Goal: Task Accomplishment & Management: Complete application form

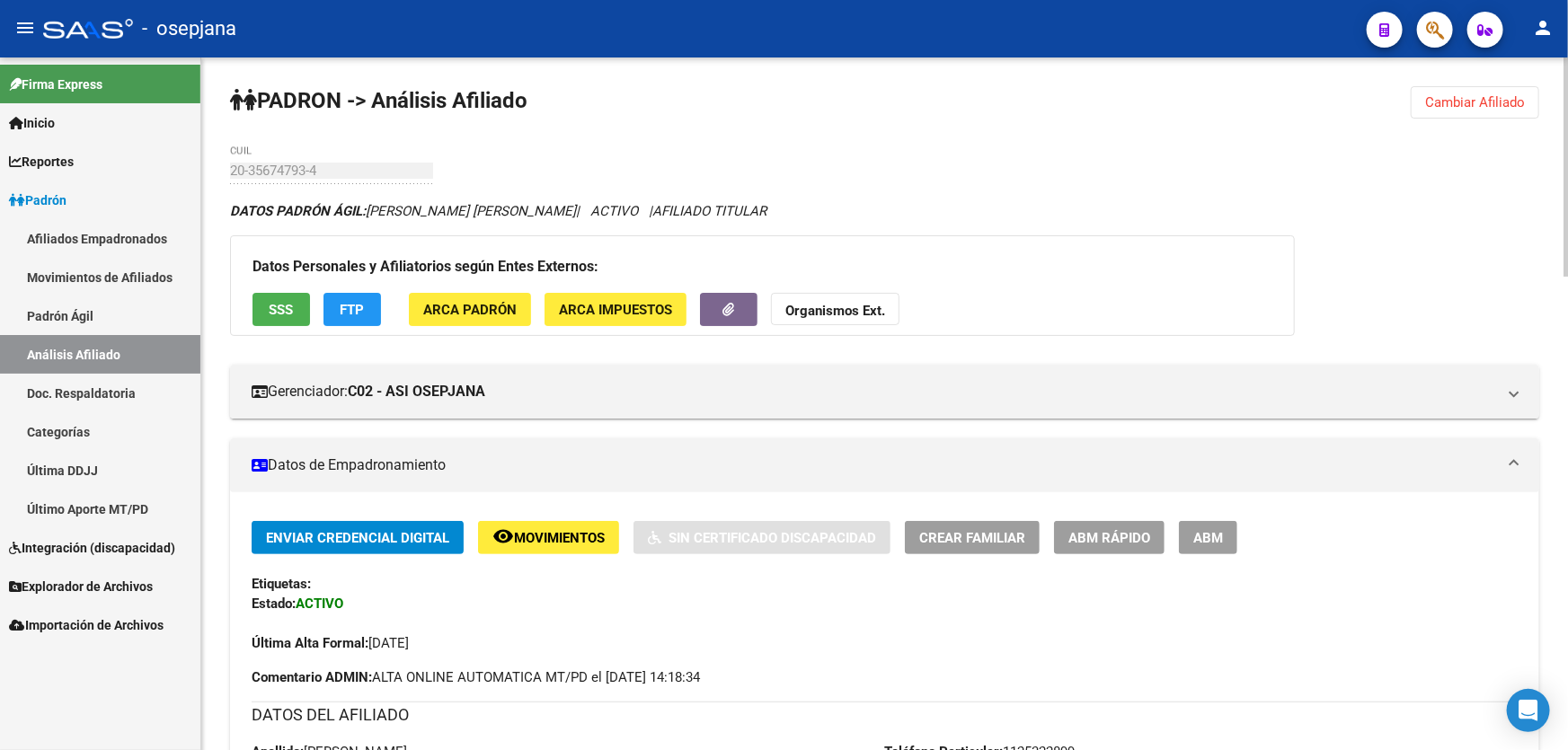
click at [1451, 96] on span "Cambiar Afiliado" at bounding box center [1474, 102] width 99 height 16
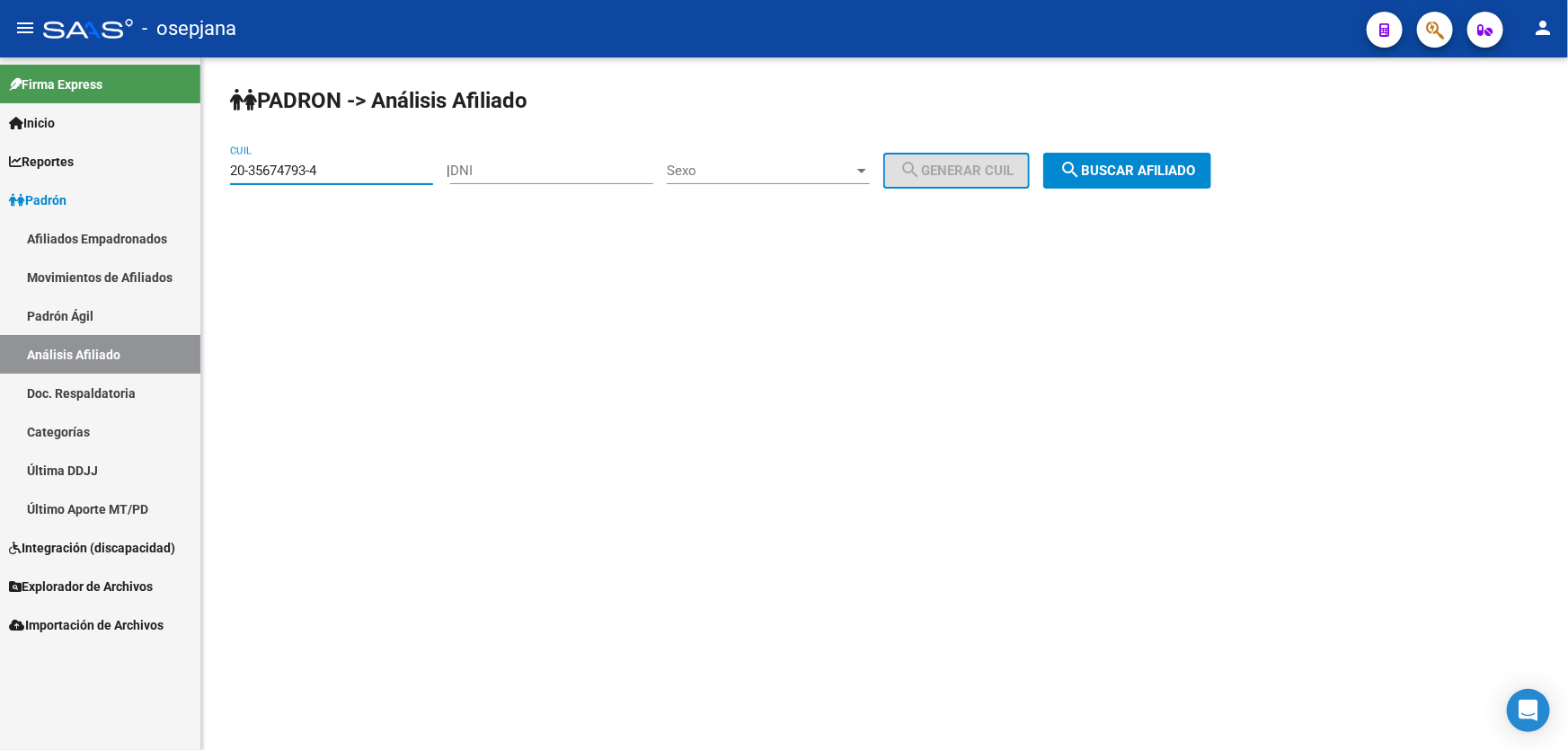
drag, startPoint x: 361, startPoint y: 173, endPoint x: 0, endPoint y: 214, distance: 363.3
click at [0, 214] on mat-sidenav-container "Firma Express Inicio Calendario SSS Instructivos Contacto OS Reportes Padrón Tr…" at bounding box center [784, 404] width 1568 height 693
paste input "1882914-5"
click at [1138, 179] on button "search Buscar afiliado" at bounding box center [1127, 170] width 168 height 36
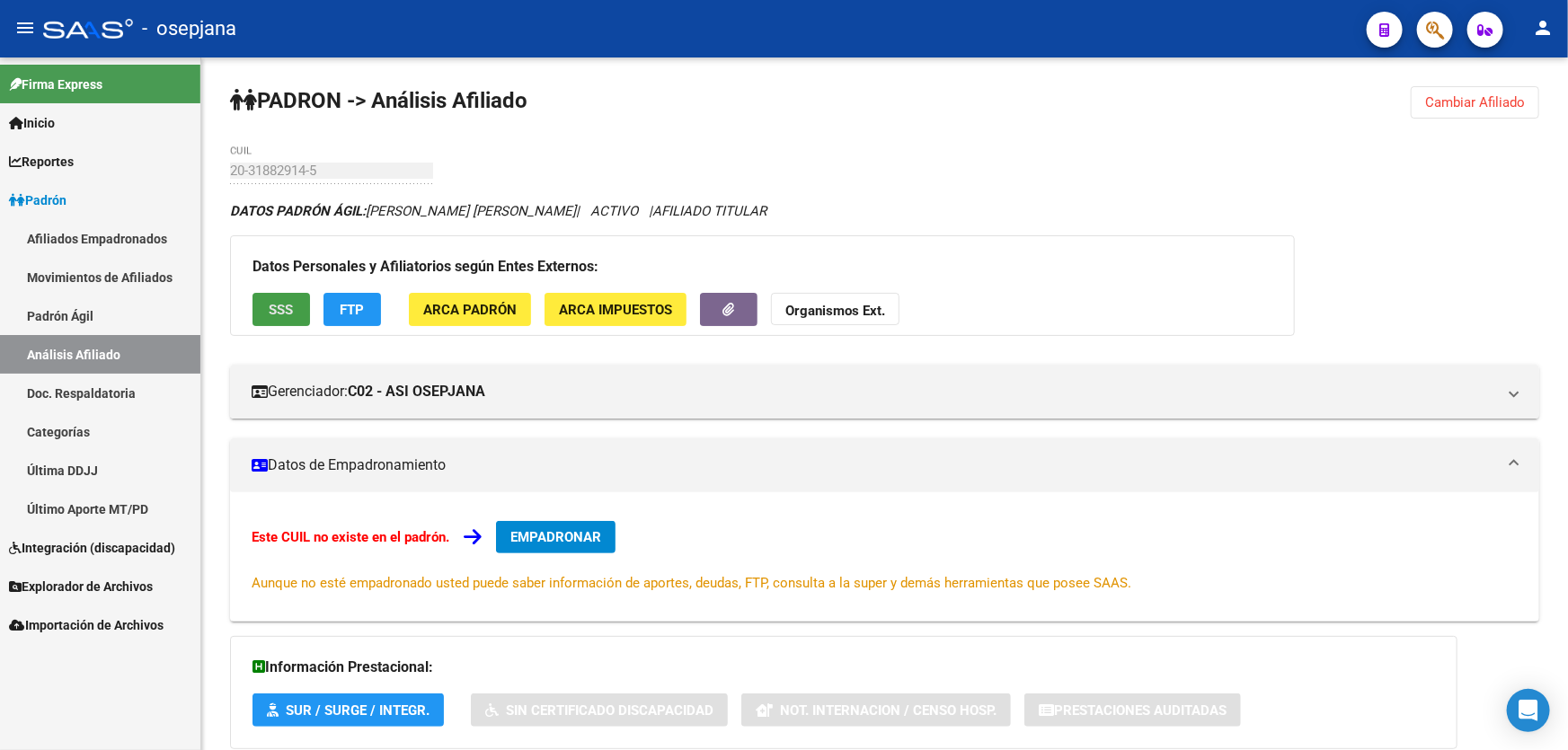
click at [271, 305] on span "SSS" at bounding box center [282, 310] width 25 height 16
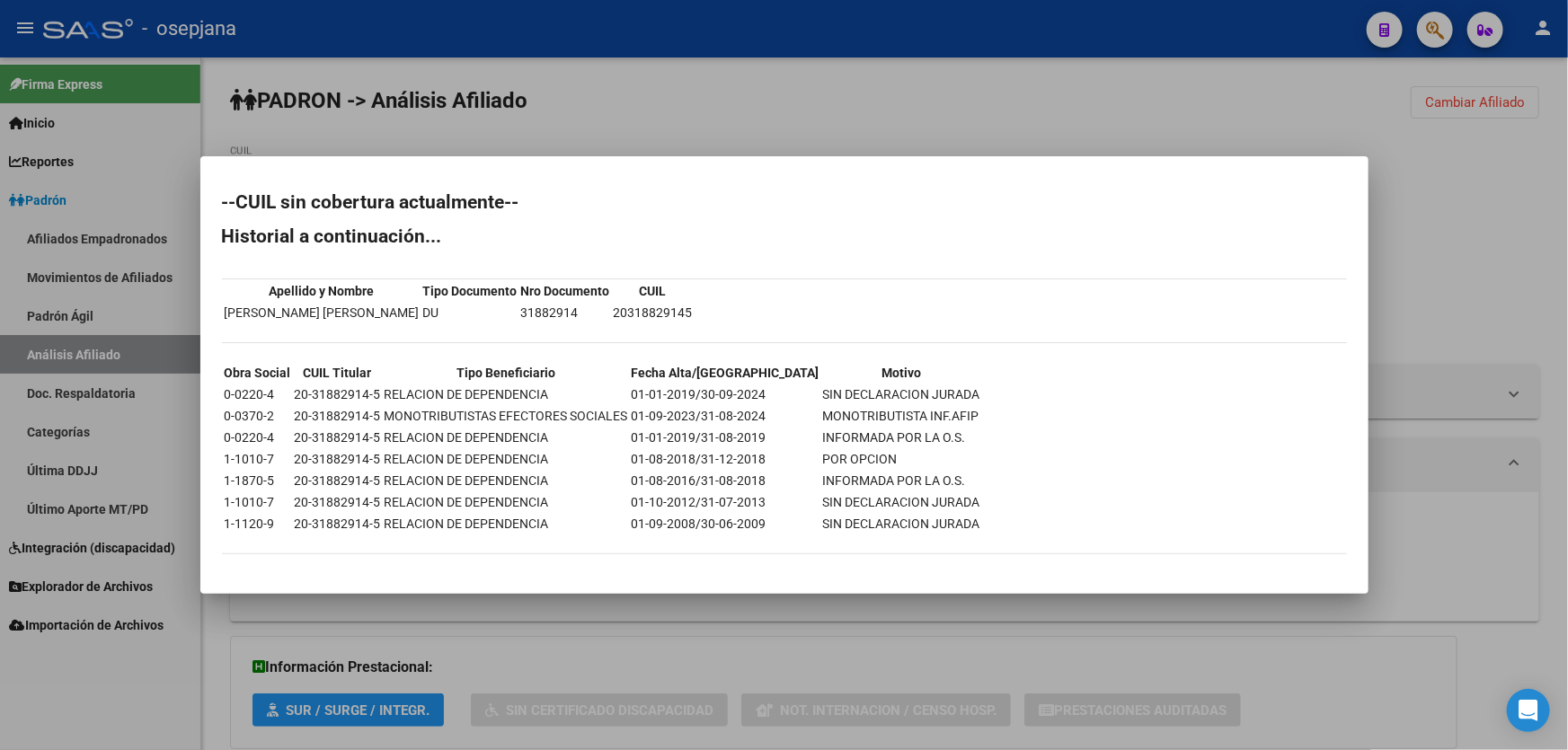
click at [1415, 236] on div at bounding box center [784, 375] width 1568 height 750
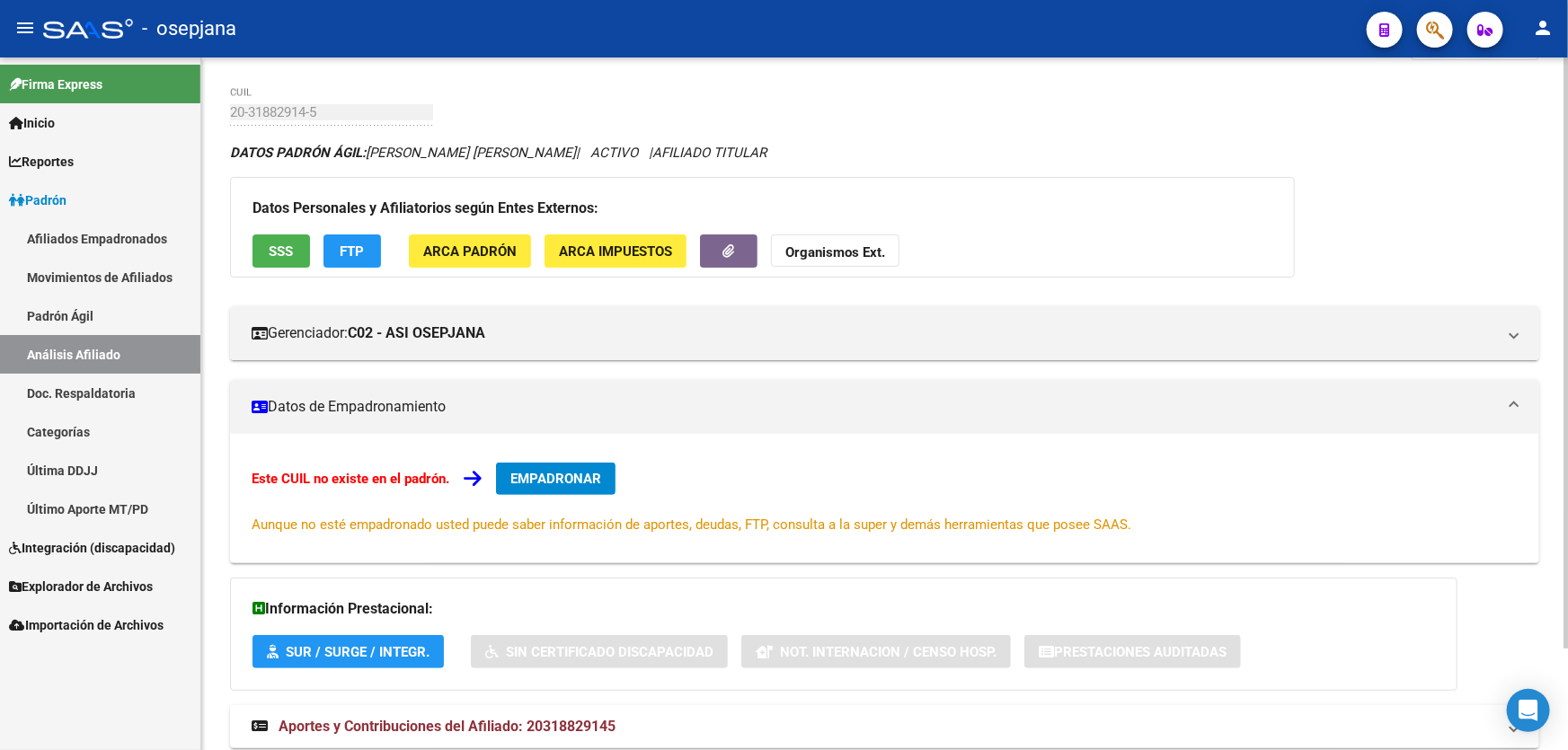
scroll to position [116, 0]
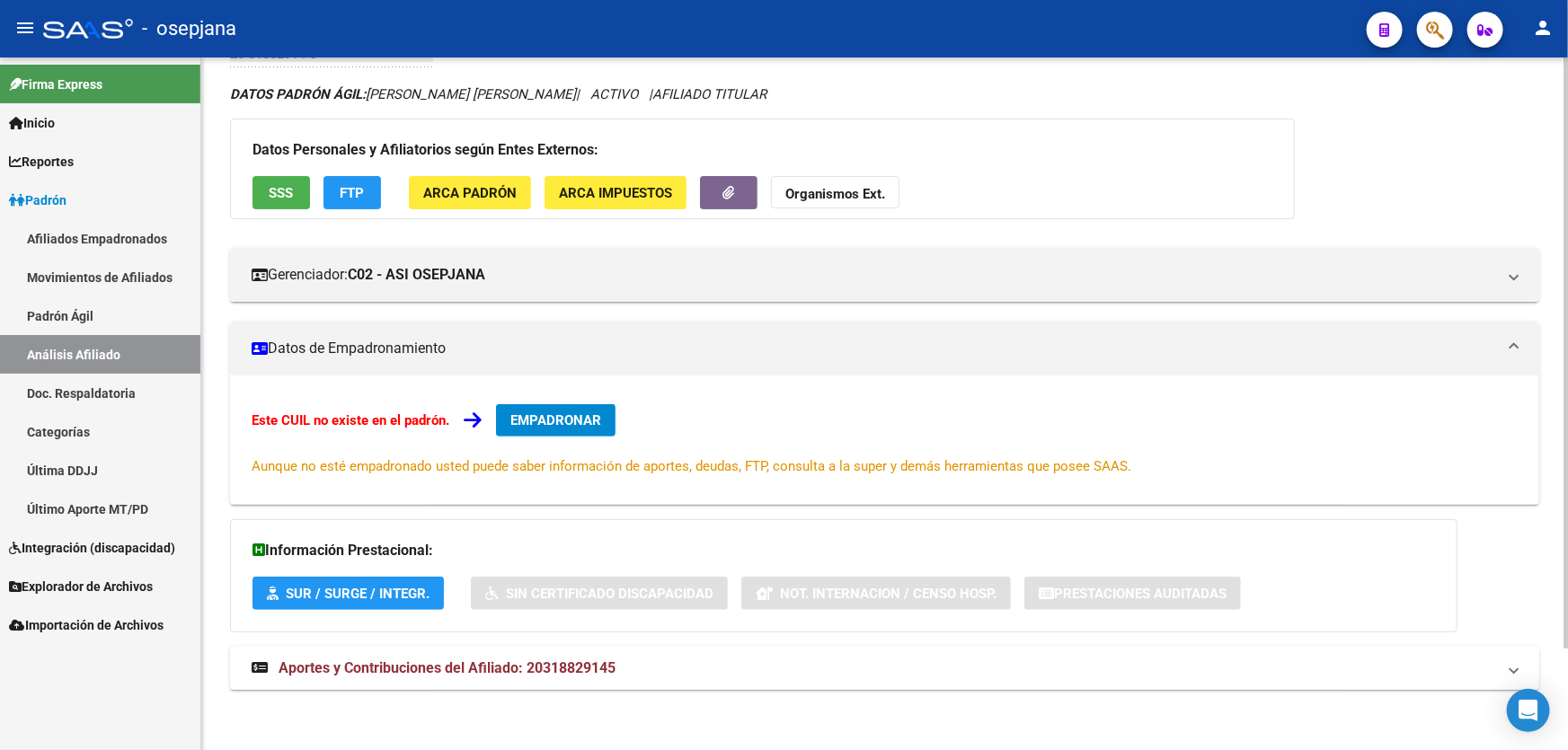
click at [1100, 681] on mat-expansion-panel-header "Aportes y Contribuciones del Afiliado: 20318829145" at bounding box center [884, 669] width 1309 height 44
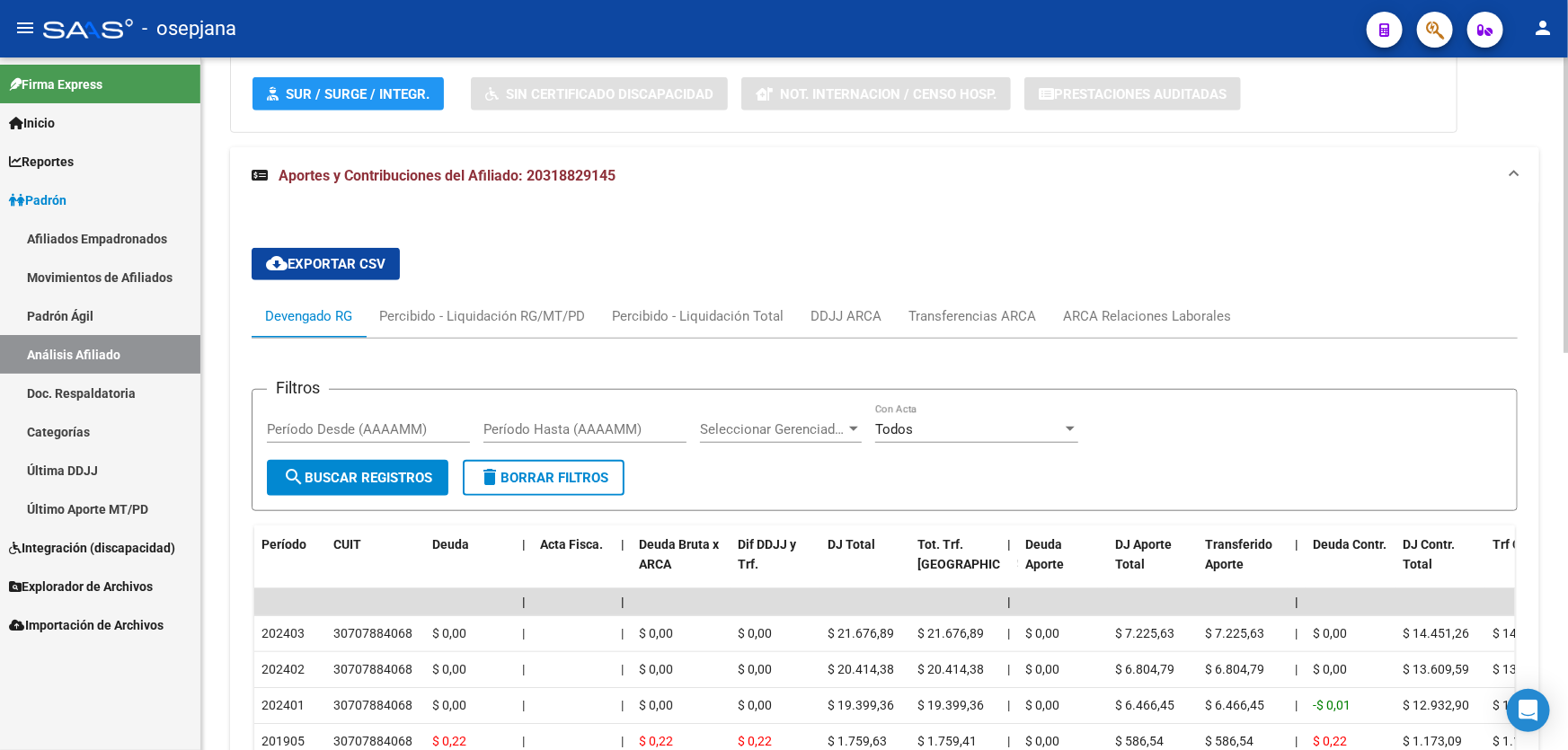
scroll to position [689, 0]
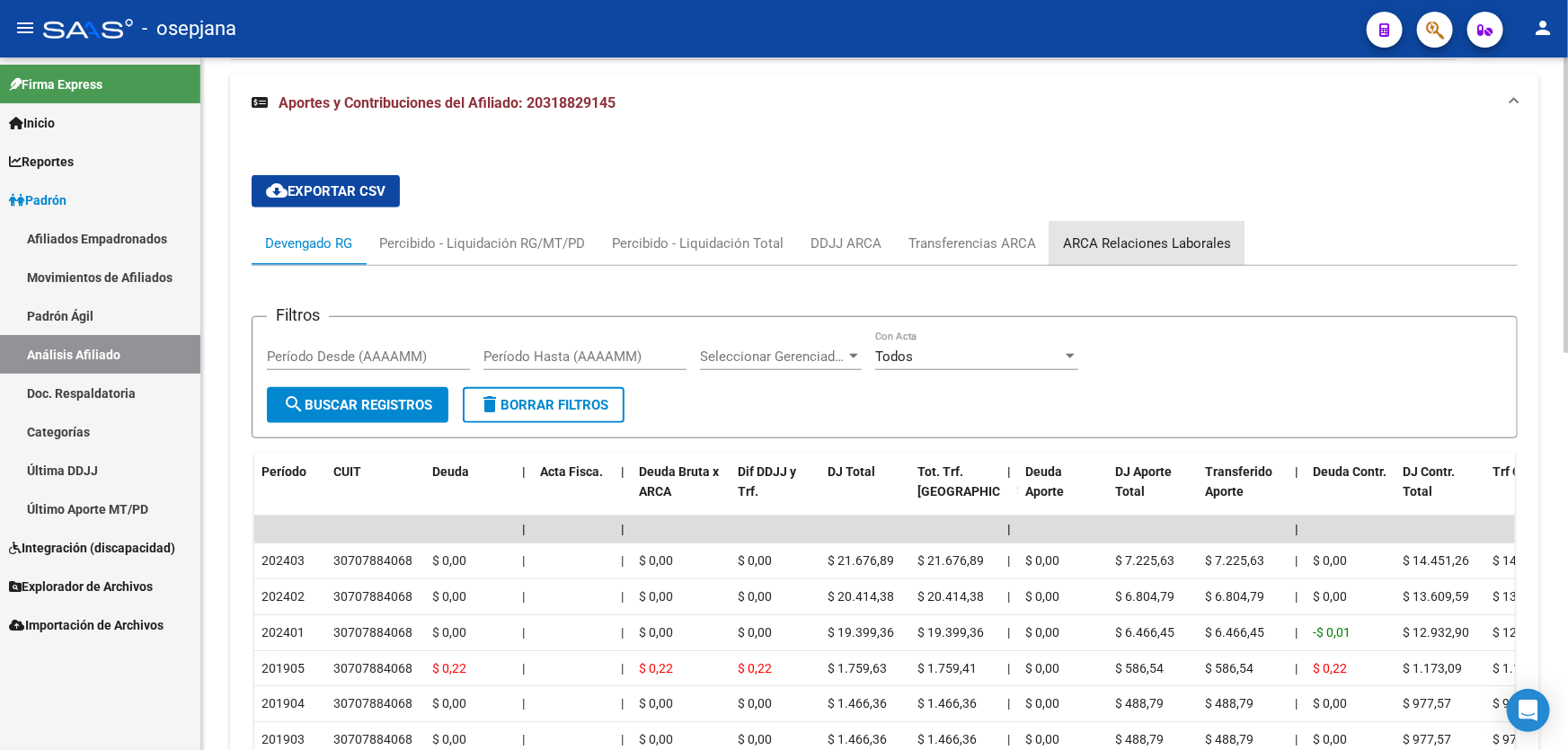
click at [1164, 248] on div "ARCA Relaciones Laborales" at bounding box center [1146, 243] width 168 height 20
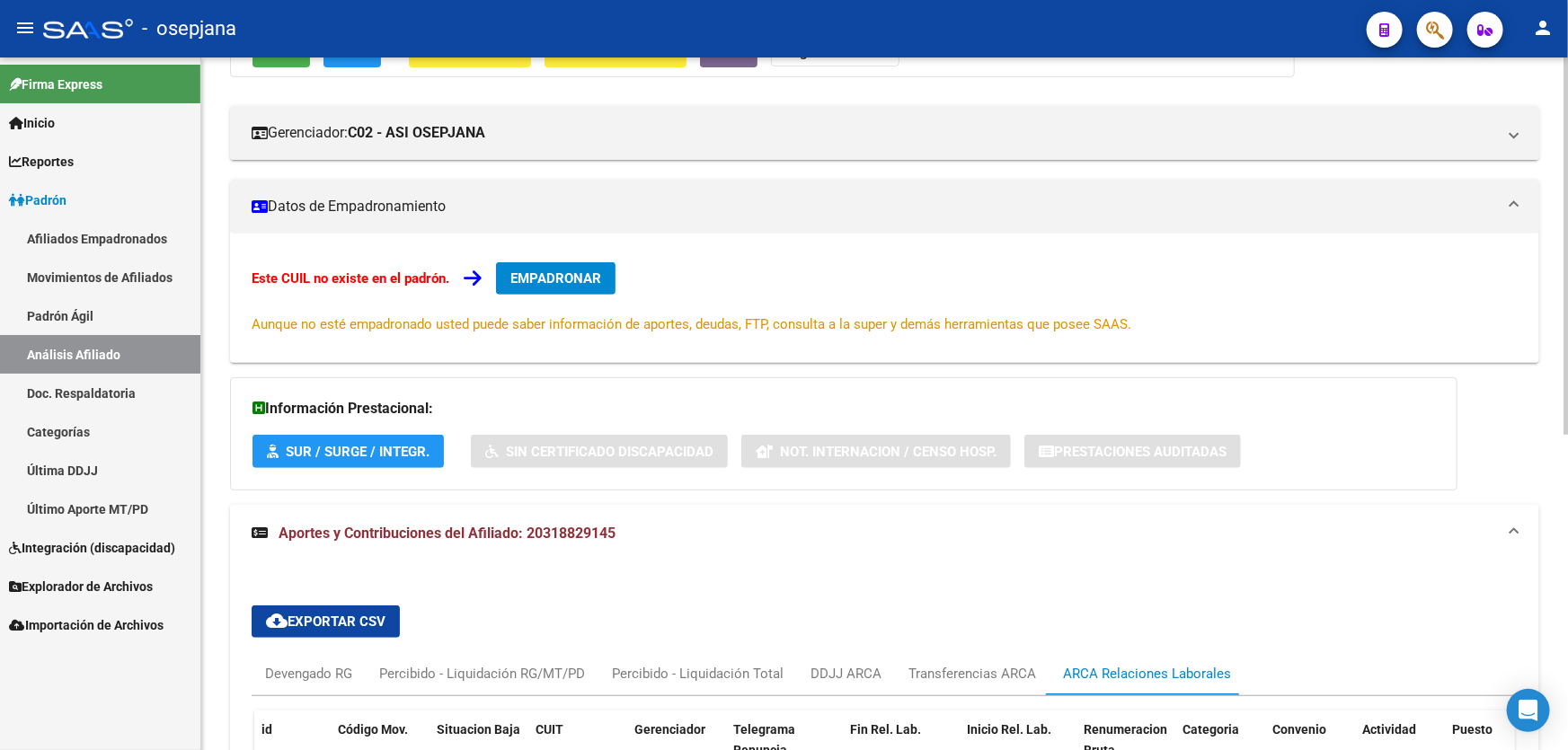
scroll to position [0, 0]
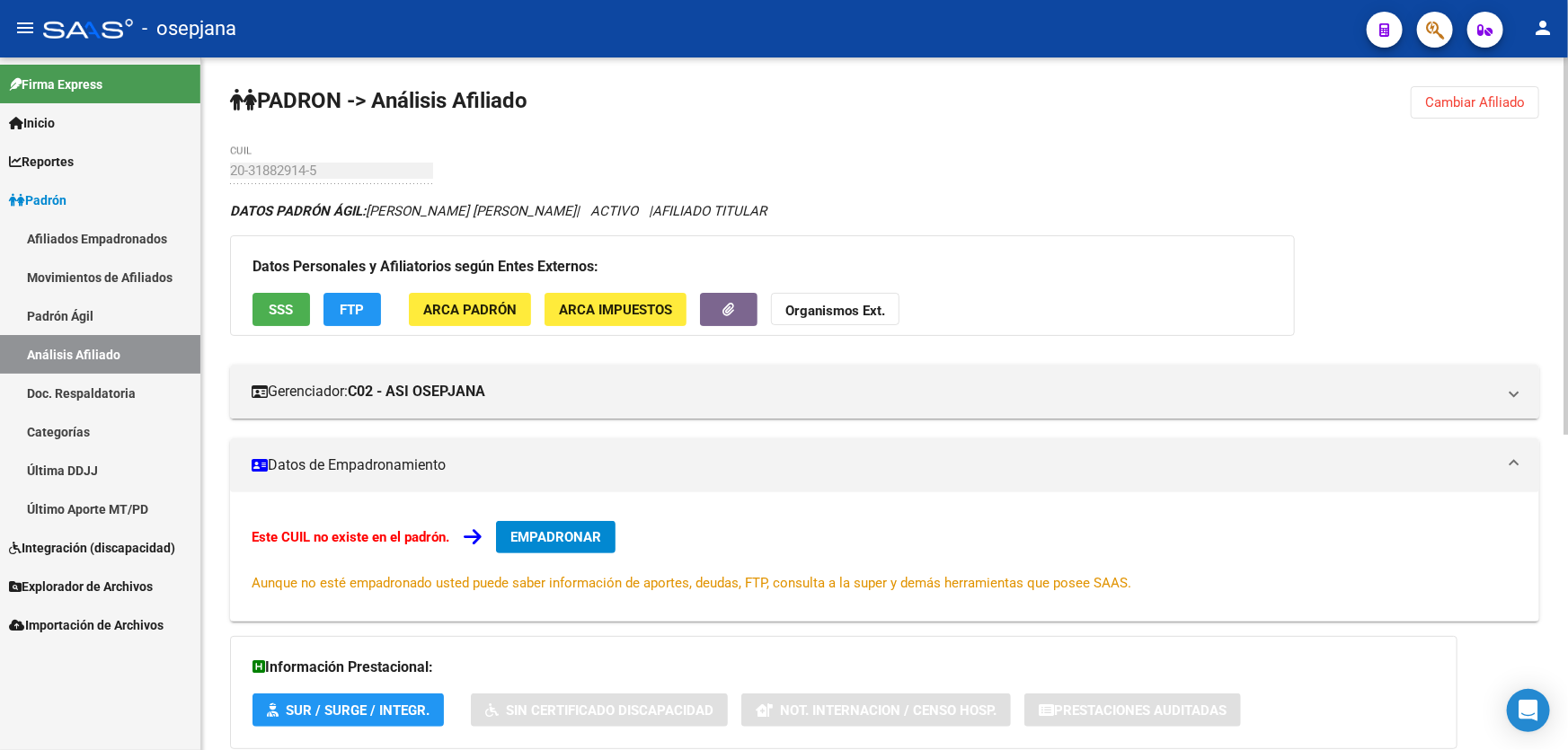
click at [1495, 114] on button "Cambiar Afiliado" at bounding box center [1475, 102] width 129 height 32
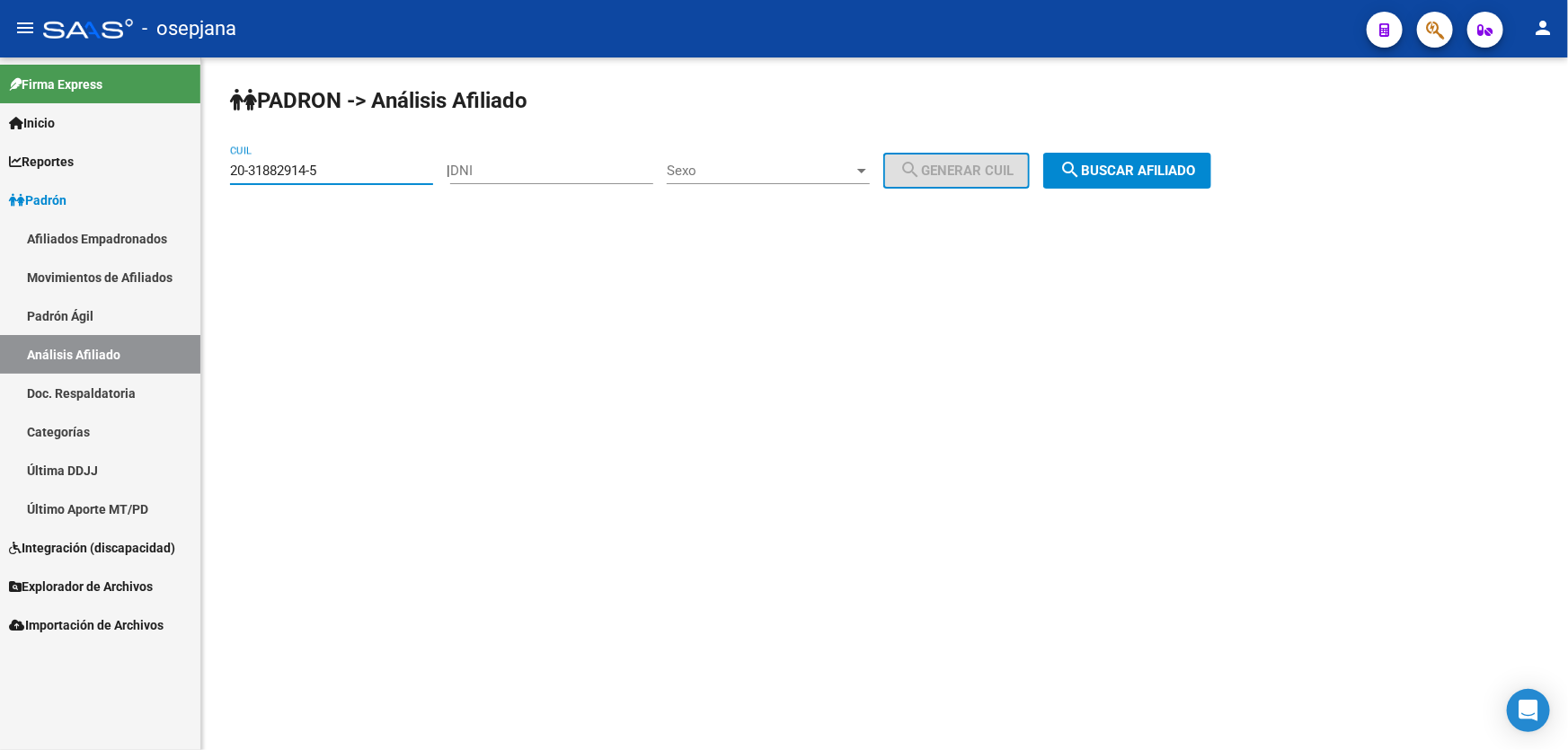
drag, startPoint x: 350, startPoint y: 170, endPoint x: 79, endPoint y: 180, distance: 271.2
click at [97, 172] on mat-sidenav-container "Firma Express Inicio Calendario SSS Instructivos Contacto OS Reportes Padrón Tr…" at bounding box center [784, 404] width 1568 height 693
paste input "26035195-9"
type input "20-26035195-9"
click at [1137, 153] on button "search Buscar afiliado" at bounding box center [1127, 170] width 168 height 36
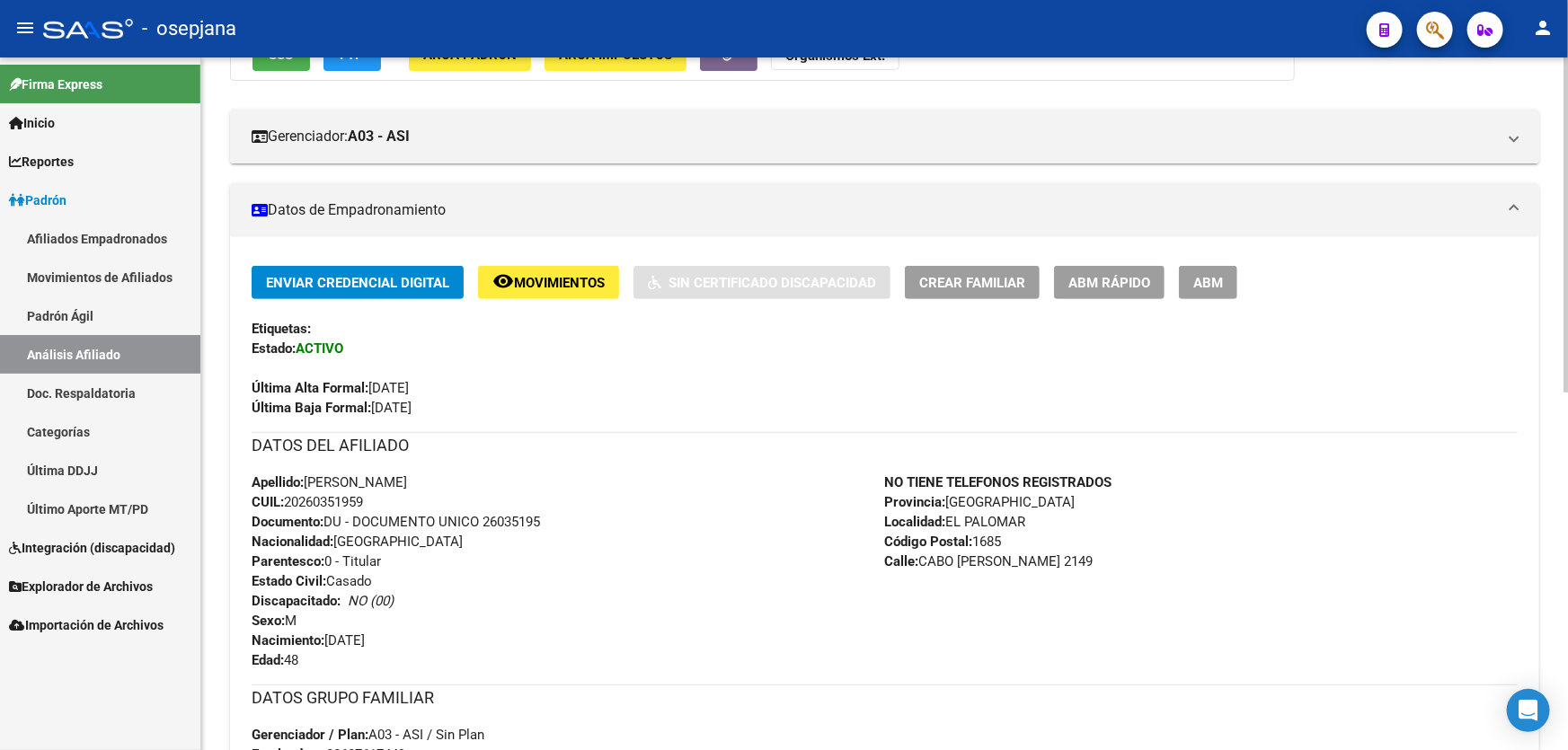
scroll to position [247, 0]
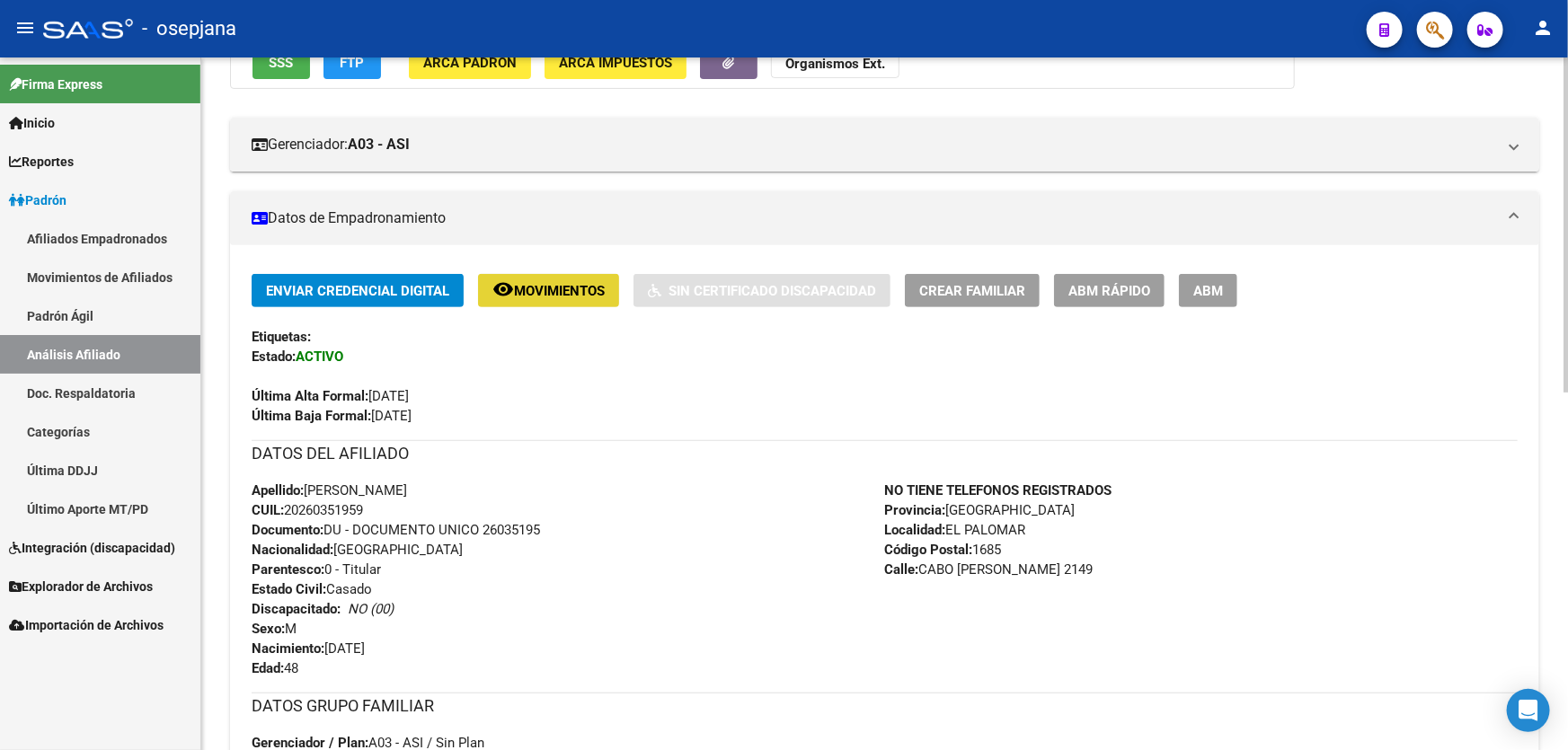
click at [549, 284] on span "Movimientos" at bounding box center [560, 291] width 91 height 16
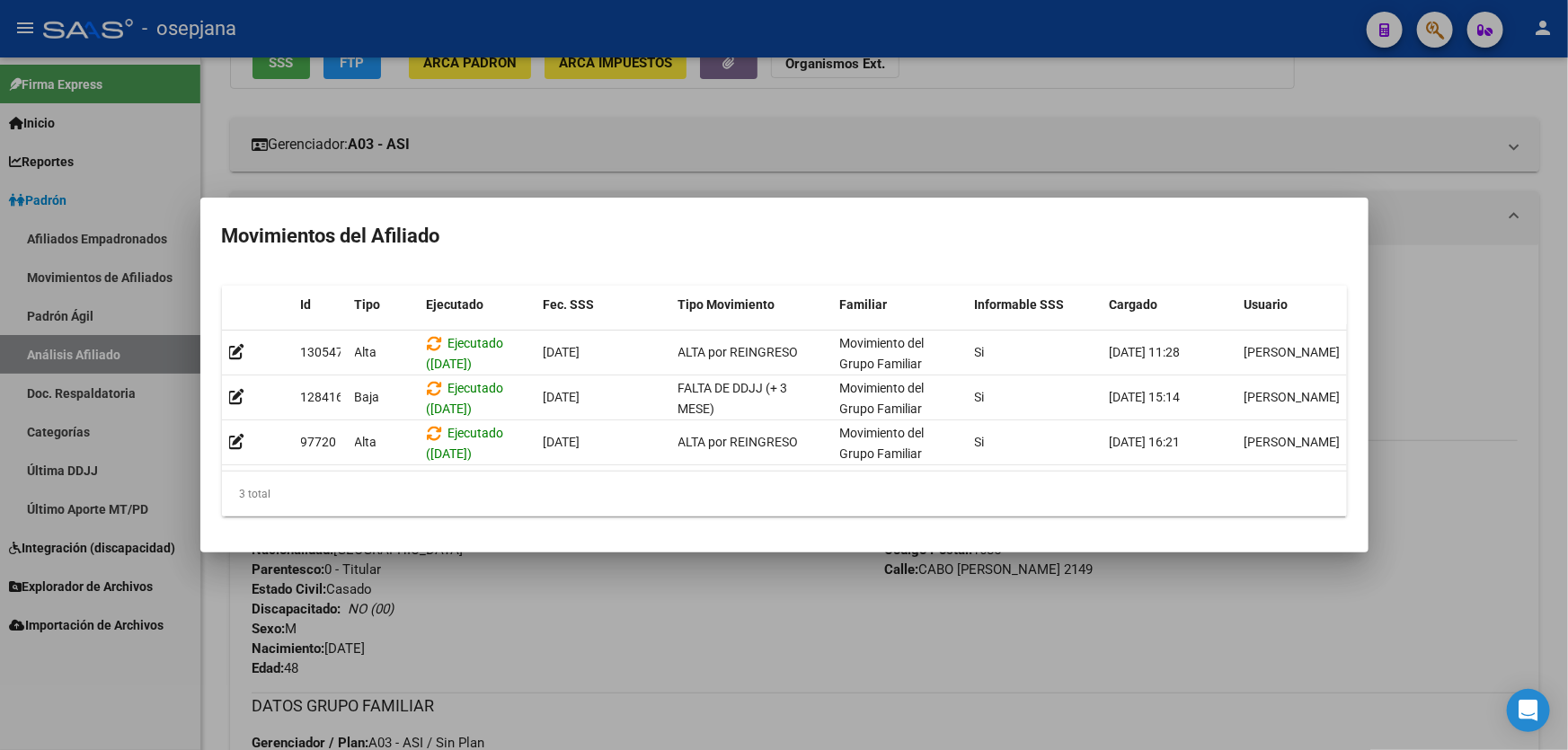
click at [1567, 480] on div at bounding box center [784, 375] width 1568 height 750
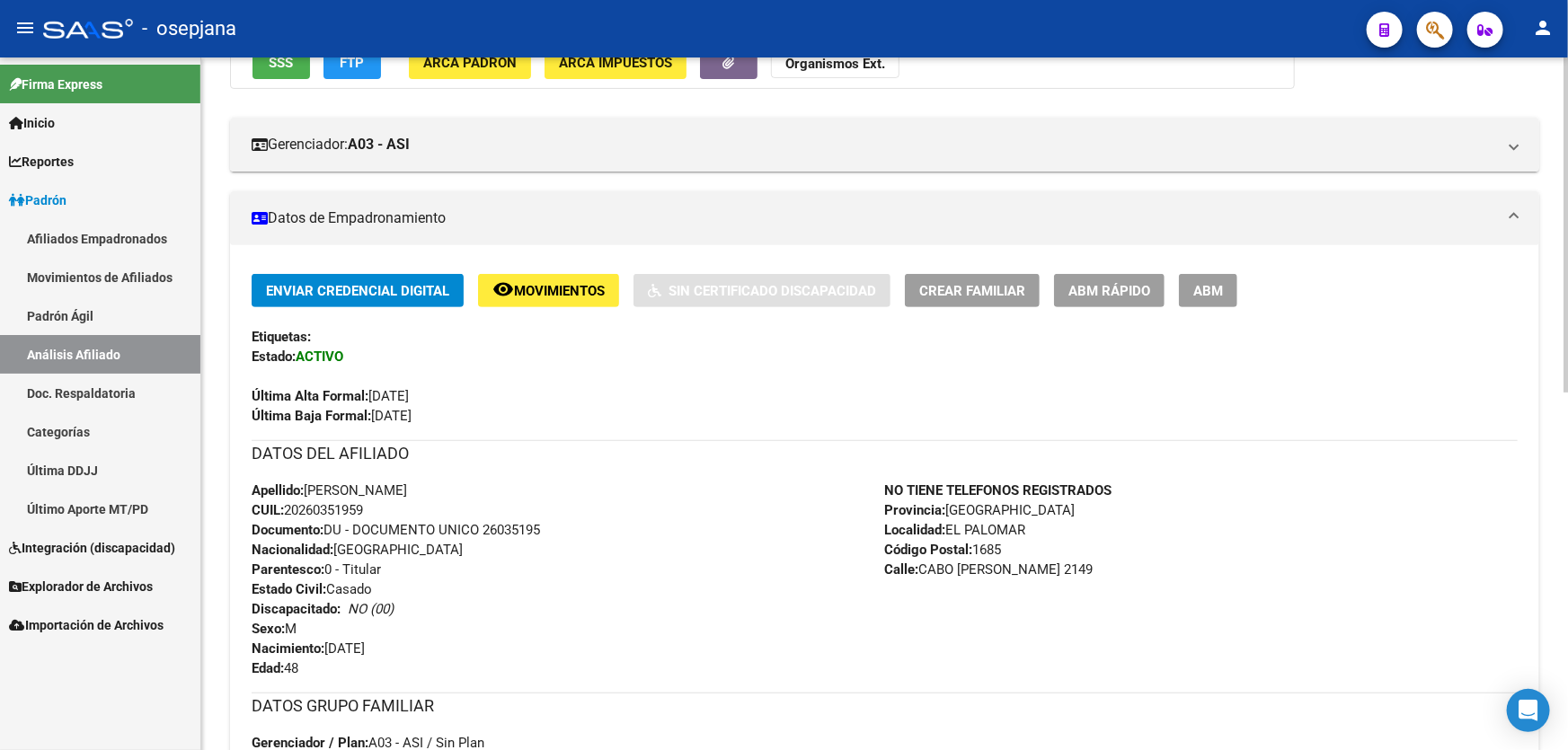
drag, startPoint x: 375, startPoint y: 507, endPoint x: 290, endPoint y: 509, distance: 85.0
click at [290, 509] on div "Apellido: [PERSON_NAME]: 20260351959 Documento: DU - DOCUMENTO UNICO 26035195 N…" at bounding box center [568, 580] width 633 height 198
copy span "20260351959"
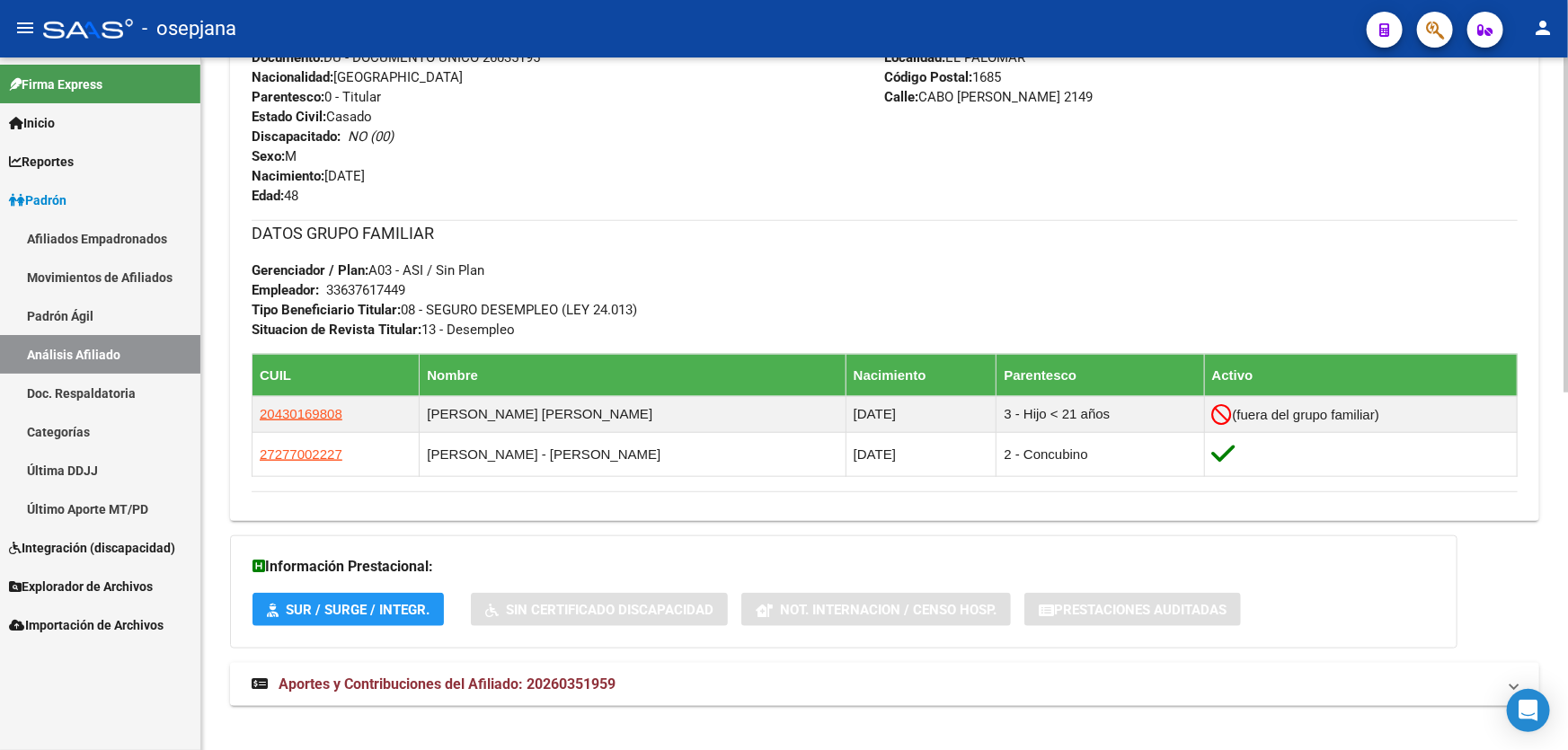
scroll to position [737, 0]
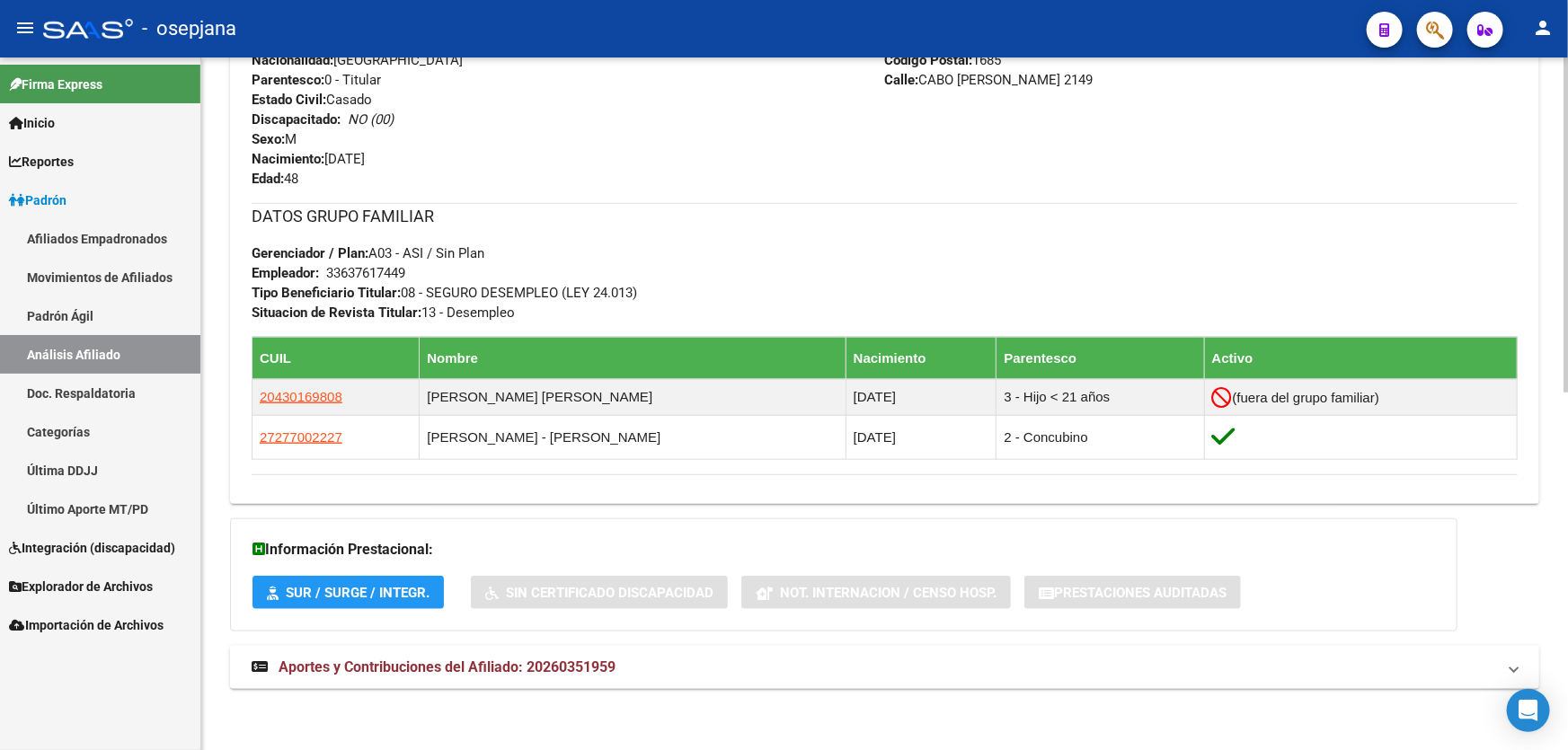
click at [825, 674] on mat-panel-title "Aportes y Contribuciones del Afiliado: 20260351959" at bounding box center [874, 668] width 1244 height 20
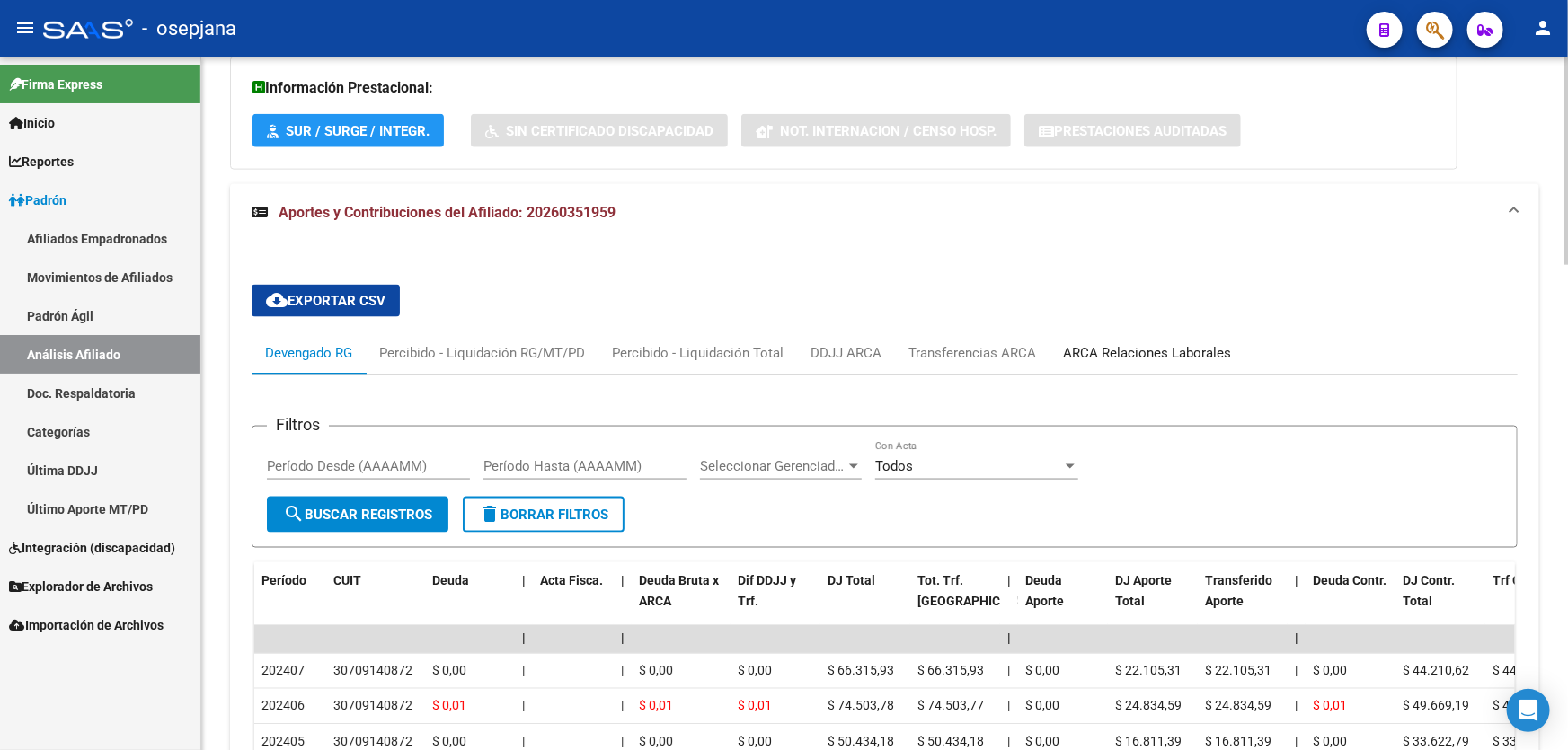
click at [1148, 353] on div "ARCA Relaciones Laborales" at bounding box center [1146, 352] width 168 height 20
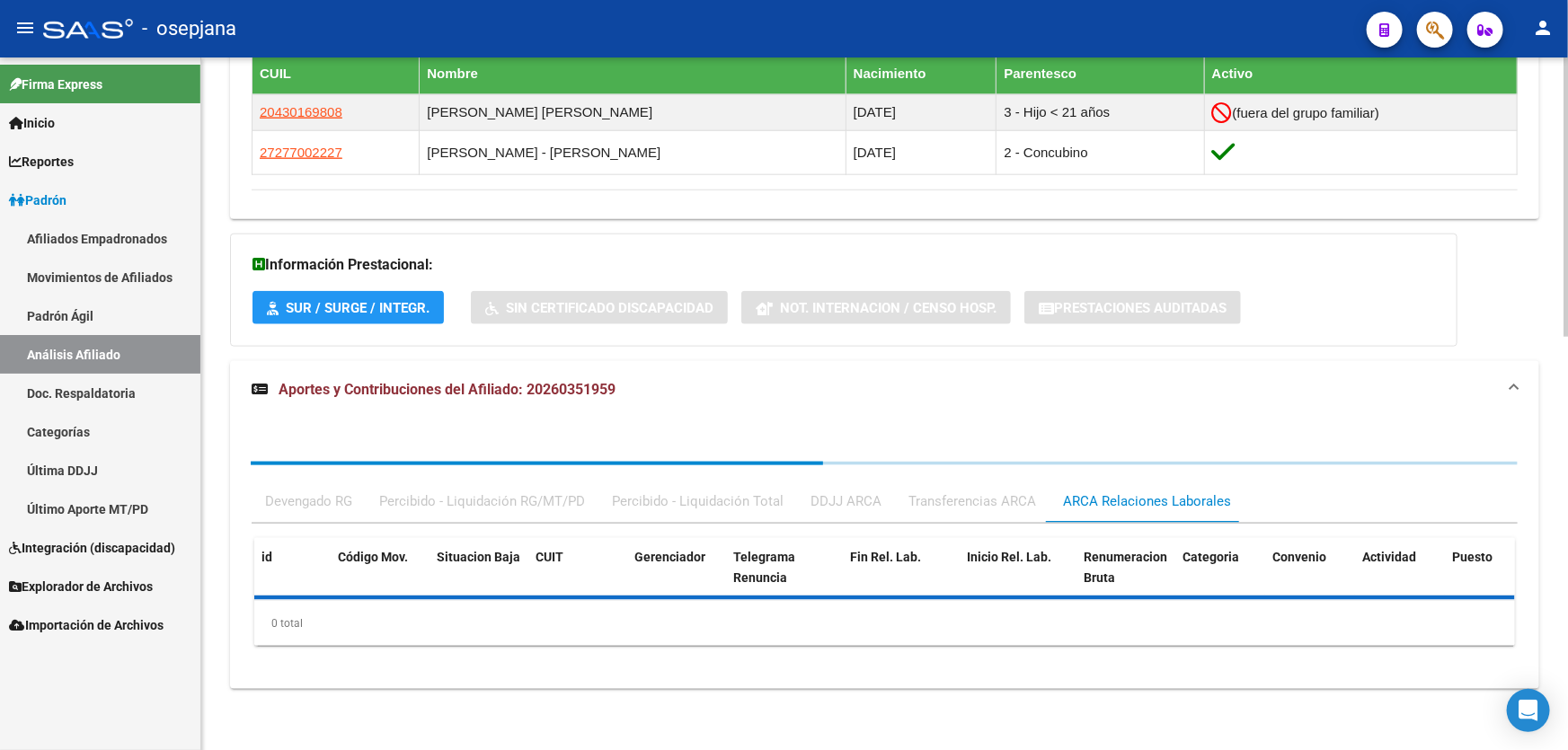
scroll to position [1199, 0]
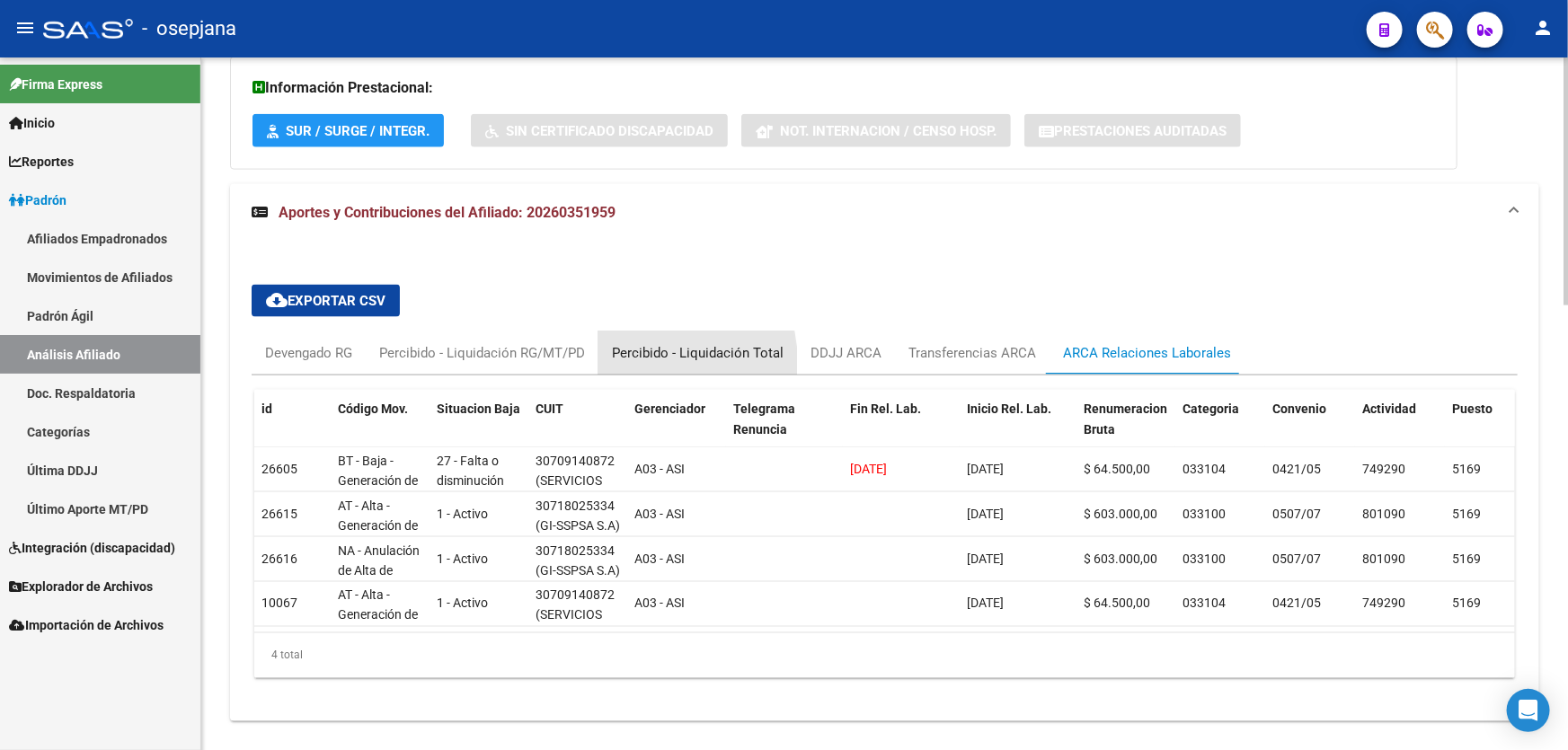
click at [640, 362] on div "Percibido - Liquidación Total" at bounding box center [698, 353] width 199 height 44
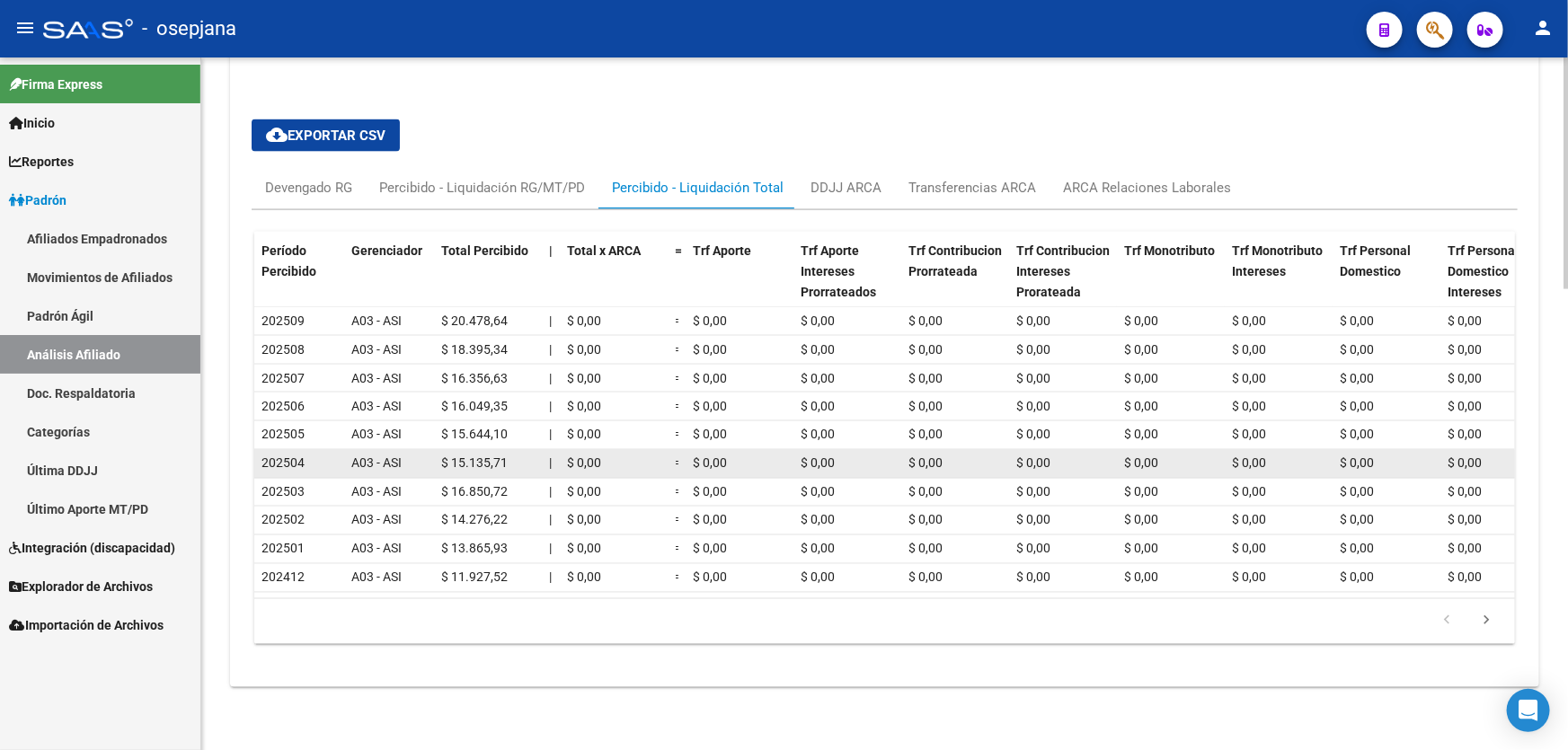
scroll to position [1373, 0]
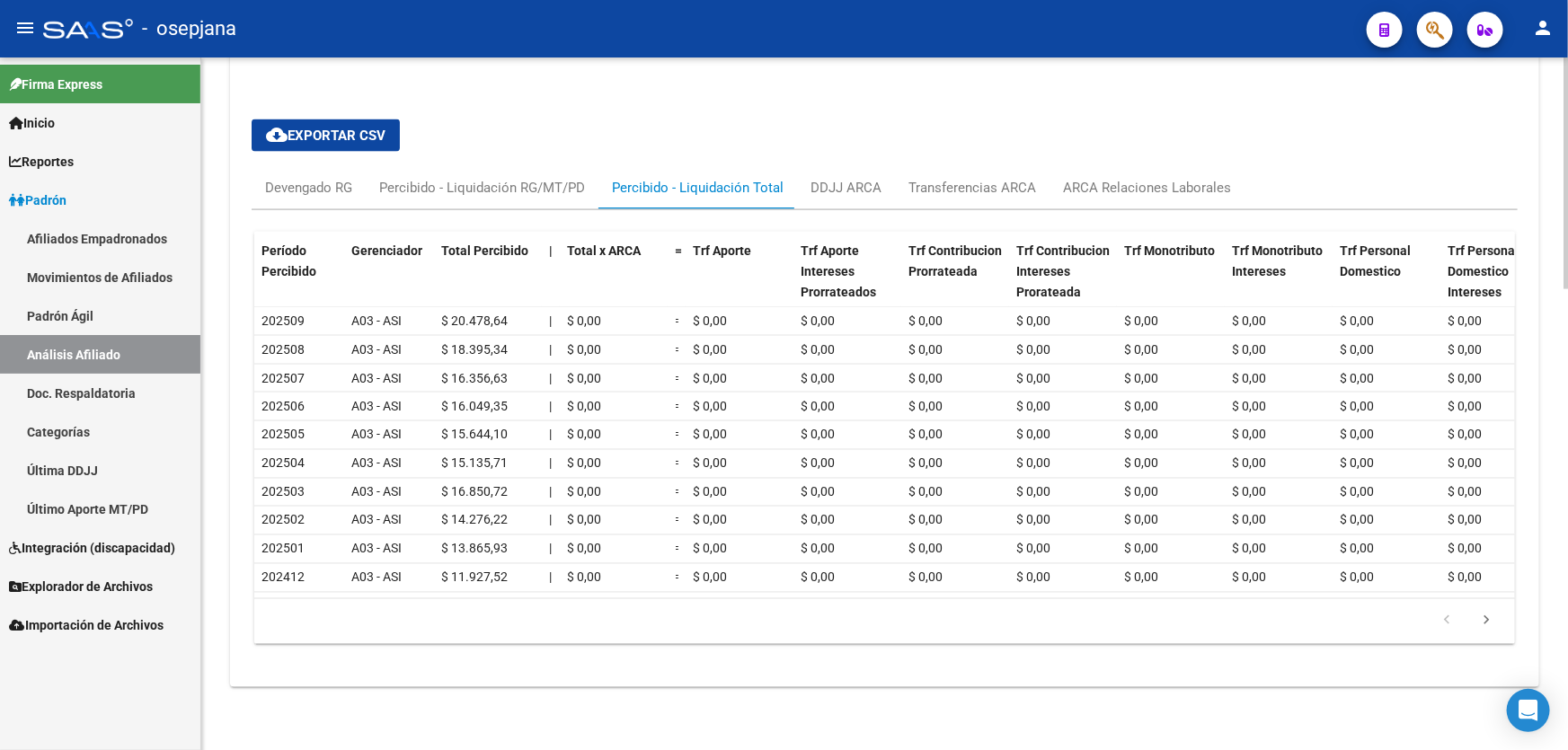
click at [571, 590] on datatable-body "202509 A03 - ASI $ 20.478,64 | $ 0,00 = $ 0,00 $ 0,00 $ 0,00 $ 0,00 $ 0,00 $ 0,…" at bounding box center [884, 452] width 1260 height 291
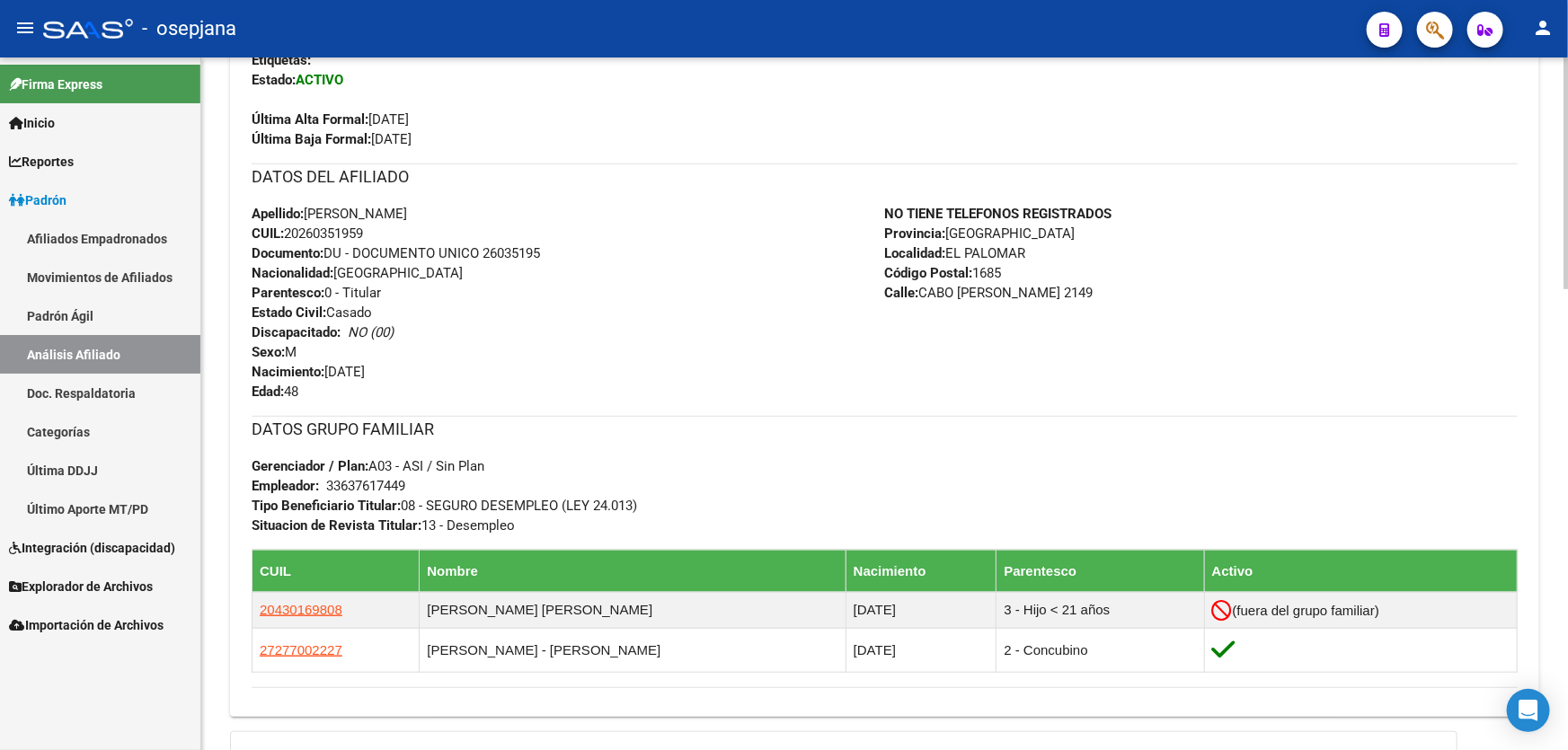
scroll to position [474, 0]
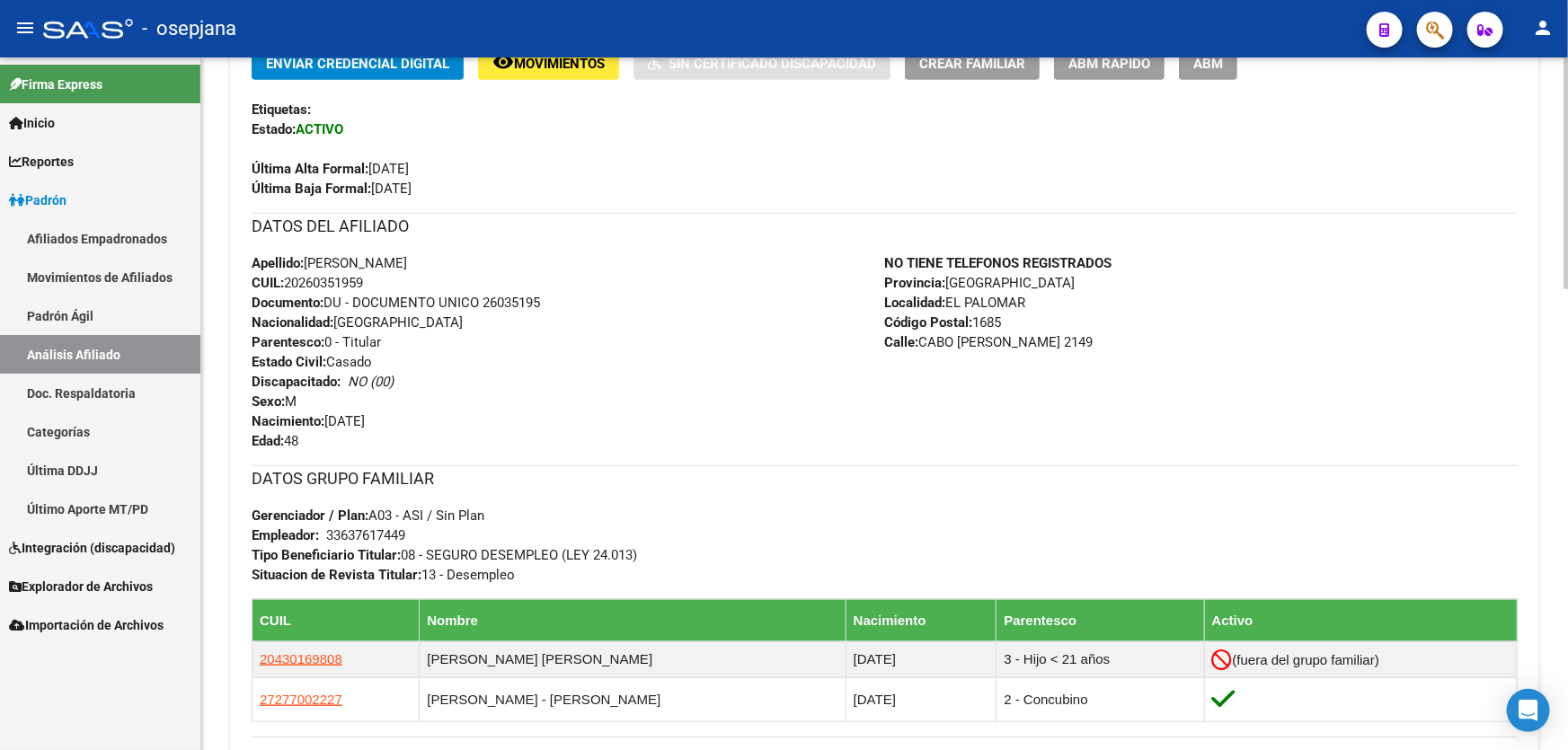
drag, startPoint x: 483, startPoint y: 303, endPoint x: 550, endPoint y: 307, distance: 67.1
click at [550, 307] on div "Apellido: [PERSON_NAME]: 20260351959 Documento: DU - DOCUMENTO UNICO 26035195 N…" at bounding box center [568, 352] width 633 height 198
copy span "26035195"
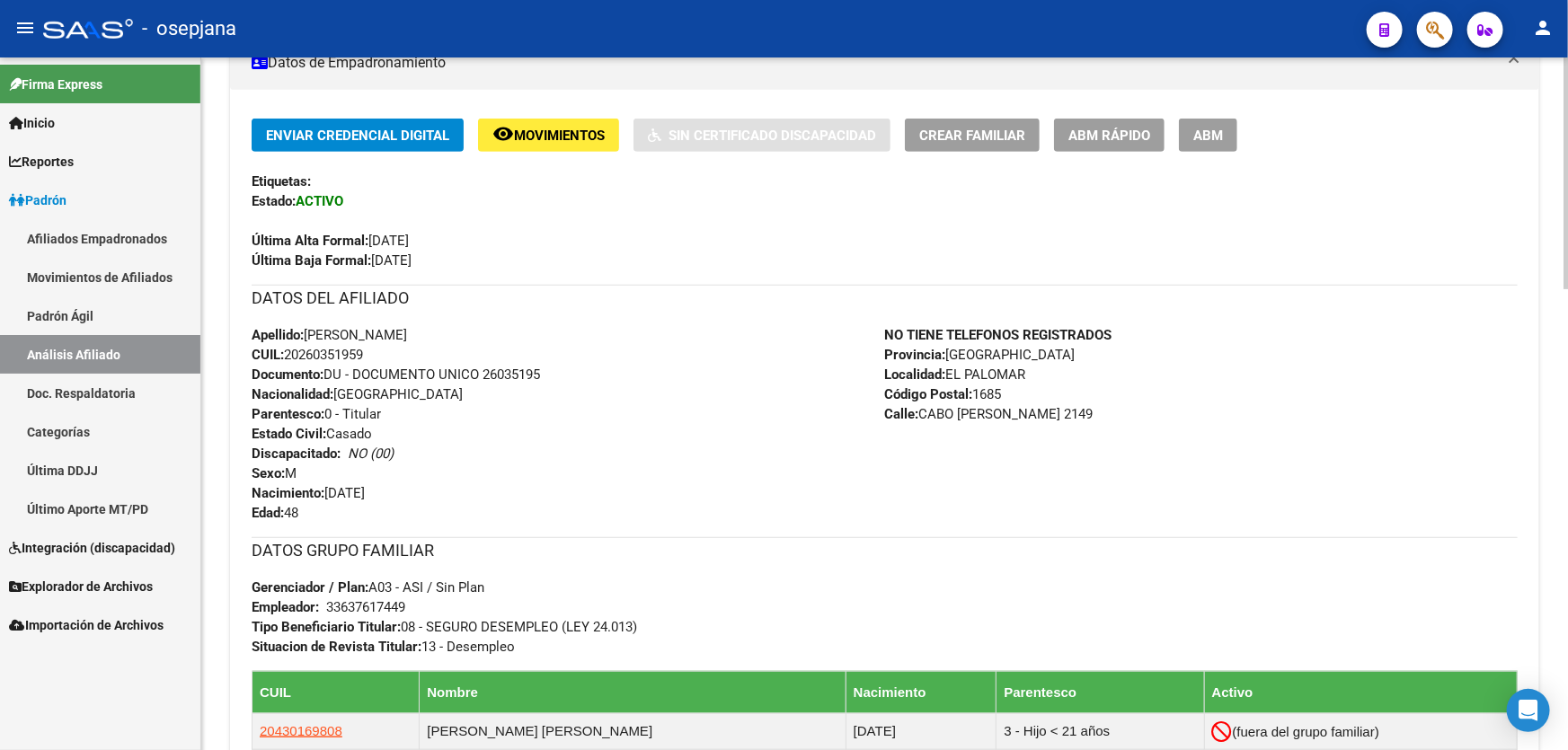
scroll to position [311, 0]
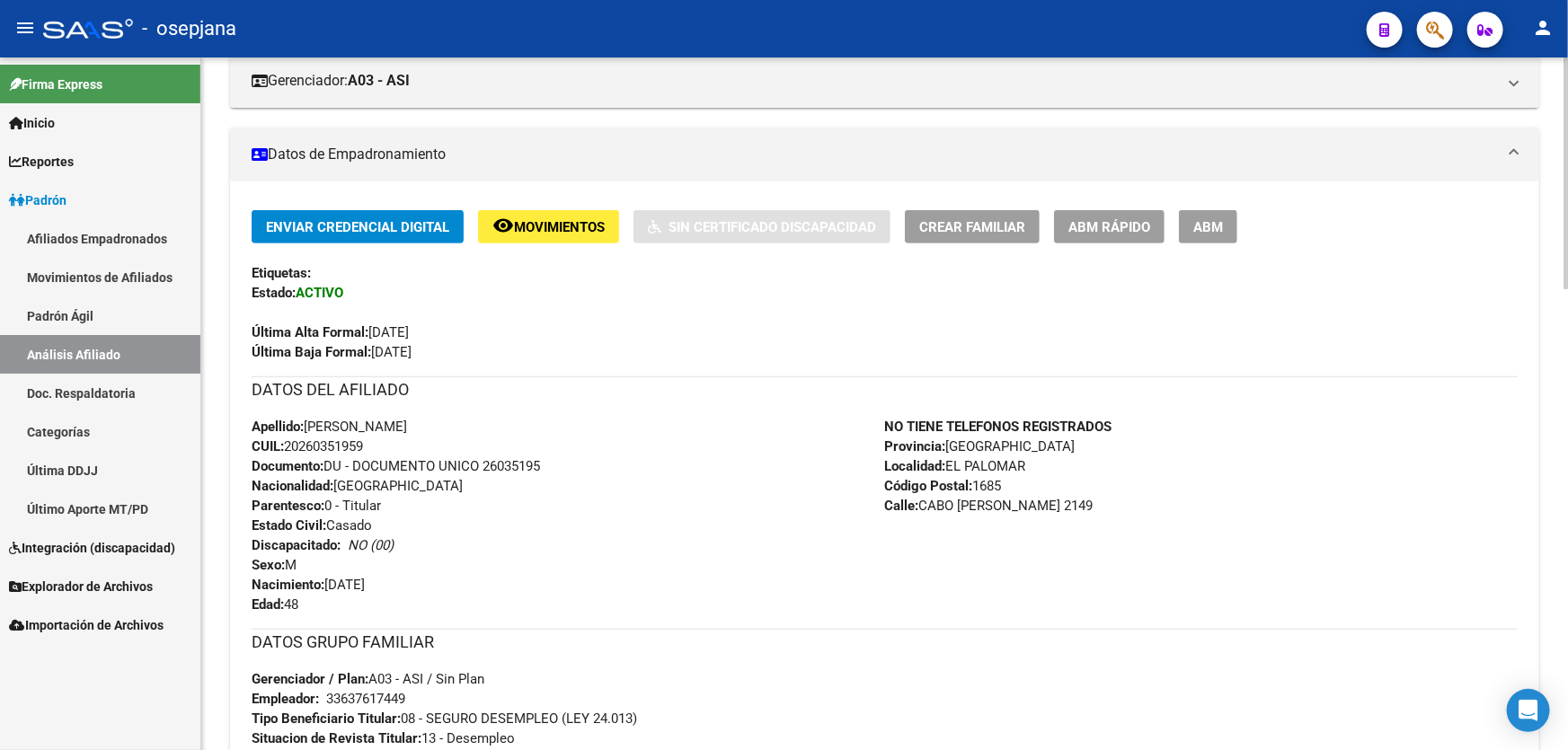
click at [1092, 220] on span "ABM Rápido" at bounding box center [1109, 227] width 81 height 16
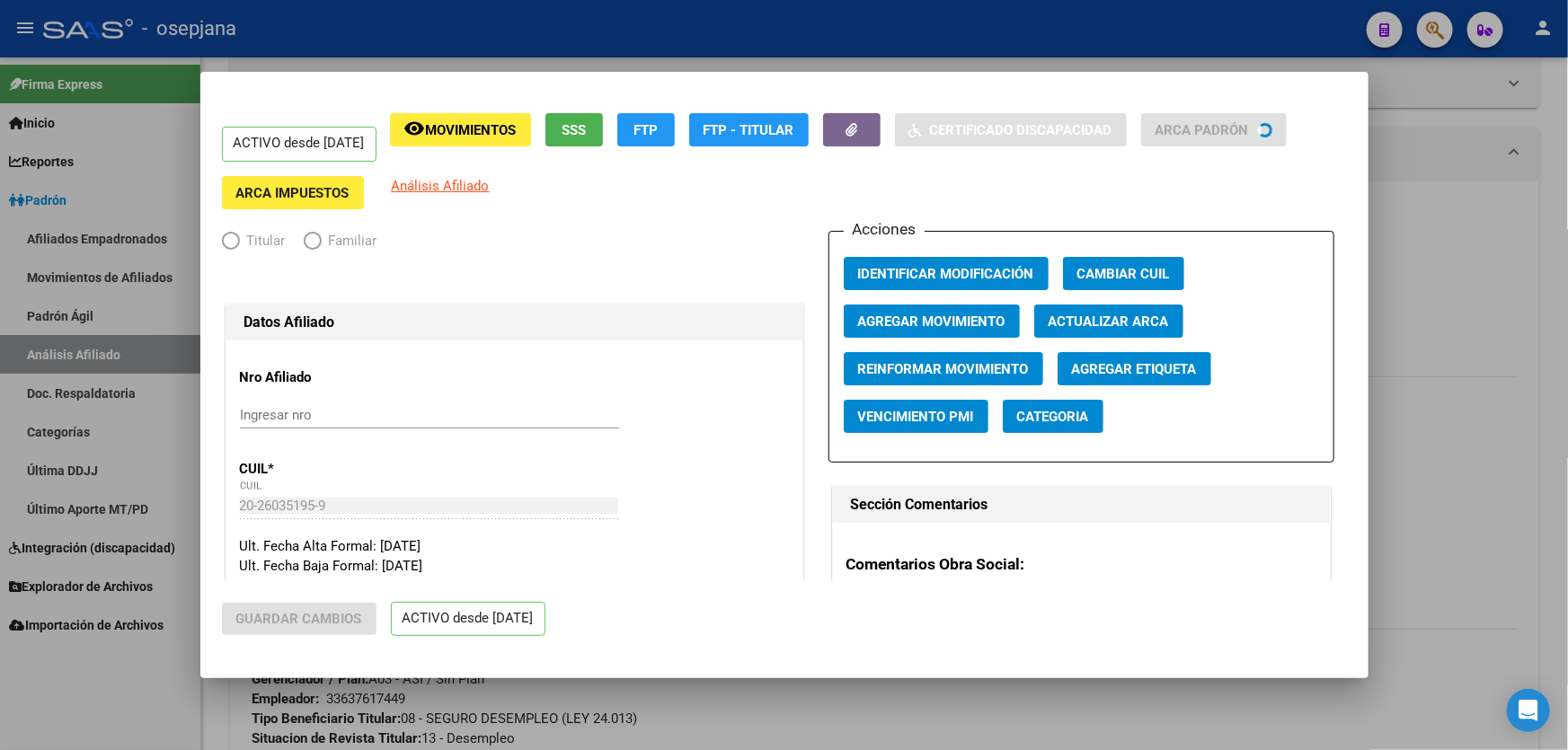
radio input "true"
type input "33-63761744-9"
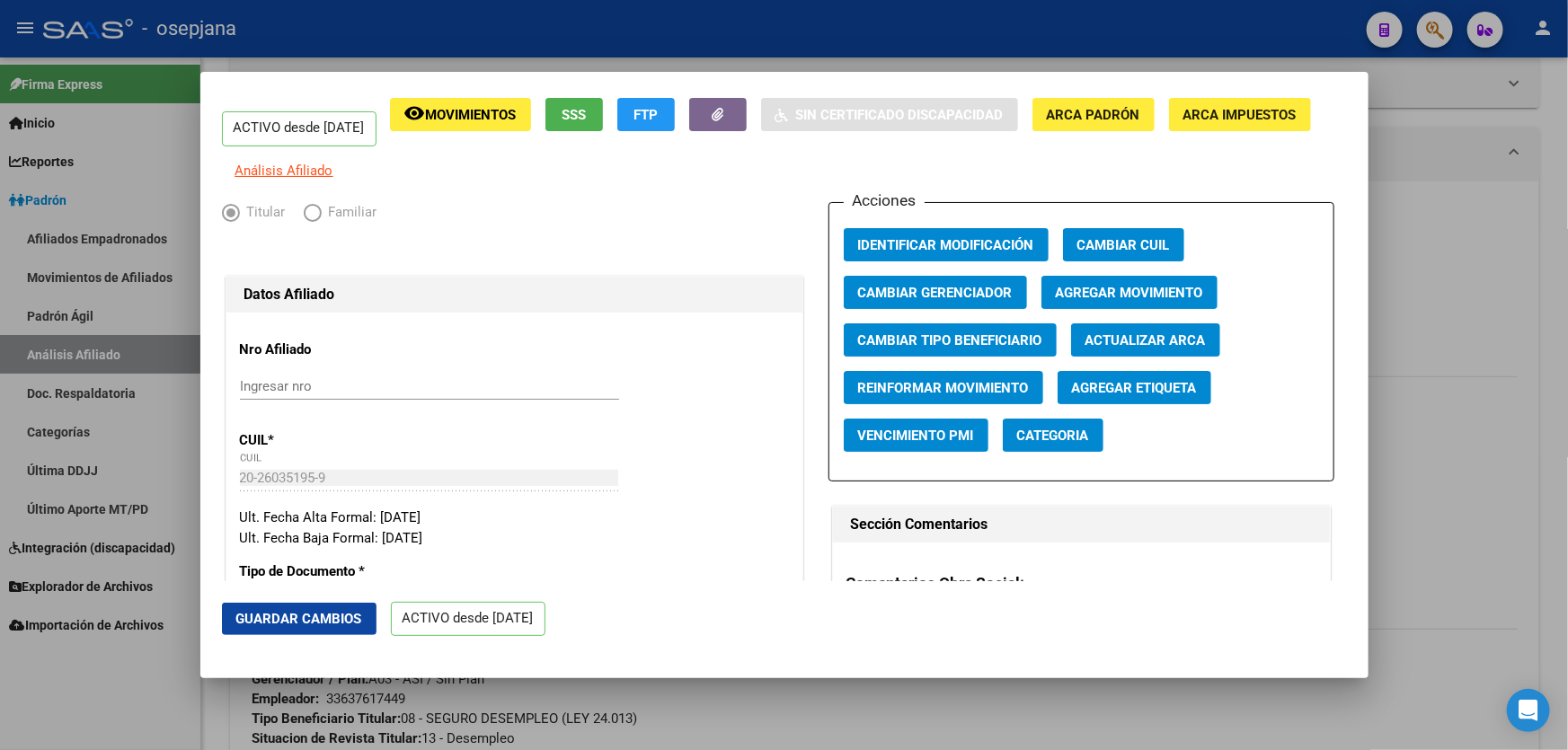
scroll to position [0, 0]
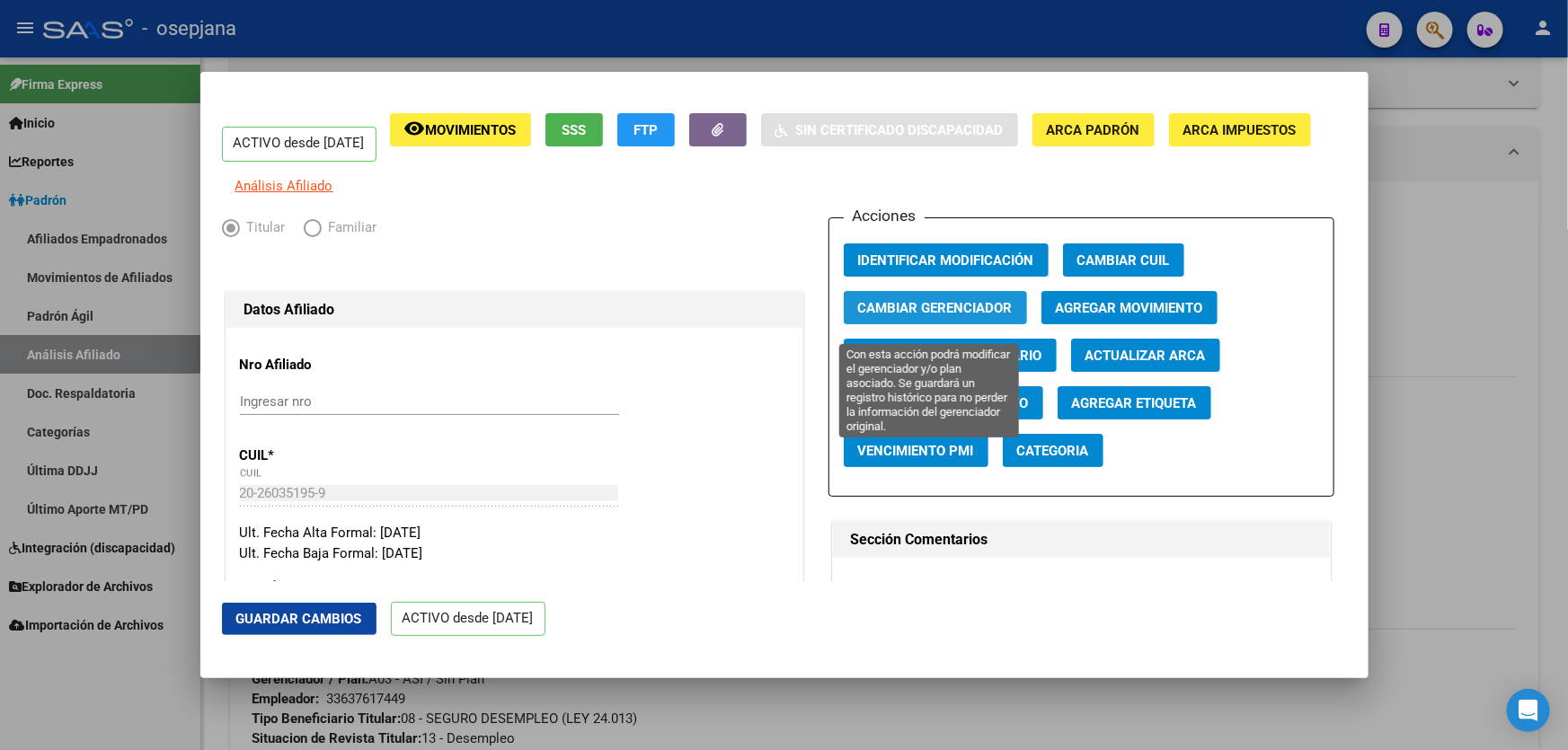
click at [924, 310] on span "Cambiar Gerenciador" at bounding box center [935, 307] width 154 height 16
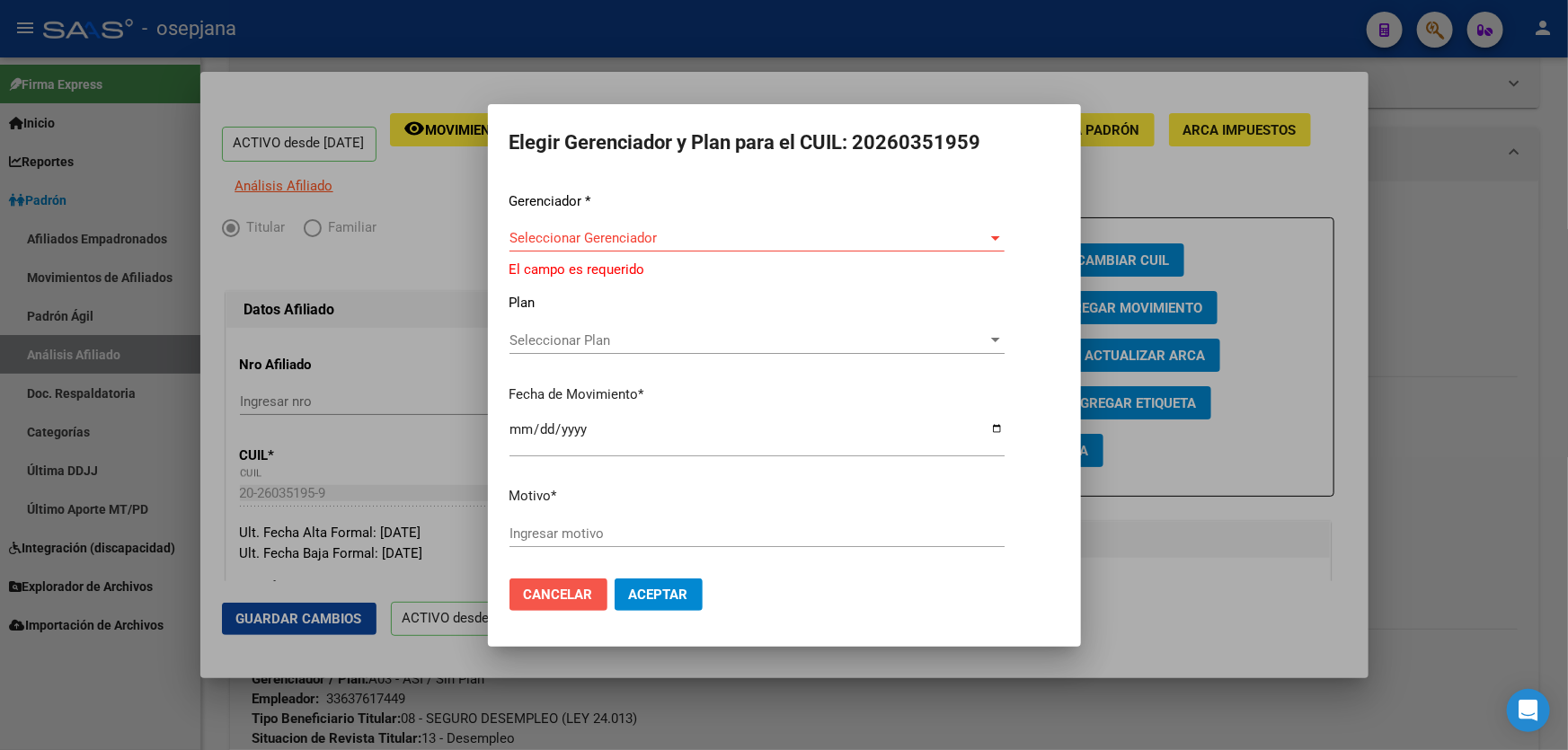
click at [527, 587] on span "Cancelar" at bounding box center [558, 595] width 69 height 16
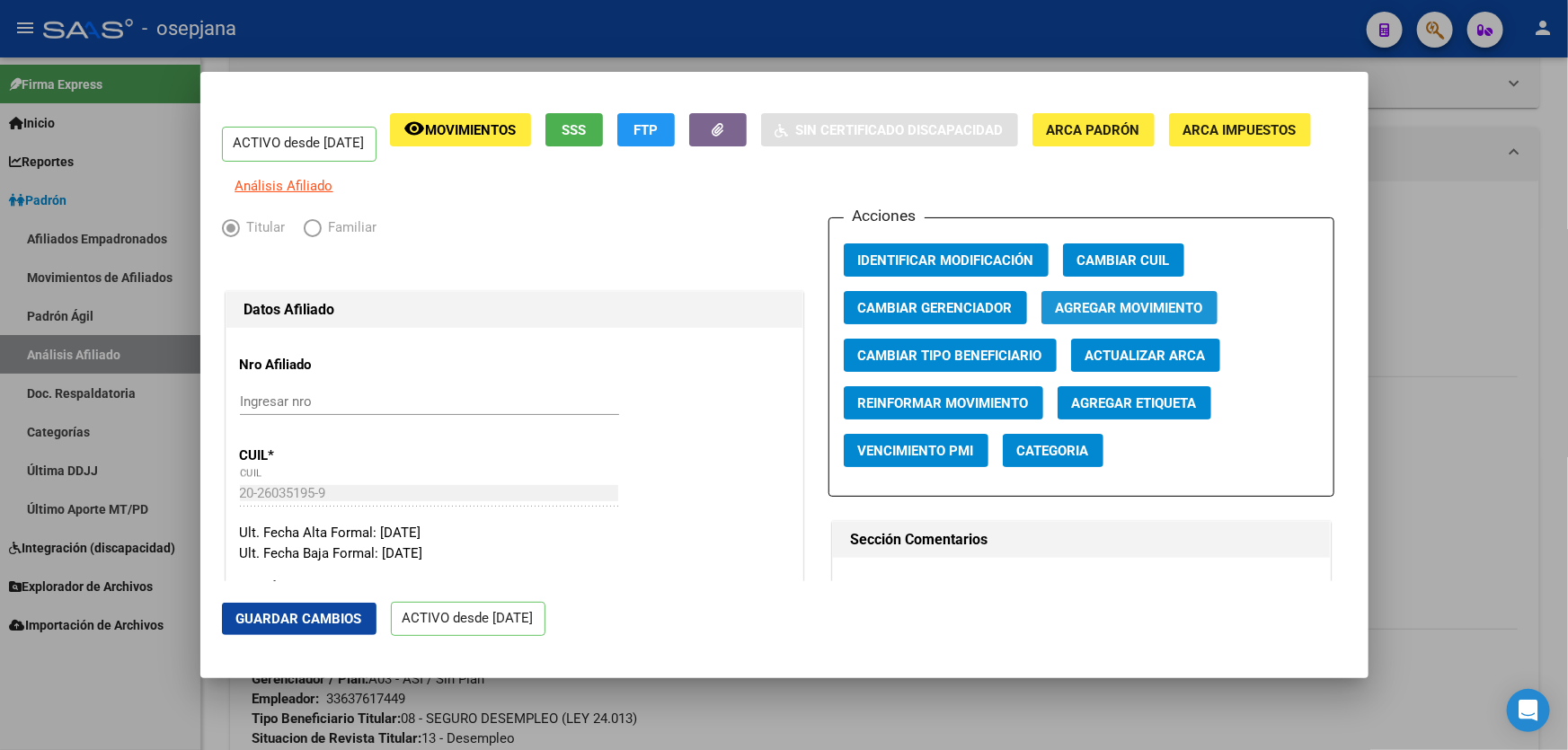
click at [1096, 306] on button "Agregar Movimiento" at bounding box center [1130, 307] width 176 height 33
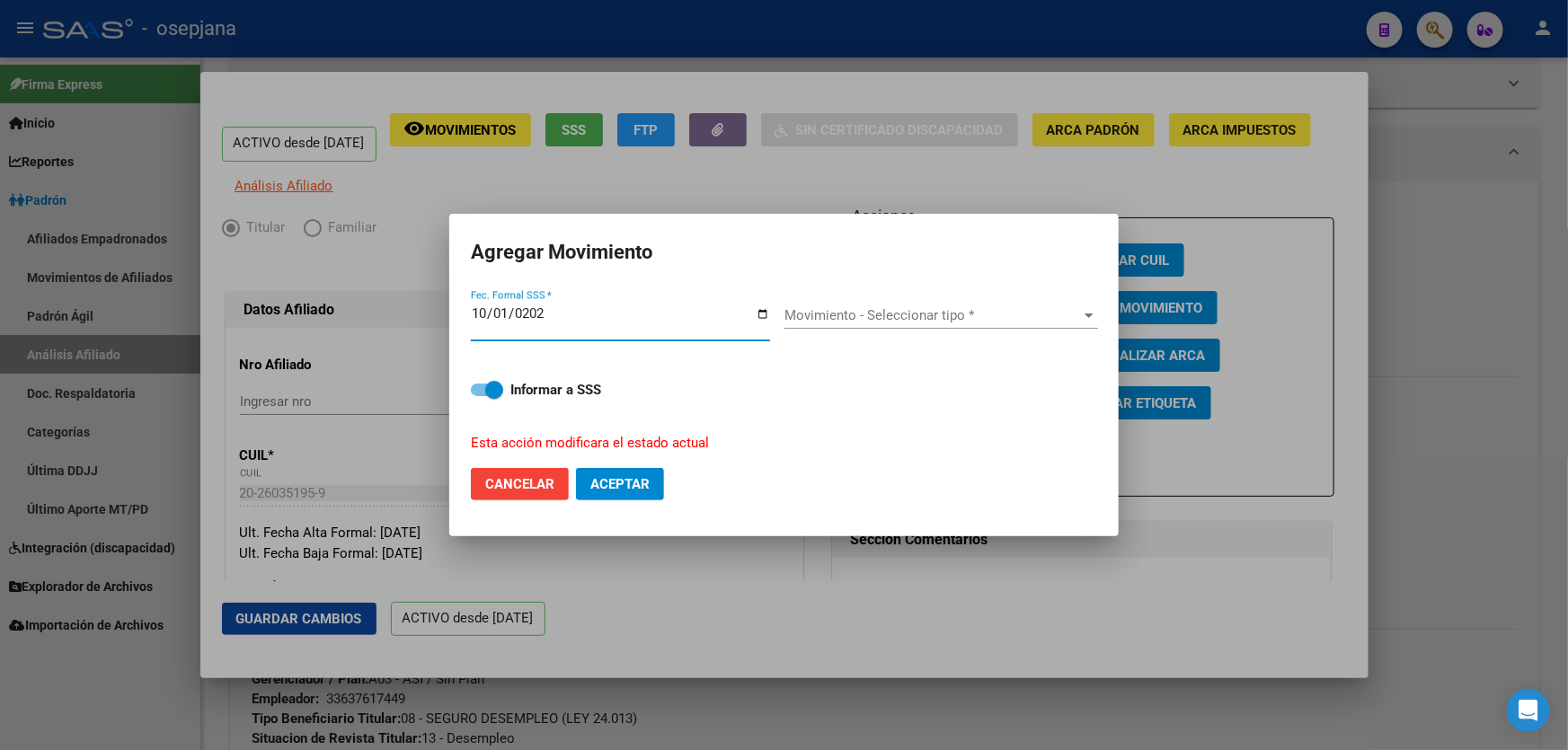
type input "[DATE]"
click at [834, 317] on span "Movimiento - Seleccionar tipo *" at bounding box center [933, 314] width 297 height 16
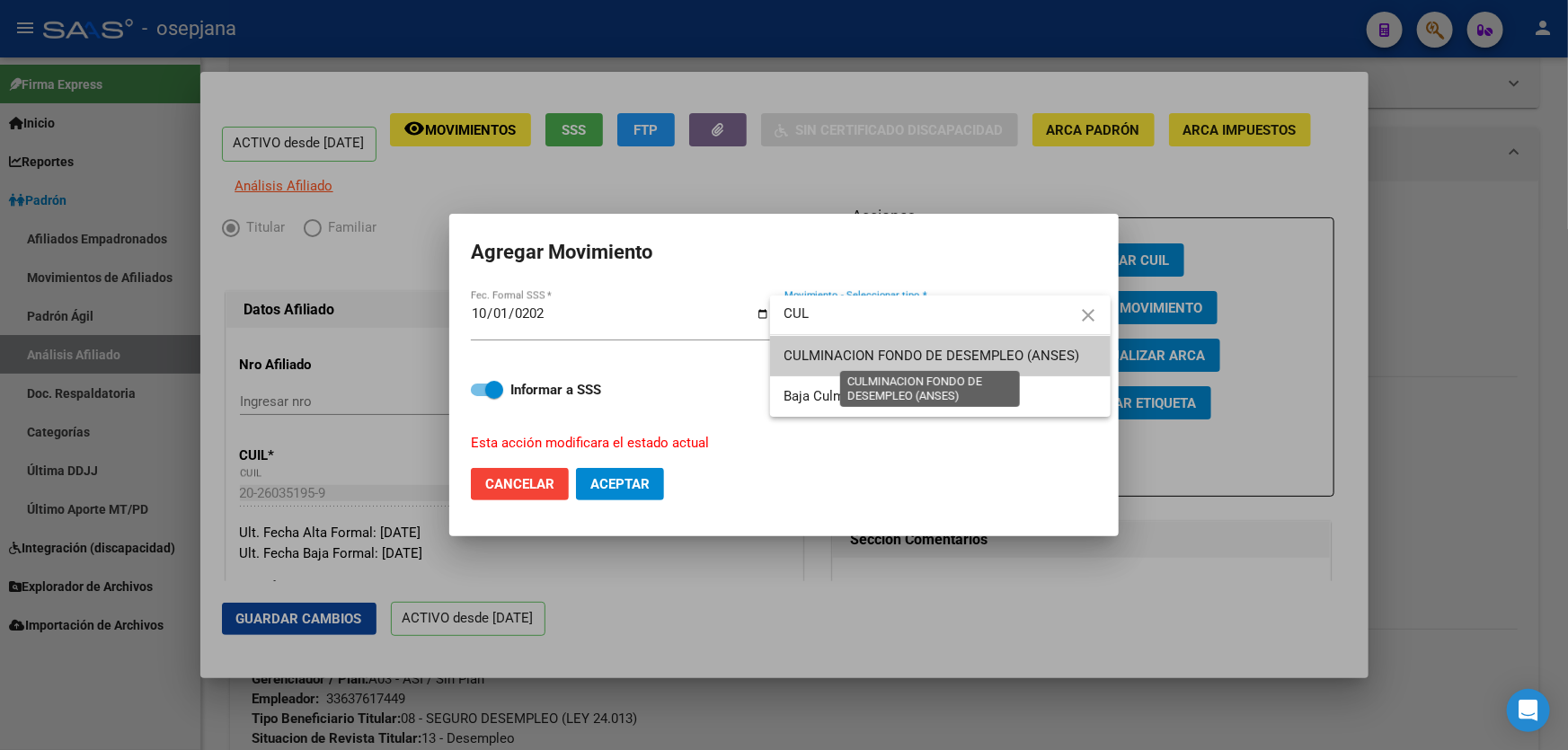
type input "CUL"
click at [922, 361] on span "CULMINACION FONDO DE DESEMPLEO (ANSES)" at bounding box center [932, 355] width 295 height 16
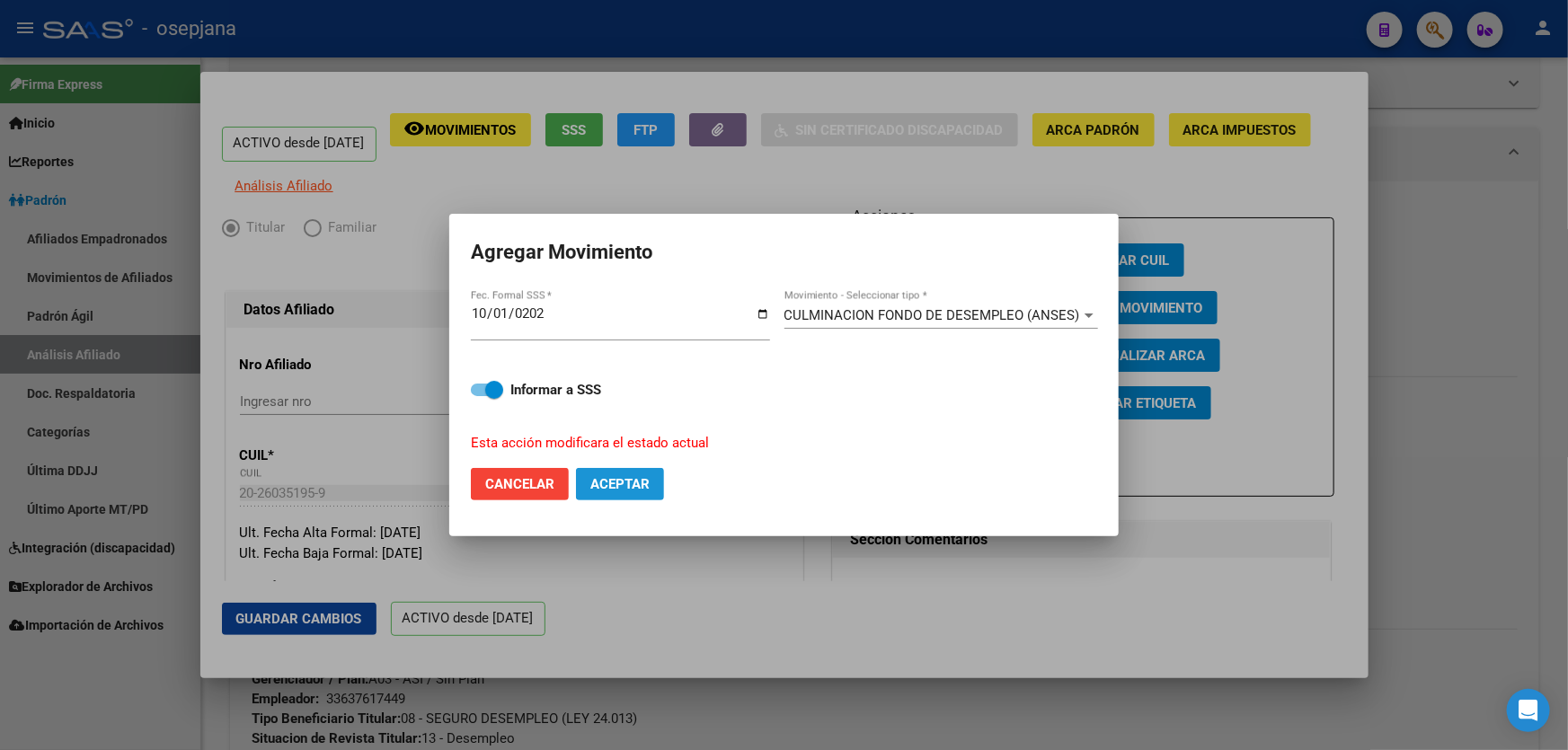
click at [658, 491] on button "Aceptar" at bounding box center [619, 484] width 88 height 32
checkbox input "false"
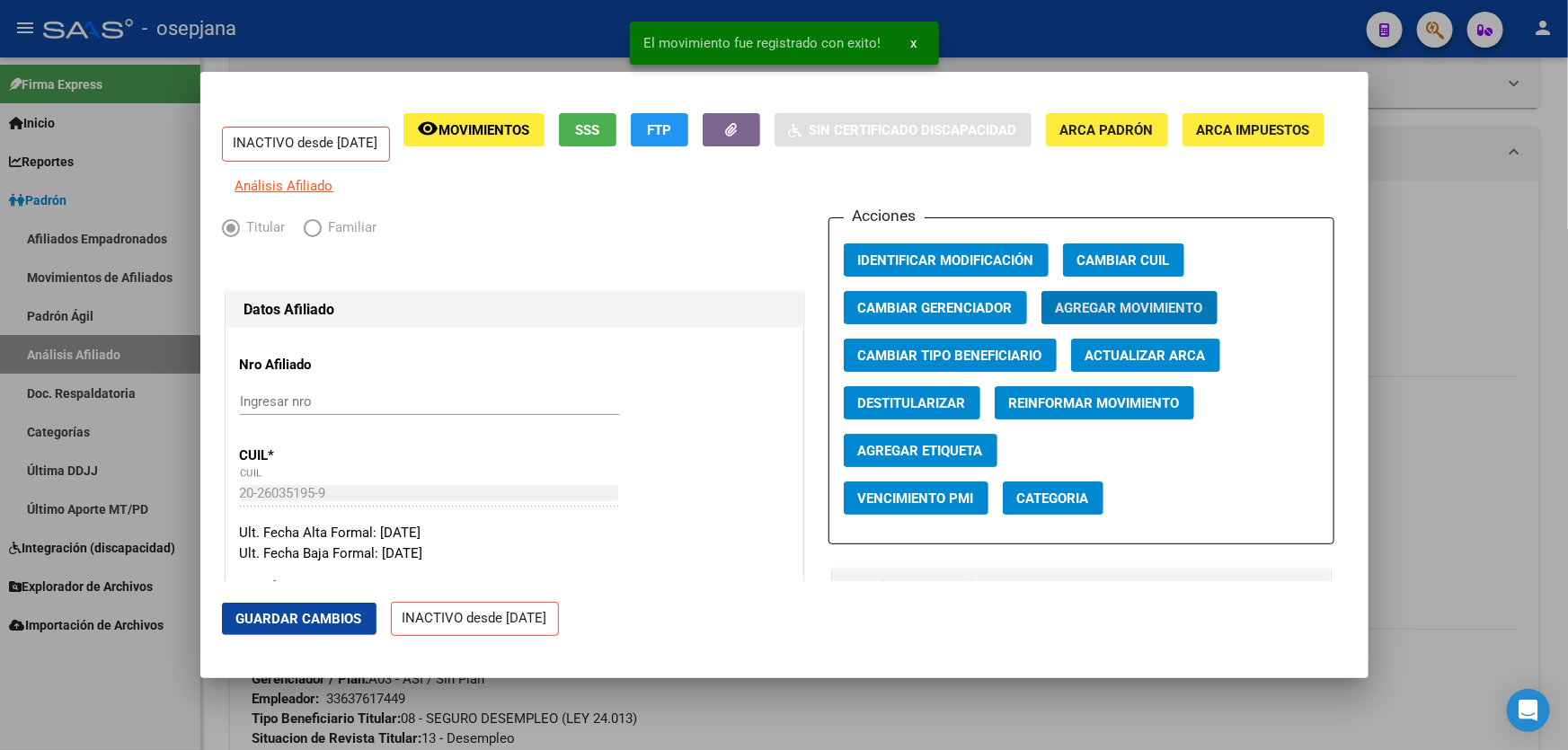
click at [327, 624] on span "Guardar Cambios" at bounding box center [299, 618] width 126 height 16
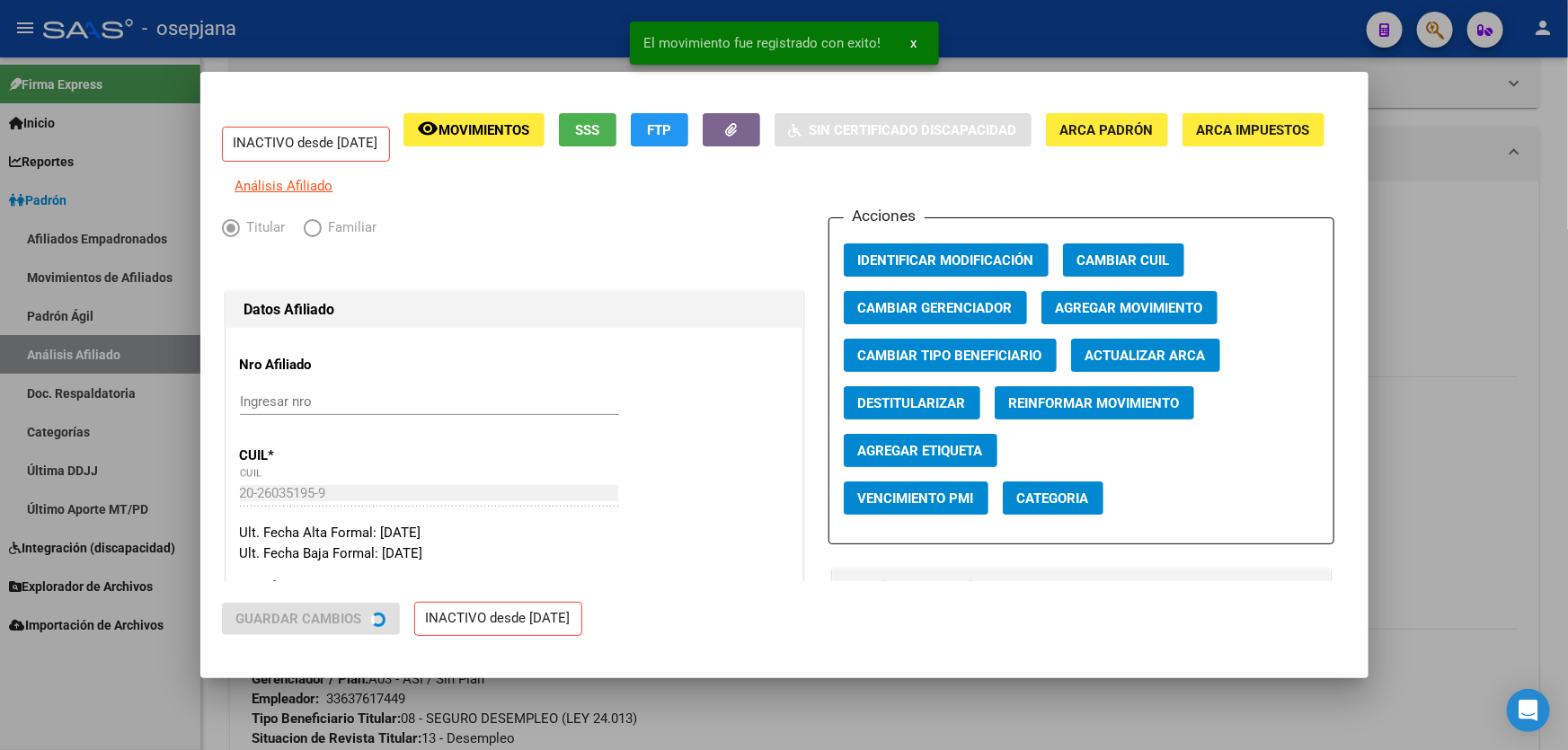
click at [1567, 436] on div at bounding box center [784, 375] width 1568 height 750
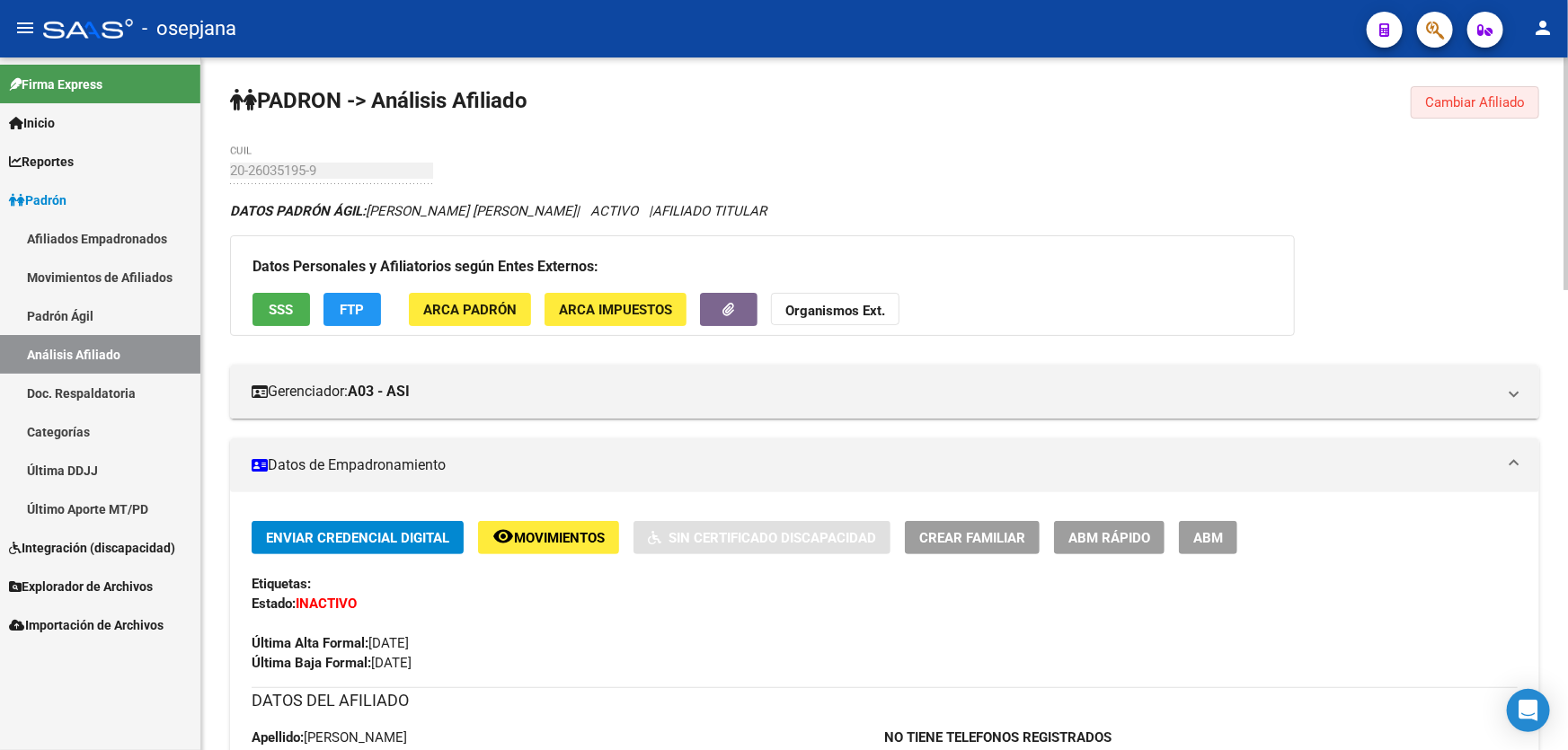
click at [1414, 105] on button "Cambiar Afiliado" at bounding box center [1475, 102] width 129 height 32
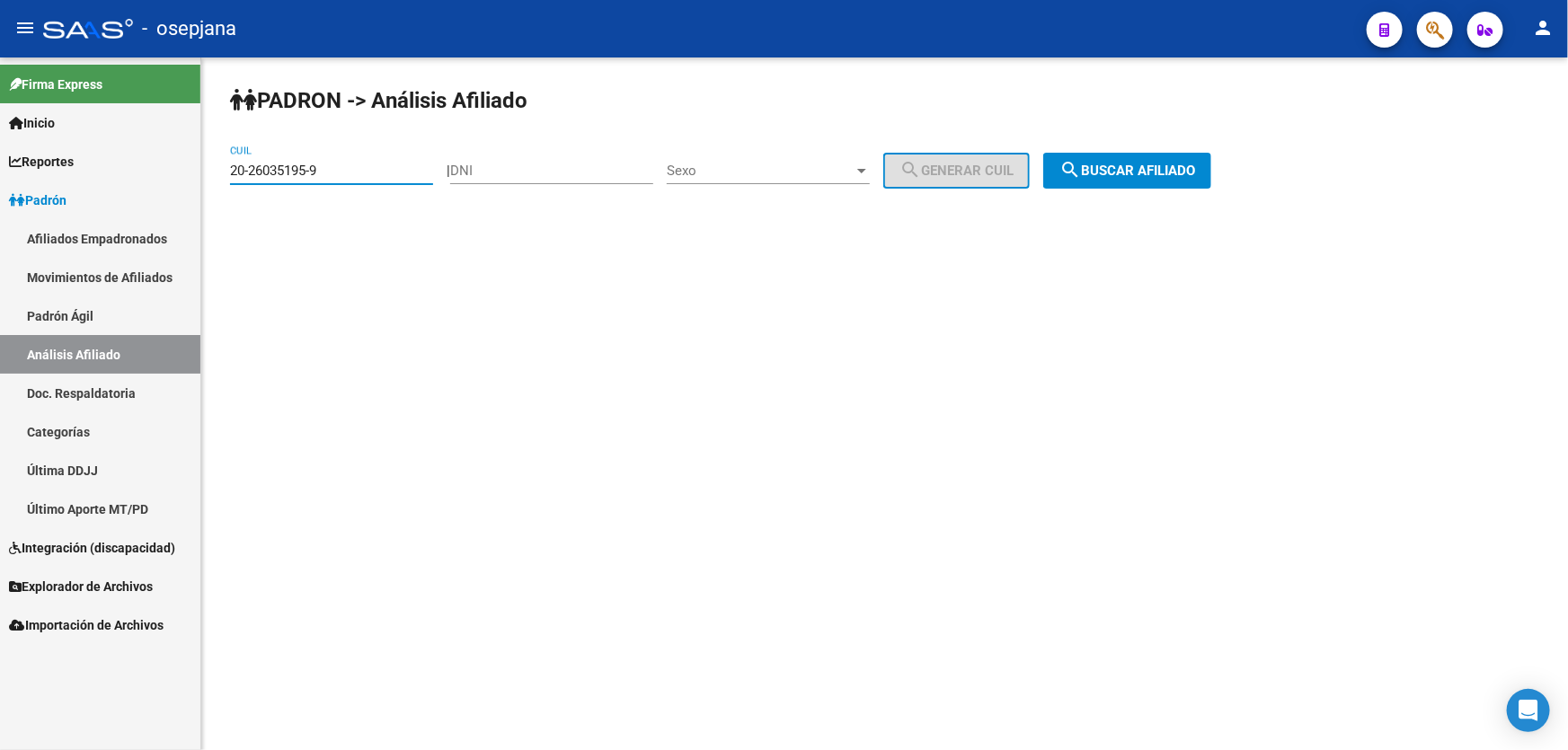
drag, startPoint x: 327, startPoint y: 175, endPoint x: 203, endPoint y: 175, distance: 124.0
click at [203, 175] on div "[PERSON_NAME] -> Análisis Afiliado 20-26035195-9 CUIL | DNI Sexo Sexo search Ge…" at bounding box center [884, 152] width 1366 height 188
paste input "18211042-7"
type input "20-18211042-7"
click at [1163, 172] on span "search Buscar afiliado" at bounding box center [1127, 170] width 135 height 16
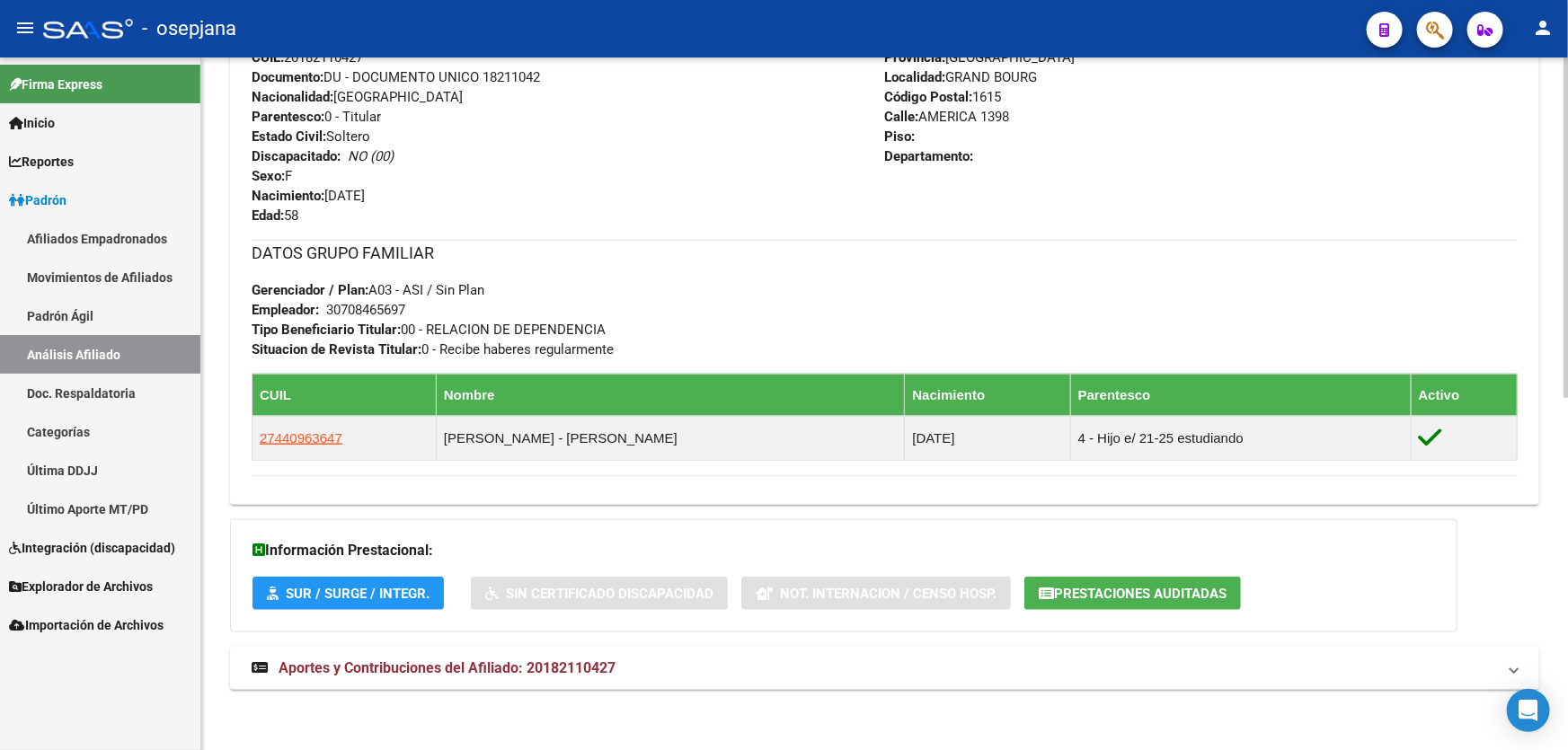
scroll to position [551, 0]
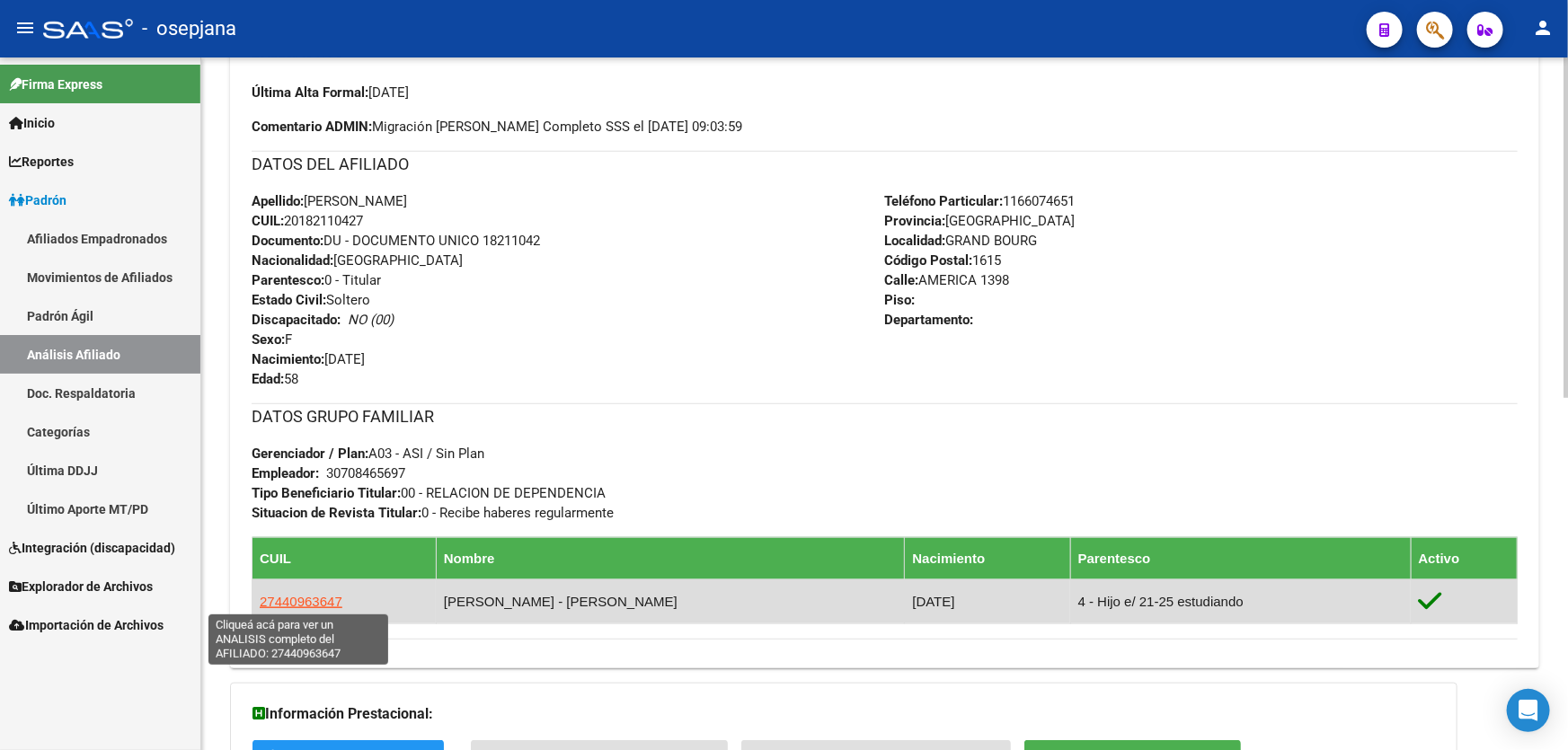
click at [272, 594] on span "27440963647" at bounding box center [300, 601] width 82 height 15
type textarea "27440963647"
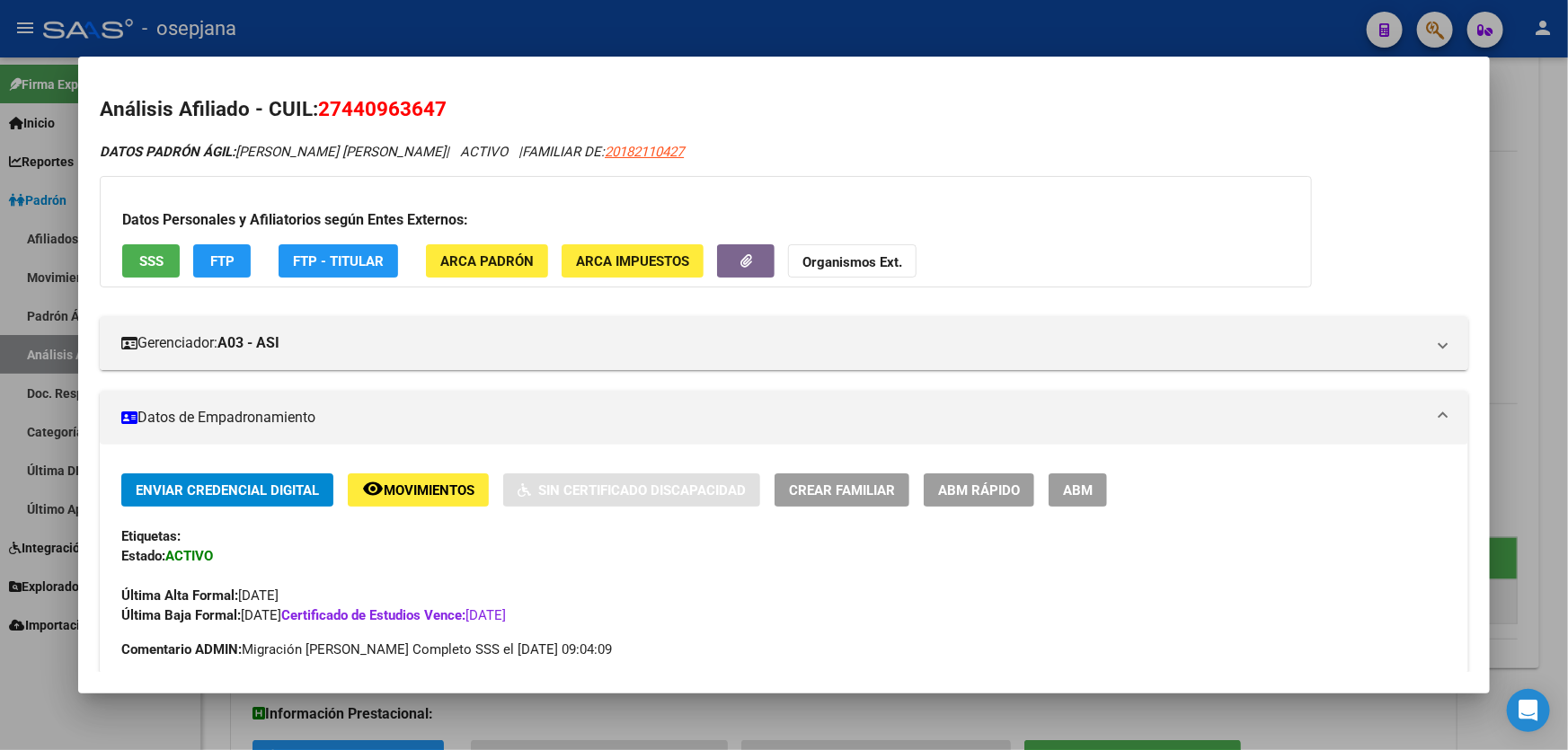
click at [1514, 114] on div at bounding box center [784, 375] width 1568 height 750
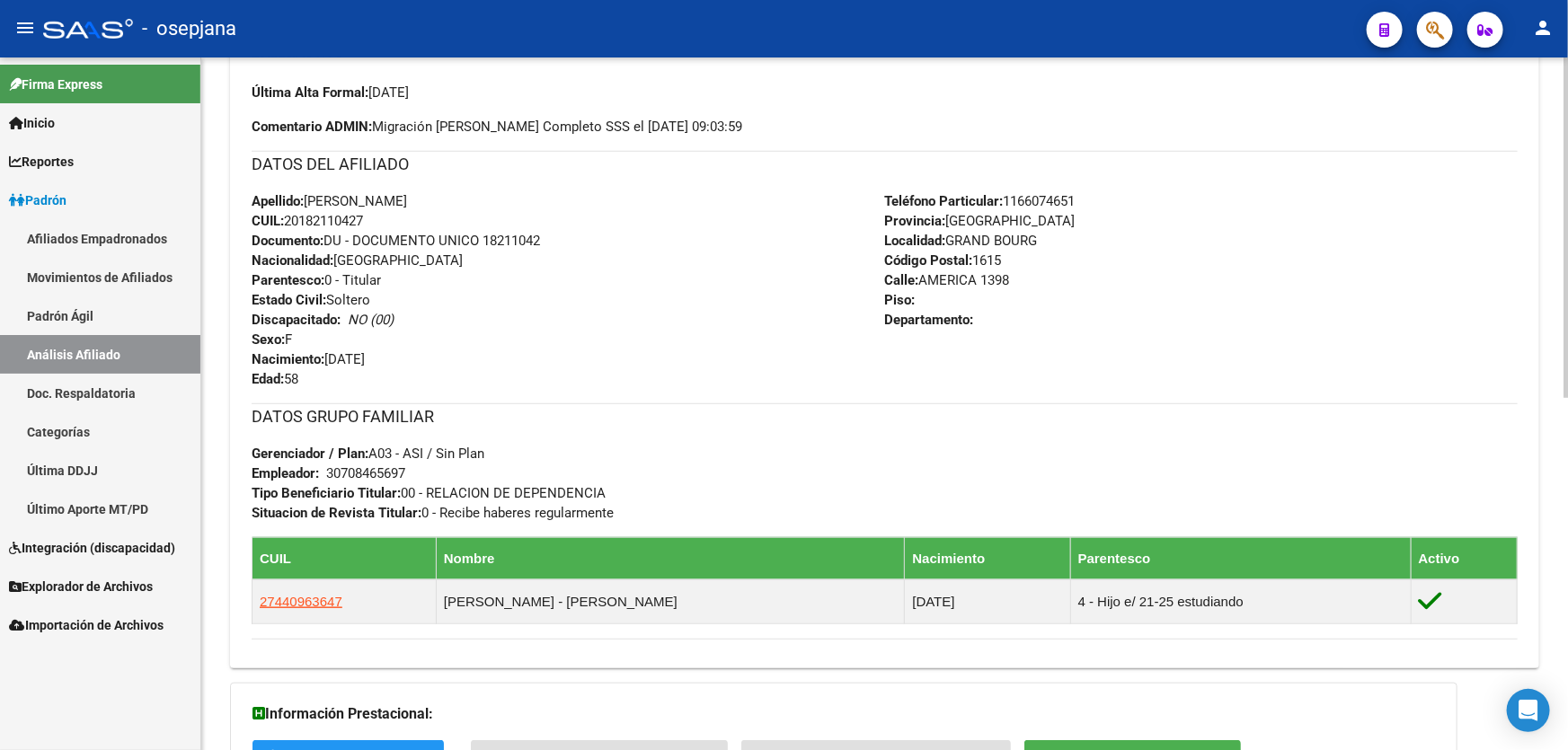
click at [231, 118] on div "Enviar Credencial Digital remove_red_eye Movimientos Sin Certificado Discapacid…" at bounding box center [884, 312] width 1309 height 684
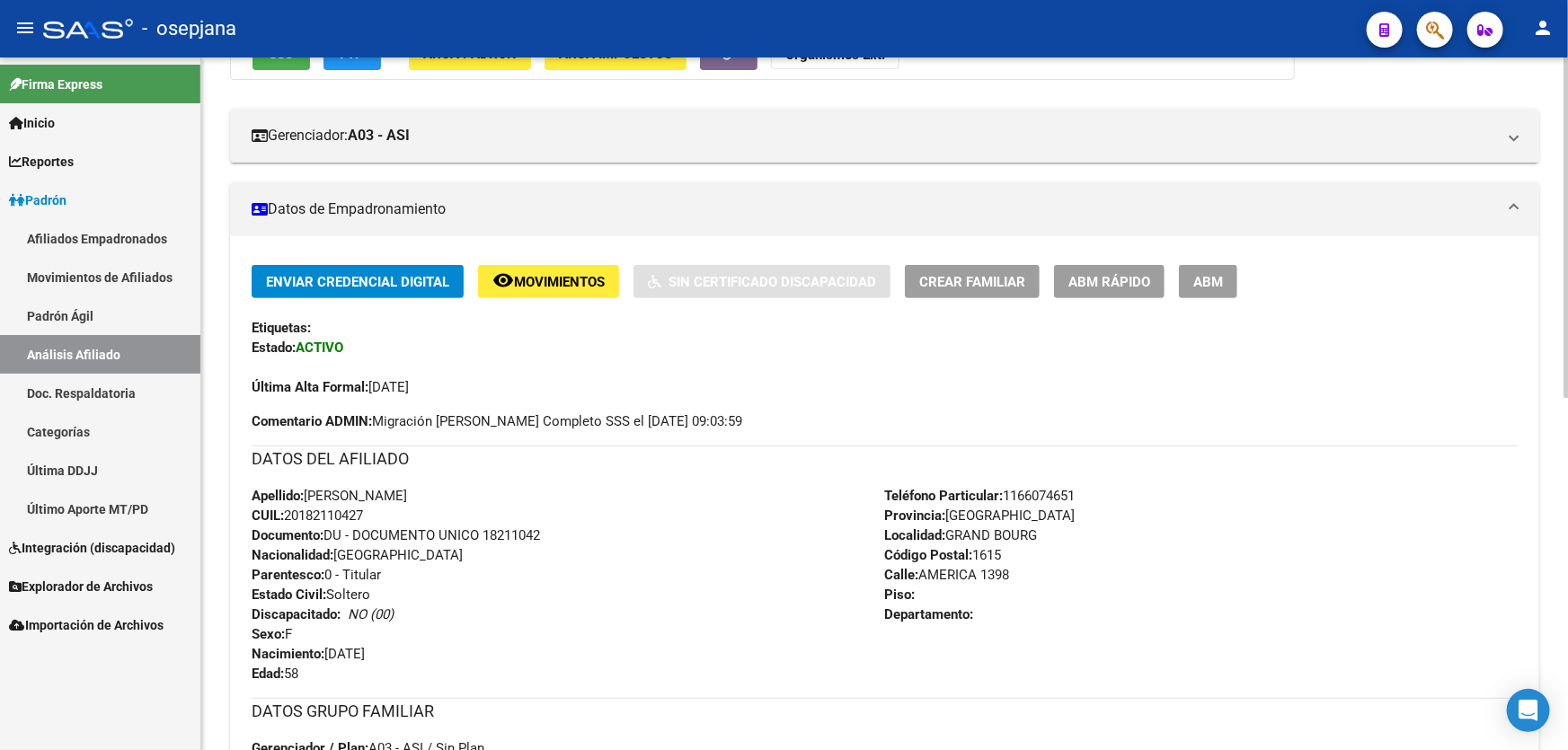
scroll to position [0, 0]
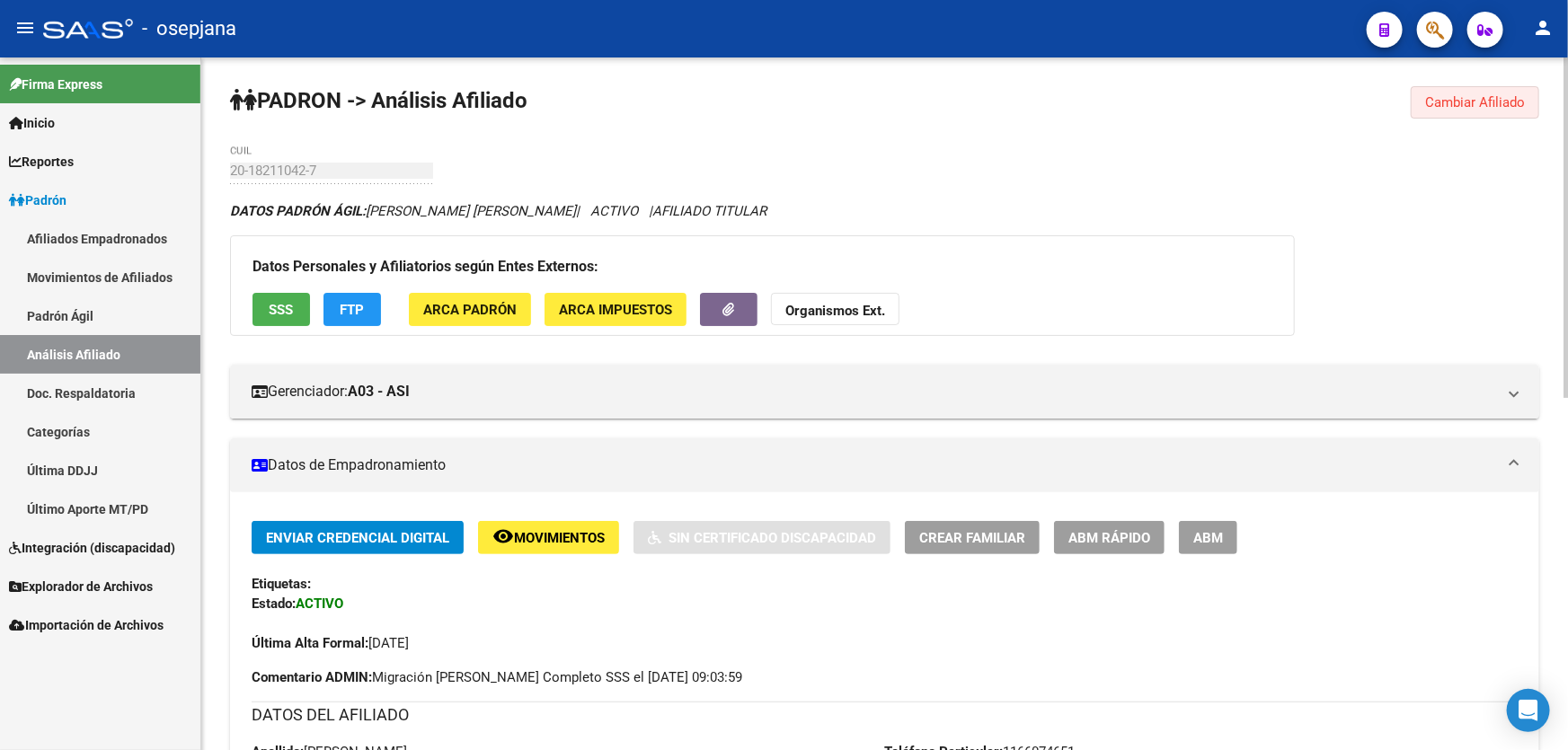
click at [1452, 107] on span "Cambiar Afiliado" at bounding box center [1474, 102] width 99 height 16
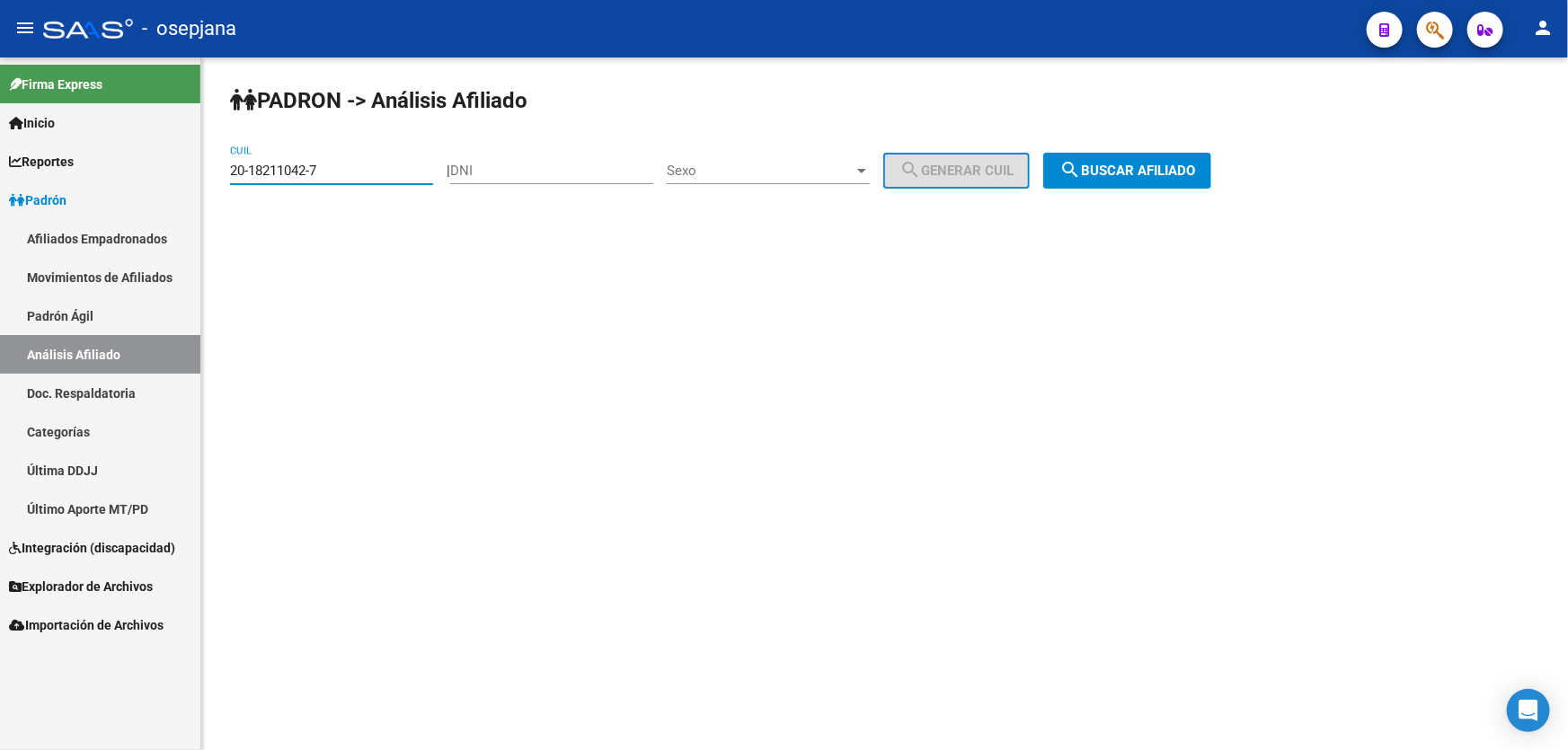
drag, startPoint x: 360, startPoint y: 168, endPoint x: 0, endPoint y: 219, distance: 363.6
click at [0, 217] on mat-sidenav-container "Firma Express Inicio Calendario SSS Instructivos Contacto OS Reportes Padrón Tr…" at bounding box center [784, 404] width 1568 height 693
paste input "23419028-9"
type input "20-23419028-9"
click at [1114, 179] on button "search Buscar afiliado" at bounding box center [1127, 170] width 168 height 36
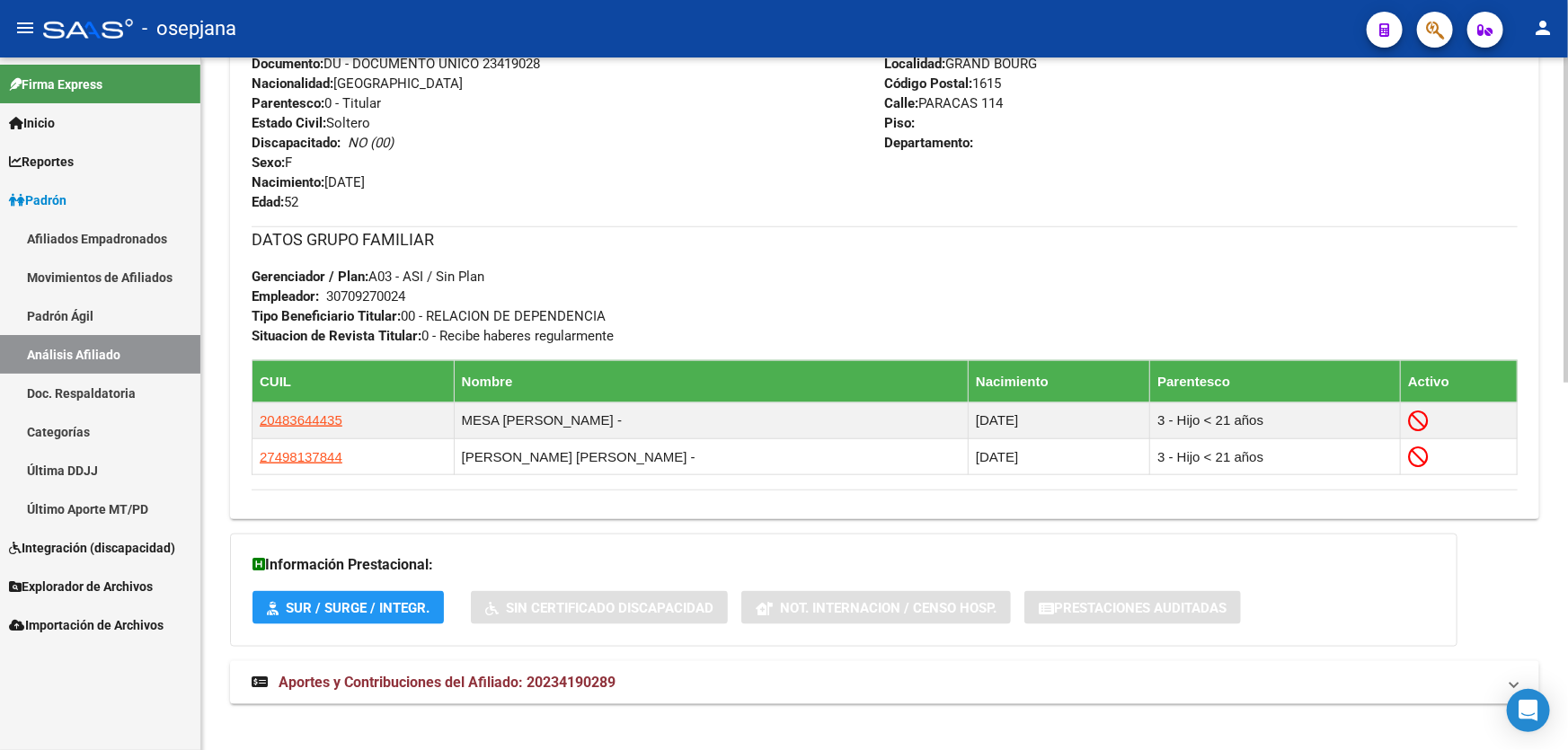
scroll to position [781, 0]
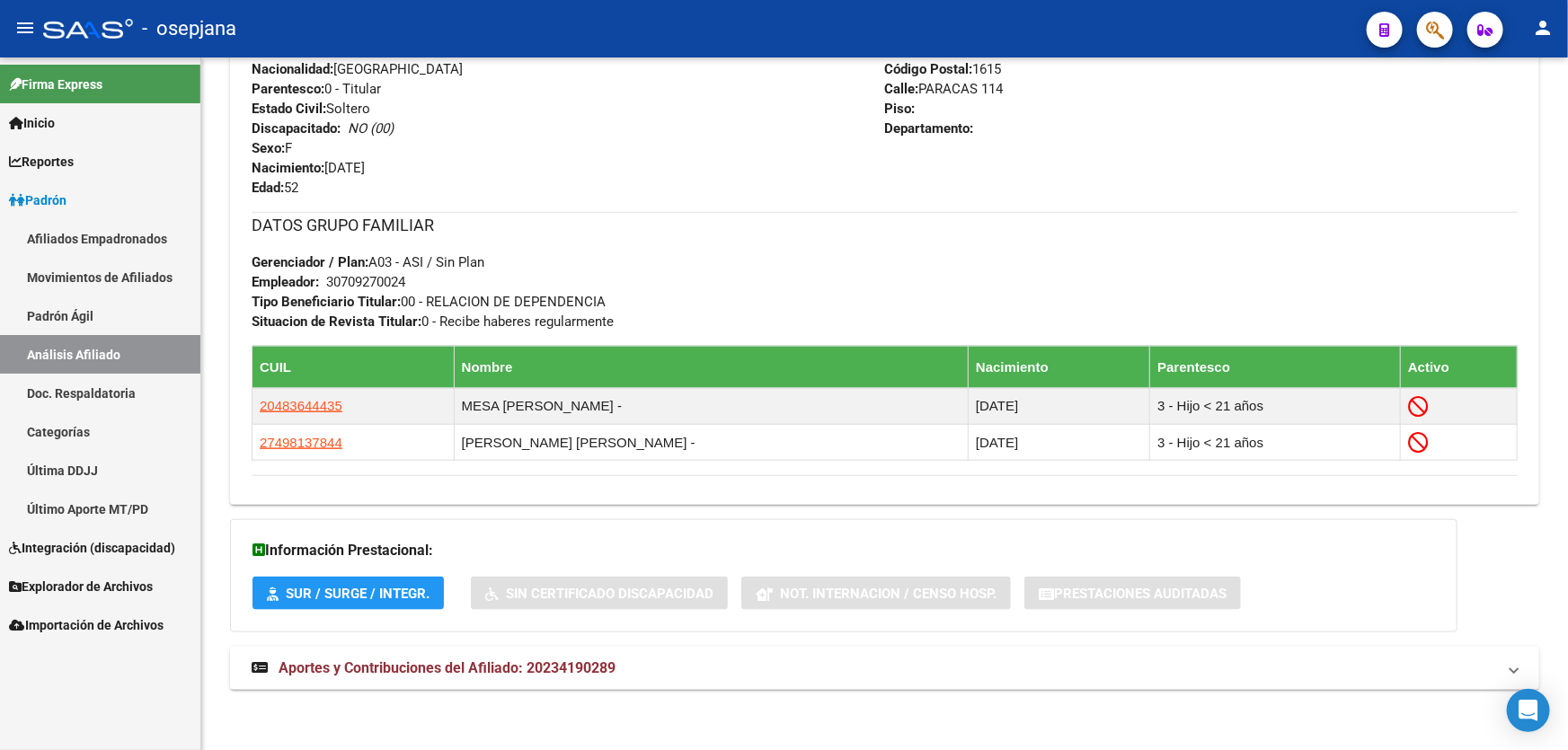
click at [1067, 671] on mat-panel-title "Aportes y Contribuciones del Afiliado: 20234190289" at bounding box center [874, 668] width 1244 height 20
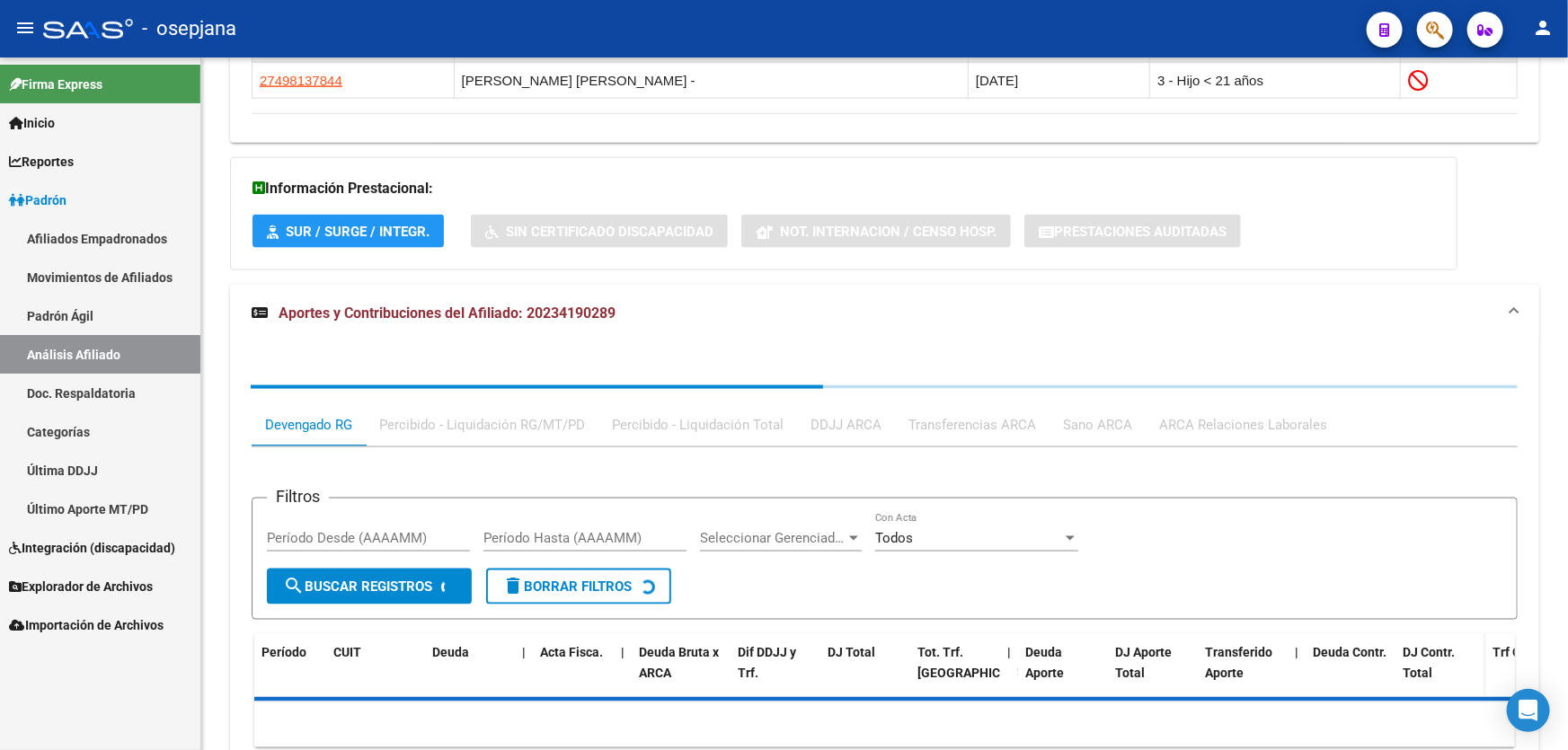
scroll to position [1243, 0]
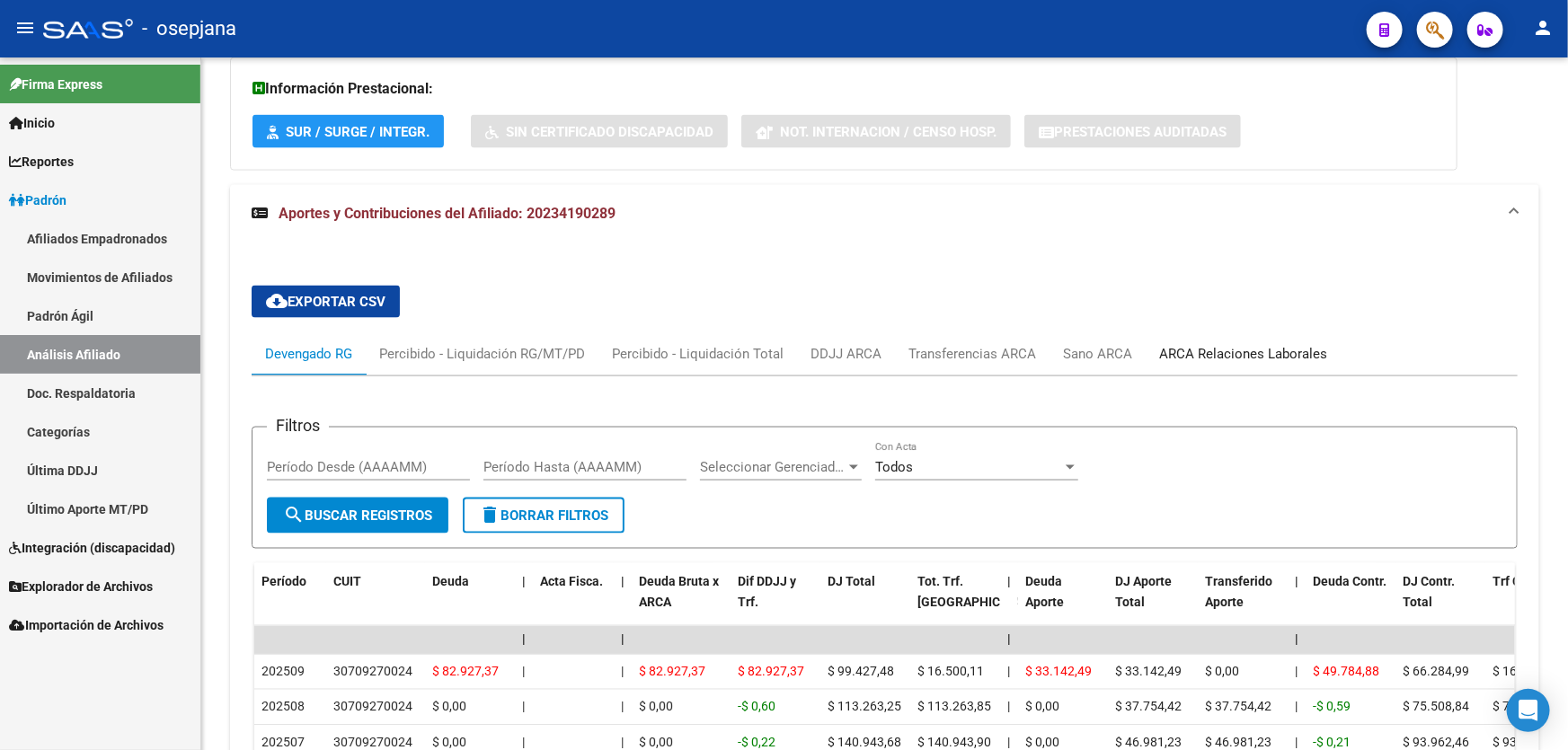
click at [1253, 363] on div "ARCA Relaciones Laborales" at bounding box center [1243, 354] width 195 height 44
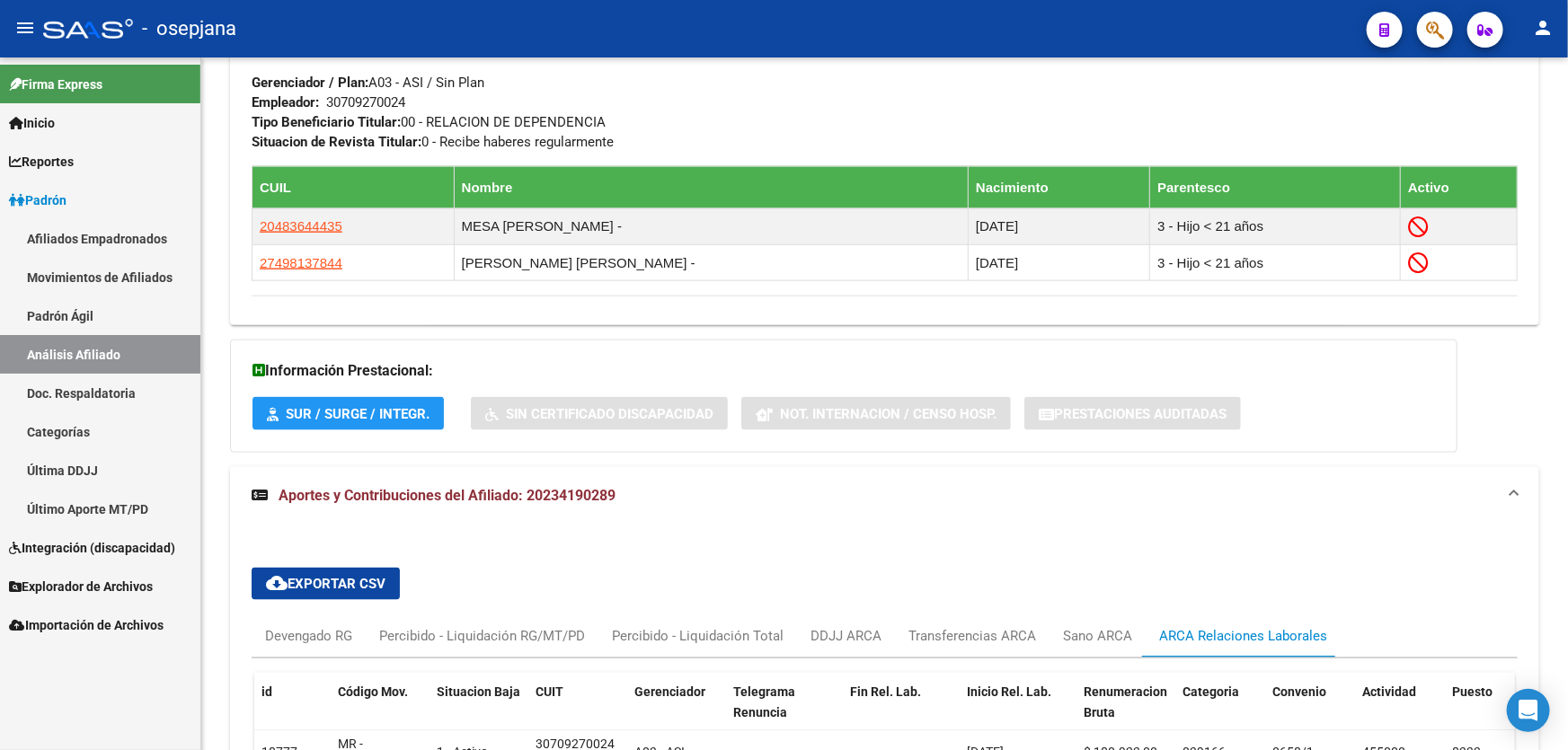
scroll to position [1162, 0]
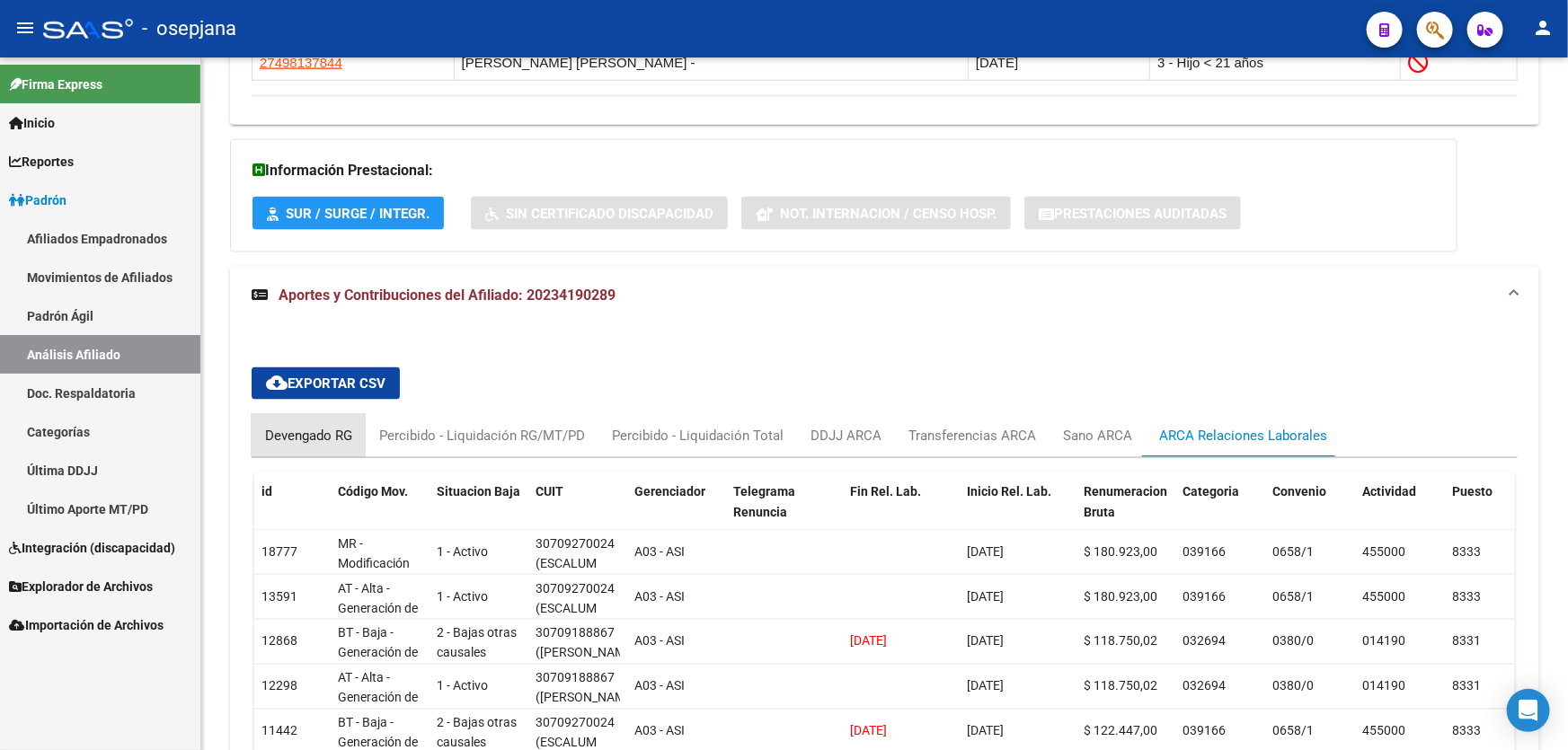
click at [272, 430] on div "Devengado RG" at bounding box center [309, 436] width 87 height 20
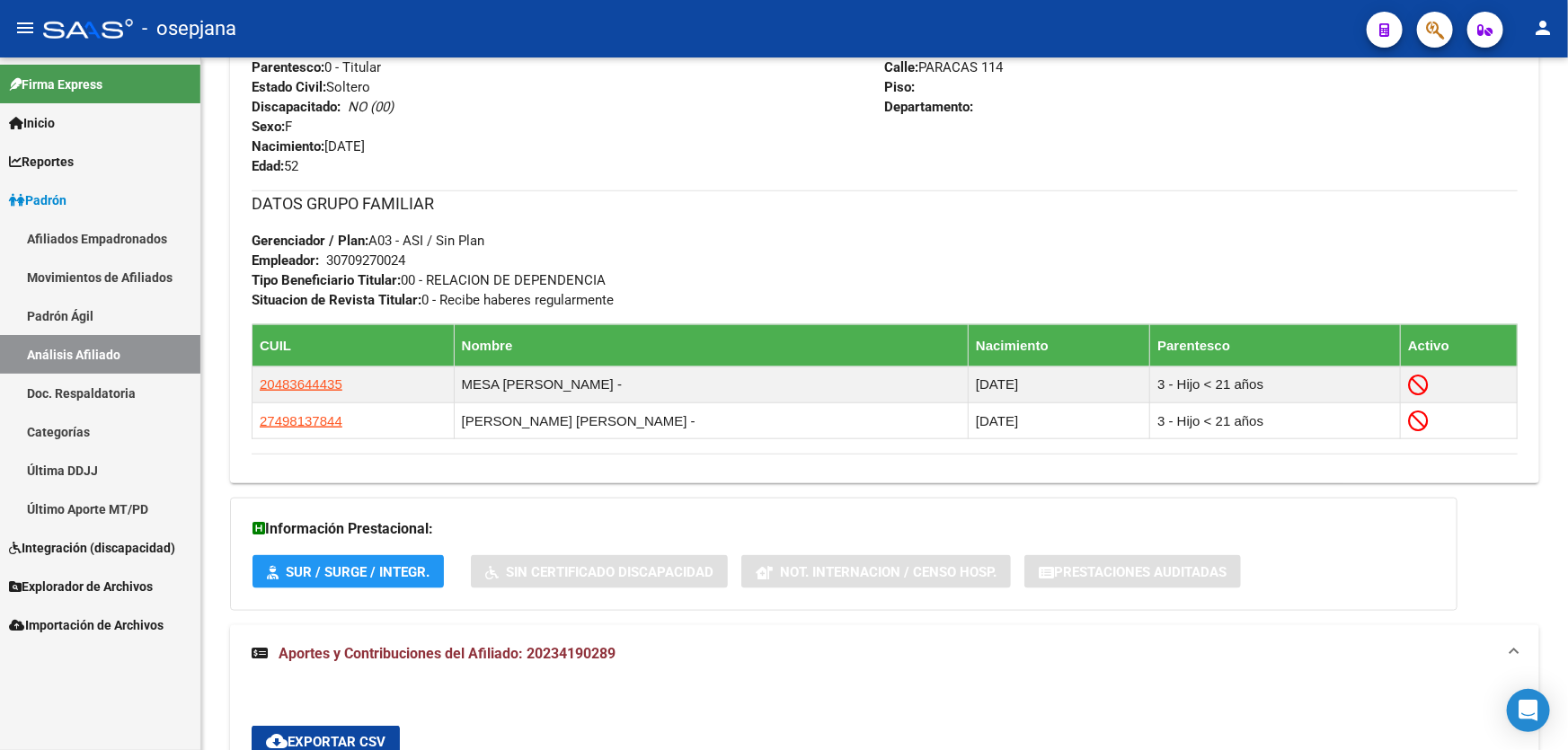
scroll to position [427, 0]
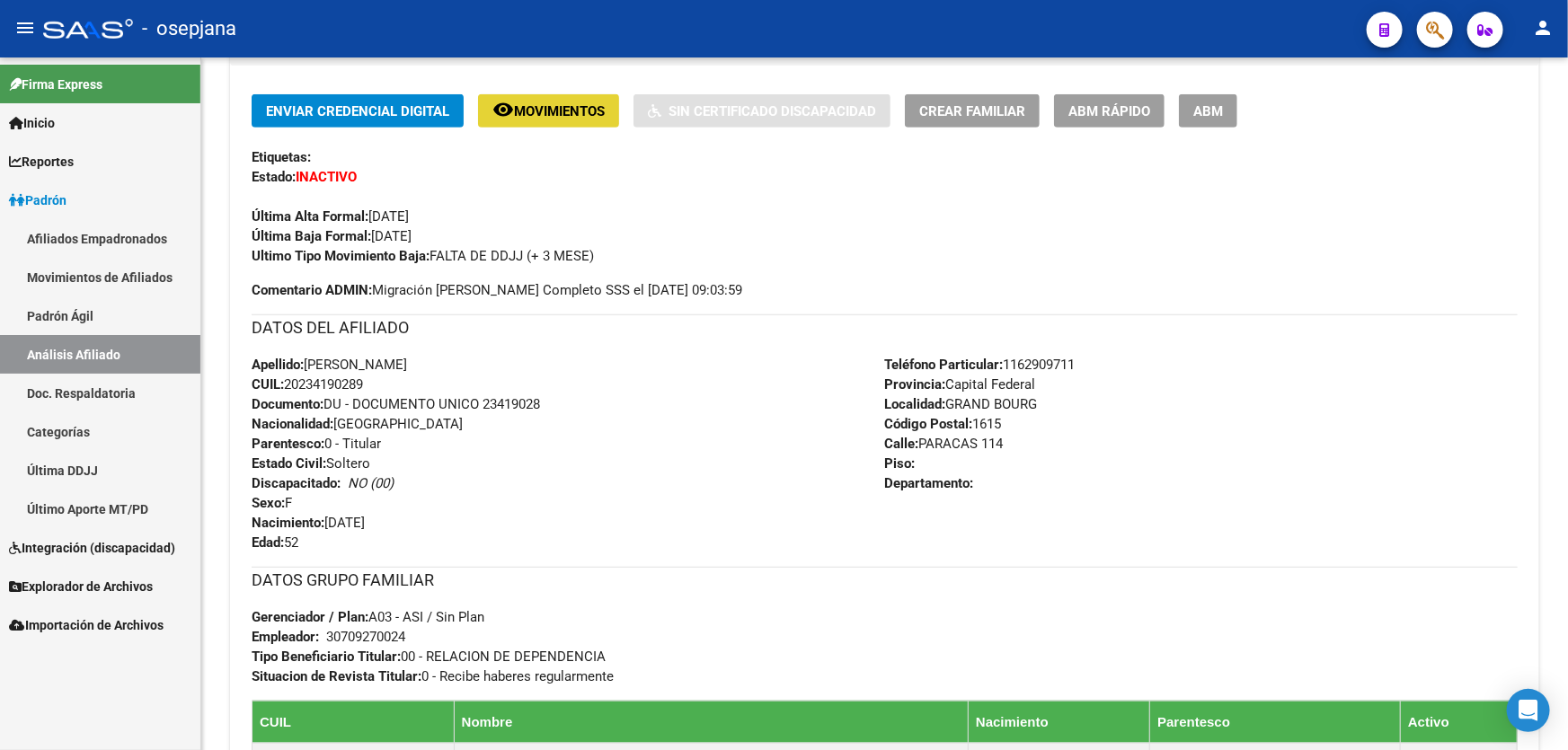
click at [561, 112] on span "Movimientos" at bounding box center [560, 111] width 91 height 16
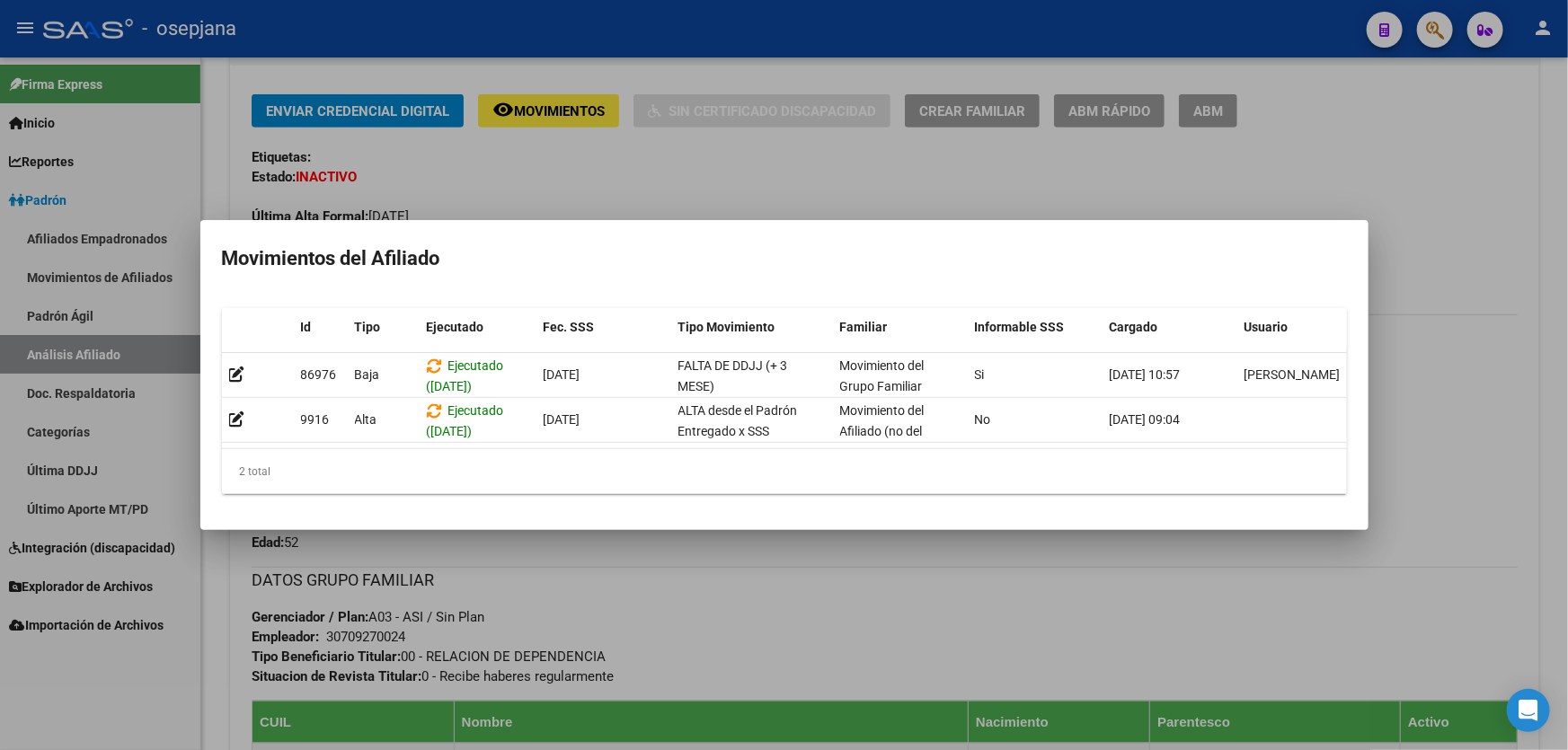
click at [607, 538] on div at bounding box center [784, 375] width 1568 height 750
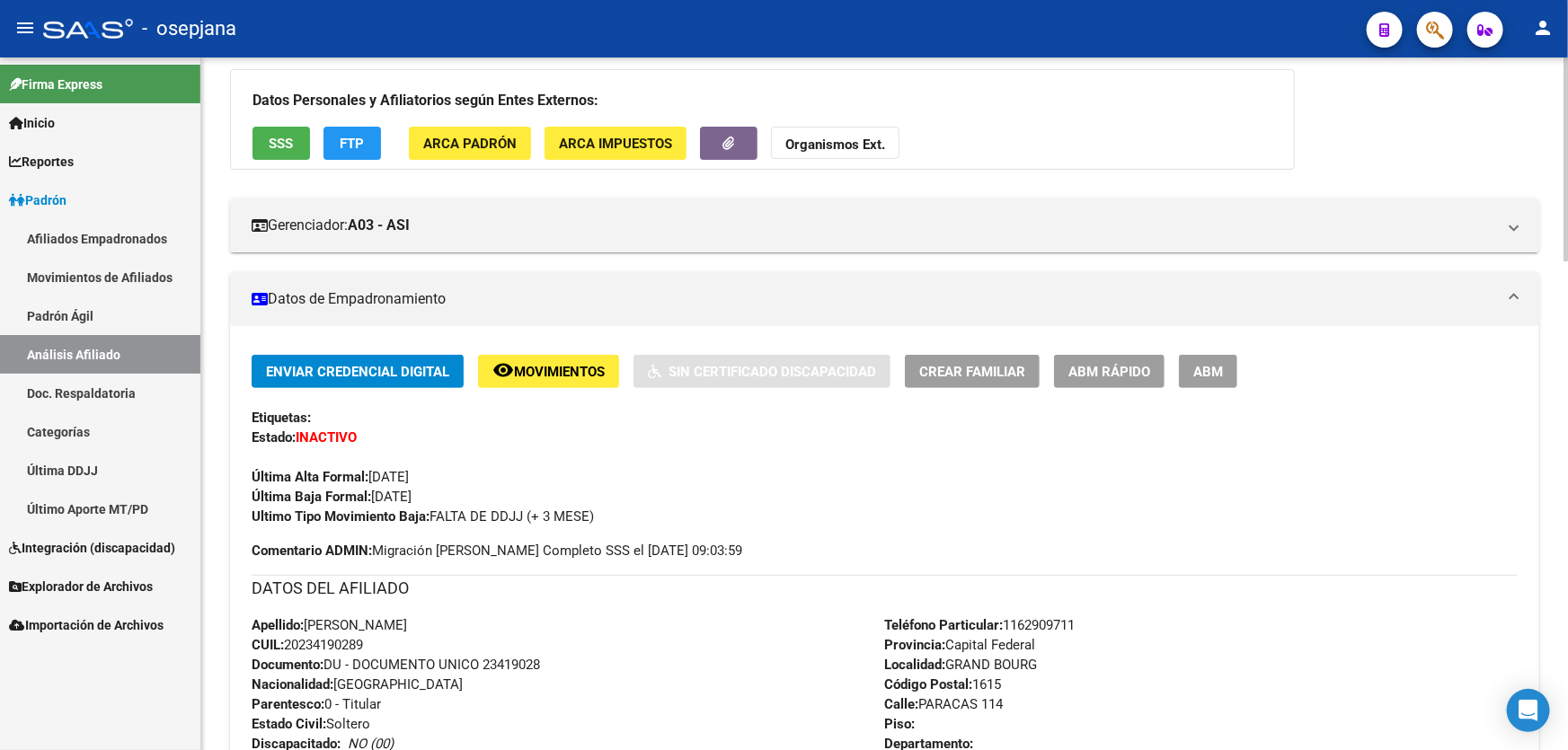
scroll to position [0, 0]
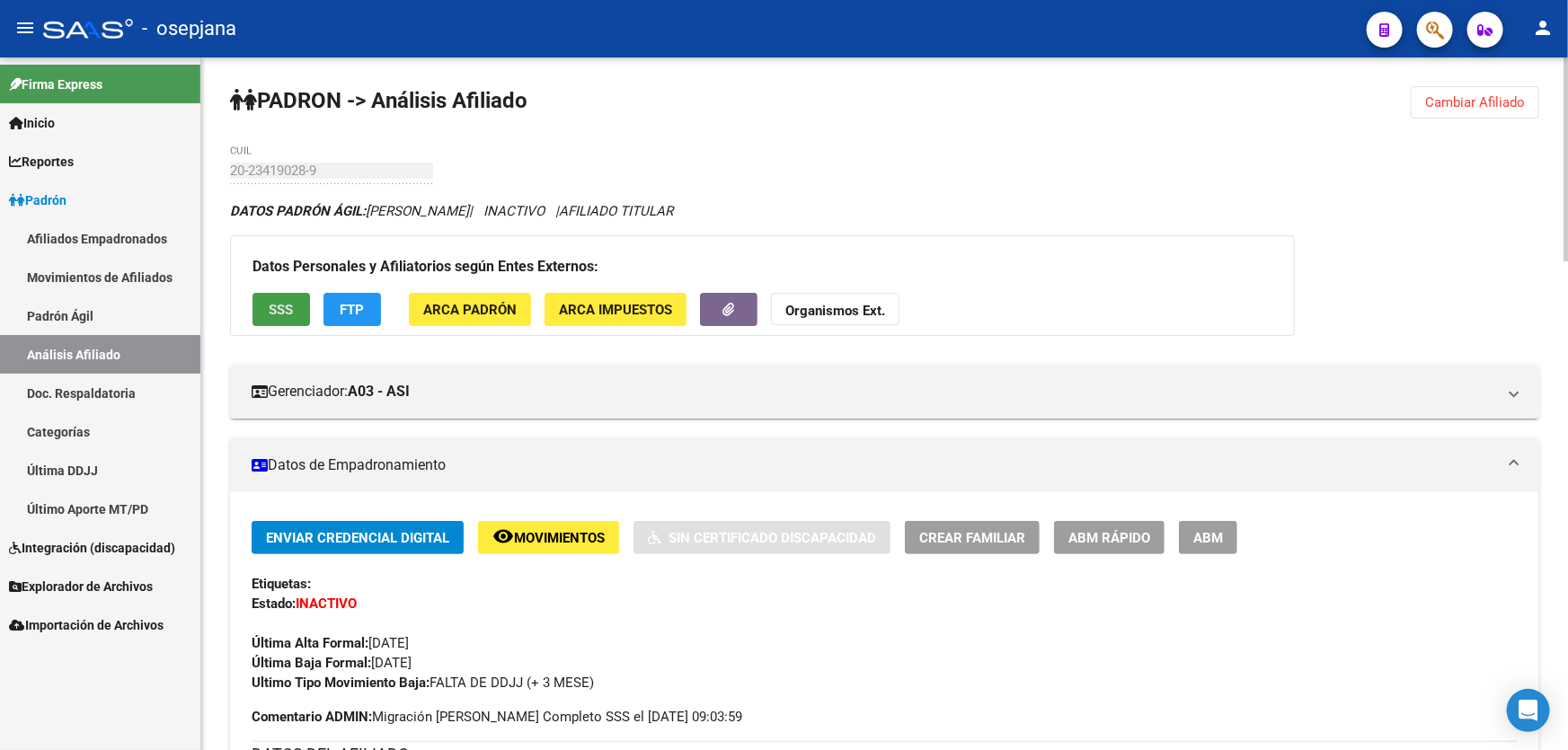
click at [294, 293] on button "SSS" at bounding box center [281, 309] width 58 height 33
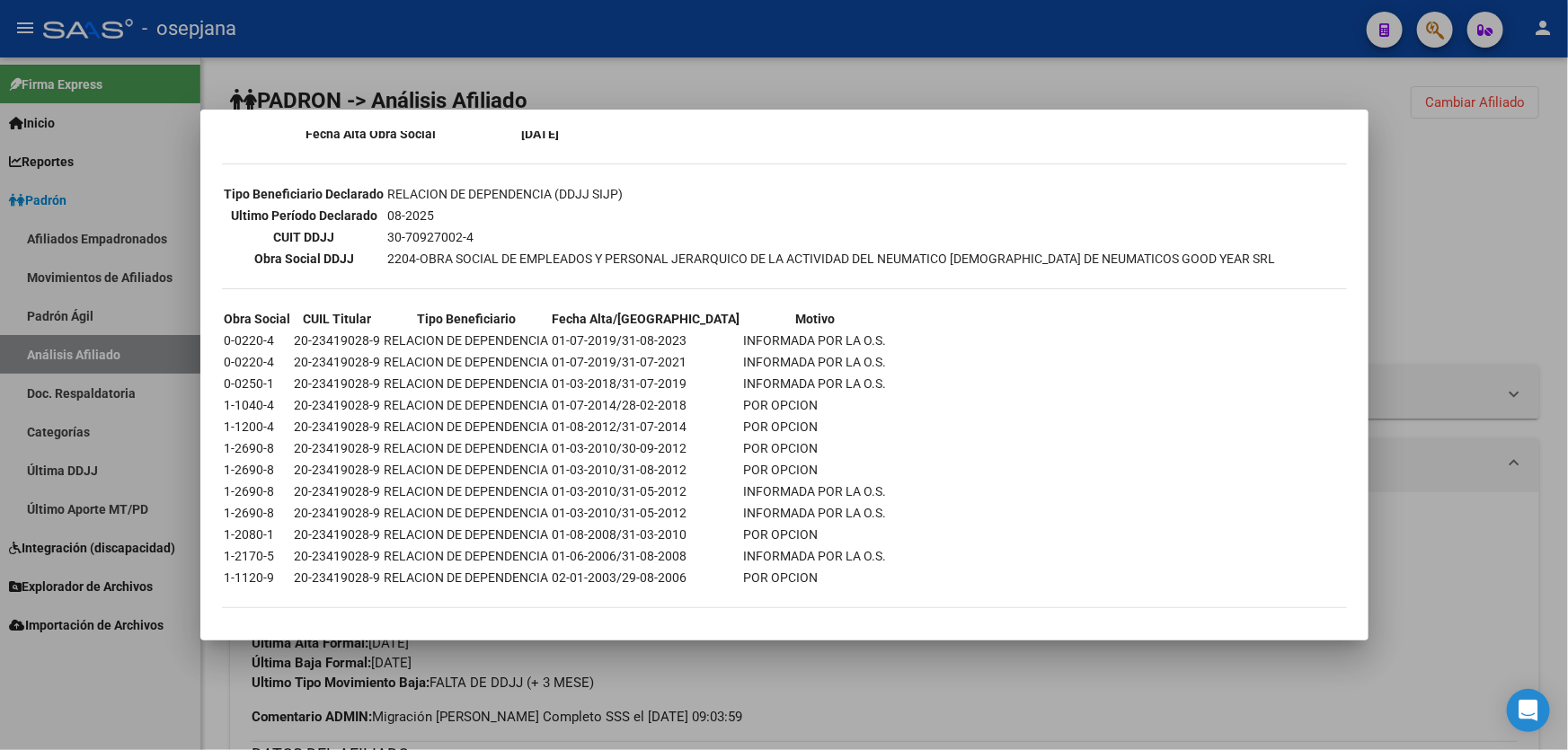
scroll to position [330, 0]
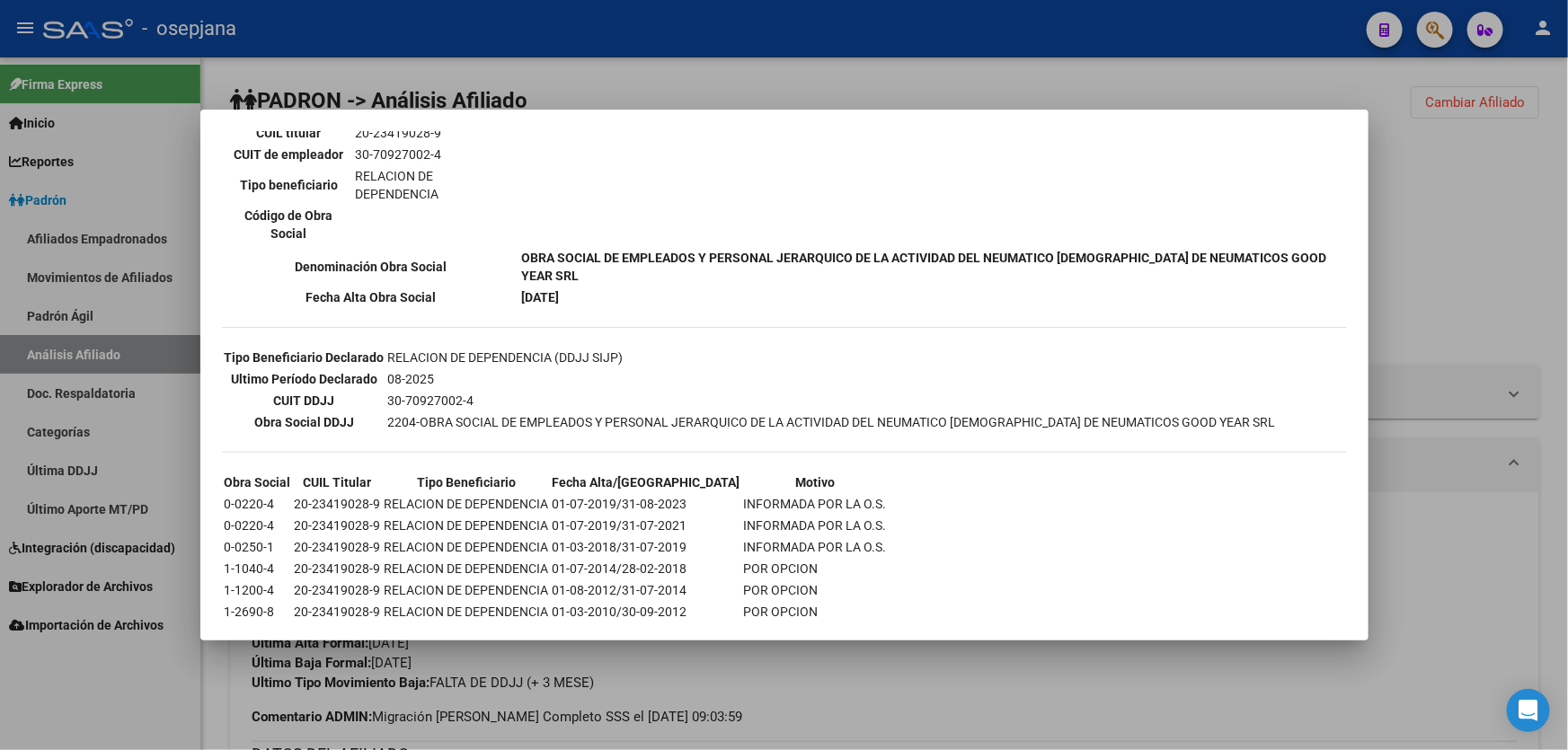
click at [1445, 545] on div at bounding box center [784, 375] width 1568 height 750
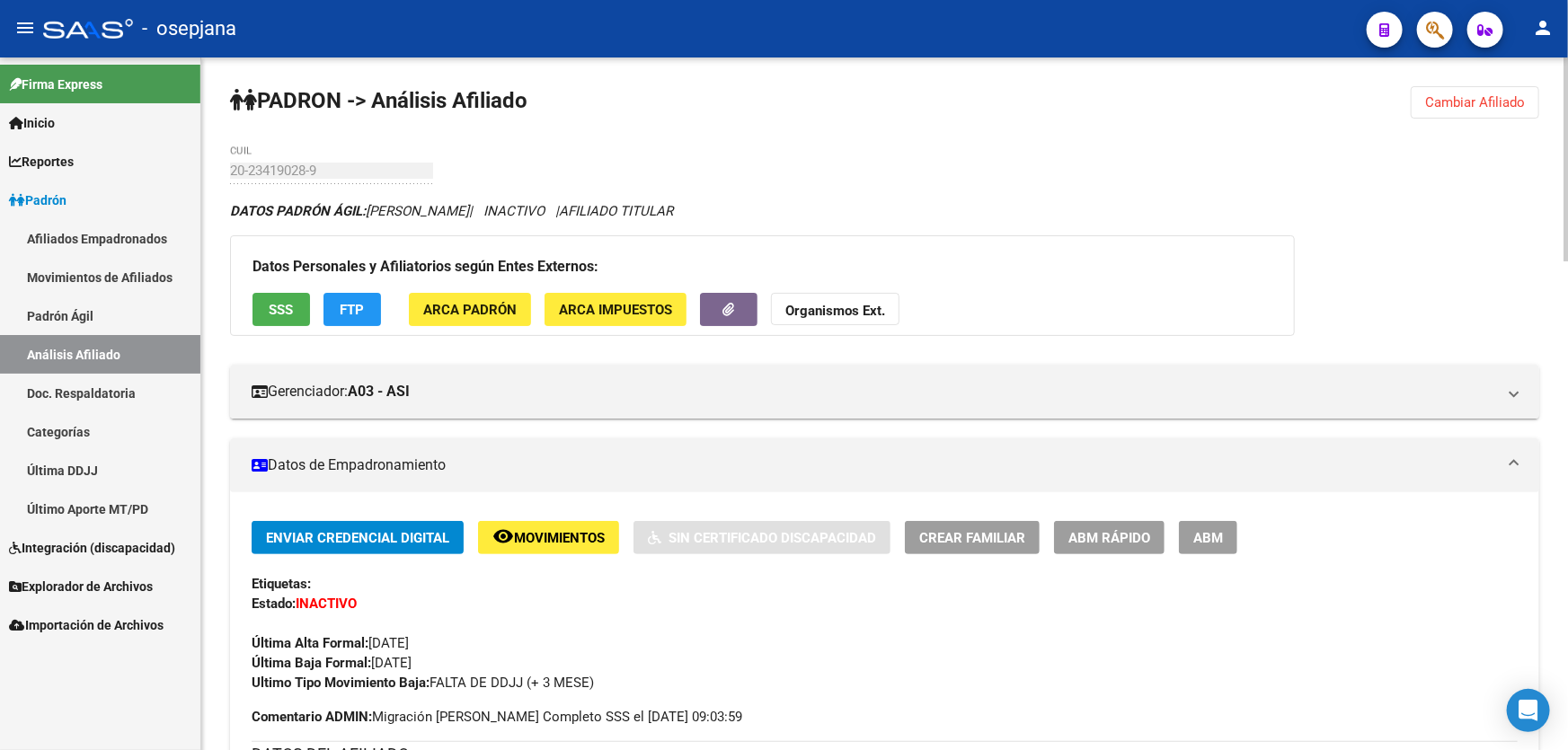
click at [1117, 542] on span "ABM Rápido" at bounding box center [1109, 538] width 81 height 16
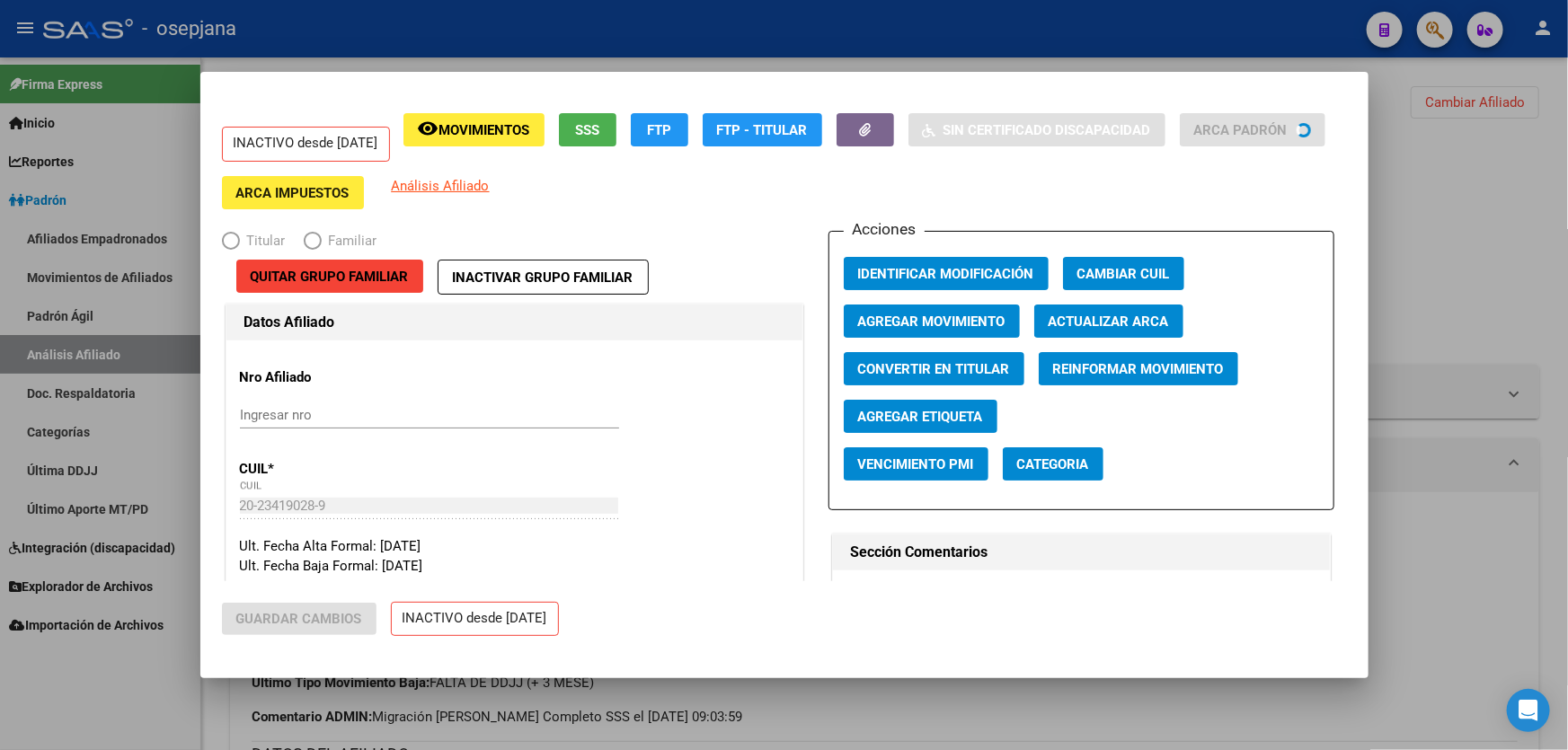
radio input "true"
type input "30-70927002-4"
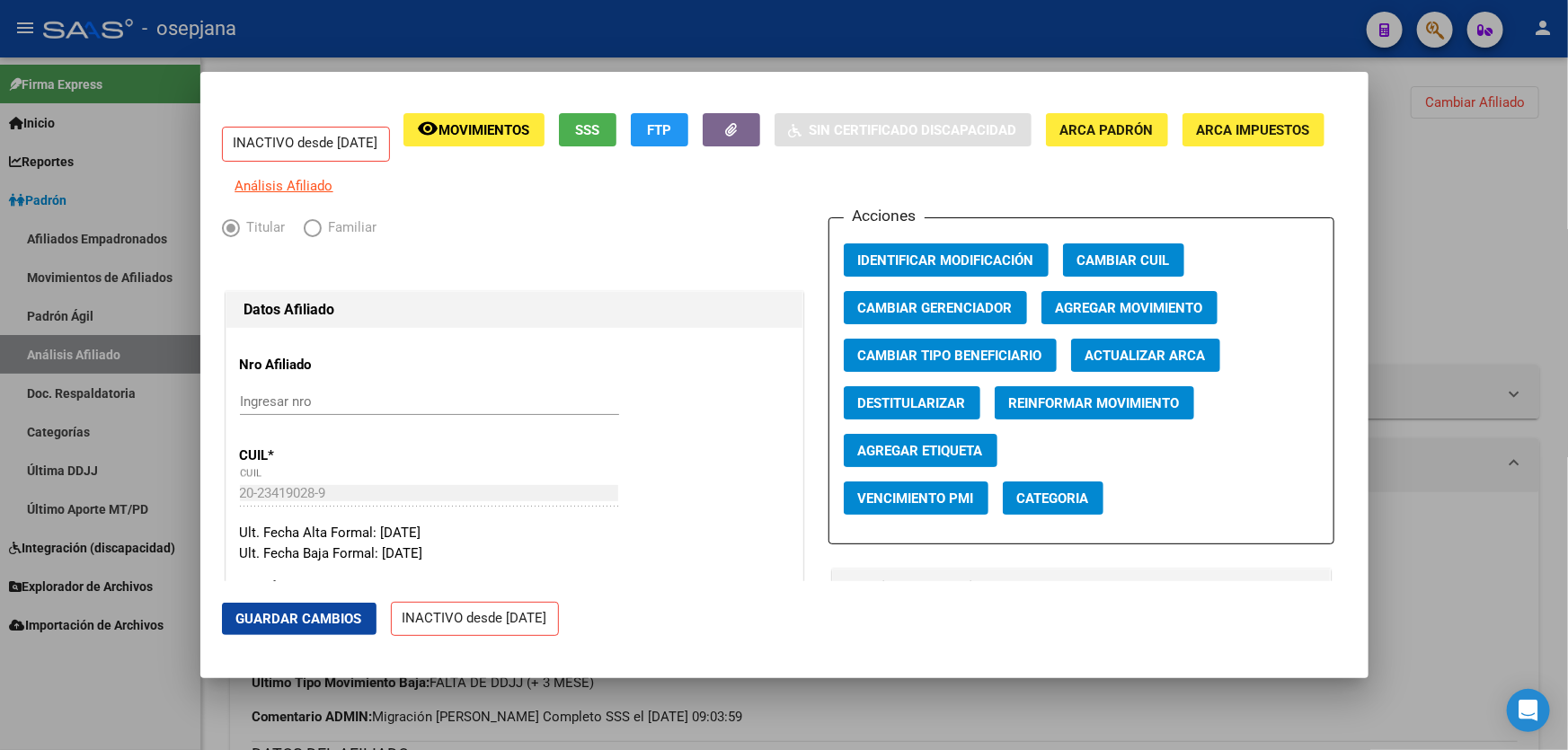
click at [1092, 316] on span "Agregar Movimiento" at bounding box center [1130, 308] width 148 height 16
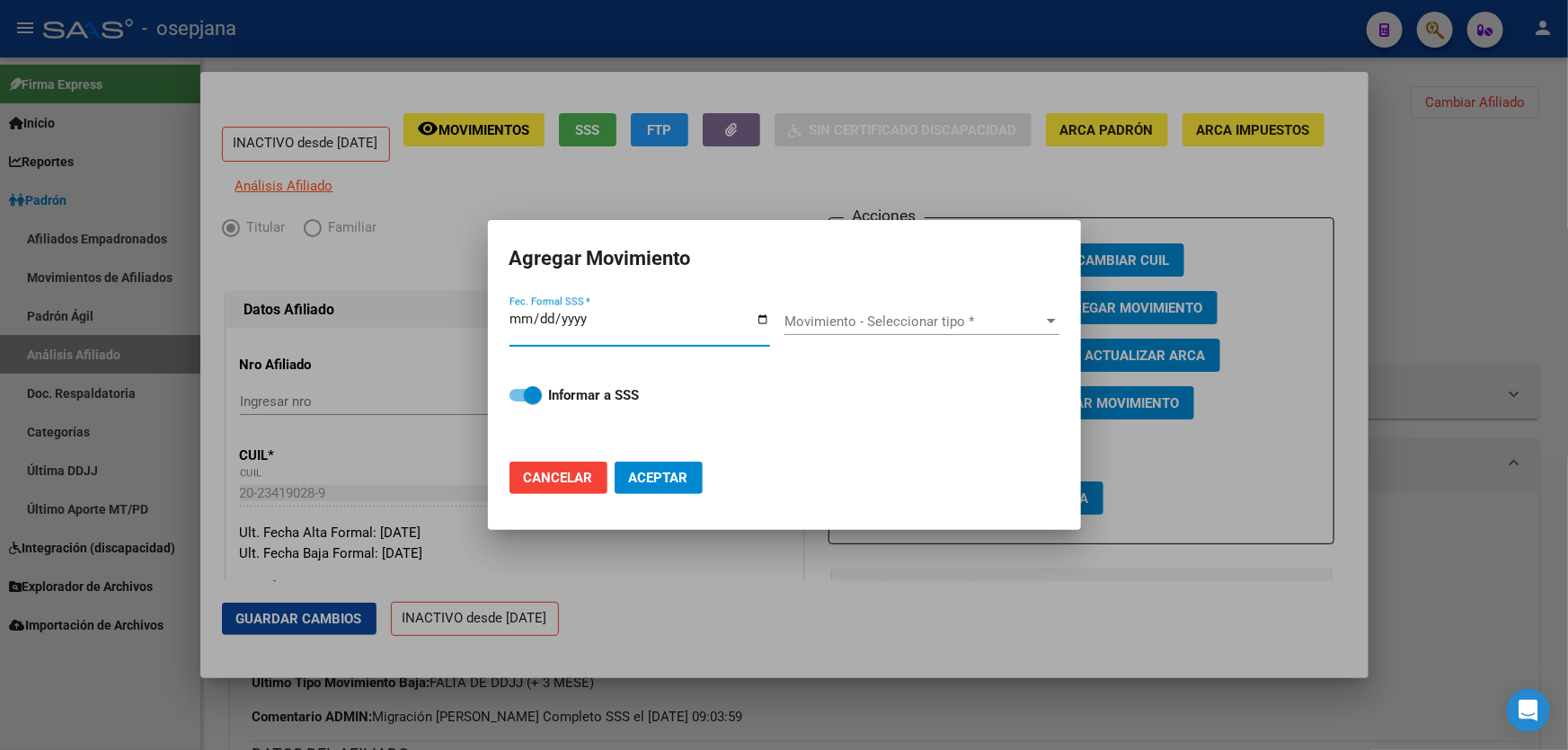
click at [540, 472] on span "Cancelar" at bounding box center [558, 477] width 69 height 16
checkbox input "false"
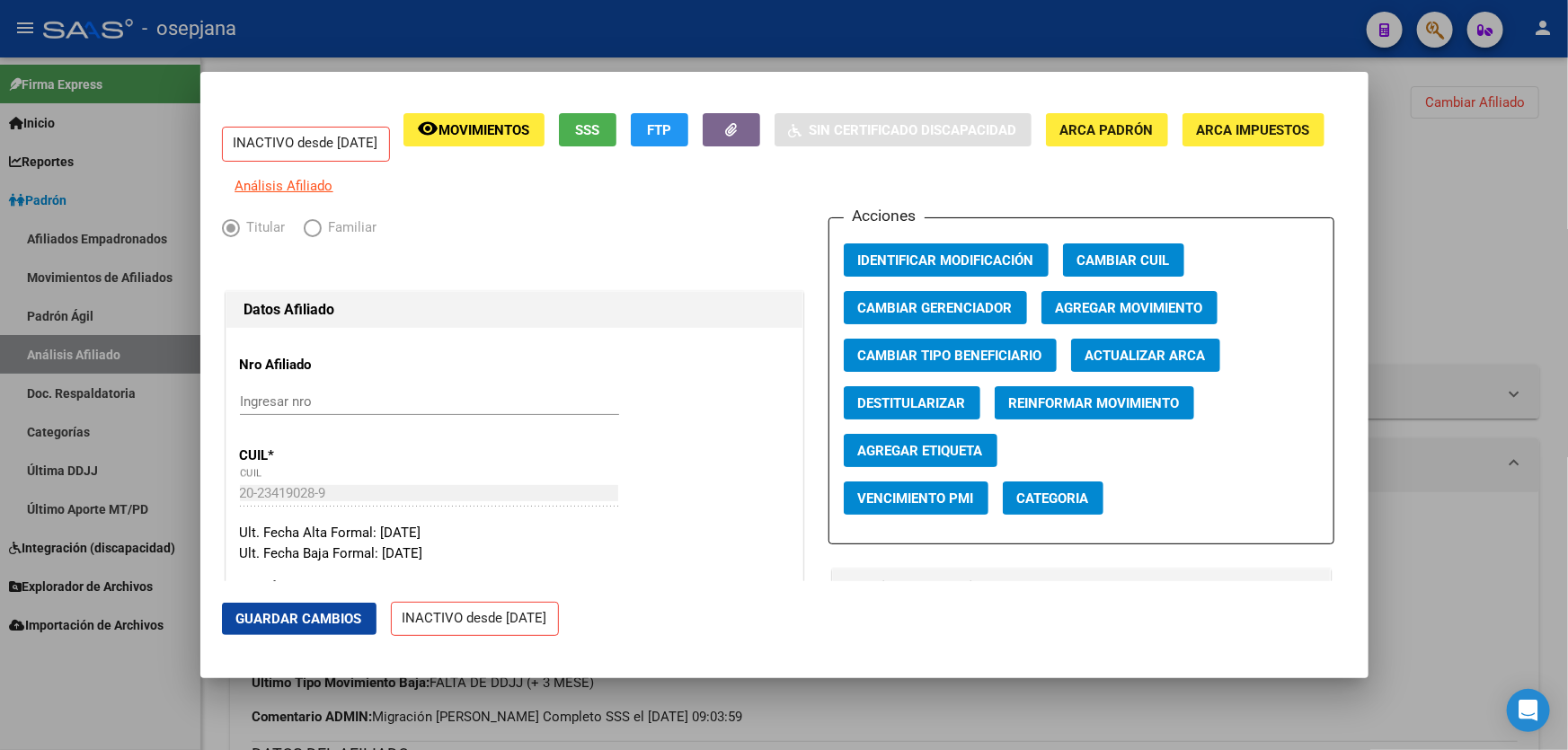
click at [1567, 418] on div at bounding box center [784, 375] width 1568 height 750
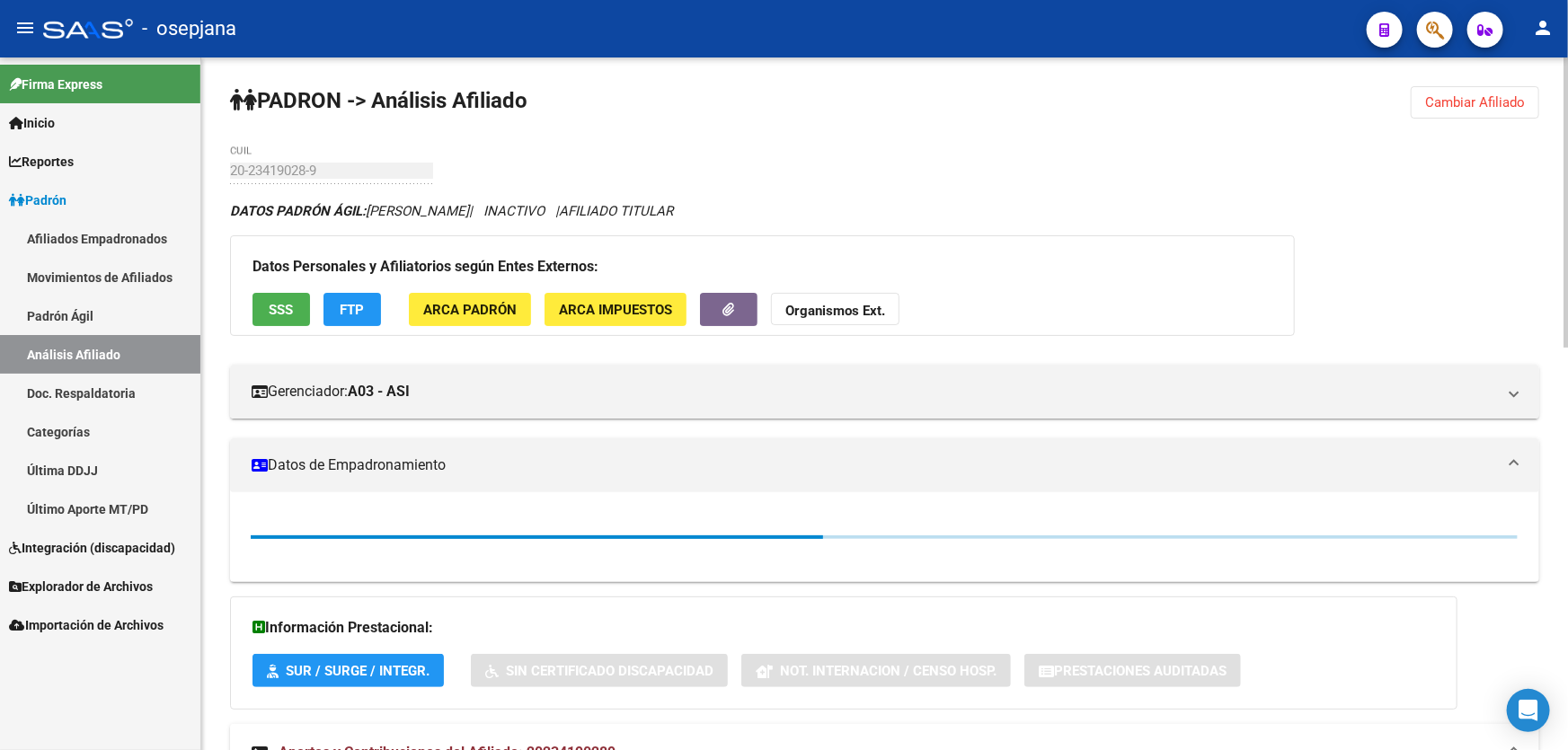
click at [351, 307] on span "FTP" at bounding box center [353, 310] width 25 height 16
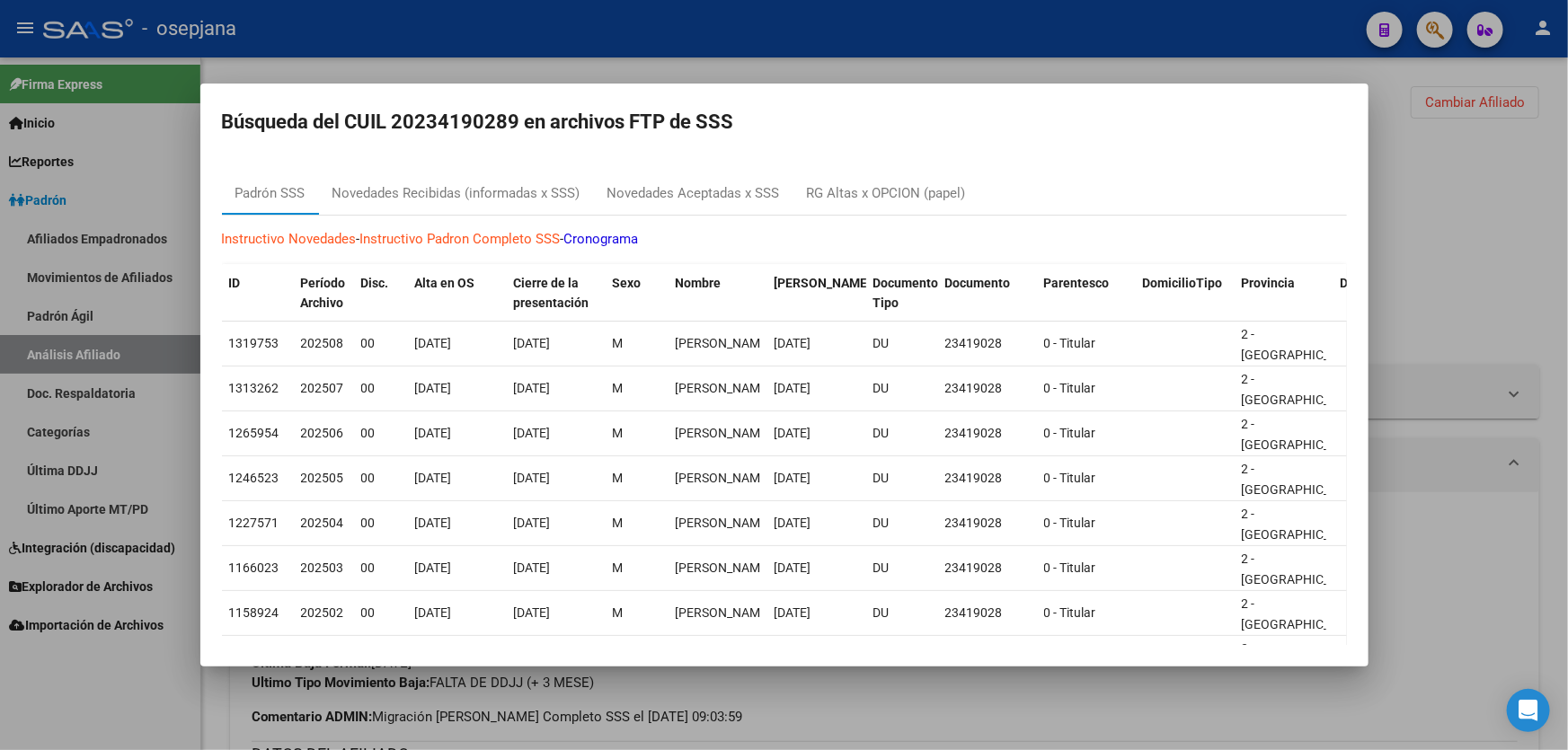
click at [1567, 304] on div at bounding box center [784, 375] width 1568 height 750
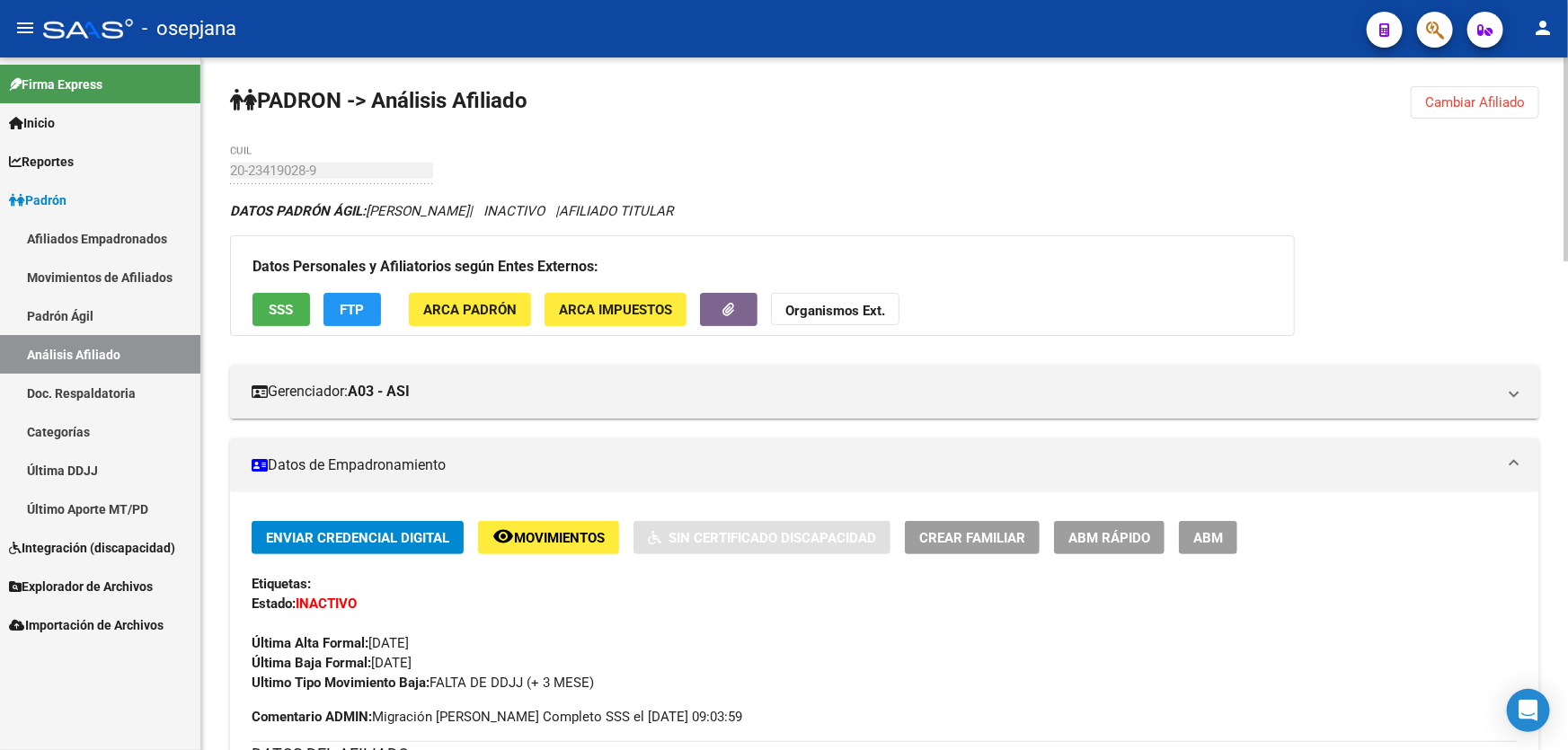
click at [1092, 538] on span "ABM Rápido" at bounding box center [1109, 538] width 81 height 16
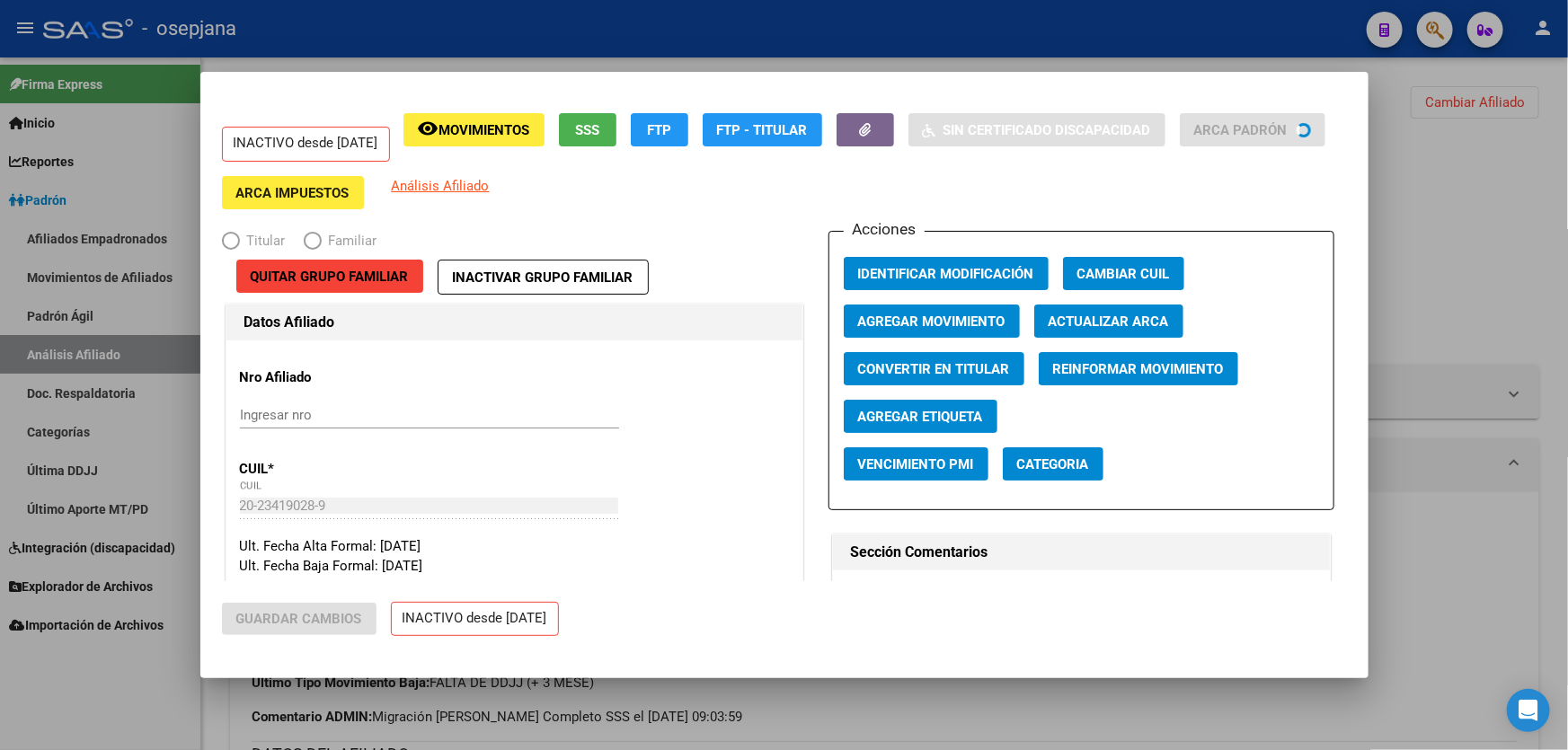
radio input "true"
type input "30-70927002-4"
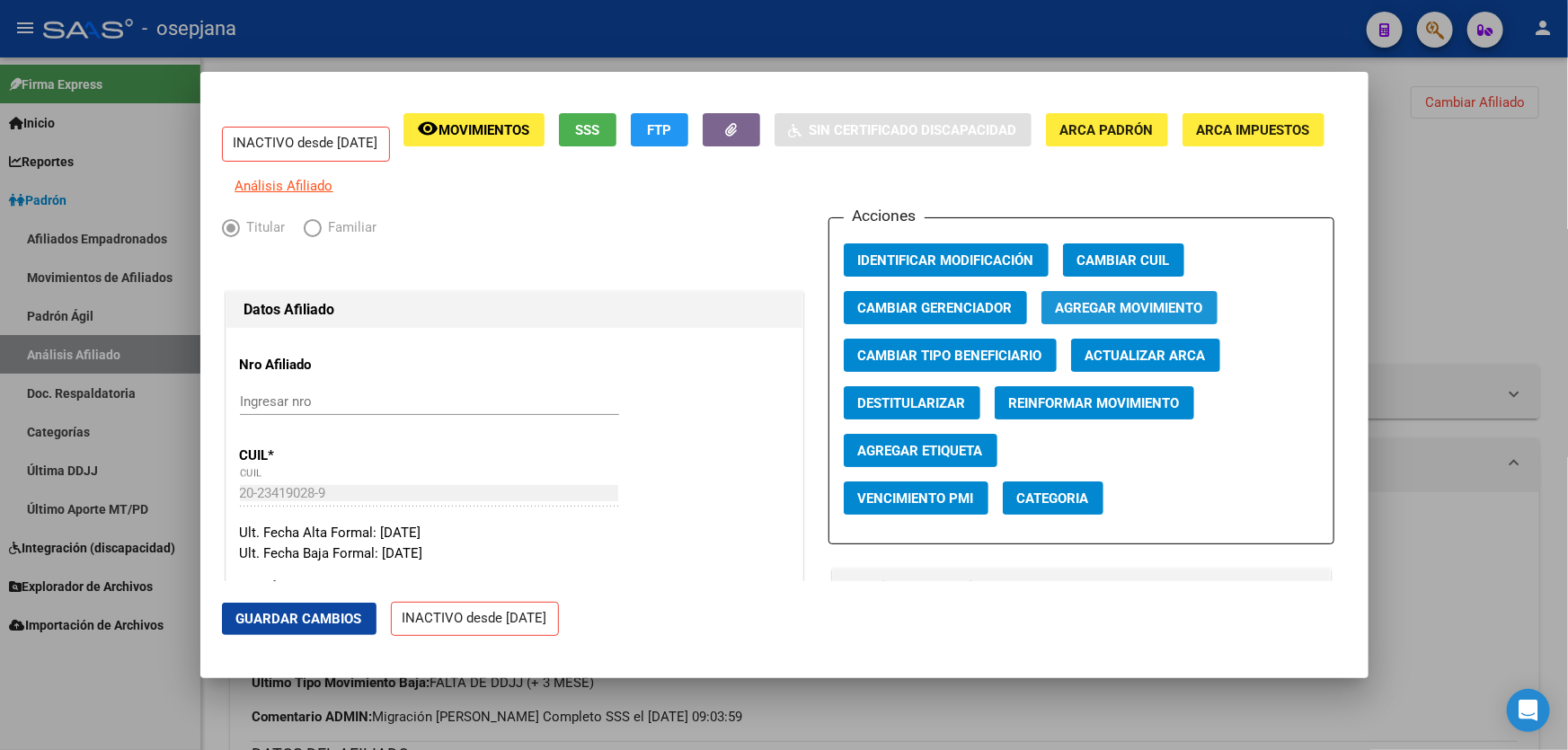
click at [1061, 316] on span "Agregar Movimiento" at bounding box center [1130, 308] width 148 height 16
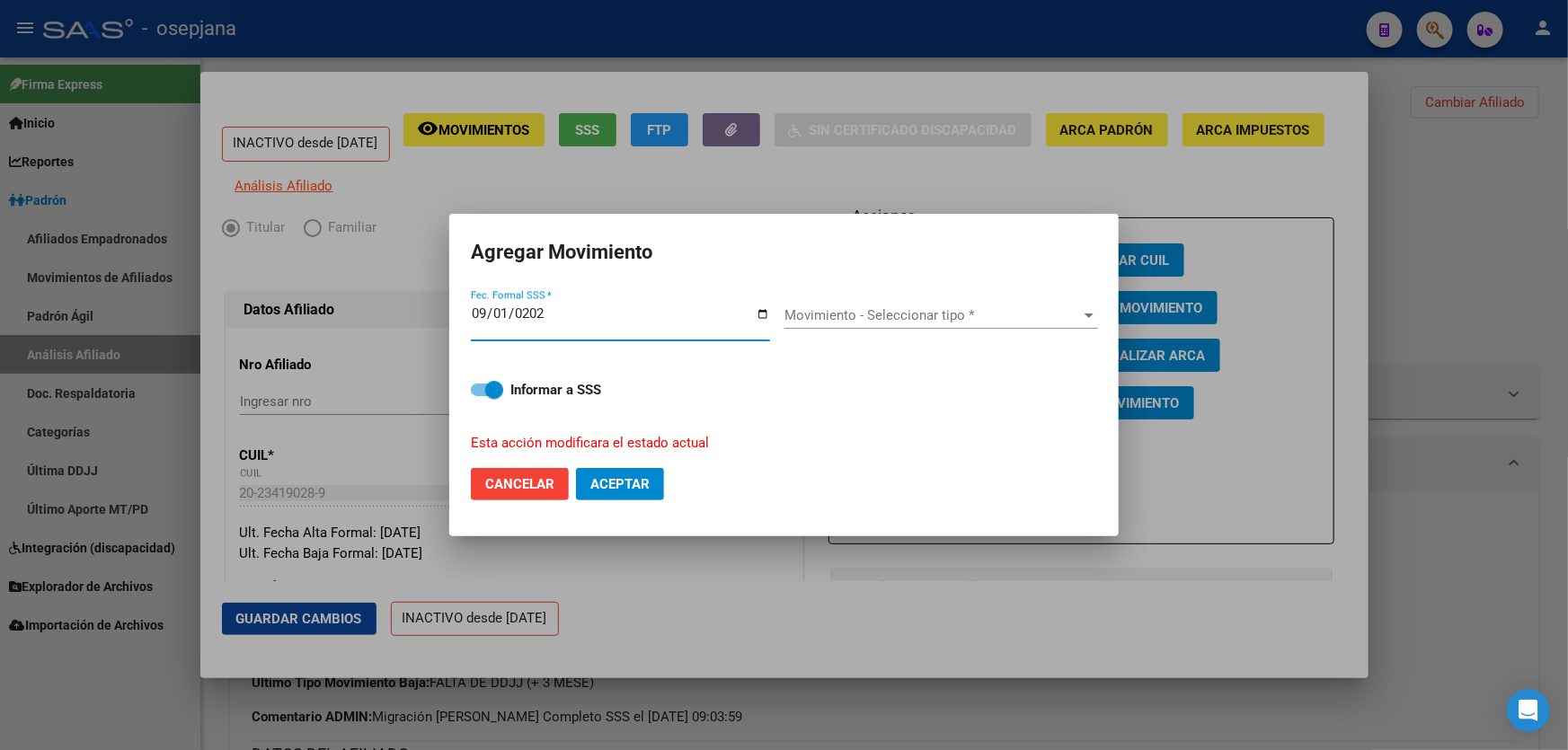
type input "[DATE]"
click at [934, 314] on span "Movimiento - Seleccionar tipo *" at bounding box center [933, 314] width 297 height 16
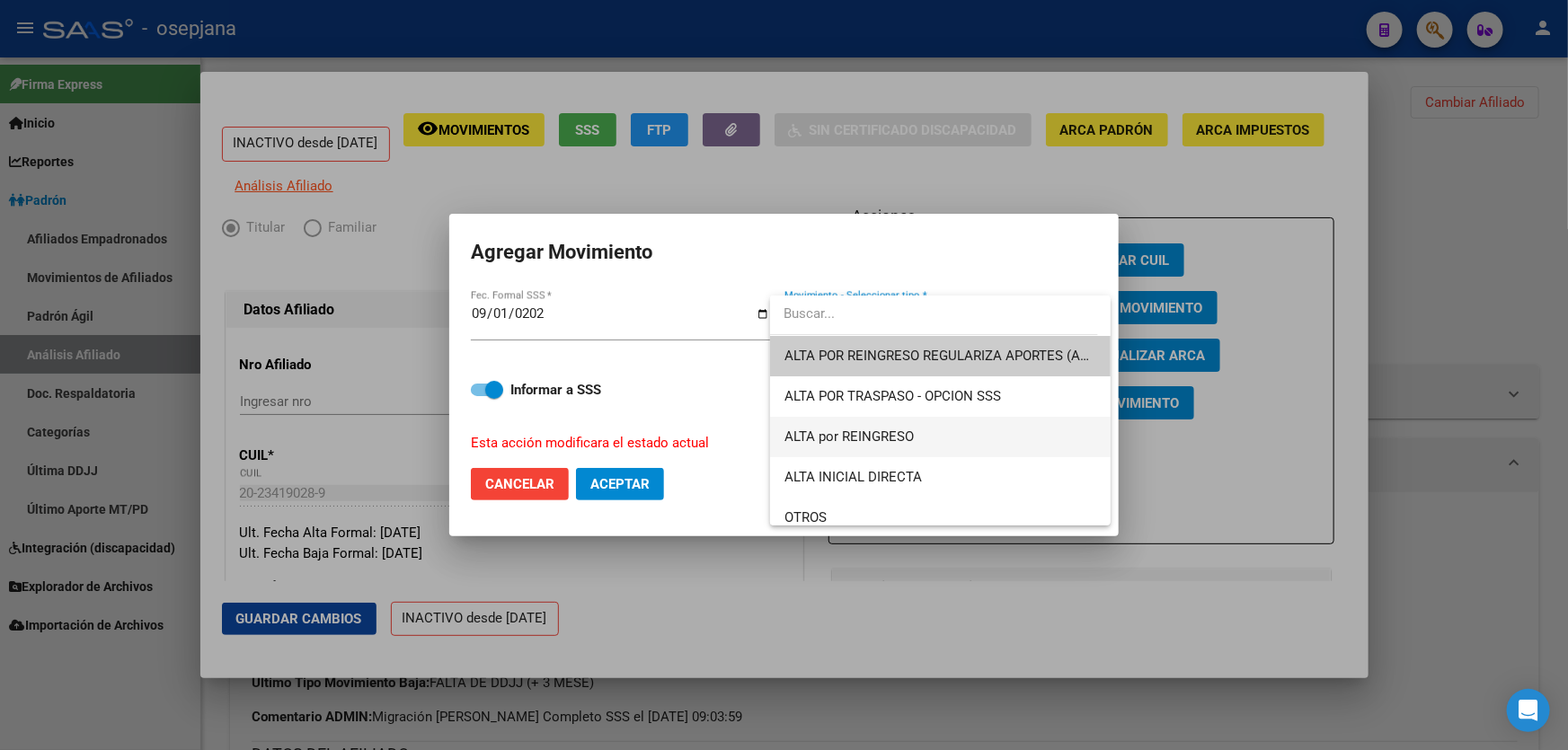
click at [881, 429] on span "ALTA por REINGRESO" at bounding box center [848, 437] width 130 height 16
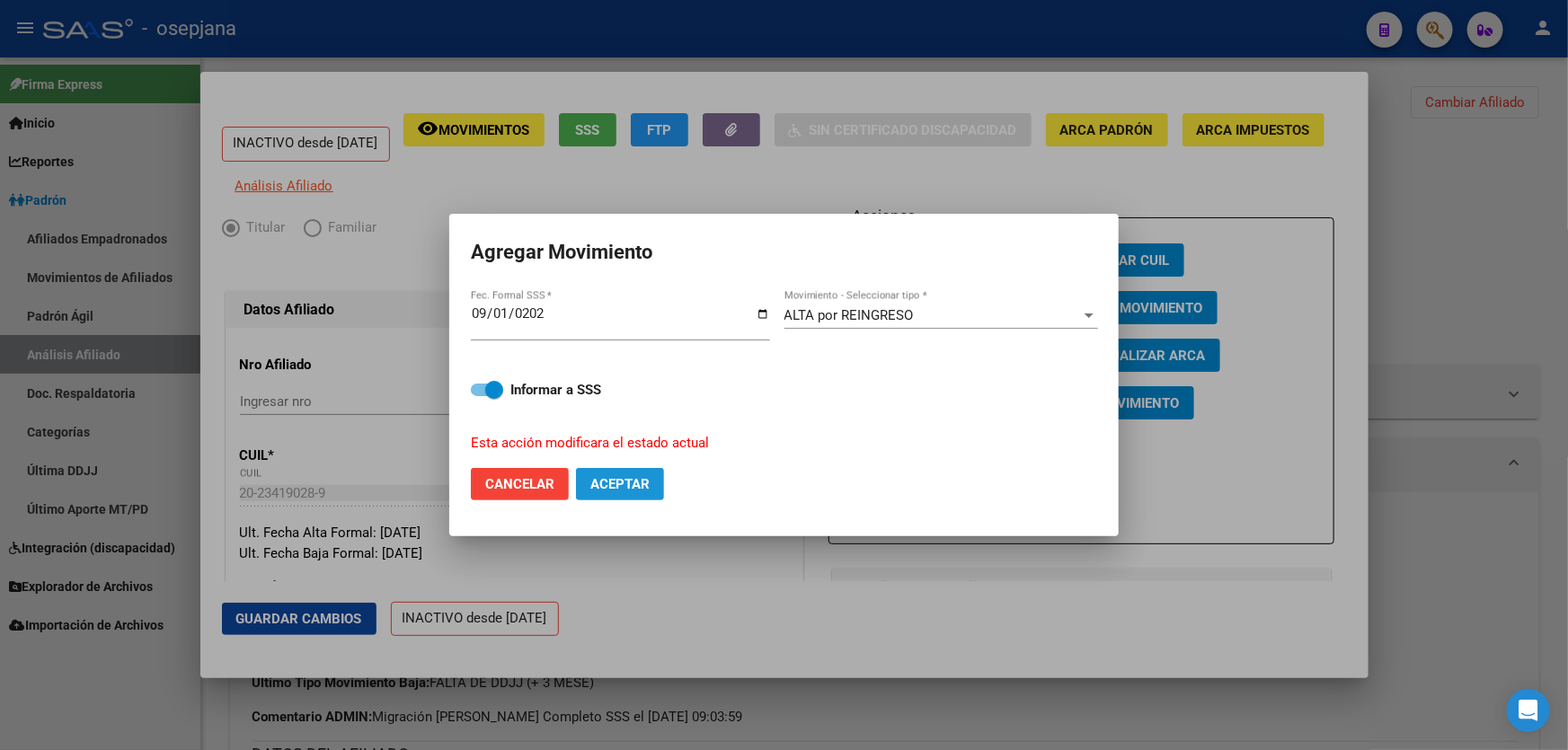
click at [590, 489] on button "Aceptar" at bounding box center [619, 484] width 88 height 32
checkbox input "false"
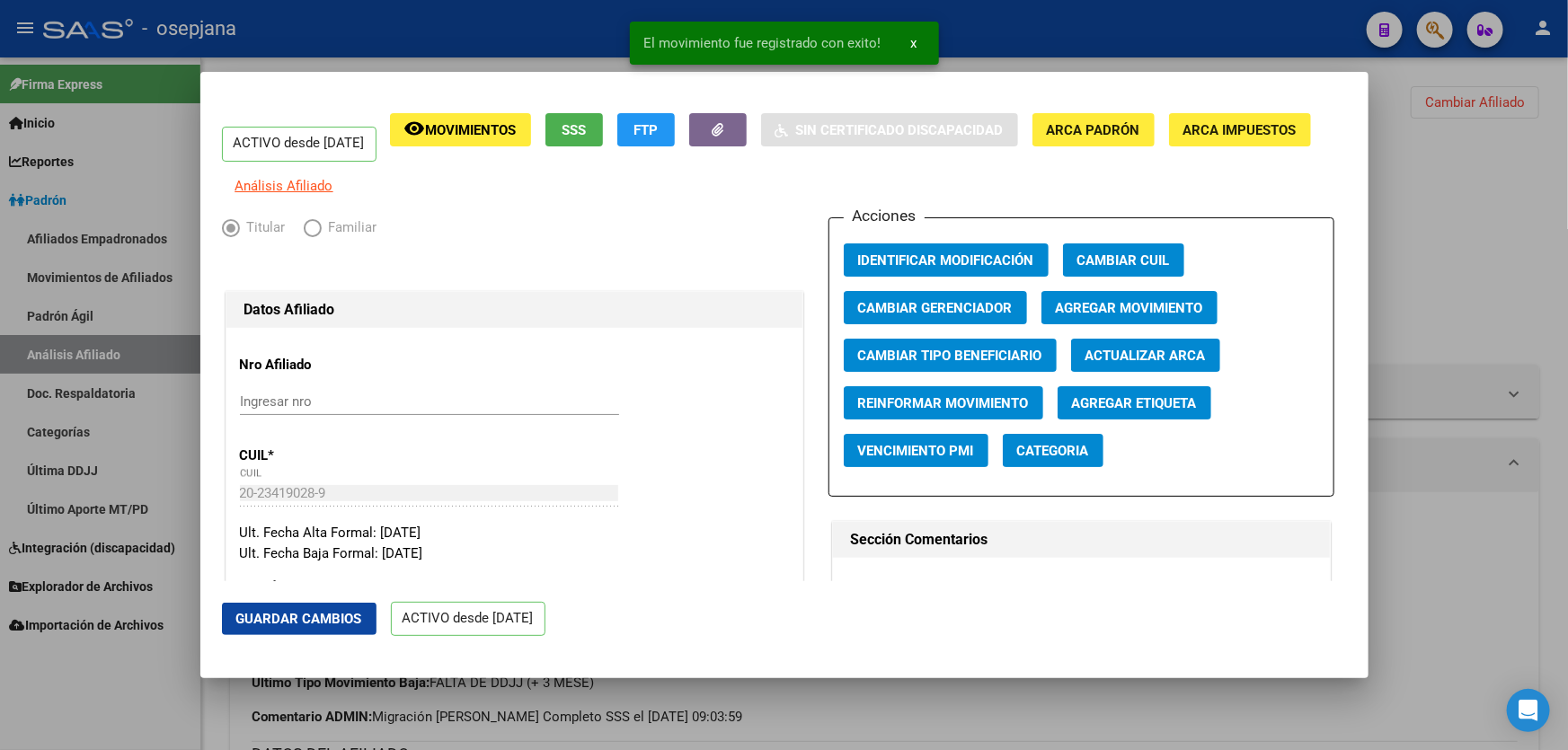
click at [279, 636] on mat-dialog-actions "Guardar Cambios ACTIVO desde [DATE]" at bounding box center [784, 619] width 1125 height 77
click at [304, 620] on span "Guardar Cambios" at bounding box center [299, 618] width 126 height 16
click at [1544, 497] on div at bounding box center [784, 375] width 1568 height 750
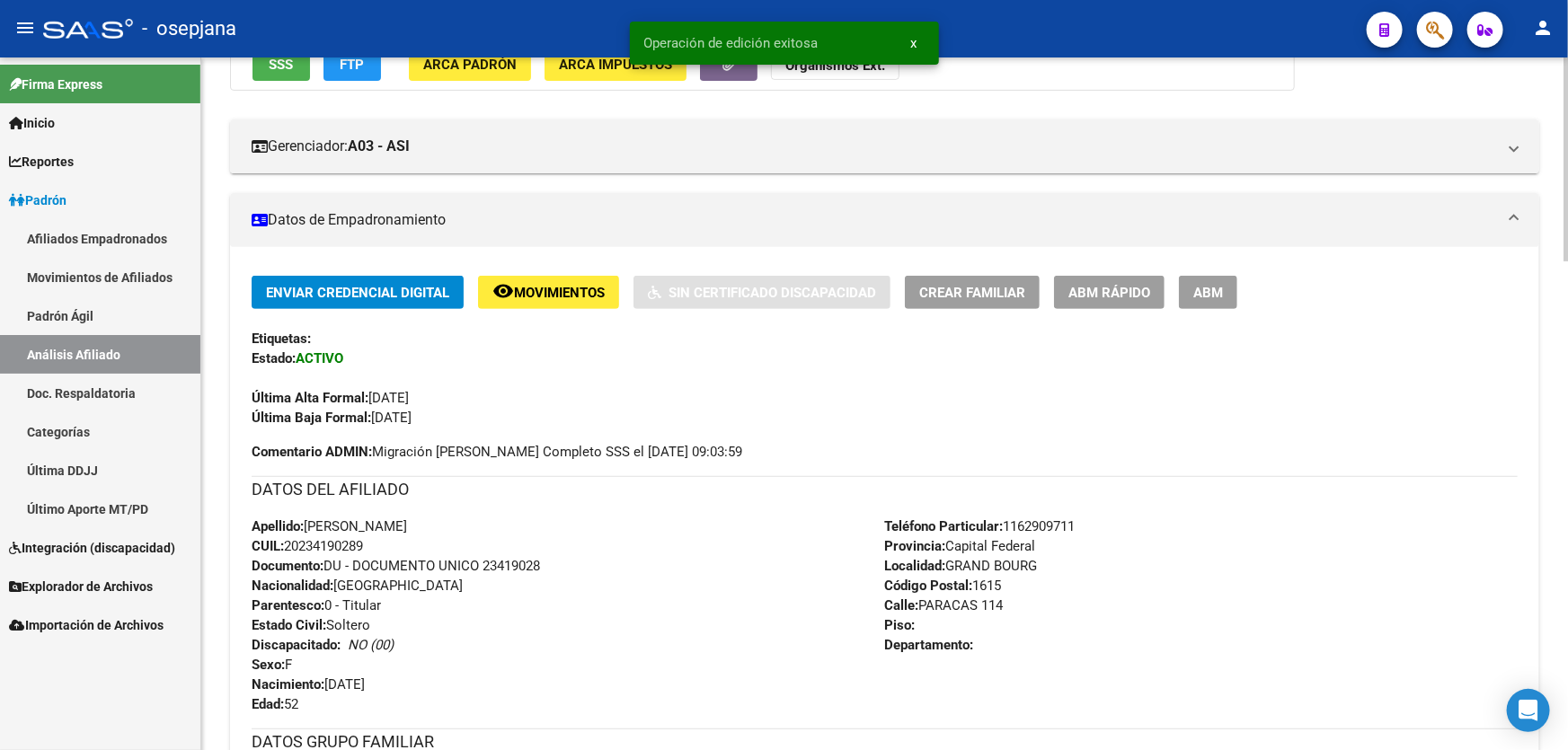
scroll to position [244, 0]
click at [1085, 286] on span "ABM Rápido" at bounding box center [1109, 294] width 81 height 16
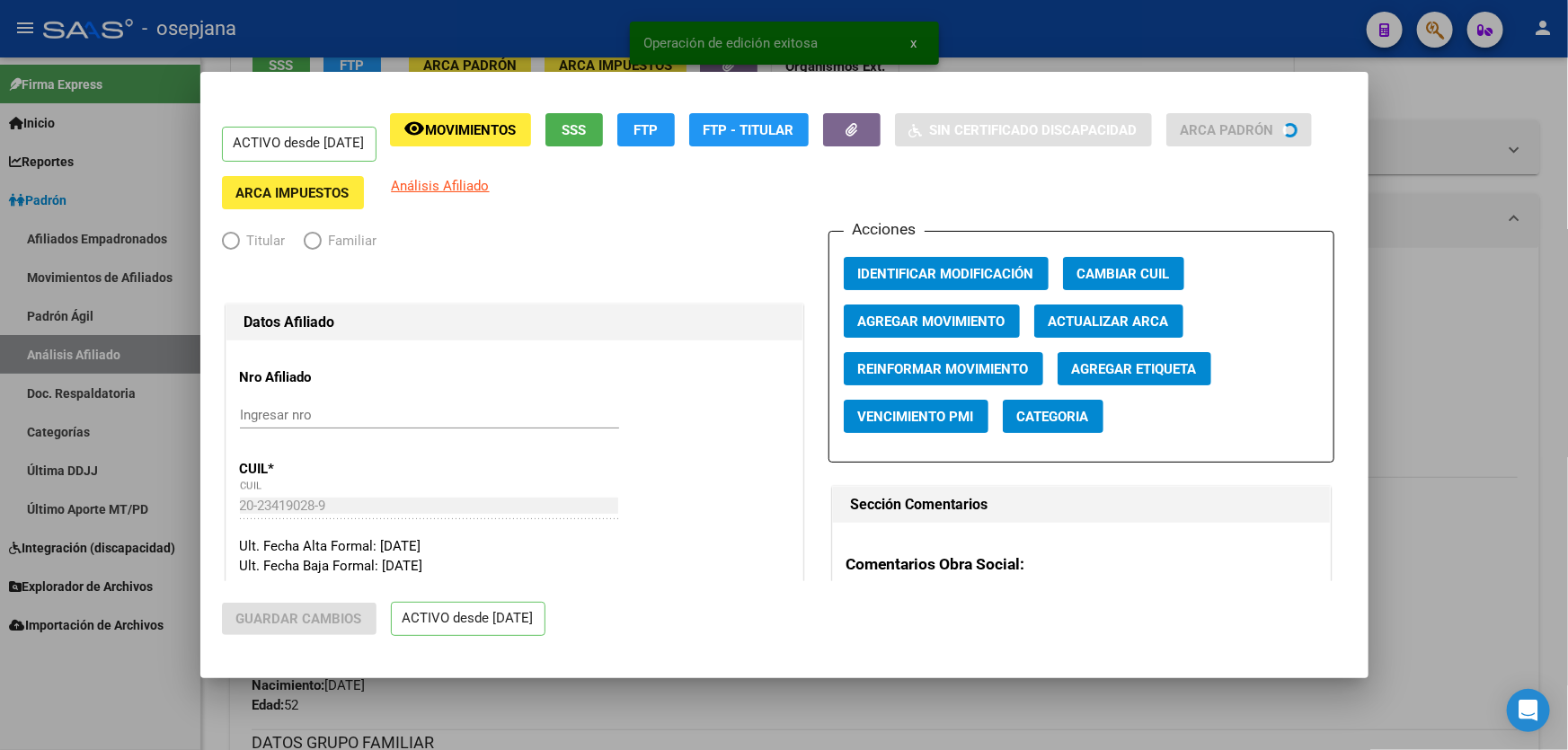
radio input "true"
type input "30-70927002-4"
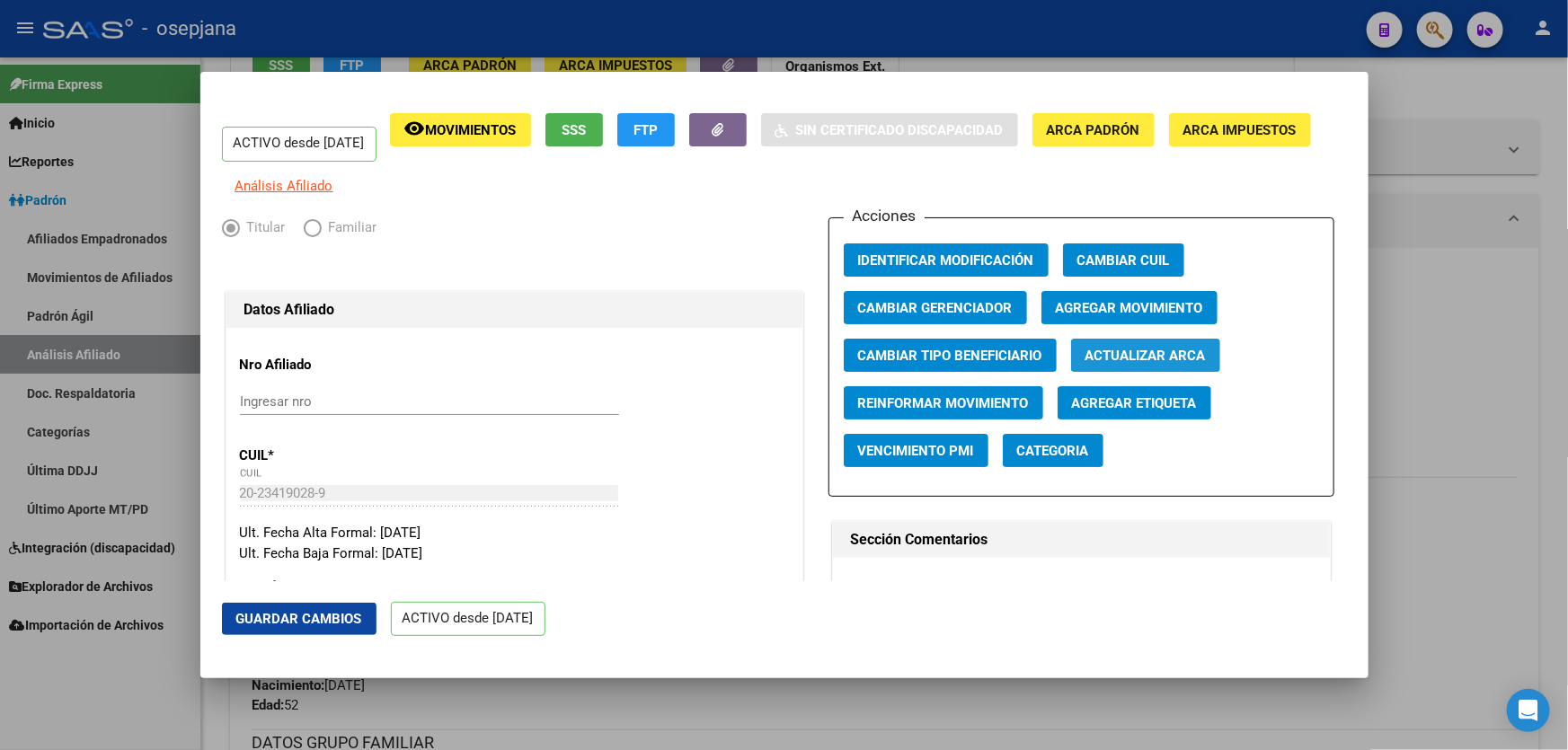
click at [1105, 360] on span "Actualizar ARCA" at bounding box center [1145, 355] width 120 height 16
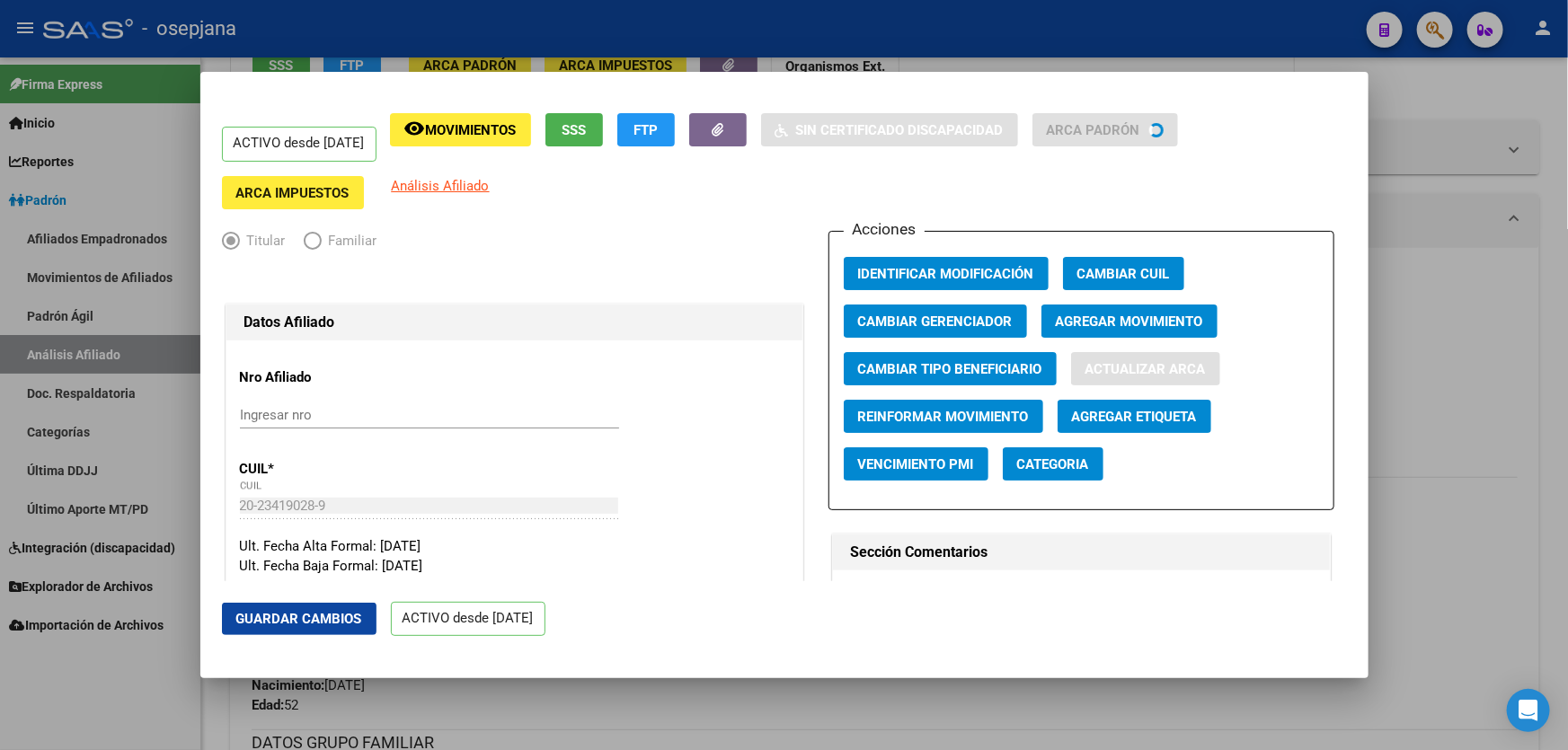
type input "MESA"
type input "GRAND BOURG"
type input "PARACAS"
type input "1141"
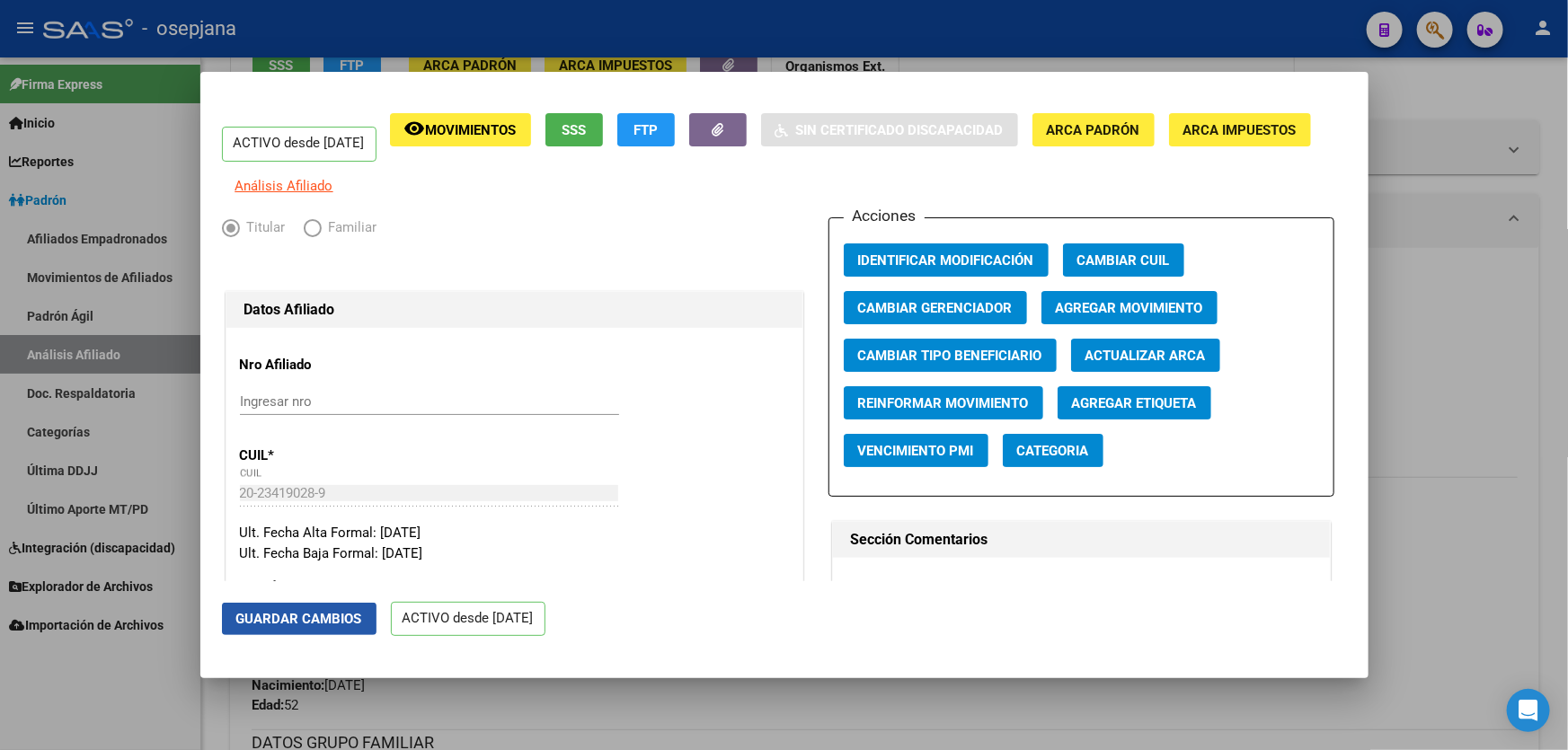
click at [291, 614] on span "Guardar Cambios" at bounding box center [299, 618] width 126 height 16
click at [1567, 428] on div at bounding box center [784, 375] width 1568 height 750
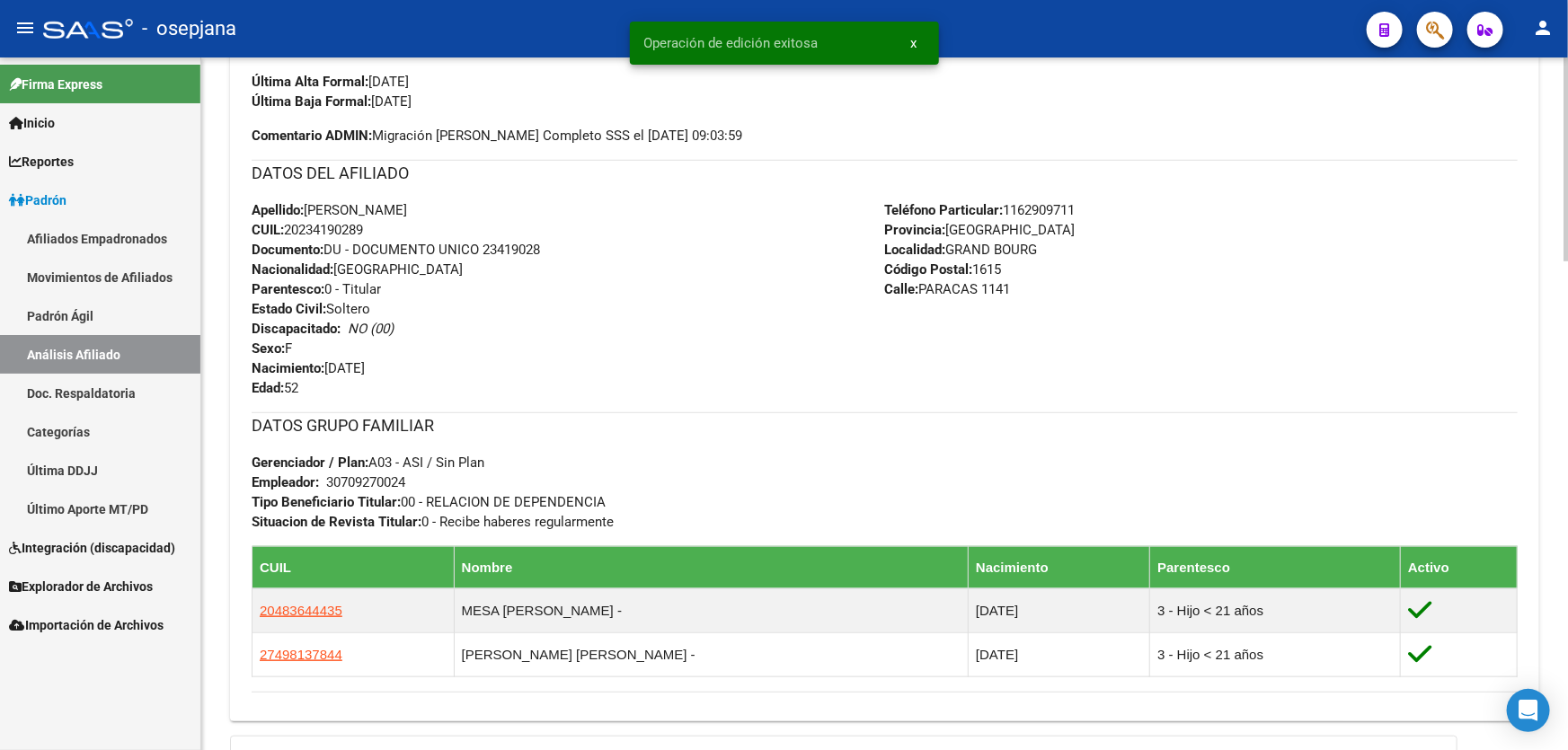
scroll to position [816, 0]
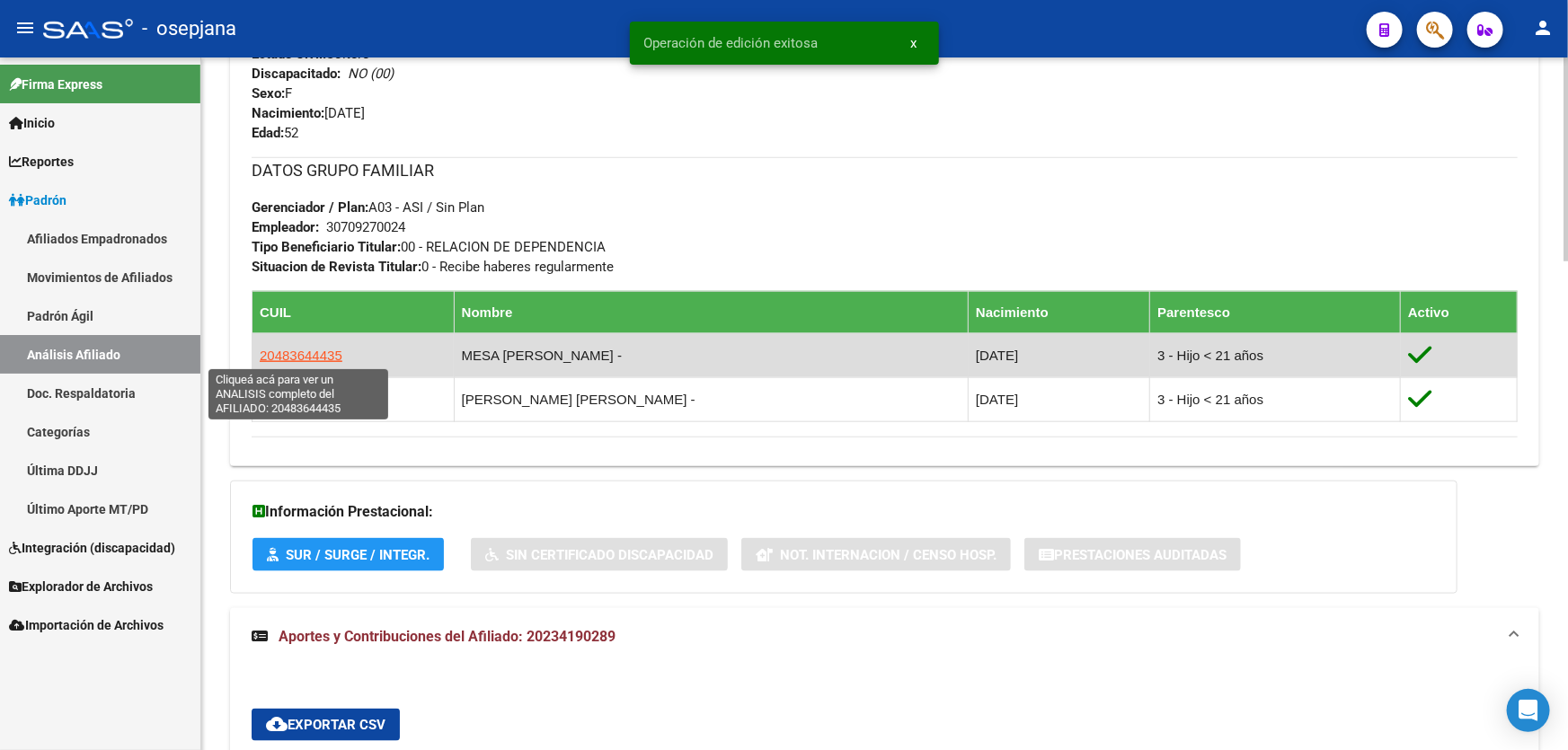
click at [299, 355] on span "20483644435" at bounding box center [300, 355] width 82 height 15
type textarea "20483644435"
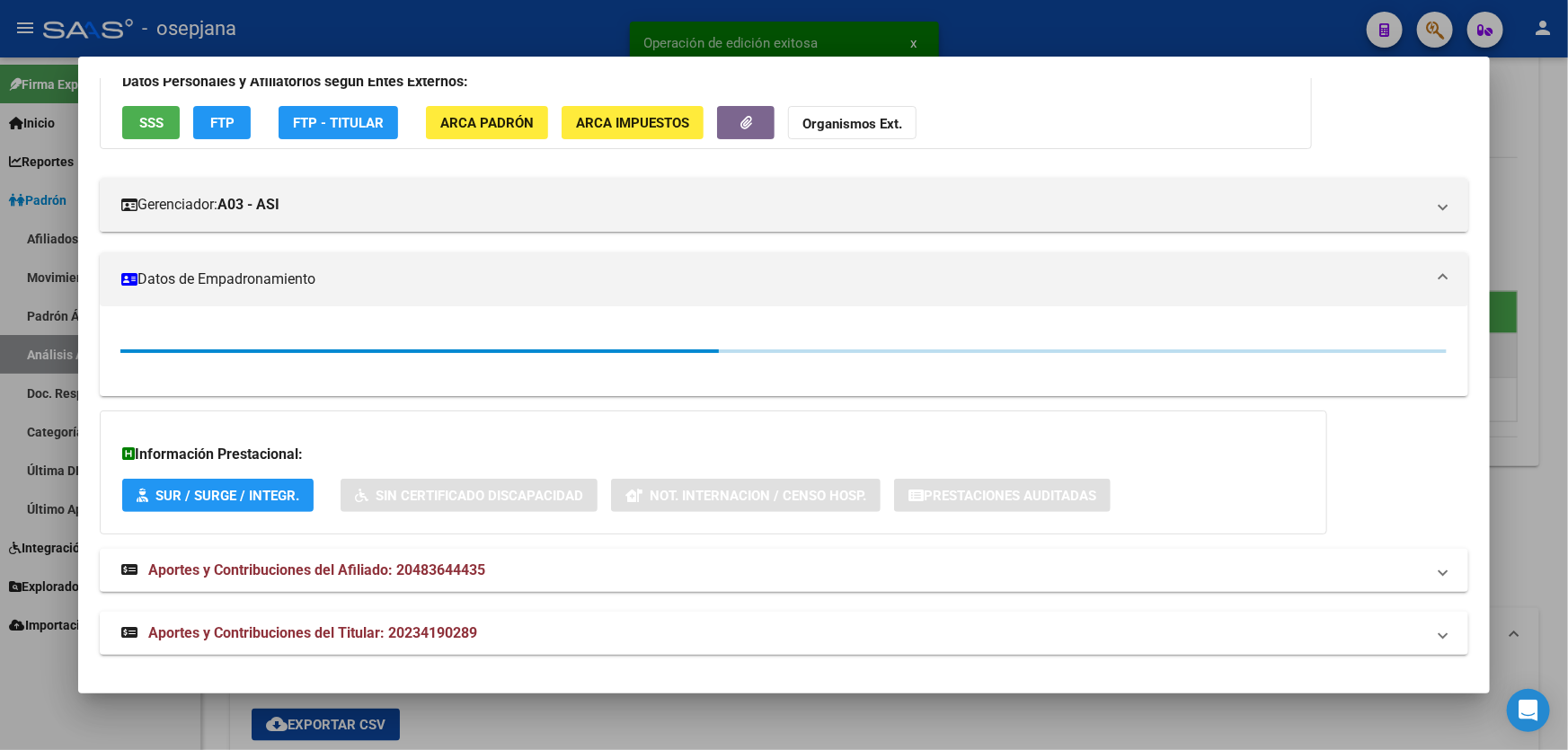
scroll to position [139, 0]
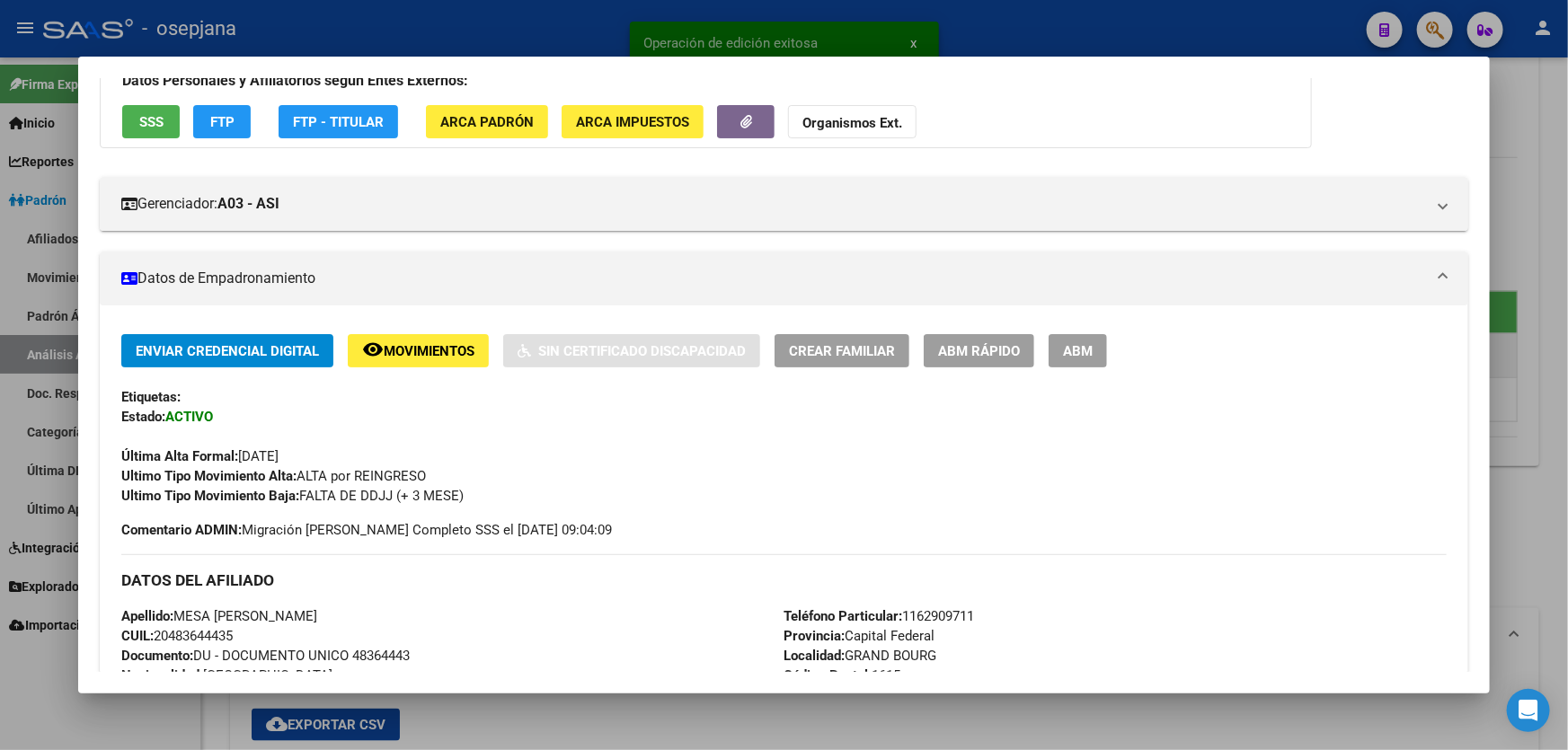
click at [991, 352] on span "ABM Rápido" at bounding box center [979, 350] width 81 height 16
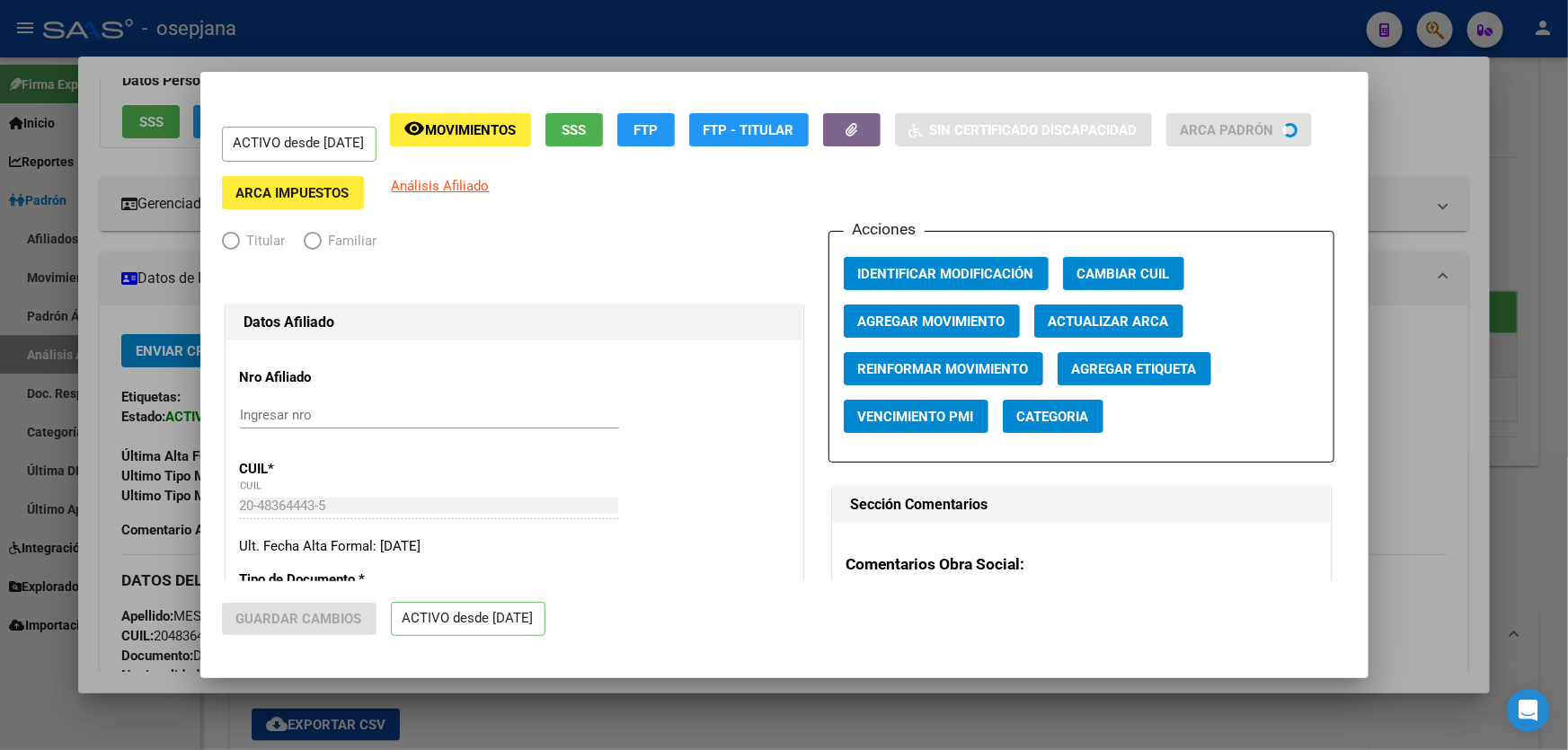
radio input "true"
type input "30-70927002-4"
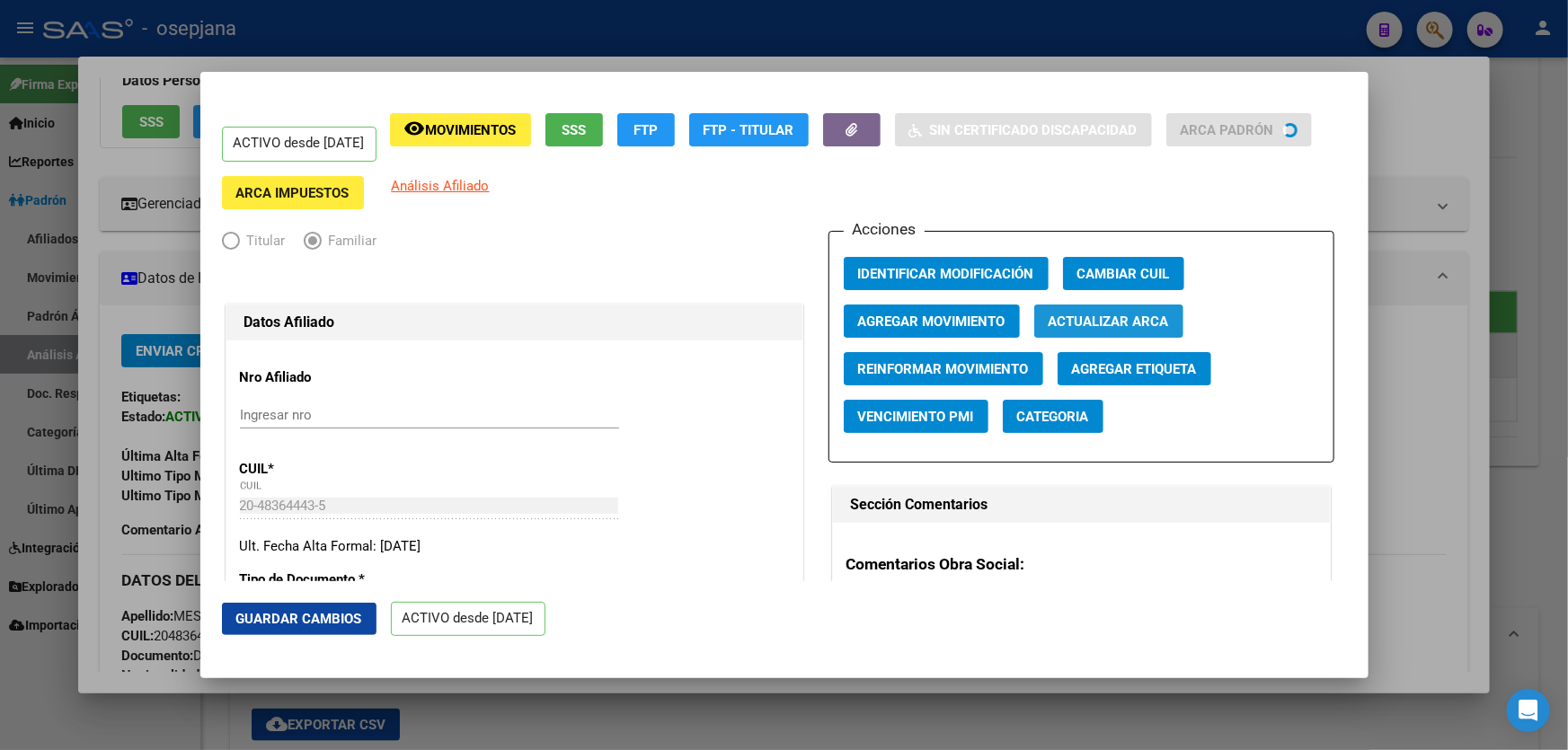
click at [1083, 325] on span "Actualizar ARCA" at bounding box center [1108, 321] width 120 height 16
type input "MESA"
type input "[PERSON_NAME]"
type input "GRAND BOURG"
type input "PARACAS"
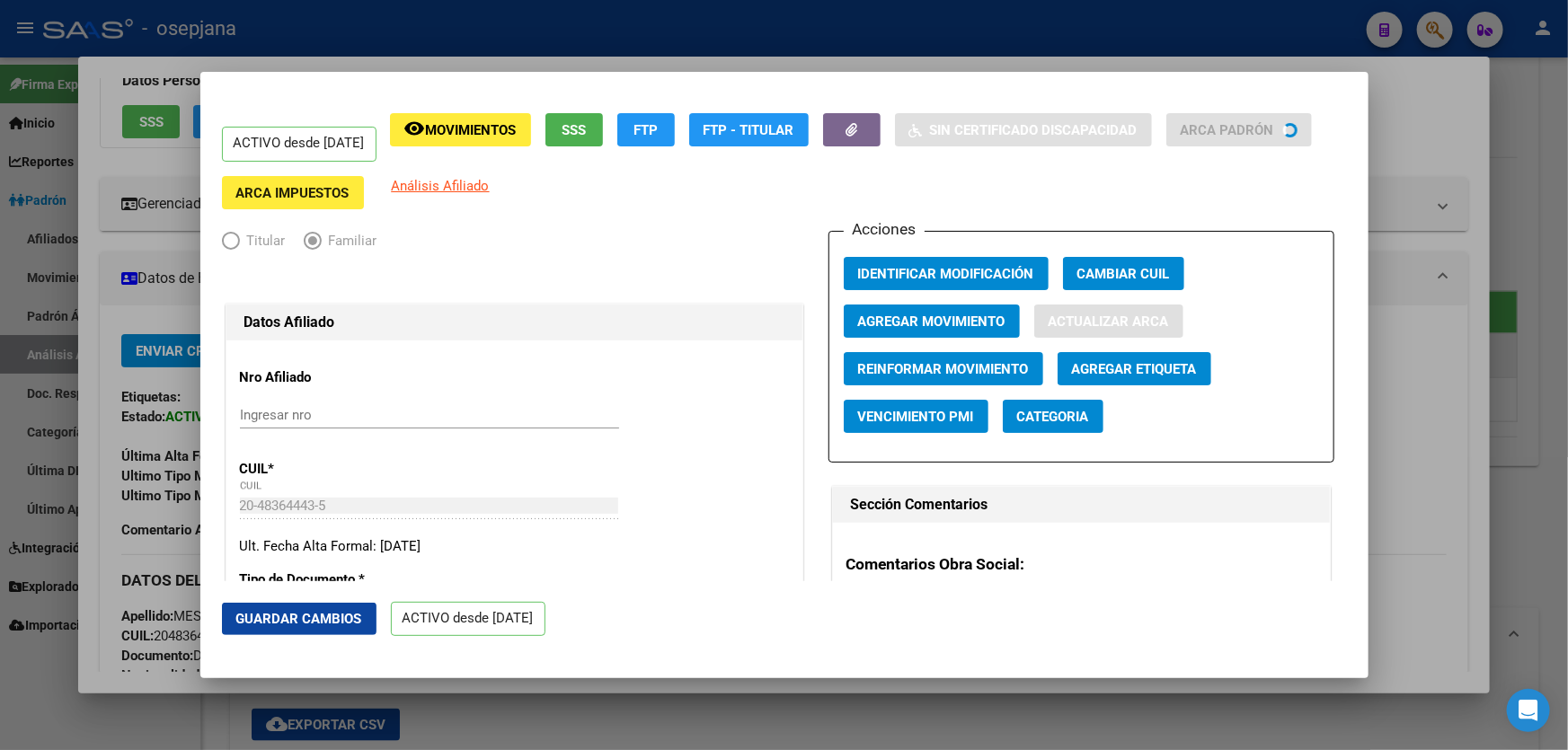
type input "1141"
click at [317, 614] on span "Guardar Cambios" at bounding box center [299, 618] width 126 height 16
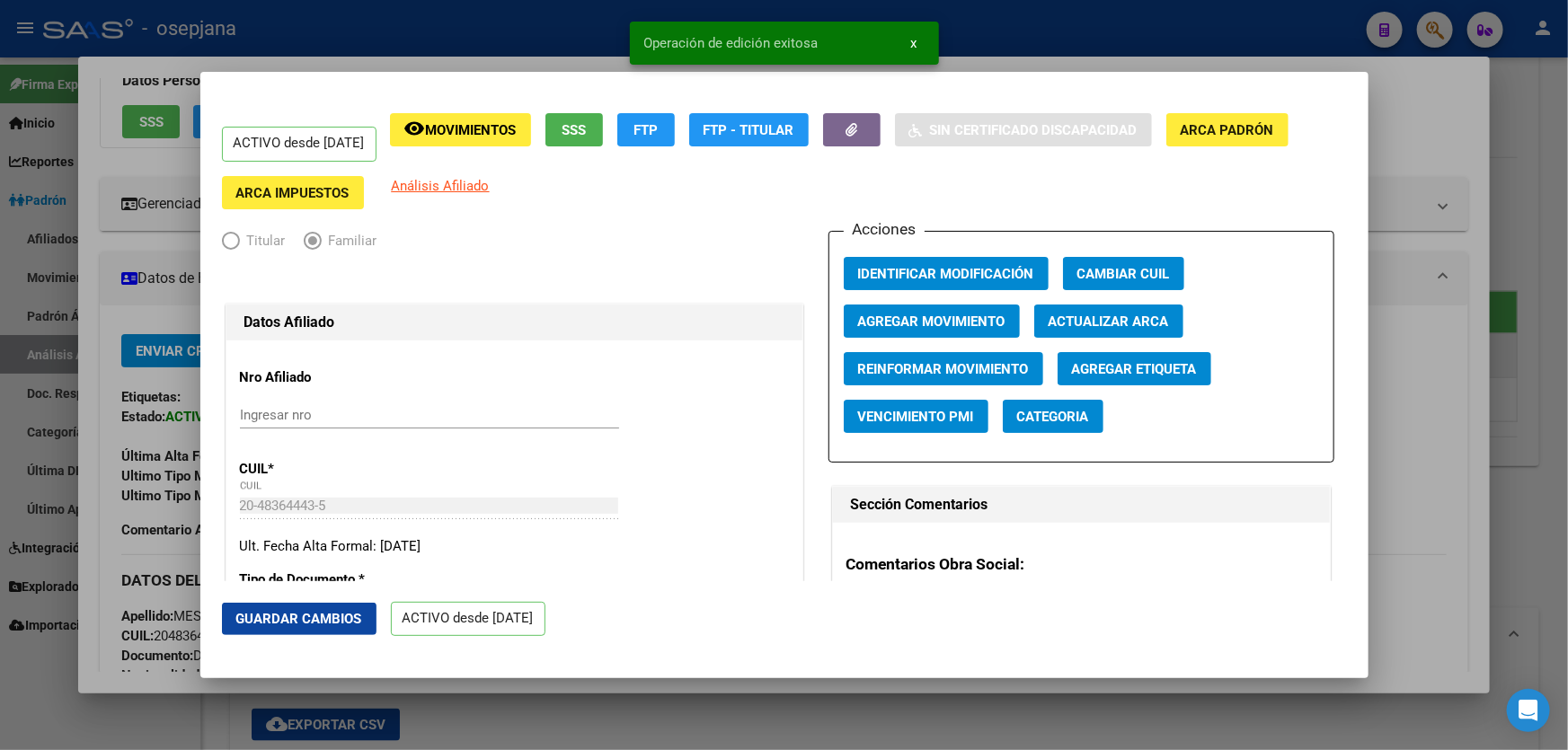
click at [1567, 430] on div at bounding box center [784, 375] width 1568 height 750
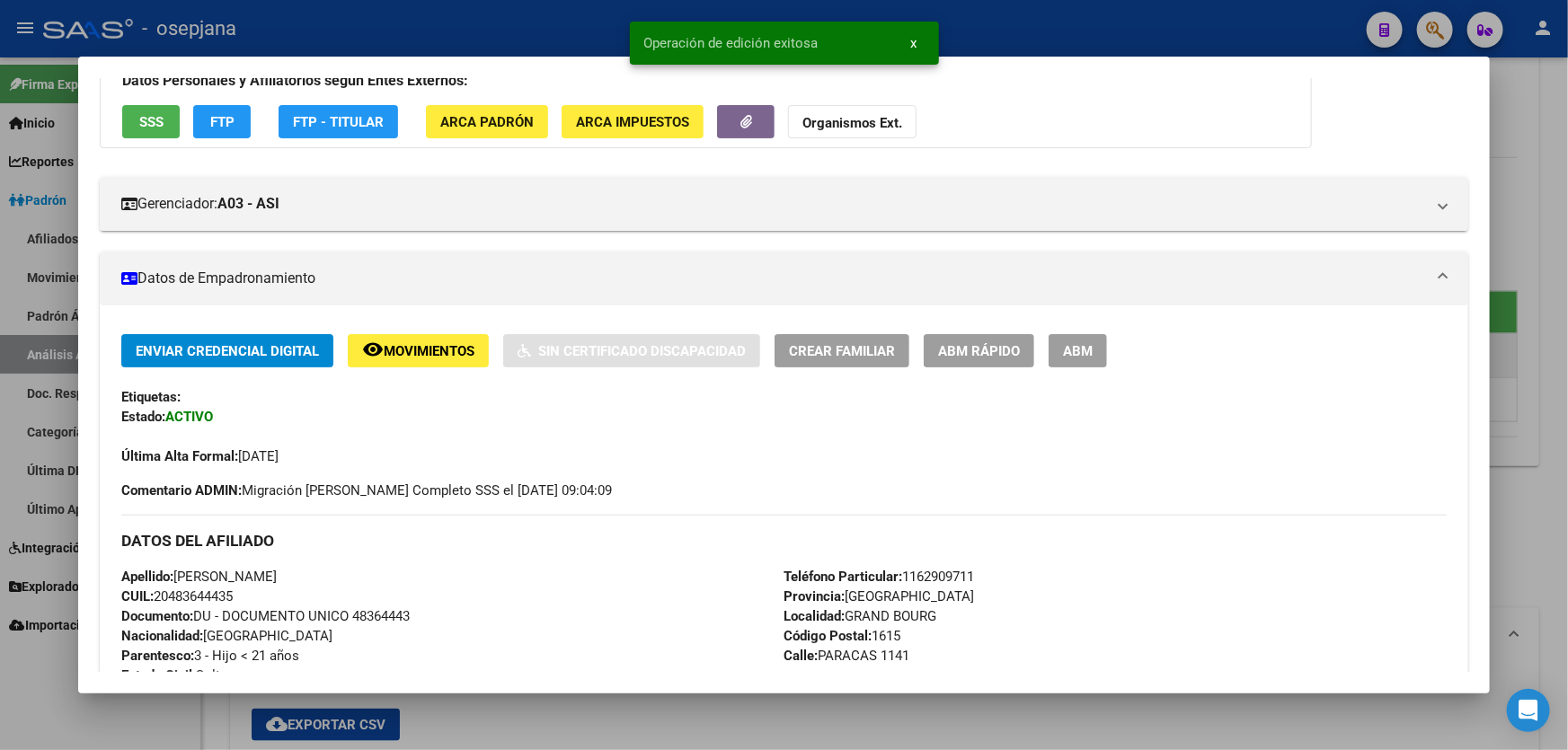
click at [1567, 430] on div at bounding box center [784, 375] width 1568 height 750
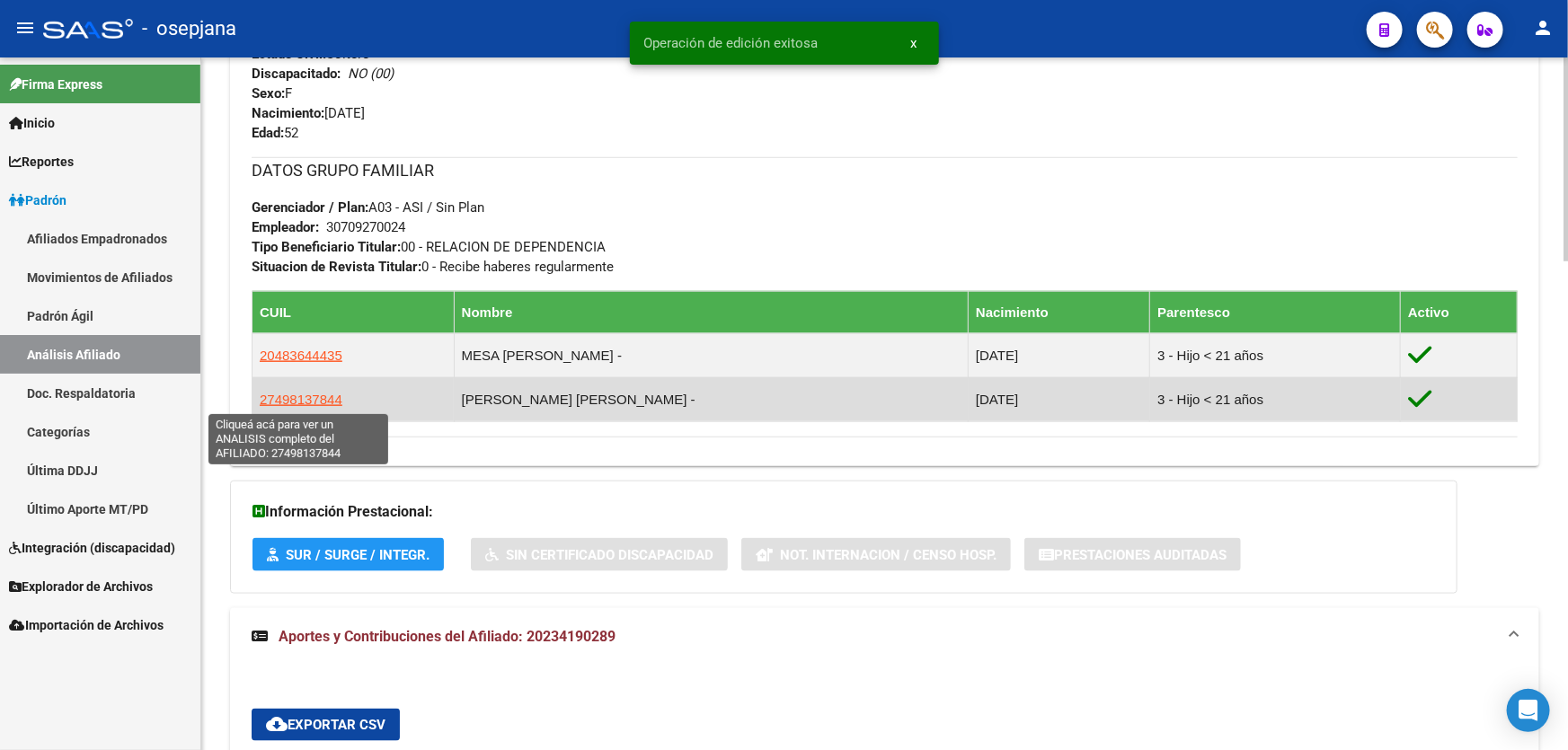
click at [267, 395] on span "27498137844" at bounding box center [300, 400] width 82 height 15
type textarea "27498137844"
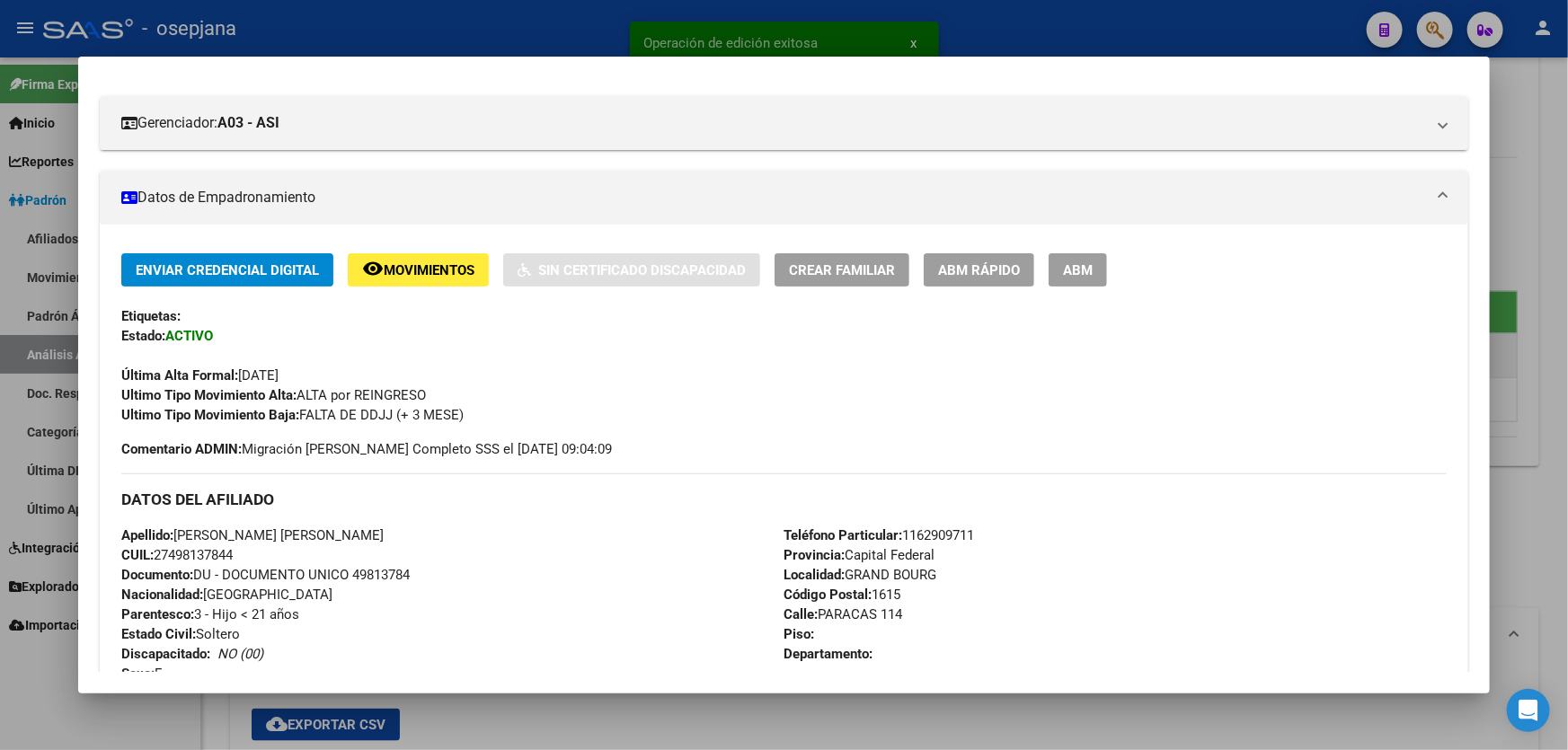
scroll to position [221, 0]
click at [924, 306] on div "Etiquetas:" at bounding box center [783, 315] width 1325 height 20
click at [941, 274] on span "ABM Rápido" at bounding box center [979, 269] width 81 height 16
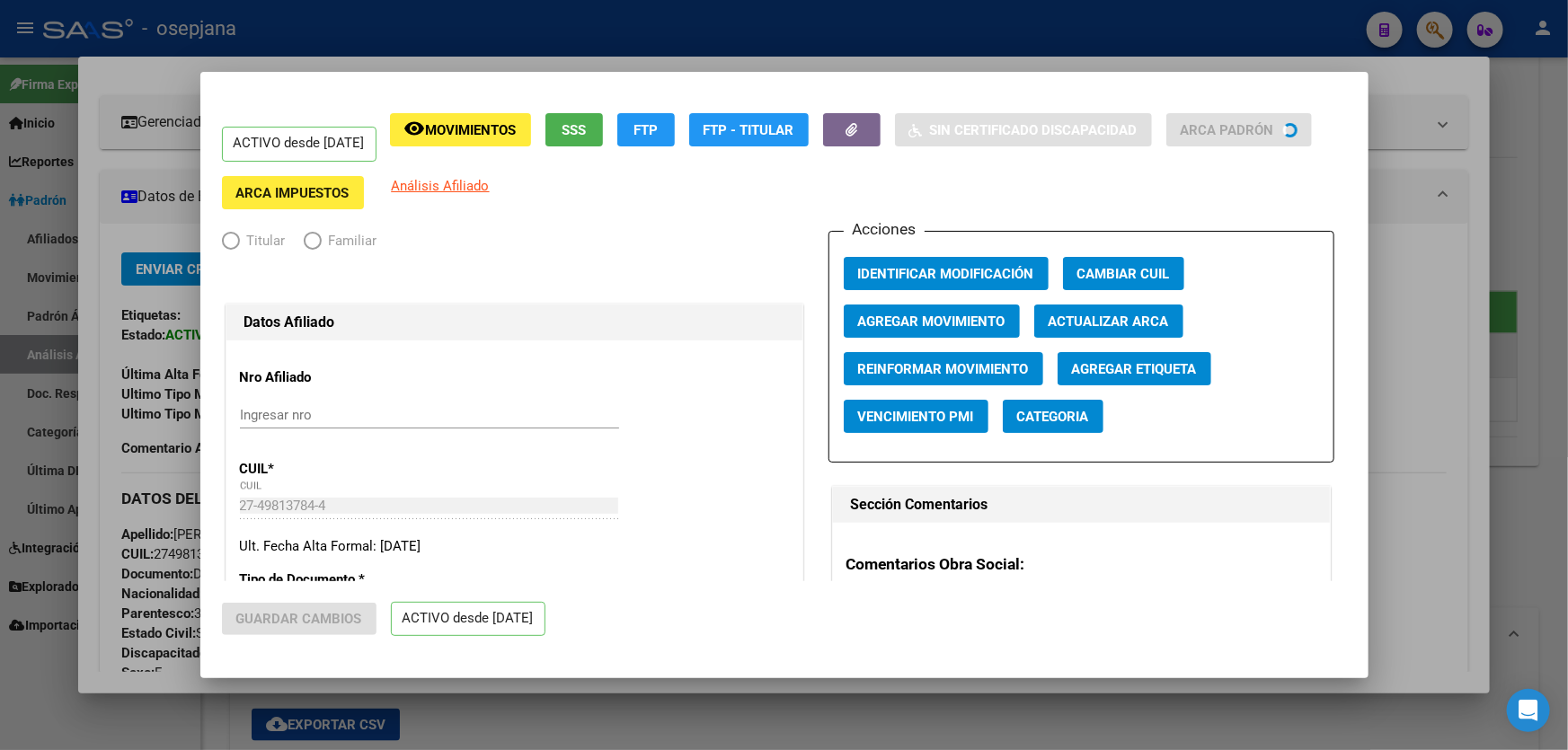
radio input "true"
type input "30-70927002-4"
click at [1134, 315] on span "Actualizar ARCA" at bounding box center [1108, 321] width 120 height 16
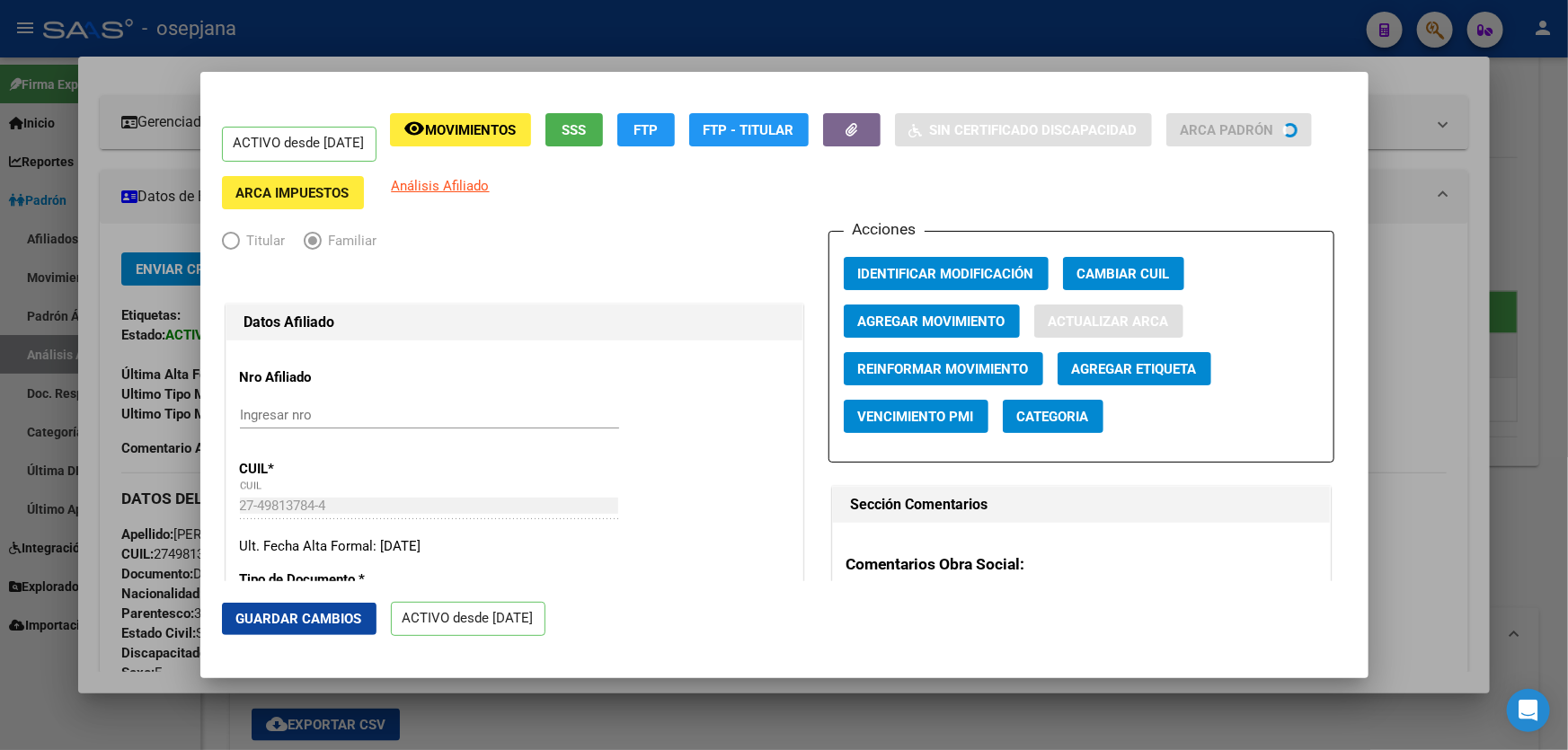
type input "MESA"
type input "[PERSON_NAME]"
type input "GRAND BOURG"
type input "PARACAS"
type input "1141"
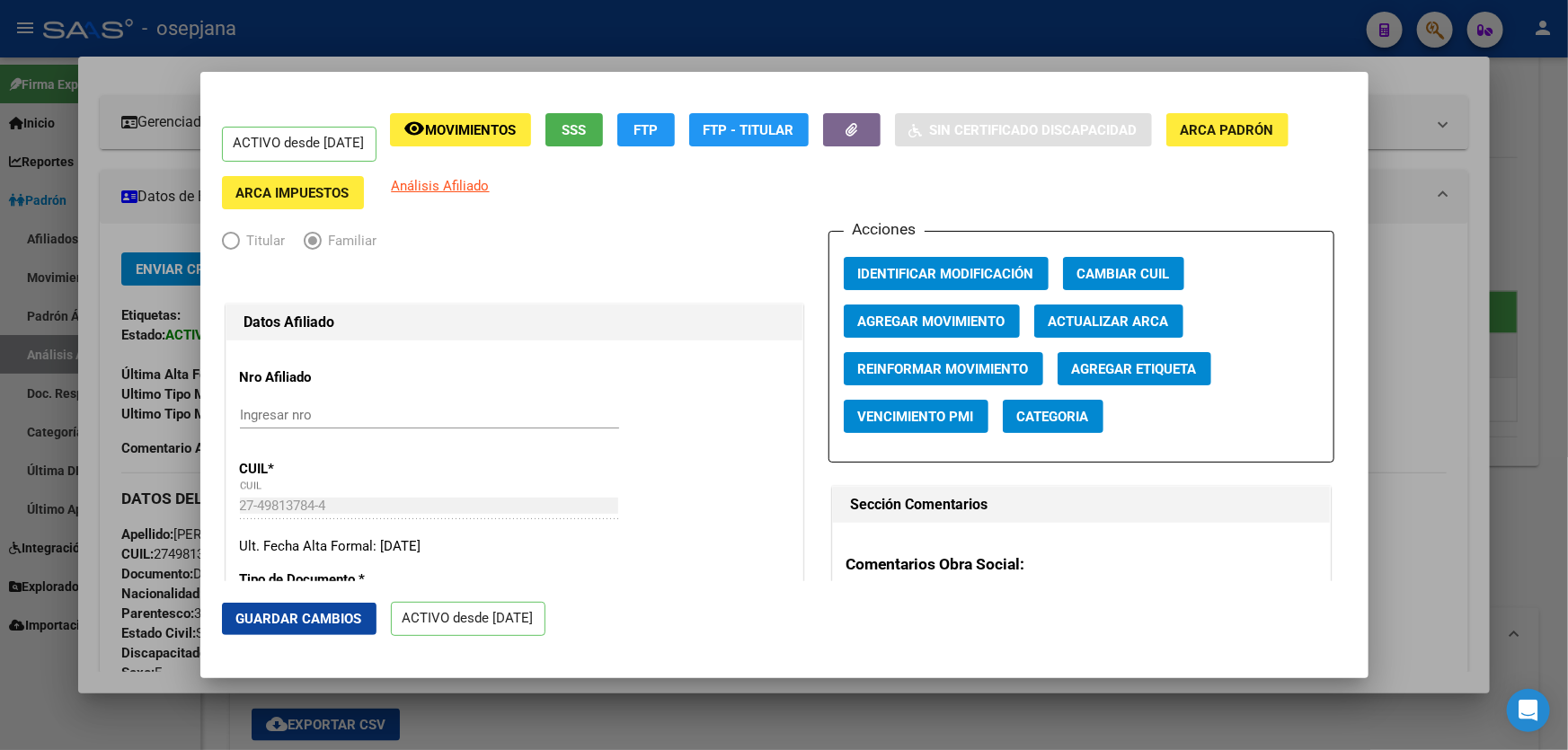
click at [314, 611] on span "Guardar Cambios" at bounding box center [299, 618] width 126 height 16
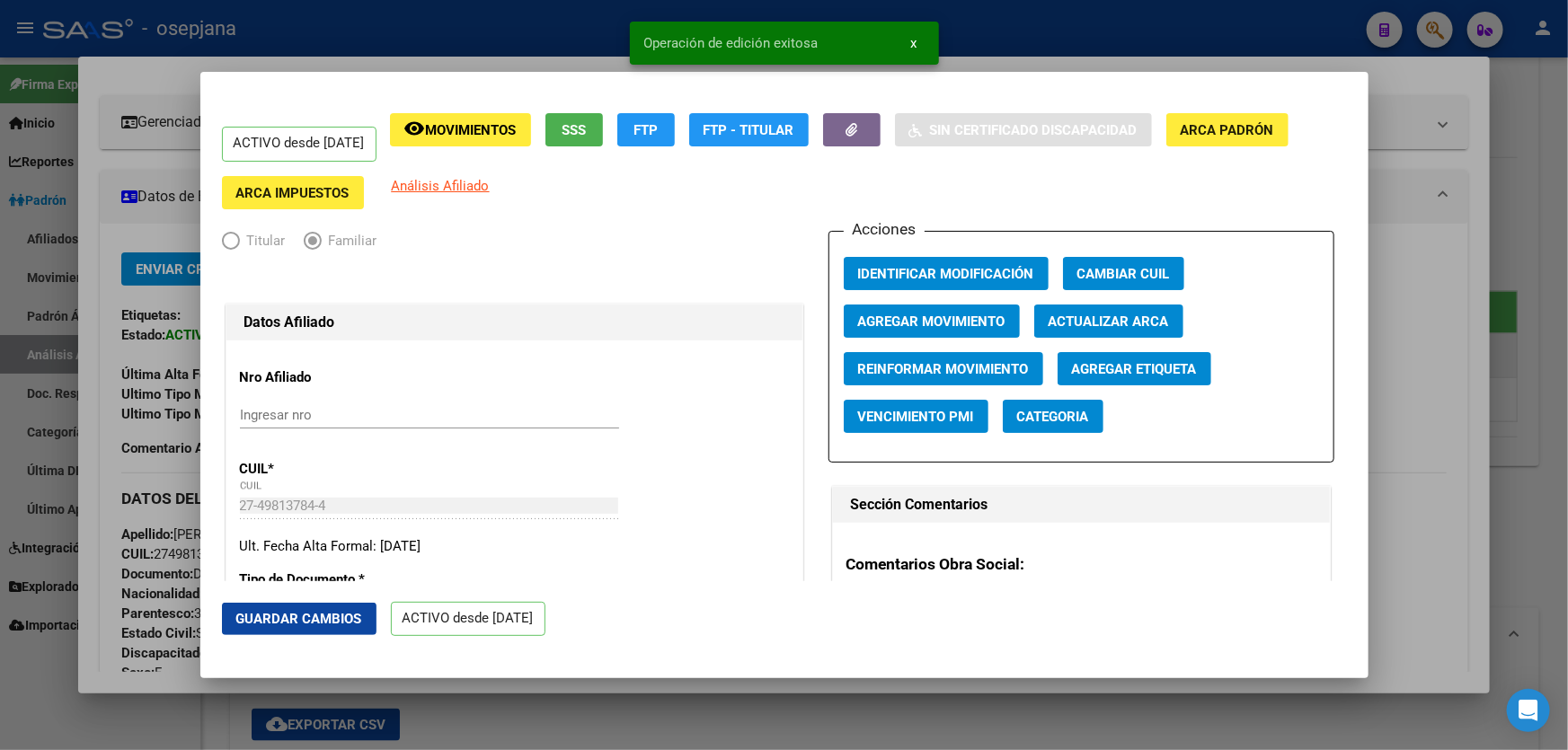
click at [1567, 356] on div at bounding box center [784, 375] width 1568 height 750
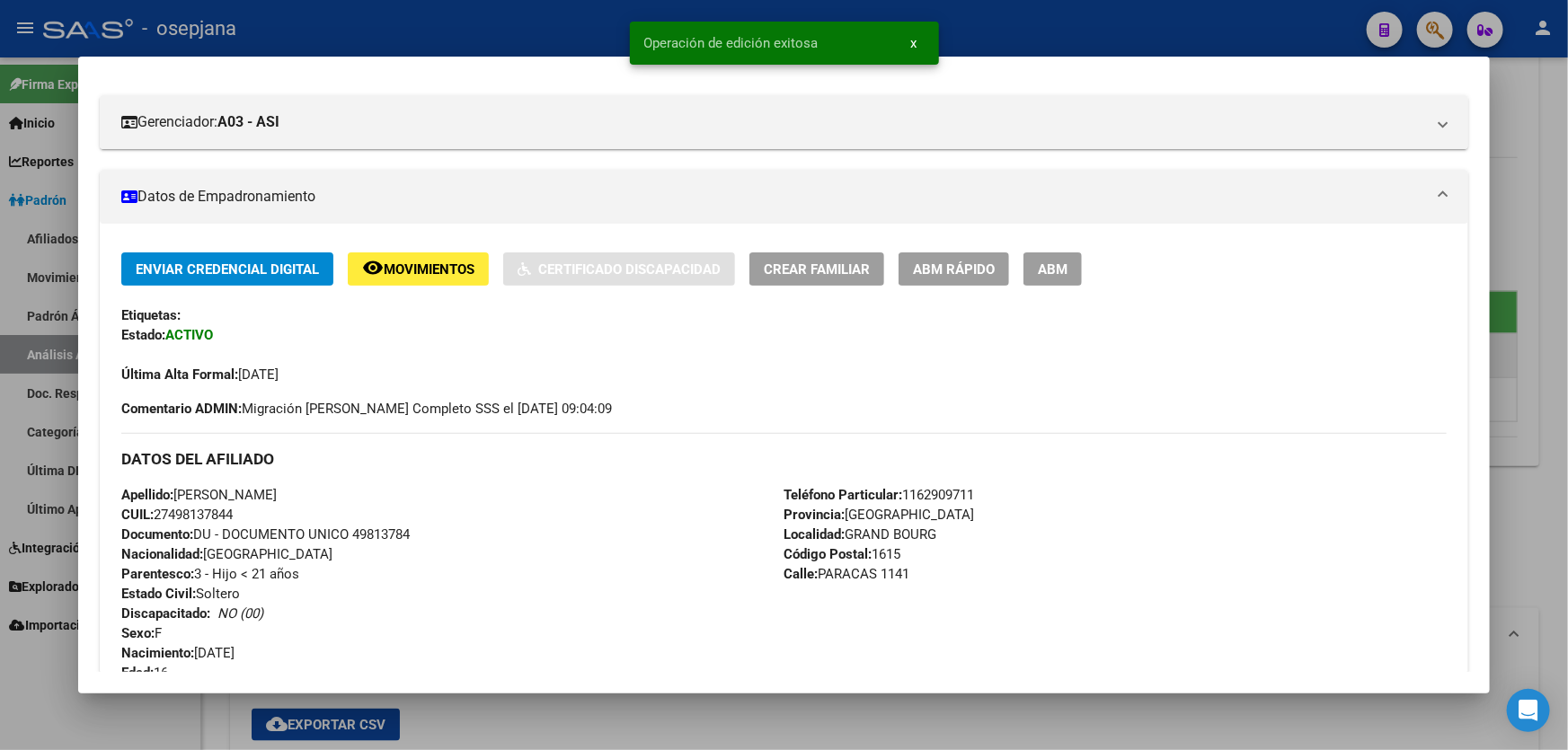
click at [1567, 356] on div at bounding box center [784, 375] width 1568 height 750
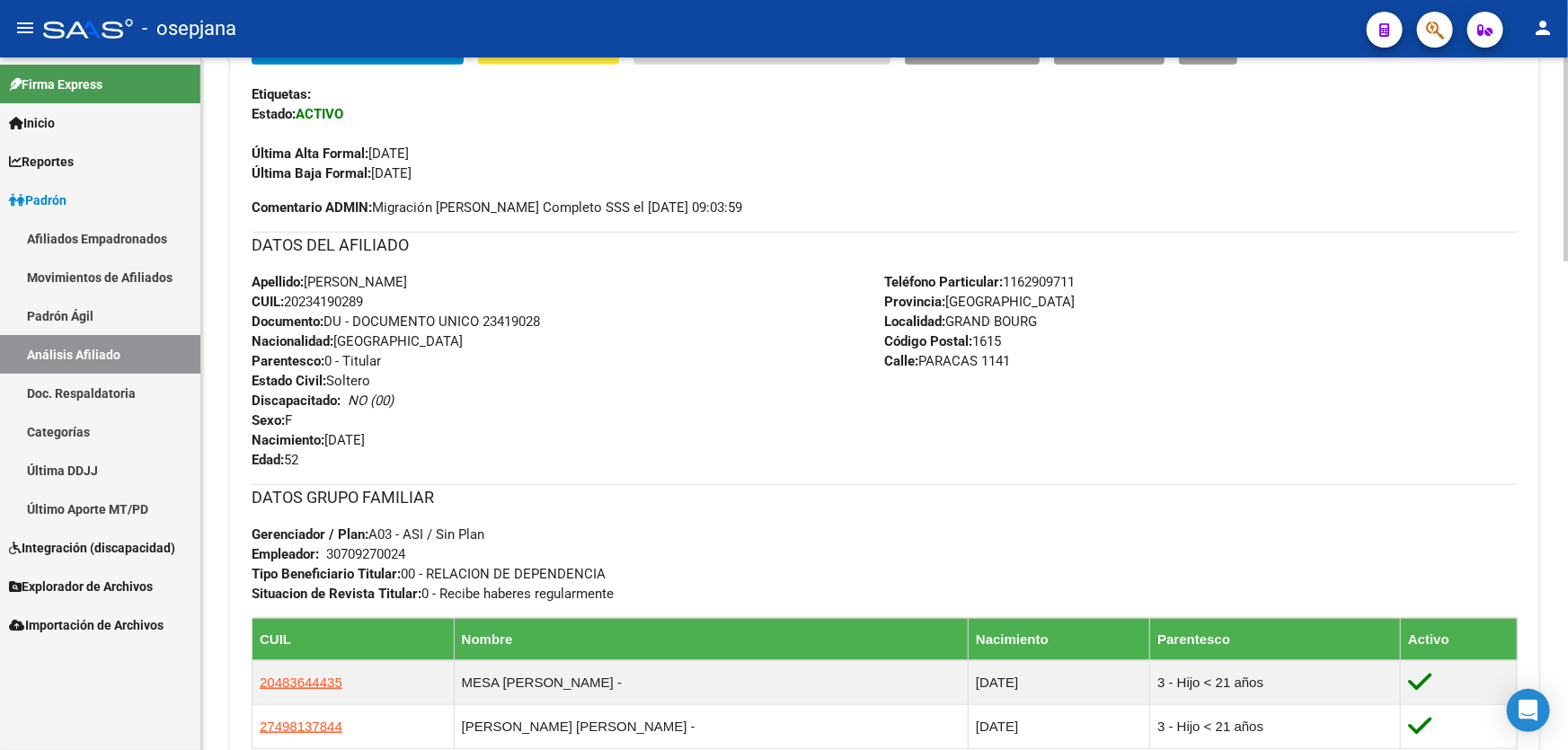
scroll to position [0, 0]
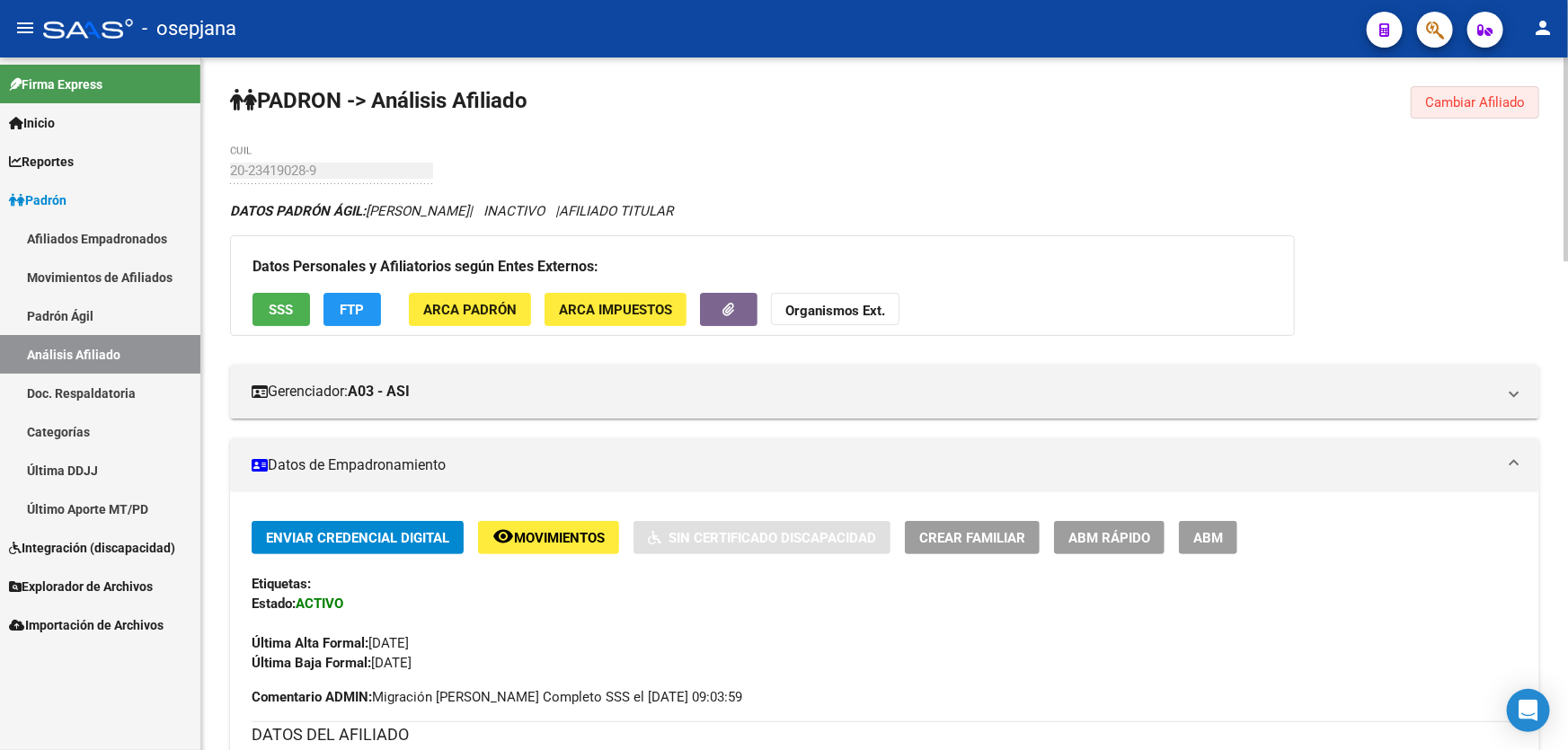
click at [1455, 111] on button "Cambiar Afiliado" at bounding box center [1475, 102] width 129 height 32
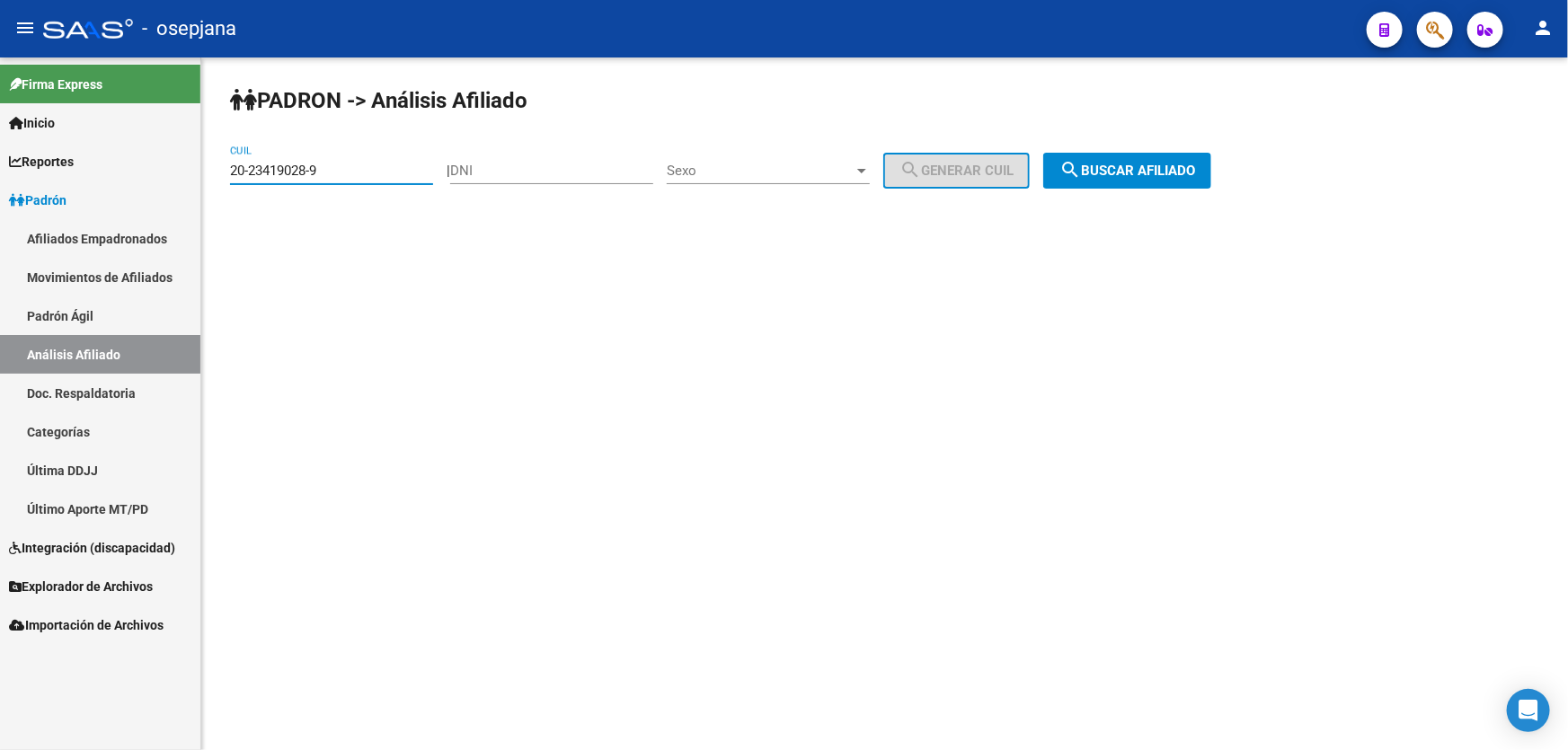
drag, startPoint x: 350, startPoint y: 172, endPoint x: 0, endPoint y: 255, distance: 359.7
click at [0, 246] on mat-sidenav-container "Firma Express Inicio Calendario SSS Instructivos Contacto OS Reportes Padrón Tr…" at bounding box center [784, 404] width 1568 height 693
paste input "7-37349424-6"
click at [1181, 157] on button "search Buscar afiliado" at bounding box center [1127, 170] width 168 height 36
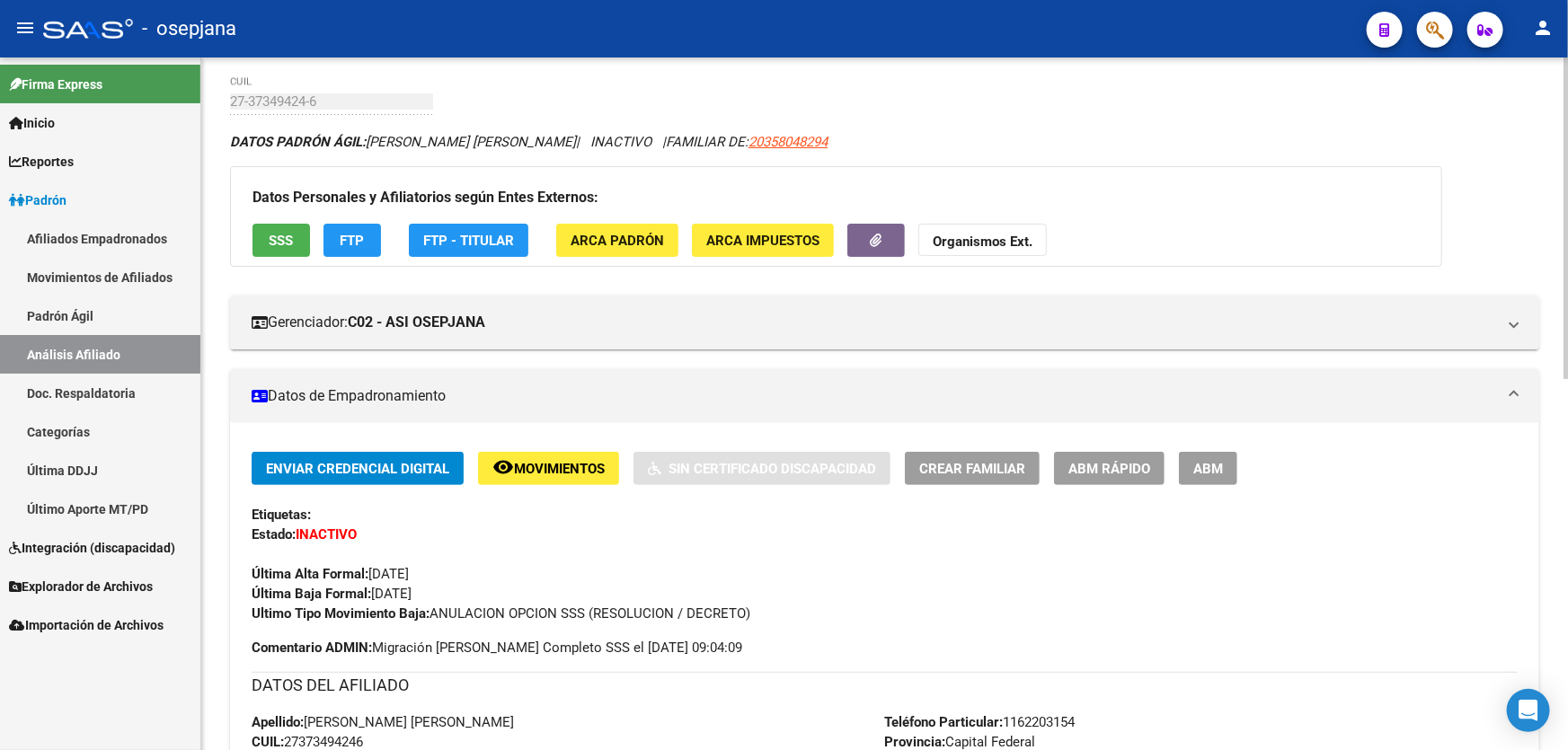
scroll to position [62, 0]
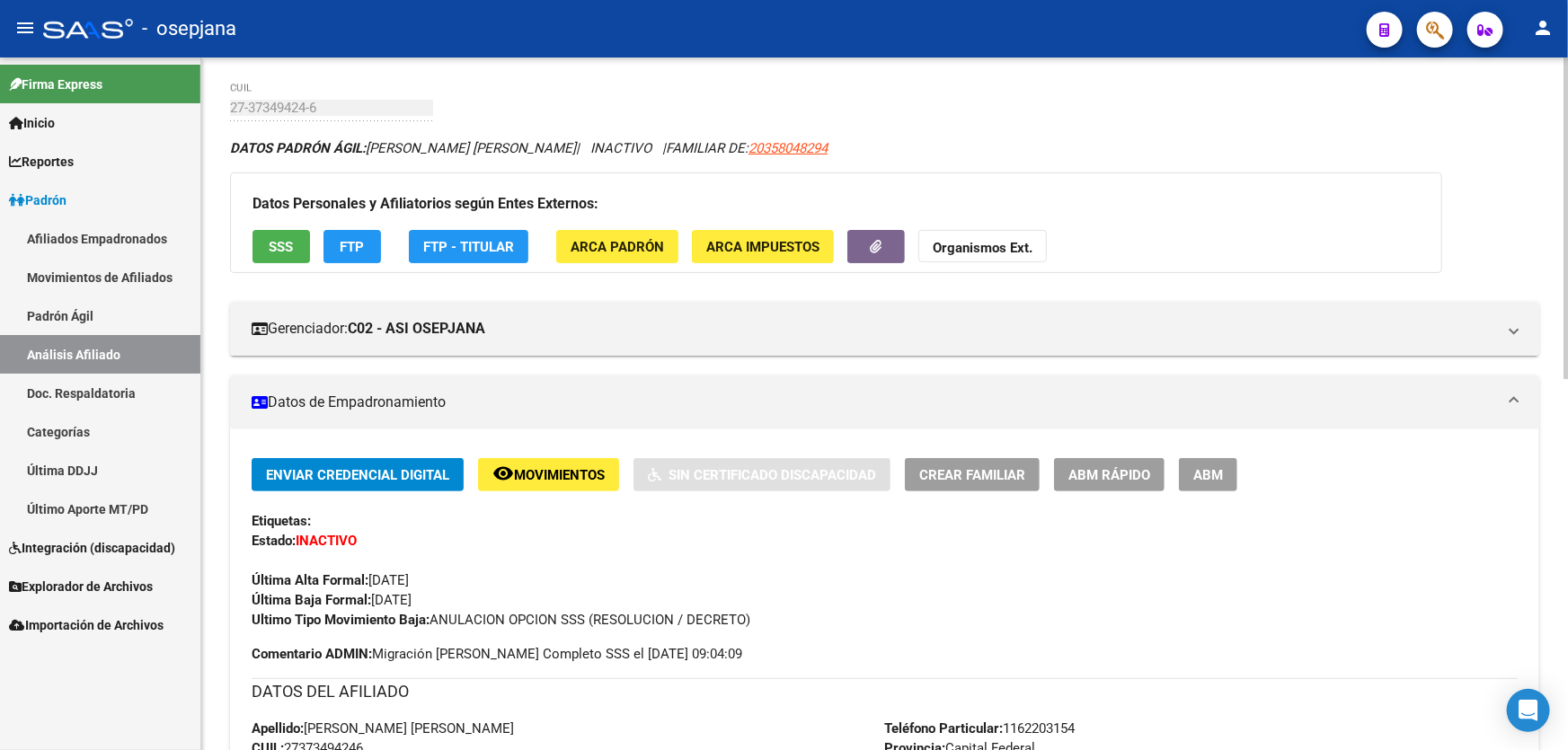
click at [251, 240] on div "Datos Personales y Afiliatorios según Entes Externos: SSS FTP FTP - Titular ARC…" at bounding box center [836, 223] width 1212 height 100
click at [276, 242] on span "SSS" at bounding box center [282, 246] width 25 height 16
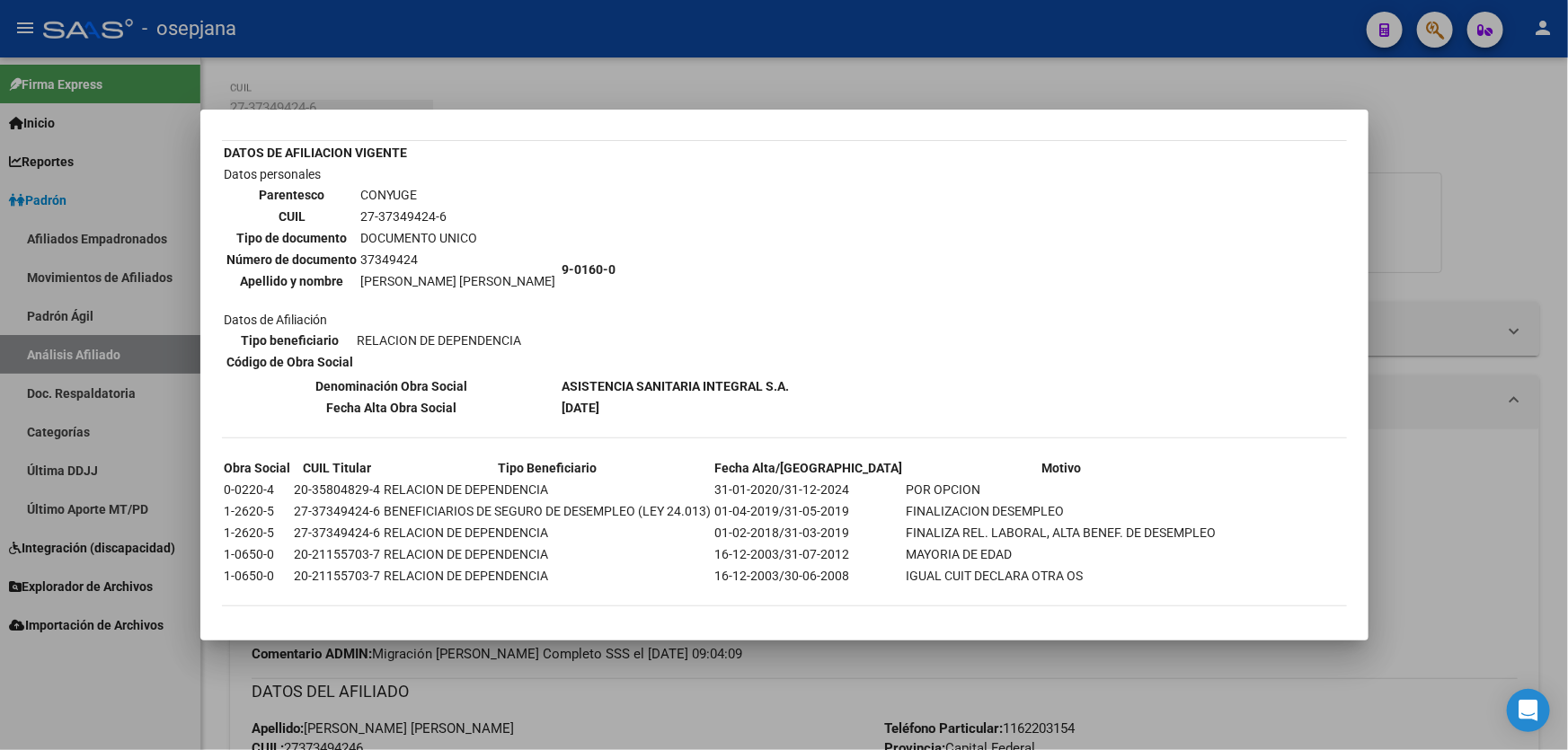
scroll to position [94, 0]
click at [1432, 293] on div at bounding box center [784, 375] width 1568 height 750
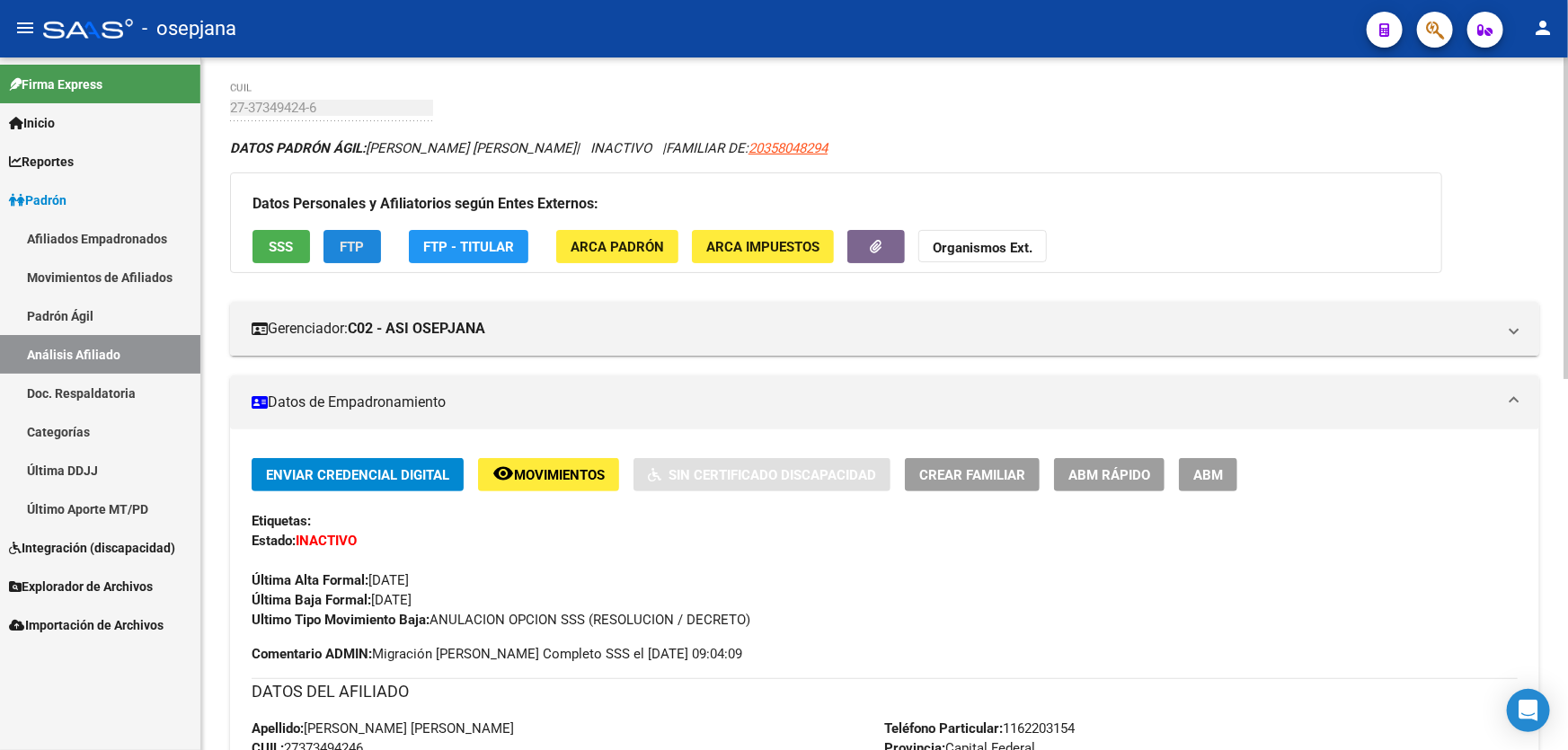
click at [335, 251] on button "FTP" at bounding box center [352, 246] width 58 height 33
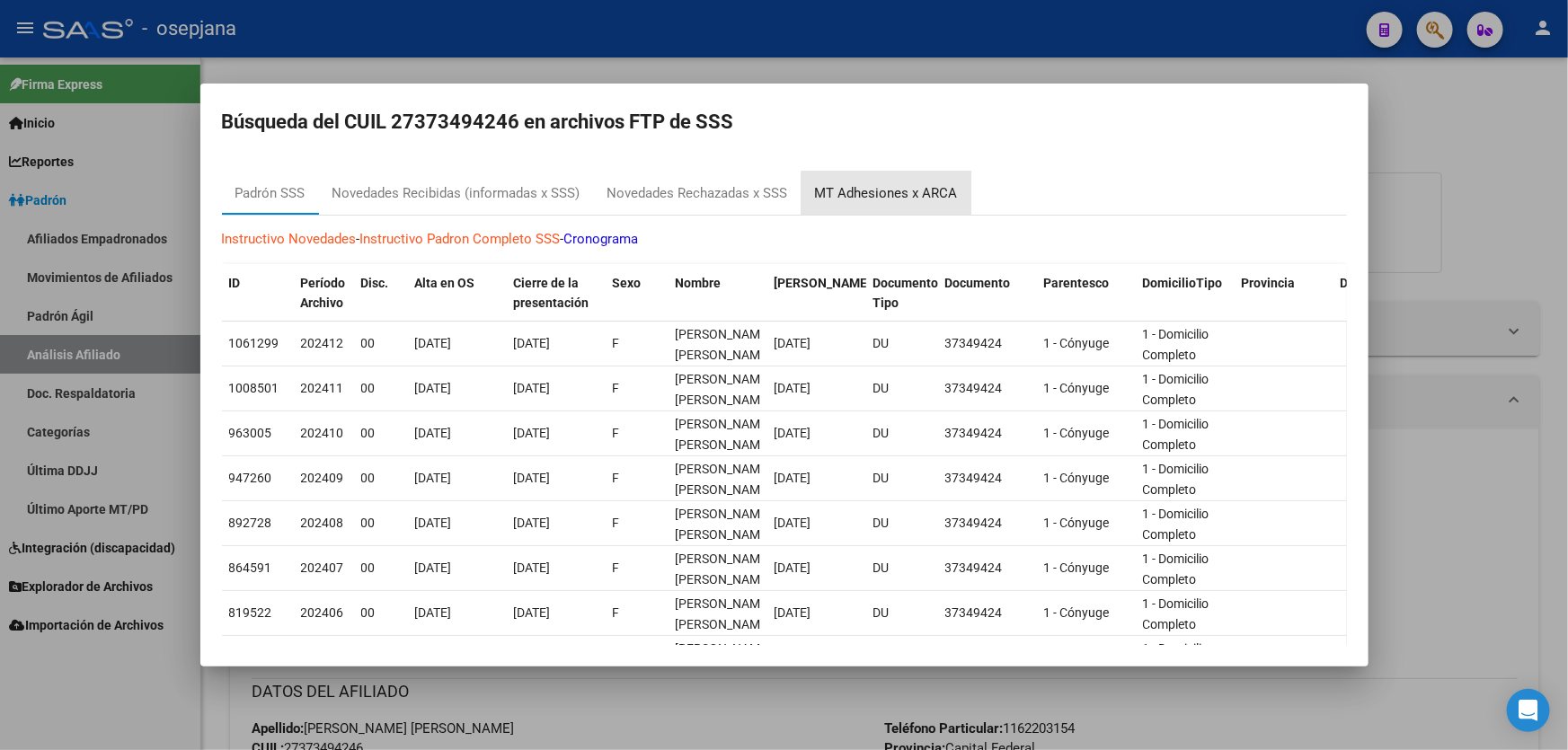
click at [939, 211] on div "MT Adhesiones x ARCA" at bounding box center [885, 193] width 169 height 44
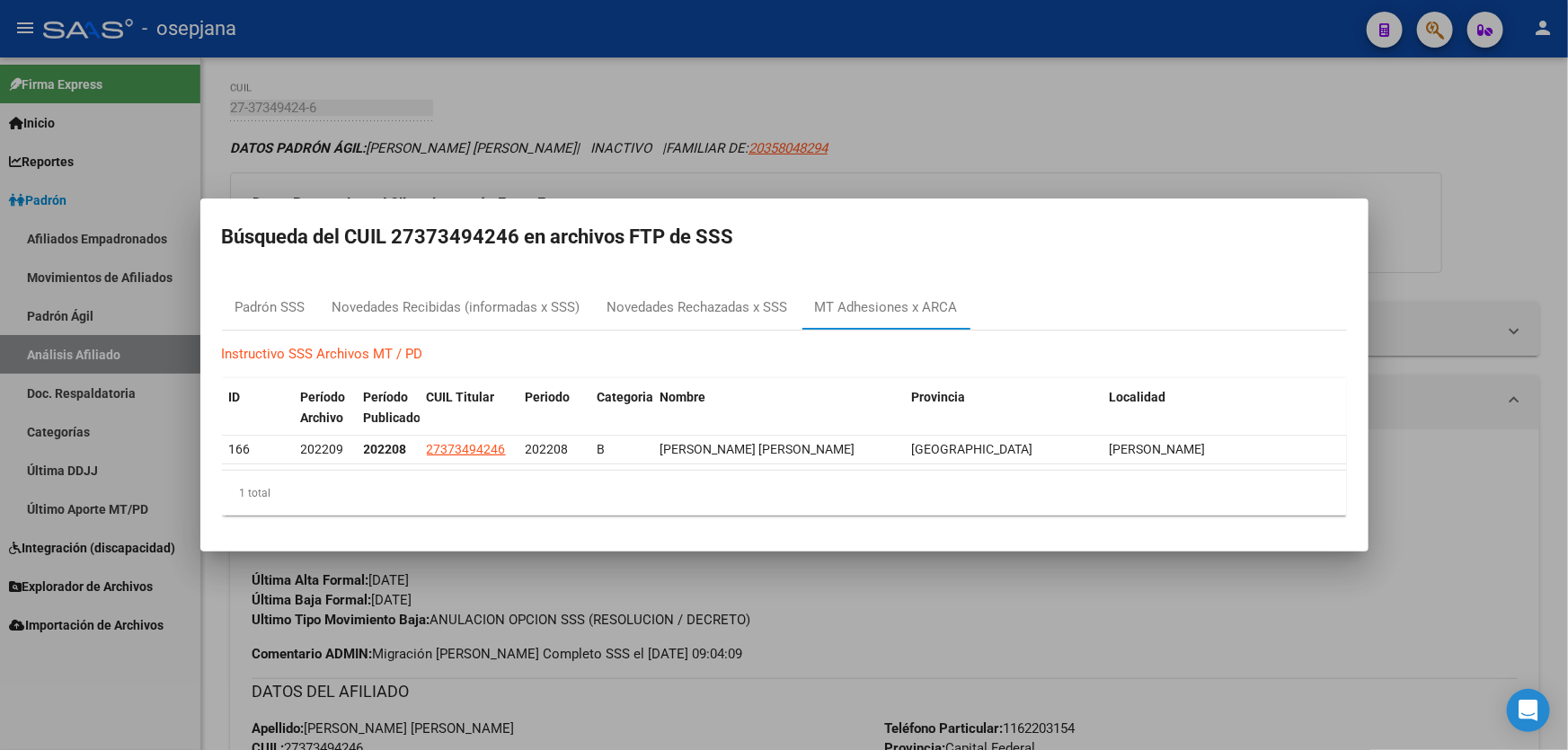
click at [938, 205] on mat-dialog-container "Búsqueda del CUIL 27373494246 en archivos FTP de SSS [PERSON_NAME] SSS Novedade…" at bounding box center [784, 376] width 1167 height 354
click at [931, 91] on div at bounding box center [784, 375] width 1568 height 750
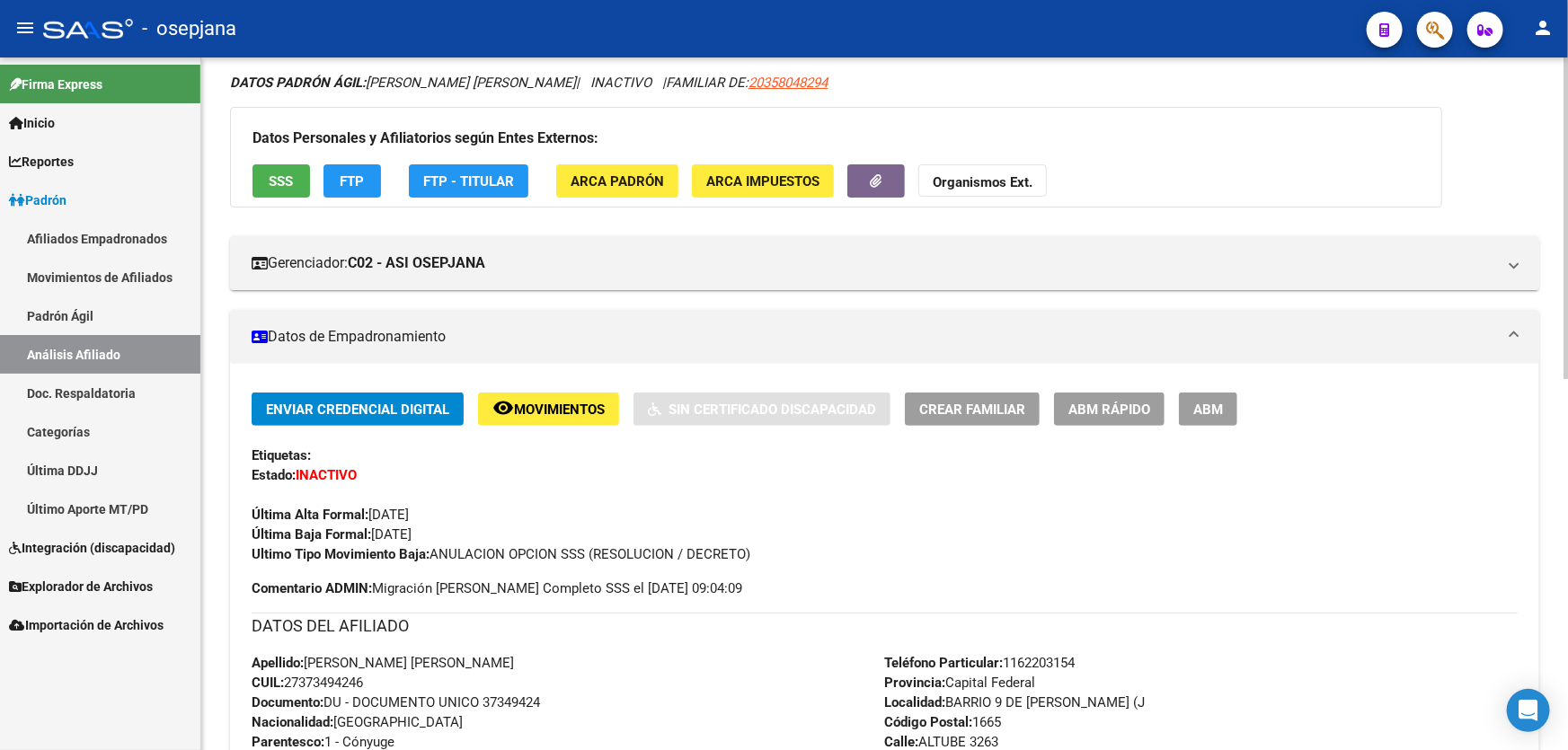
scroll to position [0, 0]
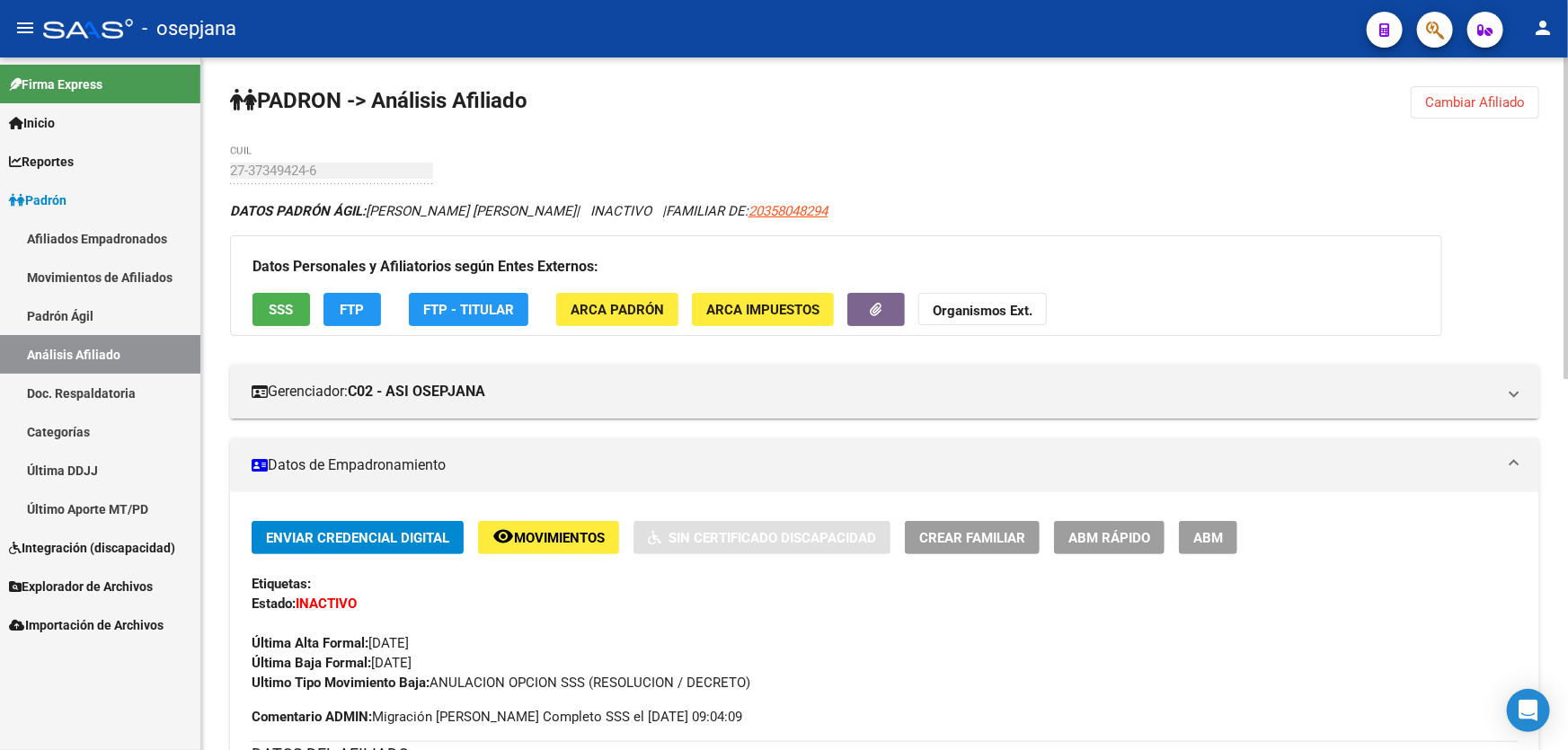
click at [1473, 108] on span "Cambiar Afiliado" at bounding box center [1474, 102] width 99 height 16
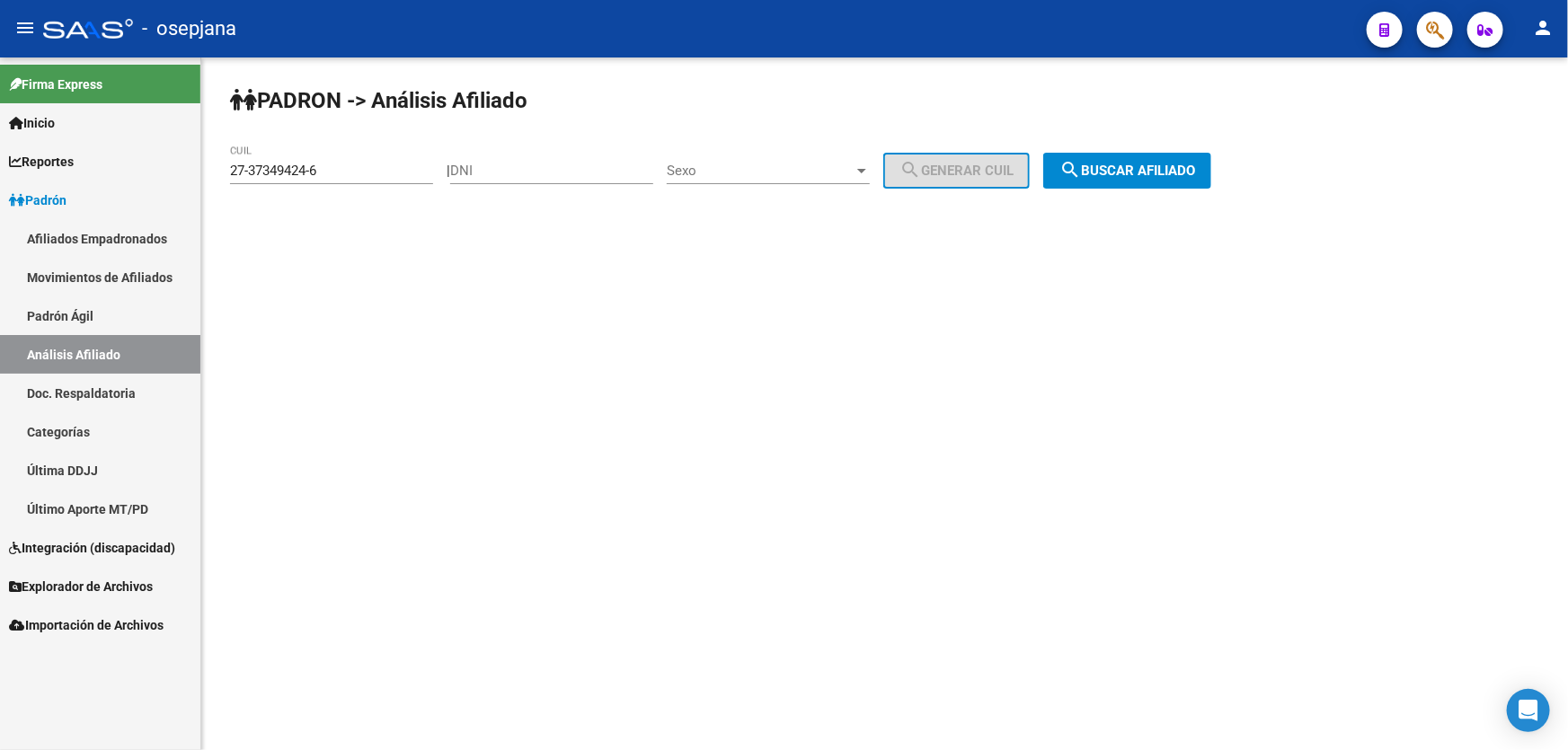
drag, startPoint x: 371, startPoint y: 160, endPoint x: 245, endPoint y: 161, distance: 126.0
click at [245, 161] on div "27-37349424-6 CUIL" at bounding box center [331, 165] width 203 height 39
drag, startPoint x: 341, startPoint y: 166, endPoint x: 212, endPoint y: 167, distance: 129.0
click at [212, 167] on div "[PERSON_NAME] -> Análisis Afiliado 27-37349424-6 CUIL | DNI Sexo Sexo search Ge…" at bounding box center [884, 152] width 1366 height 188
paste input "0-14895295-8"
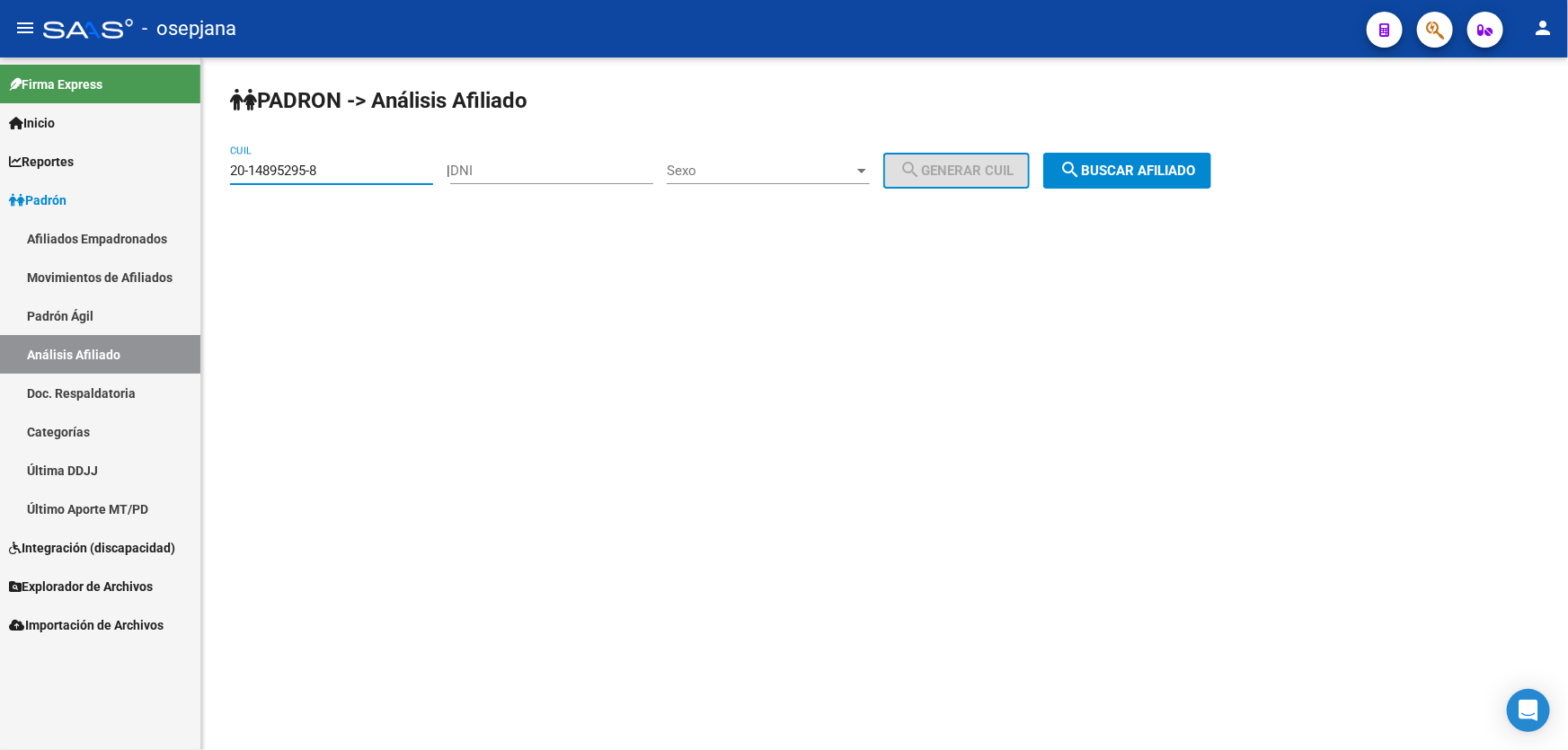
type input "20-14895295-8"
click at [1195, 175] on span "search Buscar afiliado" at bounding box center [1127, 170] width 135 height 16
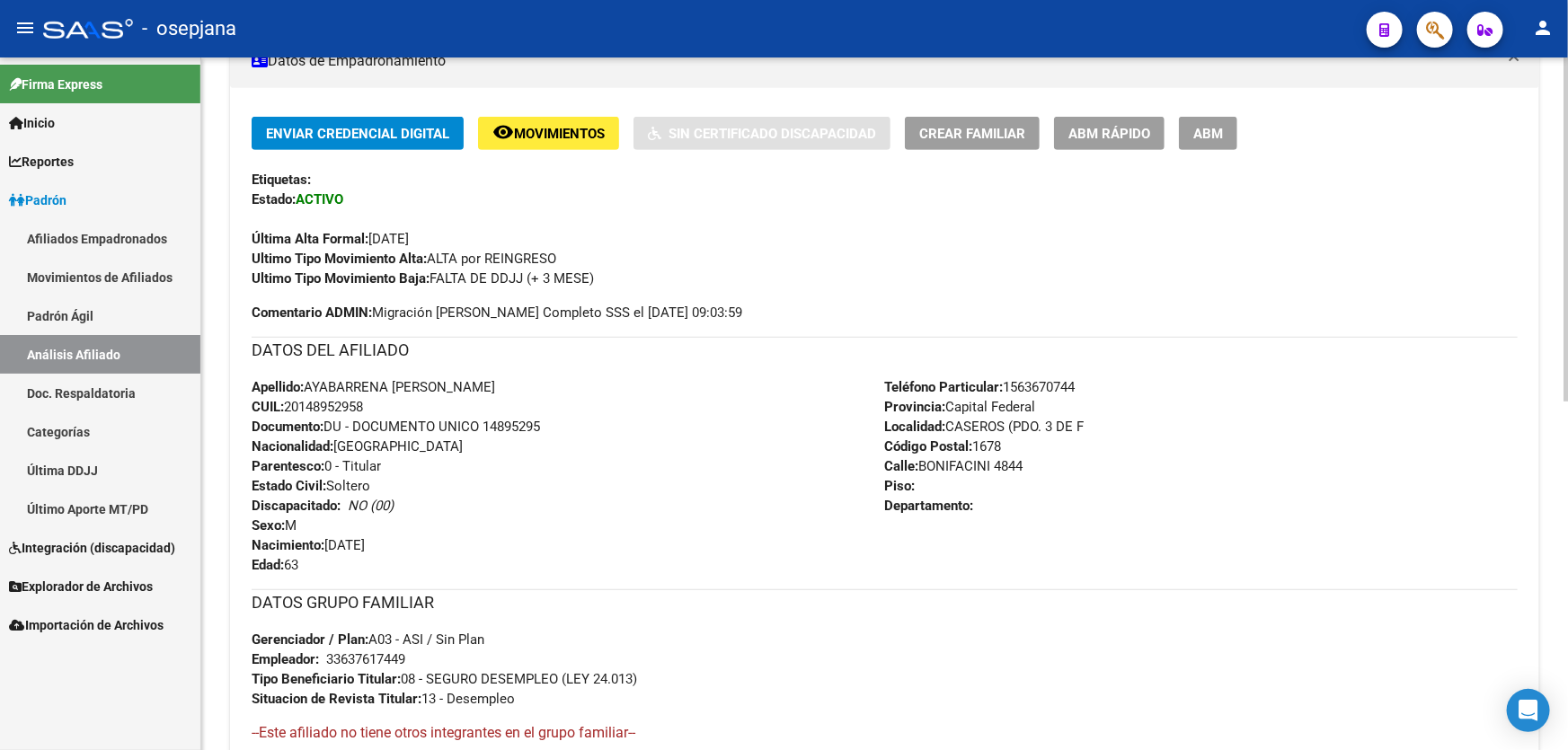
scroll to position [408, 0]
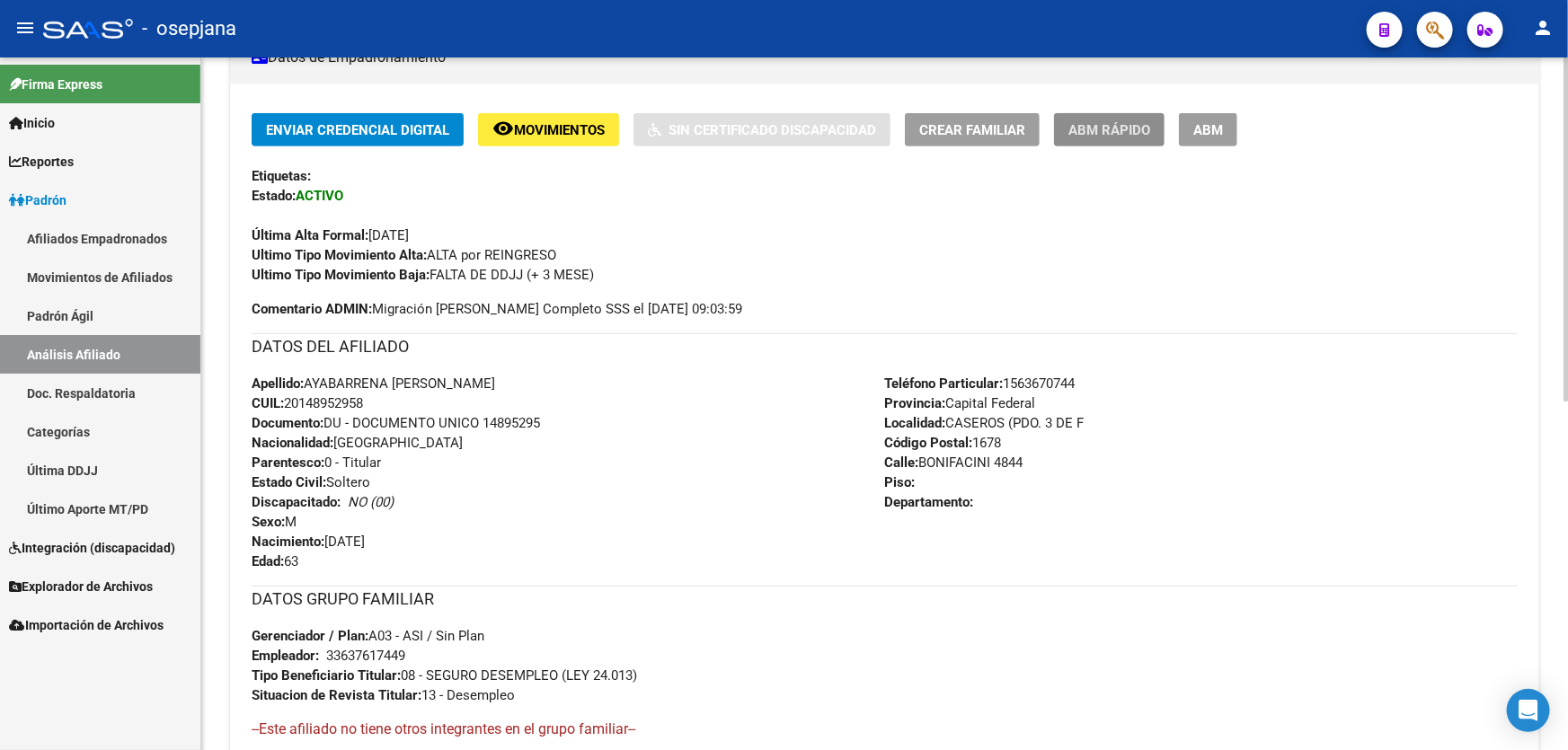
click at [1128, 122] on span "ABM Rápido" at bounding box center [1109, 130] width 81 height 16
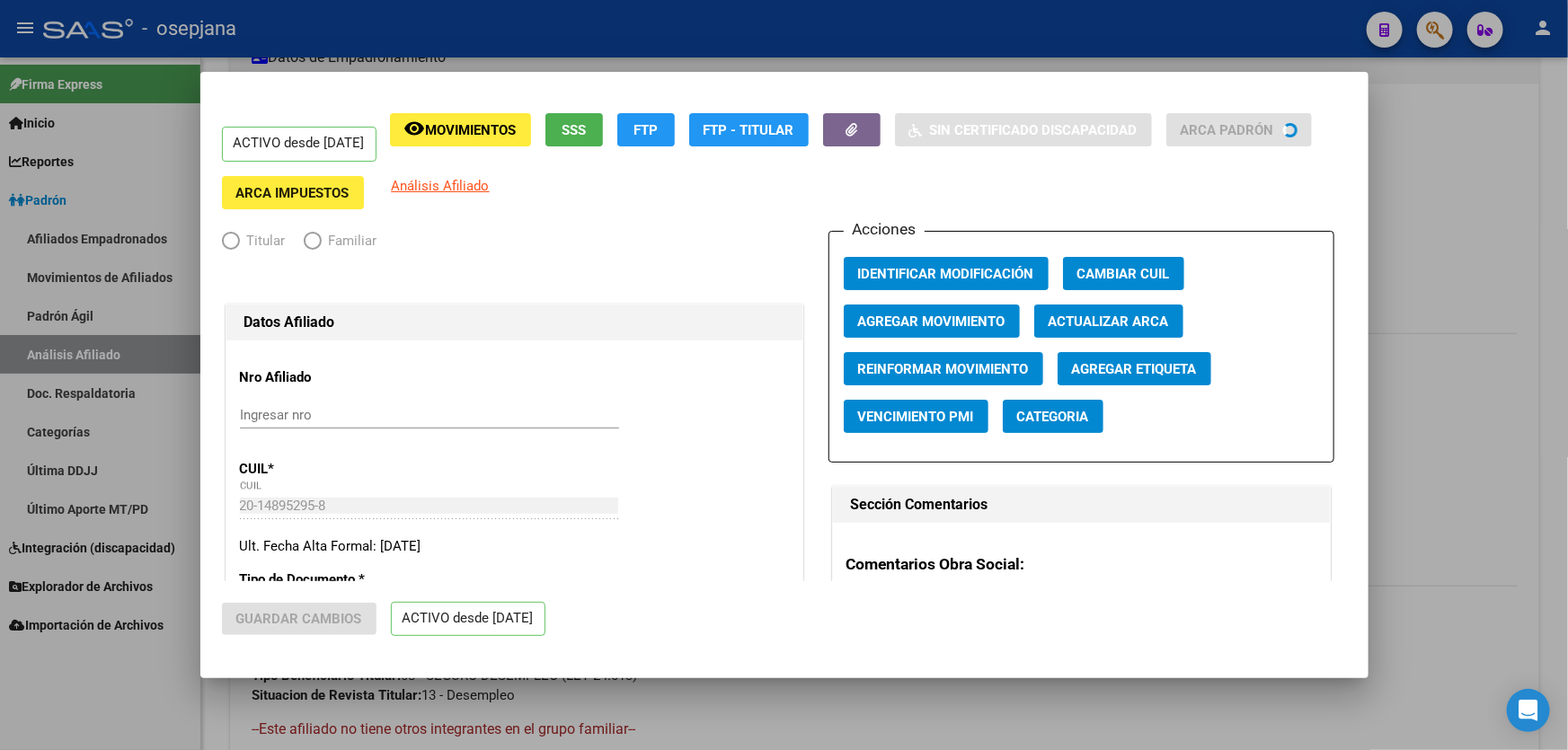
radio input "true"
type input "33-63761744-9"
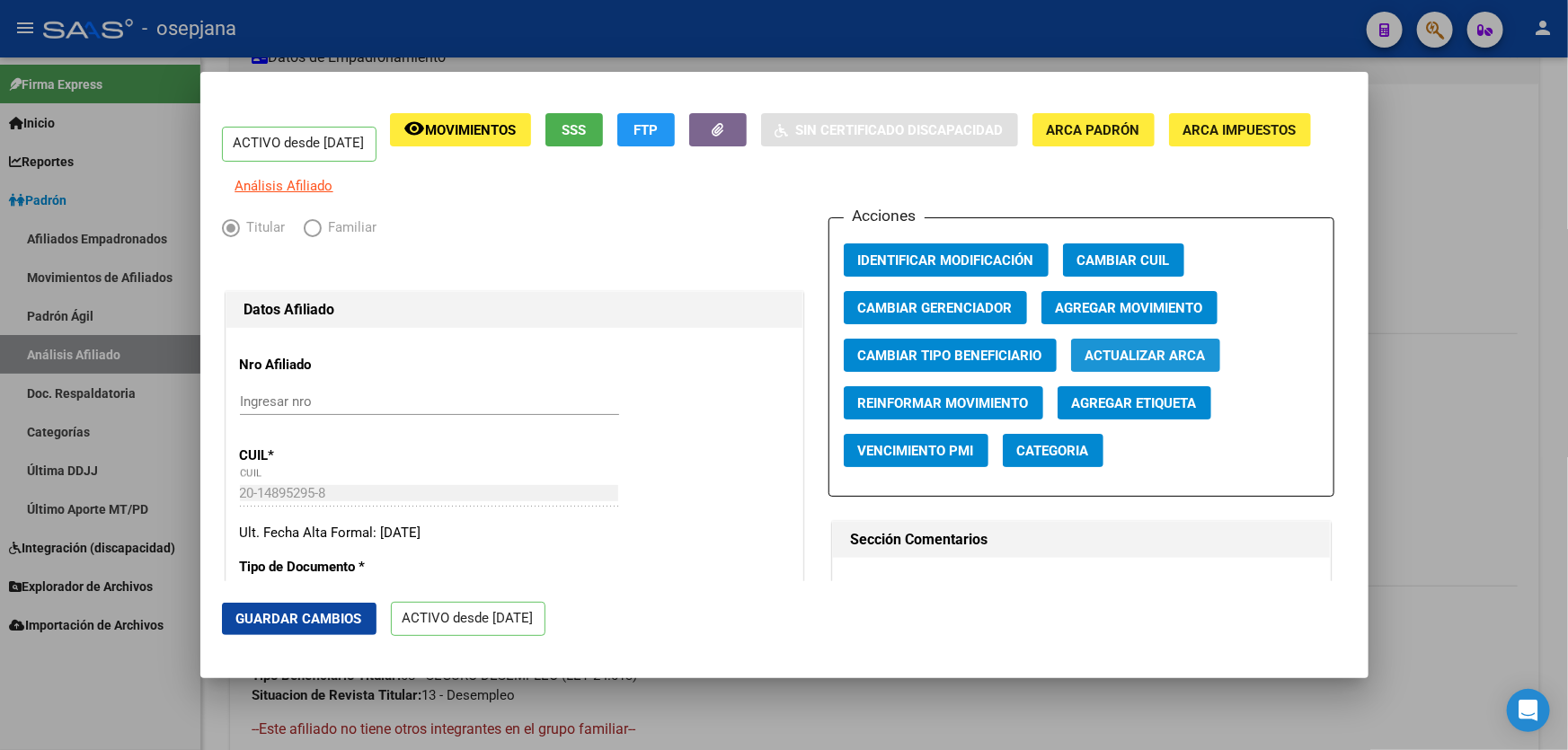
click at [1164, 364] on span "Actualizar ARCA" at bounding box center [1145, 355] width 120 height 16
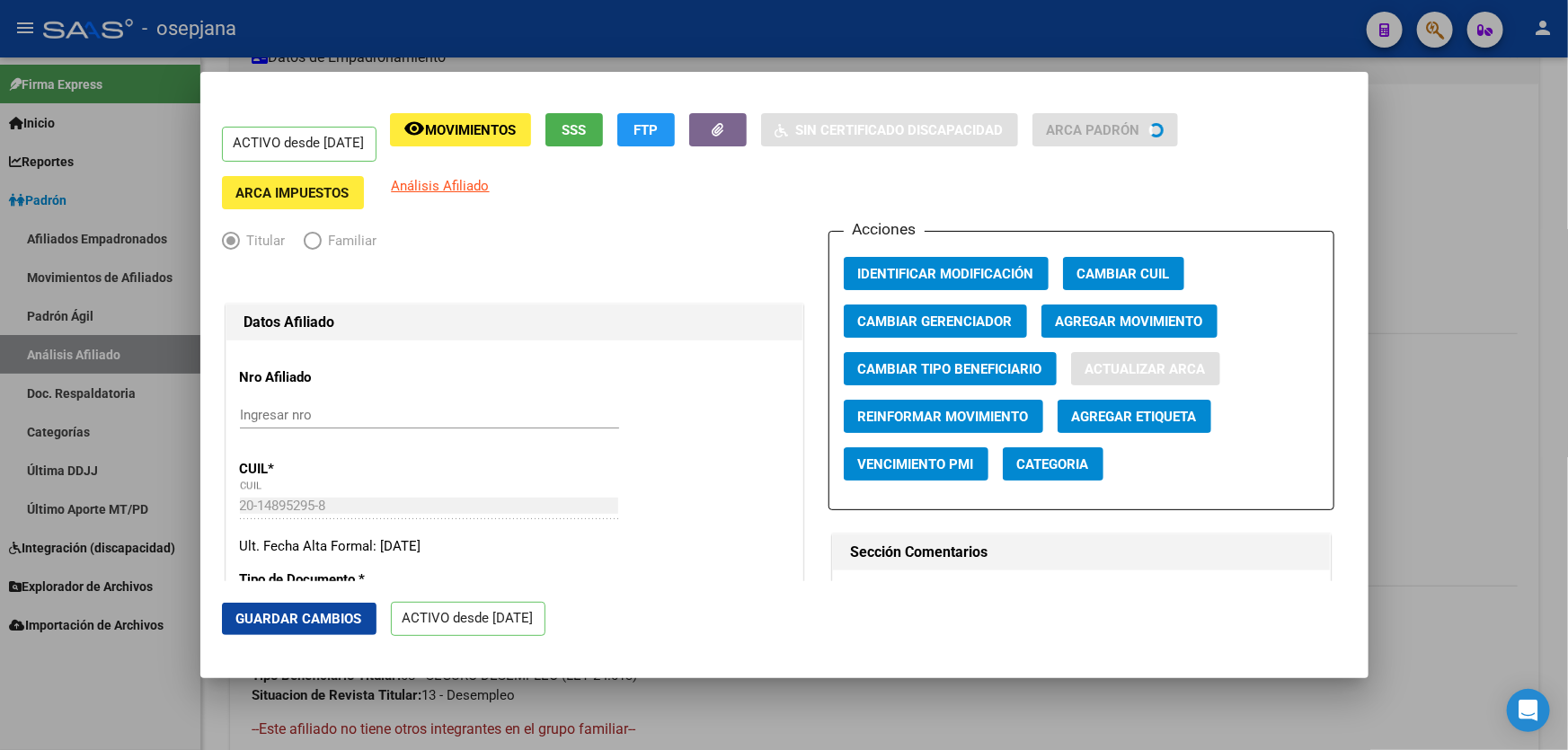
type input "AYABARRENA"
type input "[PERSON_NAME]"
type input "CABA"
type input "1091"
type input "MORENO"
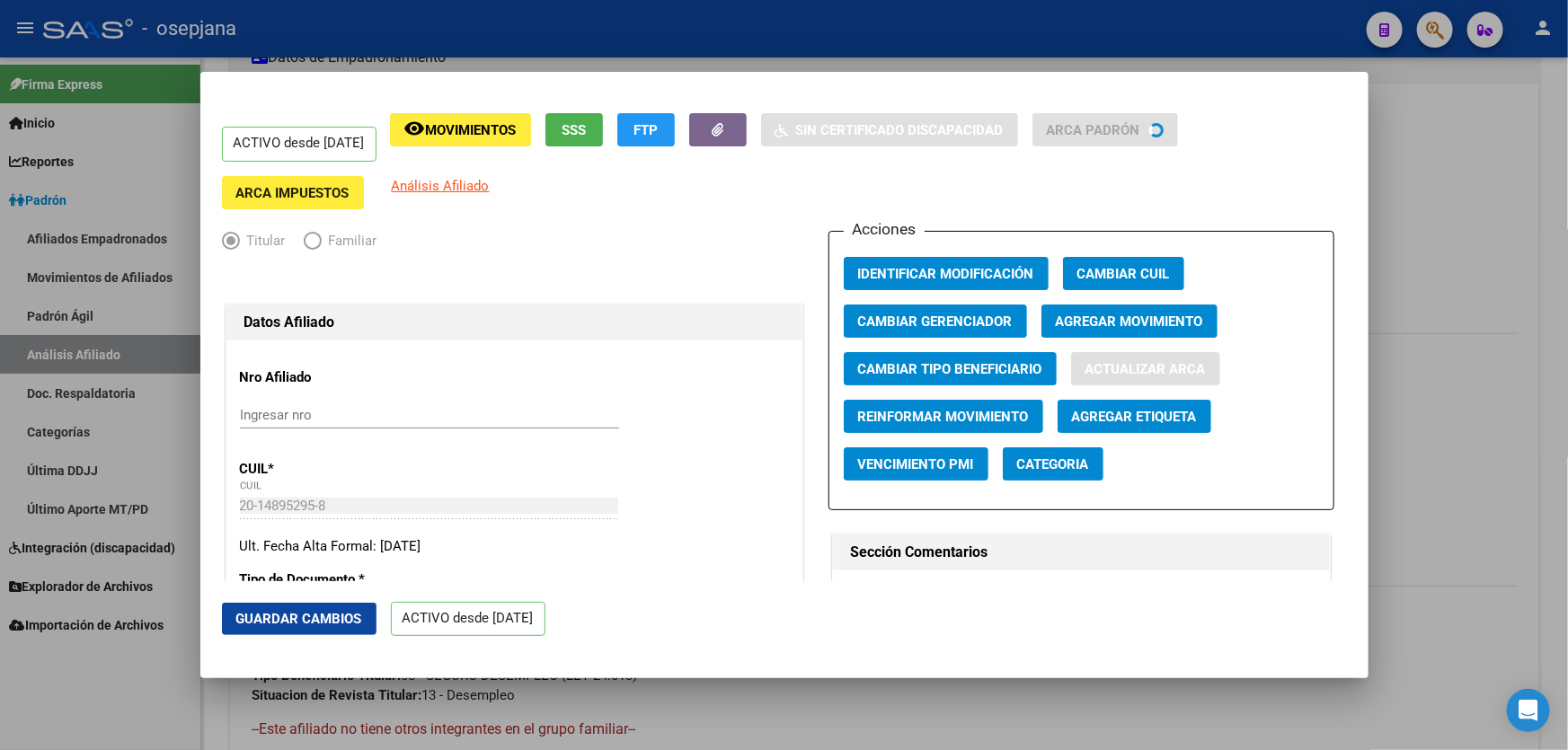
type input "1353"
type input "03"
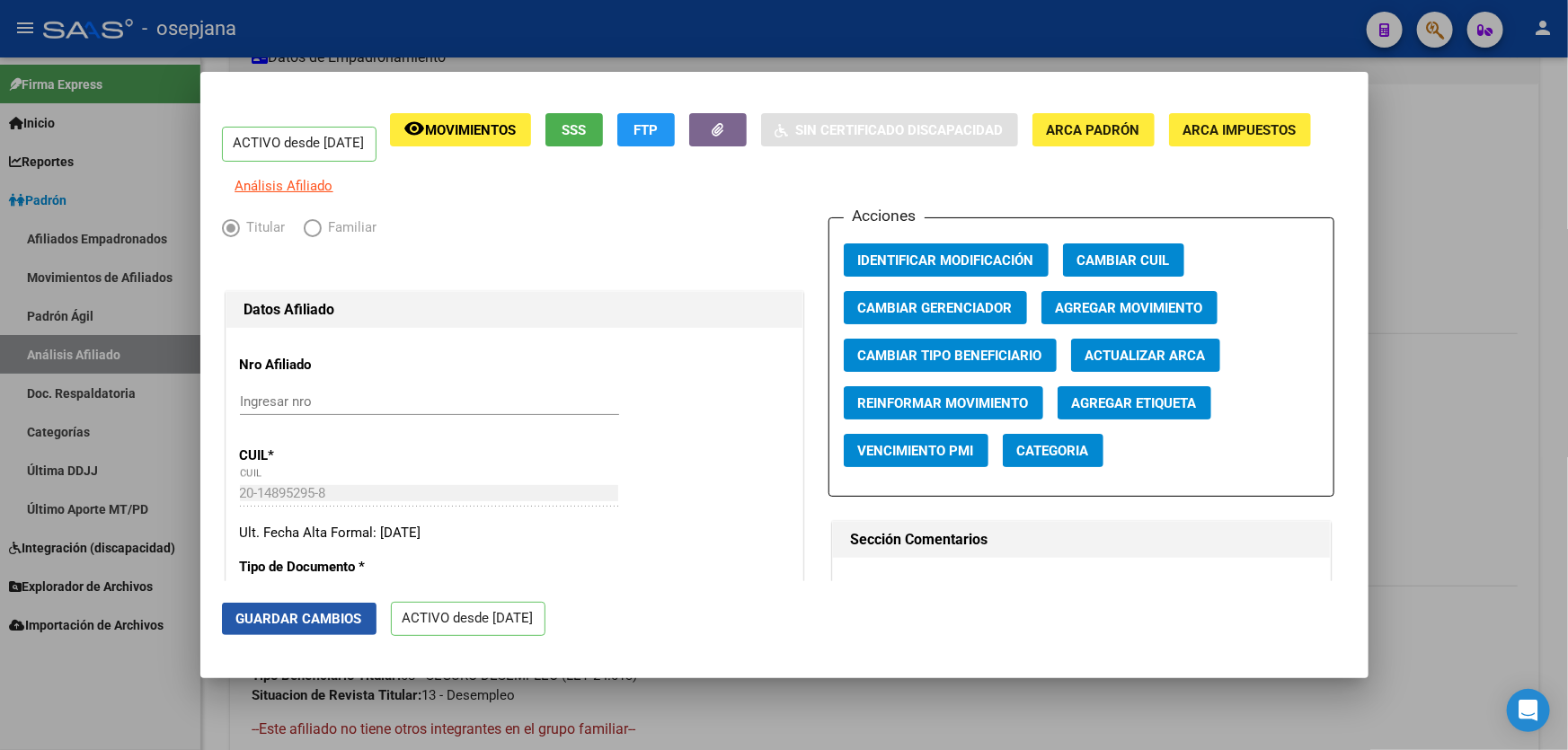
click at [298, 611] on span "Guardar Cambios" at bounding box center [299, 618] width 126 height 16
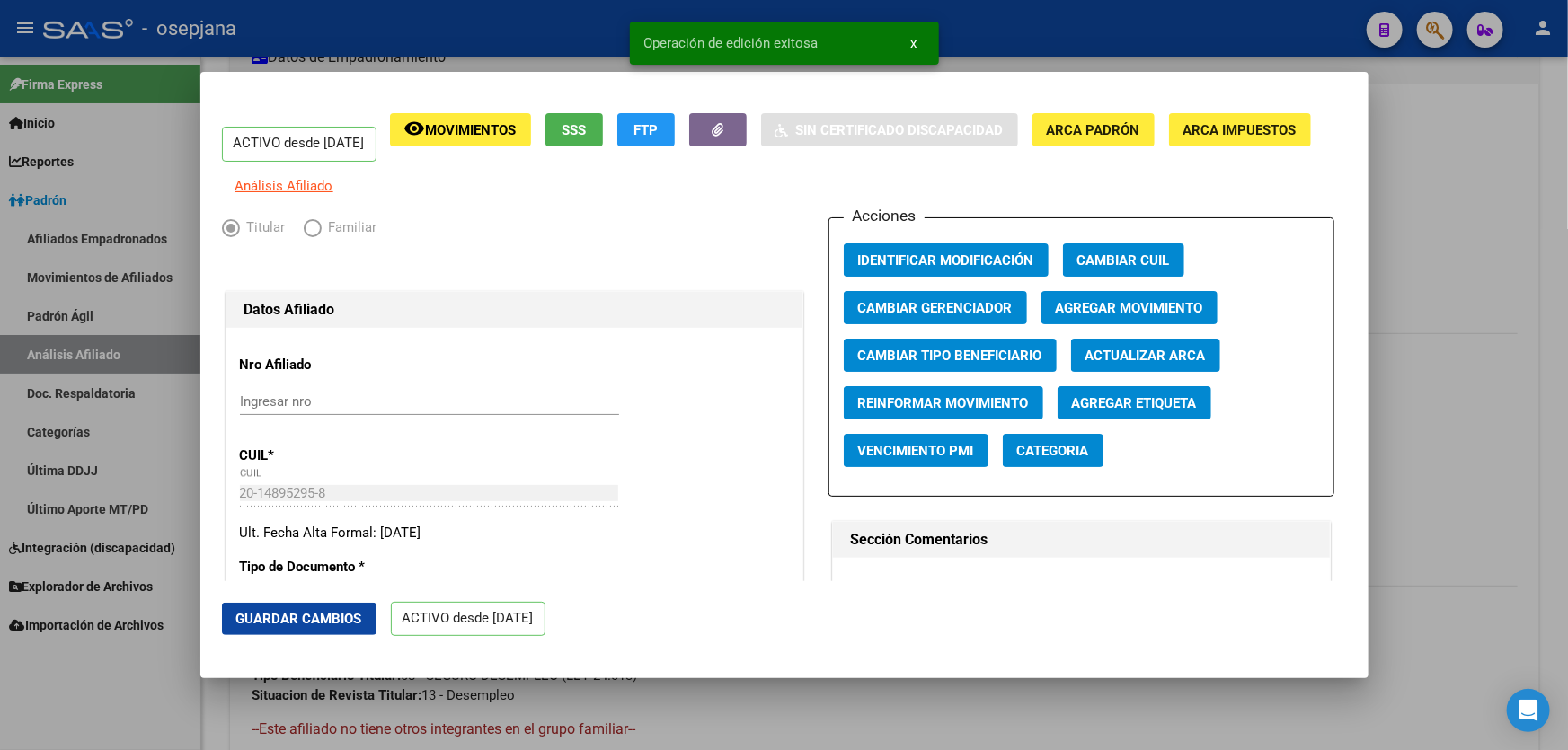
click at [1567, 392] on div at bounding box center [784, 375] width 1568 height 750
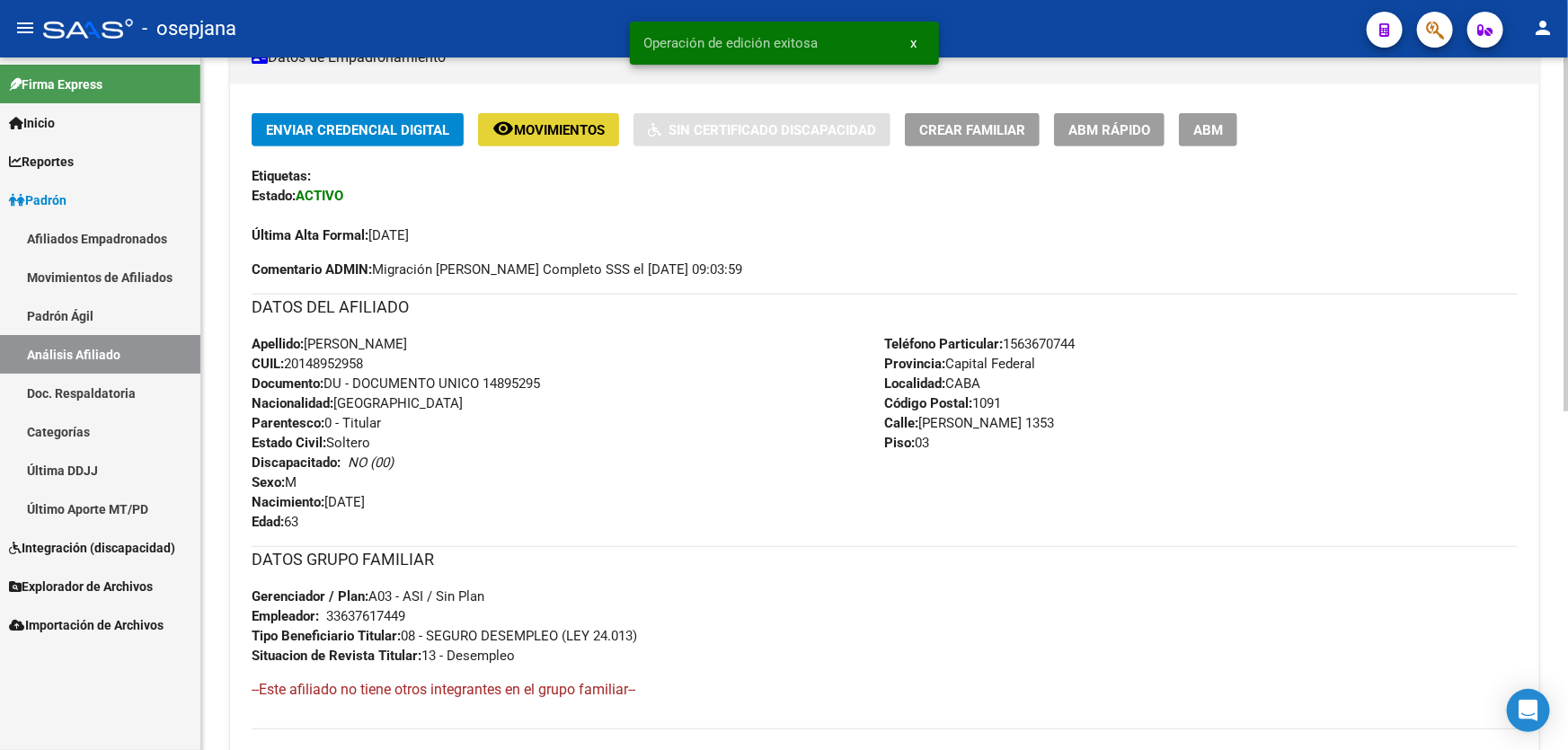
click at [553, 132] on span "Movimientos" at bounding box center [560, 130] width 91 height 16
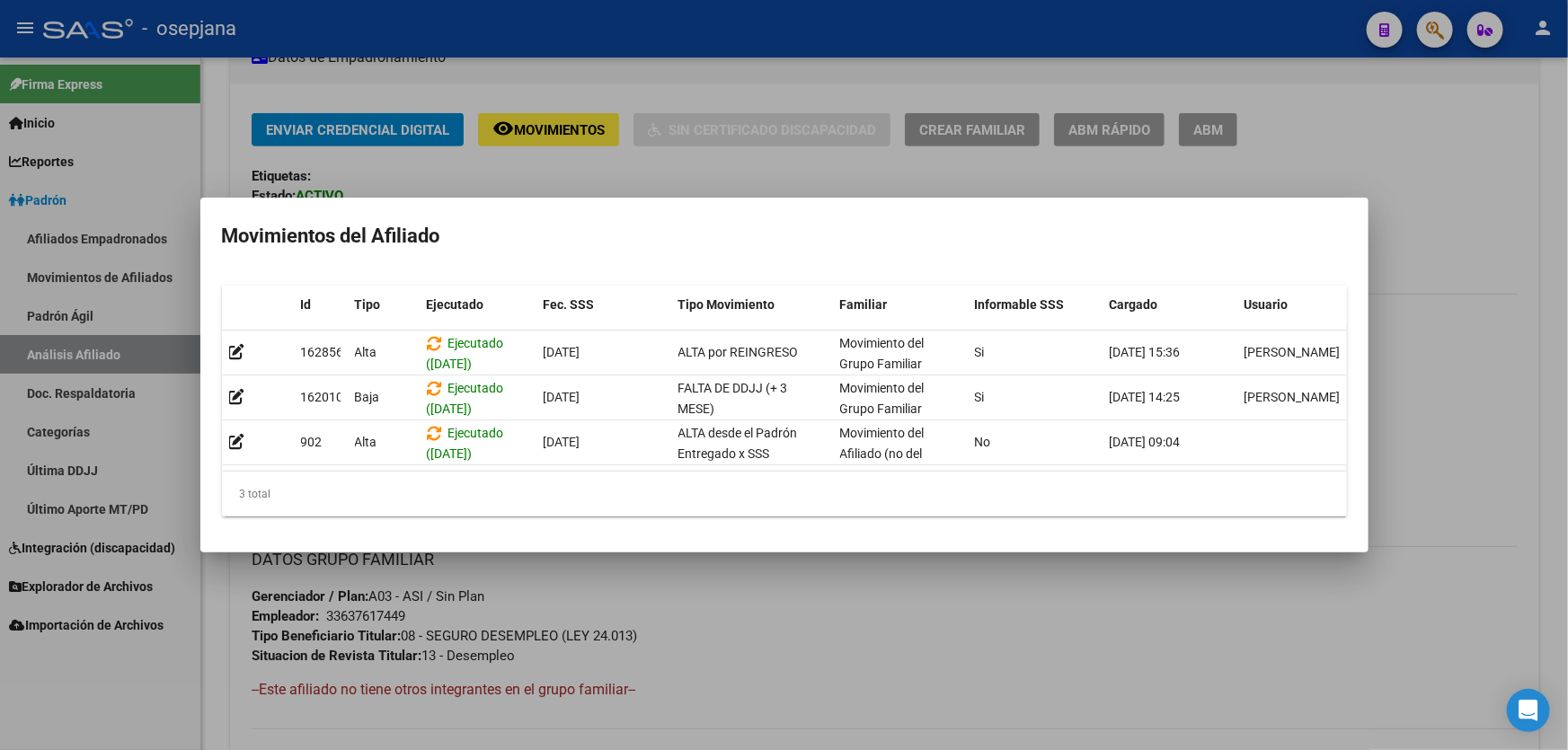
click at [1345, 705] on div at bounding box center [784, 375] width 1568 height 750
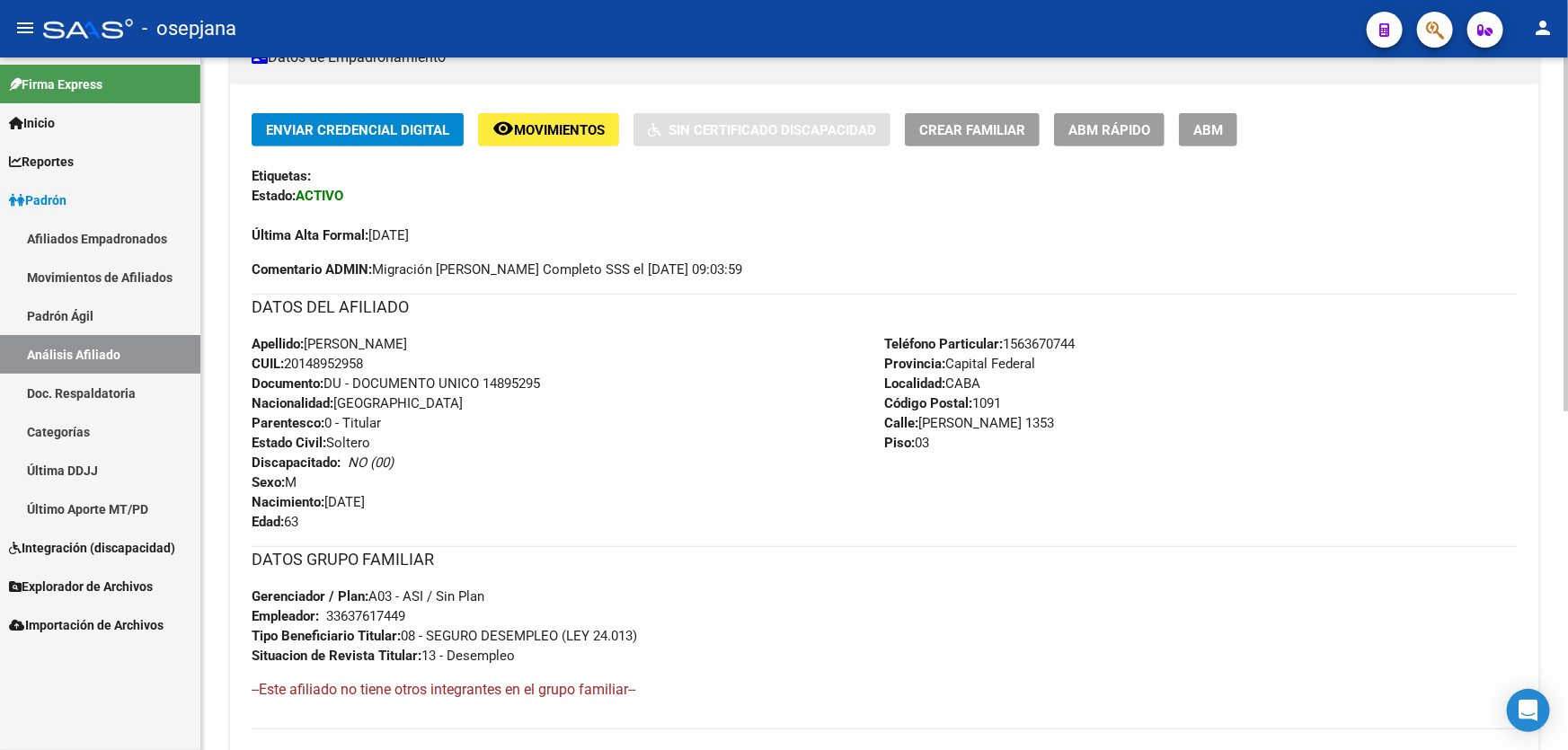
scroll to position [0, 0]
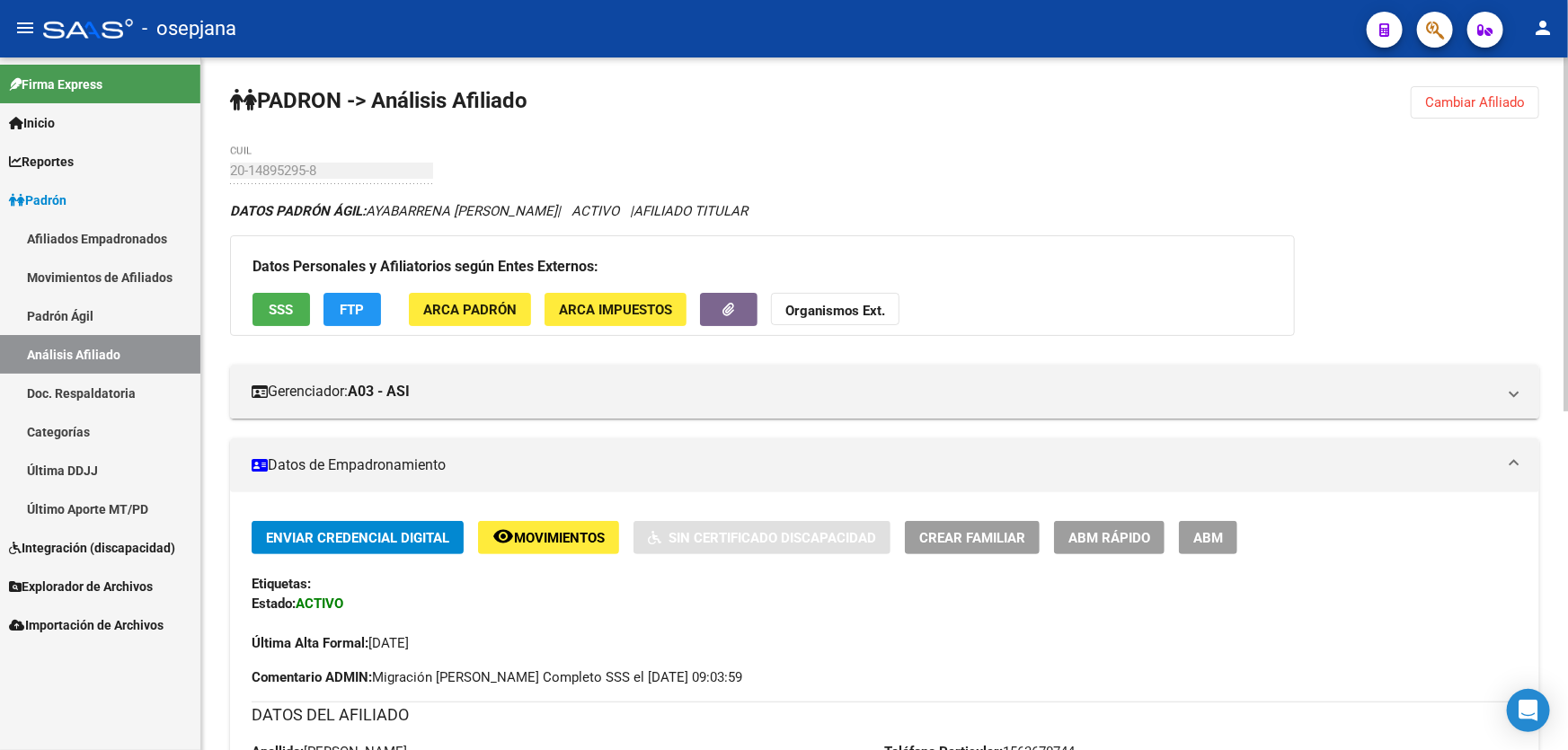
click at [1411, 98] on button "Cambiar Afiliado" at bounding box center [1475, 102] width 129 height 32
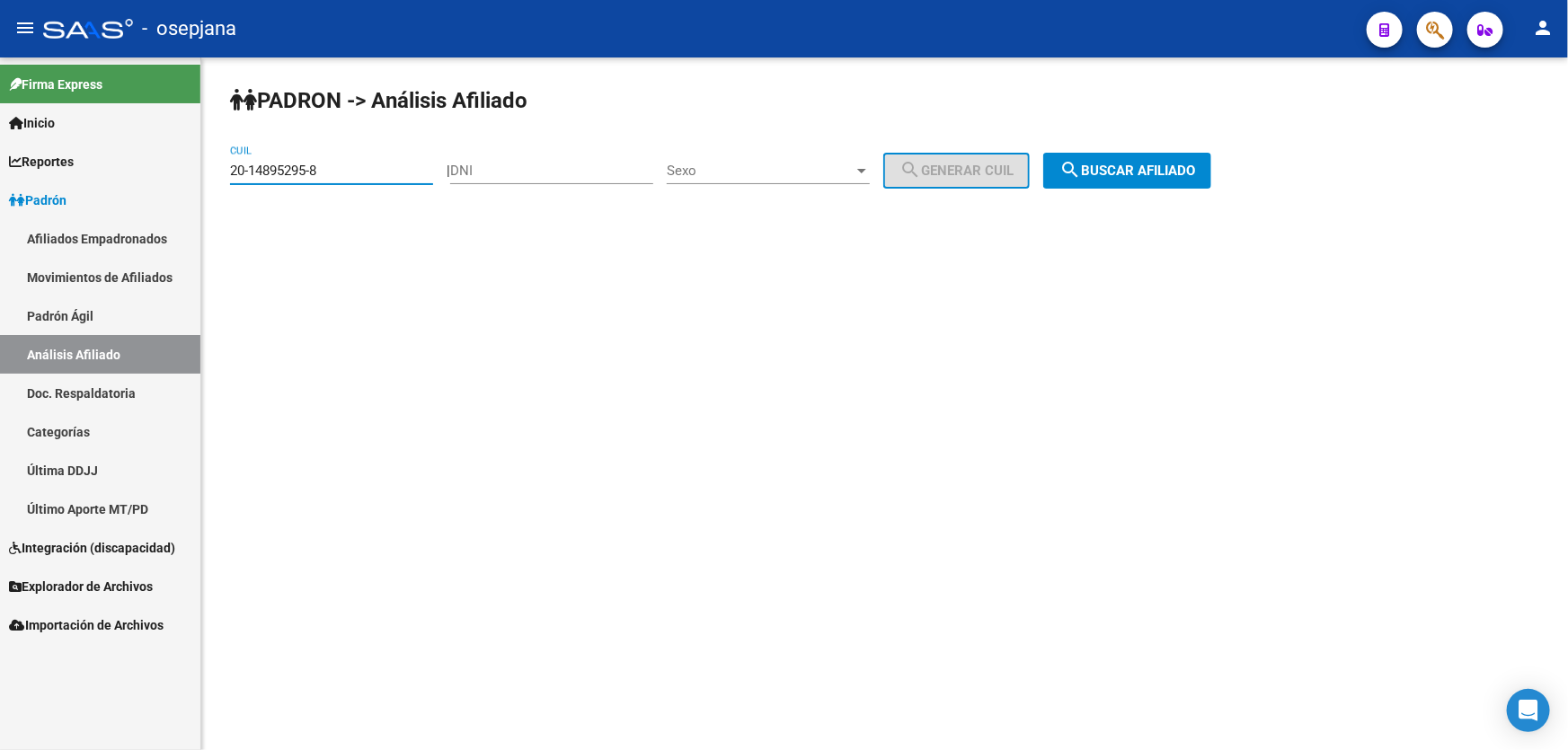
drag, startPoint x: 323, startPoint y: 172, endPoint x: 169, endPoint y: 170, distance: 154.0
click at [169, 170] on mat-sidenav-container "Firma Express Inicio Calendario SSS Instructivos Contacto OS Reportes Padrón Tr…" at bounding box center [784, 404] width 1568 height 693
paste input "20534383-1"
click at [1155, 170] on span "search Buscar afiliado" at bounding box center [1127, 170] width 135 height 16
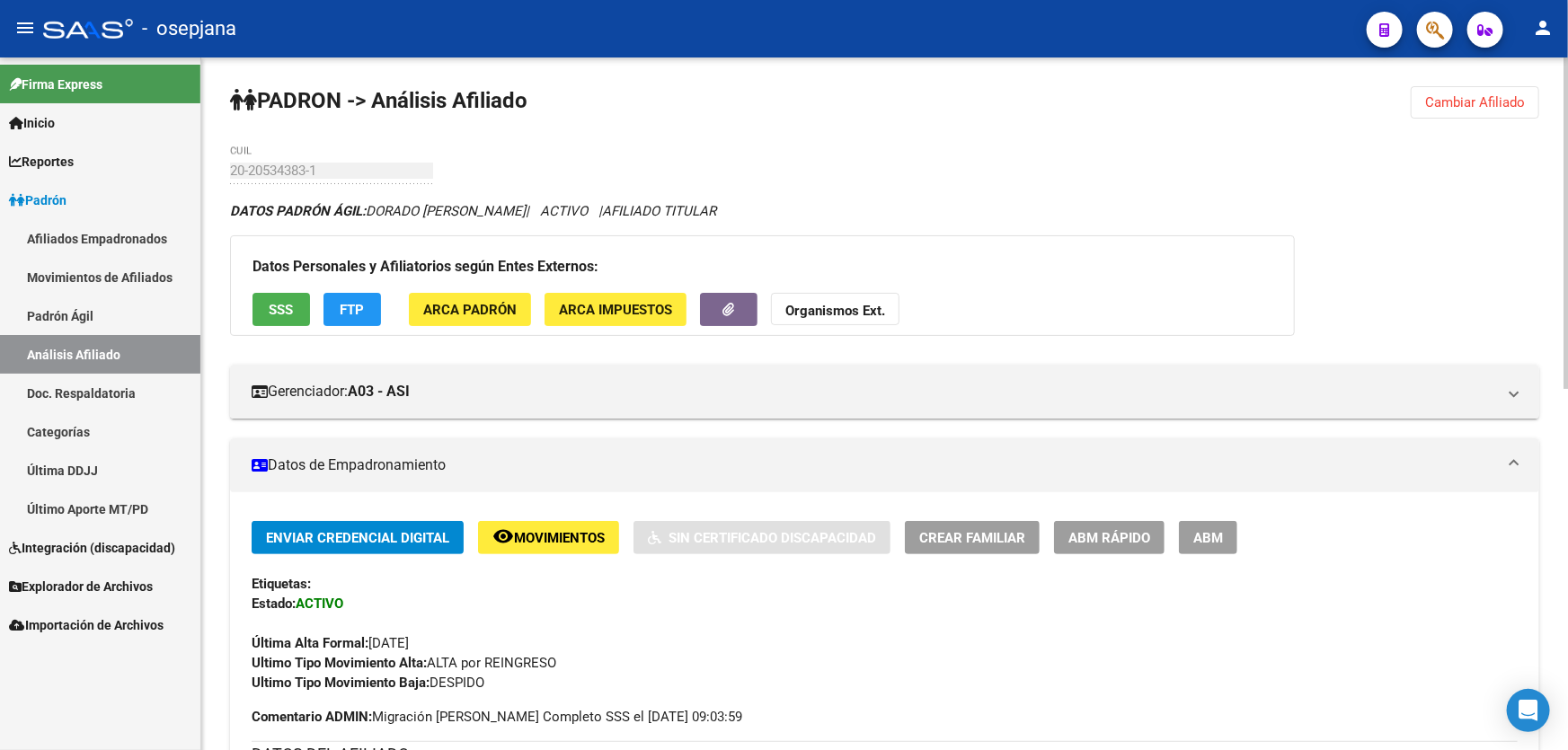
click at [1492, 104] on span "Cambiar Afiliado" at bounding box center [1474, 102] width 99 height 16
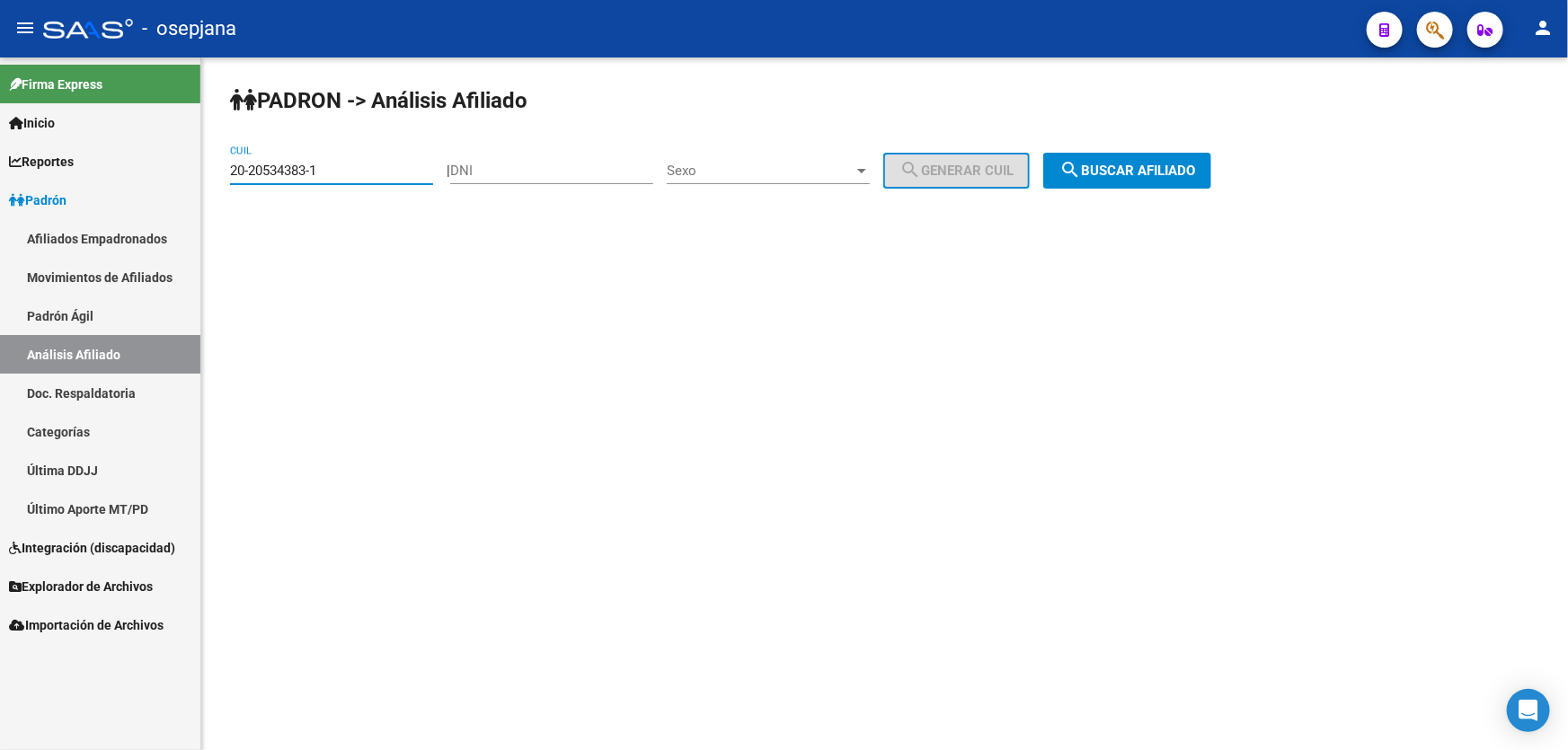
drag, startPoint x: 352, startPoint y: 171, endPoint x: 217, endPoint y: 176, distance: 135.1
click at [217, 176] on div "[PERSON_NAME] -> Análisis Afiliado 20-20534383-1 CUIL | DNI Sexo Sexo search Ge…" at bounding box center [884, 152] width 1366 height 188
drag, startPoint x: 227, startPoint y: 170, endPoint x: 404, endPoint y: 150, distance: 178.1
click at [403, 150] on div "20-20534383-1 CUIL" at bounding box center [331, 165] width 203 height 39
paste input "7-21606200-6"
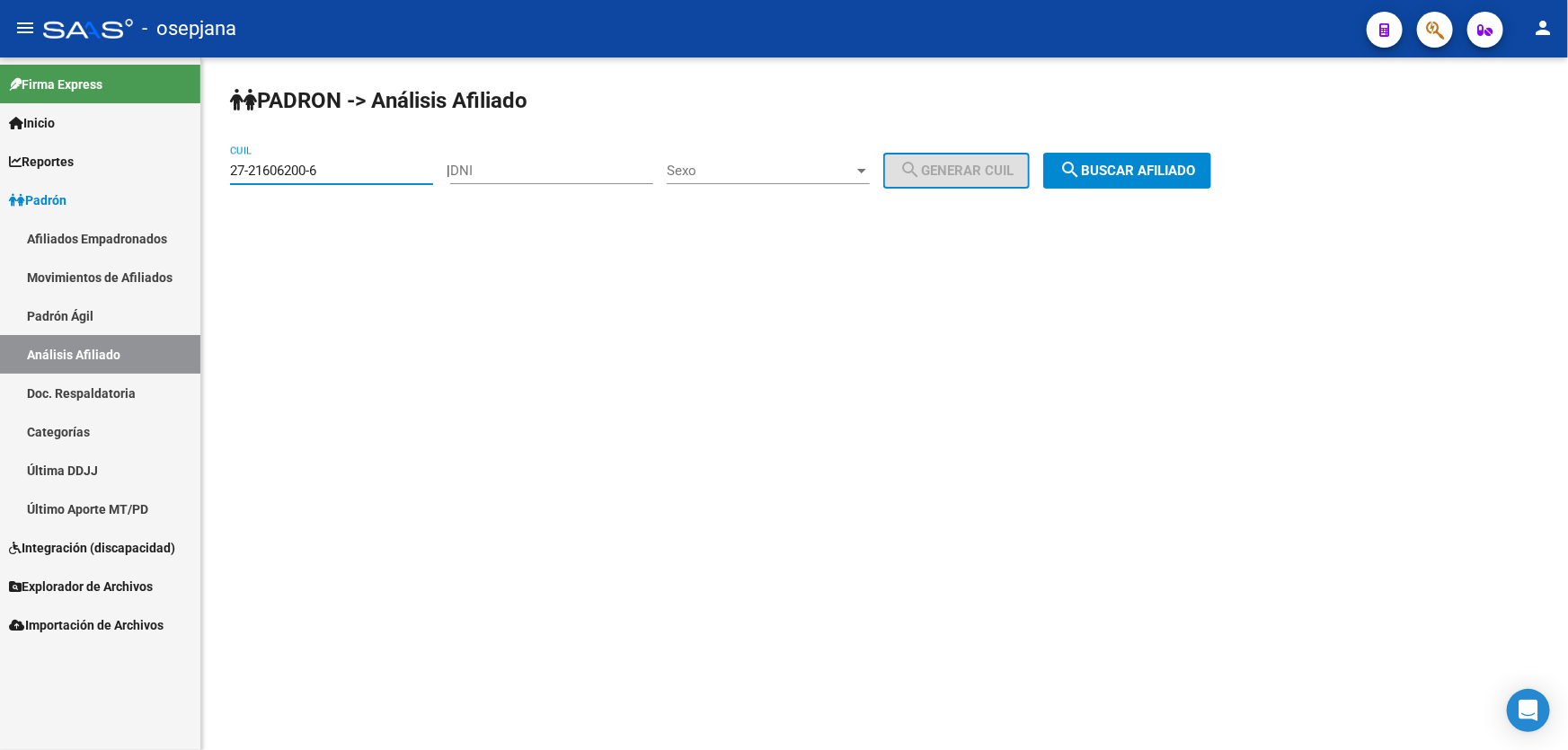
click at [1154, 167] on span "search Buscar afiliado" at bounding box center [1127, 170] width 135 height 16
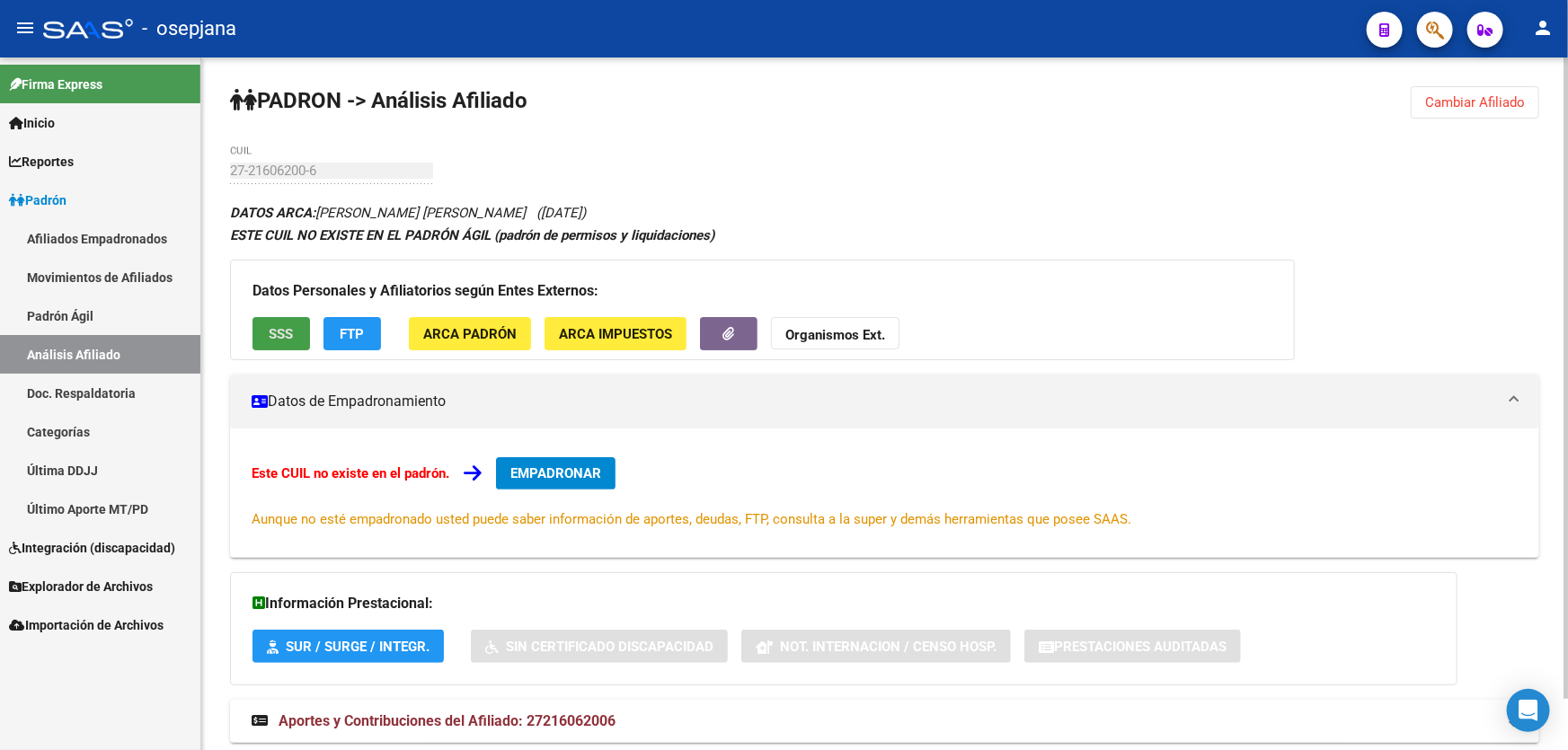
click at [283, 343] on button "SSS" at bounding box center [281, 333] width 58 height 33
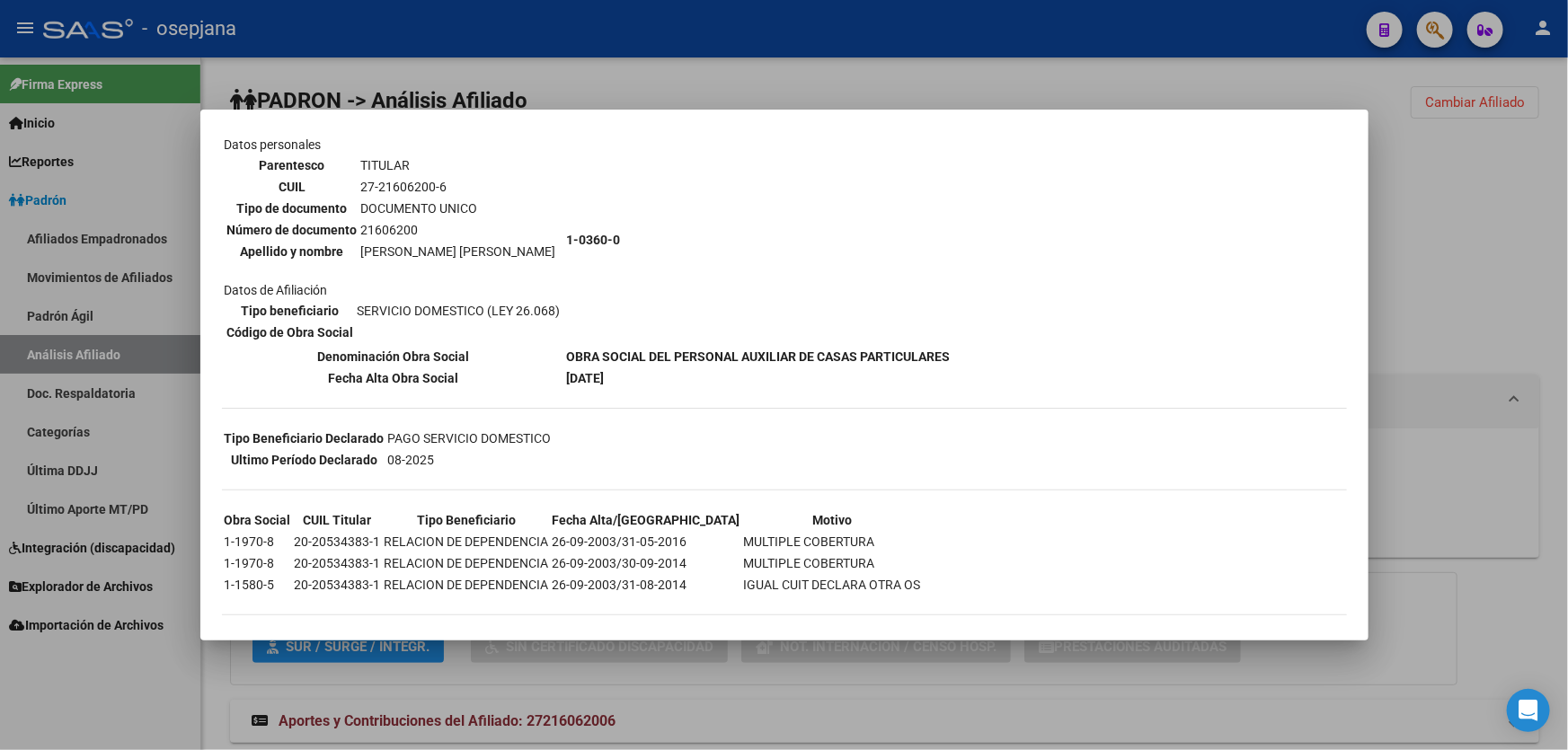
scroll to position [132, 0]
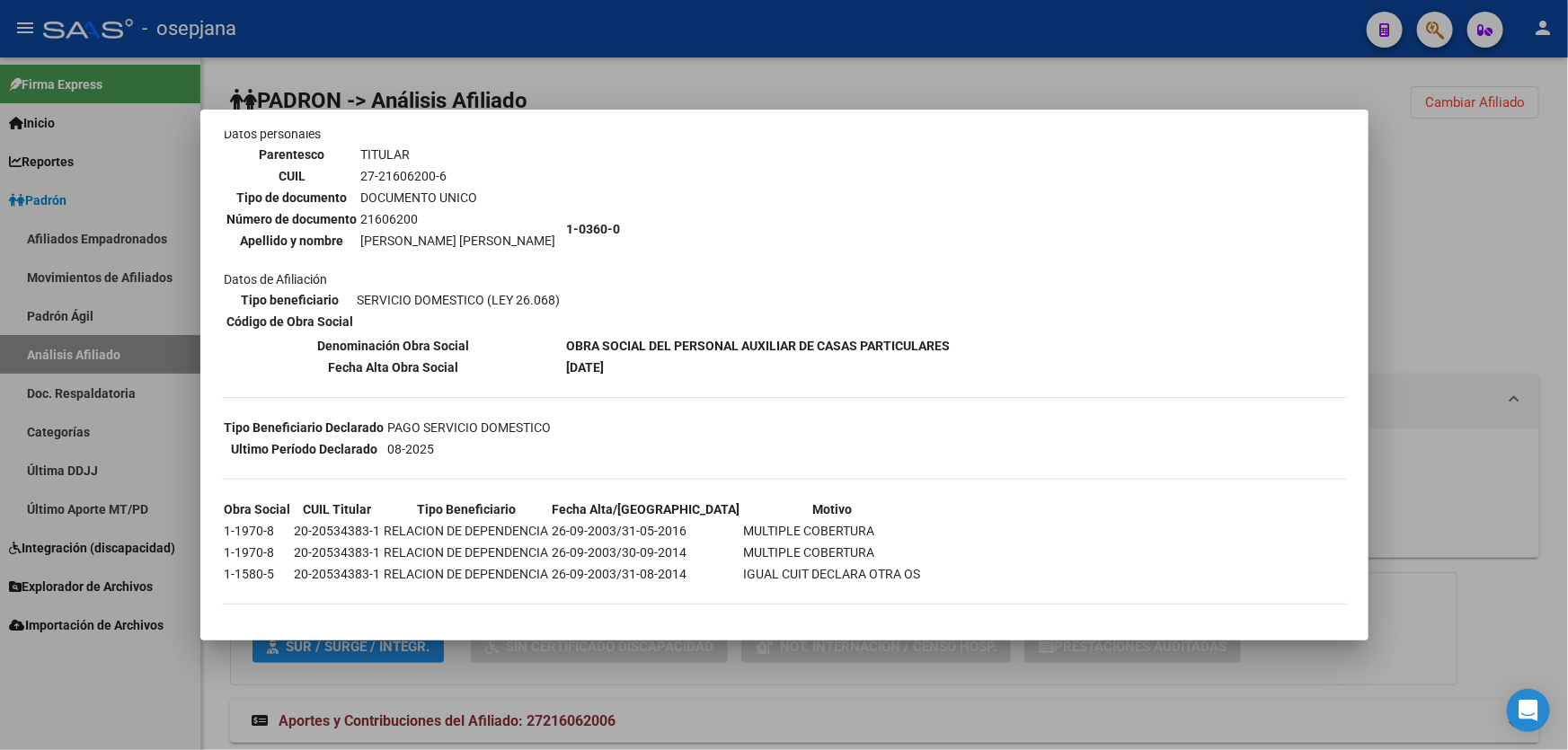
click at [1452, 256] on div at bounding box center [784, 375] width 1568 height 750
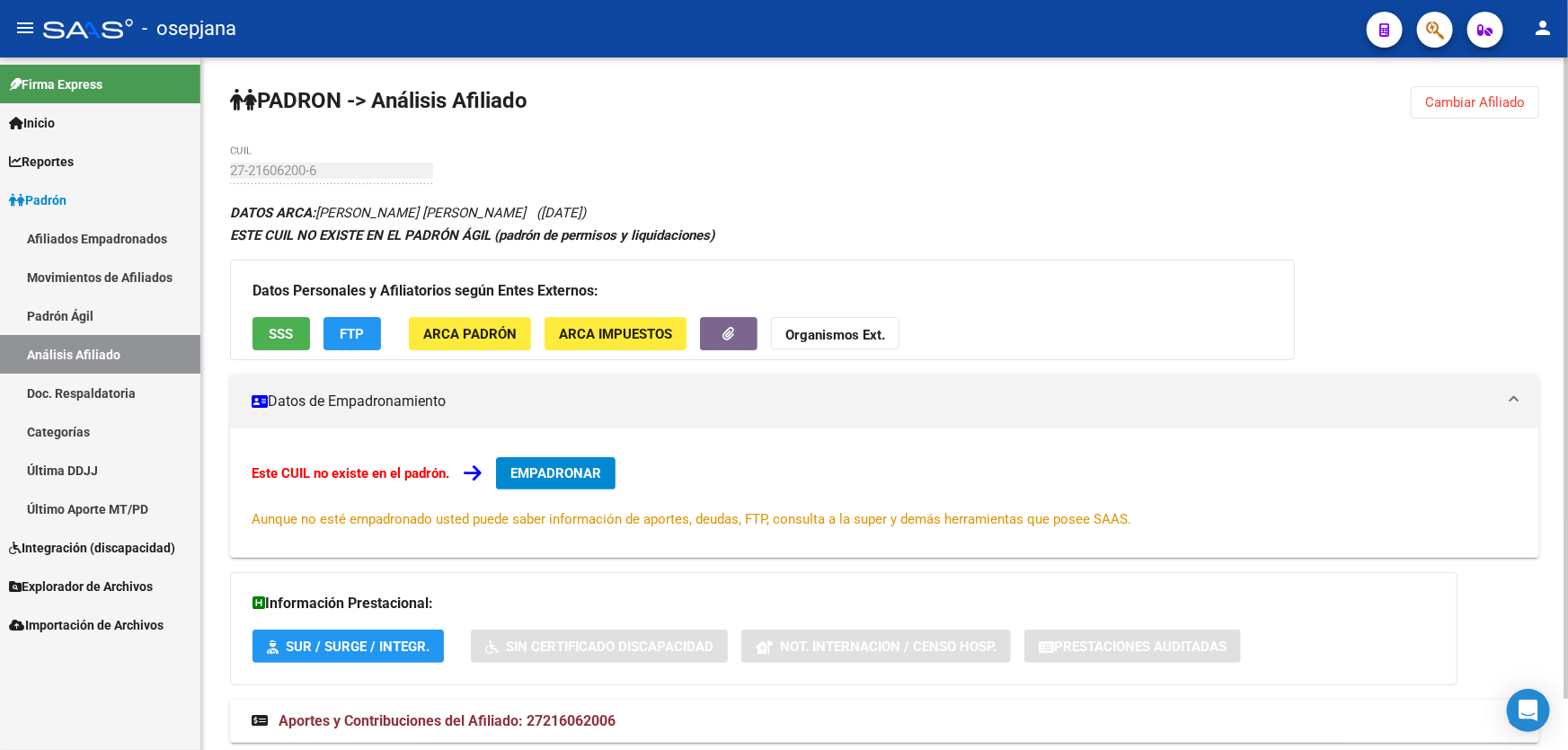
click at [348, 329] on span "FTP" at bounding box center [353, 333] width 25 height 16
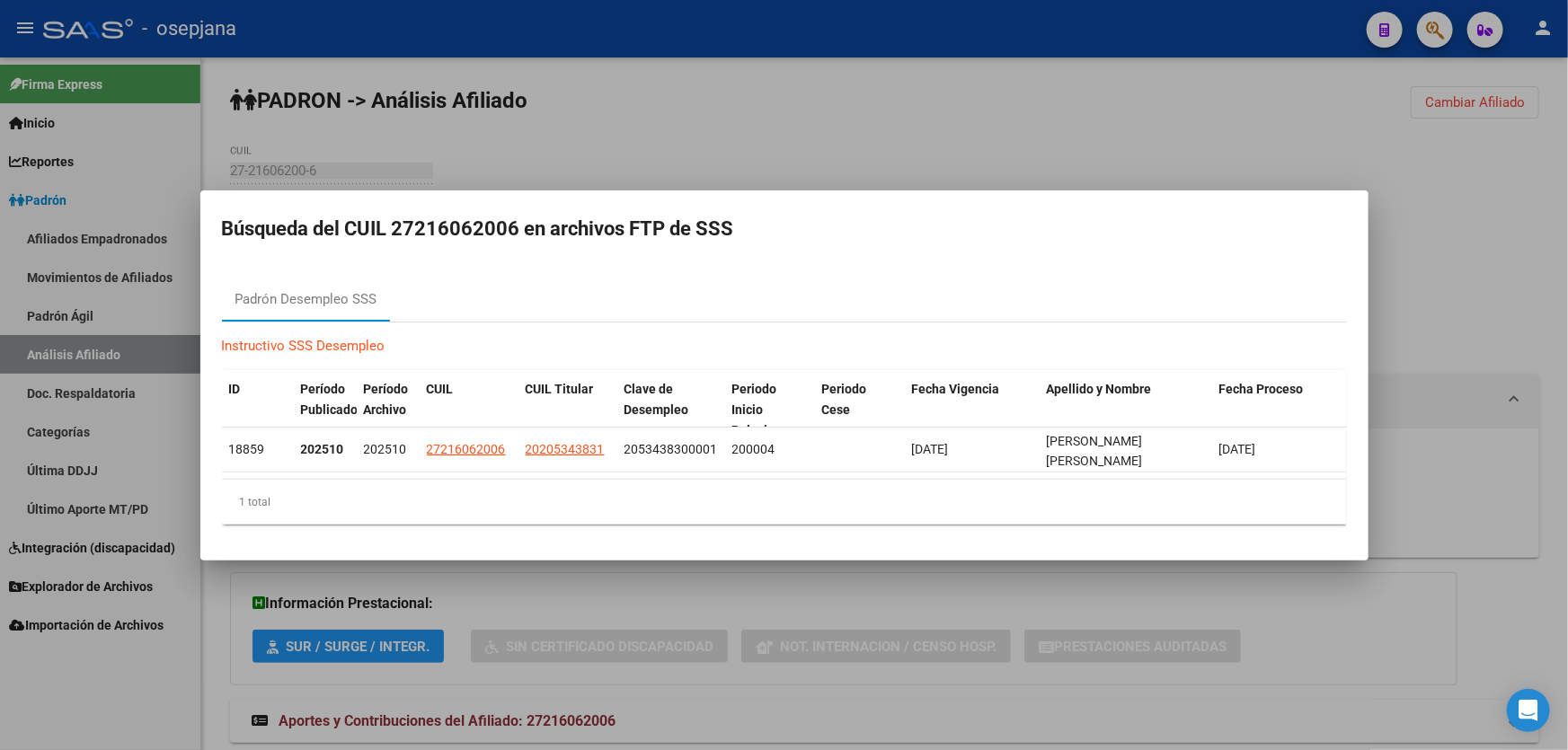
click at [1567, 327] on div at bounding box center [784, 375] width 1568 height 750
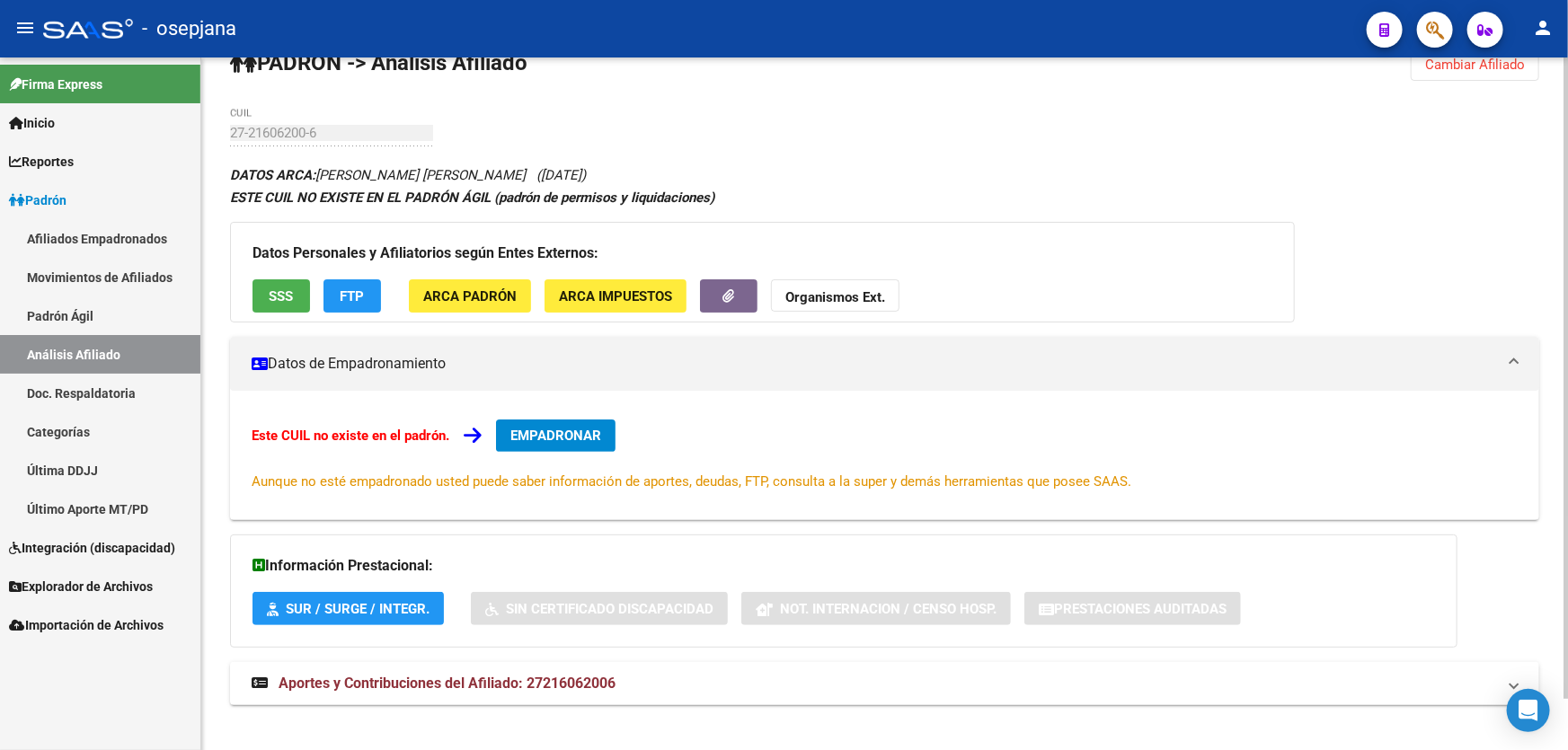
scroll to position [54, 0]
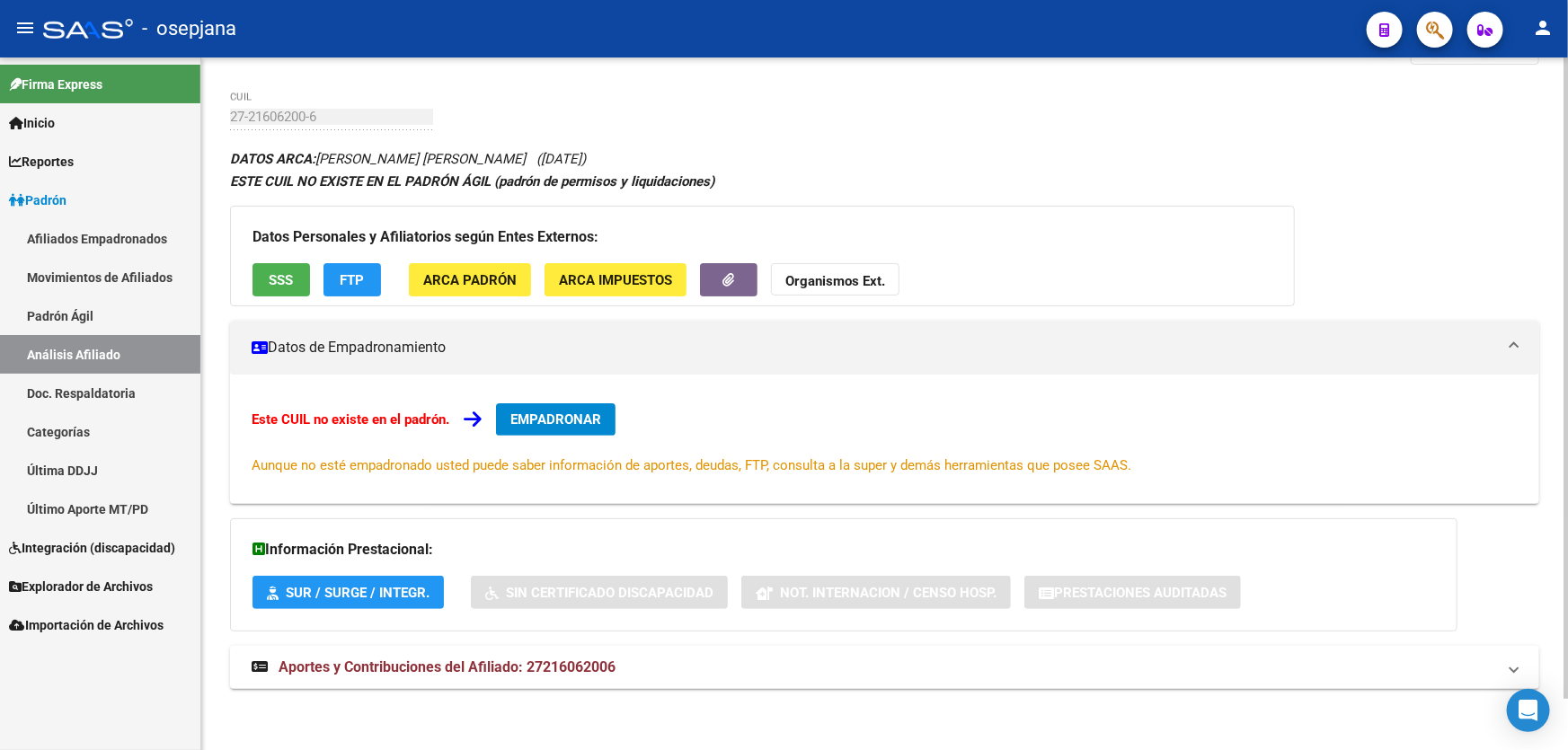
click at [1400, 688] on div "DATOS ARCA: [PERSON_NAME] [PERSON_NAME] ([DATE]) ESTE CUIL NO EXISTE EN EL [PER…" at bounding box center [884, 428] width 1309 height 562
click at [1401, 674] on mat-panel-title "Aportes y Contribuciones del Afiliado: 27216062006" at bounding box center [874, 668] width 1244 height 20
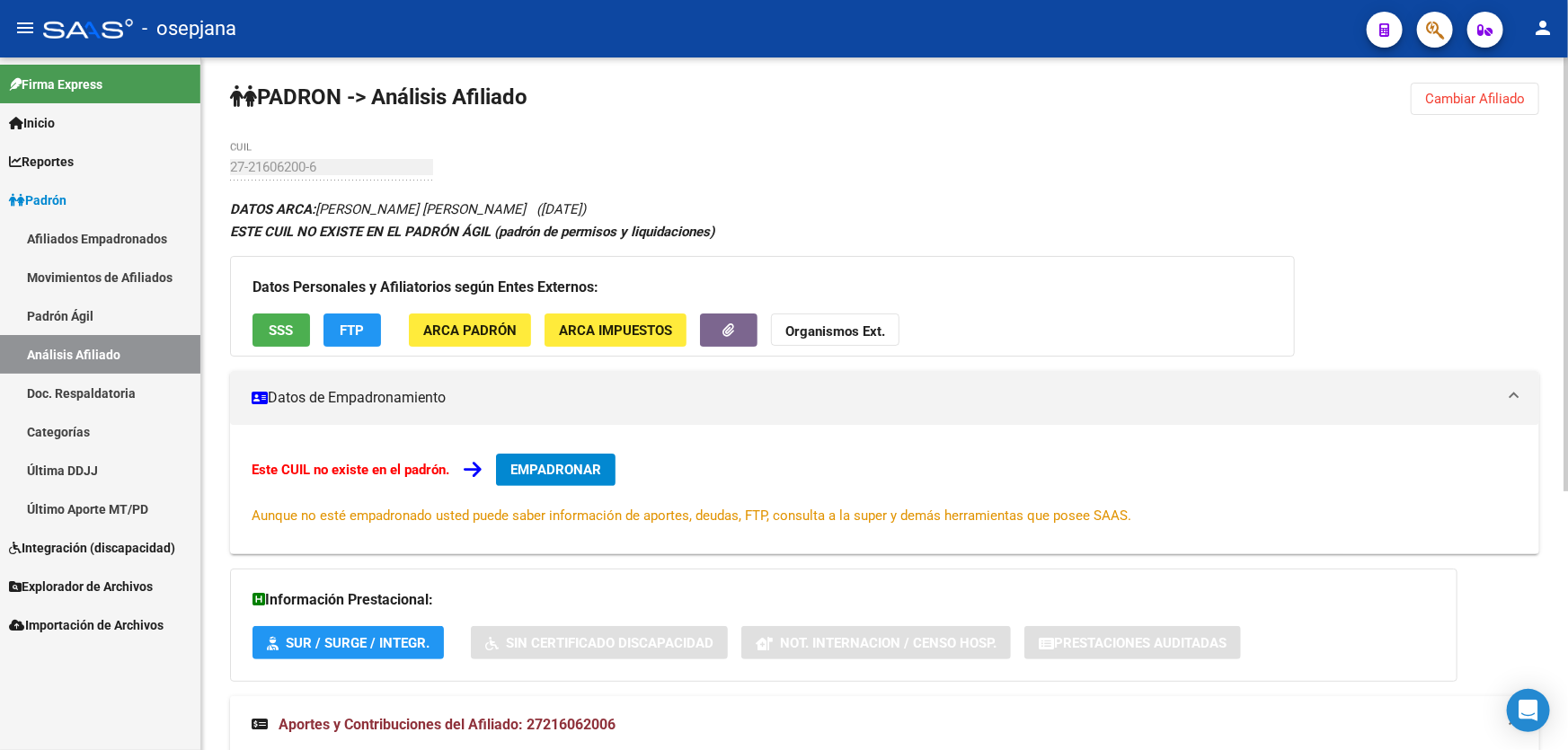
scroll to position [3, 0]
click at [371, 340] on button "FTP" at bounding box center [352, 330] width 58 height 33
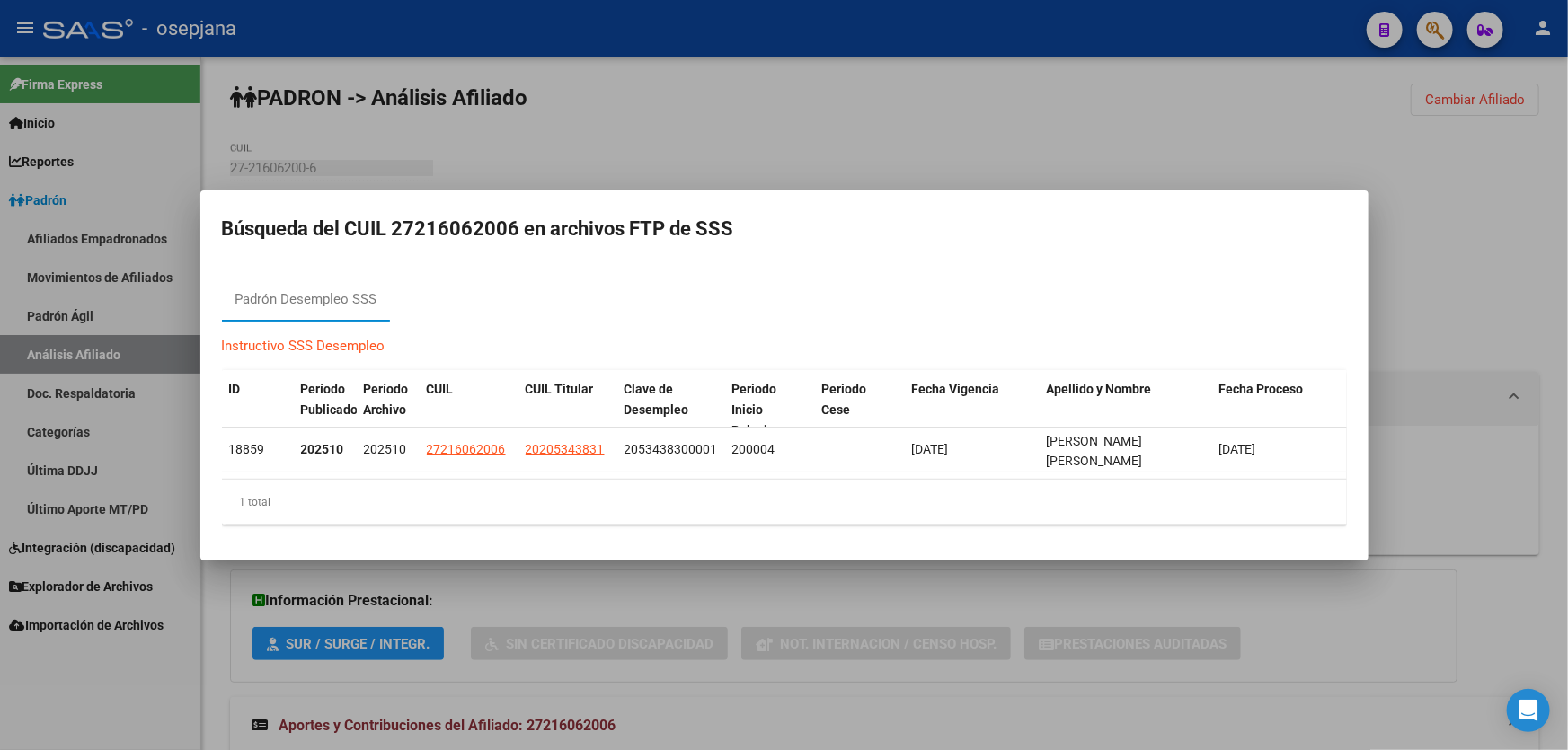
click at [938, 51] on div at bounding box center [784, 375] width 1568 height 750
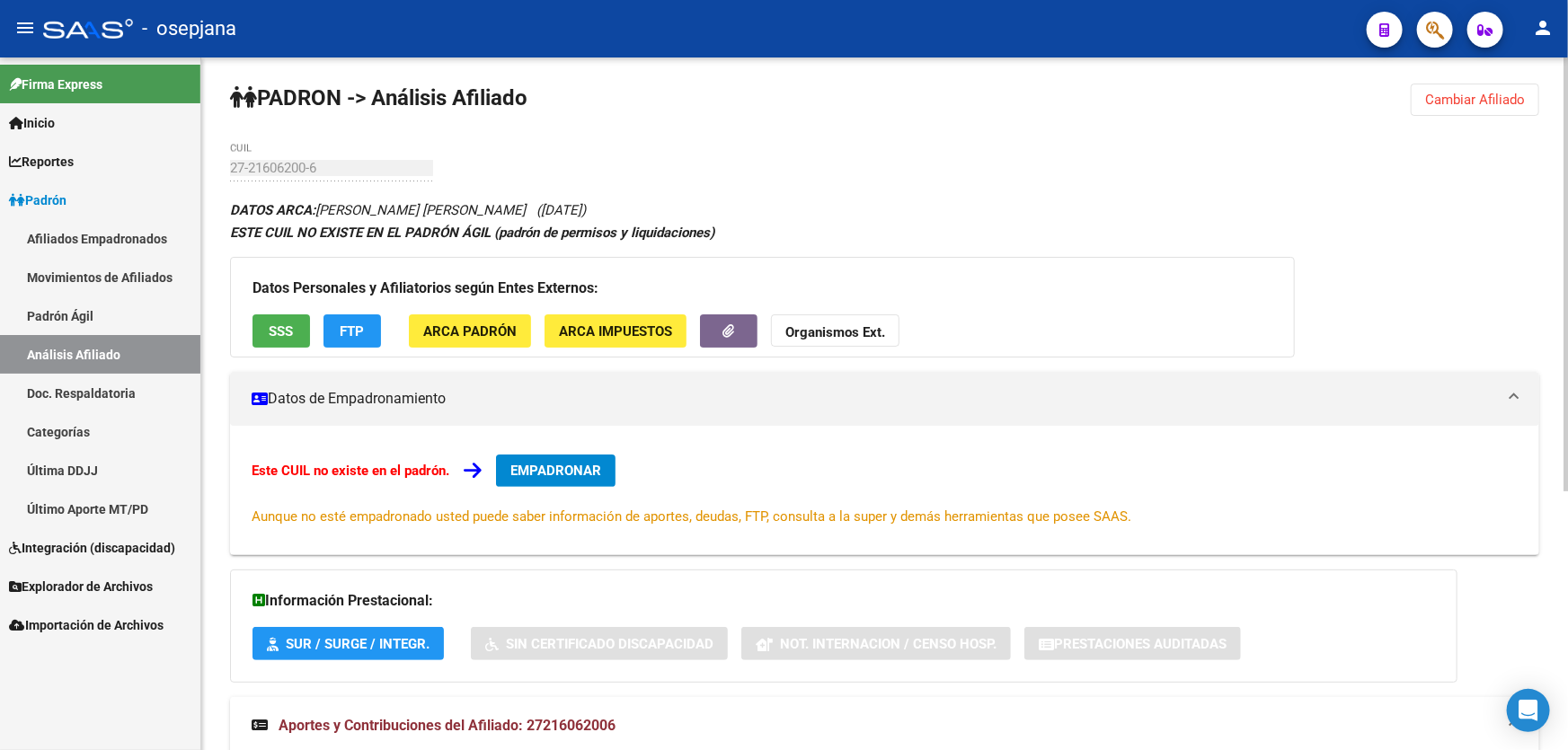
click at [364, 310] on div "Datos Personales y Afiliatorios según Entes Externos: SSS FTP ARCA Padrón ARCA …" at bounding box center [762, 307] width 1064 height 100
click at [284, 325] on span "SSS" at bounding box center [282, 331] width 25 height 16
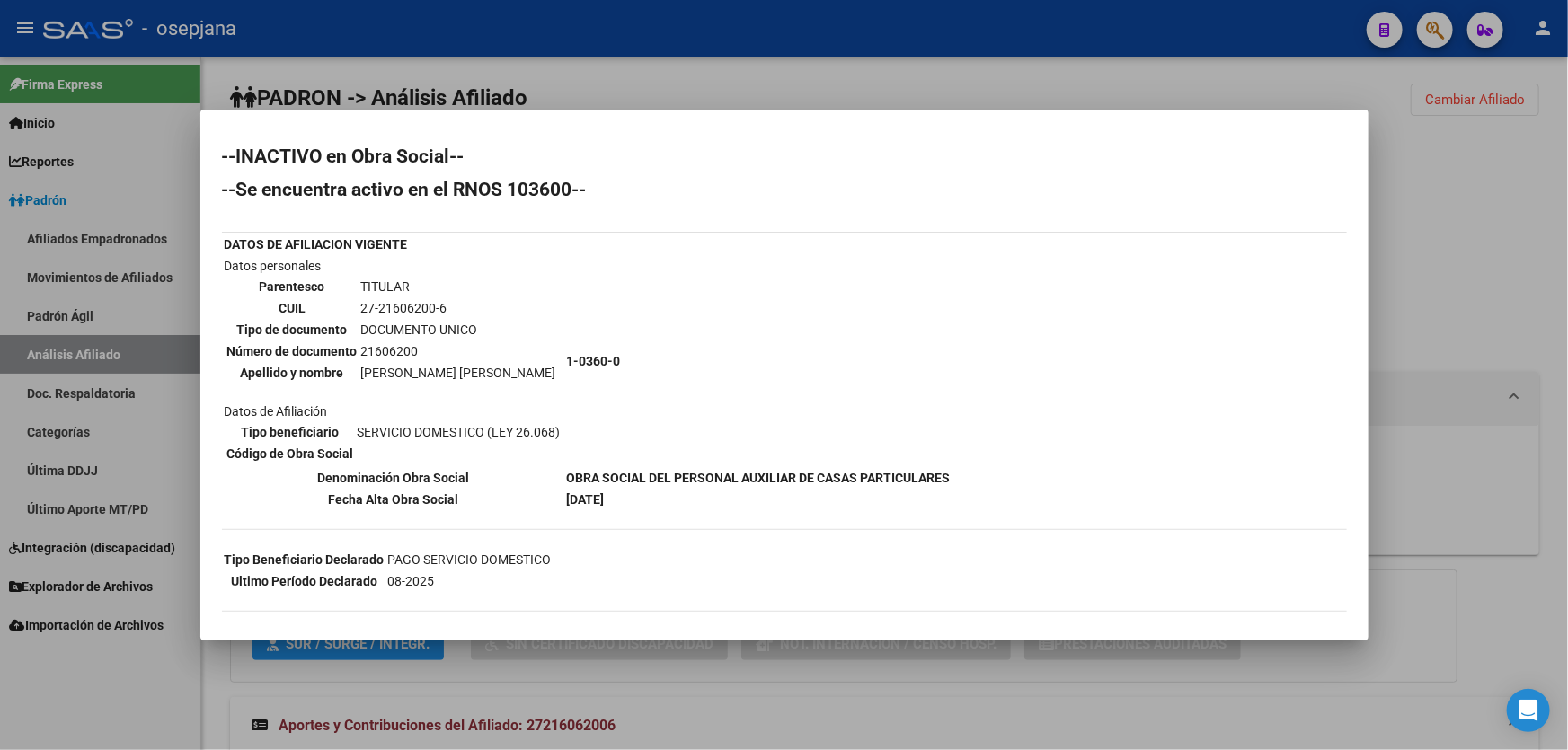
drag, startPoint x: 952, startPoint y: 475, endPoint x: 556, endPoint y: 479, distance: 396.0
click at [556, 479] on div "--INACTIVO en Obra Social-- --Se encuentra activo en el RNOS 103600-- DATOS DE …" at bounding box center [784, 452] width 1125 height 608
click at [579, 477] on b "OBRA SOCIAL DEL PERSONAL AUXILIAR DE CASAS PARTICULARES" at bounding box center [758, 477] width 383 height 14
click at [1567, 335] on div at bounding box center [784, 375] width 1568 height 750
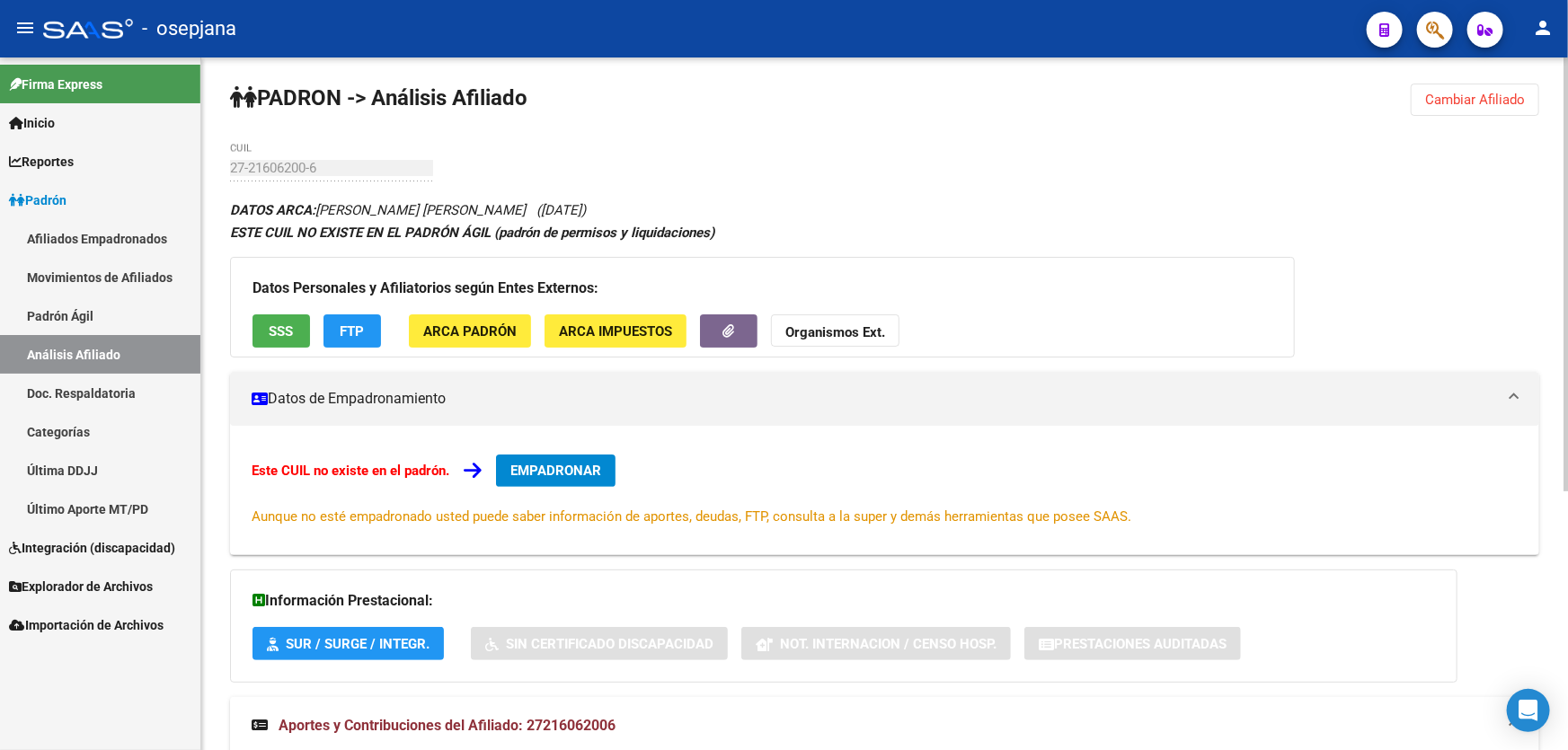
scroll to position [0, 0]
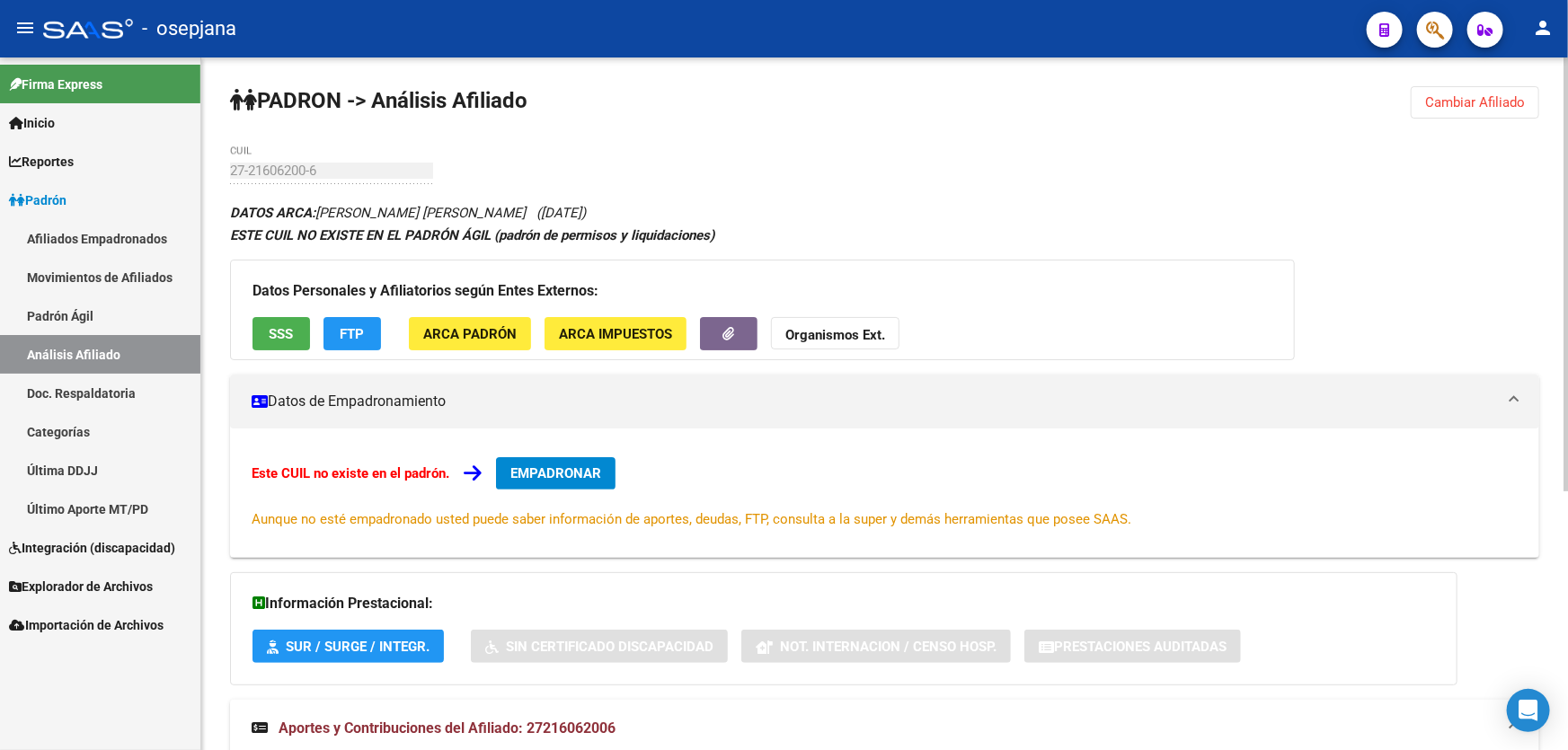
click at [1485, 108] on span "Cambiar Afiliado" at bounding box center [1474, 102] width 99 height 16
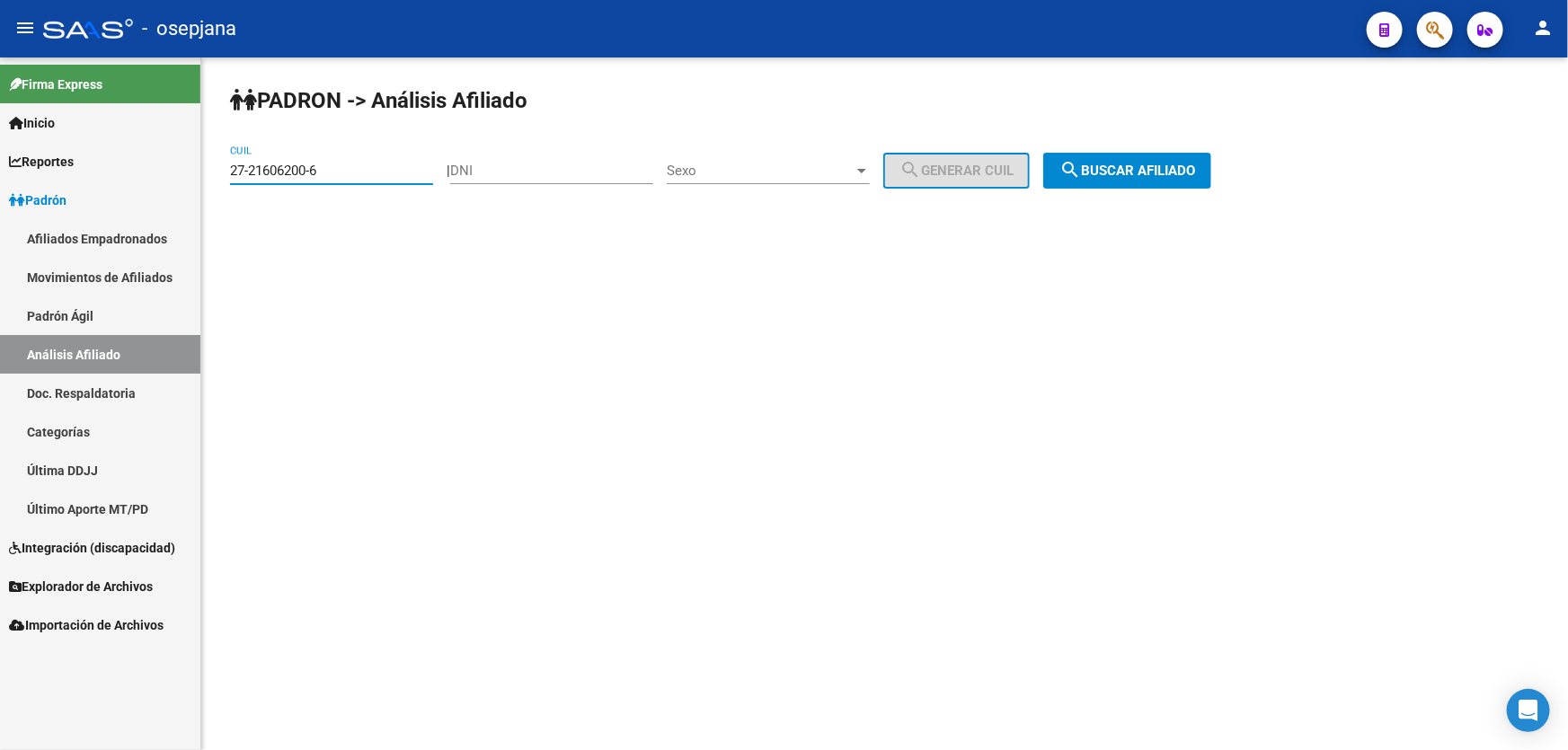
drag, startPoint x: 364, startPoint y: 167, endPoint x: 199, endPoint y: 181, distance: 165.6
click at [199, 181] on mat-sidenav-container "Firma Express Inicio Calendario SSS Instructivos Contacto OS Reportes Padrón Tr…" at bounding box center [784, 404] width 1568 height 693
paste input "0-24320331-8"
click at [1111, 160] on button "search Buscar afiliado" at bounding box center [1127, 170] width 168 height 36
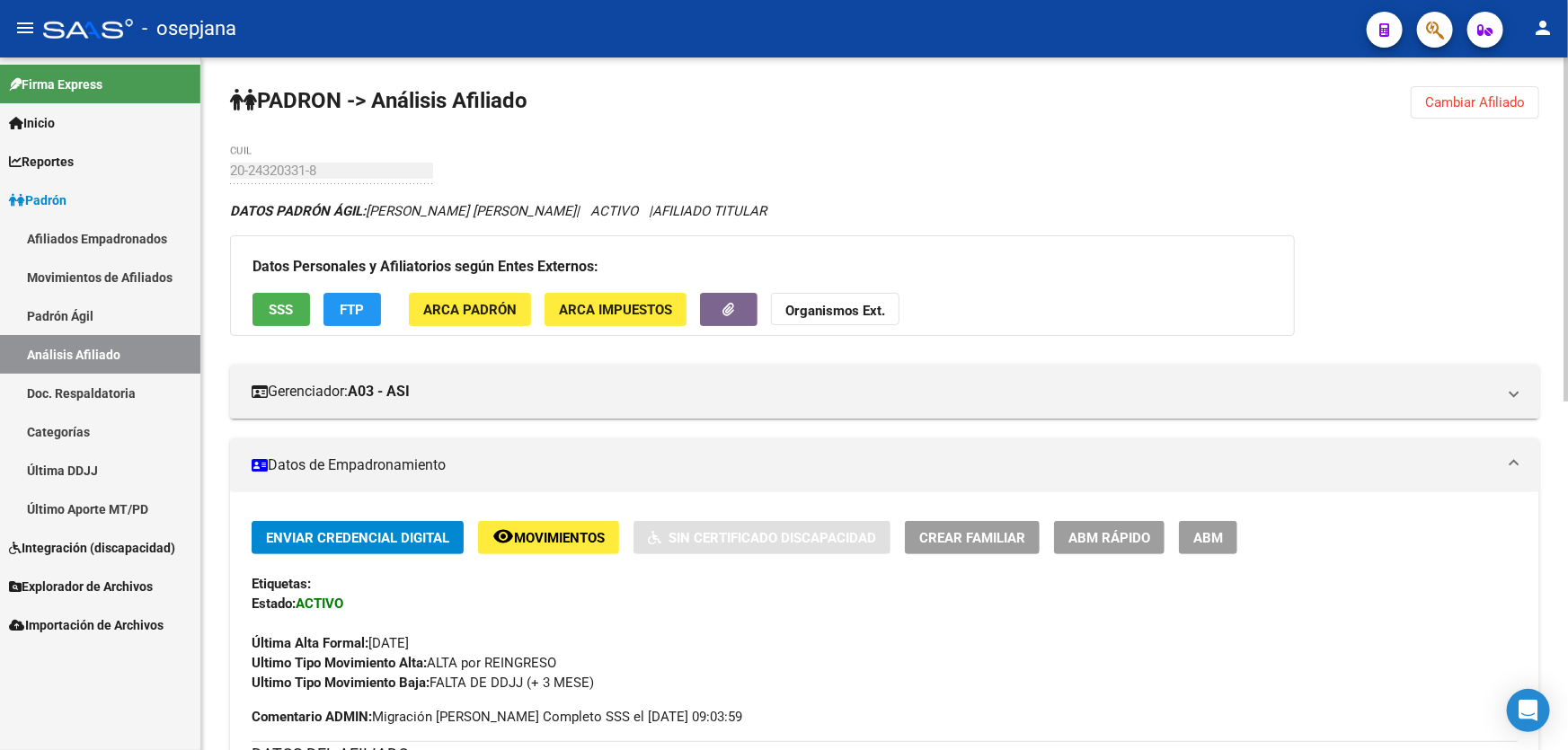
click at [1503, 91] on button "Cambiar Afiliado" at bounding box center [1475, 102] width 129 height 32
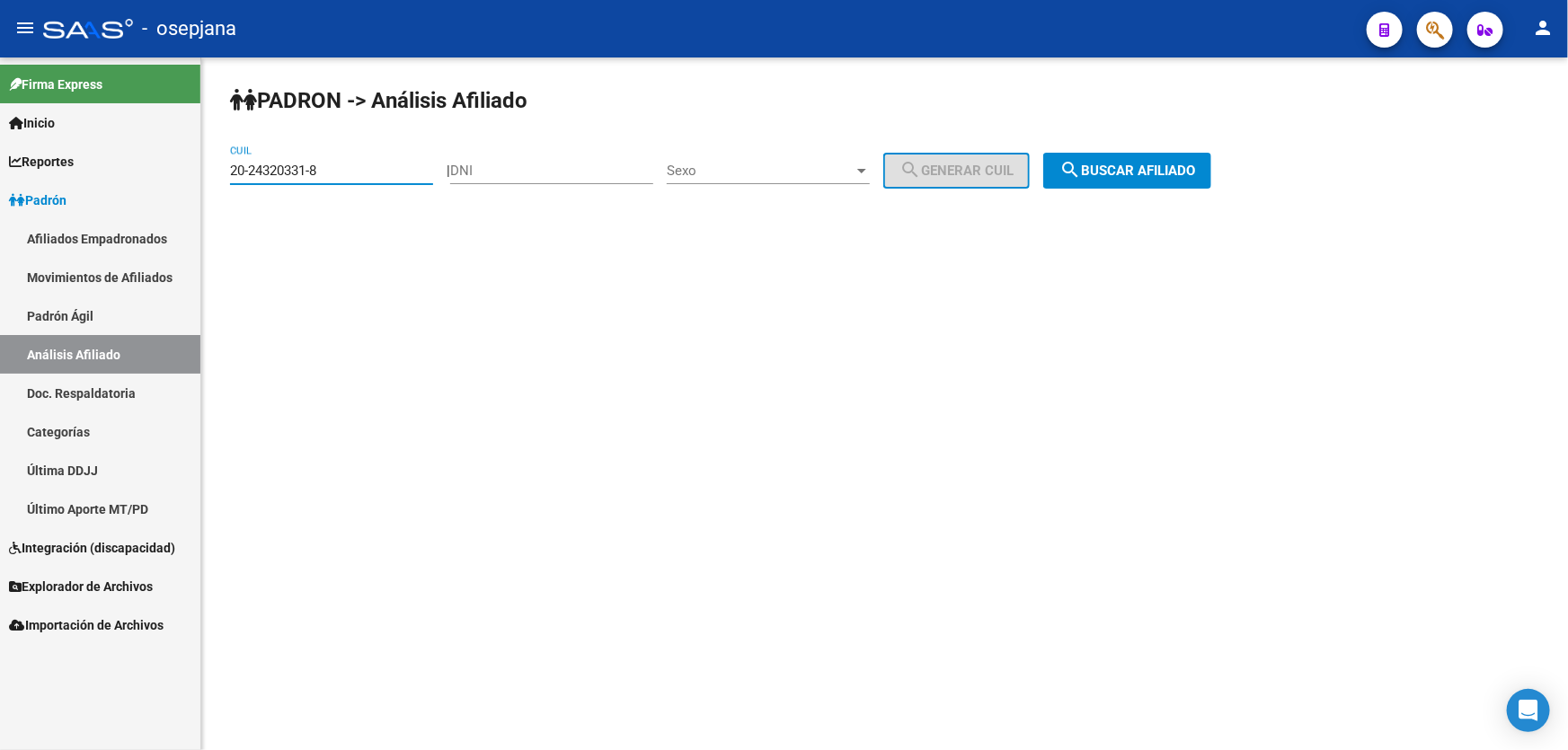
drag, startPoint x: 362, startPoint y: 166, endPoint x: 219, endPoint y: 172, distance: 143.1
click at [219, 172] on div "[PERSON_NAME] -> Análisis Afiliado 20-24320331-8 CUIL | DNI Sexo Sexo search Ge…" at bounding box center [884, 152] width 1366 height 188
paste input "999591-7"
click at [1203, 146] on div "[PERSON_NAME] -> Análisis Afiliado 20-24999591-7 CUIL | DNI Sexo Sexo search Ge…" at bounding box center [884, 152] width 1366 height 188
click at [1192, 170] on span "search Buscar afiliado" at bounding box center [1127, 170] width 135 height 16
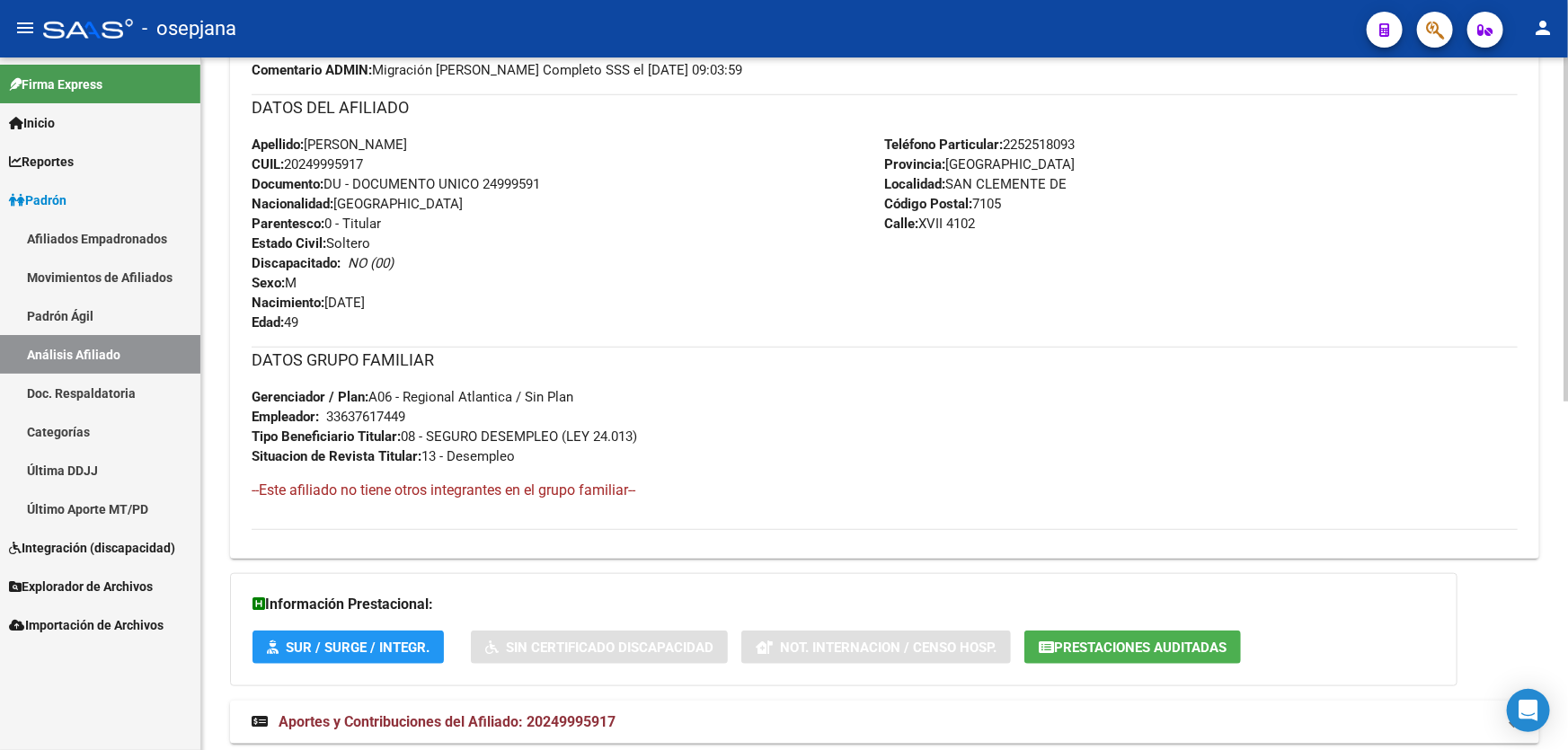
scroll to position [619, 0]
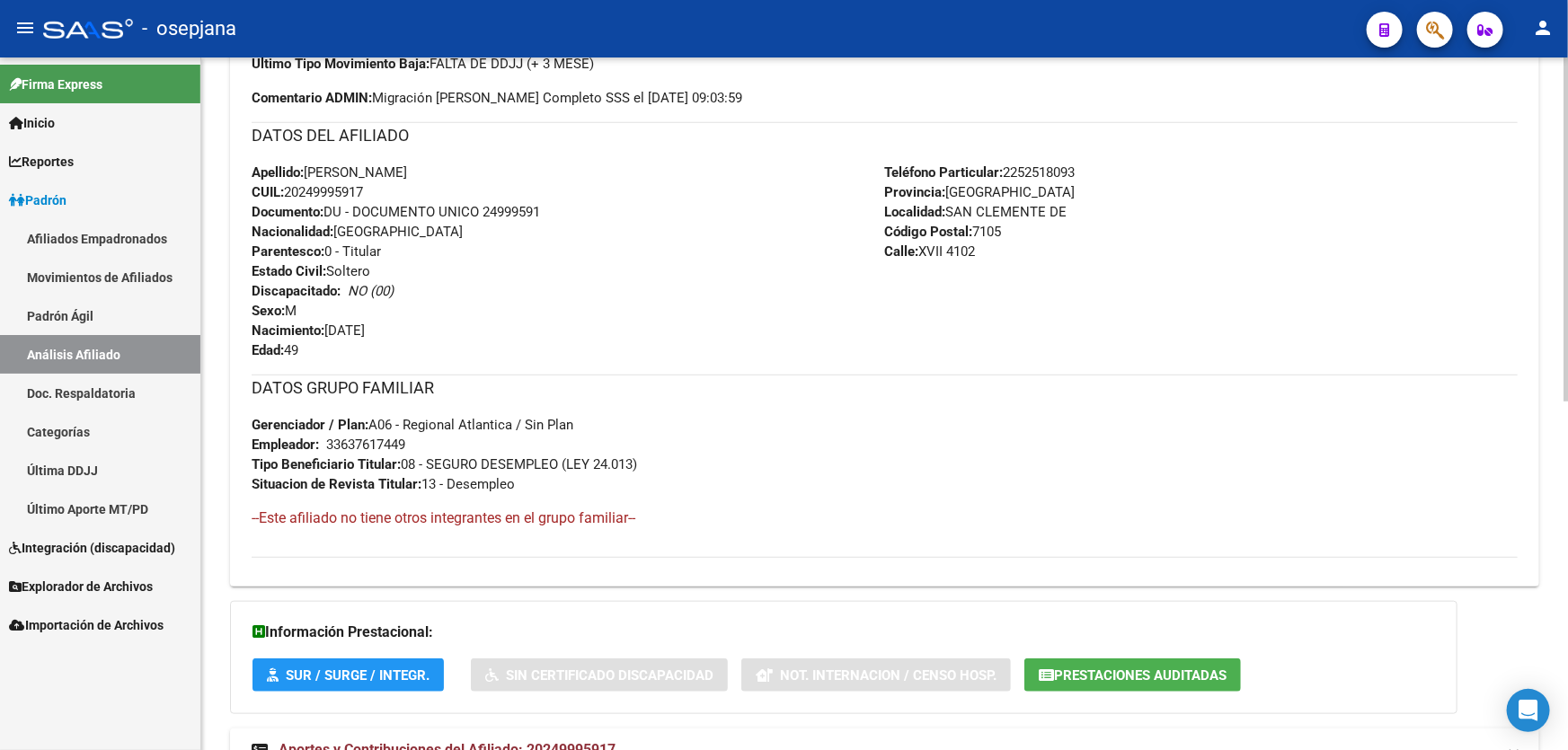
drag, startPoint x: 373, startPoint y: 190, endPoint x: 290, endPoint y: 188, distance: 83.0
click at [290, 188] on div "Apellido: [PERSON_NAME]: 20249995917 Documento: DU - DOCUMENTO UNICO 24999591 N…" at bounding box center [568, 261] width 633 height 198
copy span "20249995917"
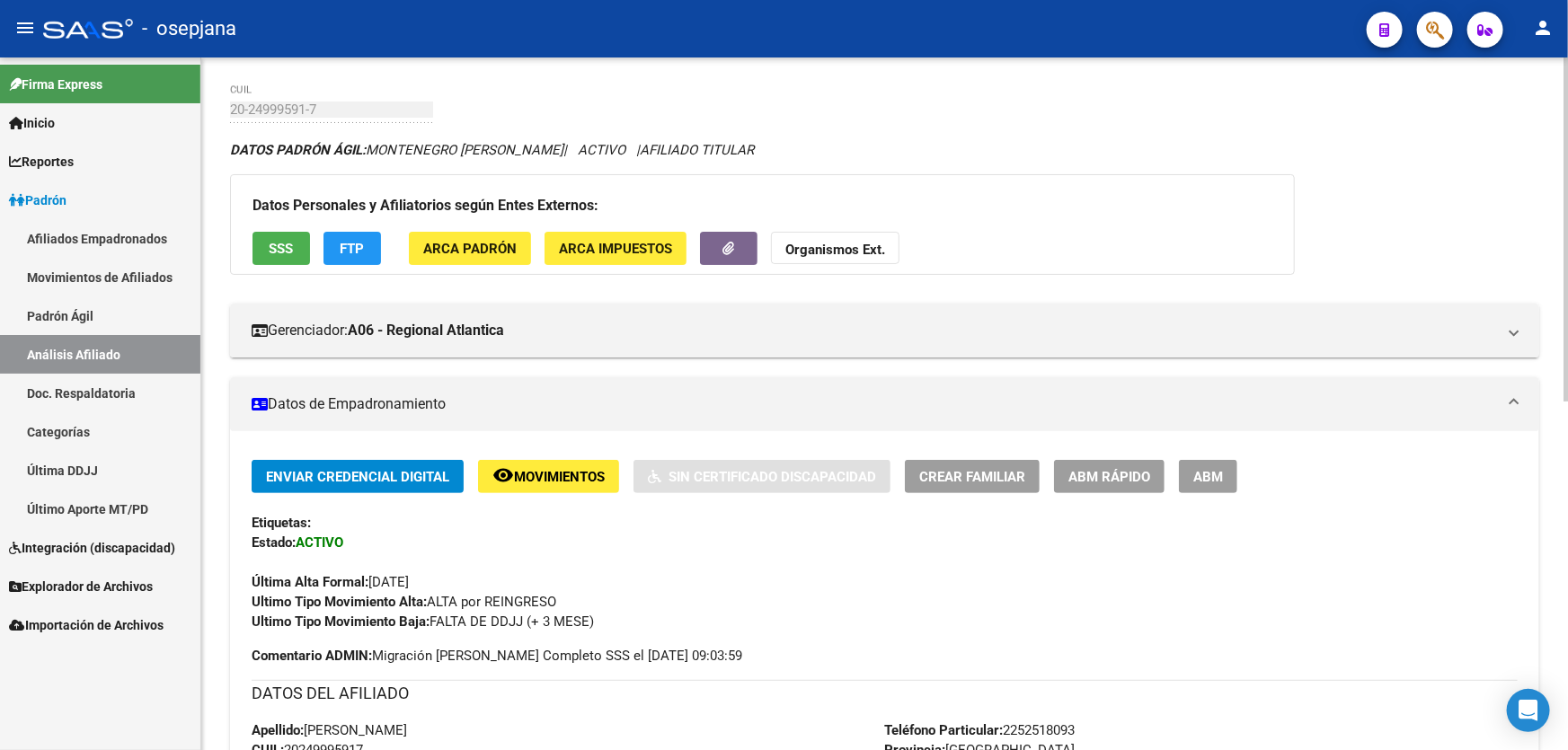
scroll to position [0, 0]
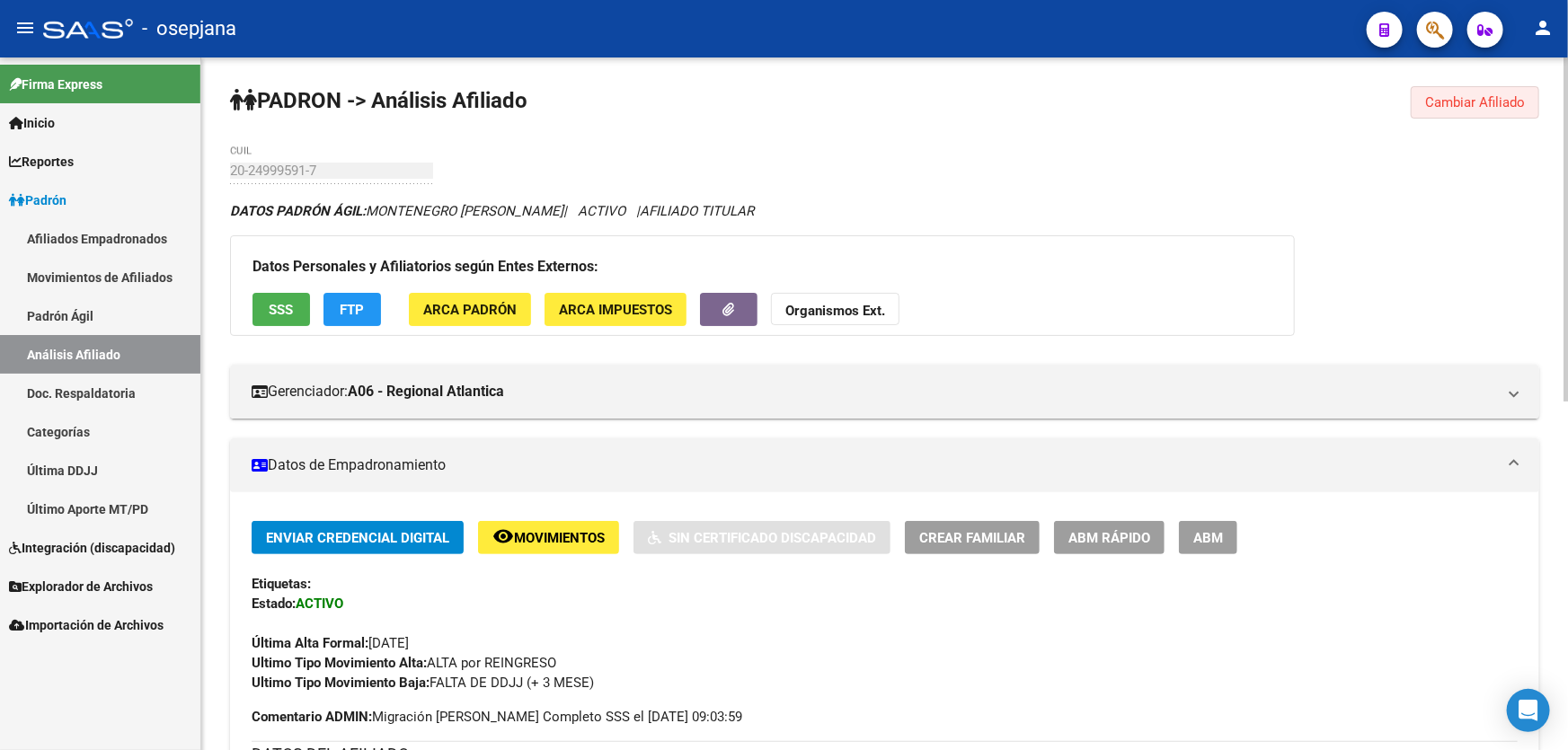
click at [1488, 98] on span "Cambiar Afiliado" at bounding box center [1474, 102] width 99 height 16
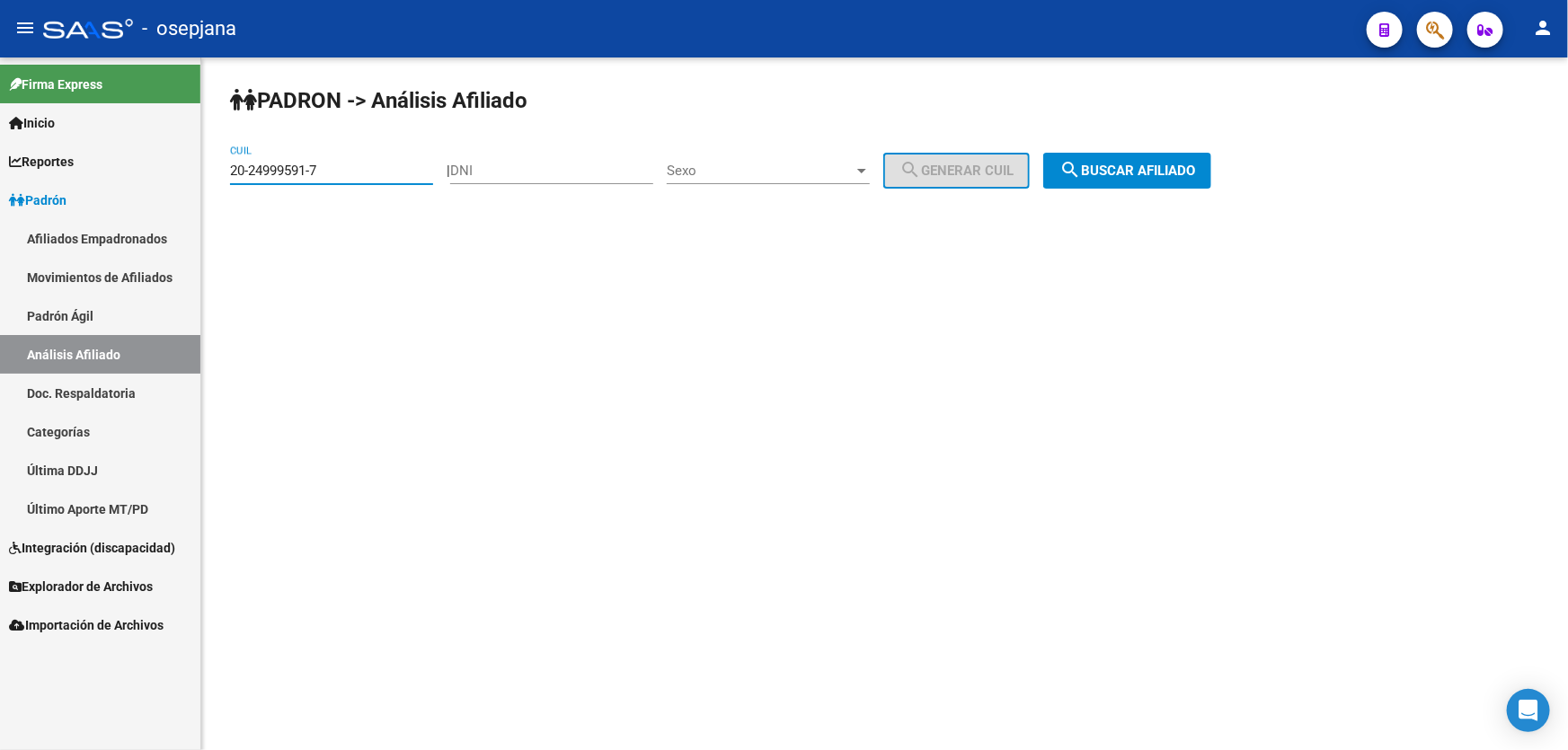
drag, startPoint x: 329, startPoint y: 170, endPoint x: 87, endPoint y: 215, distance: 246.1
click at [89, 213] on mat-sidenav-container "Firma Express Inicio Calendario SSS Instructivos Contacto OS Reportes Padrón Tr…" at bounding box center [784, 404] width 1568 height 693
paste input "3-22062289-4"
click at [1195, 164] on span "search Buscar afiliado" at bounding box center [1127, 170] width 135 height 16
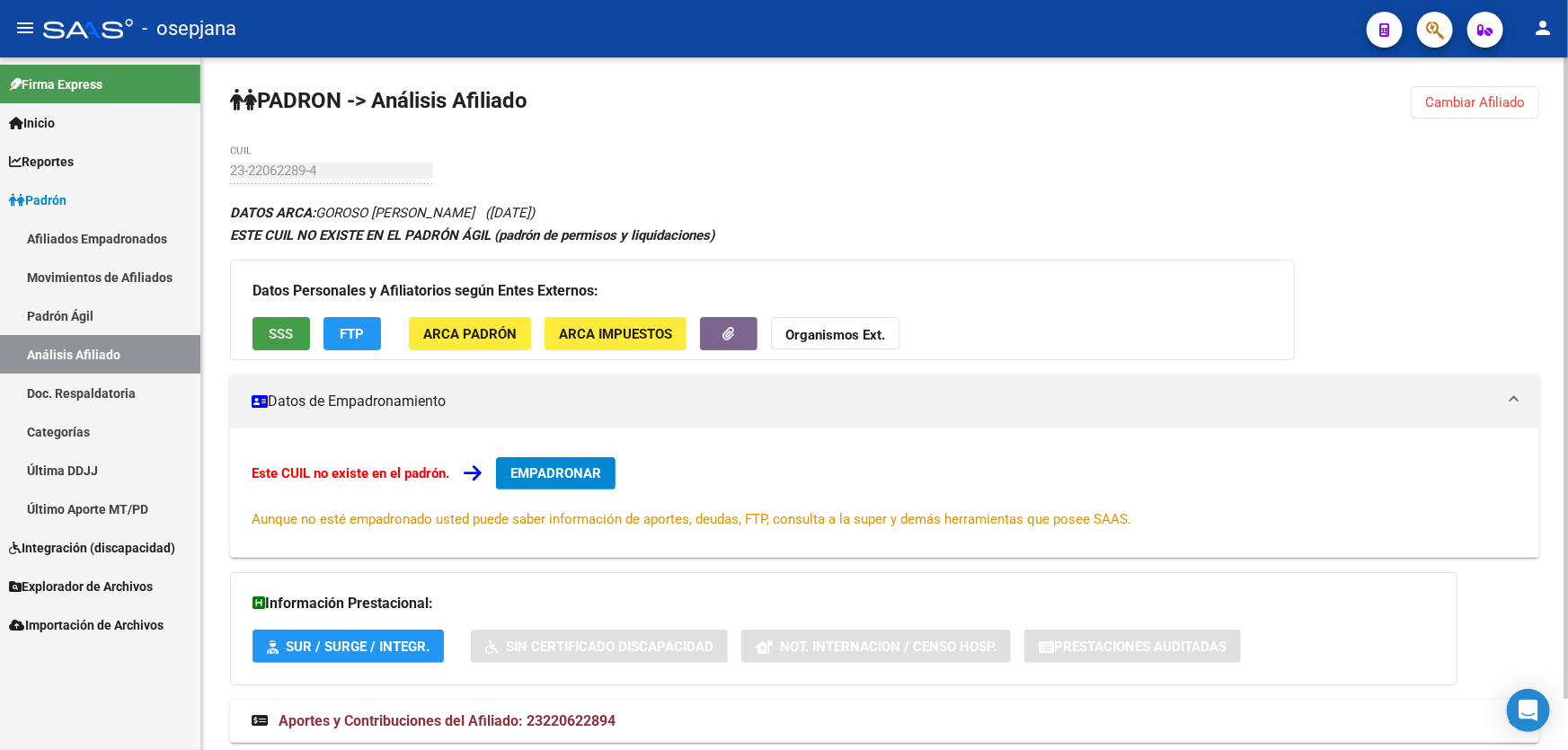
click at [276, 337] on span "SSS" at bounding box center [282, 333] width 25 height 16
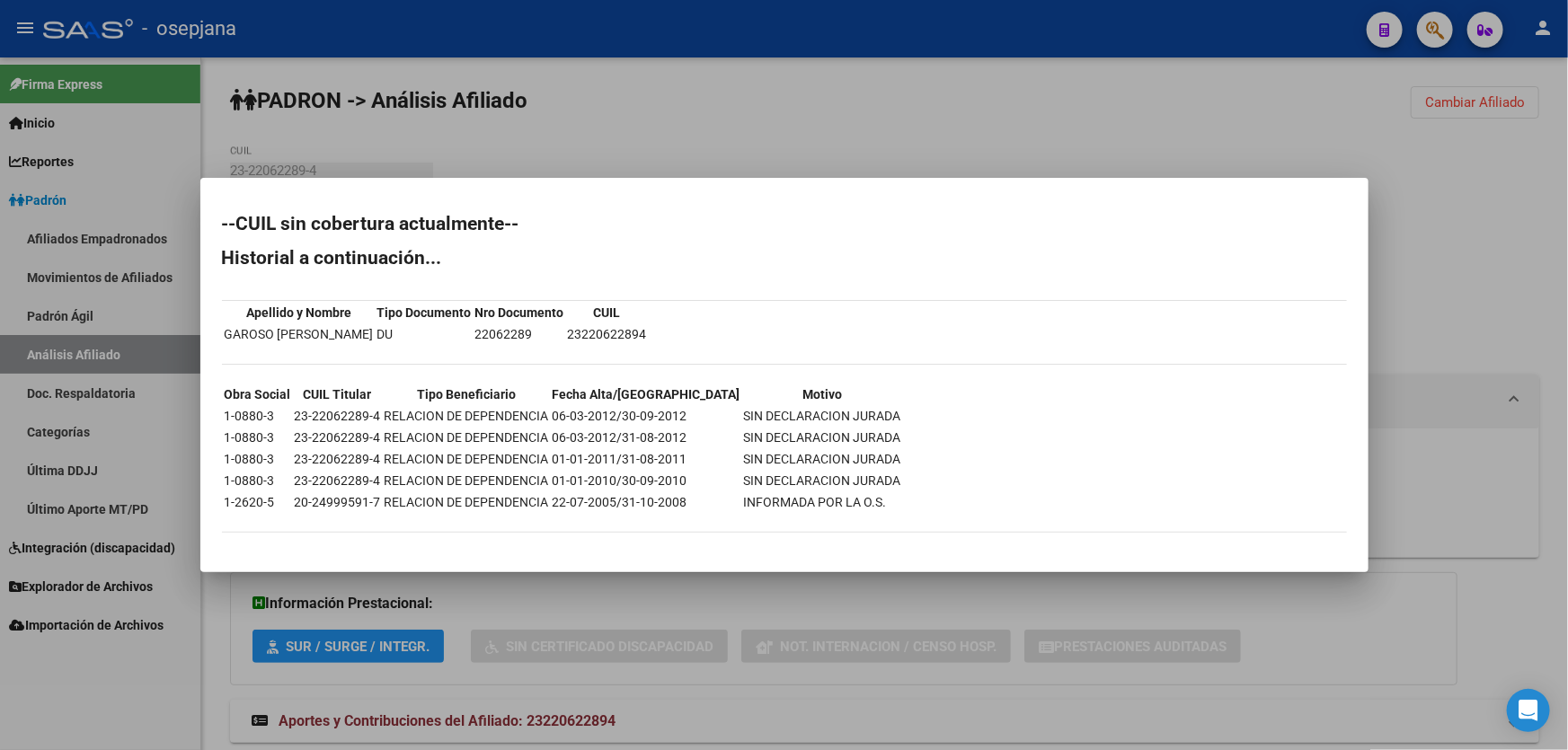
click at [1014, 139] on div at bounding box center [784, 375] width 1568 height 750
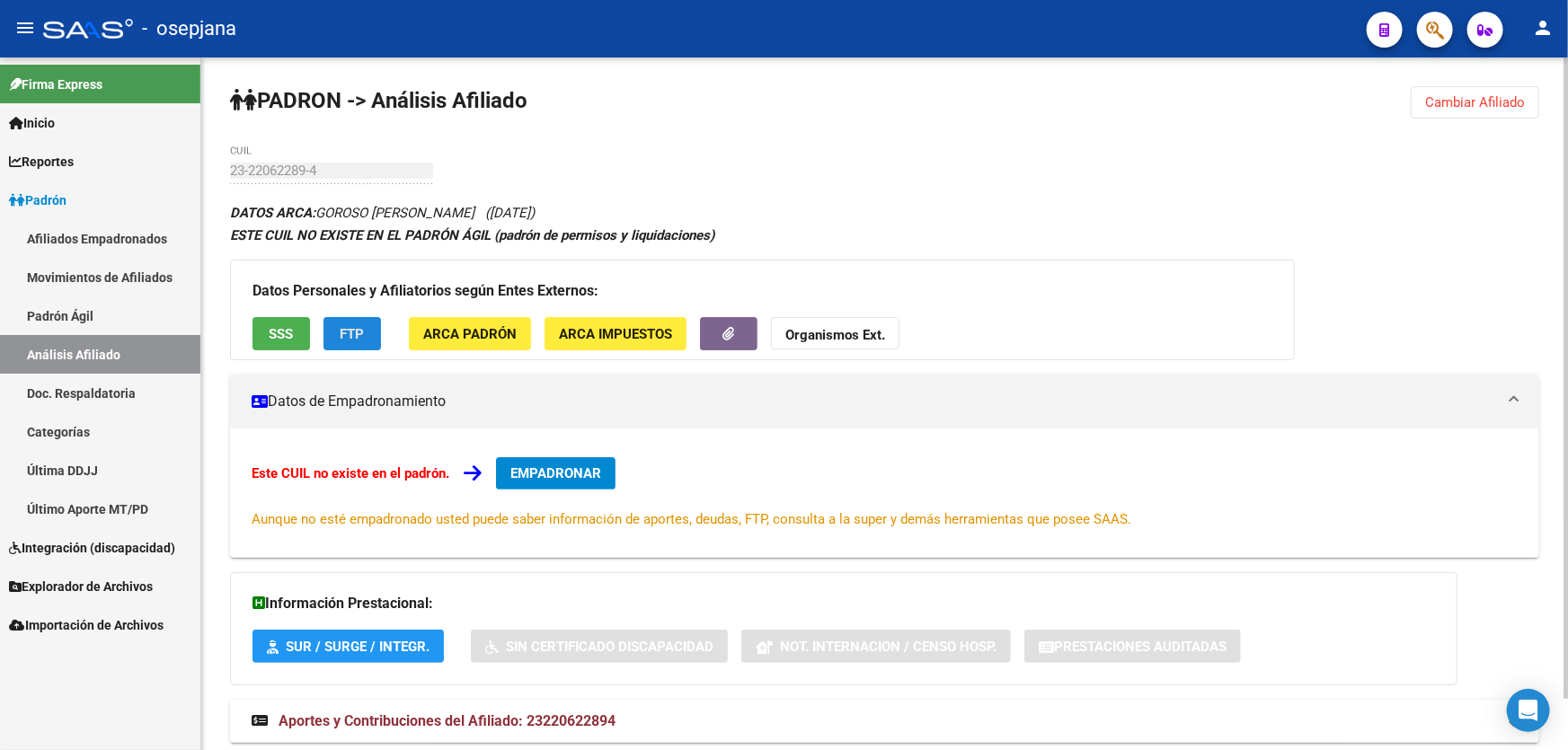
click at [344, 326] on span "FTP" at bounding box center [353, 333] width 25 height 16
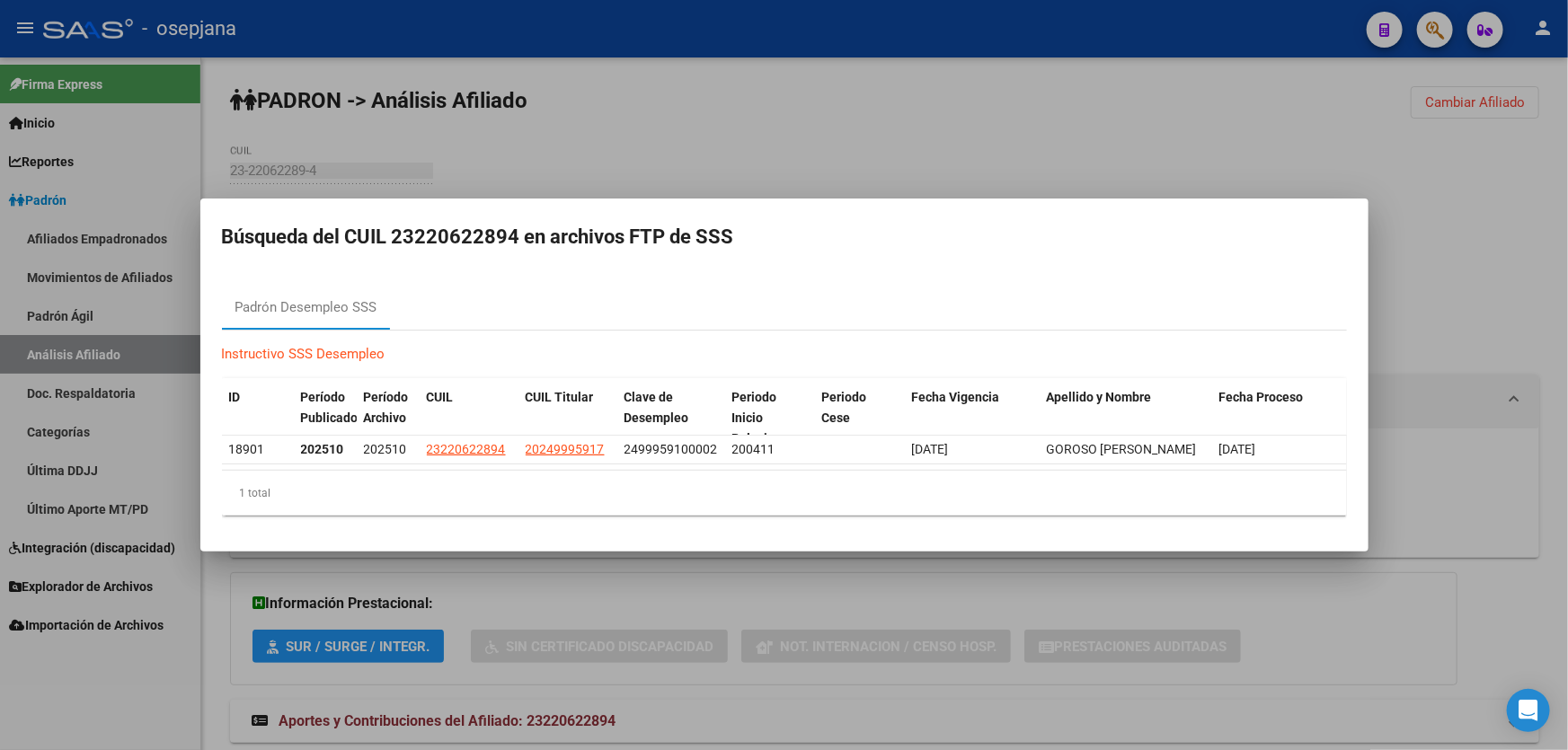
click at [1010, 159] on div at bounding box center [784, 375] width 1568 height 750
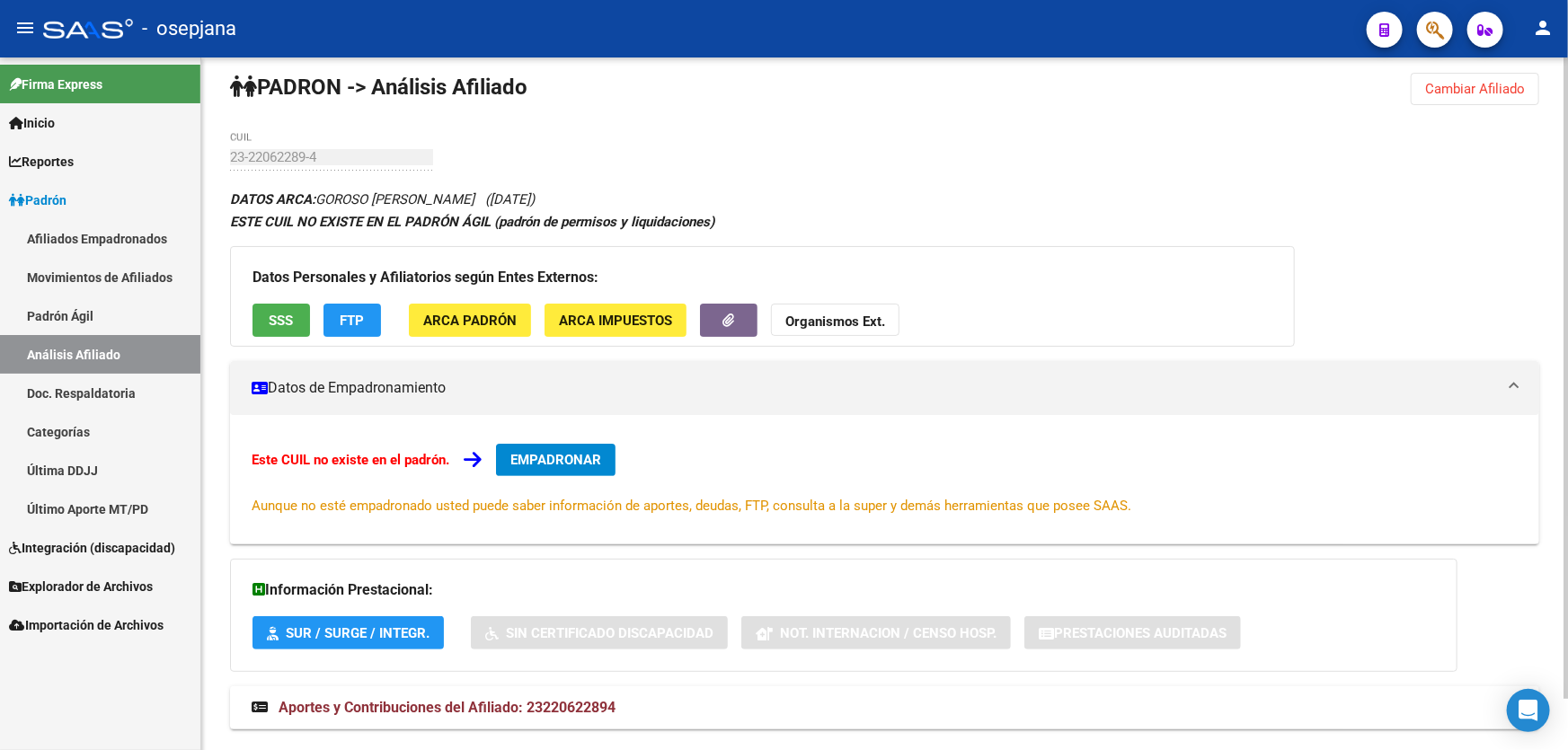
scroll to position [54, 0]
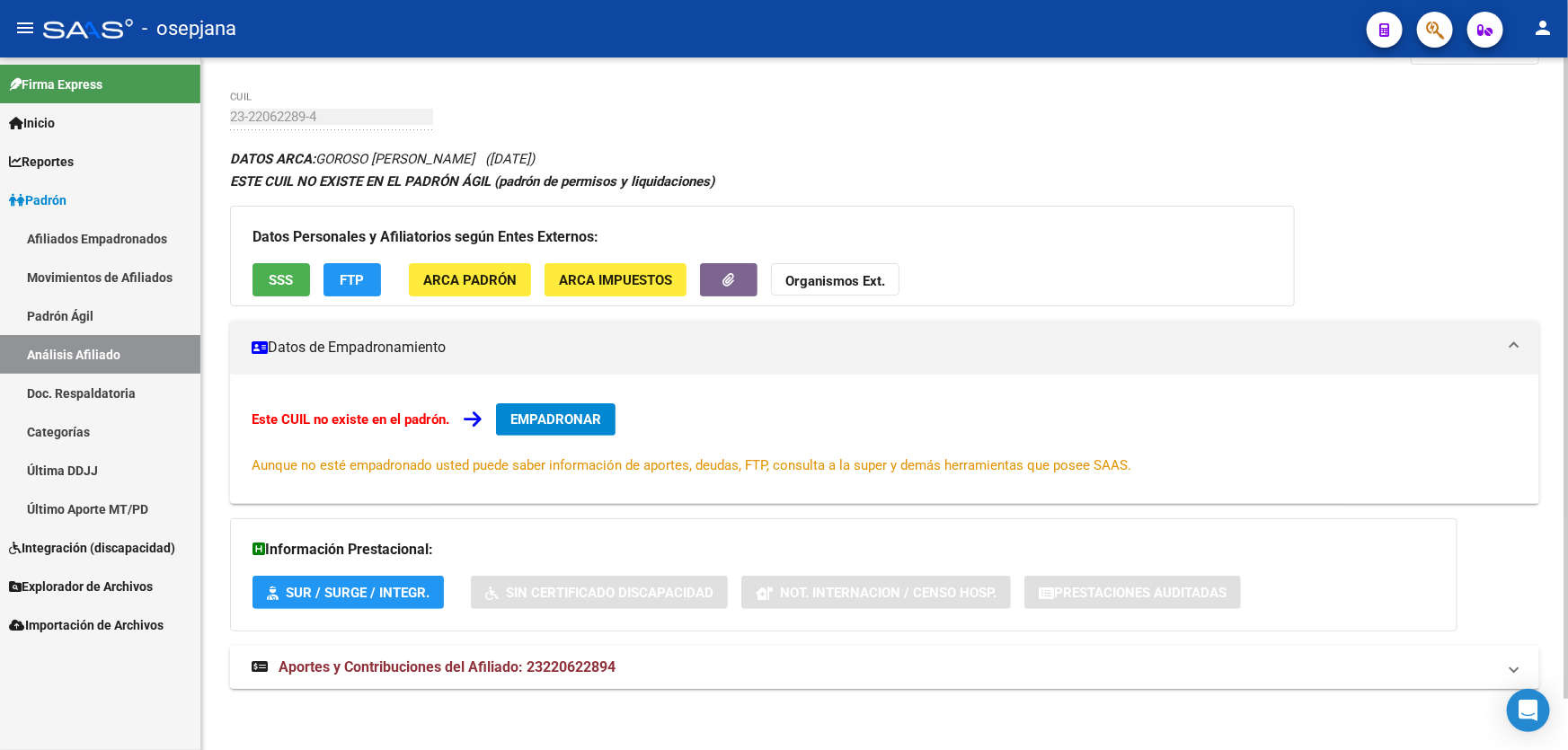
click at [839, 683] on mat-expansion-panel-header "Aportes y Contribuciones del Afiliado: 23220622894" at bounding box center [884, 668] width 1309 height 44
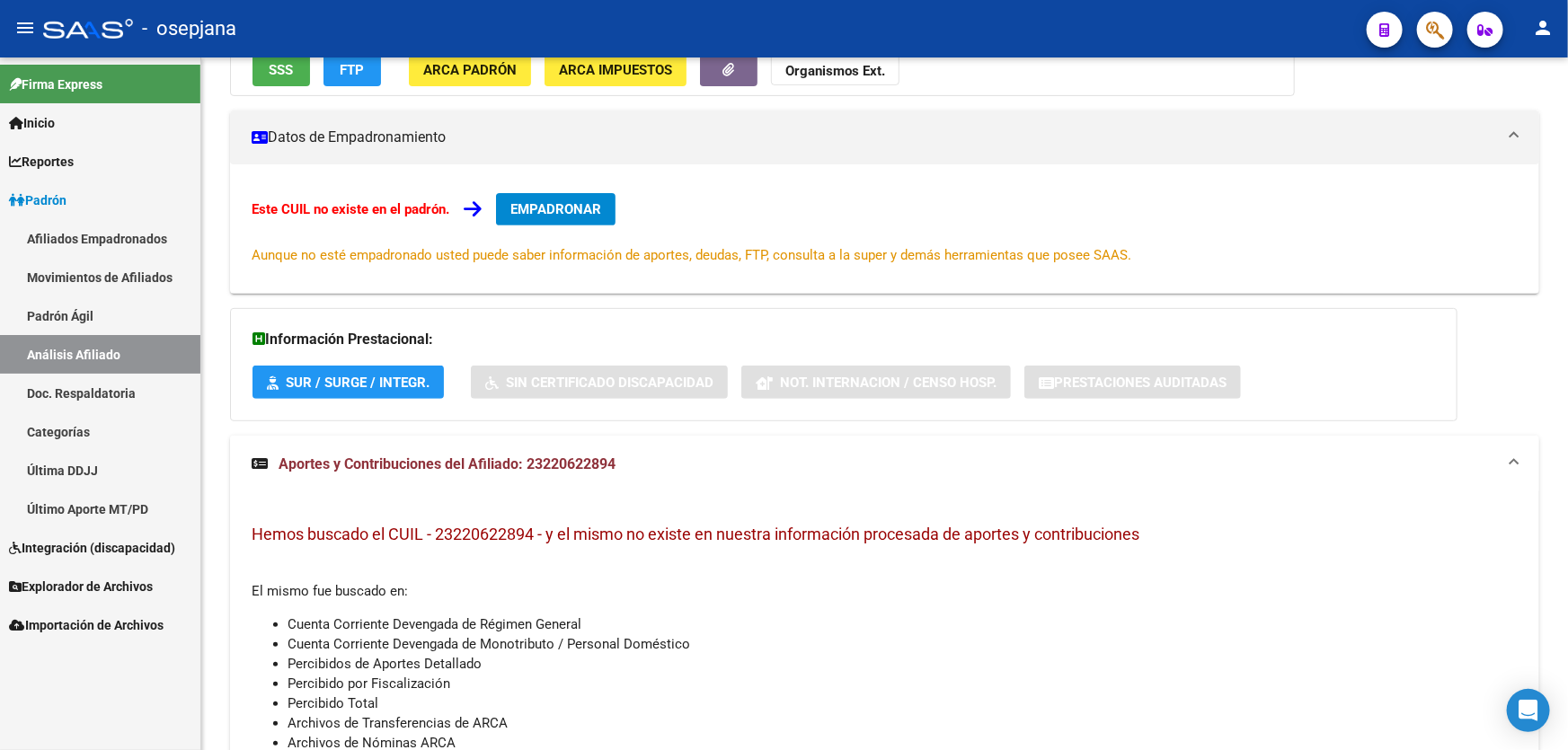
scroll to position [3, 0]
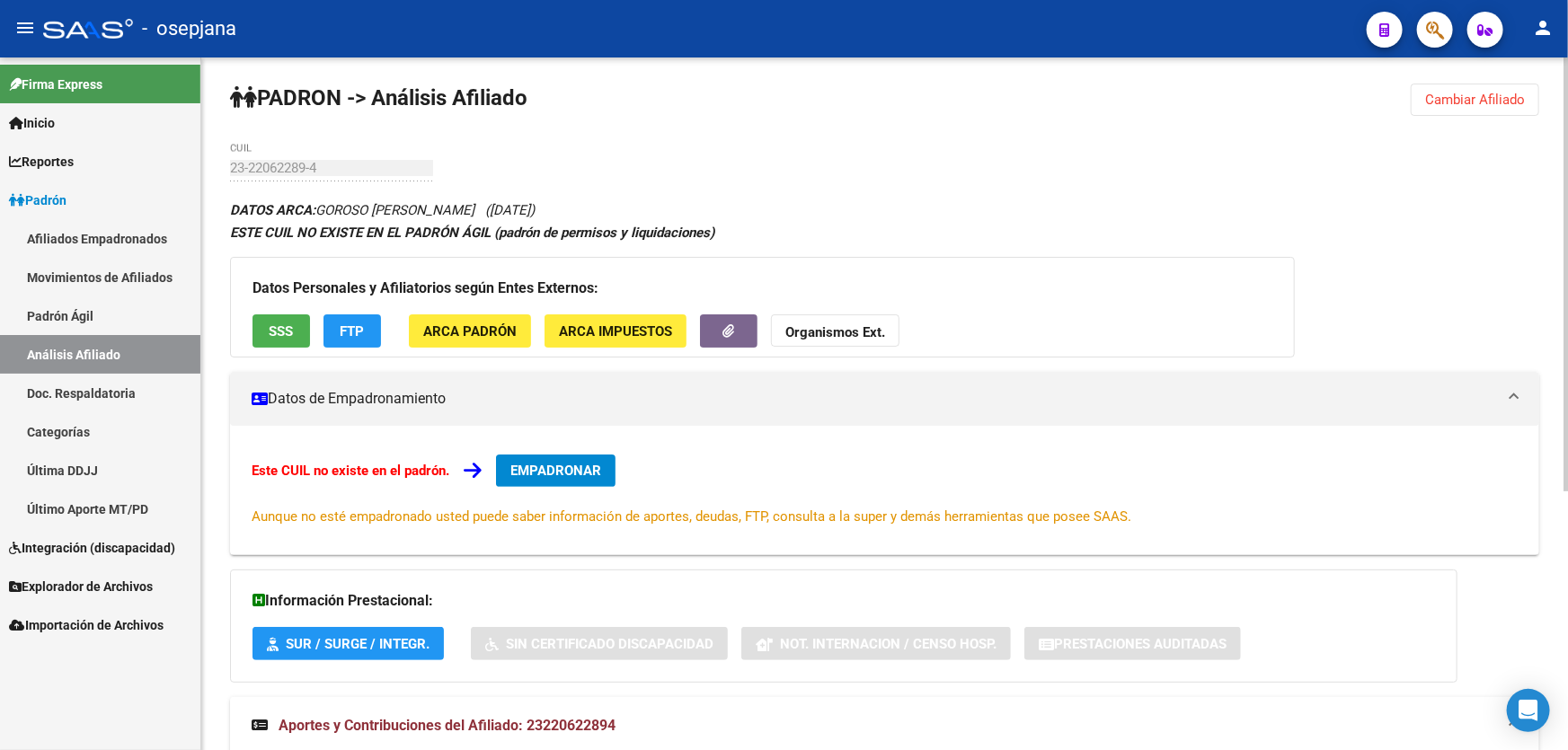
click at [353, 337] on span "FTP" at bounding box center [353, 331] width 25 height 16
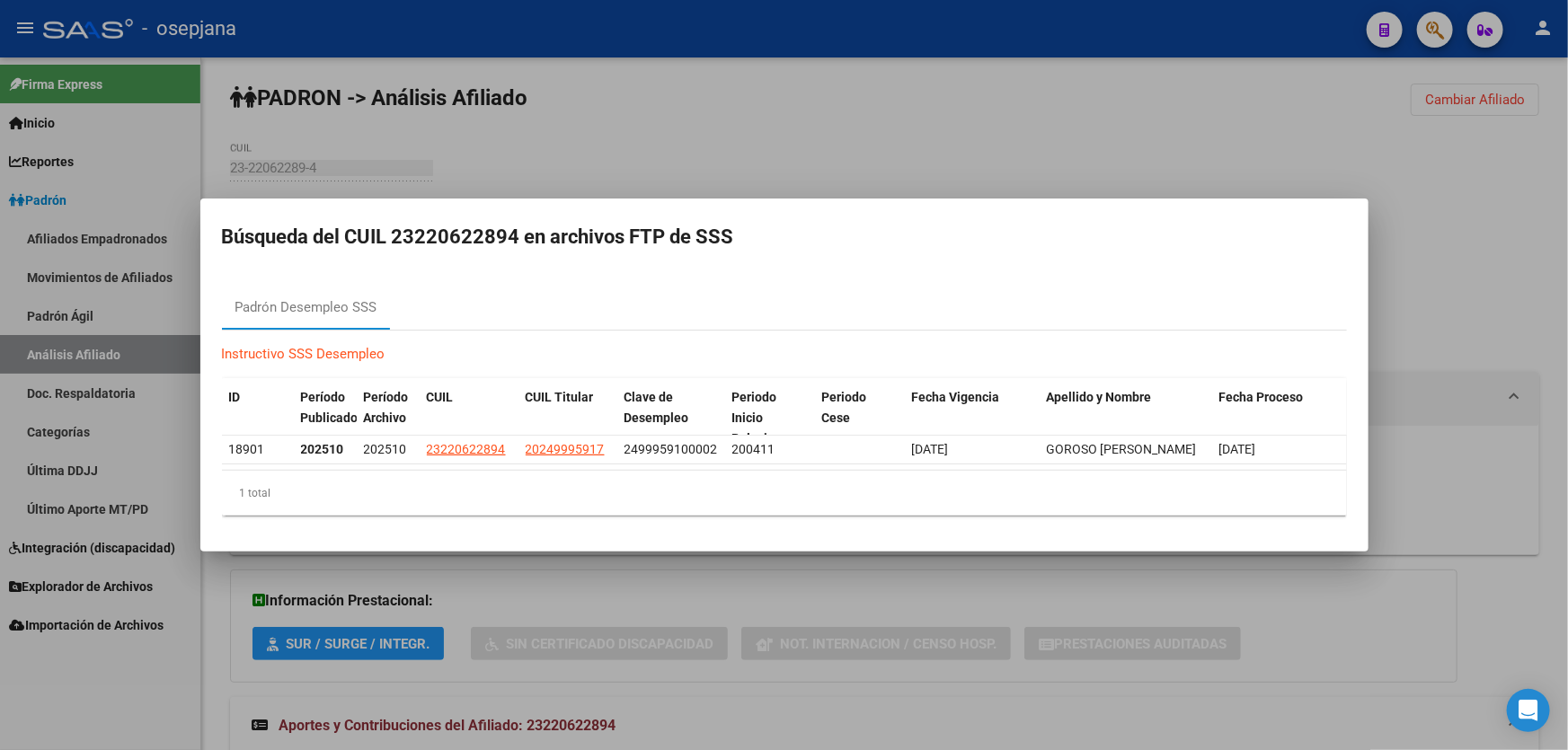
click at [1506, 250] on div at bounding box center [784, 375] width 1568 height 750
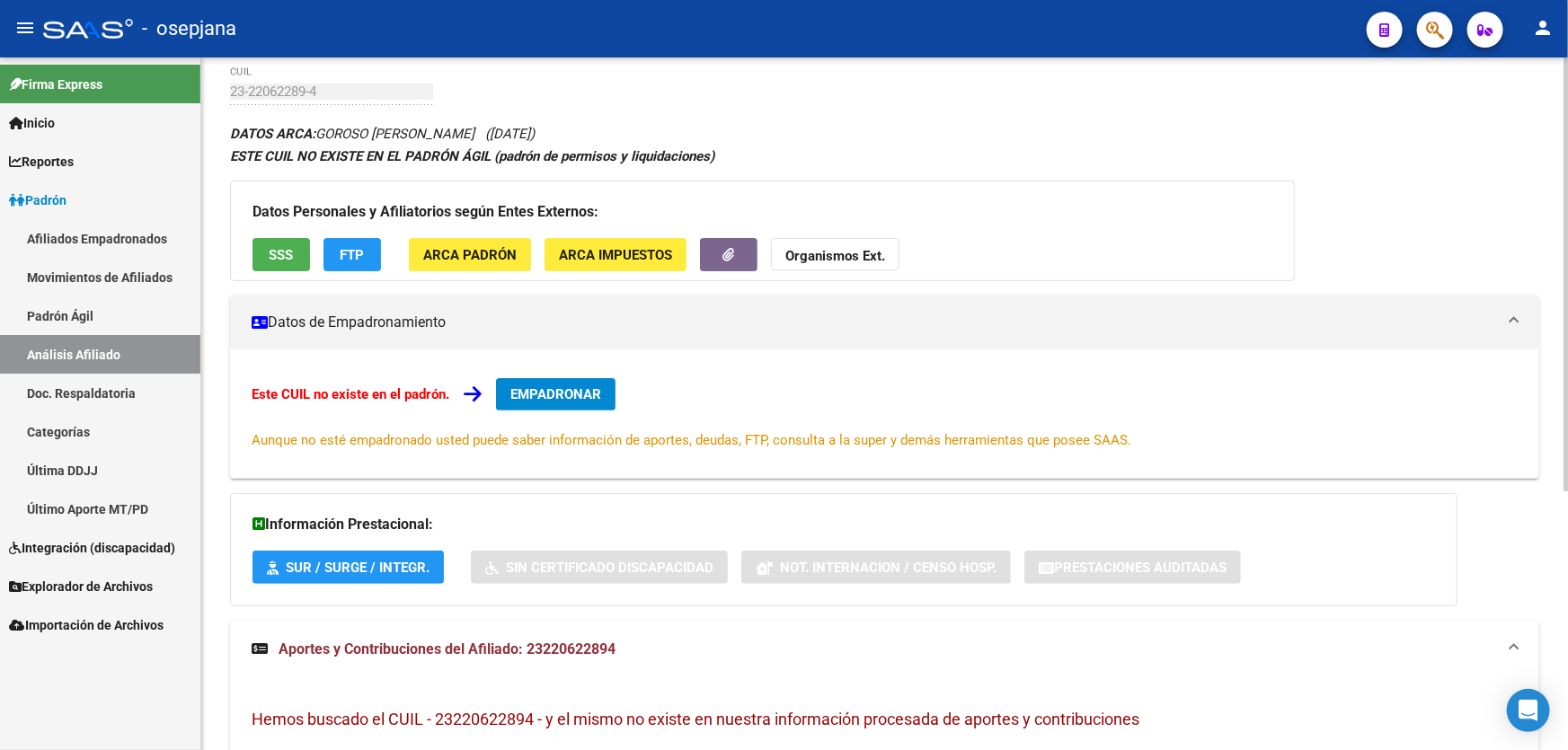
scroll to position [0, 0]
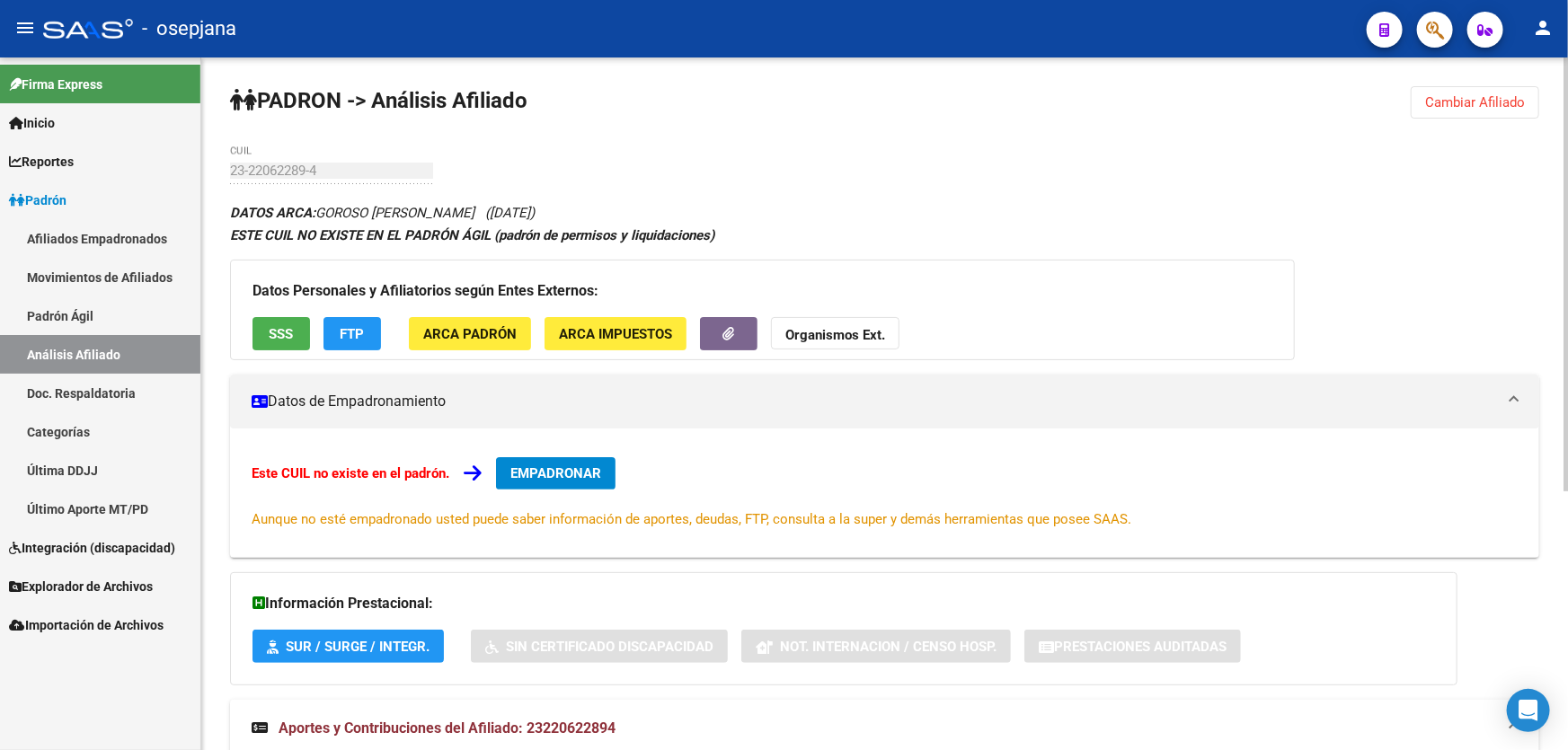
click at [263, 339] on button "SSS" at bounding box center [281, 333] width 58 height 33
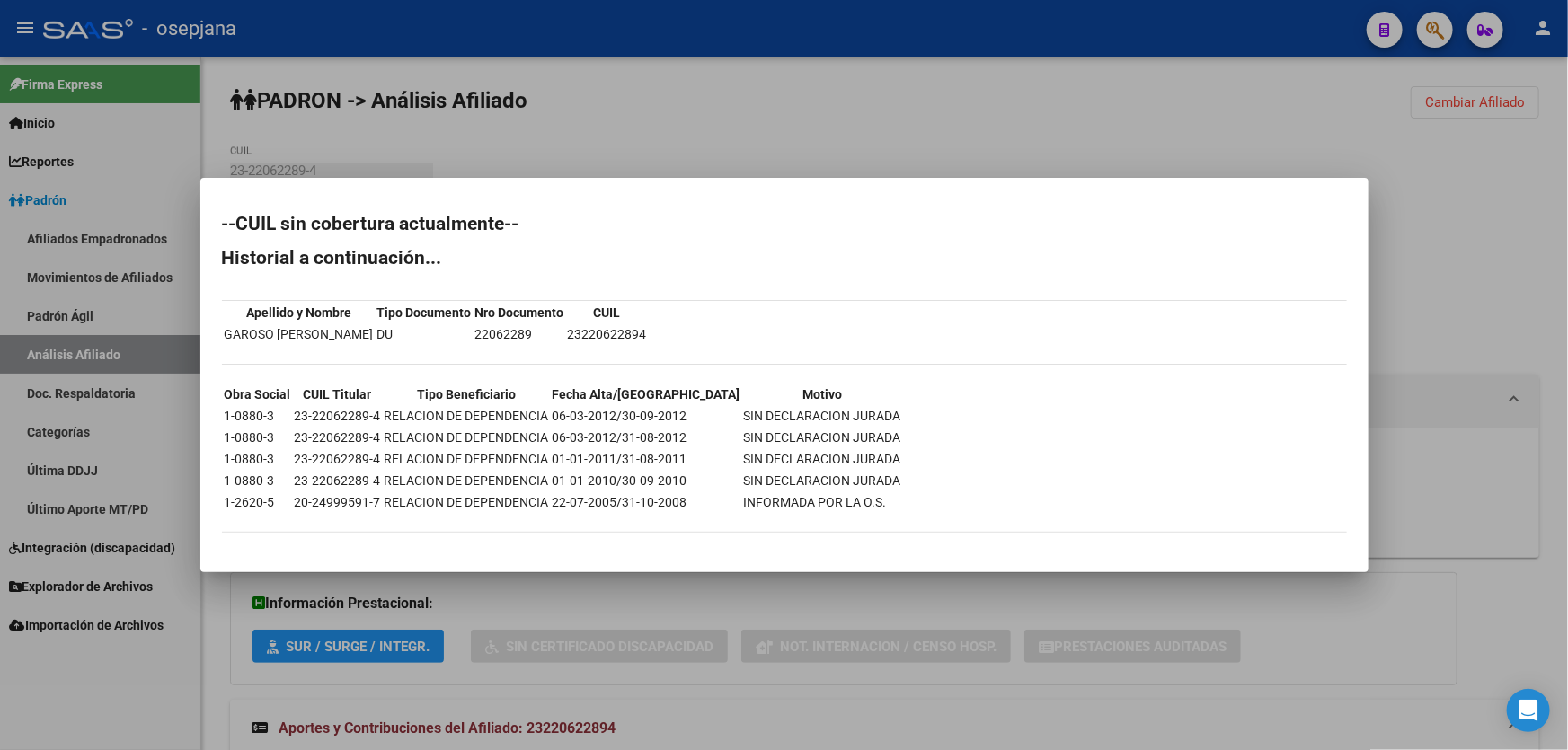
click at [1169, 153] on div at bounding box center [784, 375] width 1568 height 750
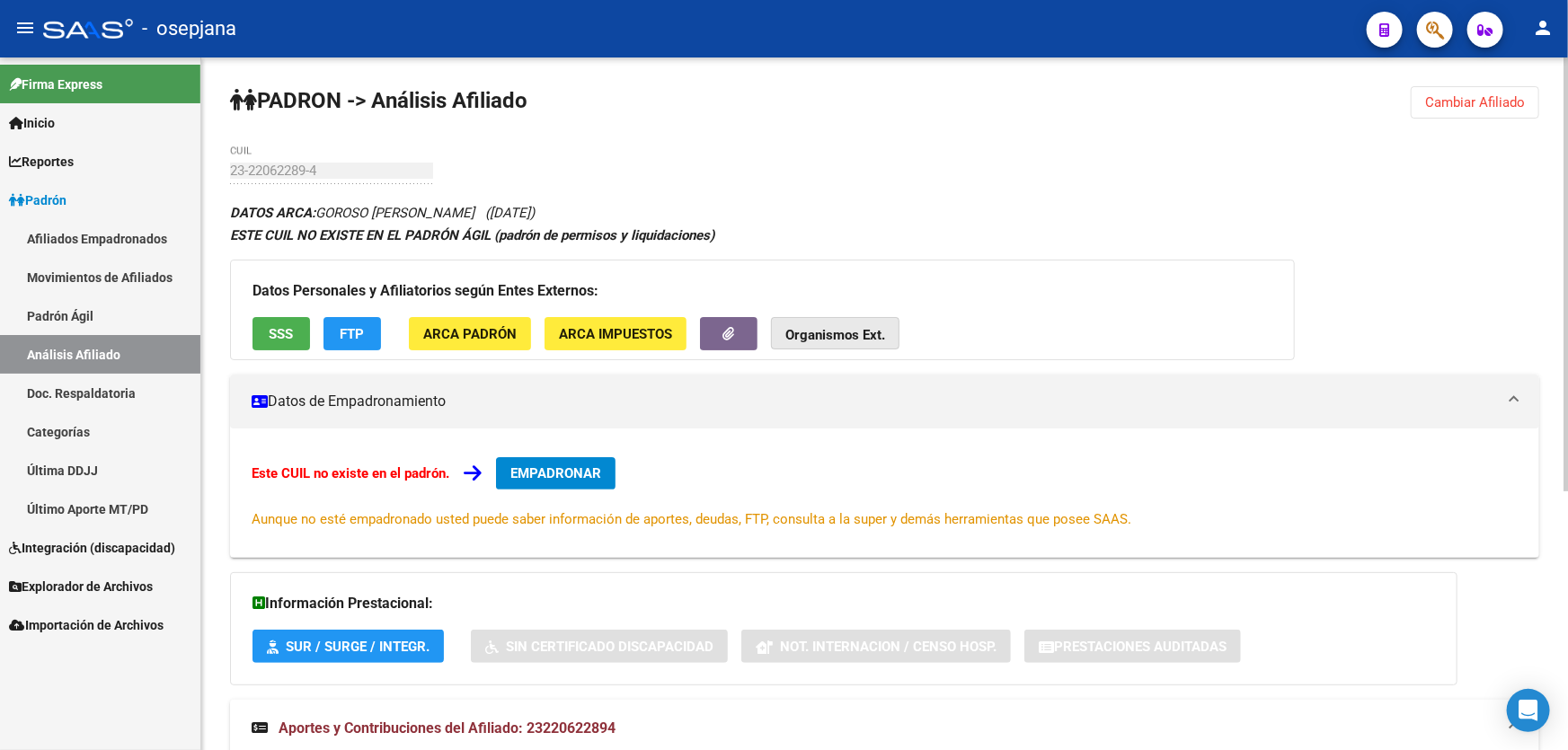
click at [824, 342] on strong "Organismos Ext." at bounding box center [834, 334] width 99 height 16
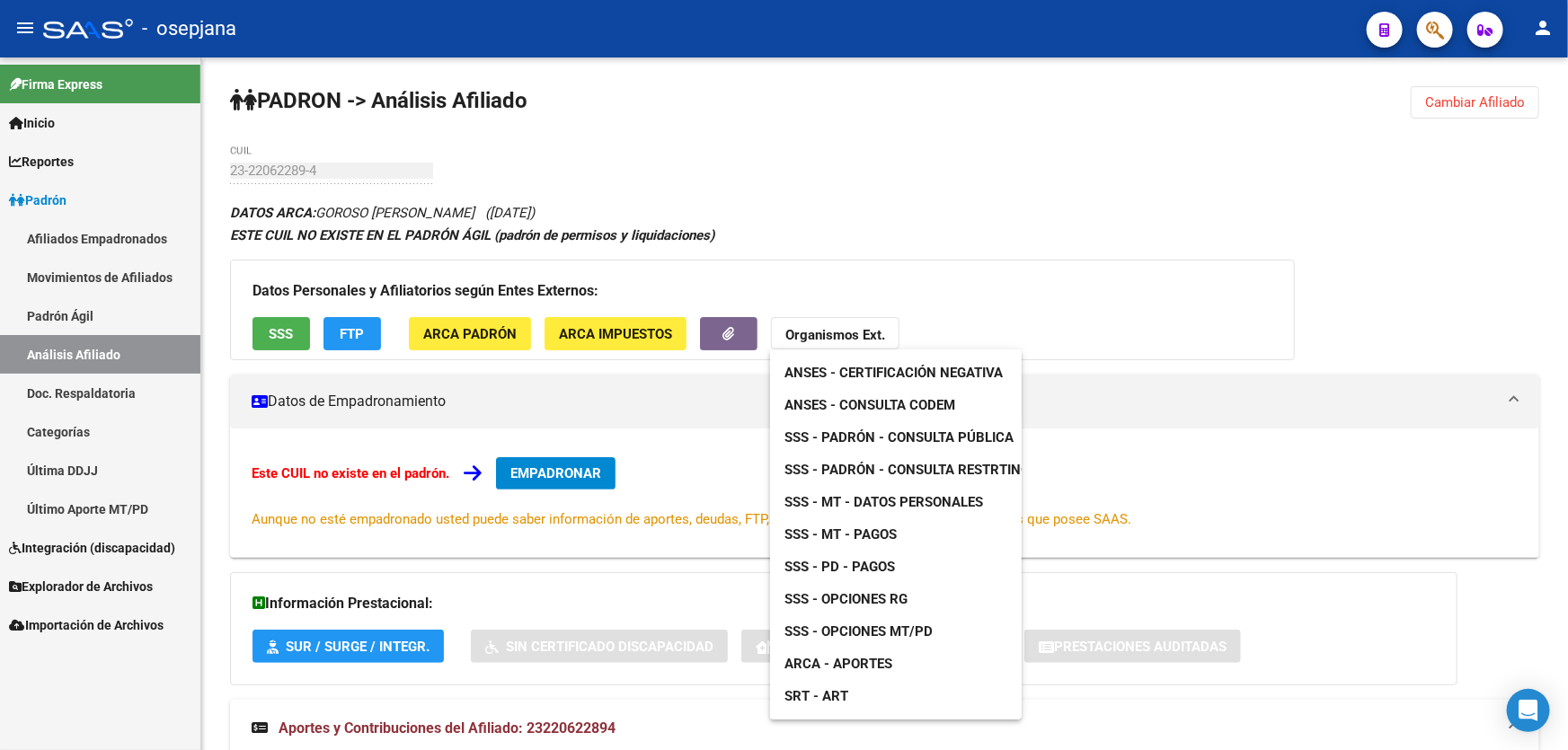
click at [878, 598] on span "SSS - Opciones RG" at bounding box center [846, 598] width 123 height 16
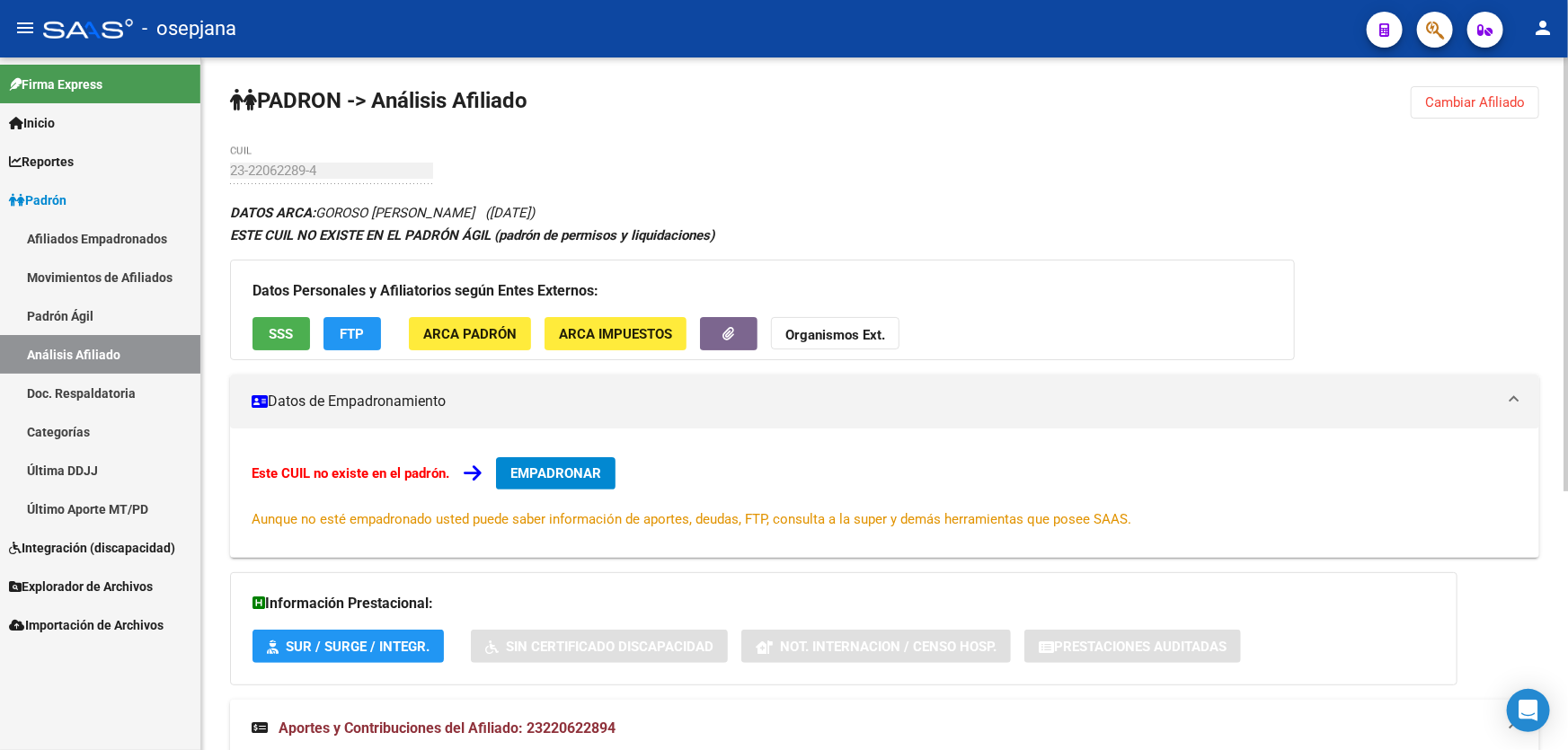
click at [202, 170] on div "[PERSON_NAME] -> Análisis Afiliado Cambiar Afiliado 23-22062289-4 CUIL DATOS AR…" at bounding box center [884, 611] width 1366 height 1106
click at [1476, 106] on span "Cambiar Afiliado" at bounding box center [1474, 102] width 99 height 16
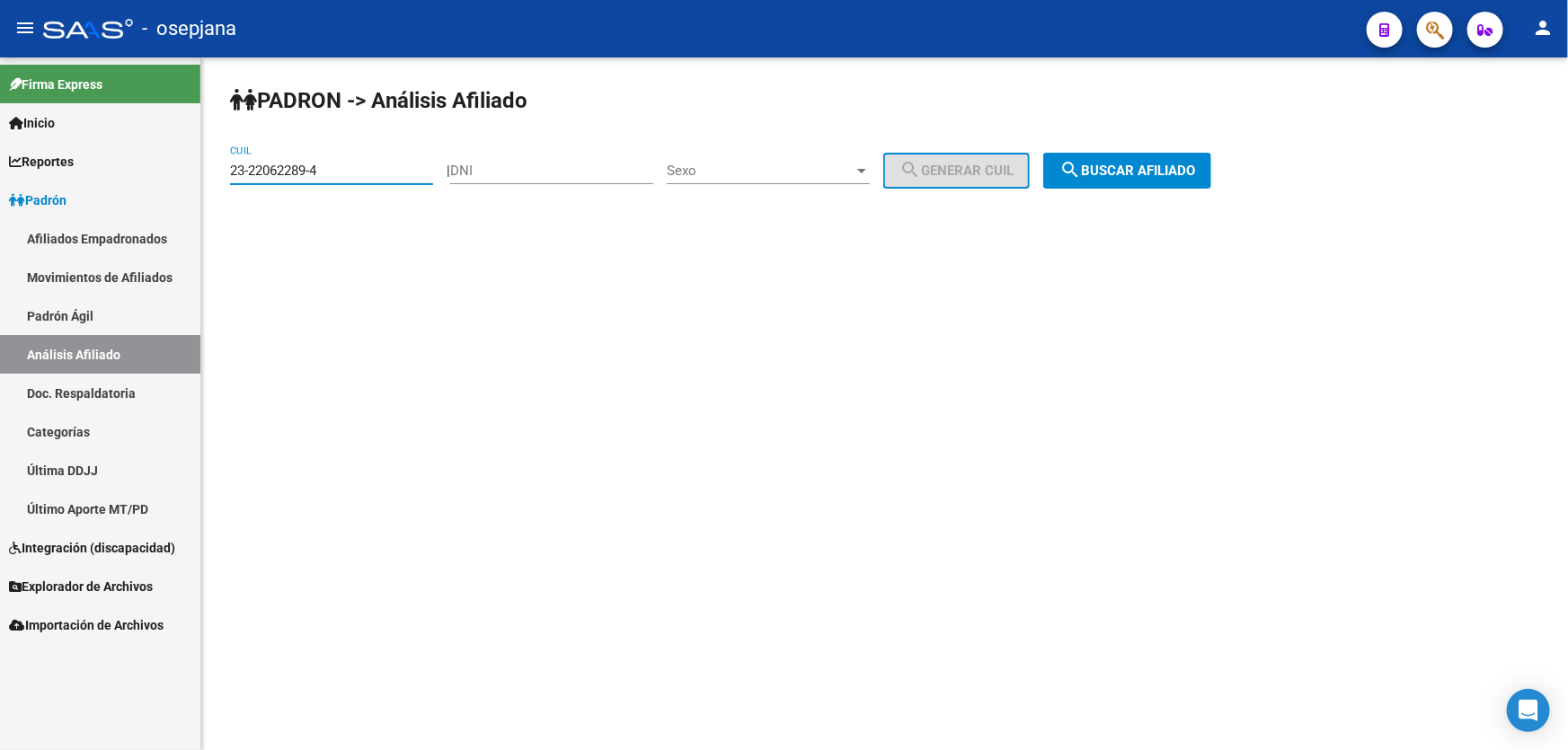
paste input "0-25448304-5"
click at [1169, 166] on span "search Buscar afiliado" at bounding box center [1127, 170] width 135 height 16
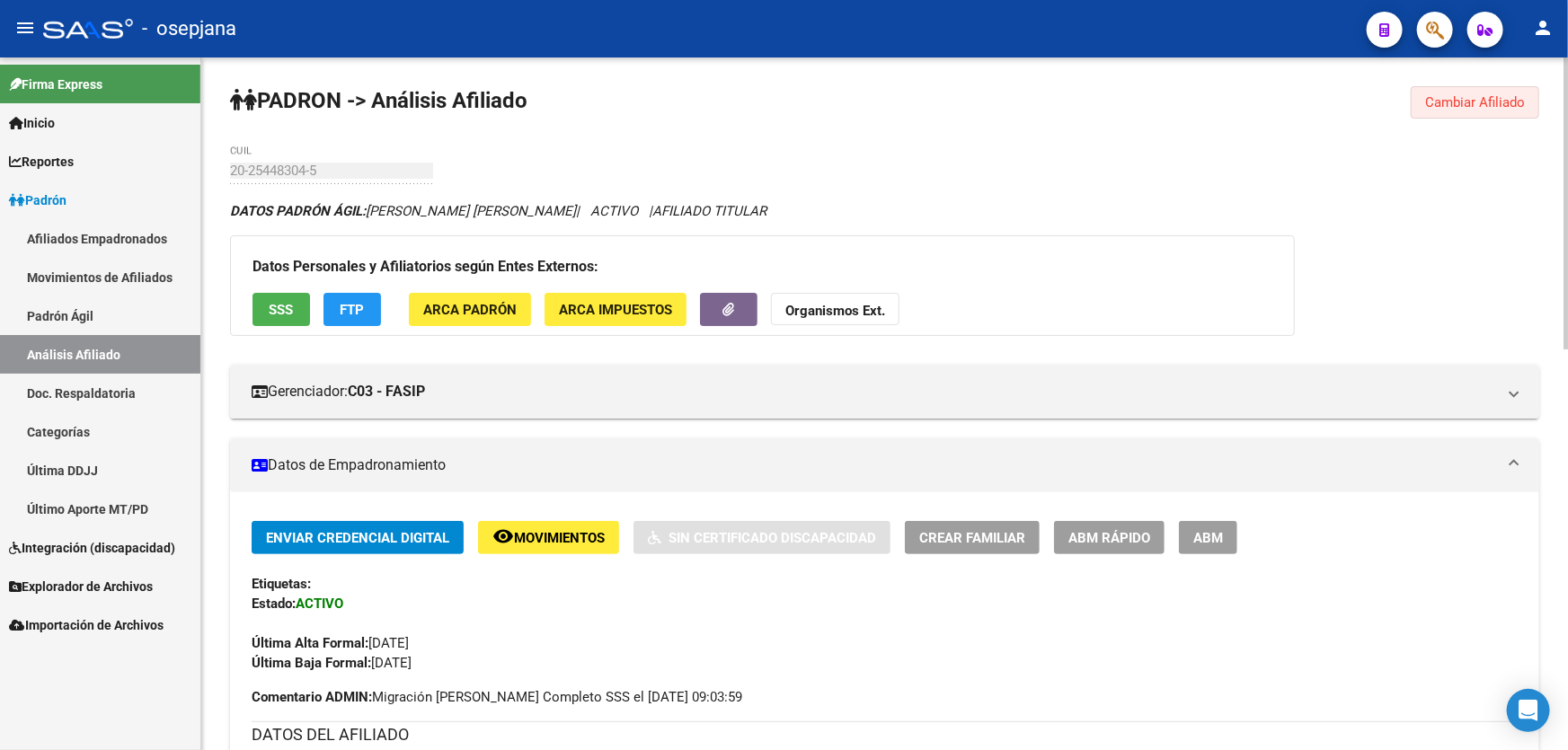
click at [1480, 105] on span "Cambiar Afiliado" at bounding box center [1474, 102] width 99 height 16
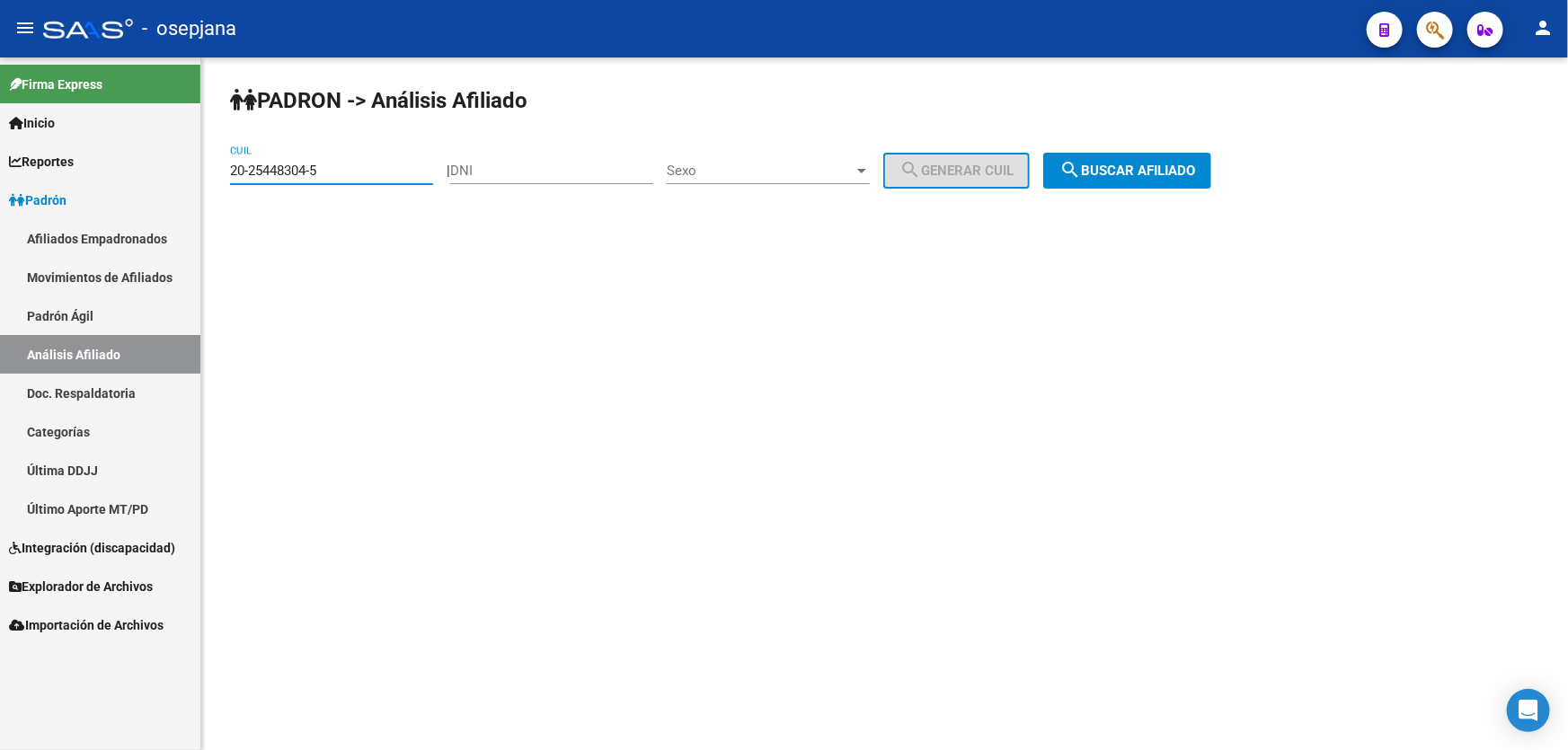
drag, startPoint x: 346, startPoint y: 169, endPoint x: 219, endPoint y: 174, distance: 127.1
click at [219, 174] on div "[PERSON_NAME] -> Análisis Afiliado 20-25448304-5 CUIL | DNI Sexo Sexo search Ge…" at bounding box center [884, 152] width 1366 height 188
paste input "734094-6"
click at [1144, 163] on span "search Buscar afiliado" at bounding box center [1127, 170] width 135 height 16
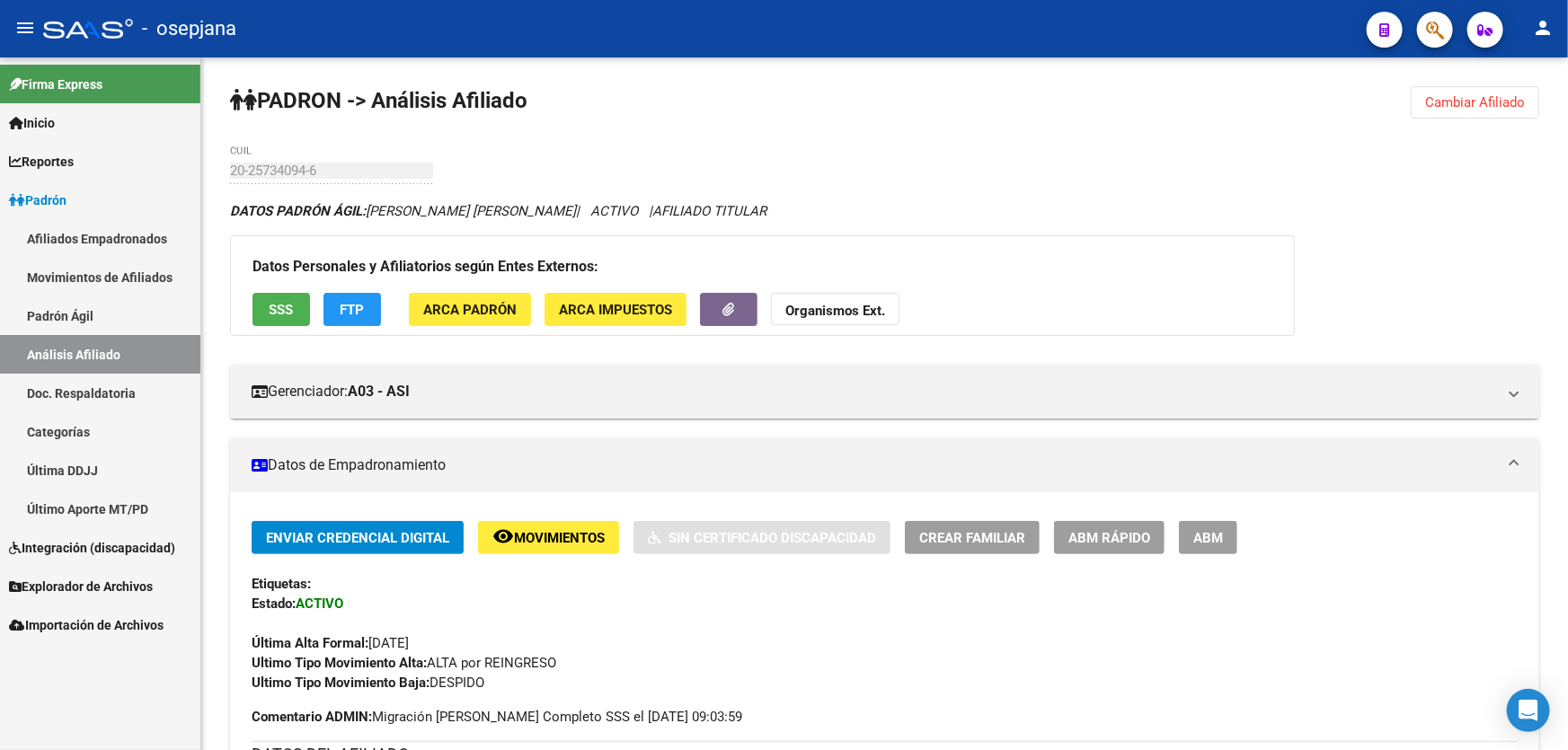
click at [1462, 96] on span "Cambiar Afiliado" at bounding box center [1474, 102] width 99 height 16
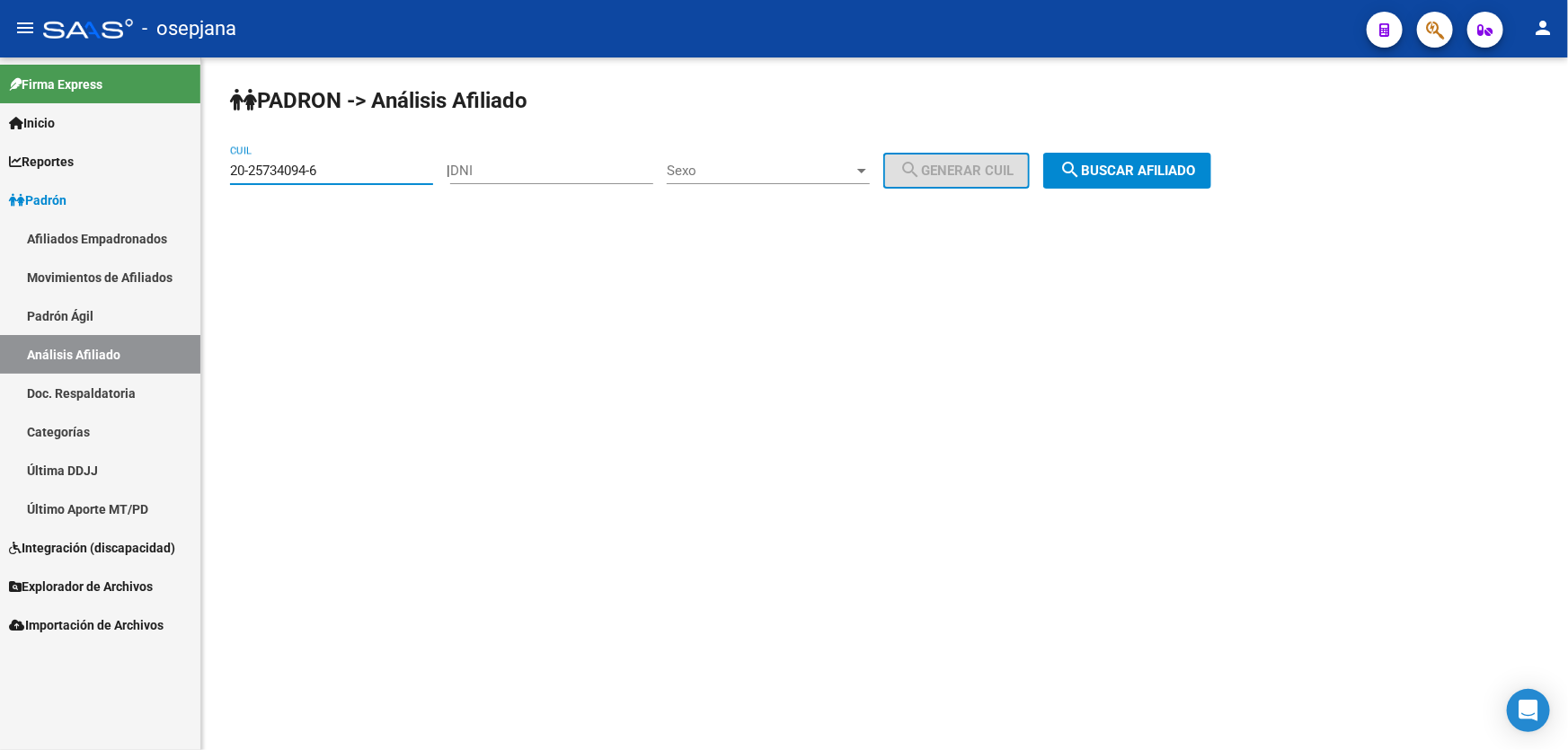
drag, startPoint x: 342, startPoint y: 170, endPoint x: 222, endPoint y: 170, distance: 120.0
click at [222, 170] on div "[PERSON_NAME] -> Análisis Afiliado 20-25734094-6 CUIL | DNI Sexo Sexo search Ge…" at bounding box center [884, 152] width 1366 height 188
click at [1147, 169] on span "search Buscar afiliado" at bounding box center [1127, 170] width 135 height 16
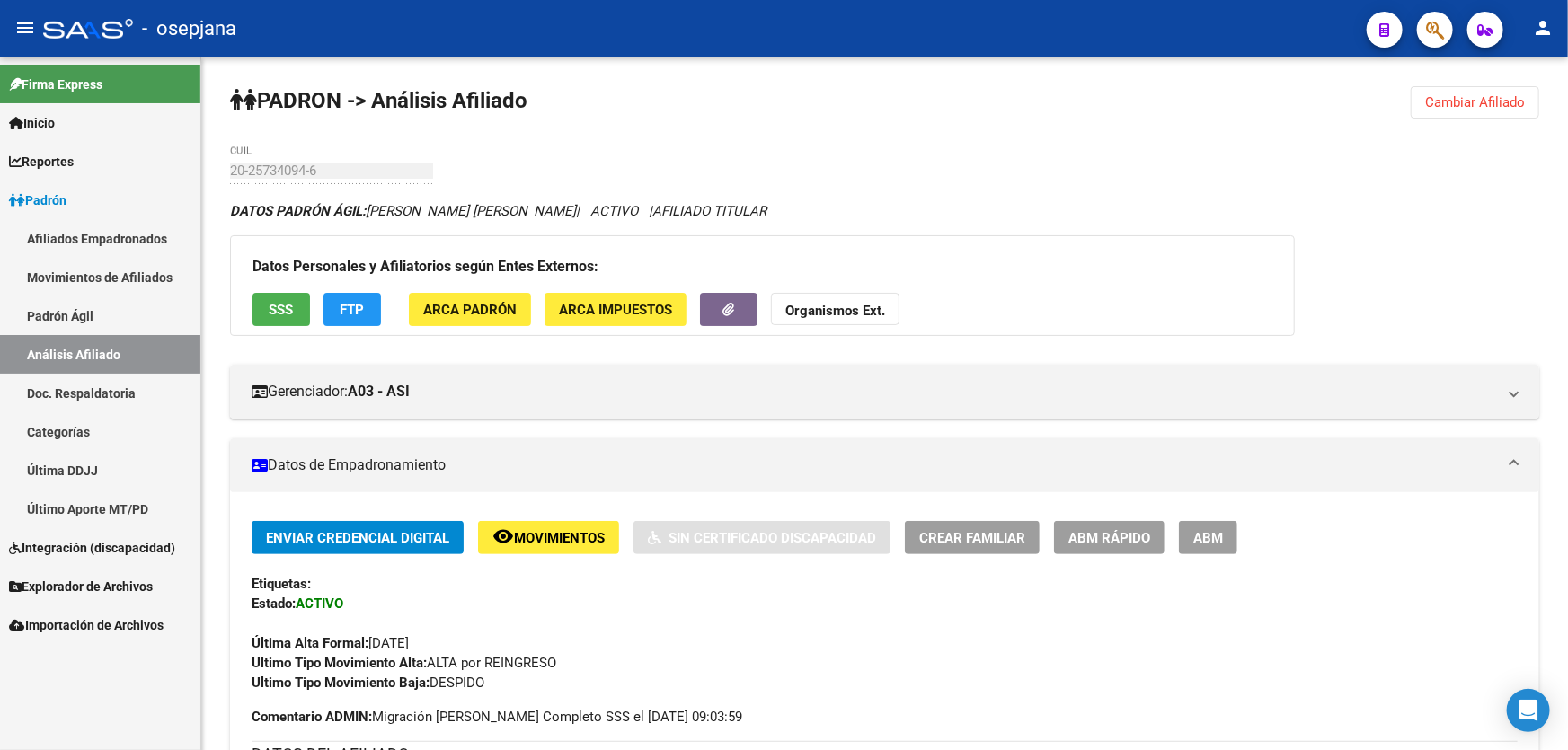
click at [1482, 98] on span "Cambiar Afiliado" at bounding box center [1474, 102] width 99 height 16
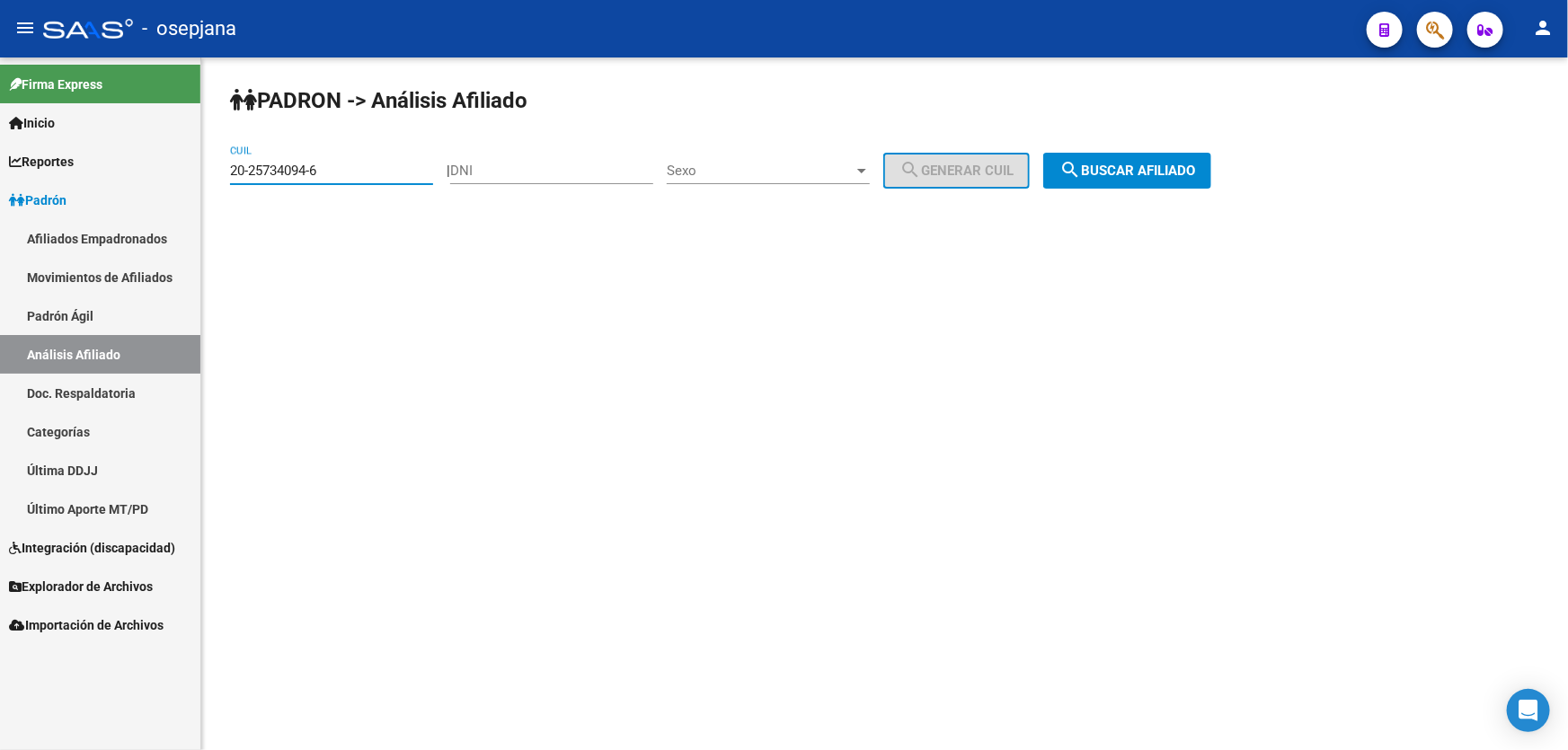
drag, startPoint x: 374, startPoint y: 172, endPoint x: 210, endPoint y: 185, distance: 164.5
click at [210, 185] on div "[PERSON_NAME] -> Análisis Afiliado 20-25734094-6 CUIL | DNI Sexo Sexo search Ge…" at bounding box center [884, 152] width 1366 height 188
paste input "859367-8"
type input "20-25859367-8"
click at [1182, 171] on span "search Buscar afiliado" at bounding box center [1127, 170] width 135 height 16
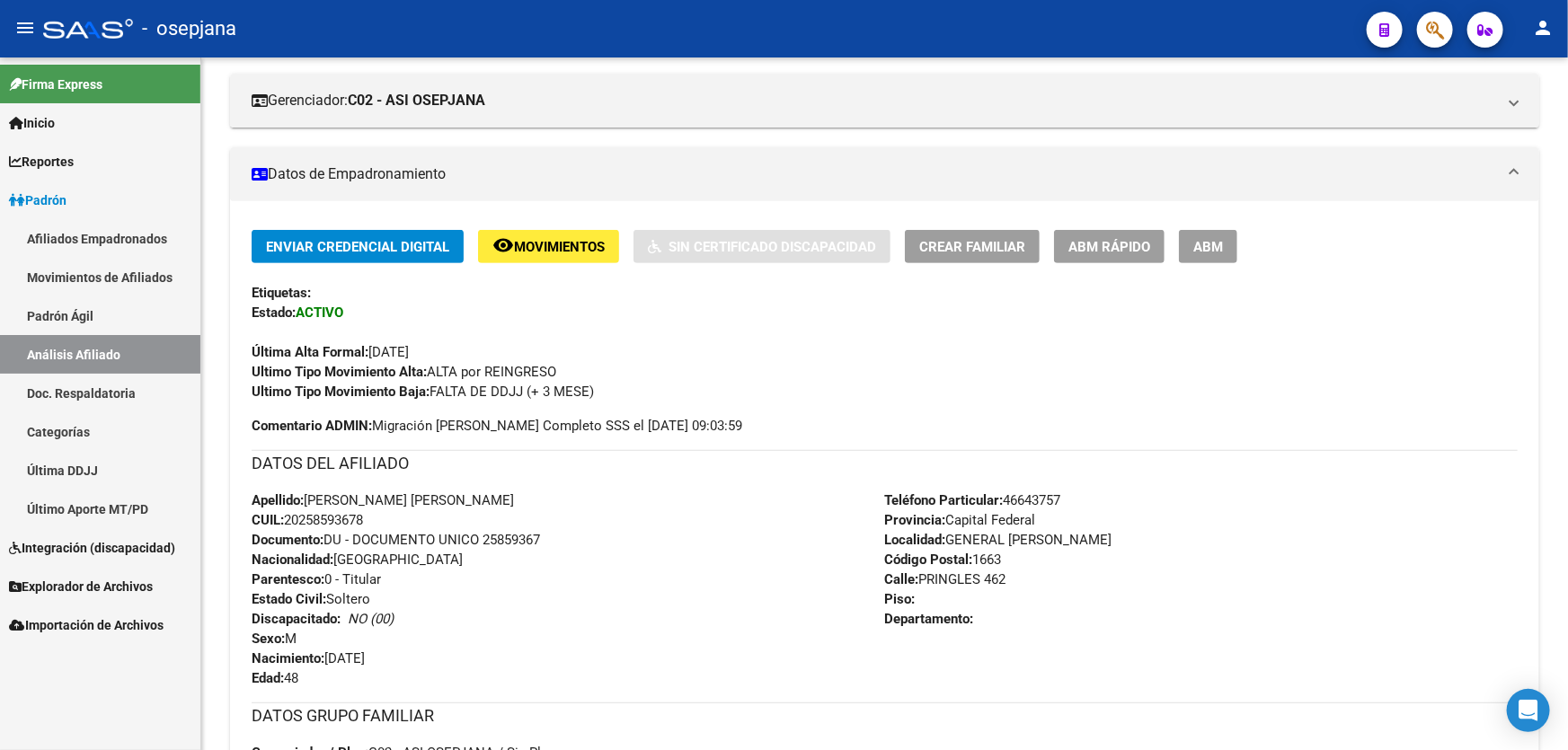
scroll to position [326, 0]
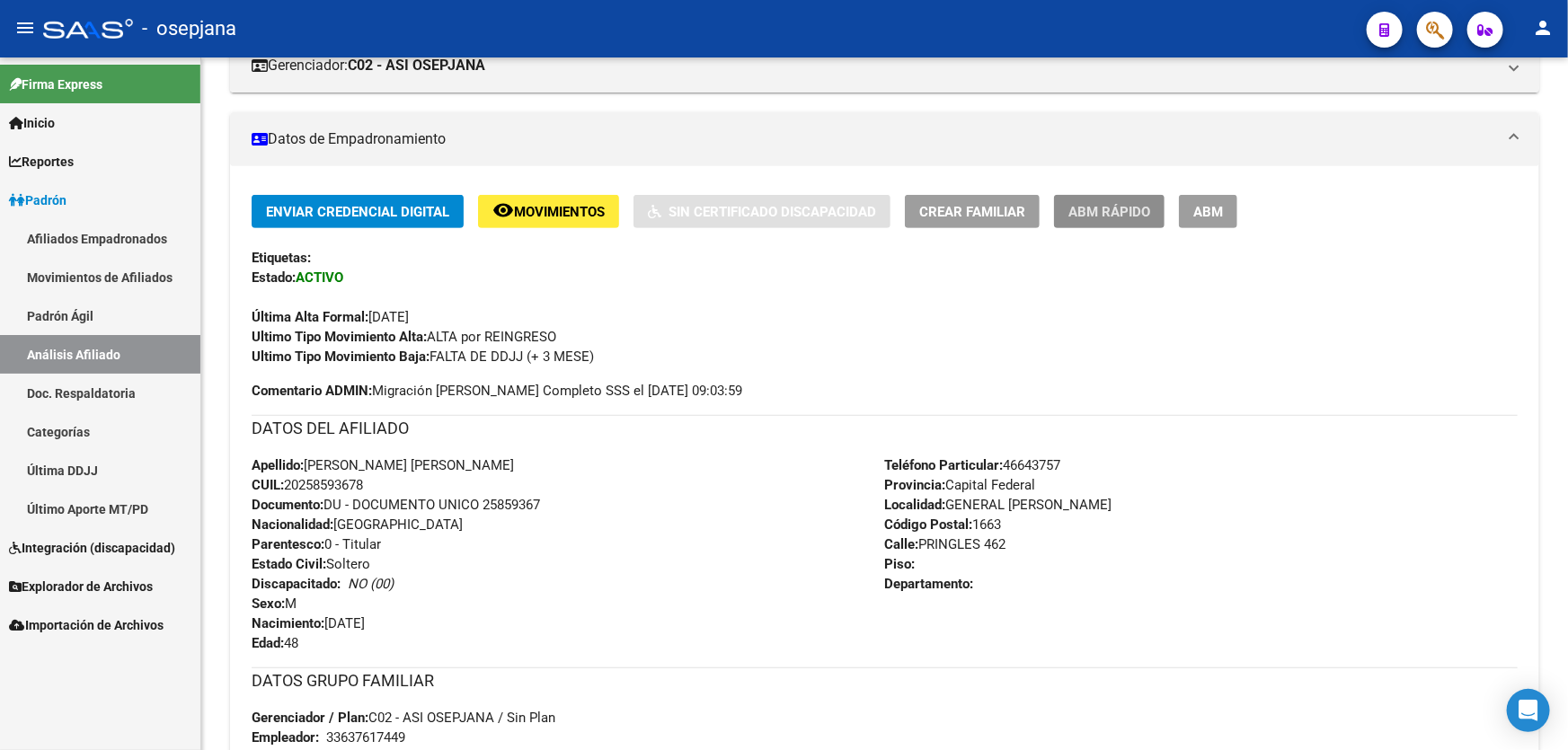
click at [1123, 199] on button "ABM Rápido" at bounding box center [1109, 211] width 111 height 33
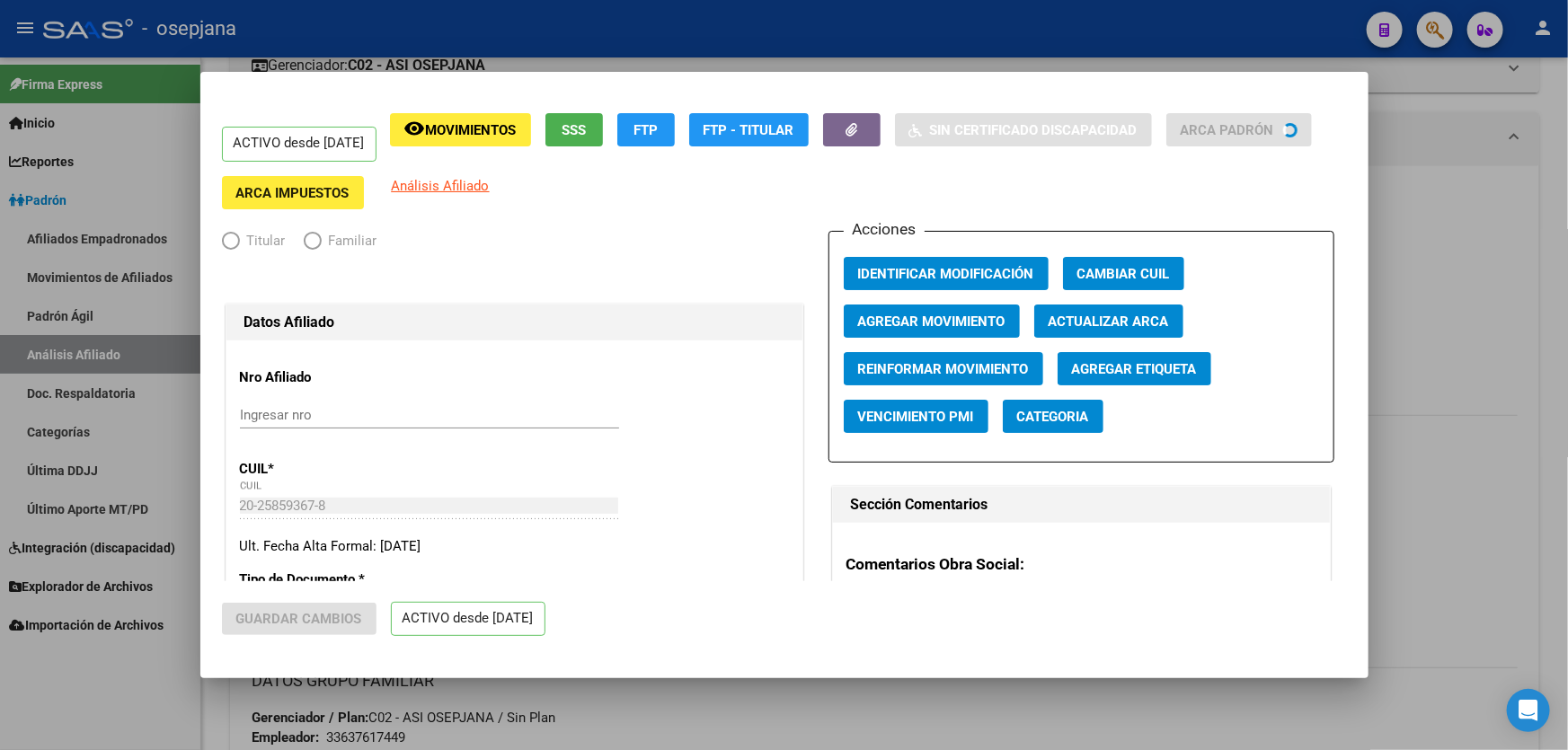
radio input "true"
type input "33-63761744-9"
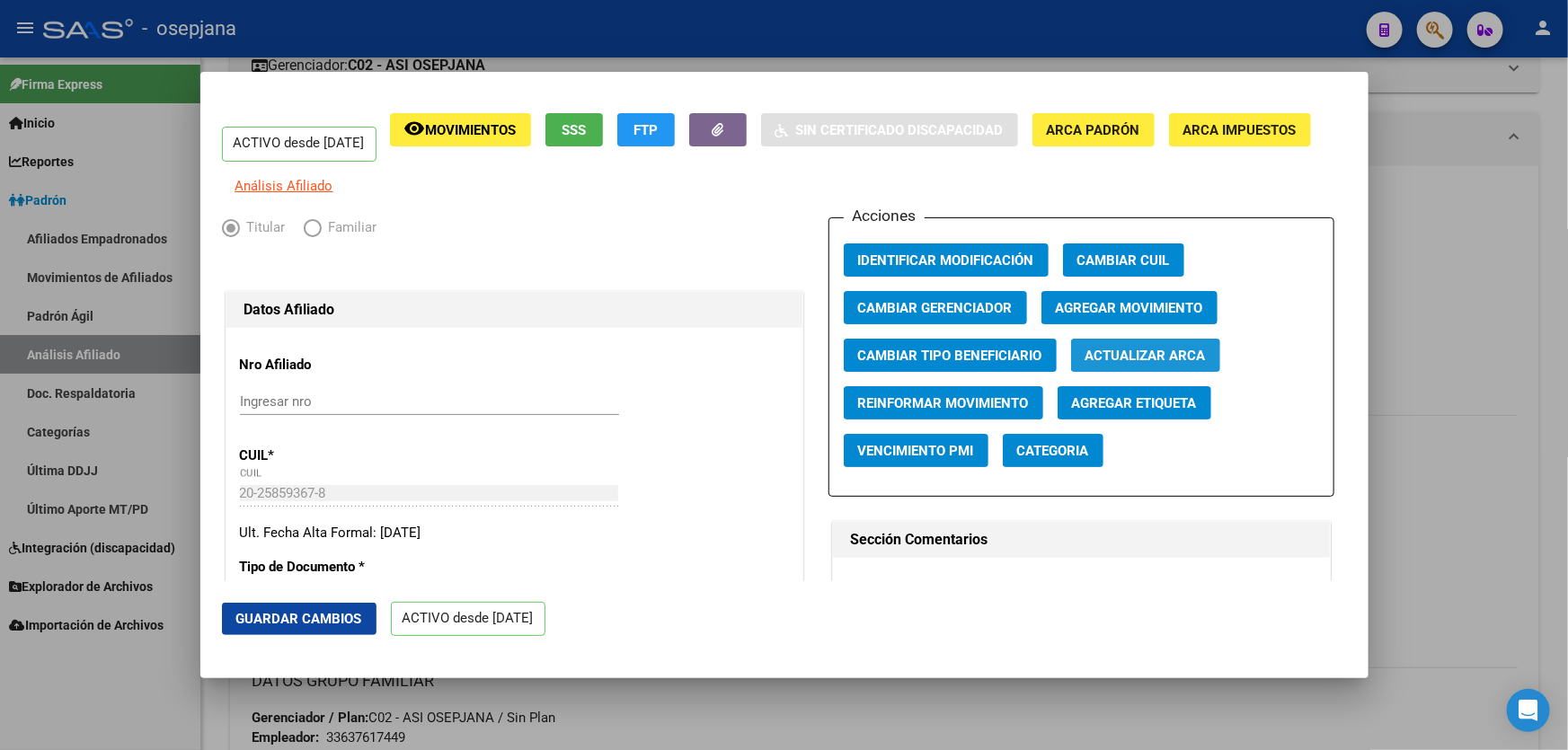
click at [1114, 364] on span "Actualizar ARCA" at bounding box center [1145, 355] width 120 height 16
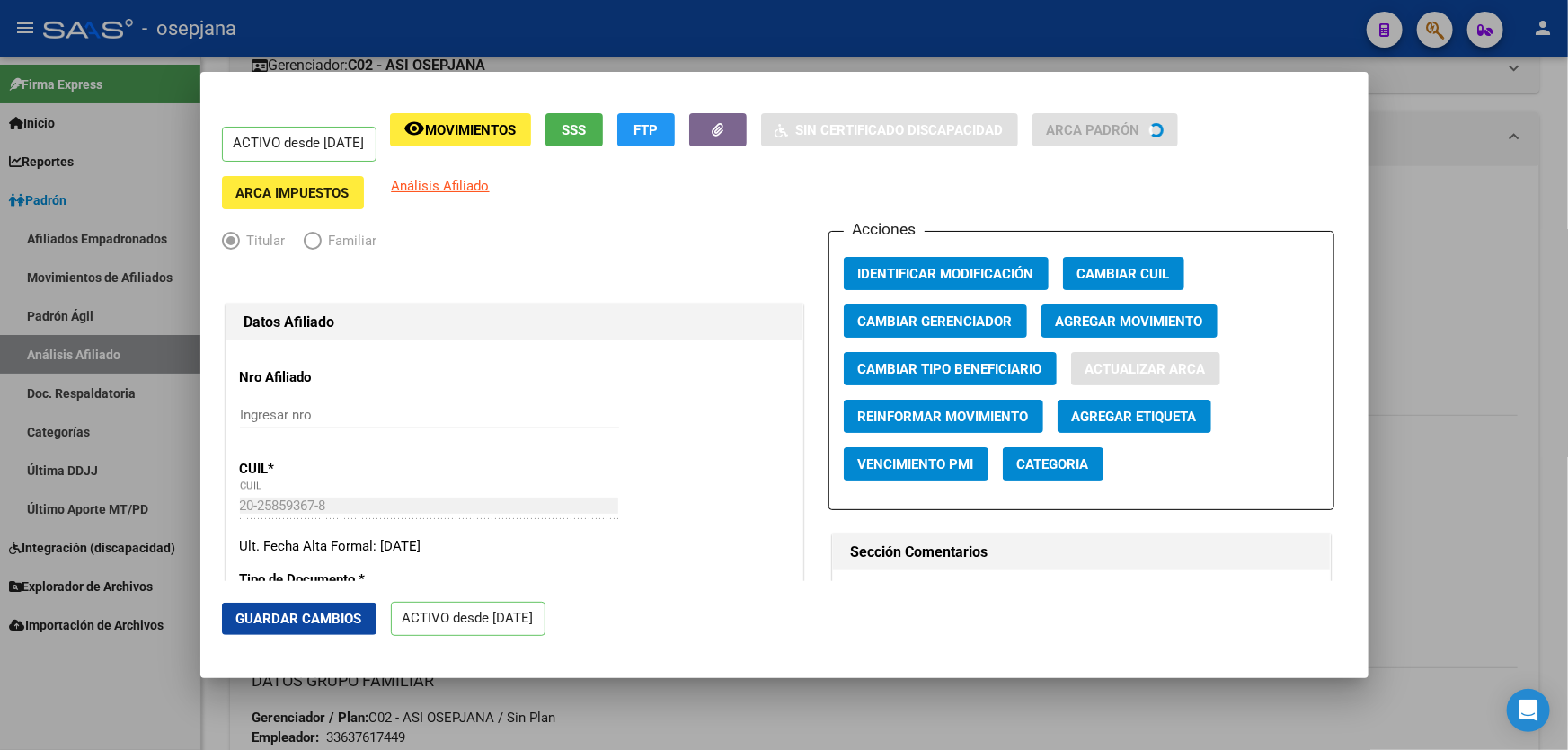
type input "[PERSON_NAME] [PERSON_NAME]"
type input "[DATE][PERSON_NAME]"
type input "PRINGLES"
type input "462"
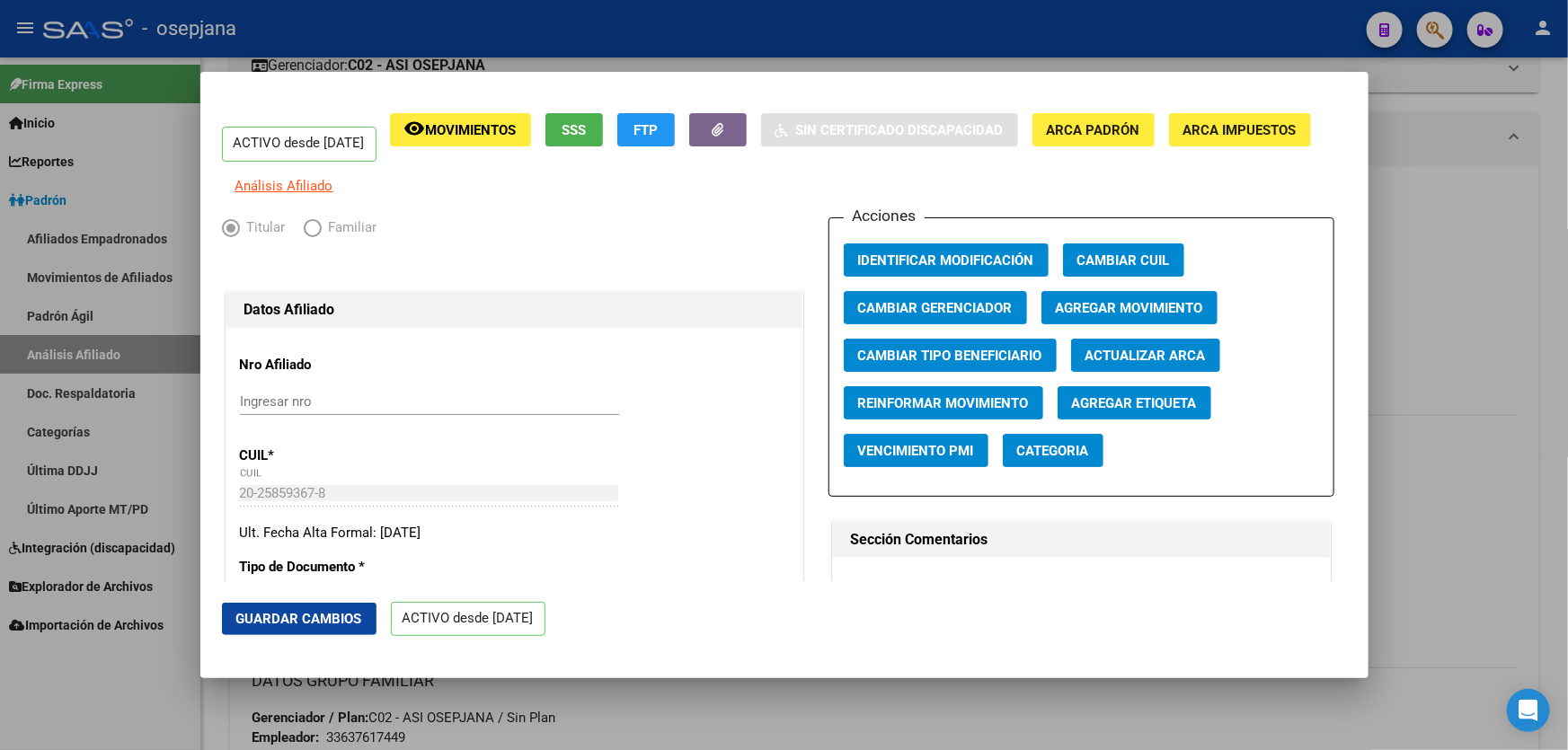
click at [261, 608] on button "Guardar Cambios" at bounding box center [298, 619] width 154 height 32
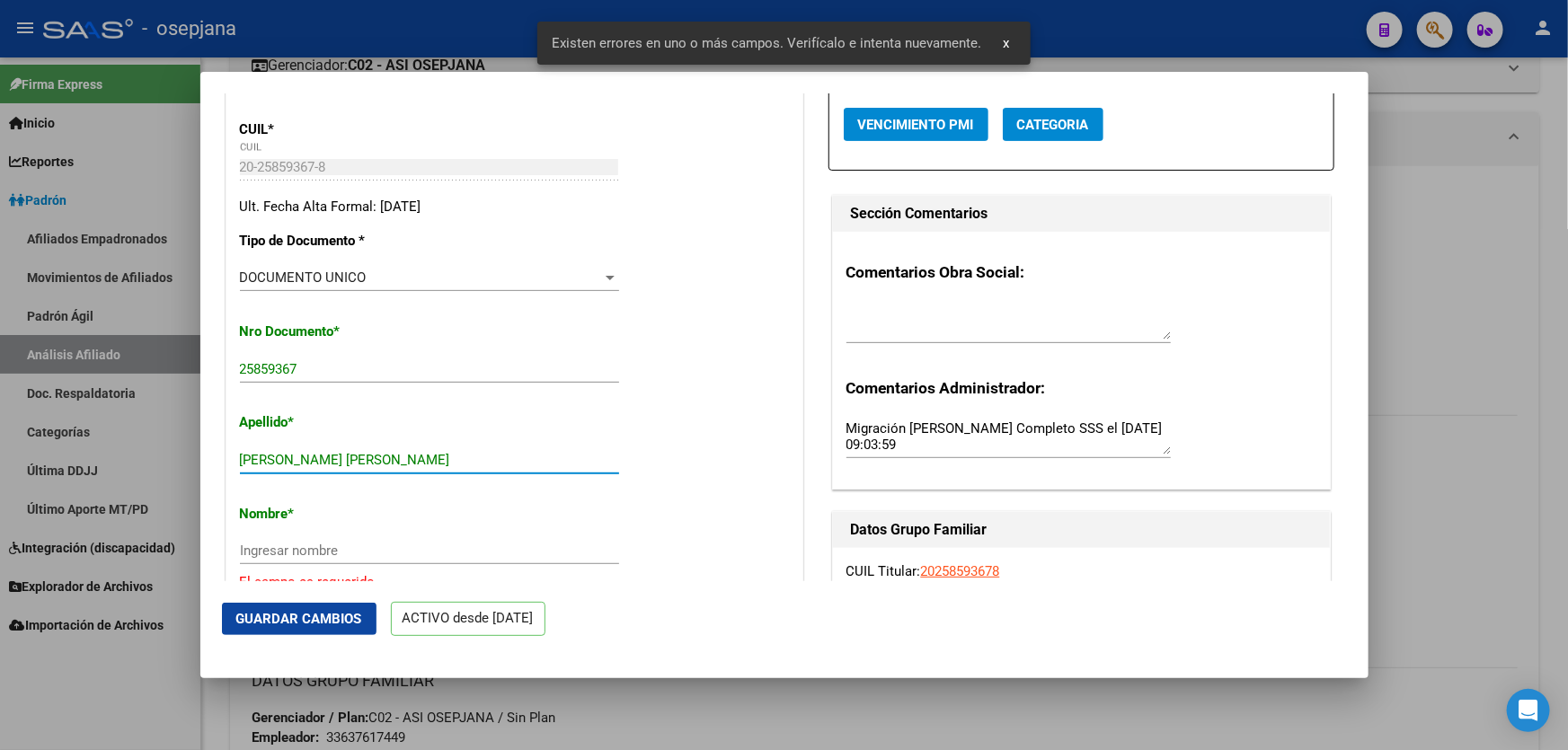
drag, startPoint x: 276, startPoint y: 470, endPoint x: 434, endPoint y: 470, distance: 158.0
click at [434, 468] on input "[PERSON_NAME] [PERSON_NAME]" at bounding box center [429, 459] width 379 height 16
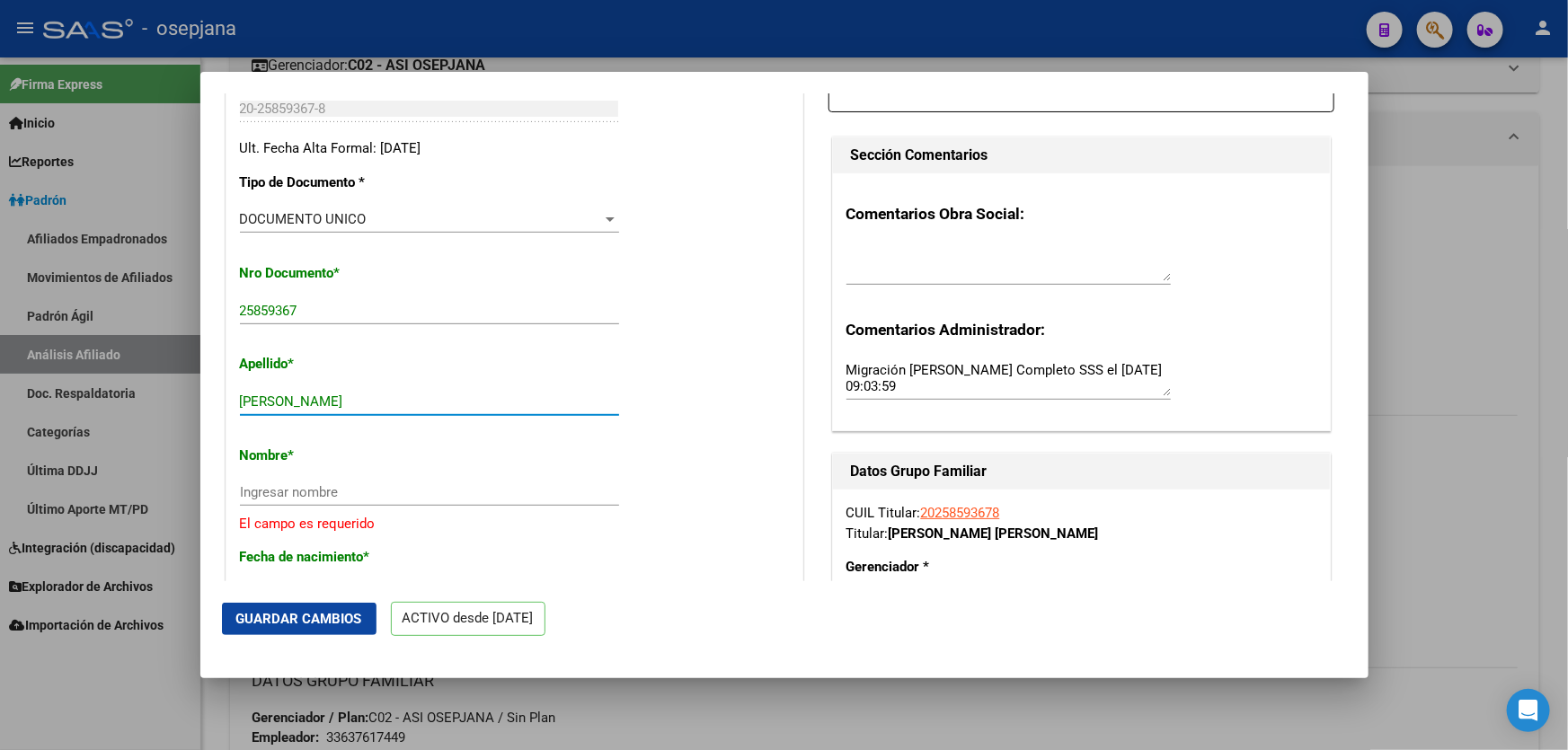
scroll to position [490, 0]
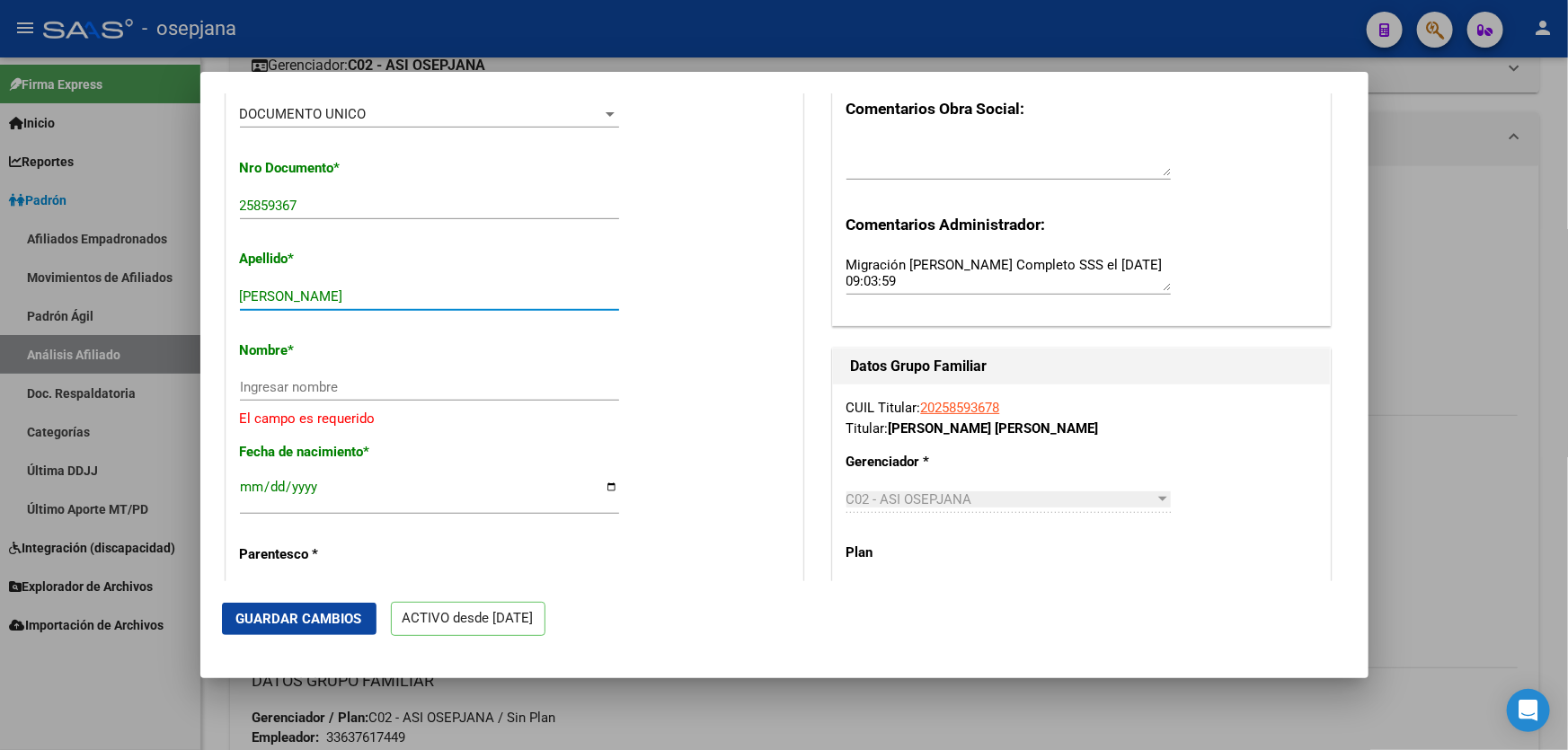
type input "[PERSON_NAME]"
click at [284, 395] on input "Ingresar nombre" at bounding box center [429, 386] width 379 height 16
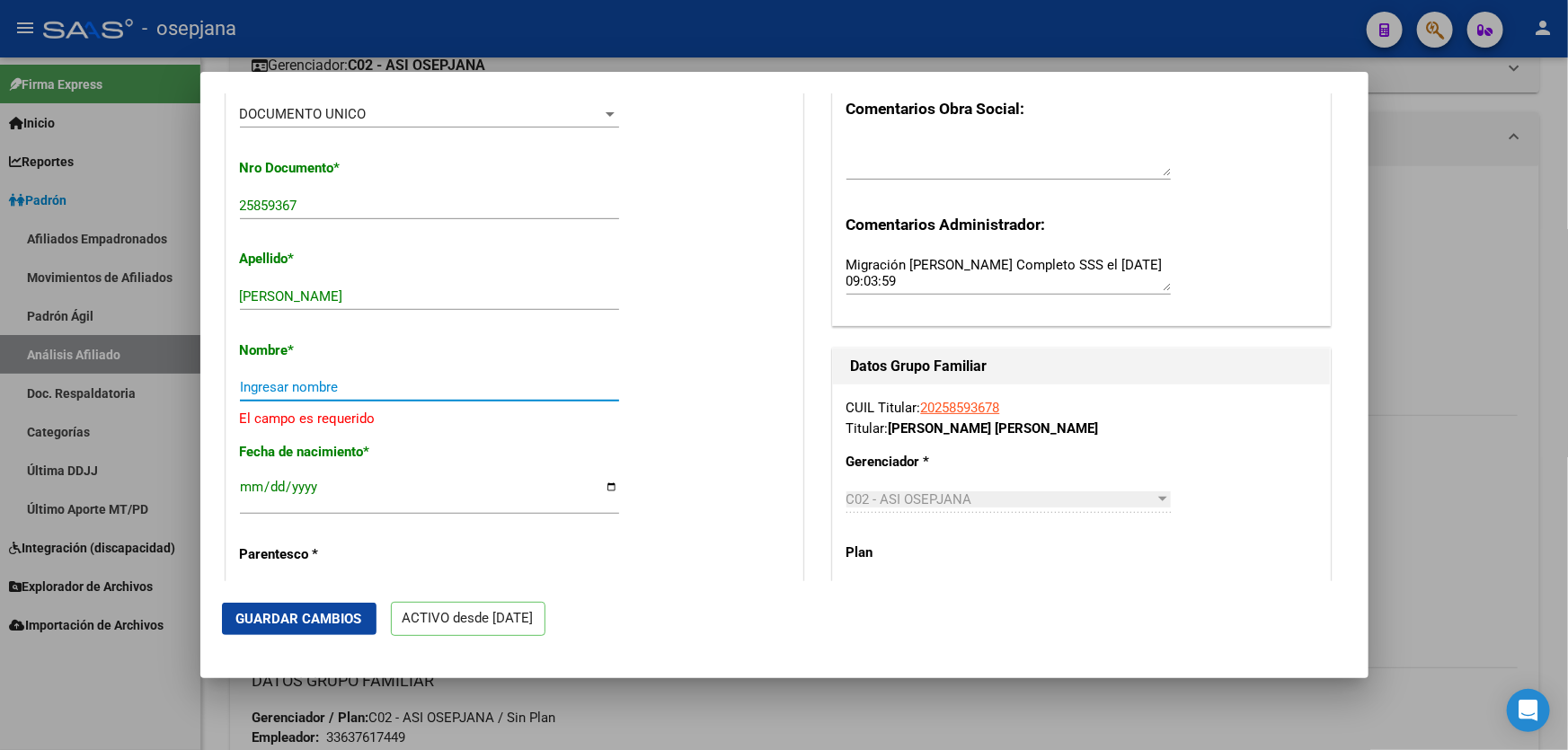
paste input "[PERSON_NAME]"
type input "[PERSON_NAME]"
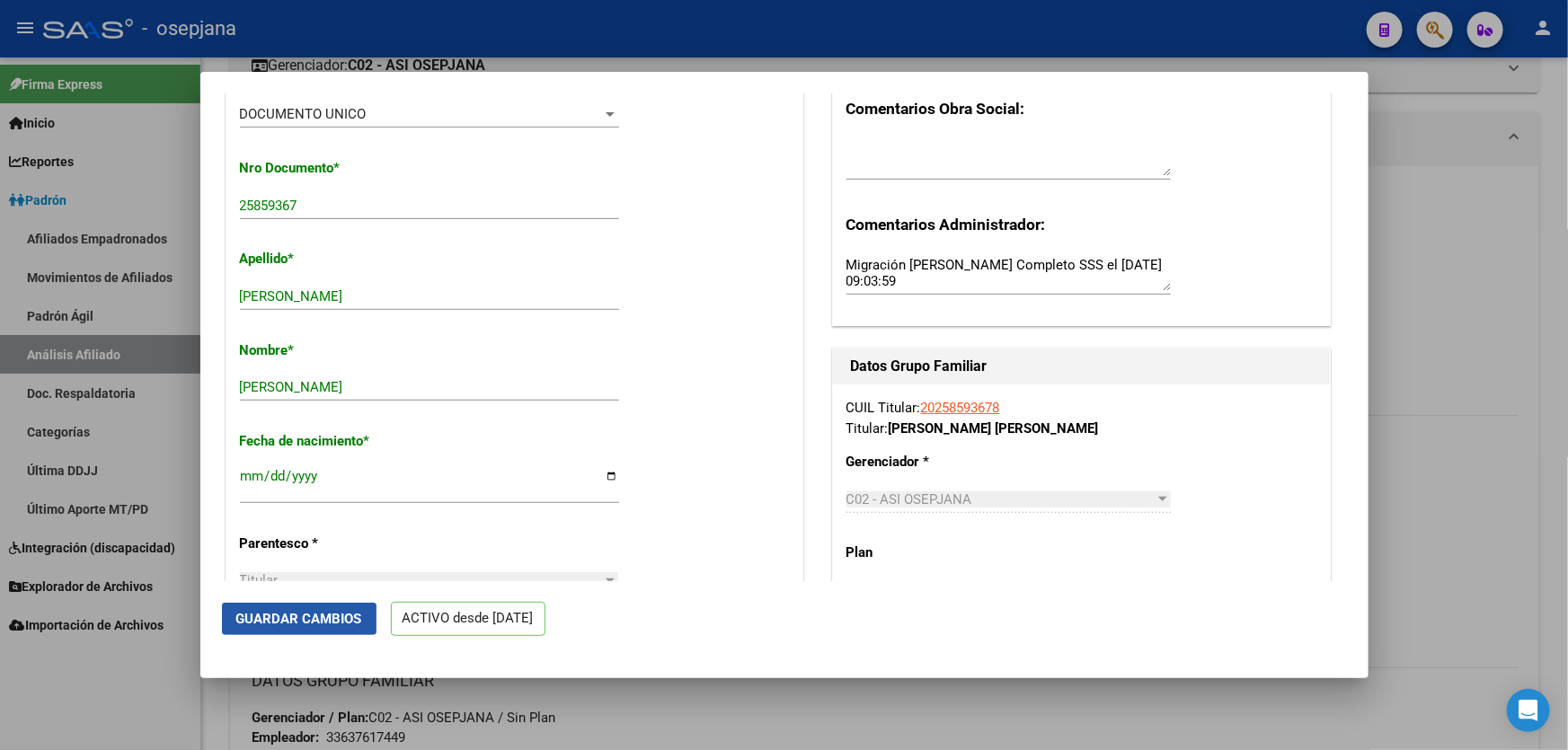
click at [284, 622] on span "Guardar Cambios" at bounding box center [299, 618] width 126 height 16
click at [1567, 445] on div at bounding box center [784, 375] width 1568 height 750
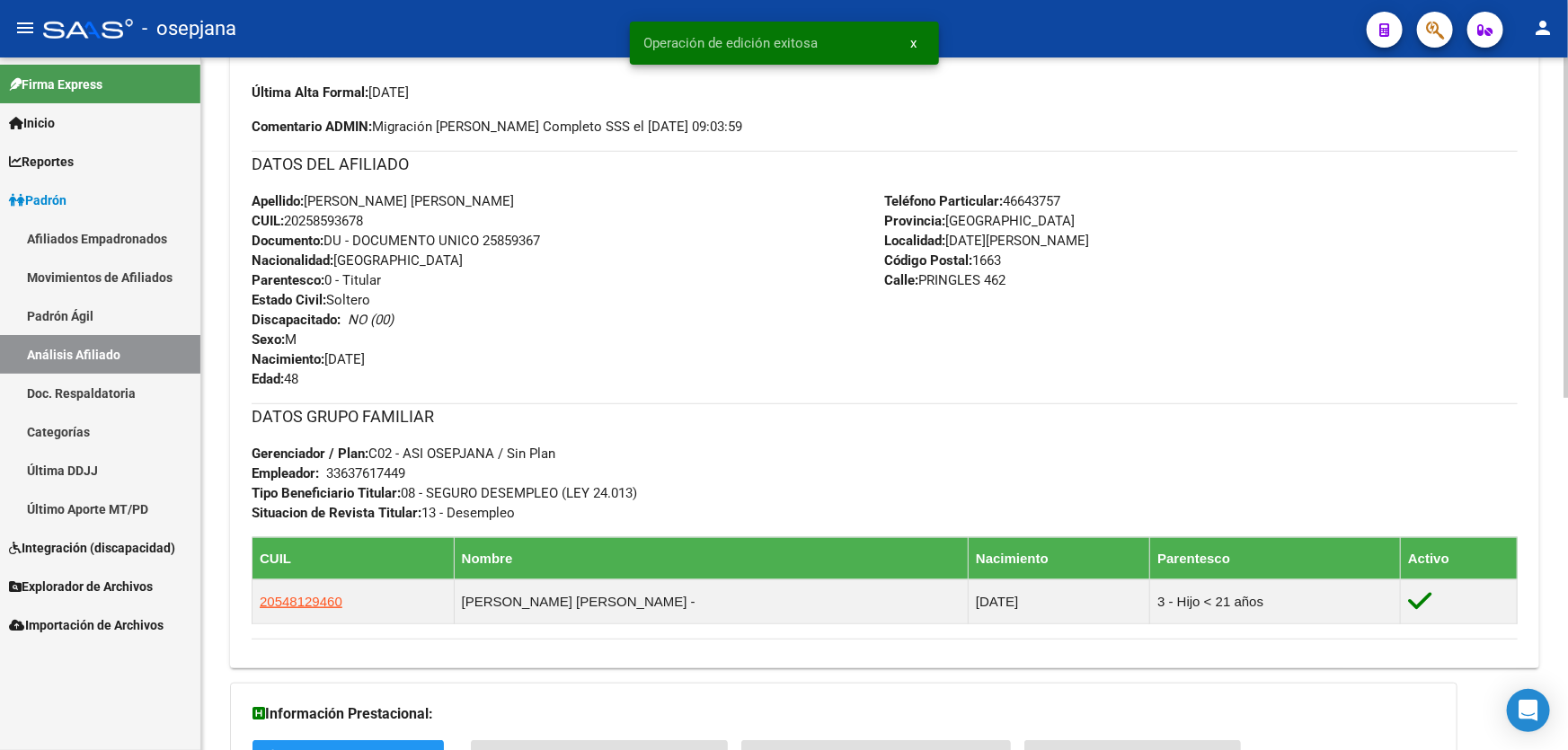
scroll to position [714, 0]
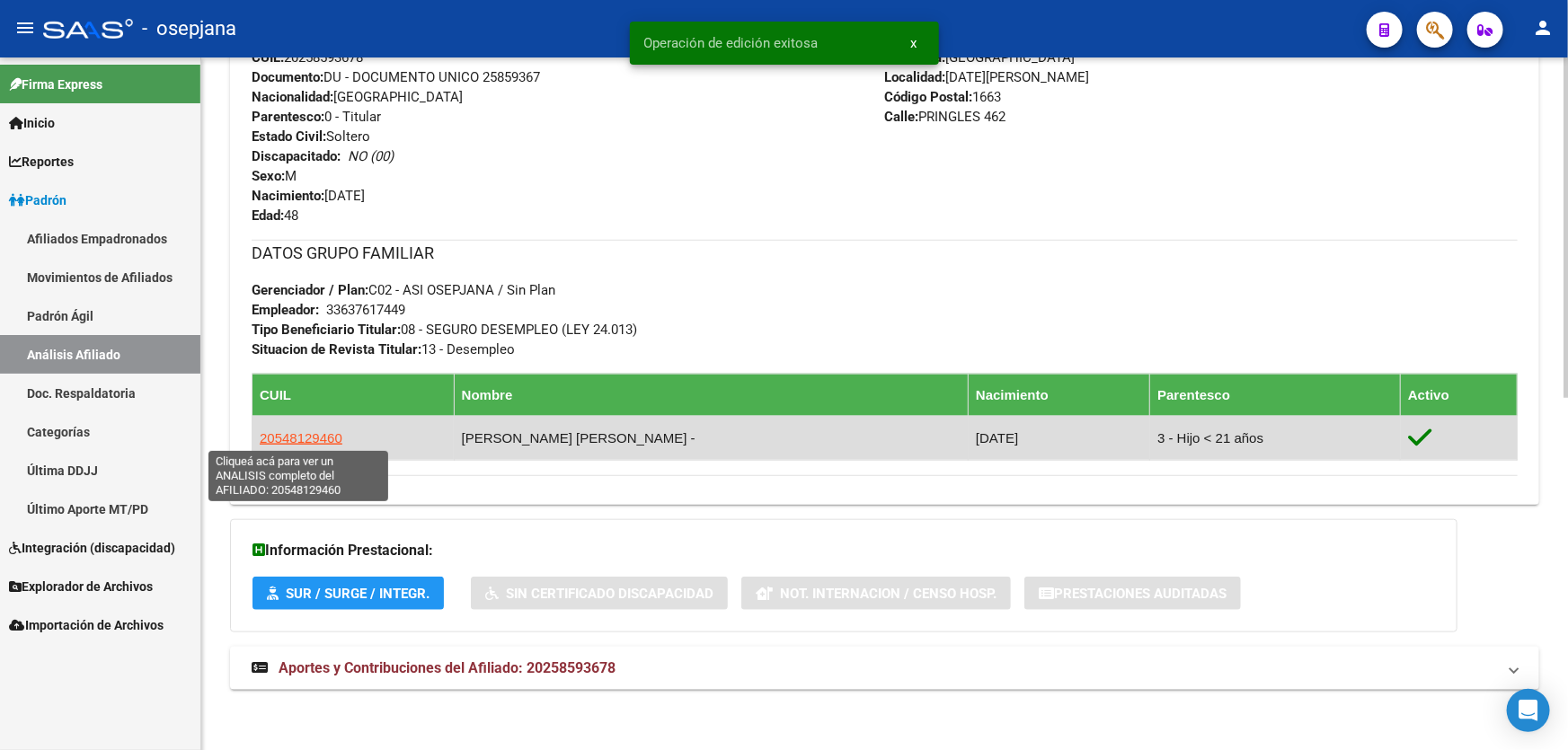
click at [320, 435] on span "20548129460" at bounding box center [300, 438] width 82 height 15
type textarea "20548129460"
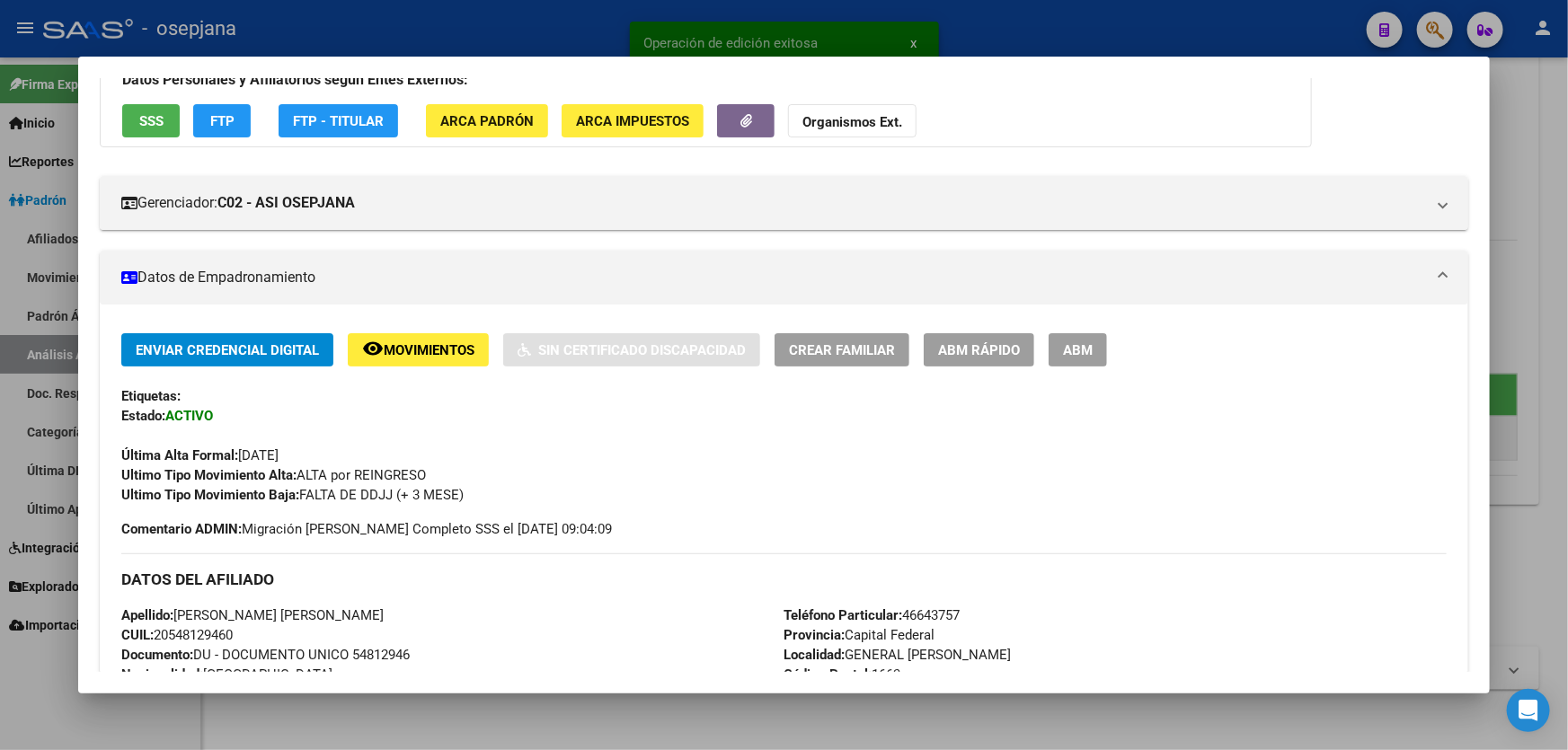
scroll to position [244, 0]
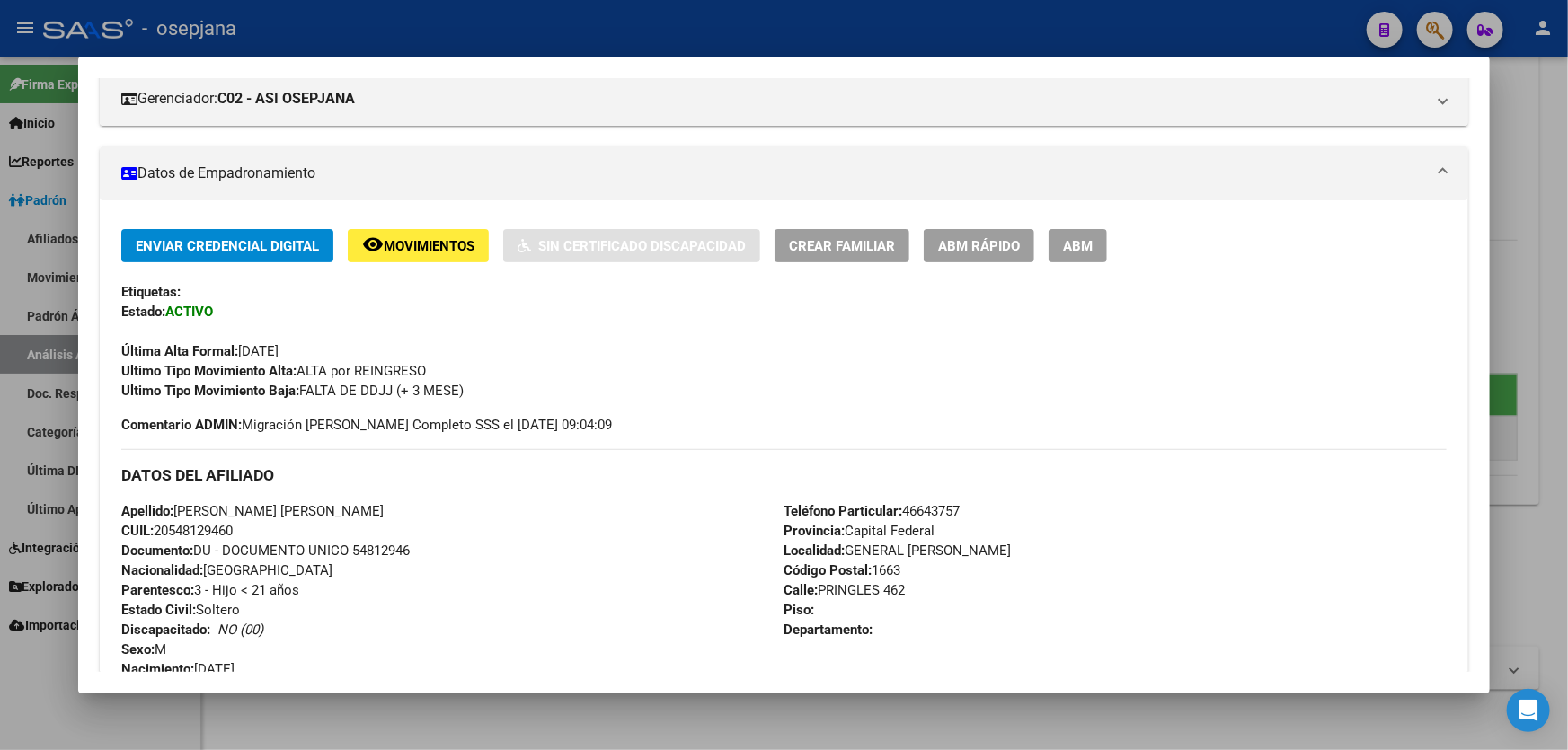
click at [980, 201] on div "Enviar Credencial Digital remove_red_eye Movimientos Sin Certificado Discapacid…" at bounding box center [783, 605] width 1368 height 810
click at [987, 251] on span "ABM Rápido" at bounding box center [979, 245] width 81 height 16
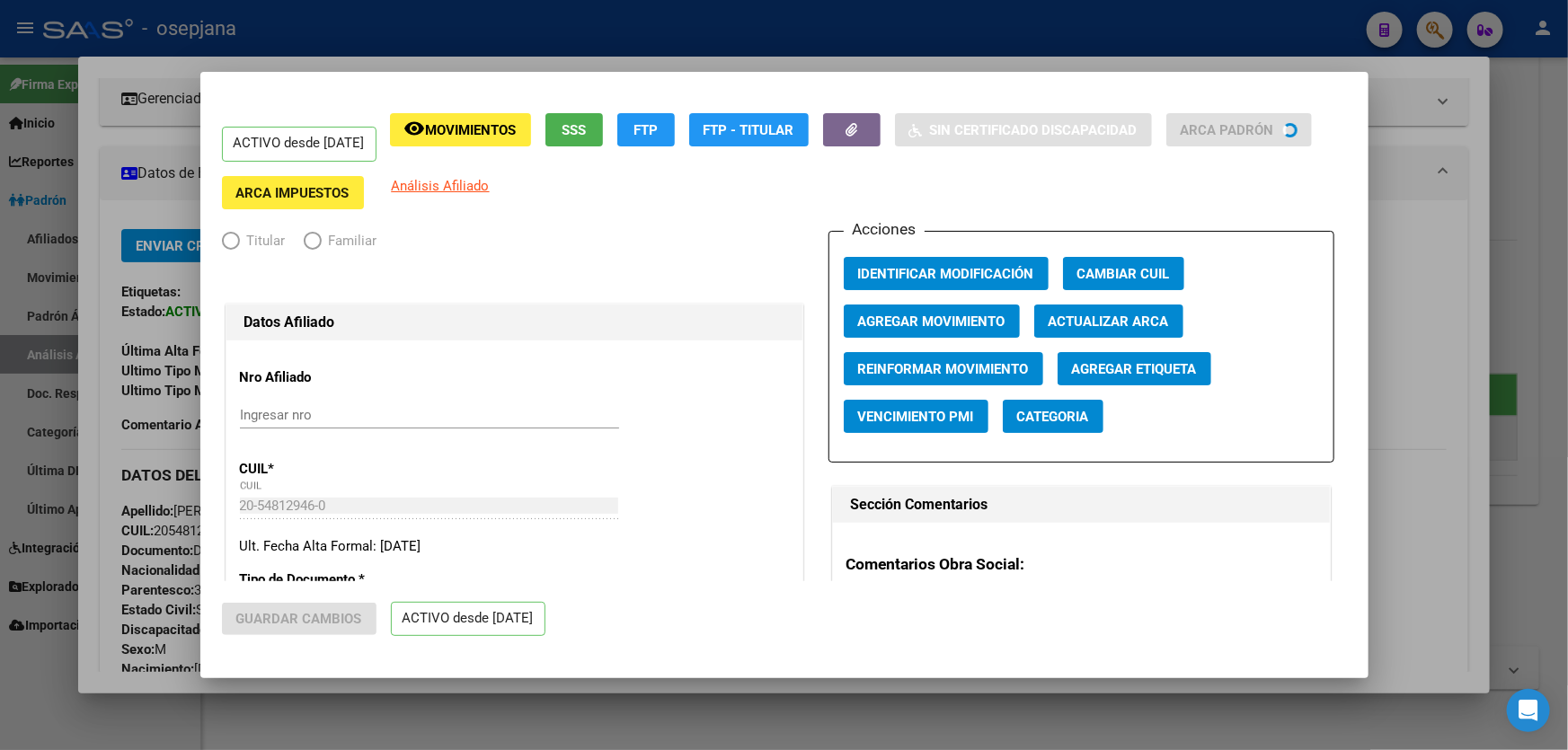
radio input "true"
type input "33-63761744-9"
click at [1105, 323] on span "Actualizar ARCA" at bounding box center [1108, 321] width 120 height 16
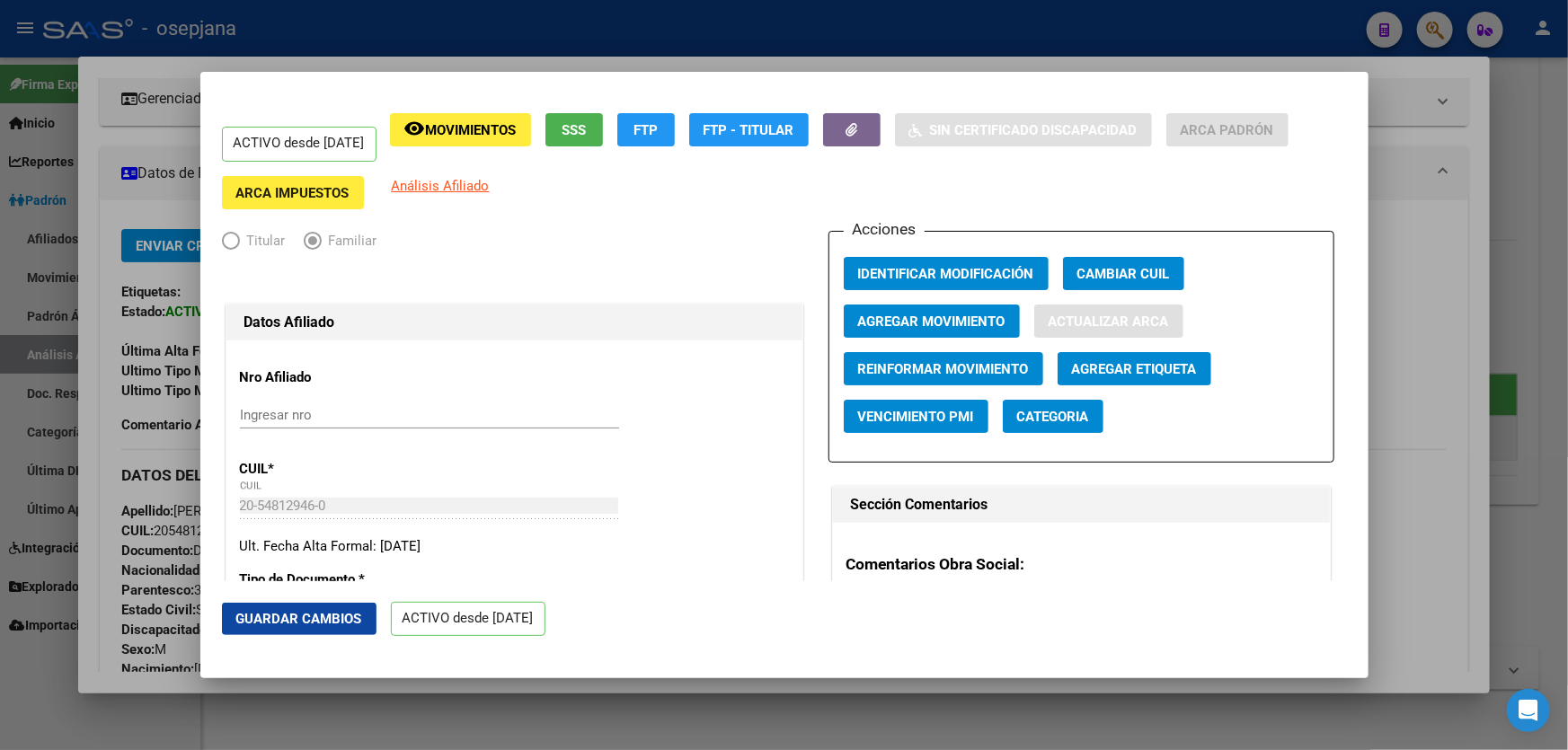
type input "[PERSON_NAME]"
type input "[DATE][PERSON_NAME]"
type input "PRINGLES"
type input "462"
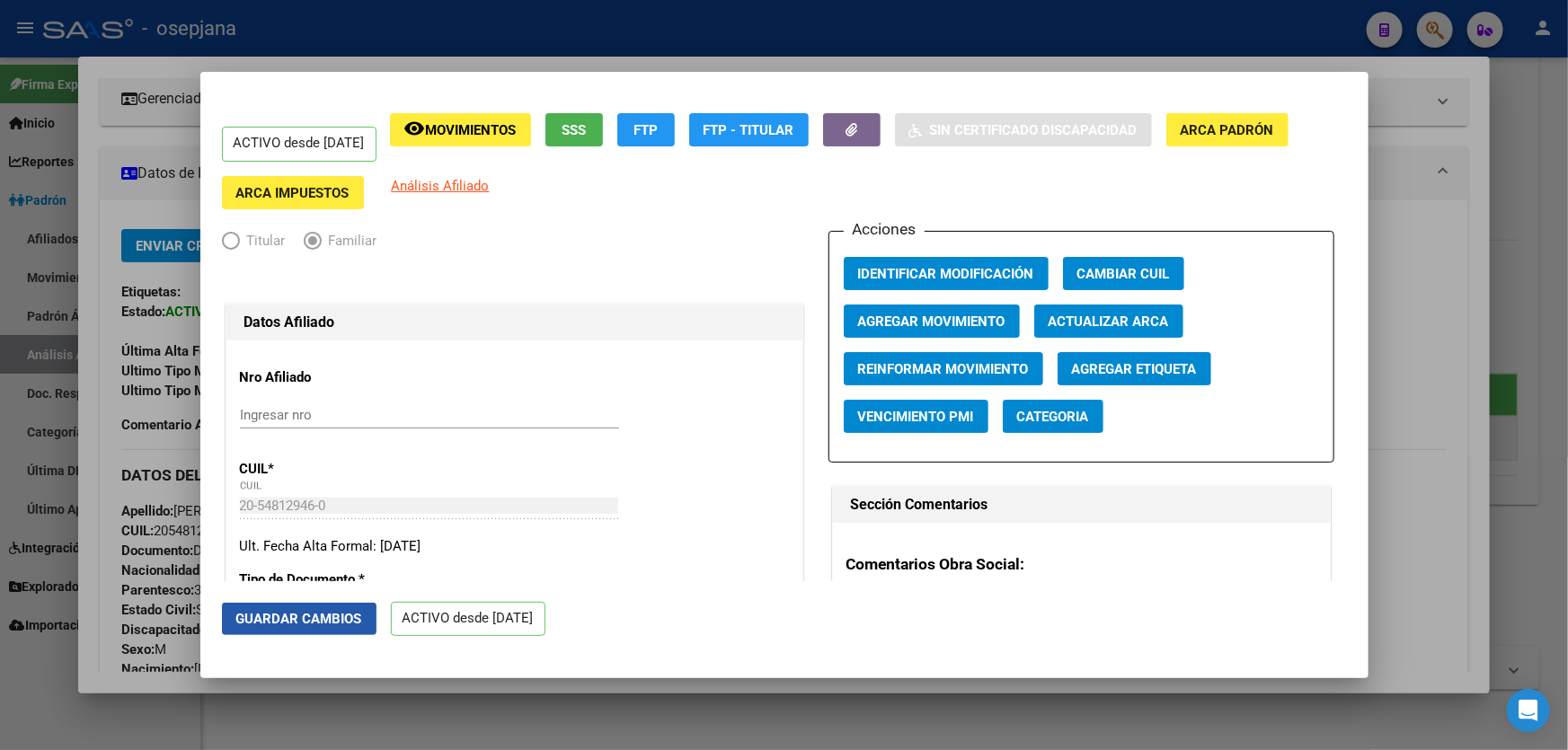
click at [304, 611] on span "Guardar Cambios" at bounding box center [299, 618] width 126 height 16
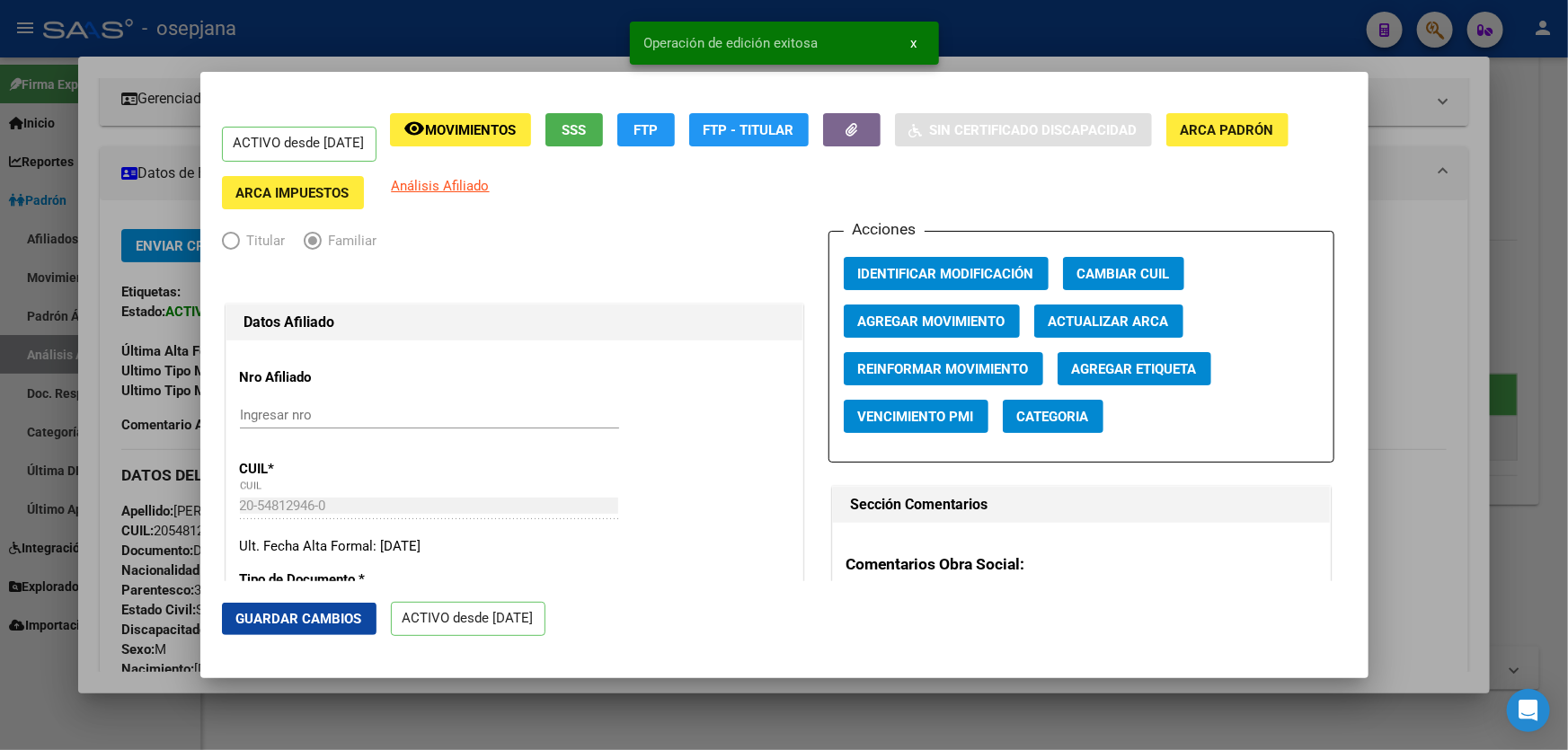
click at [1567, 385] on div at bounding box center [784, 375] width 1568 height 750
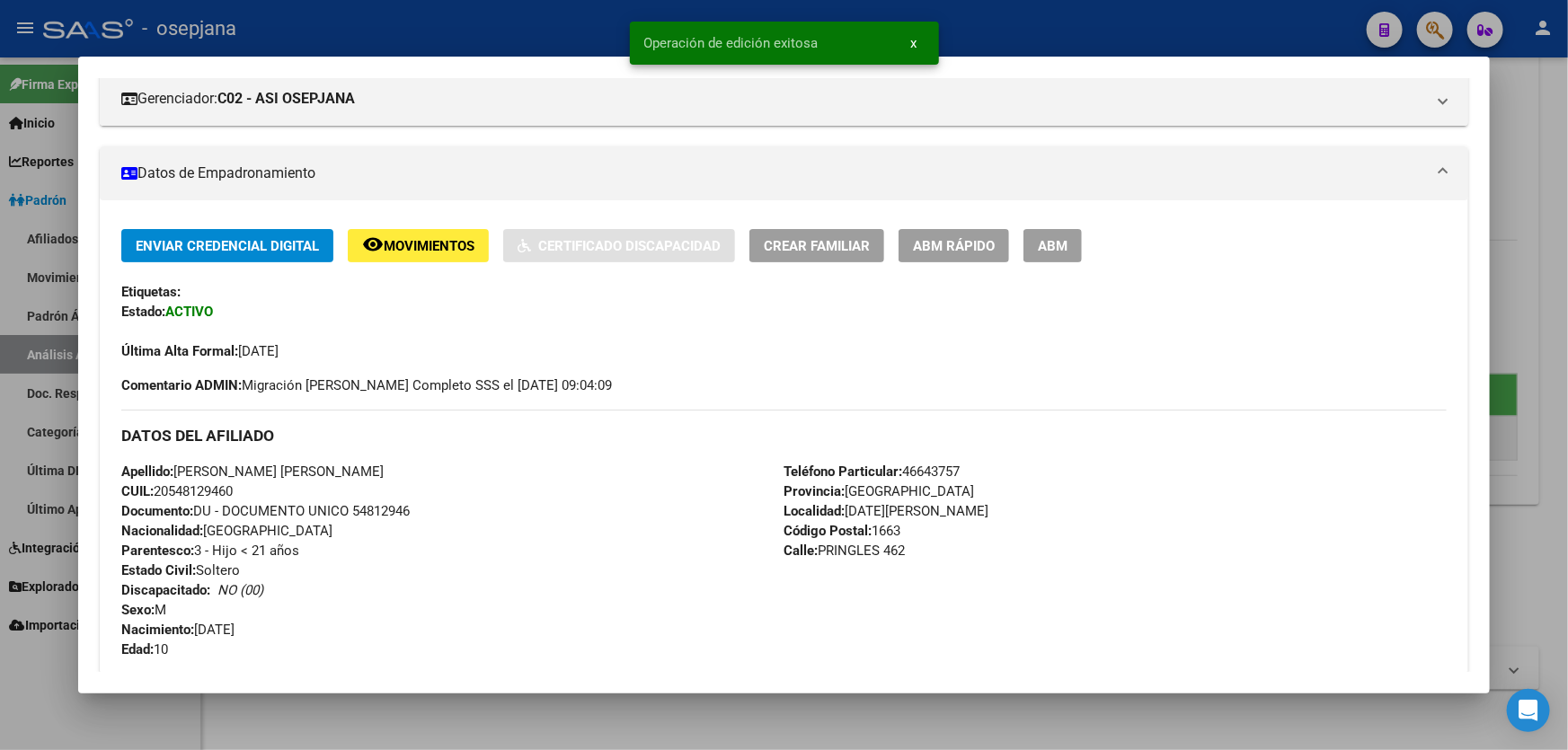
click at [1567, 385] on div at bounding box center [784, 375] width 1568 height 750
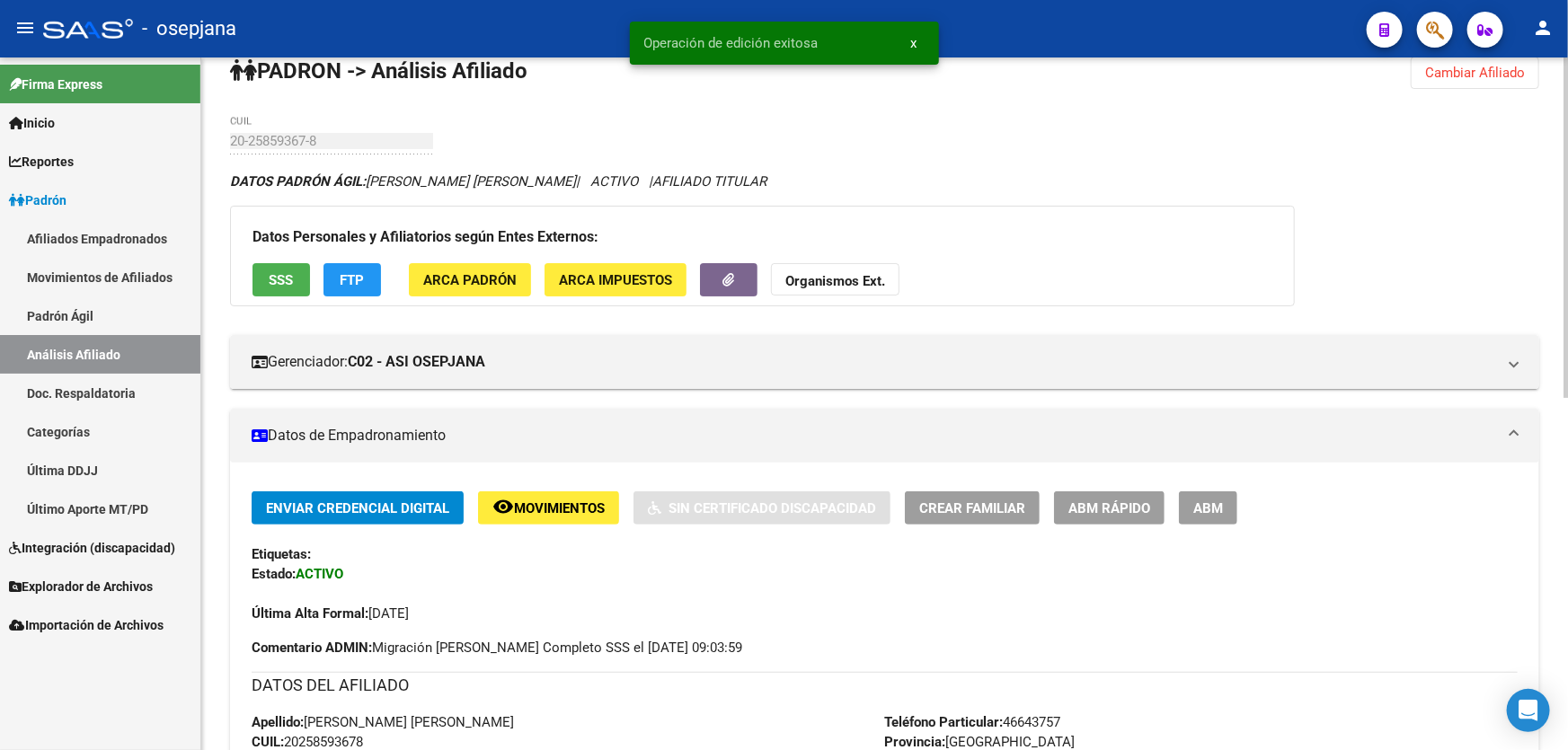
scroll to position [0, 0]
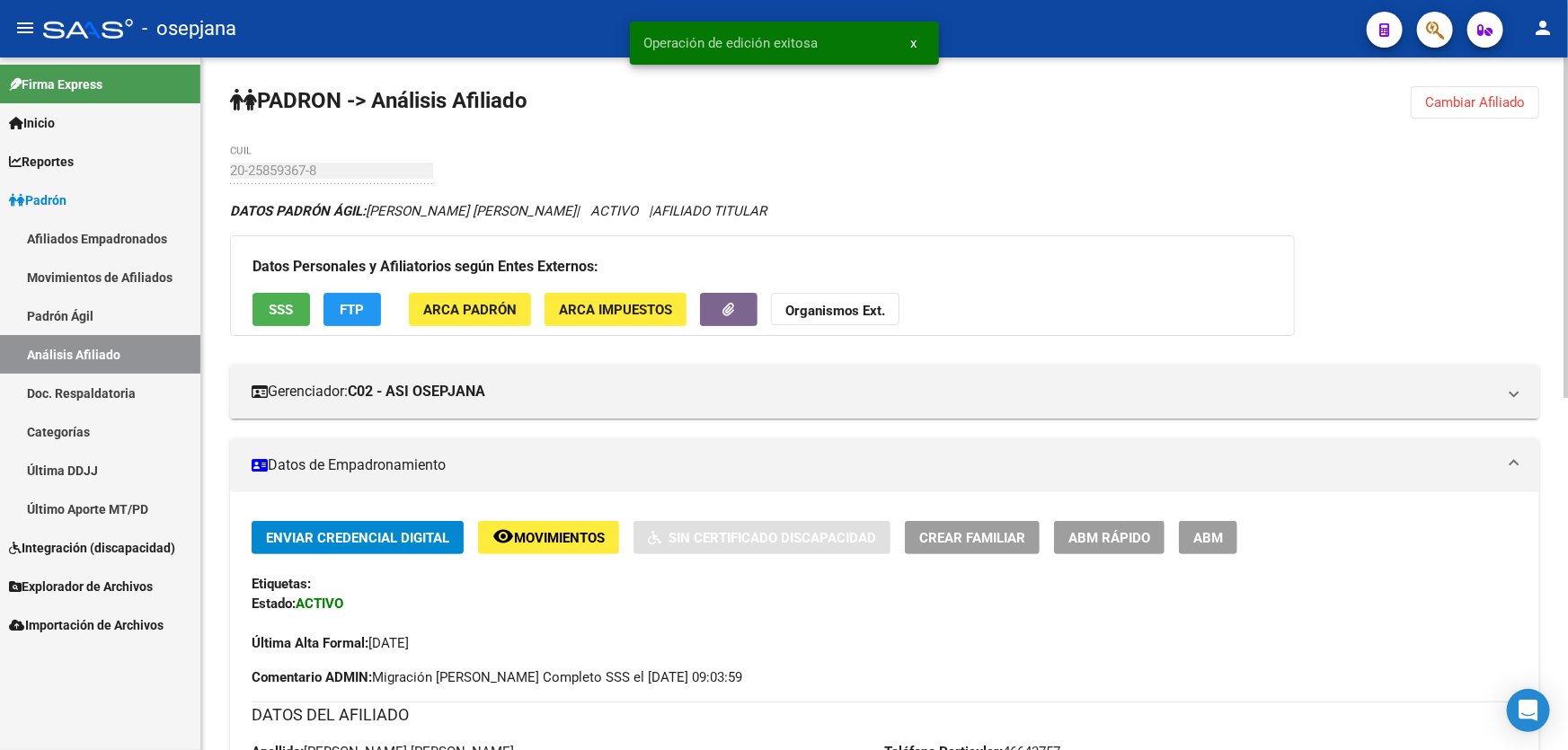
click at [258, 304] on button "SSS" at bounding box center [281, 309] width 58 height 33
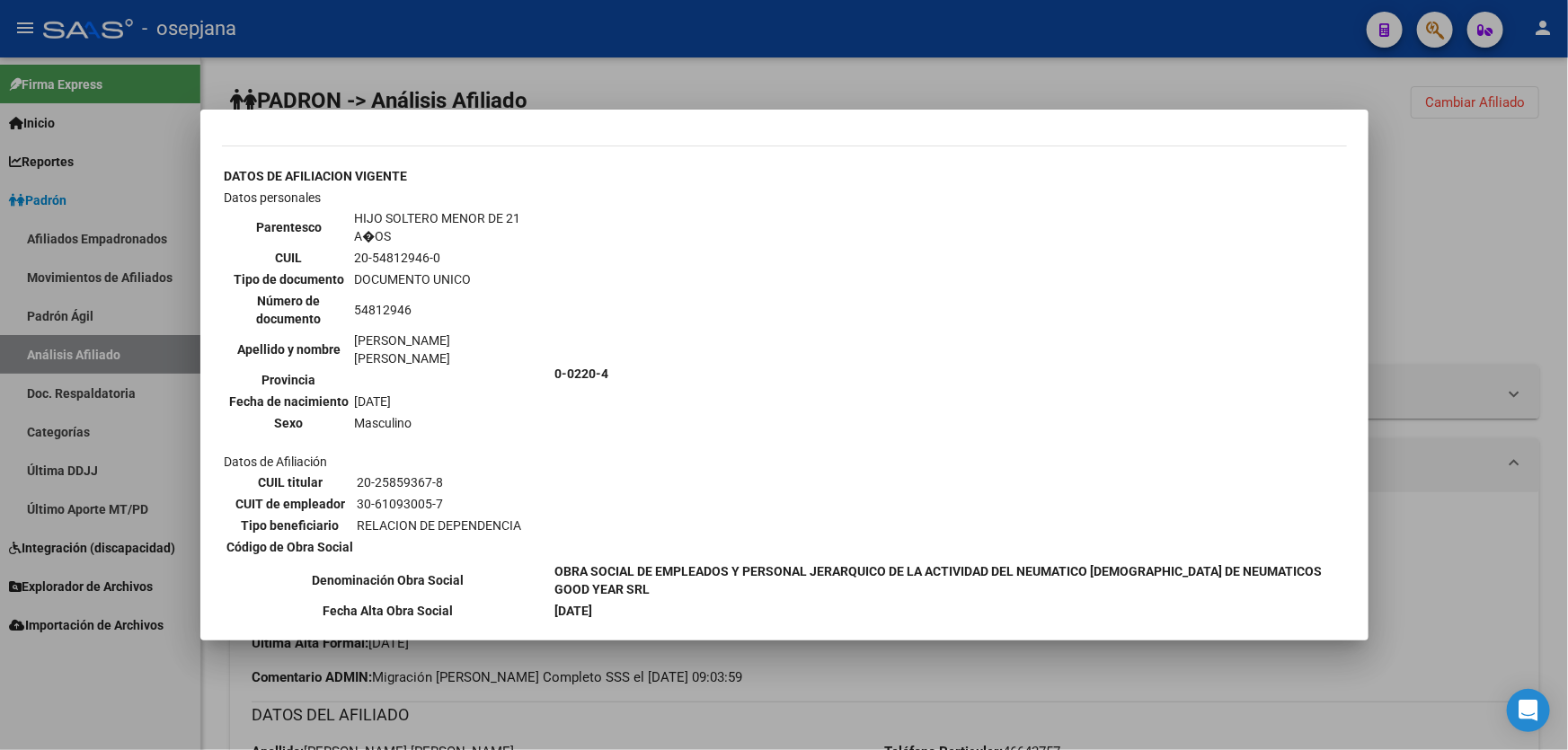
scroll to position [861, 0]
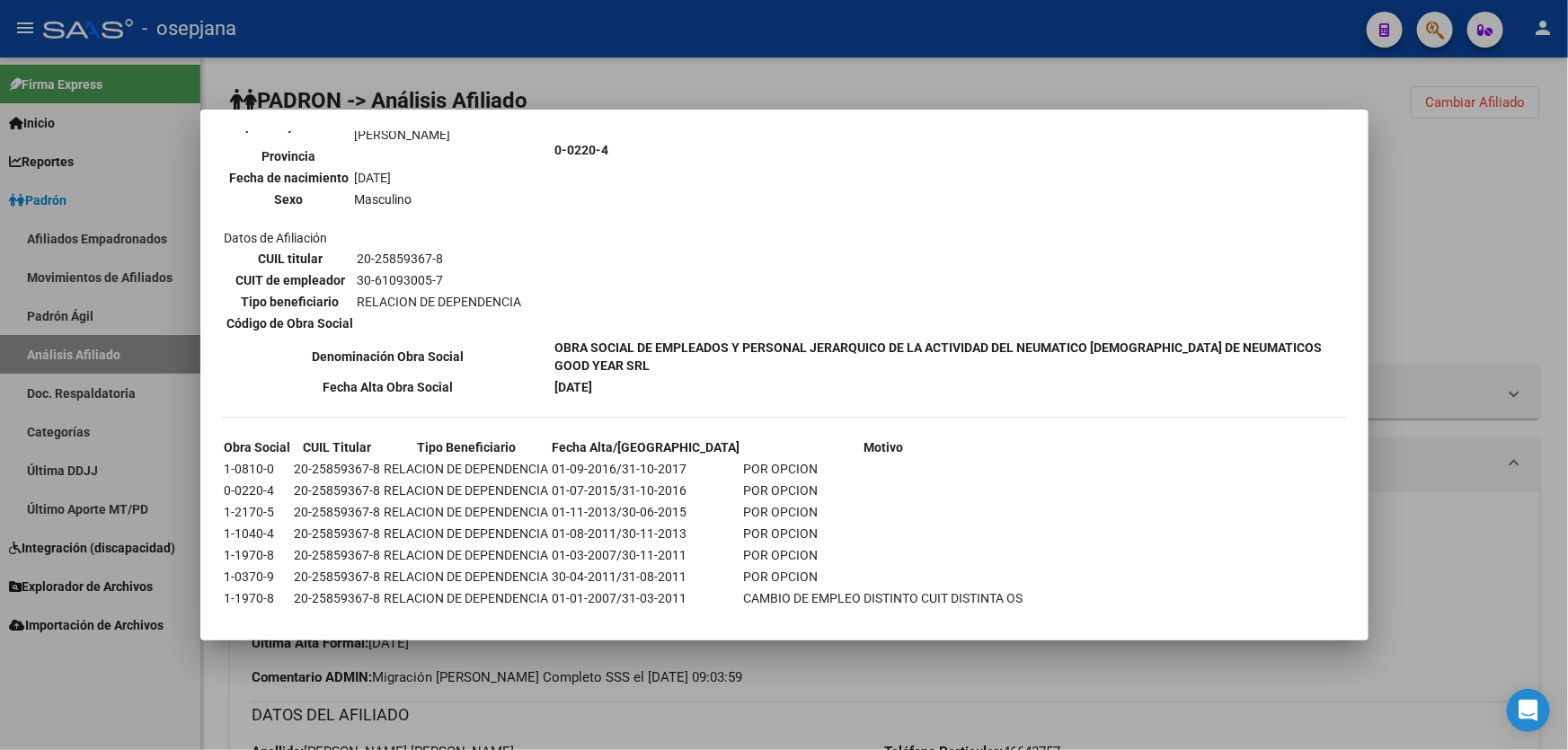
click at [1521, 282] on div at bounding box center [784, 375] width 1568 height 750
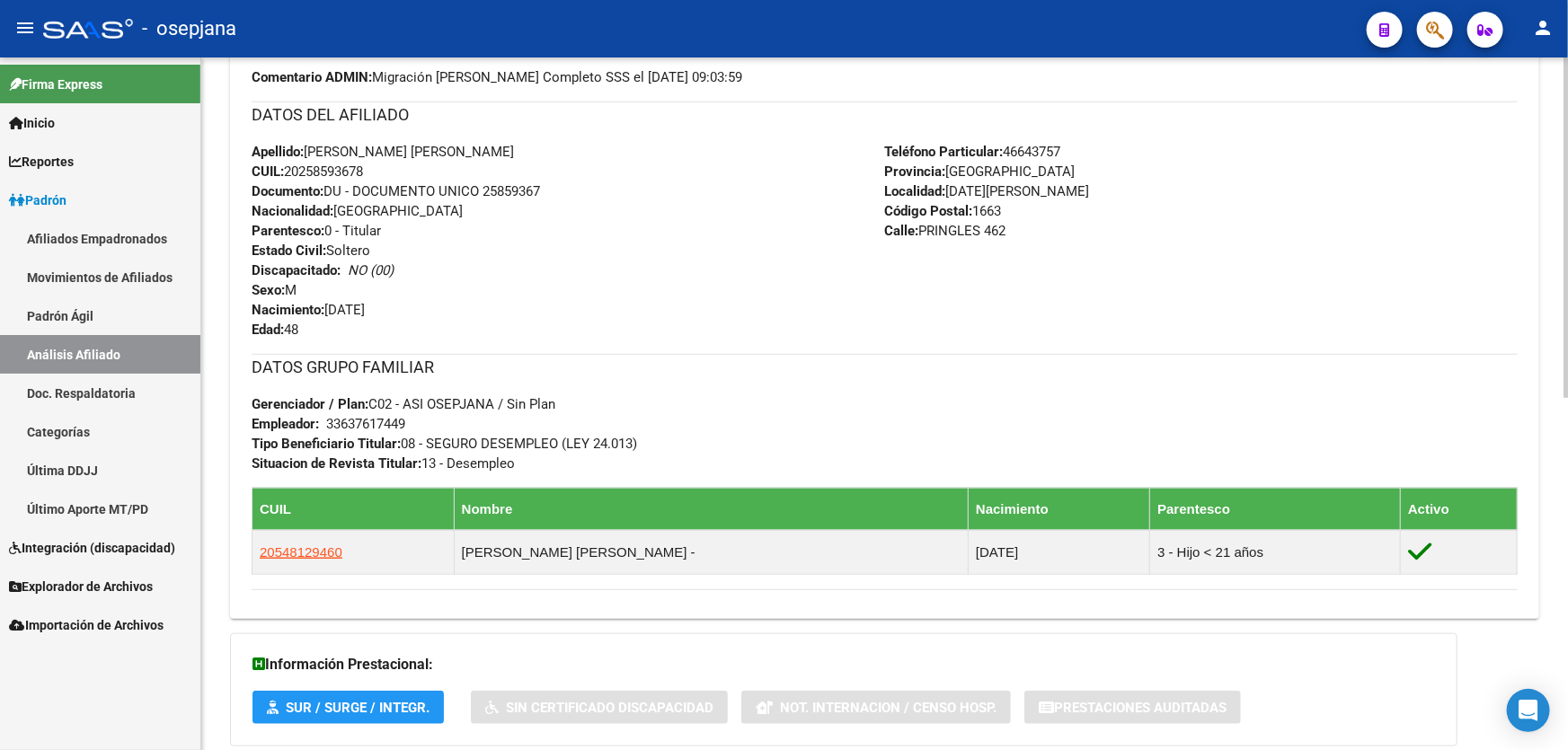
scroll to position [714, 0]
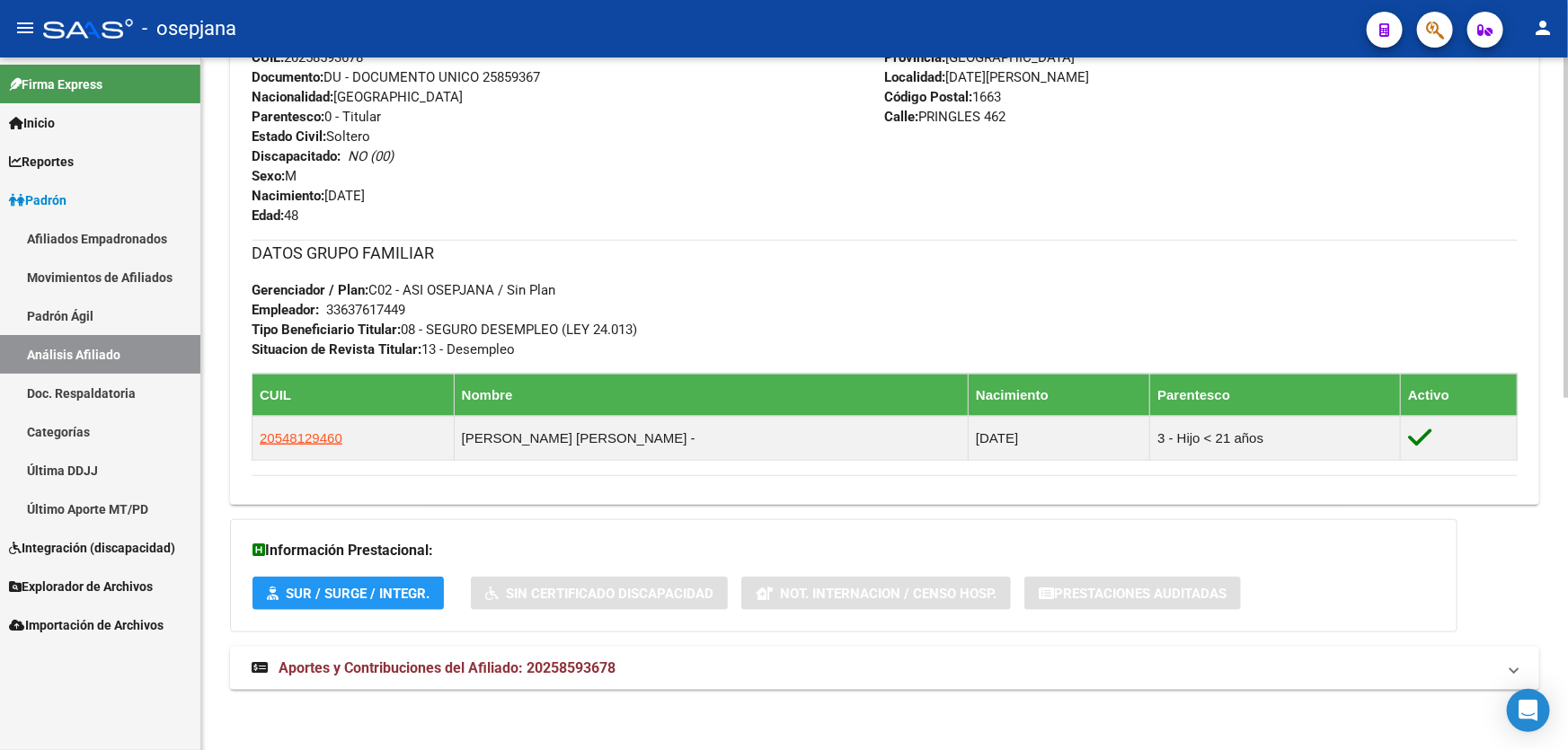
click at [593, 667] on span "Aportes y Contribuciones del Afiliado: 20258593678" at bounding box center [447, 668] width 337 height 17
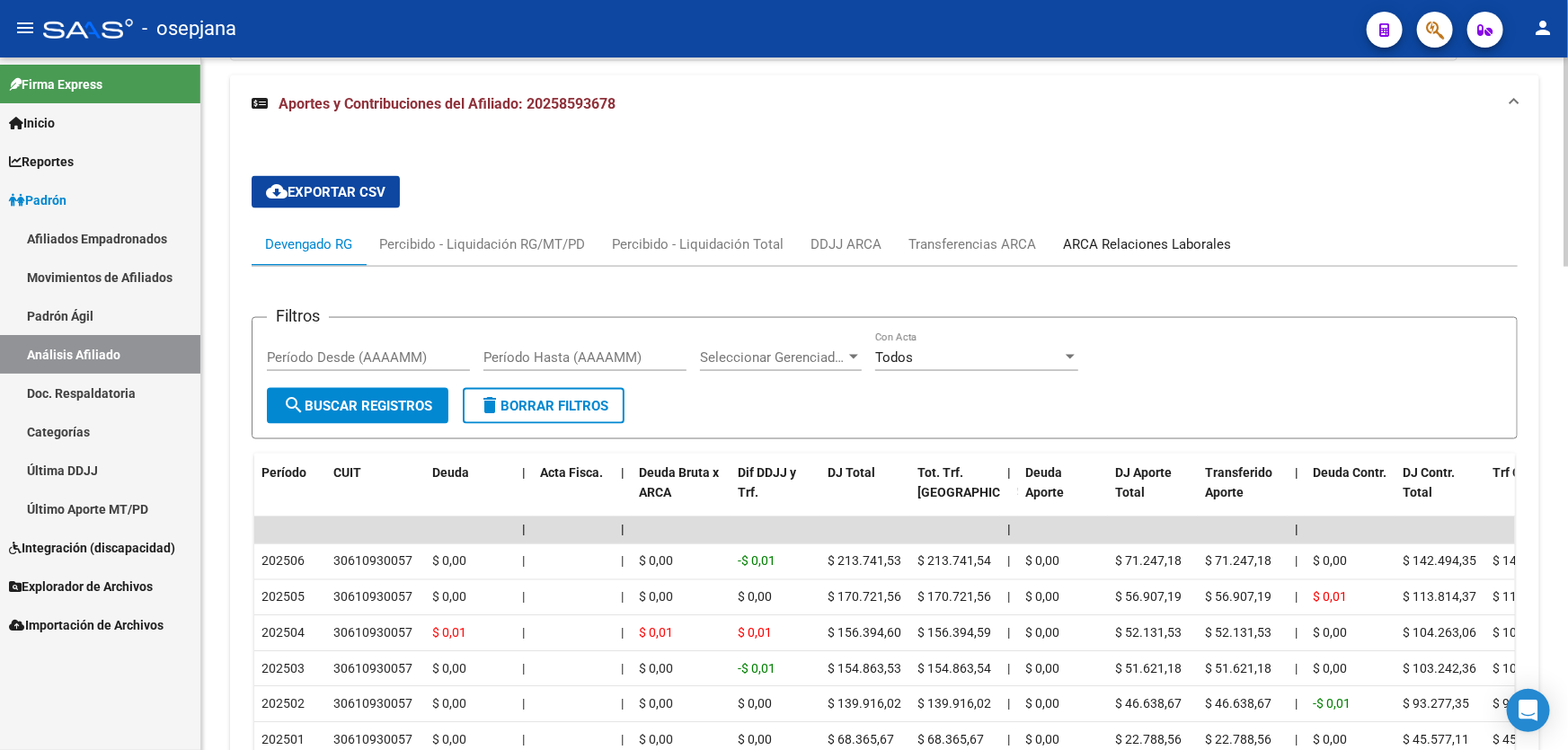
click at [1185, 248] on div "ARCA Relaciones Laborales" at bounding box center [1146, 244] width 168 height 20
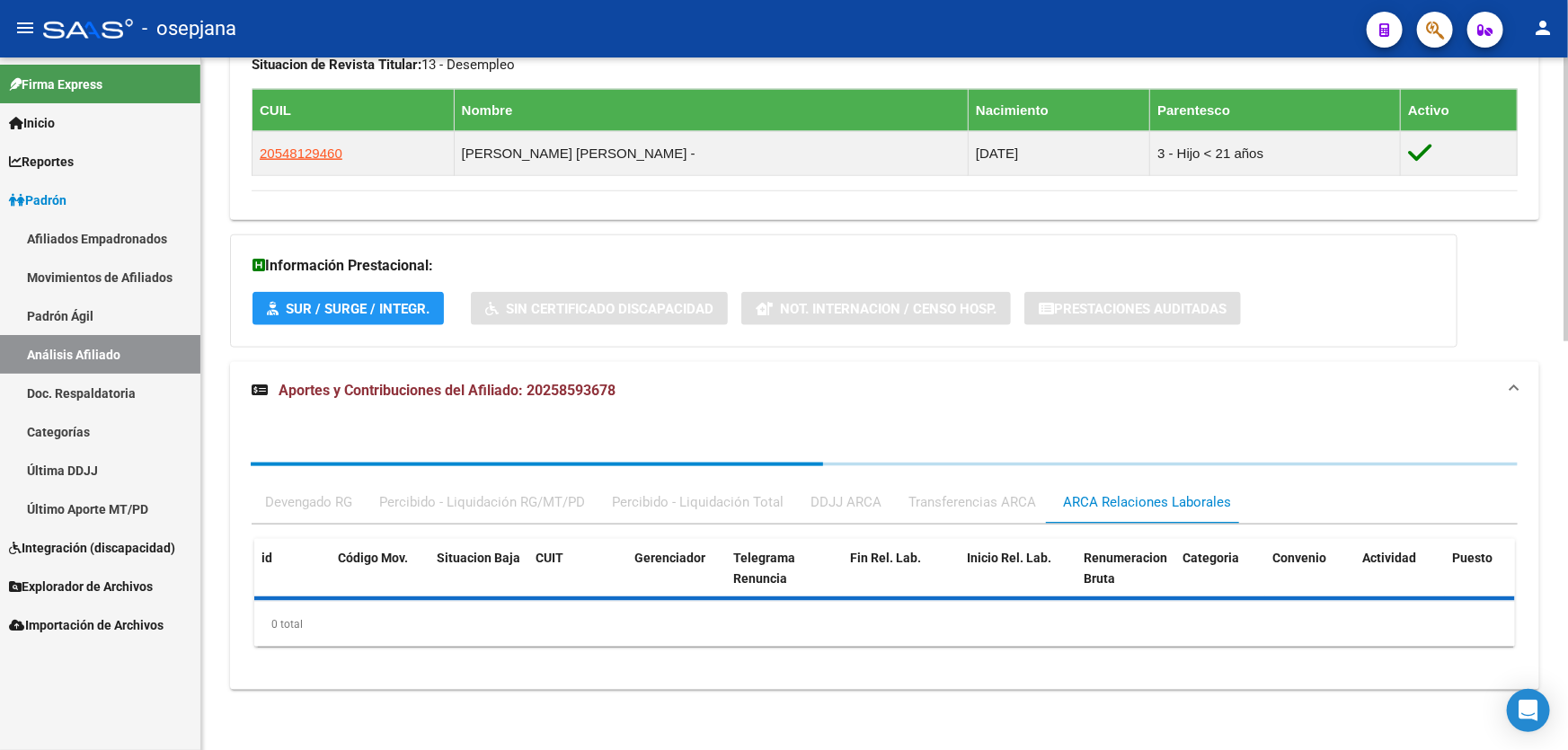
scroll to position [1086, 0]
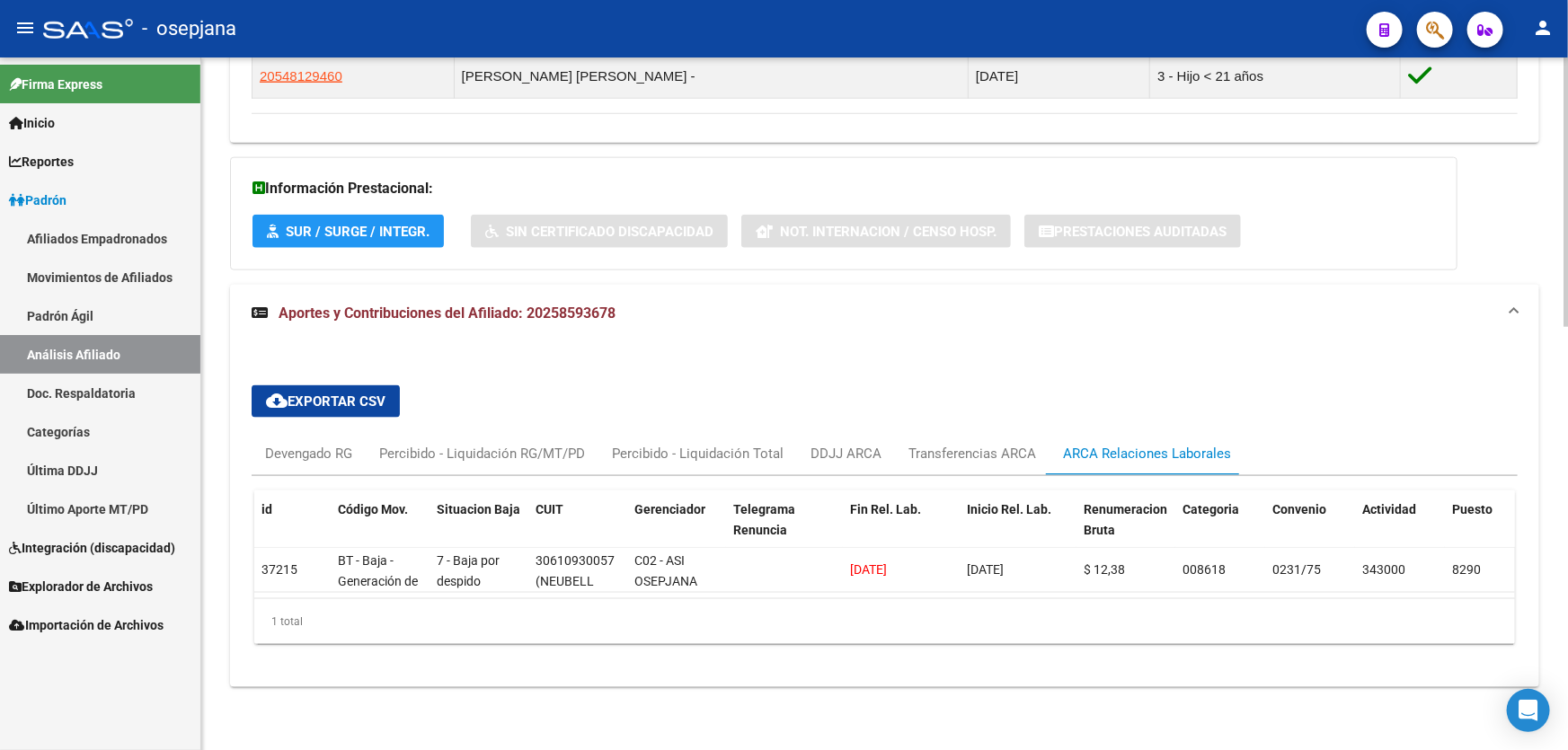
click at [1185, 248] on div "Información Prestacional: SUR / SURGE / INTEGR. Sin Certificado Discapacidad No…" at bounding box center [844, 214] width 1227 height 114
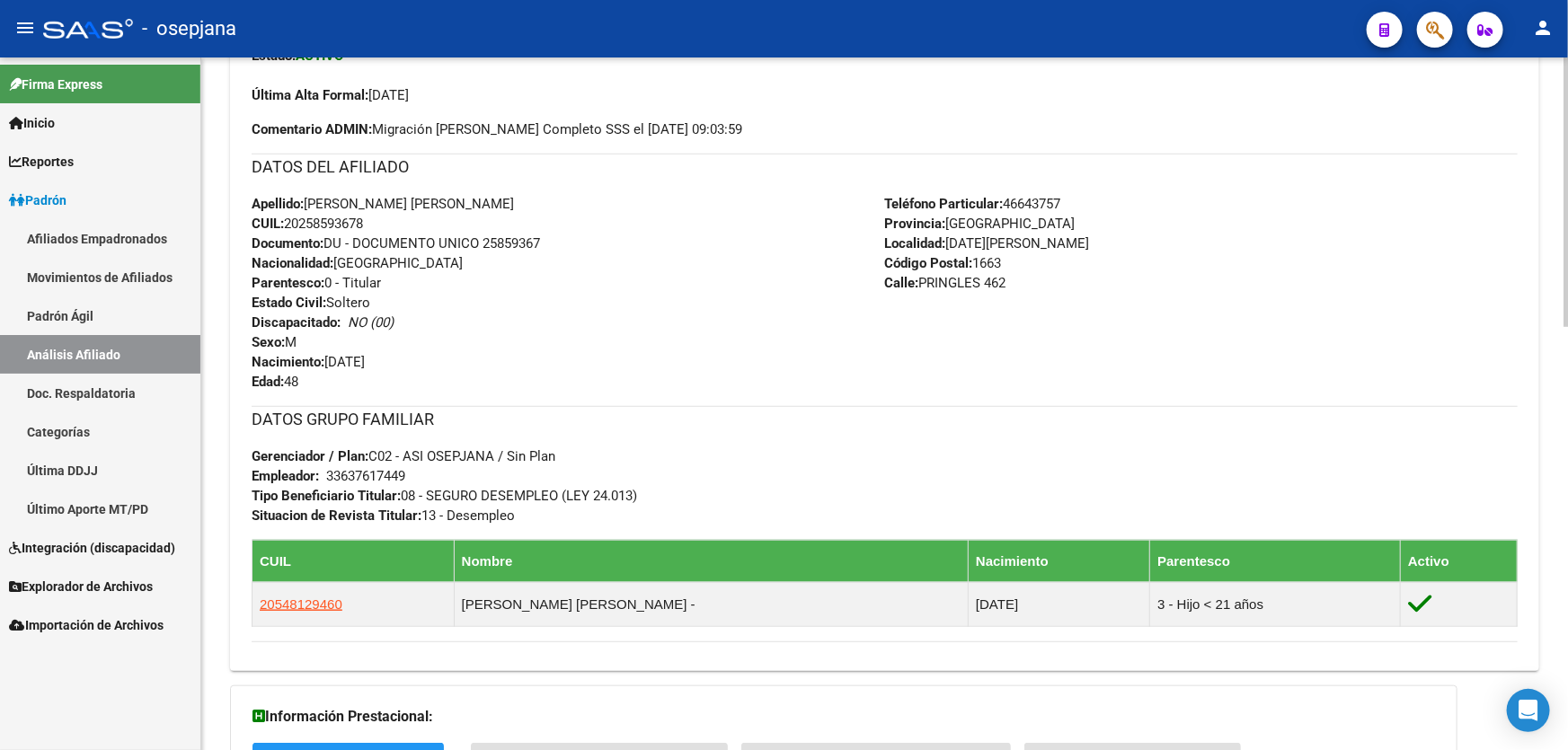
scroll to position [514, 0]
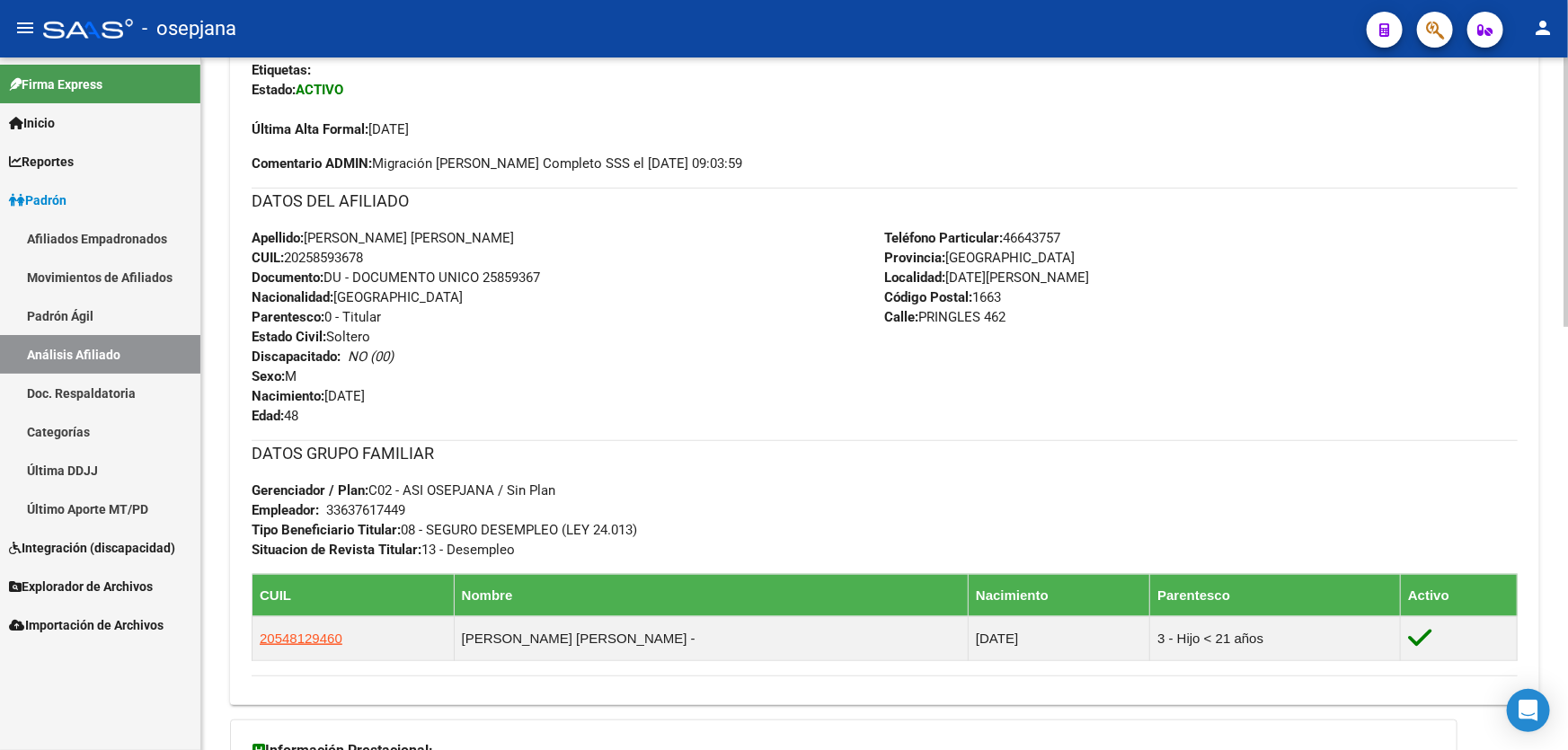
drag, startPoint x: 483, startPoint y: 271, endPoint x: 532, endPoint y: 271, distance: 49.0
click at [532, 271] on span "Documento: DU - DOCUMENTO UNICO 25859367" at bounding box center [396, 277] width 289 height 16
click at [540, 271] on span "Documento: DU - DOCUMENTO UNICO 25859367" at bounding box center [396, 277] width 289 height 16
drag, startPoint x: 548, startPoint y: 277, endPoint x: 485, endPoint y: 276, distance: 63.0
click at [485, 276] on div "Apellido: [PERSON_NAME] [PERSON_NAME] CUIL: 20258593678 Documento: DU - DOCUMEN…" at bounding box center [568, 327] width 633 height 198
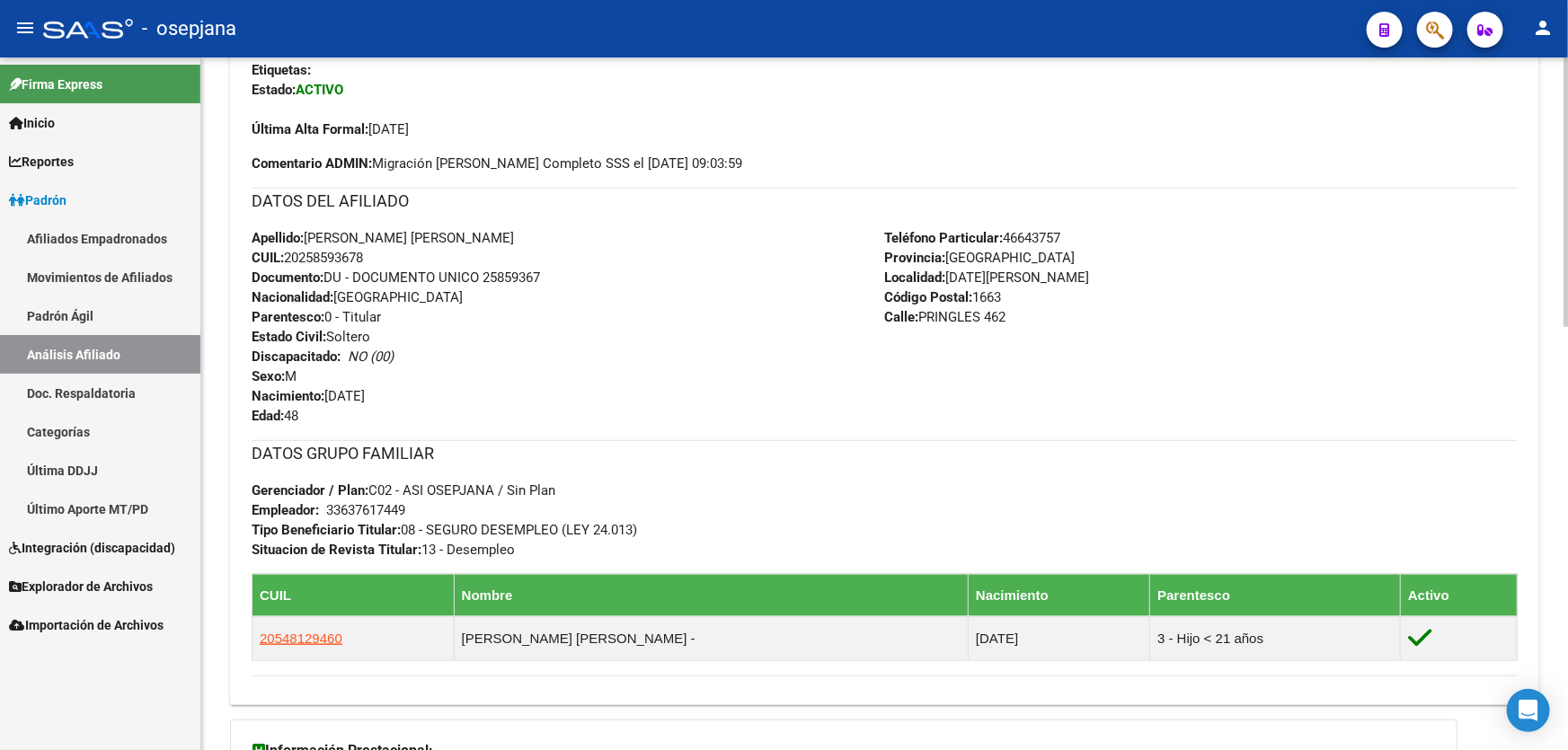
copy span "25859367"
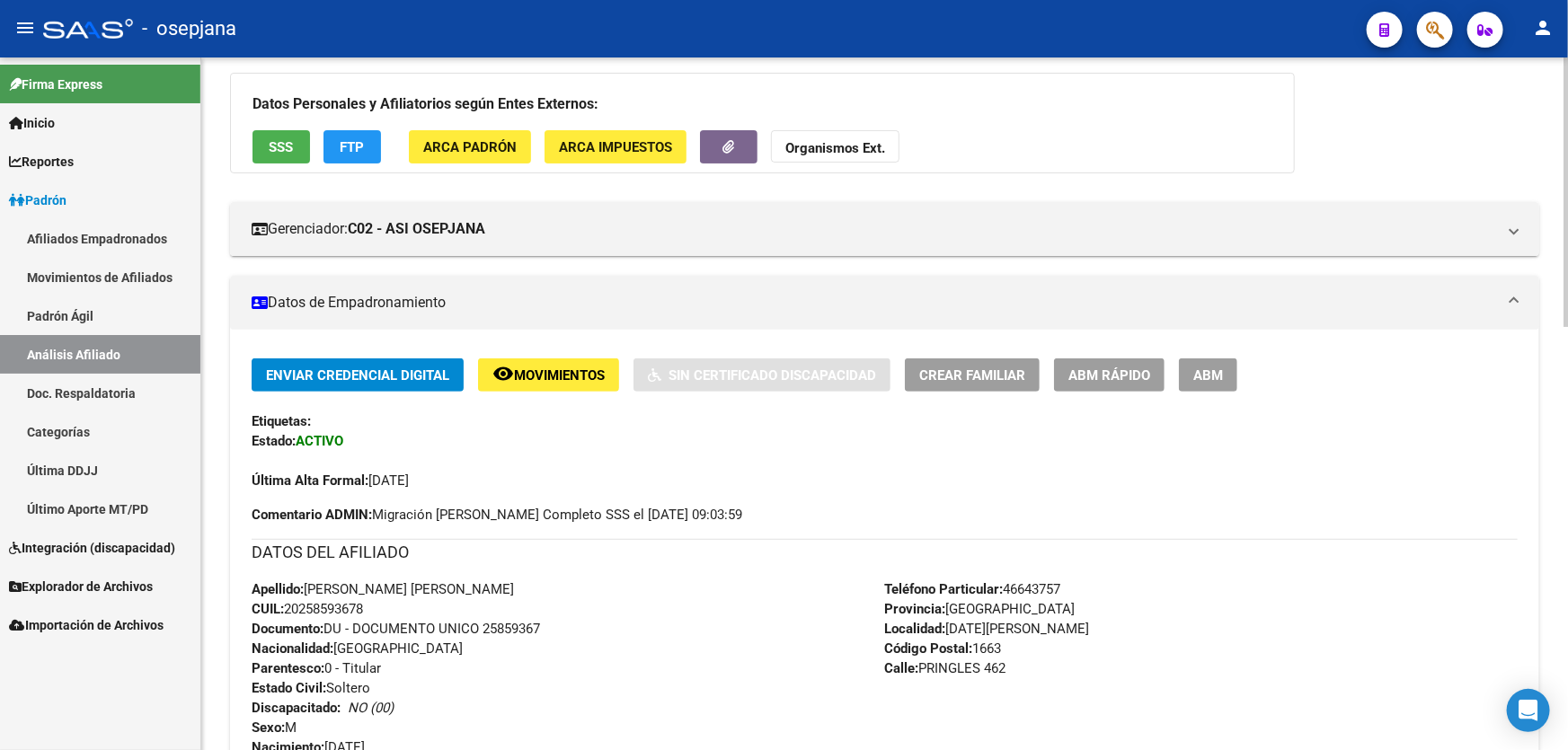
scroll to position [0, 0]
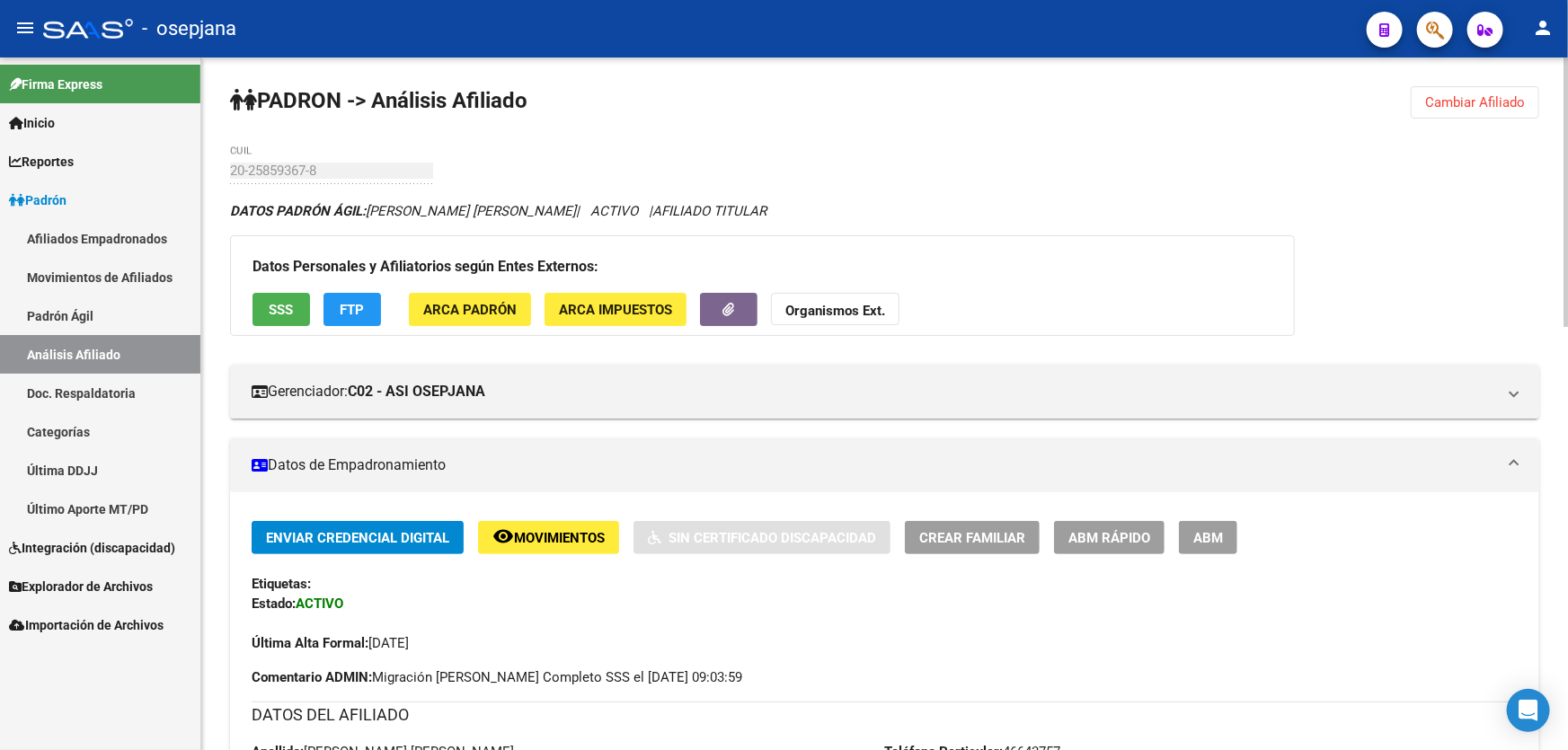
click at [1483, 104] on span "Cambiar Afiliado" at bounding box center [1474, 102] width 99 height 16
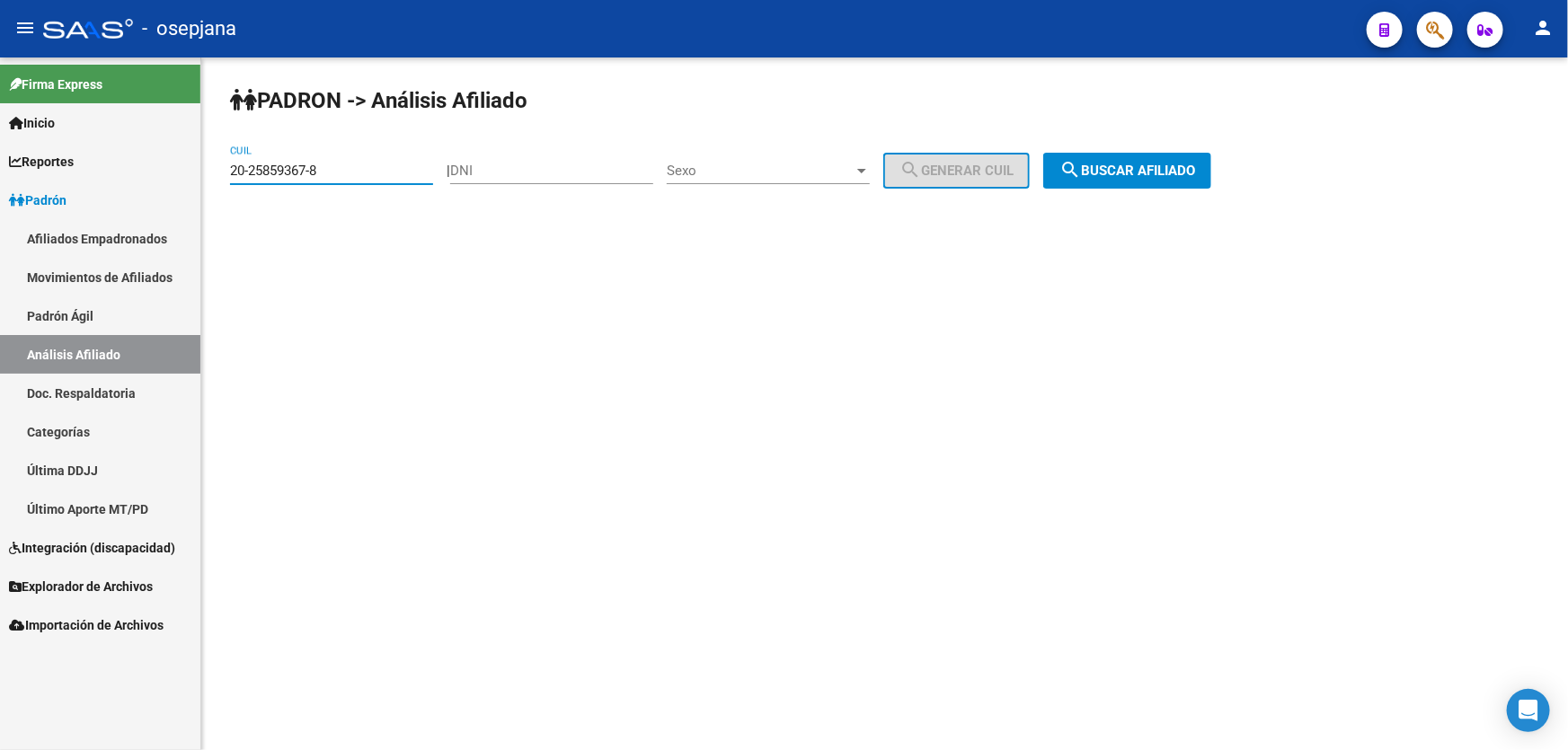
drag, startPoint x: 329, startPoint y: 167, endPoint x: 202, endPoint y: 178, distance: 127.5
click at [202, 178] on div "[PERSON_NAME] -> Análisis Afiliado 20-25859367-8 CUIL | DNI Sexo Sexo search Ge…" at bounding box center [884, 152] width 1366 height 188
paste input "7019287-5"
click at [1163, 148] on div "[PERSON_NAME] -> Análisis Afiliado 20-27019287-5 CUIL | DNI Sexo Sexo search Ge…" at bounding box center [884, 152] width 1366 height 188
click at [1164, 154] on button "search Buscar afiliado" at bounding box center [1127, 170] width 168 height 36
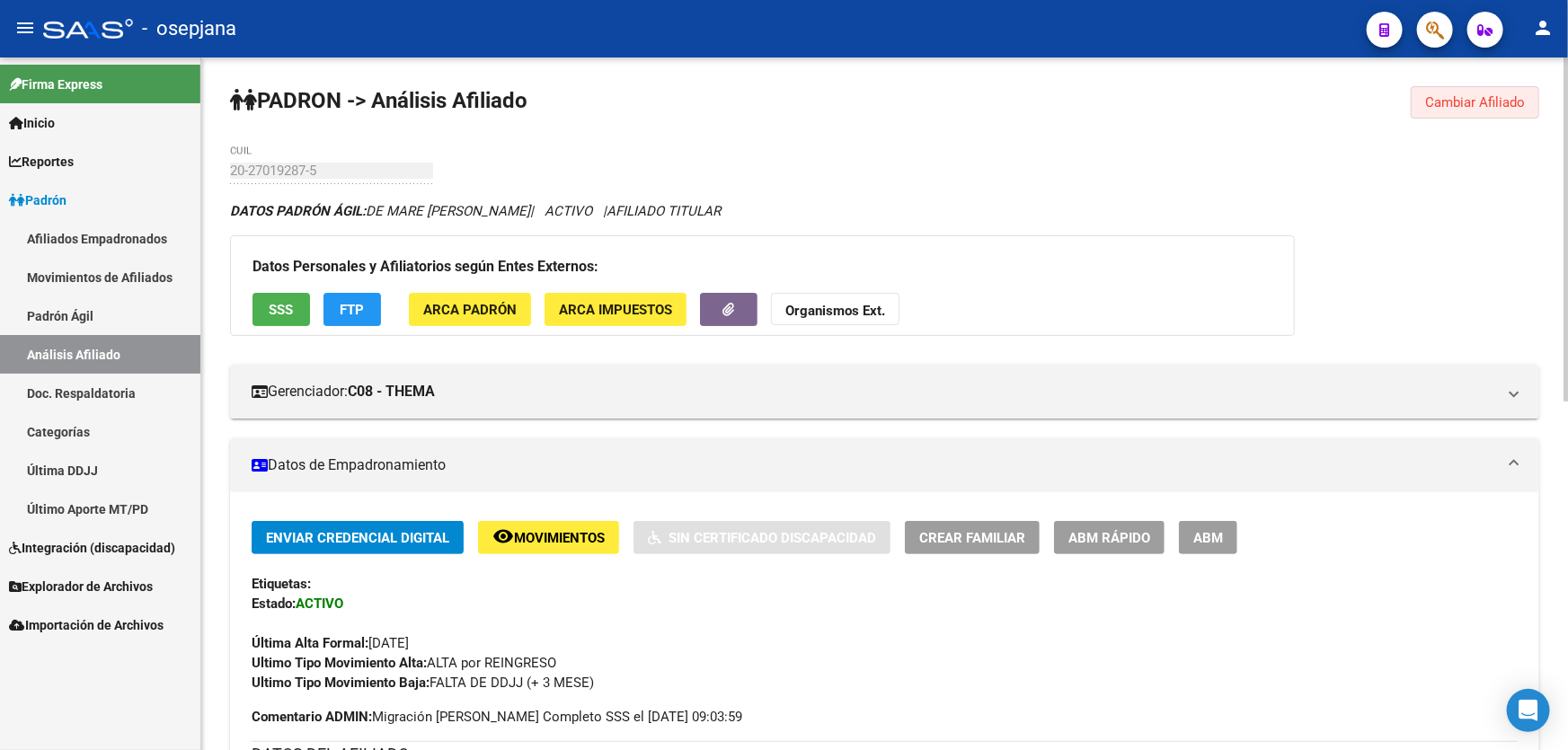
click at [1492, 105] on span "Cambiar Afiliado" at bounding box center [1474, 102] width 99 height 16
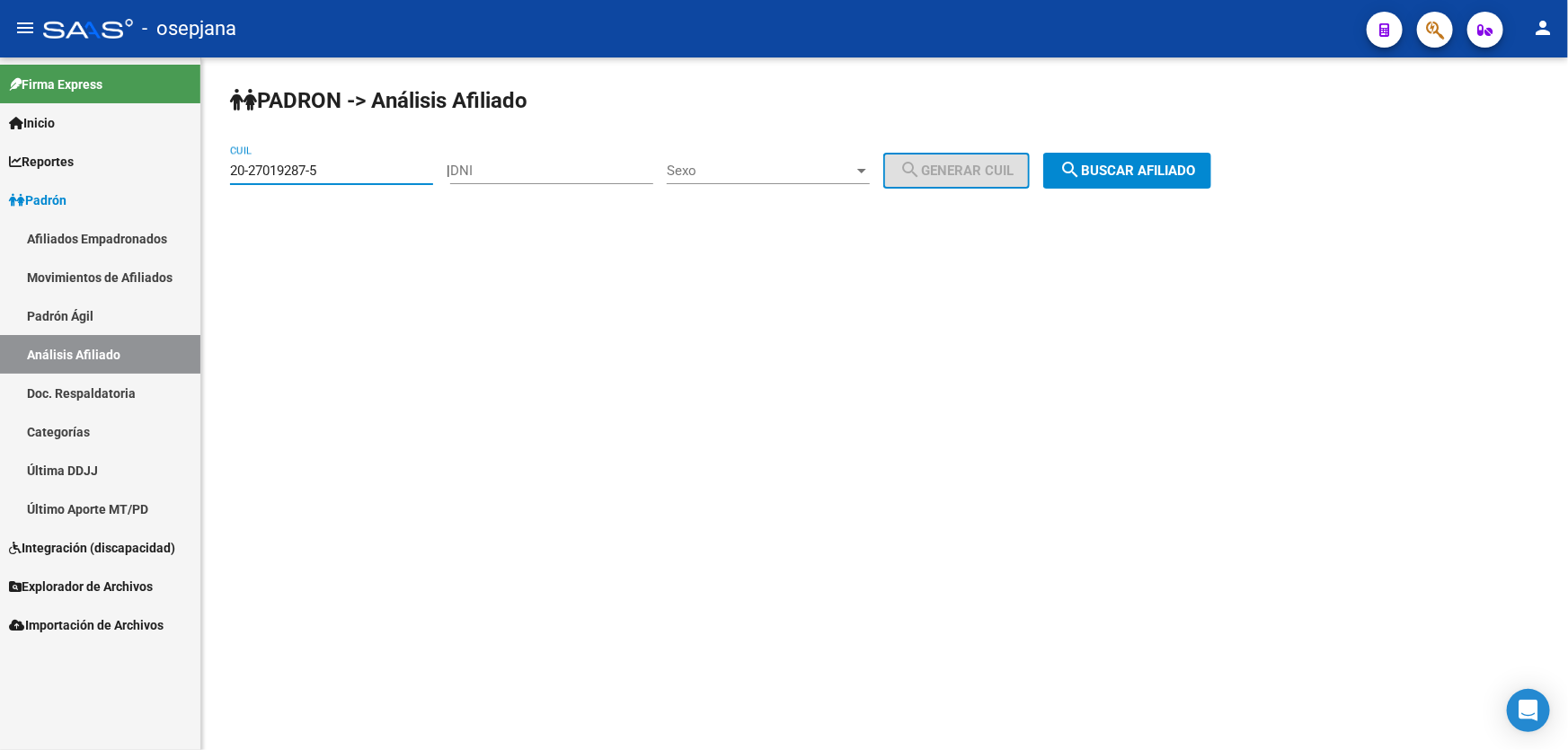
drag, startPoint x: 350, startPoint y: 175, endPoint x: 0, endPoint y: 204, distance: 351.2
click at [0, 203] on mat-sidenav-container "Firma Express Inicio Calendario SSS Instructivos Contacto OS Reportes Padrón Tr…" at bounding box center [784, 404] width 1568 height 693
paste input "8546048"
type input "20-28546048-5"
click at [1176, 164] on span "search Buscar afiliado" at bounding box center [1127, 170] width 135 height 16
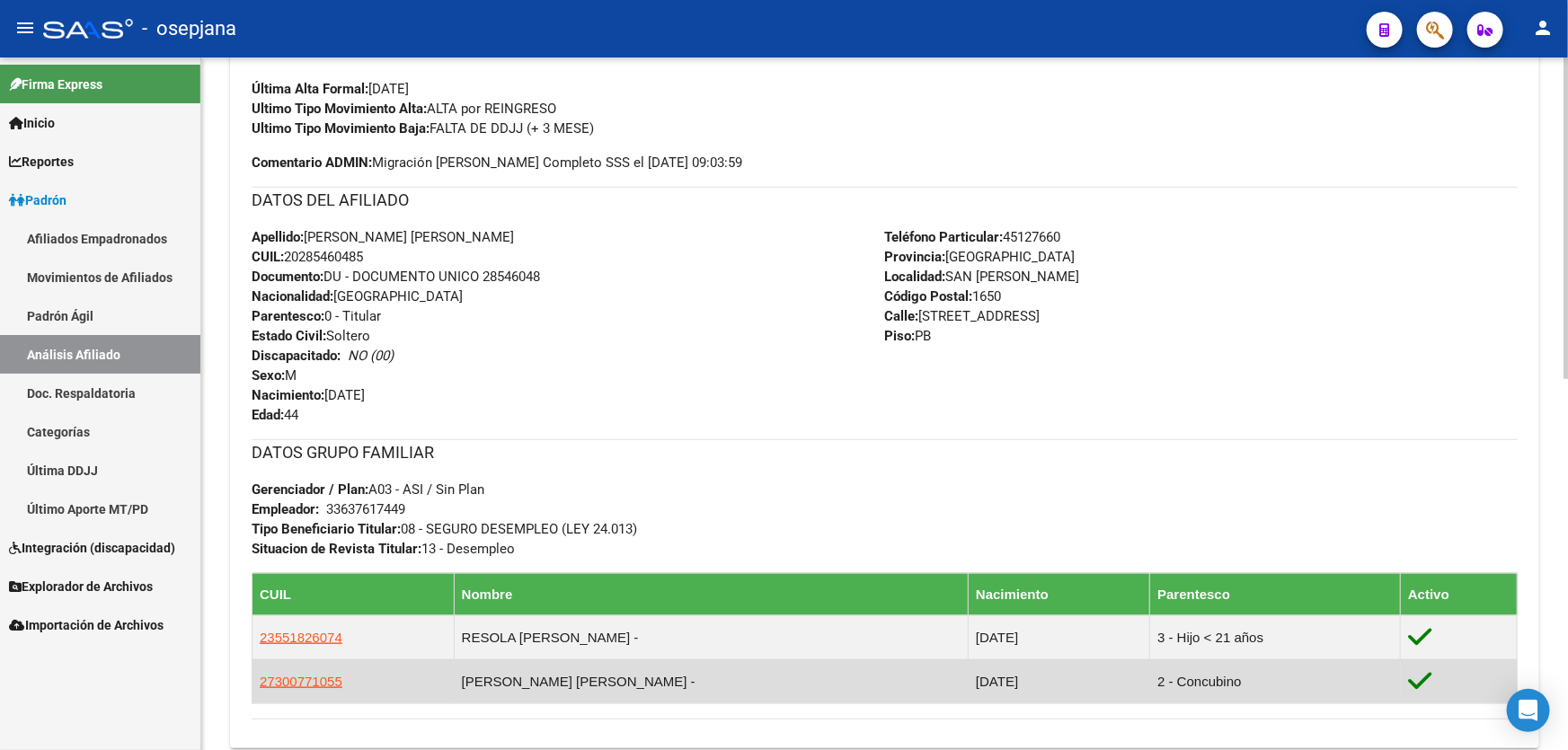
scroll to position [799, 0]
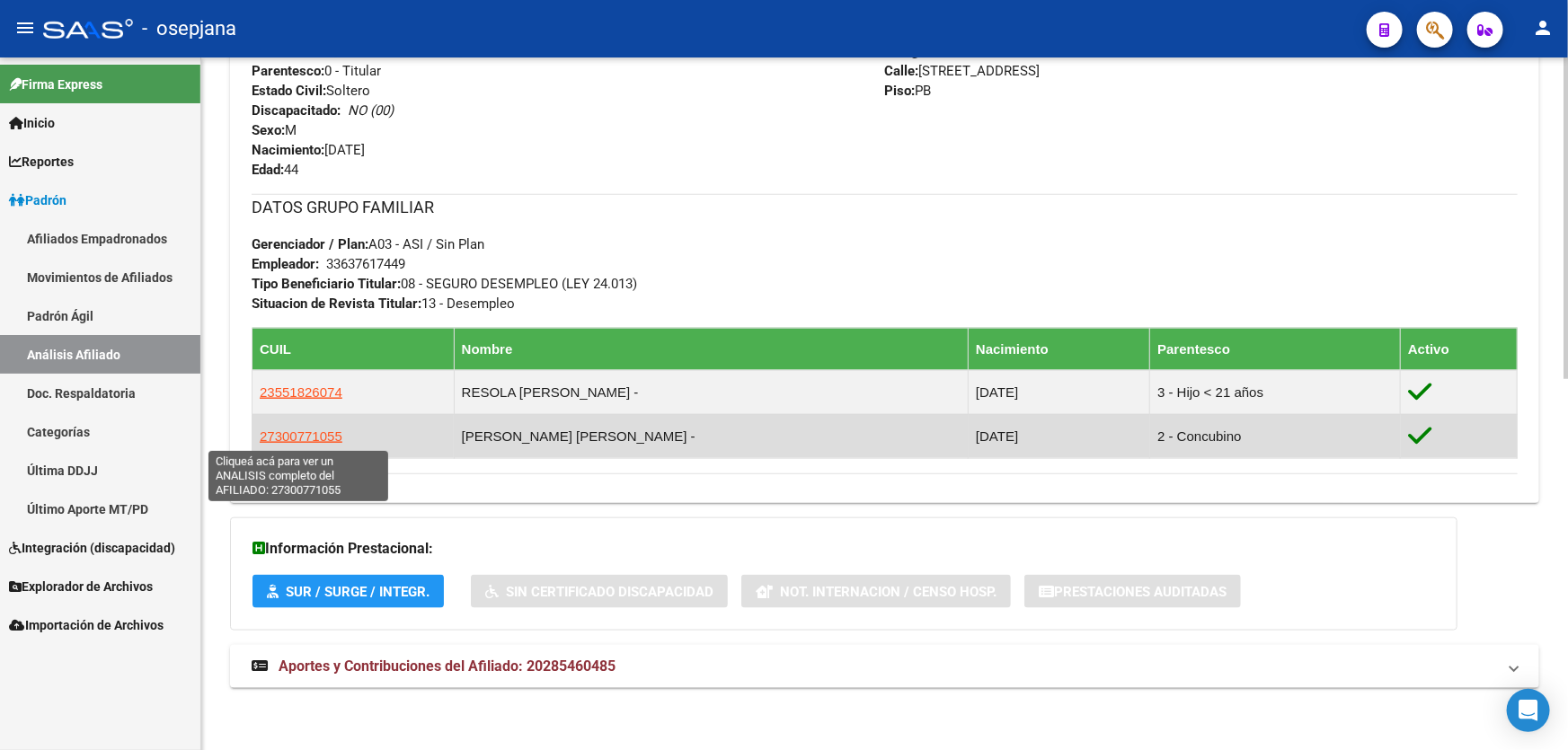
click at [312, 437] on span "27300771055" at bounding box center [300, 437] width 82 height 15
type textarea "27300771055"
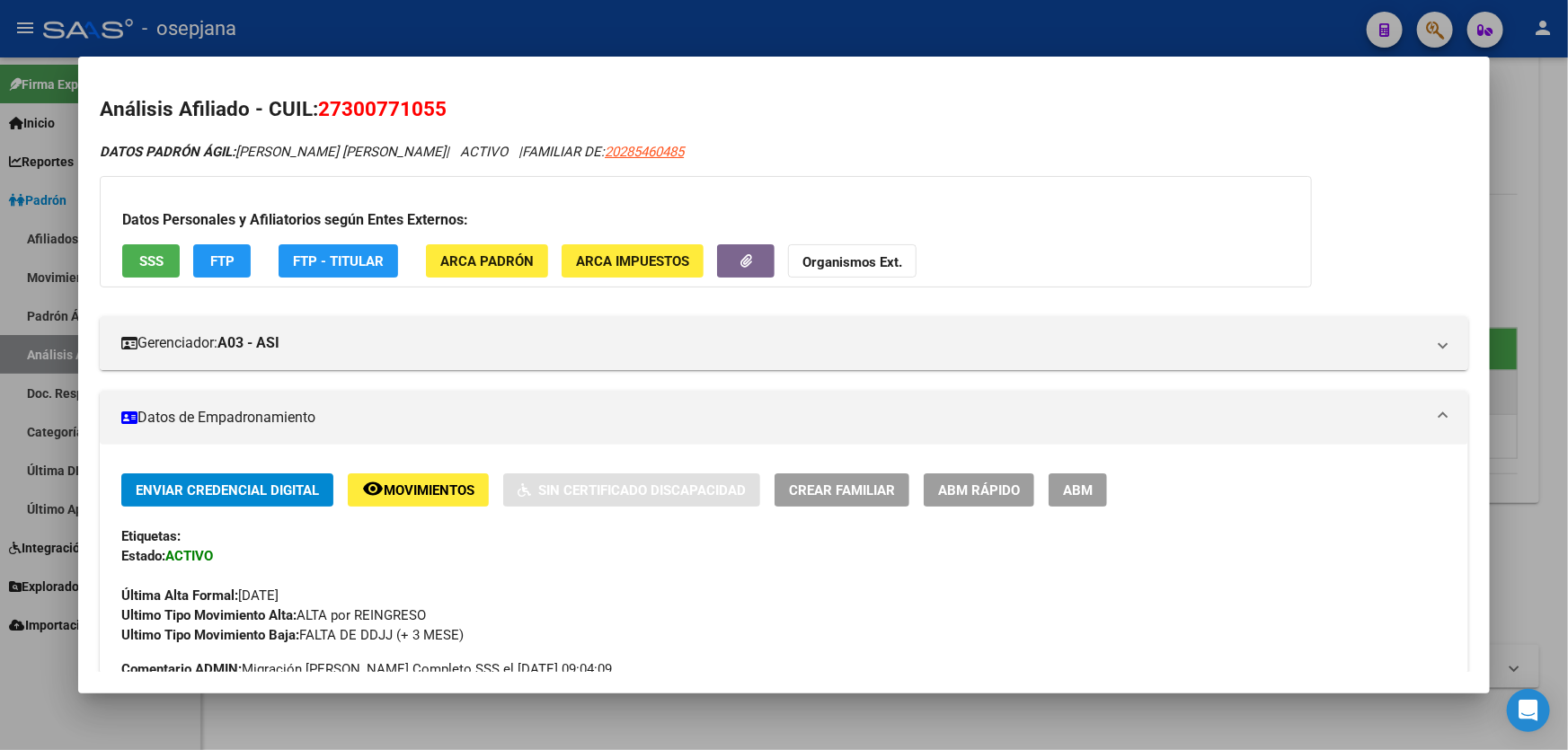
click at [143, 256] on span "SSS" at bounding box center [151, 261] width 25 height 16
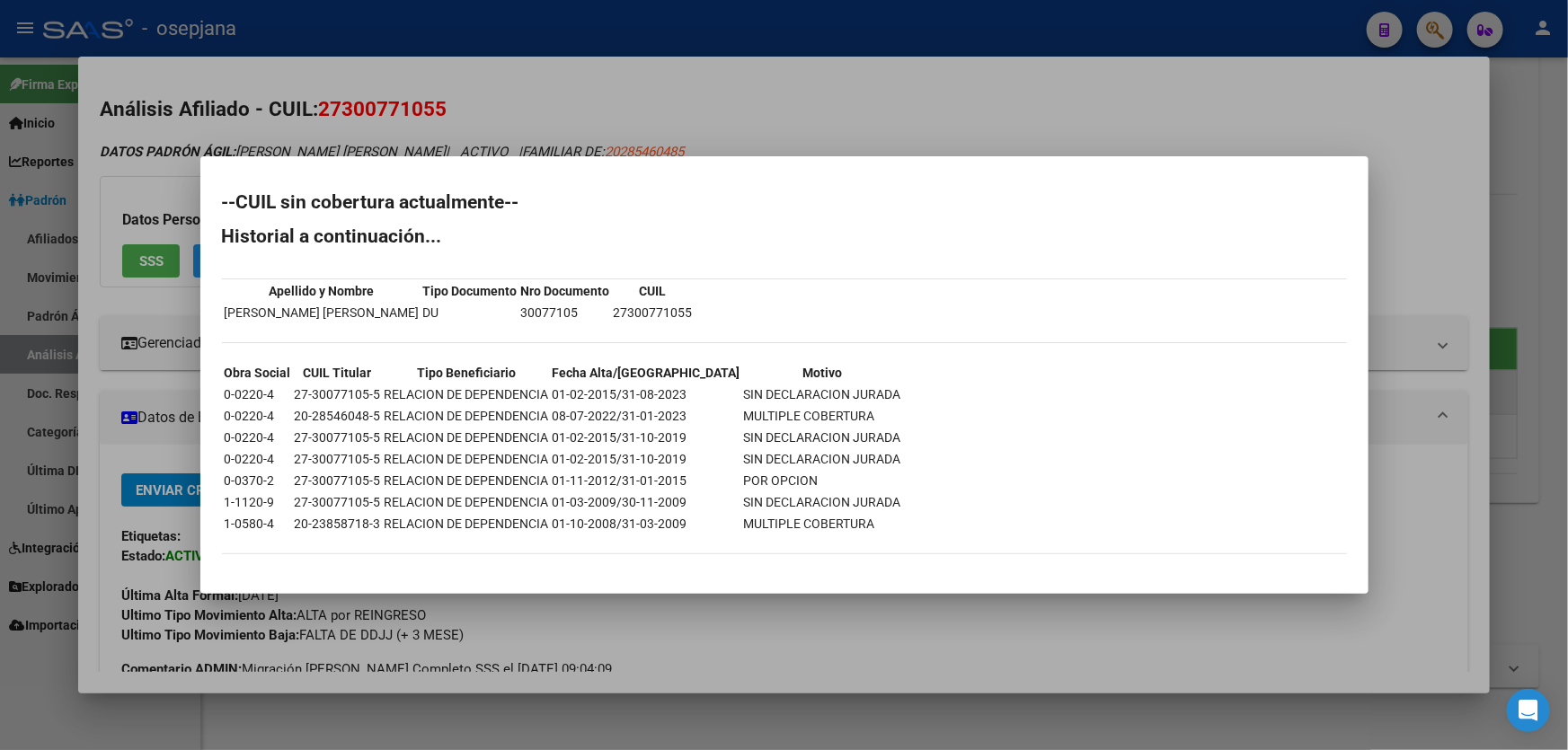
click at [789, 134] on div at bounding box center [784, 375] width 1568 height 750
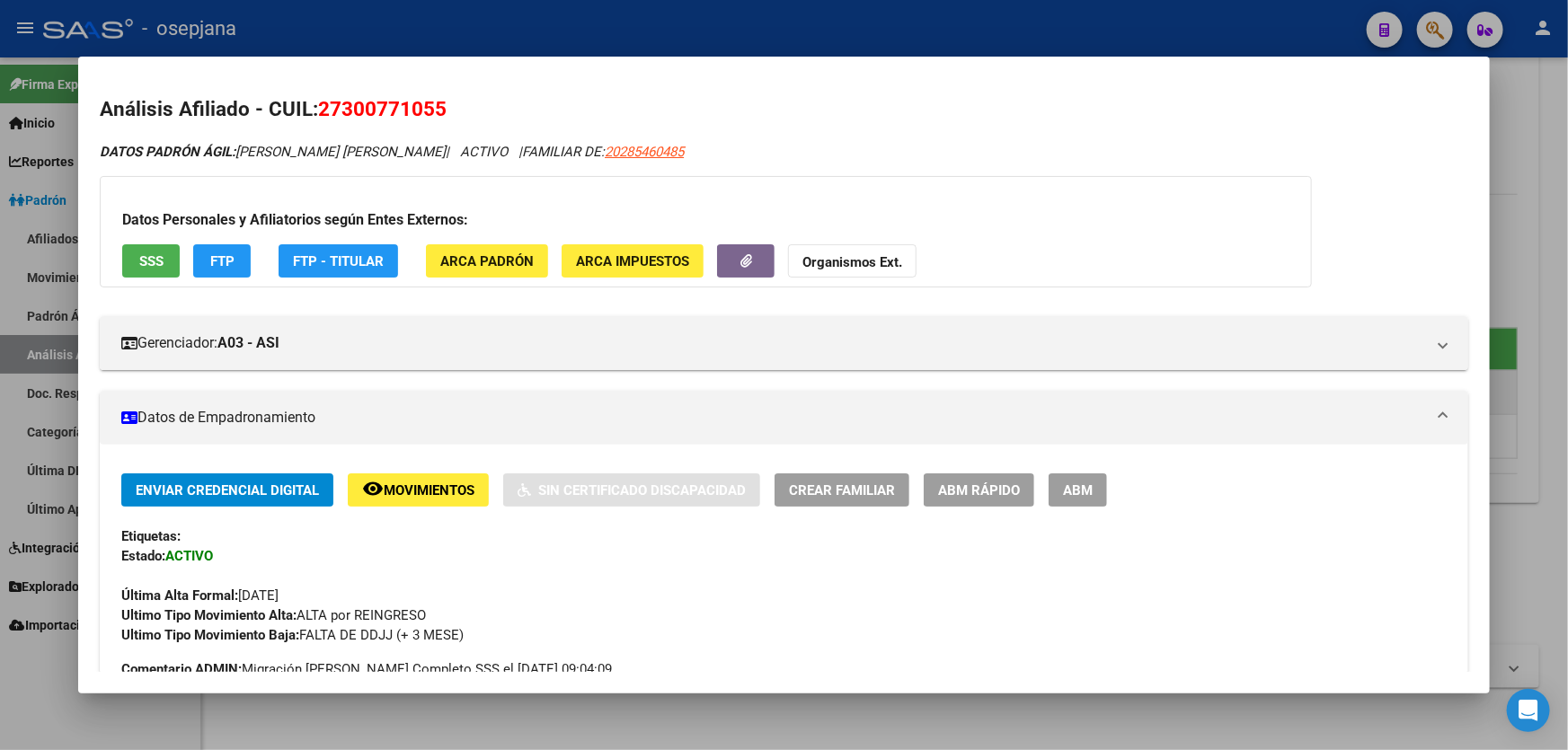
click at [1567, 224] on div at bounding box center [784, 375] width 1568 height 750
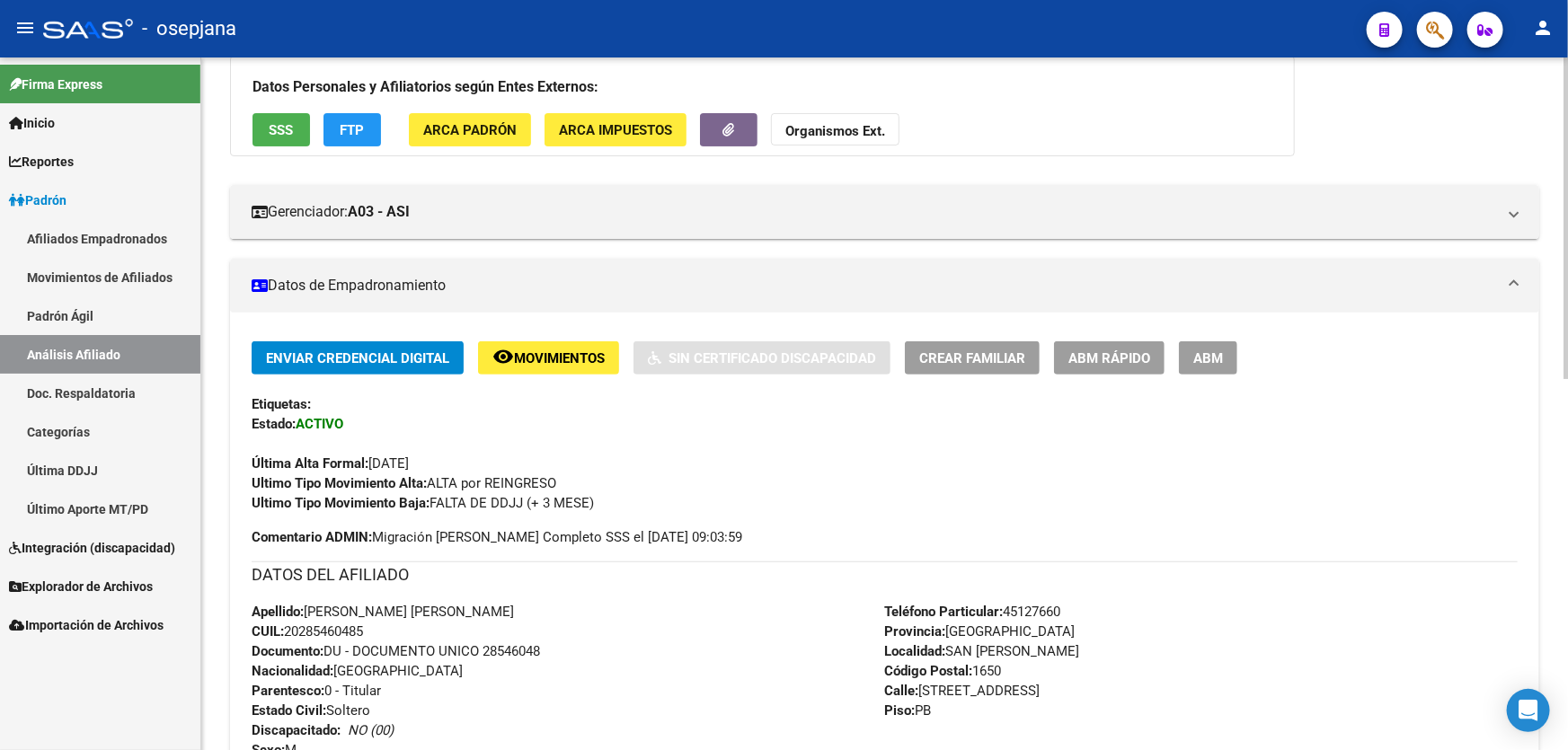
scroll to position [0, 0]
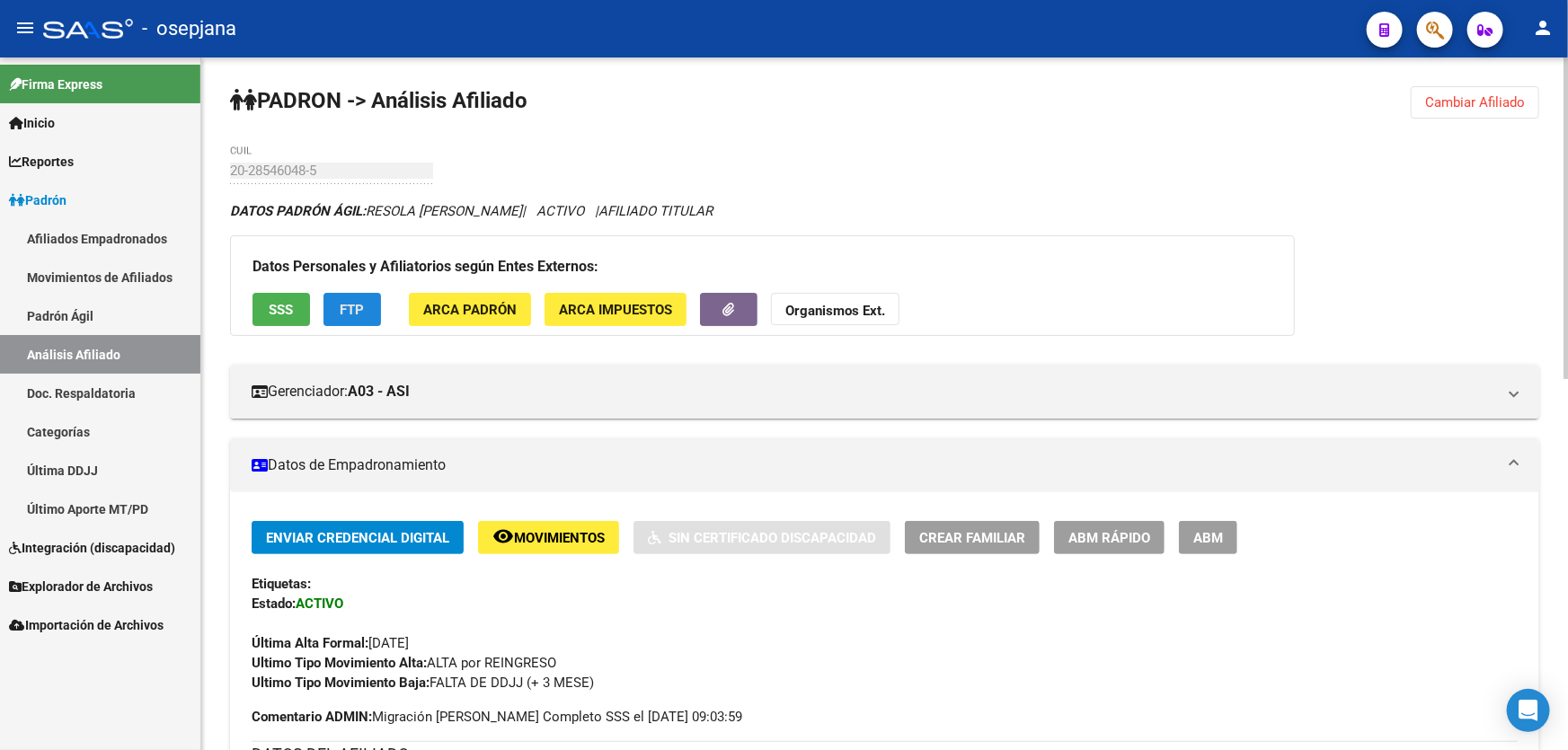
click at [345, 302] on span "FTP" at bounding box center [353, 310] width 25 height 16
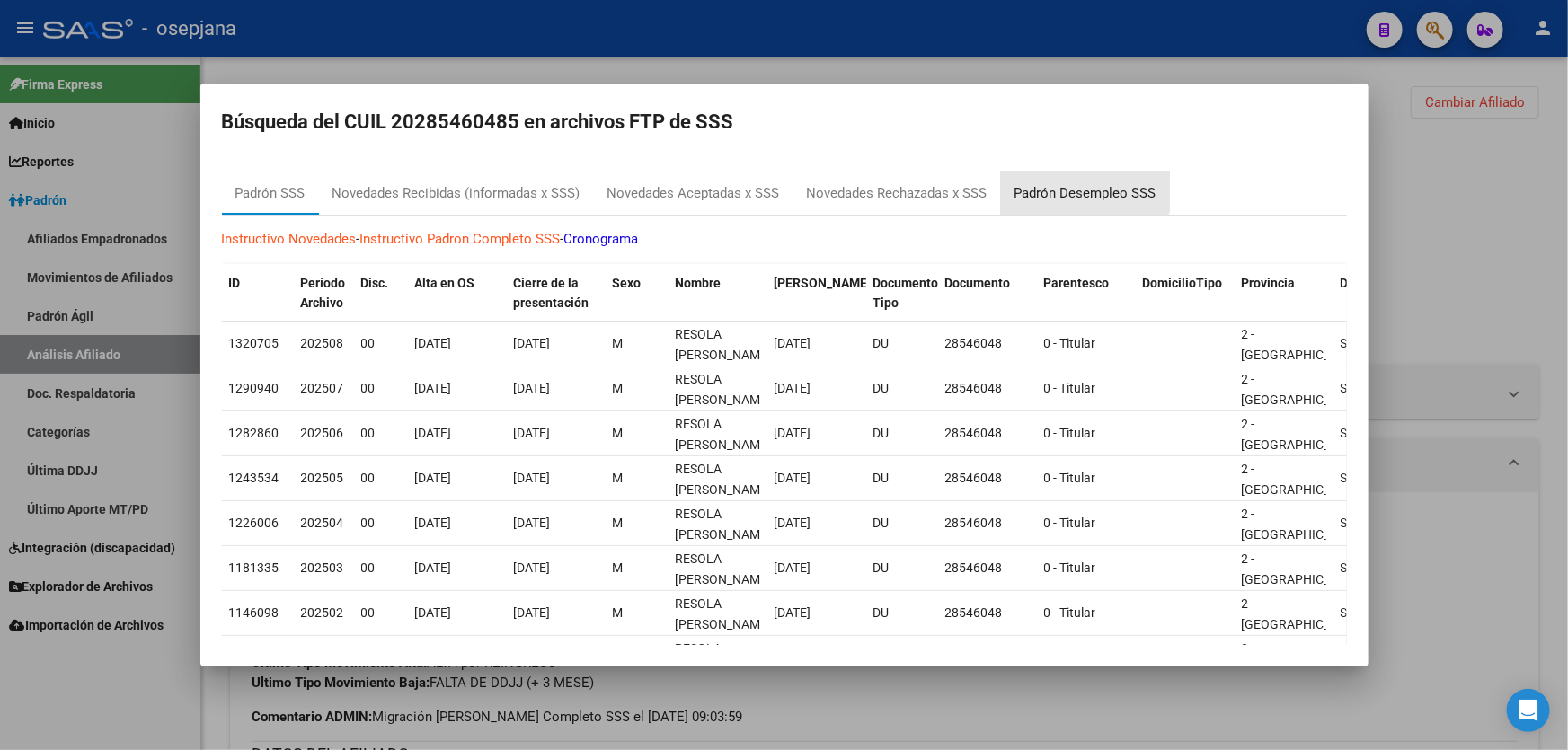
click at [1079, 186] on div "Padrón Desempleo SSS" at bounding box center [1085, 194] width 142 height 21
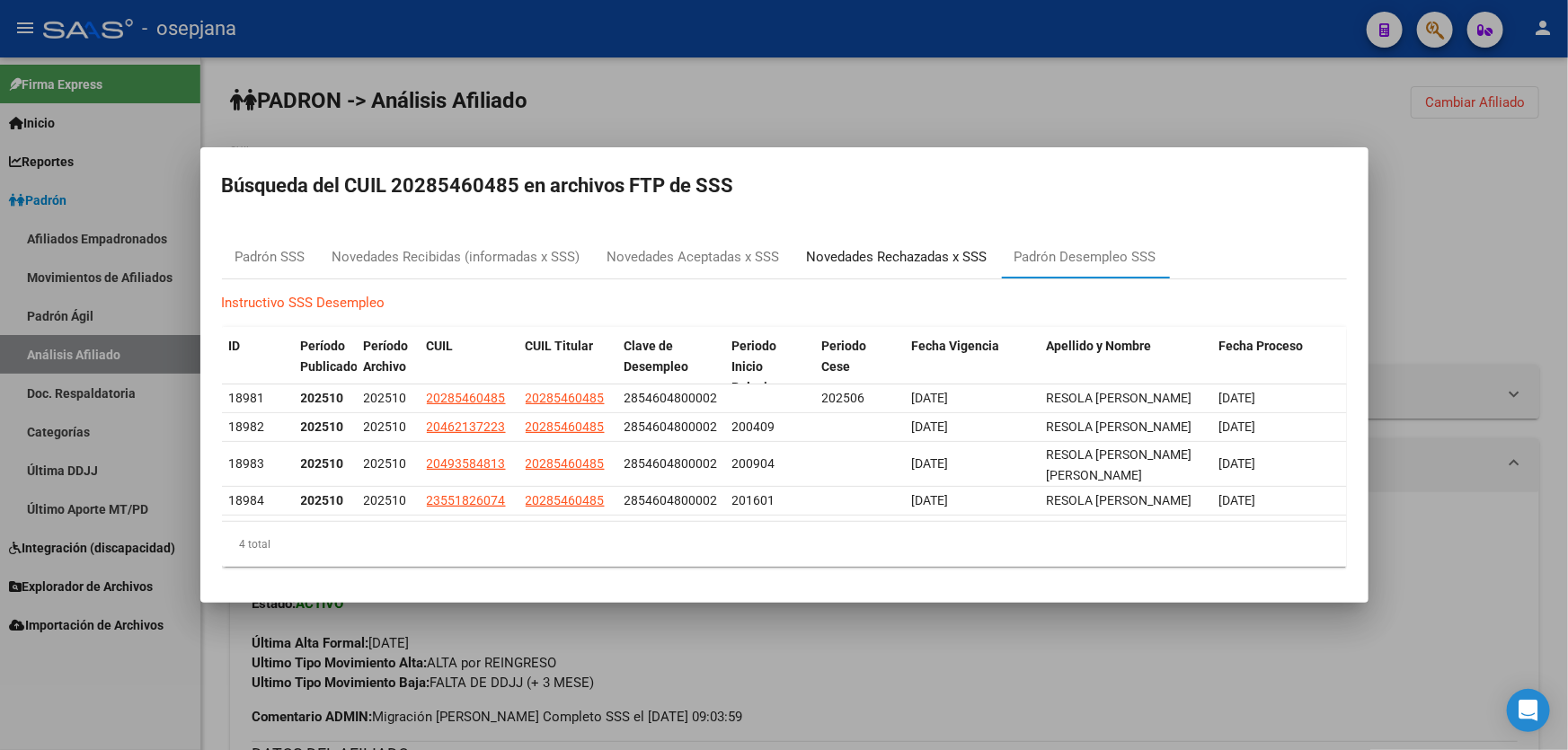
click at [918, 247] on div "Novedades Rechazadas x SSS" at bounding box center [897, 258] width 181 height 21
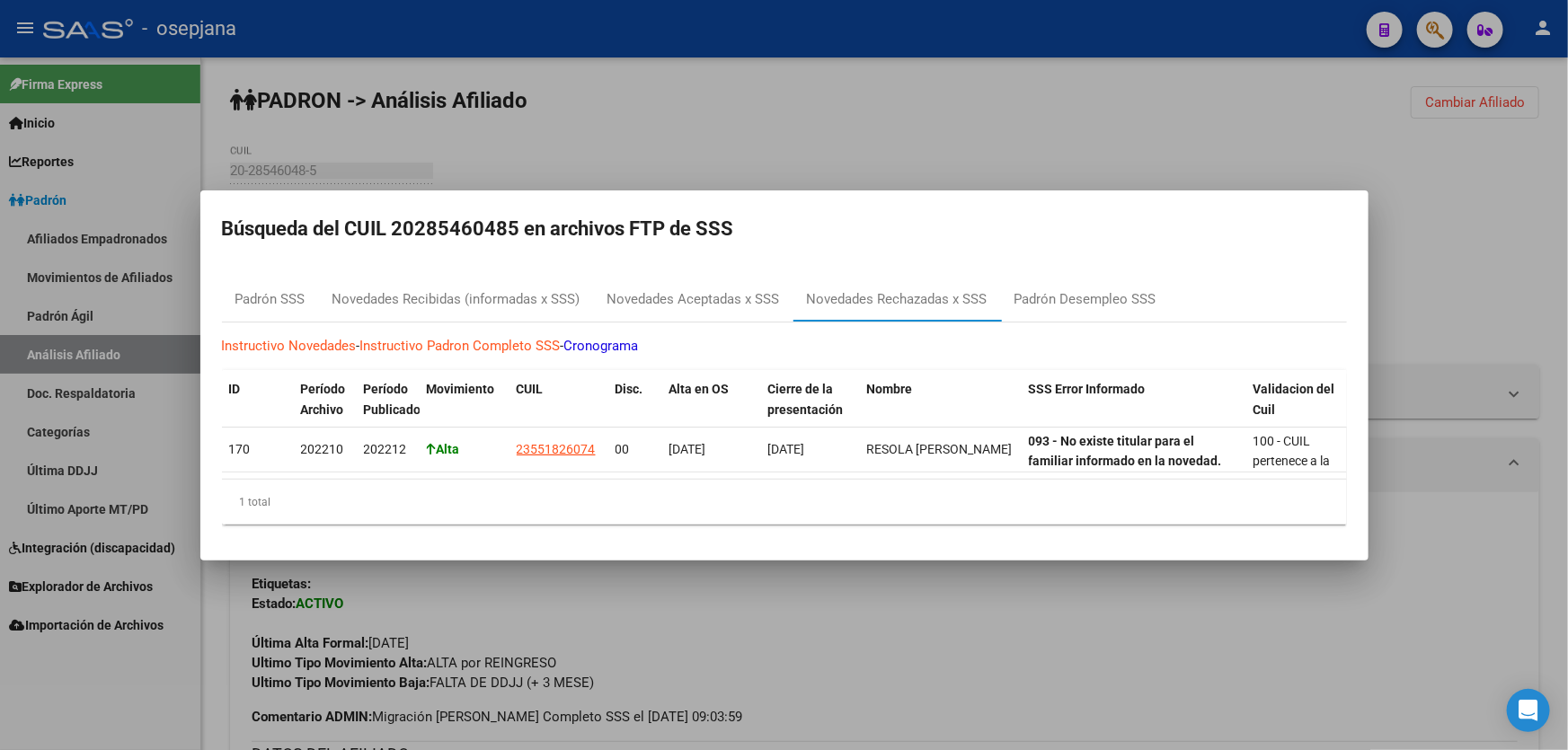
click at [1503, 347] on div at bounding box center [784, 375] width 1568 height 750
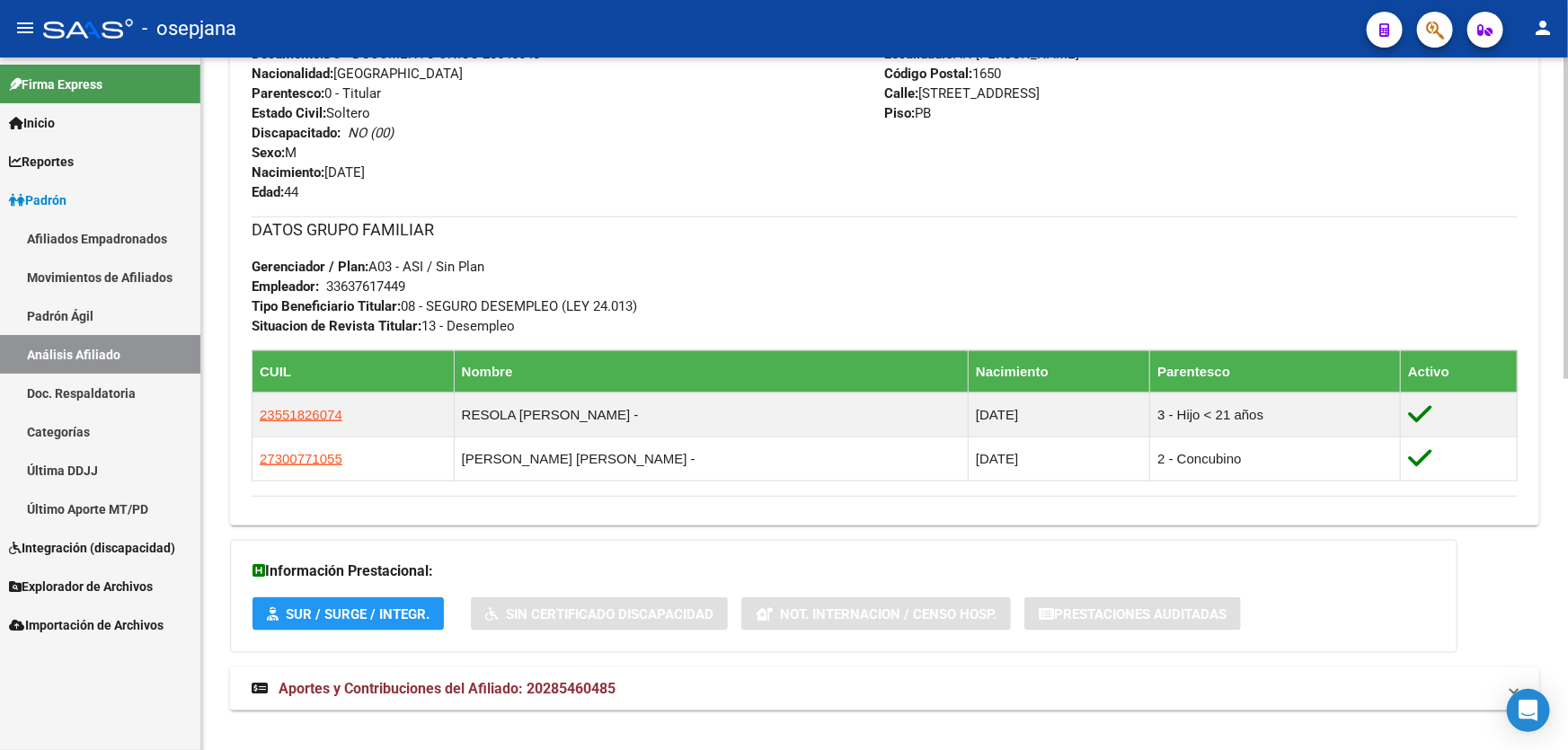
scroll to position [799, 0]
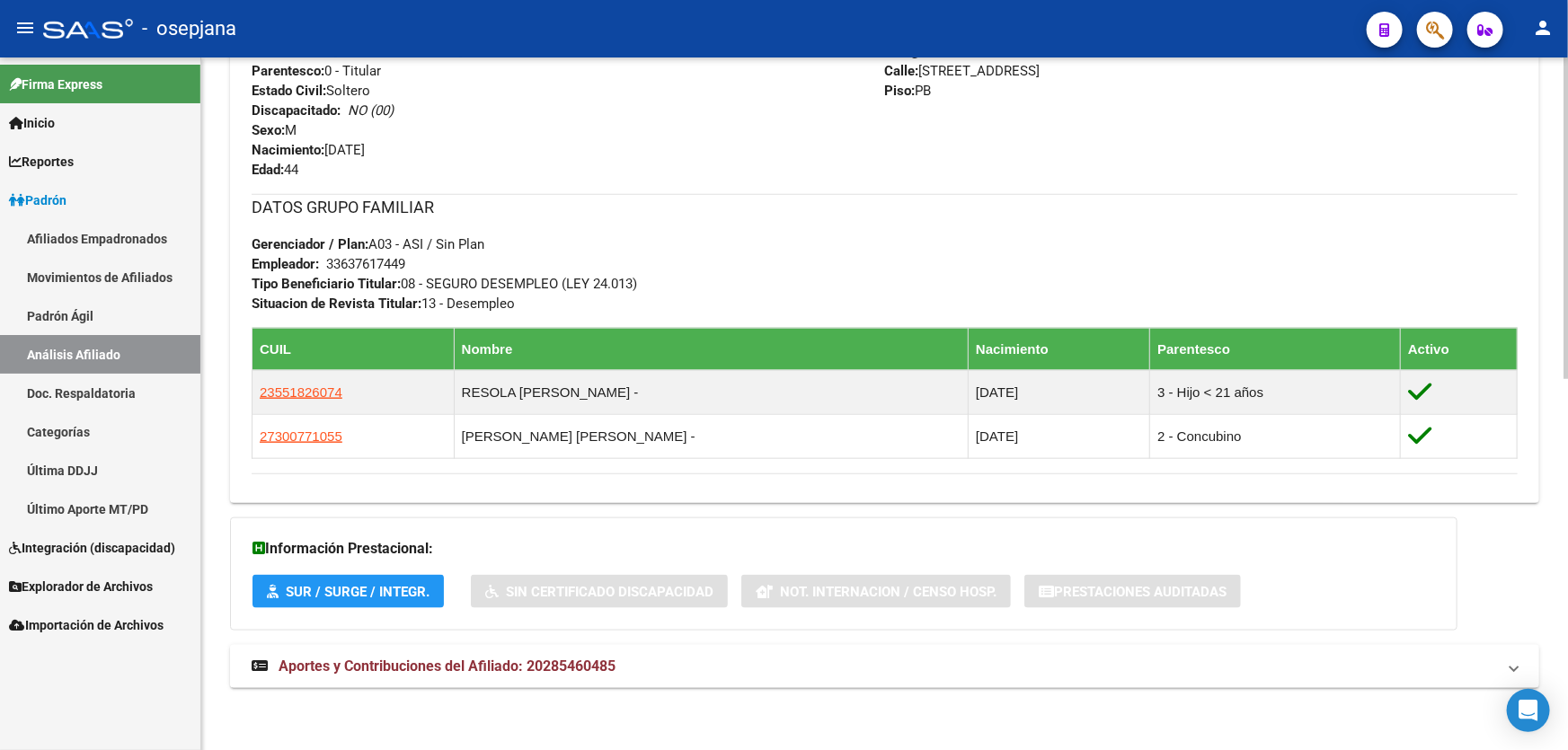
click at [1288, 670] on mat-panel-title "Aportes y Contribuciones del Afiliado: 20285460485" at bounding box center [874, 667] width 1244 height 20
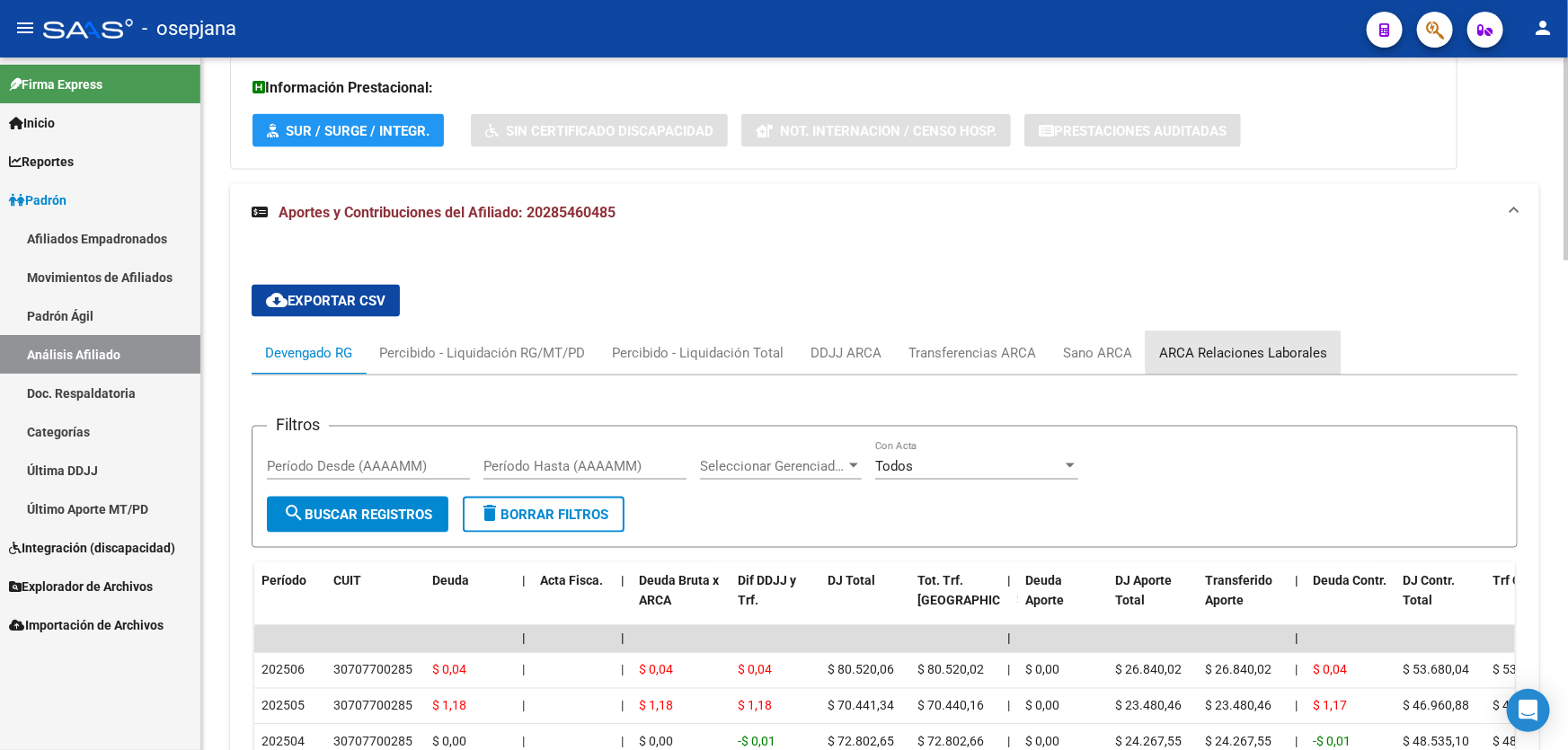
click at [1269, 332] on div "ARCA Relaciones Laborales" at bounding box center [1243, 353] width 195 height 44
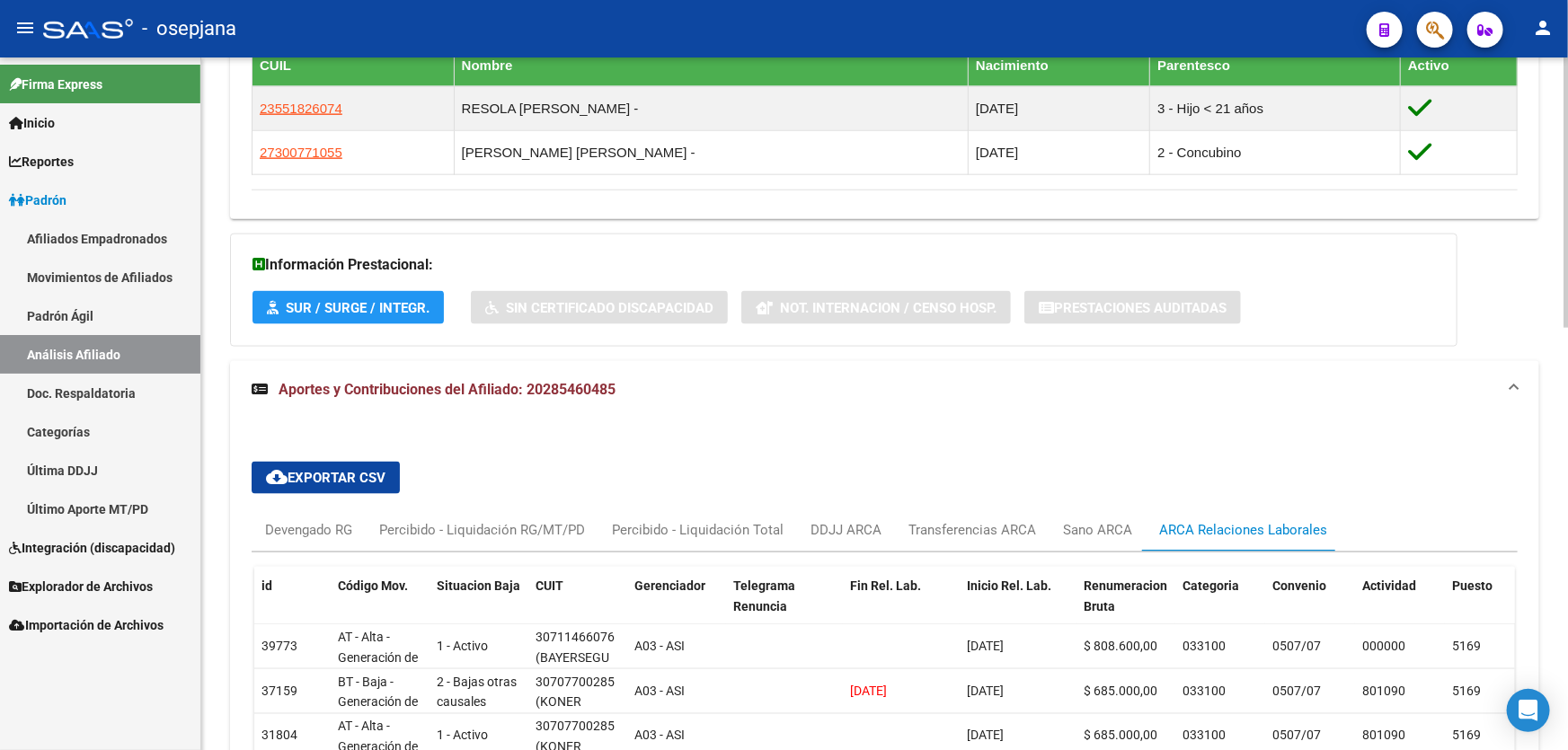
scroll to position [1260, 0]
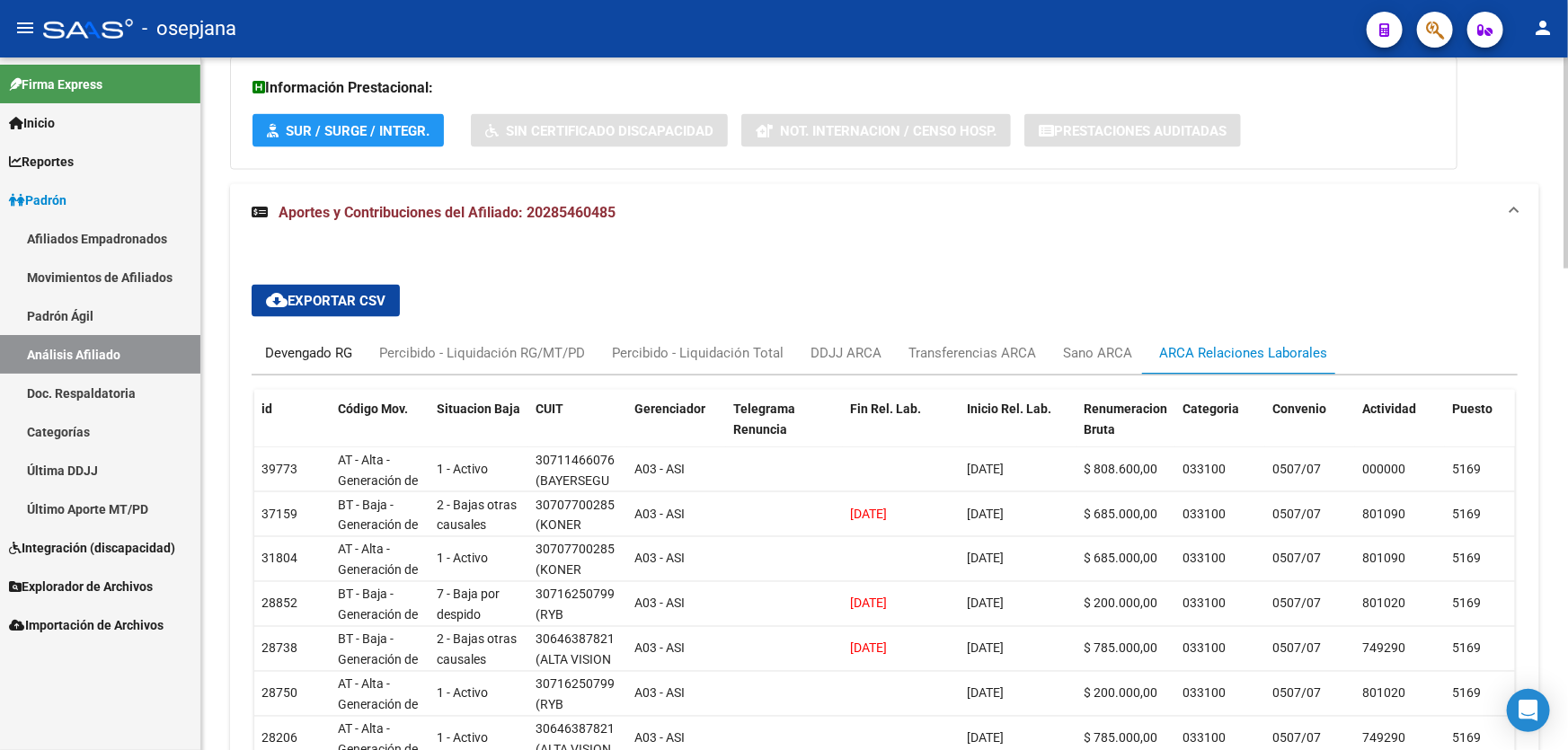
click at [283, 343] on div "Devengado RG" at bounding box center [309, 352] width 87 height 20
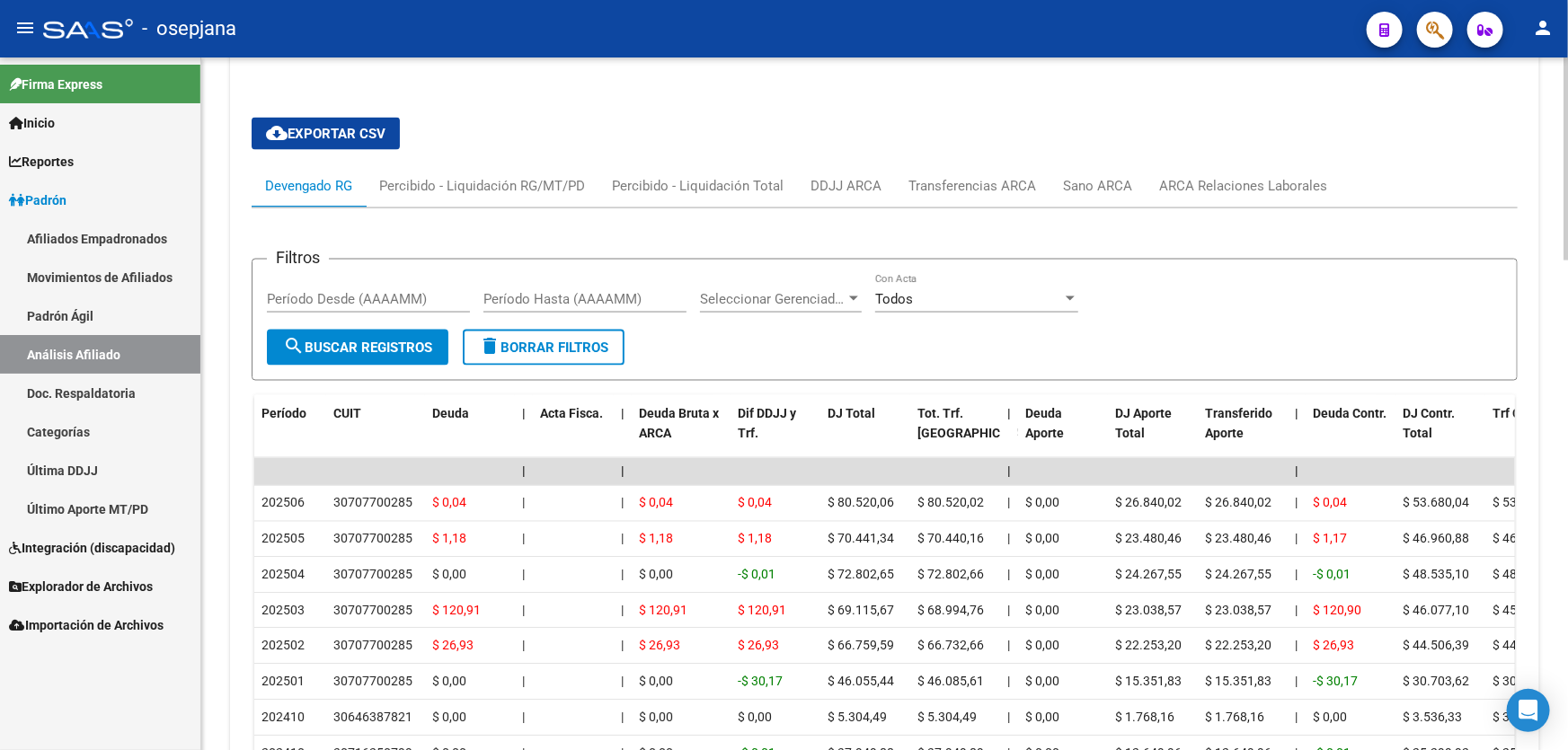
scroll to position [1097, 0]
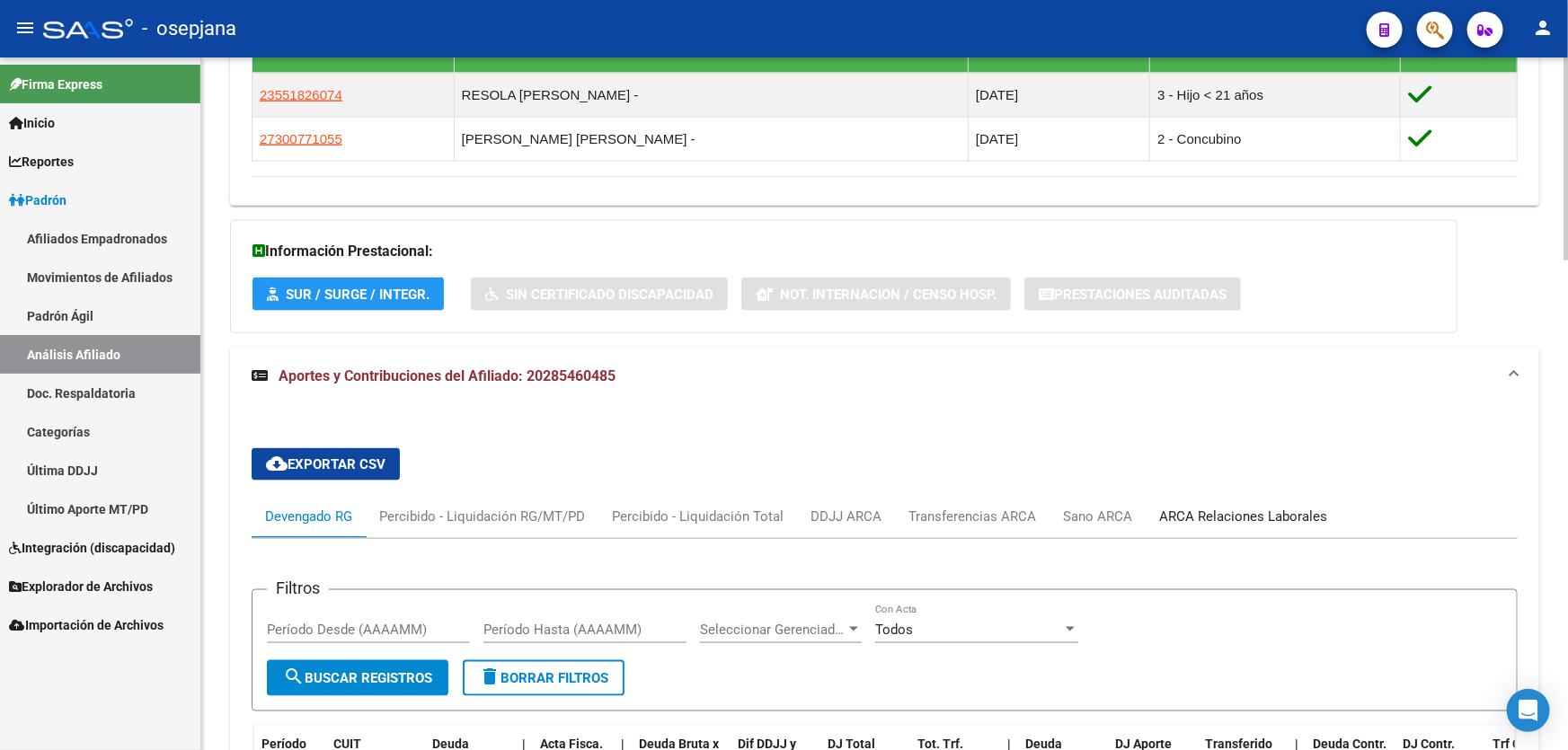
click at [1220, 519] on div "ARCA Relaciones Laborales" at bounding box center [1242, 516] width 168 height 20
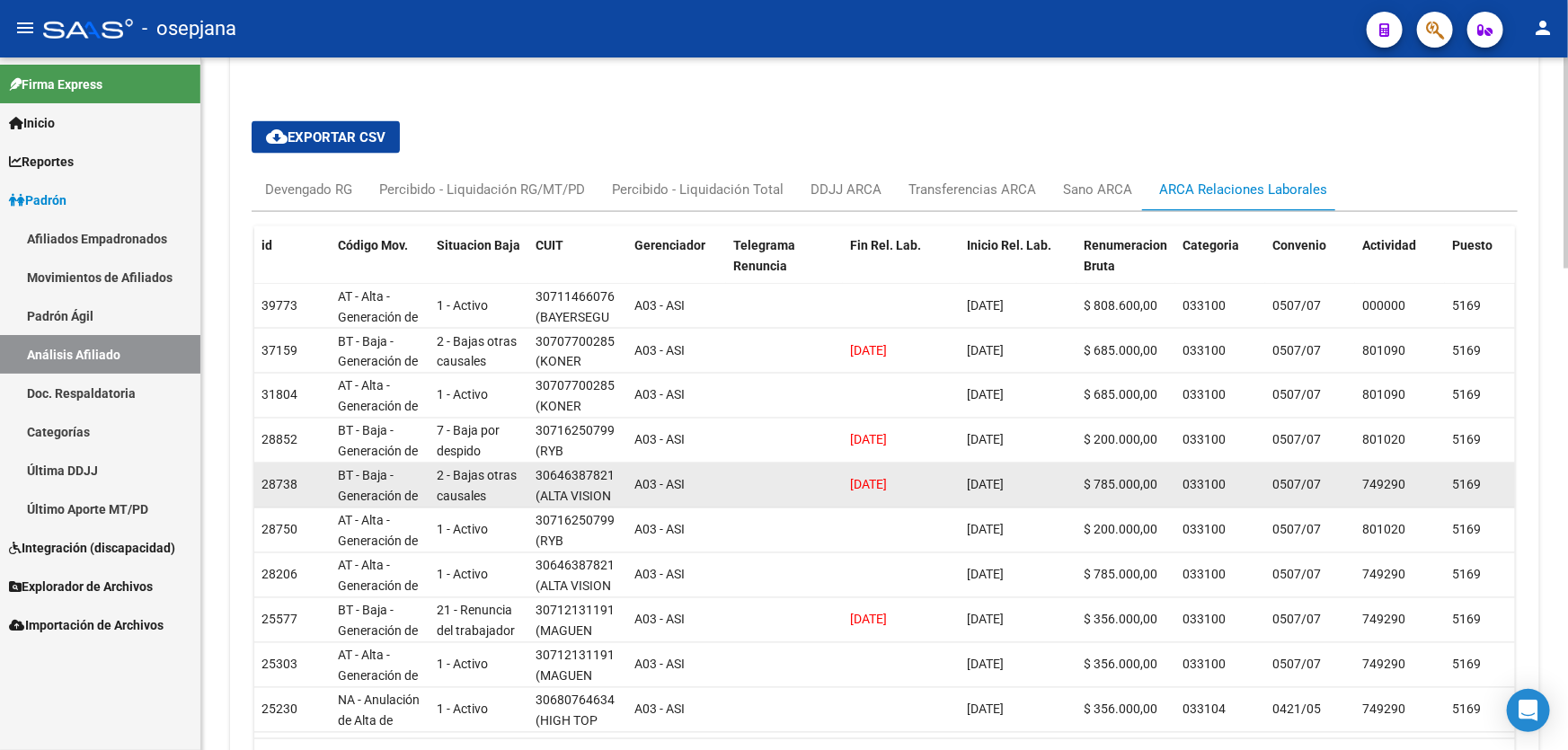
scroll to position [771, 0]
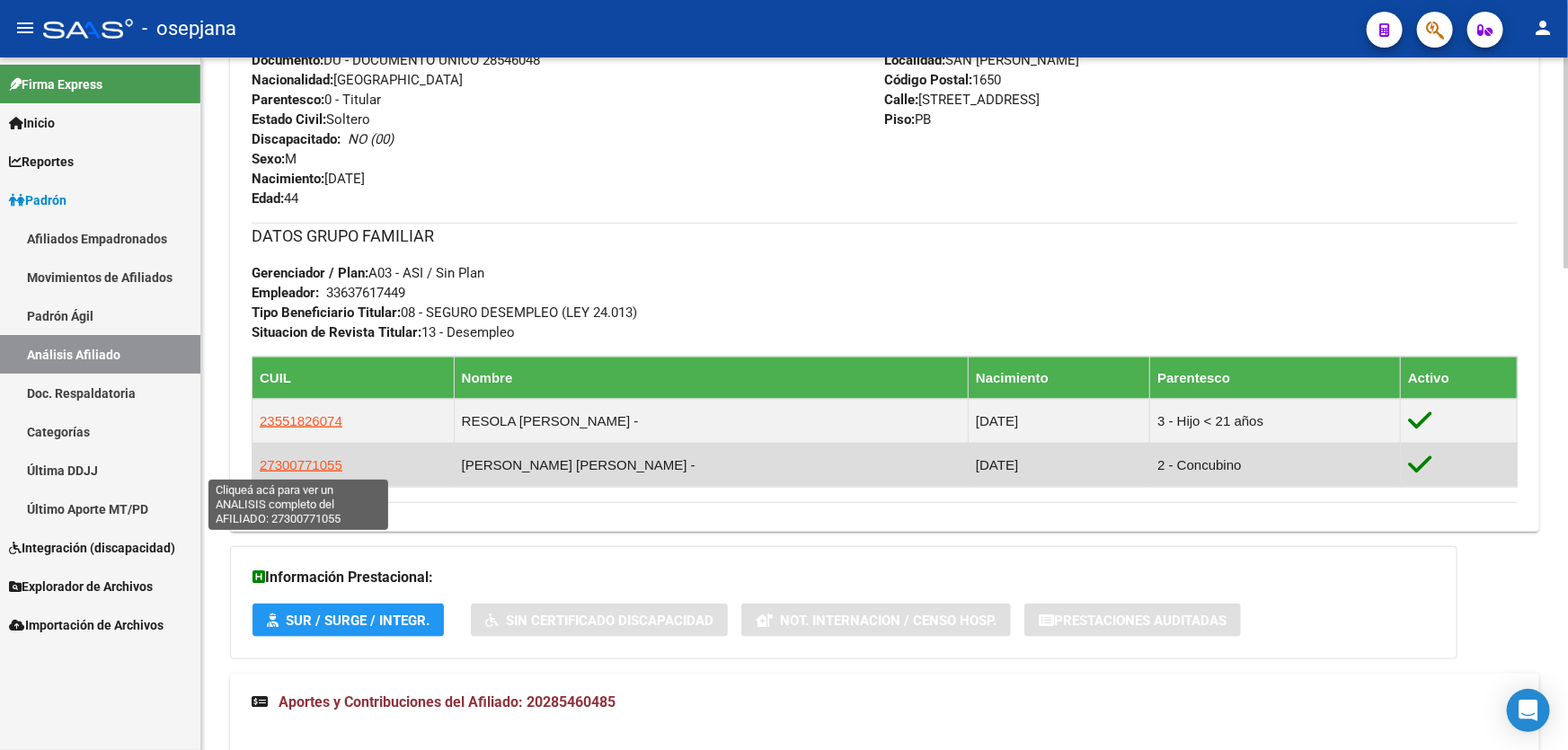
click at [308, 467] on span "27300771055" at bounding box center [300, 465] width 82 height 15
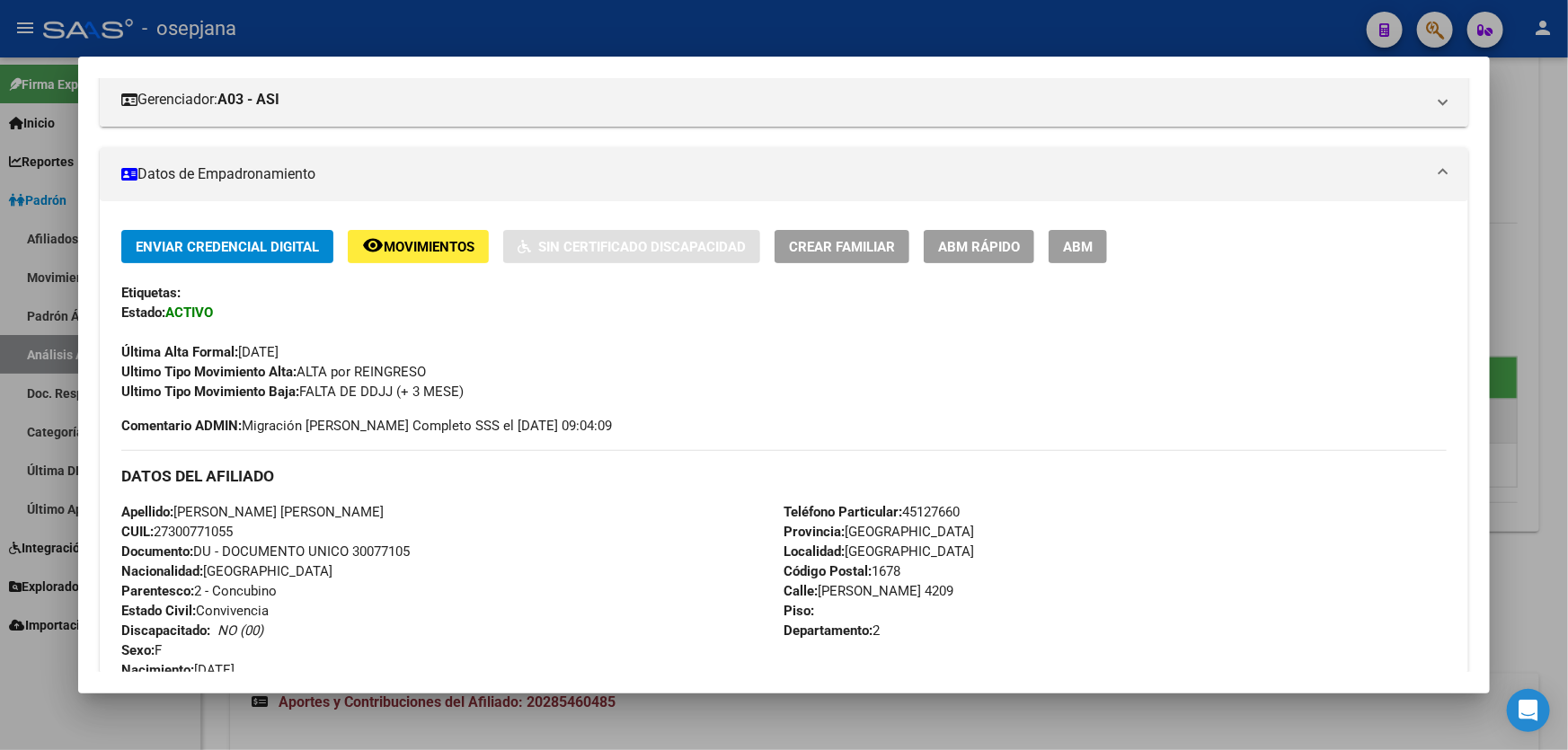
scroll to position [244, 0]
click at [989, 255] on button "ABM Rápido" at bounding box center [978, 245] width 111 height 33
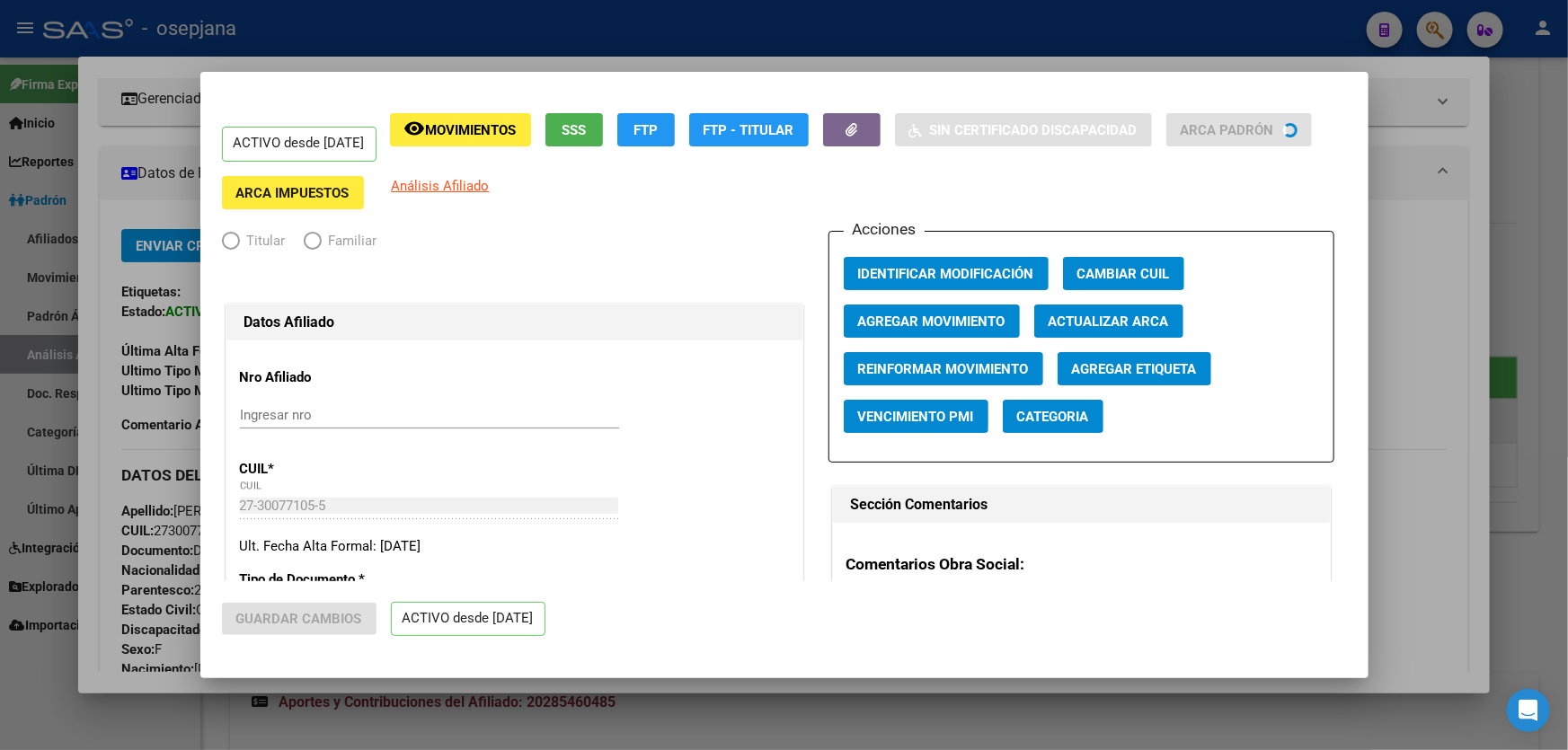
radio input "true"
type input "33-63761744-9"
click at [935, 319] on span "Agregar Movimiento" at bounding box center [932, 321] width 148 height 16
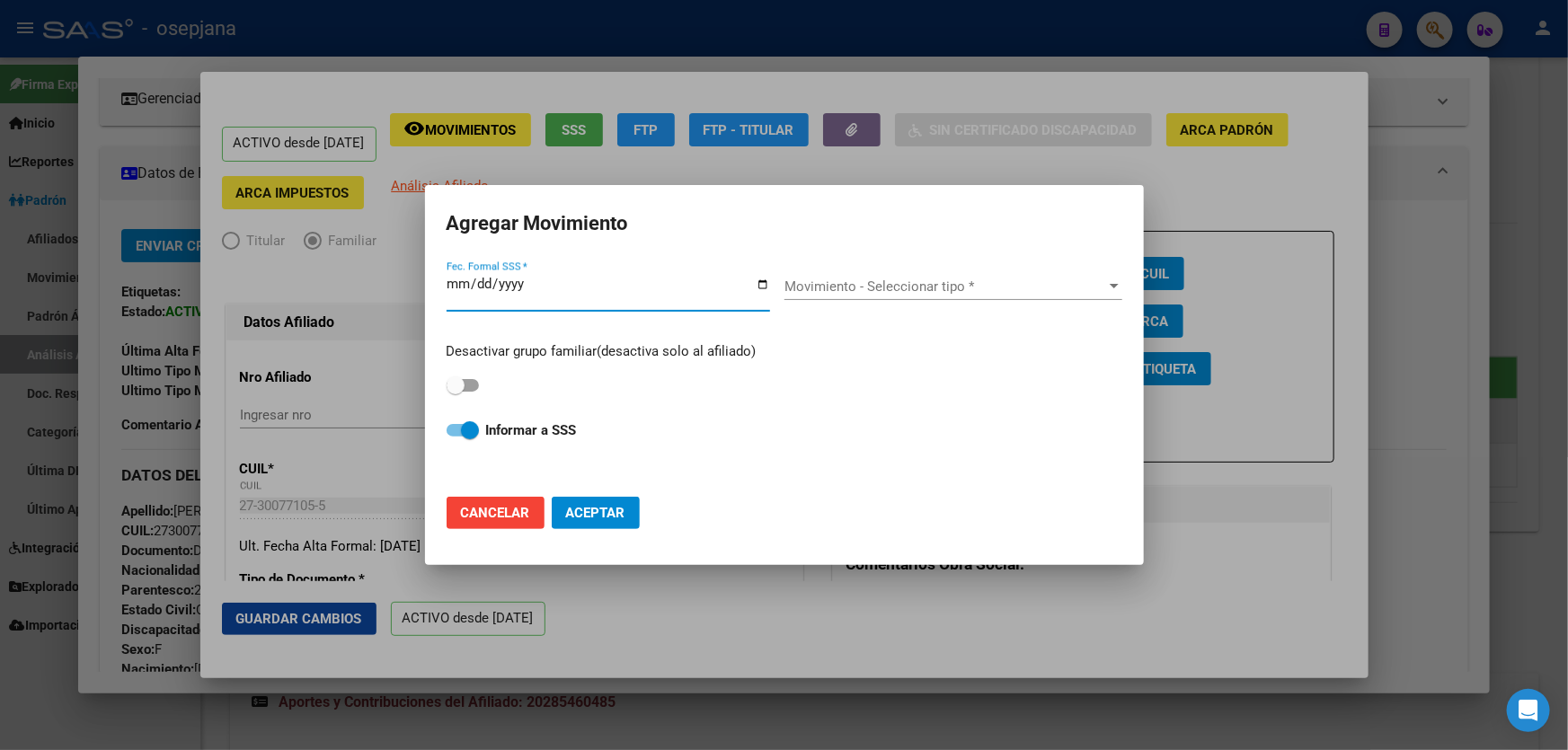
click at [472, 386] on span at bounding box center [463, 384] width 32 height 12
click at [455, 392] on input "checkbox" at bounding box center [454, 392] width 1 height 1
checkbox input "true"
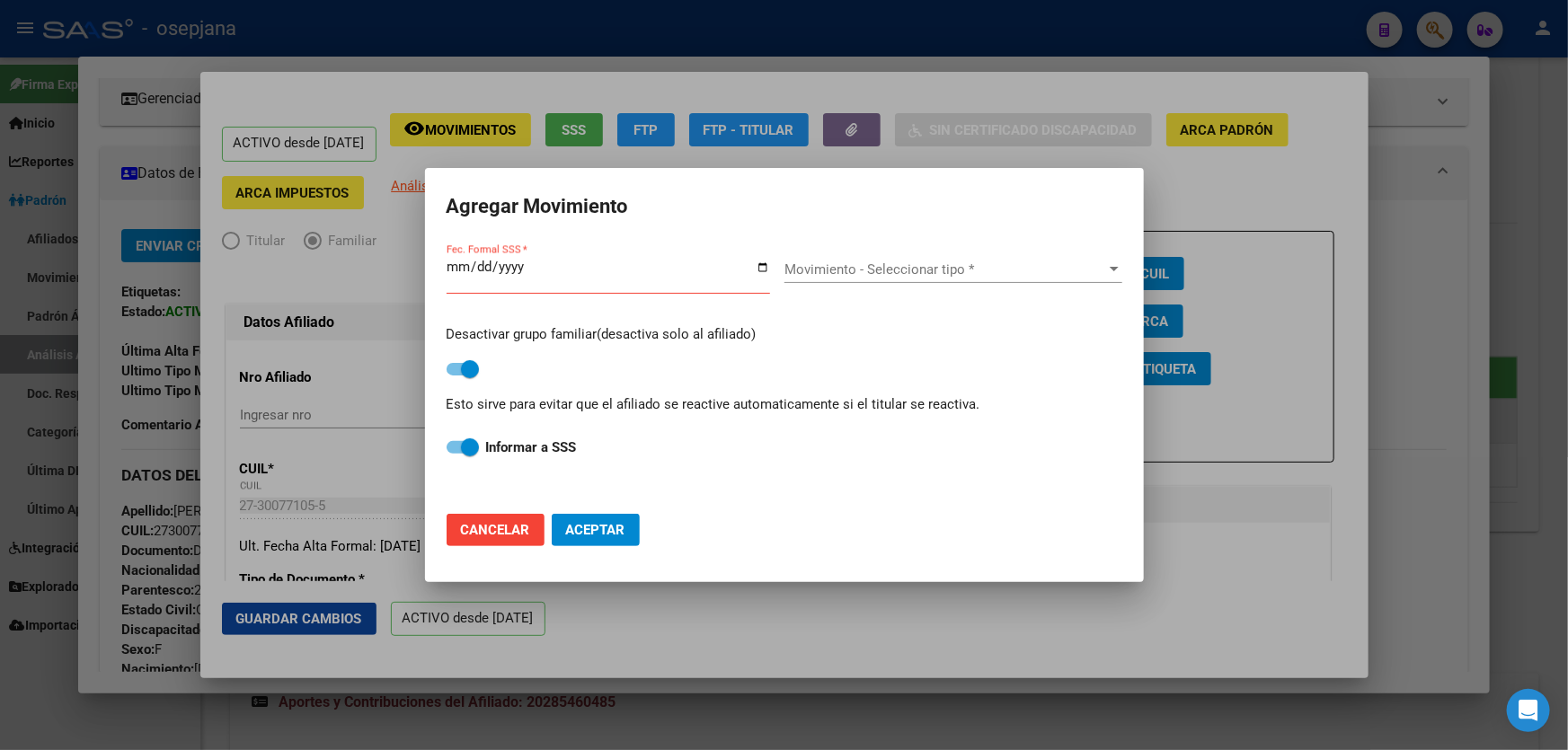
drag, startPoint x: 453, startPoint y: 254, endPoint x: 454, endPoint y: 266, distance: 12.0
click at [454, 258] on div "Fec. Formal SSS *" at bounding box center [615, 276] width 338 height 69
click at [454, 267] on input "Fec. Formal SSS *" at bounding box center [609, 274] width 324 height 28
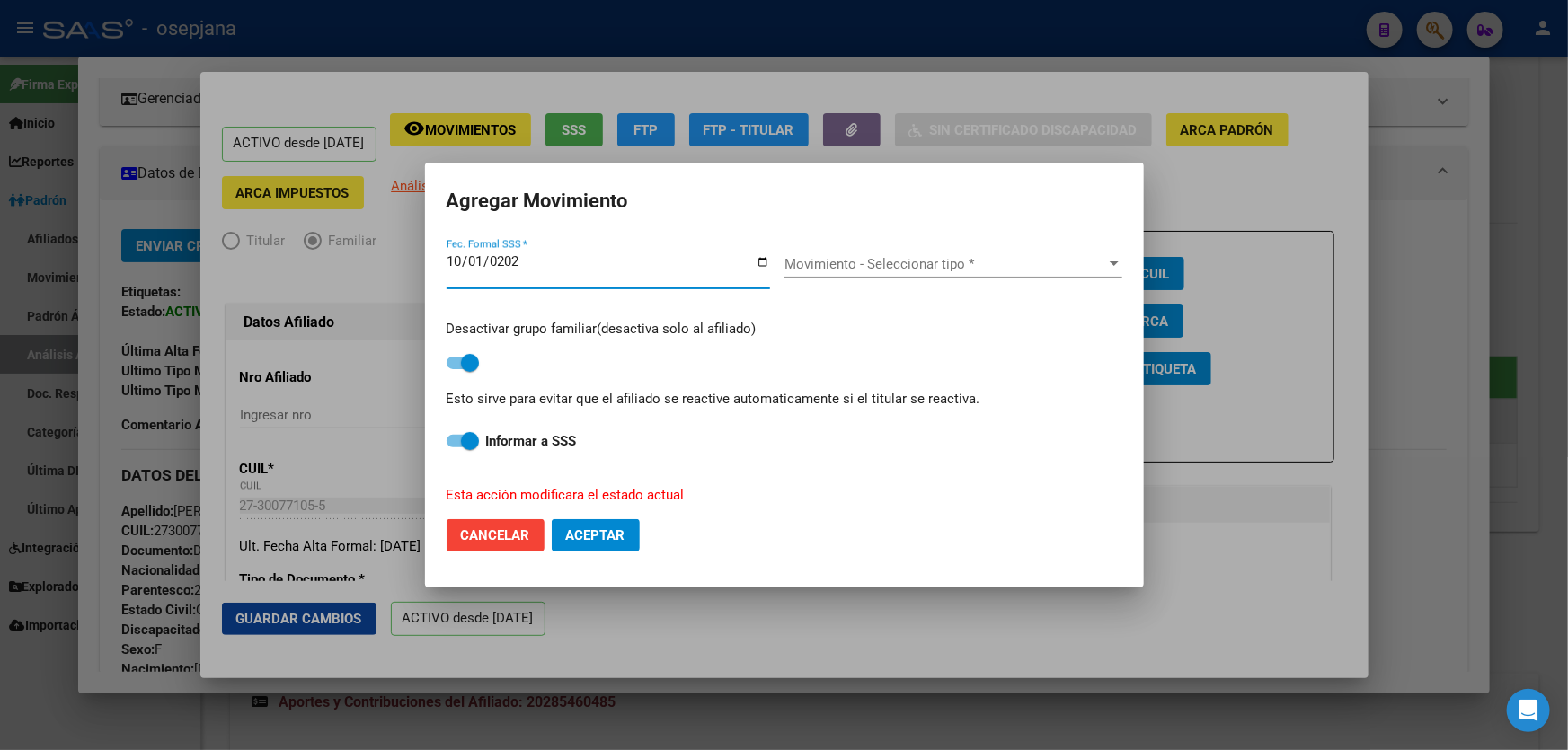
type input "[DATE]"
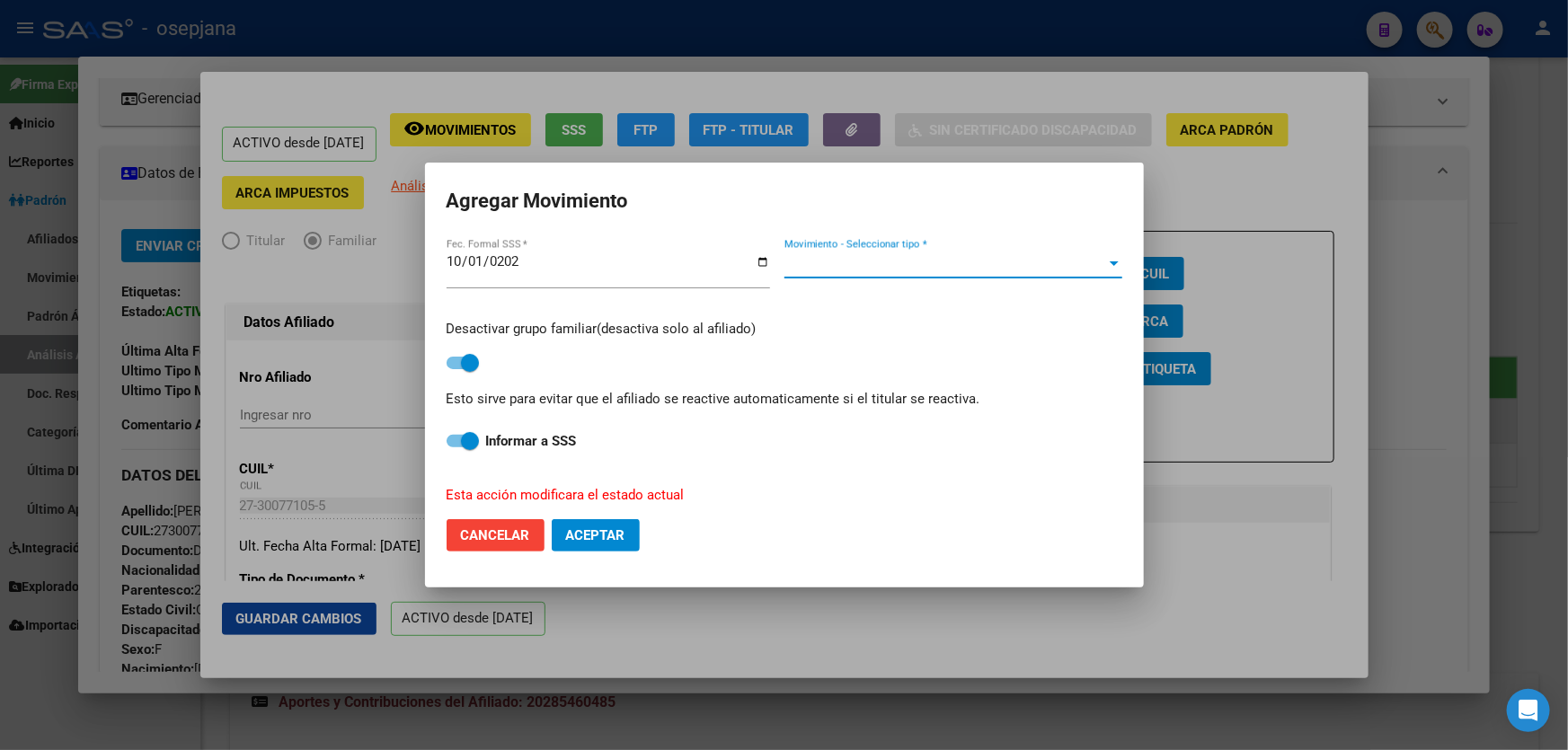
click at [831, 266] on span "Movimiento - Seleccionar tipo *" at bounding box center [945, 263] width 322 height 16
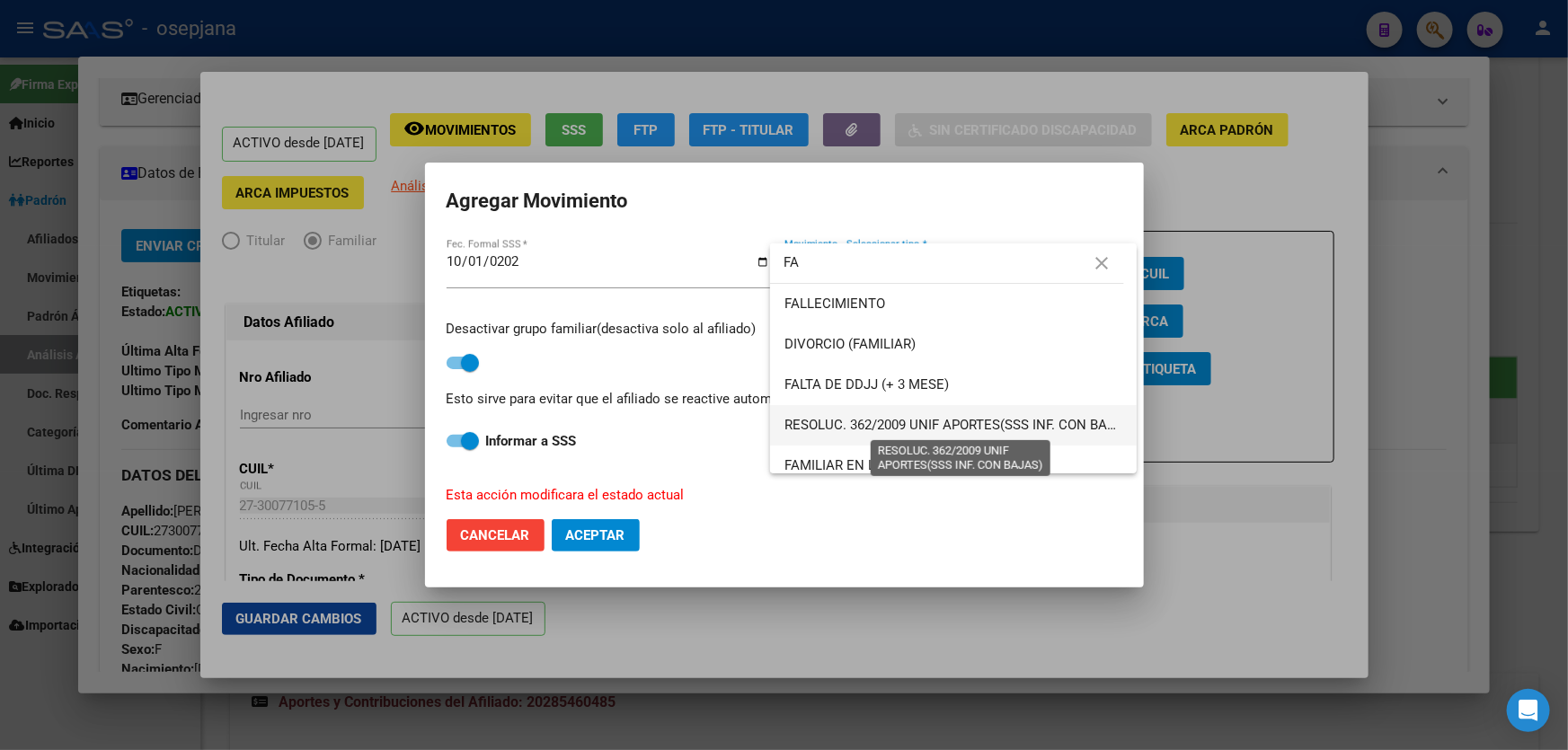
scroll to position [53, 0]
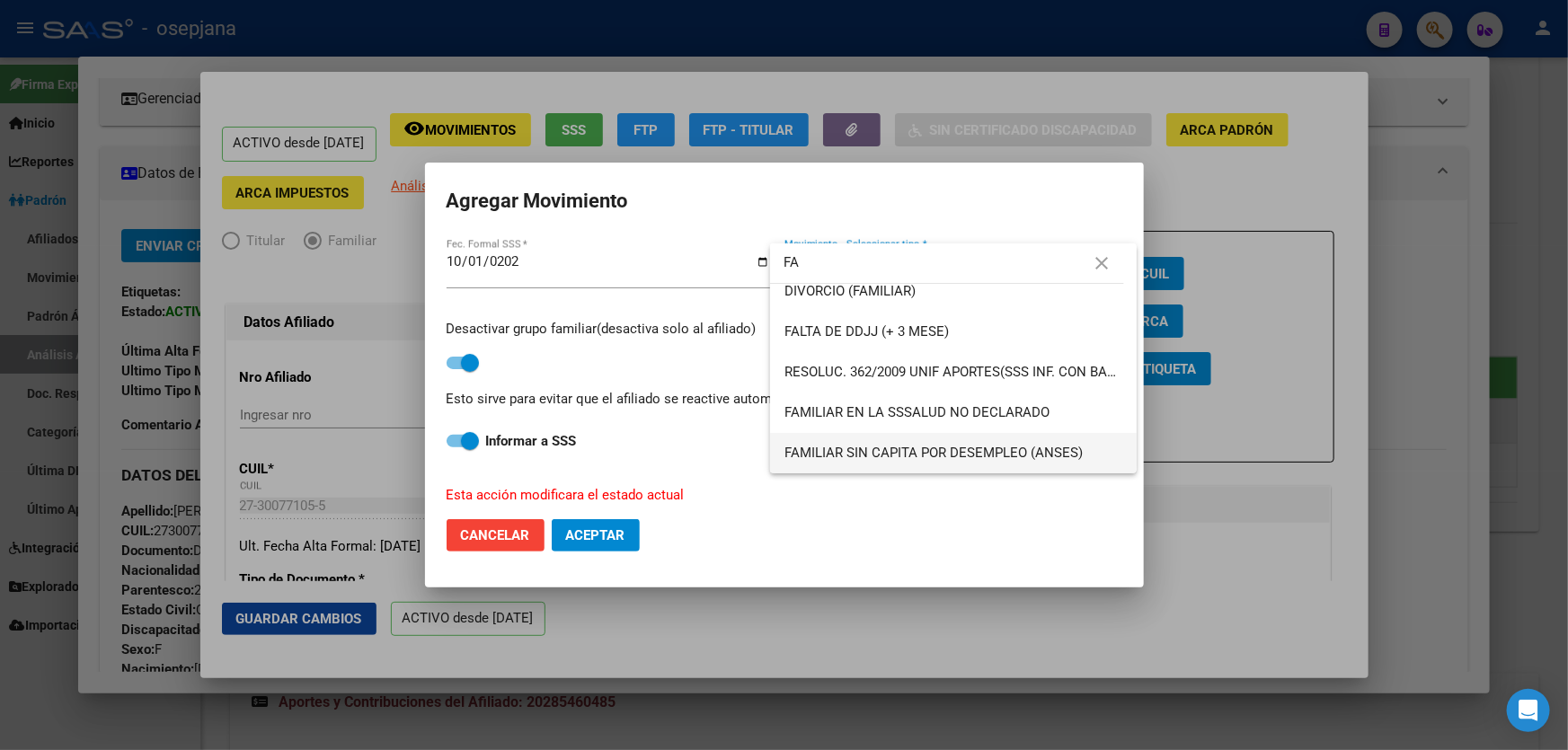
type input "FA"
click at [946, 439] on span "FAMILIAR SIN CAPITA POR DESEMPLEO (ANSES)" at bounding box center [953, 453] width 338 height 41
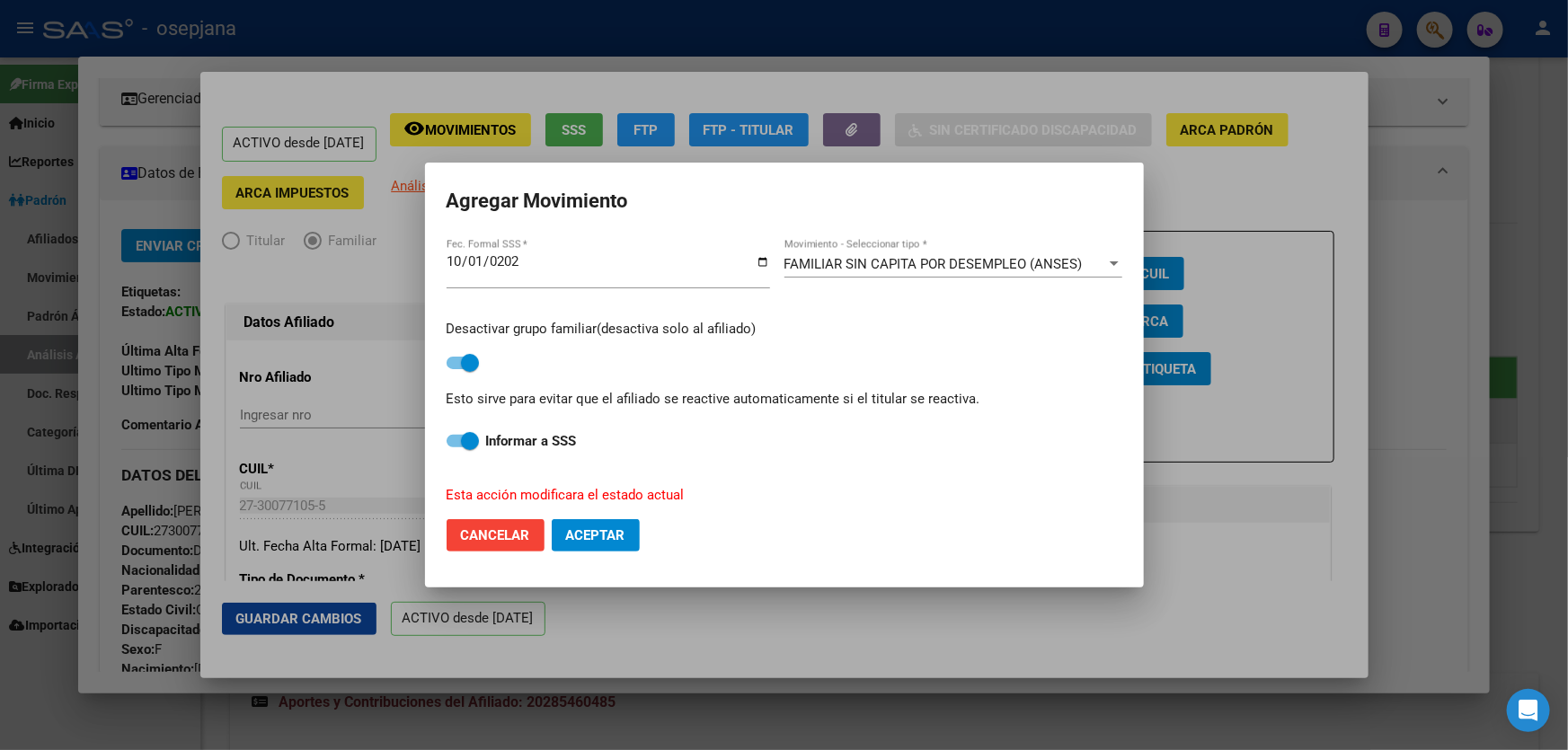
click at [647, 527] on mat-dialog-actions "Cancelar Aceptar" at bounding box center [785, 535] width 676 height 62
click at [606, 548] on button "Aceptar" at bounding box center [596, 535] width 88 height 32
checkbox input "false"
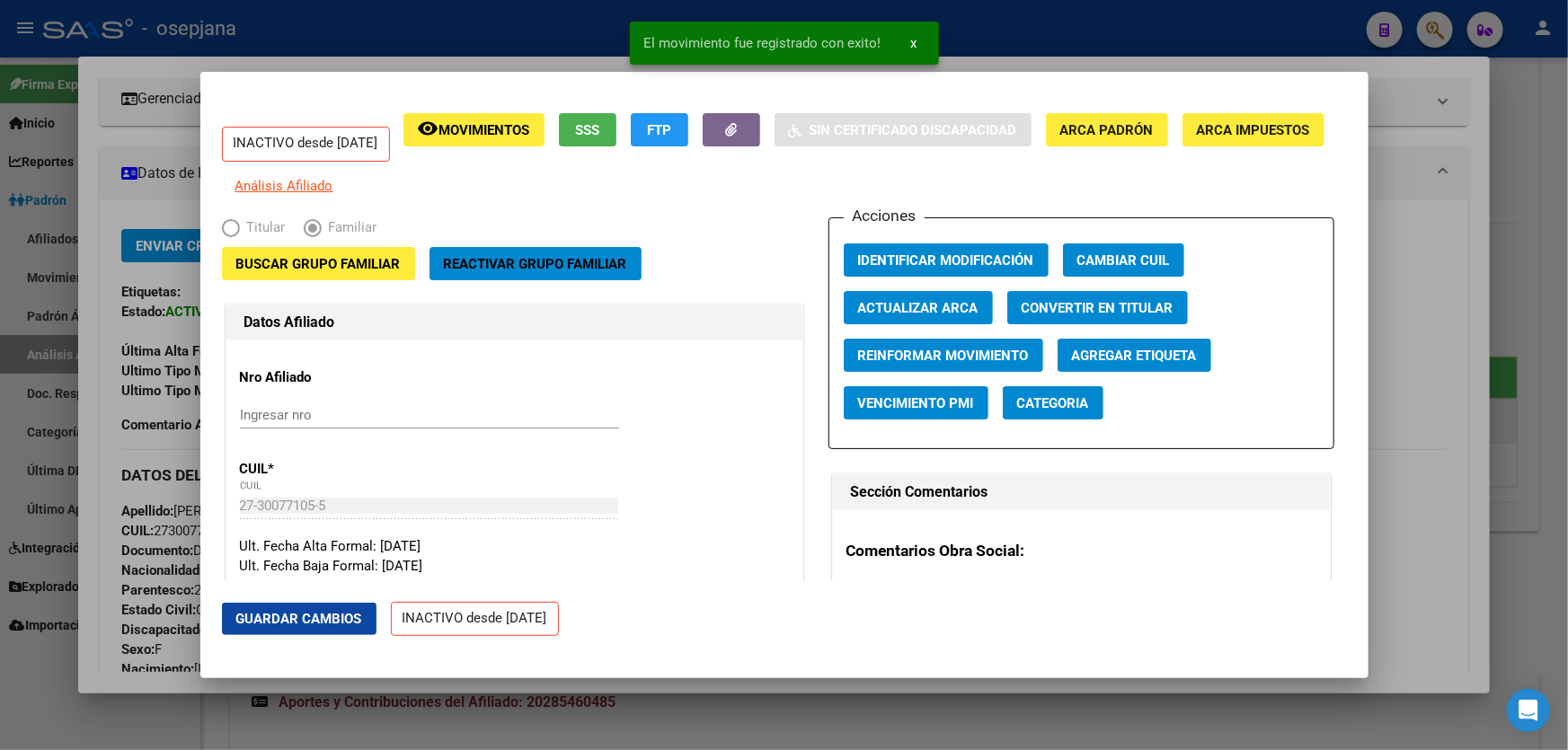
click at [293, 630] on button "Guardar Cambios" at bounding box center [298, 619] width 154 height 32
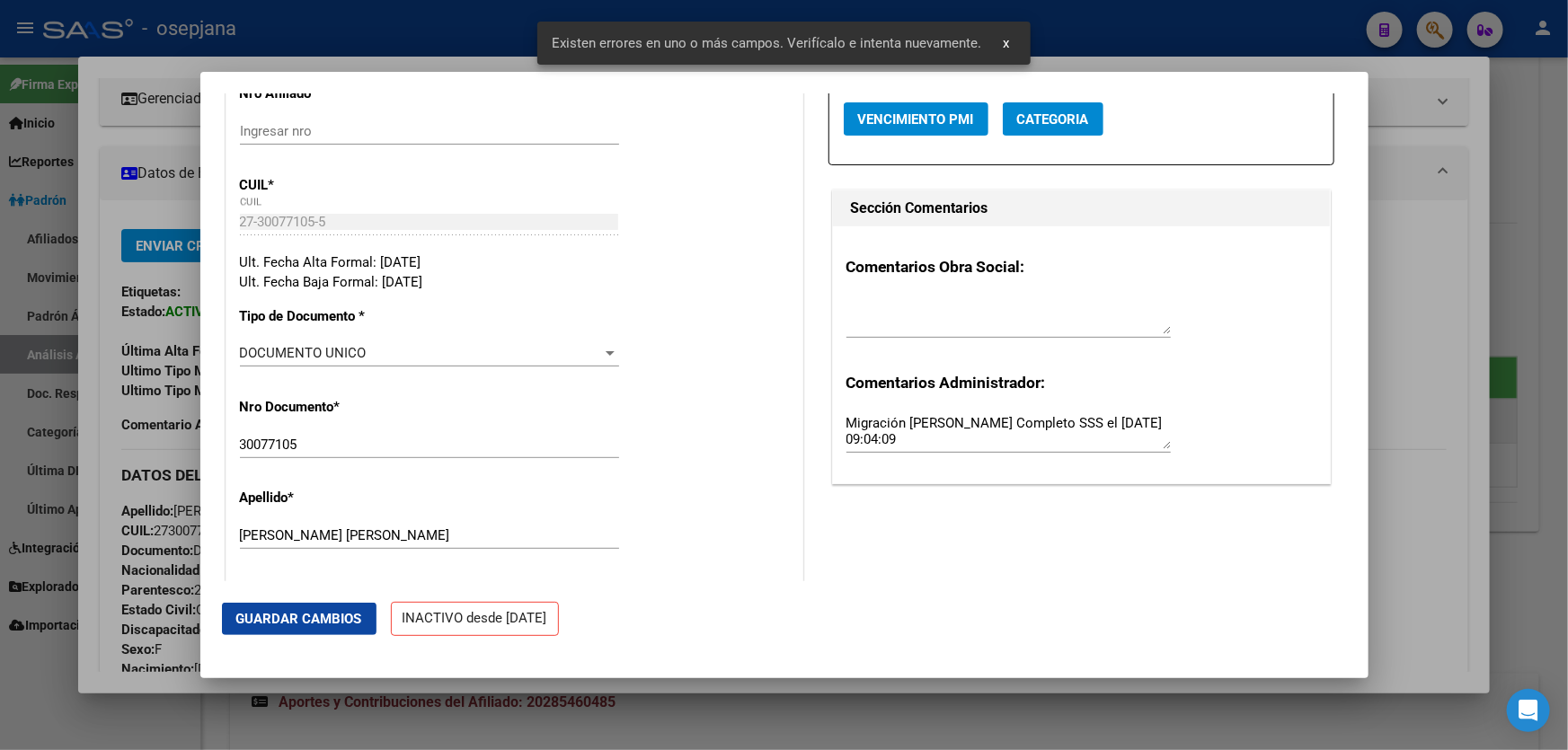
scroll to position [571, 0]
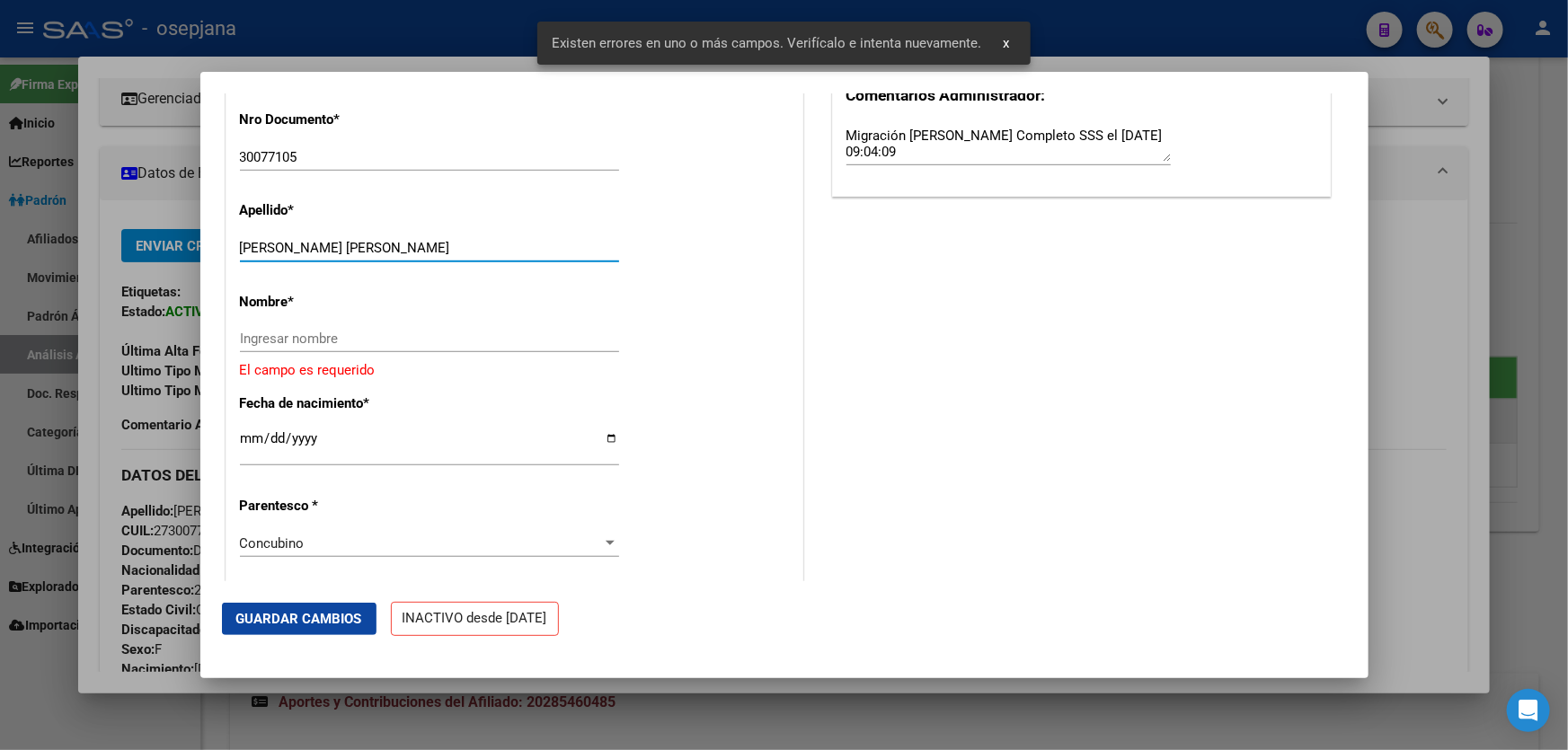
drag, startPoint x: 304, startPoint y: 256, endPoint x: 445, endPoint y: 260, distance: 141.1
click at [445, 256] on input "[PERSON_NAME] [PERSON_NAME]" at bounding box center [429, 247] width 379 height 16
type input "CORDOBA"
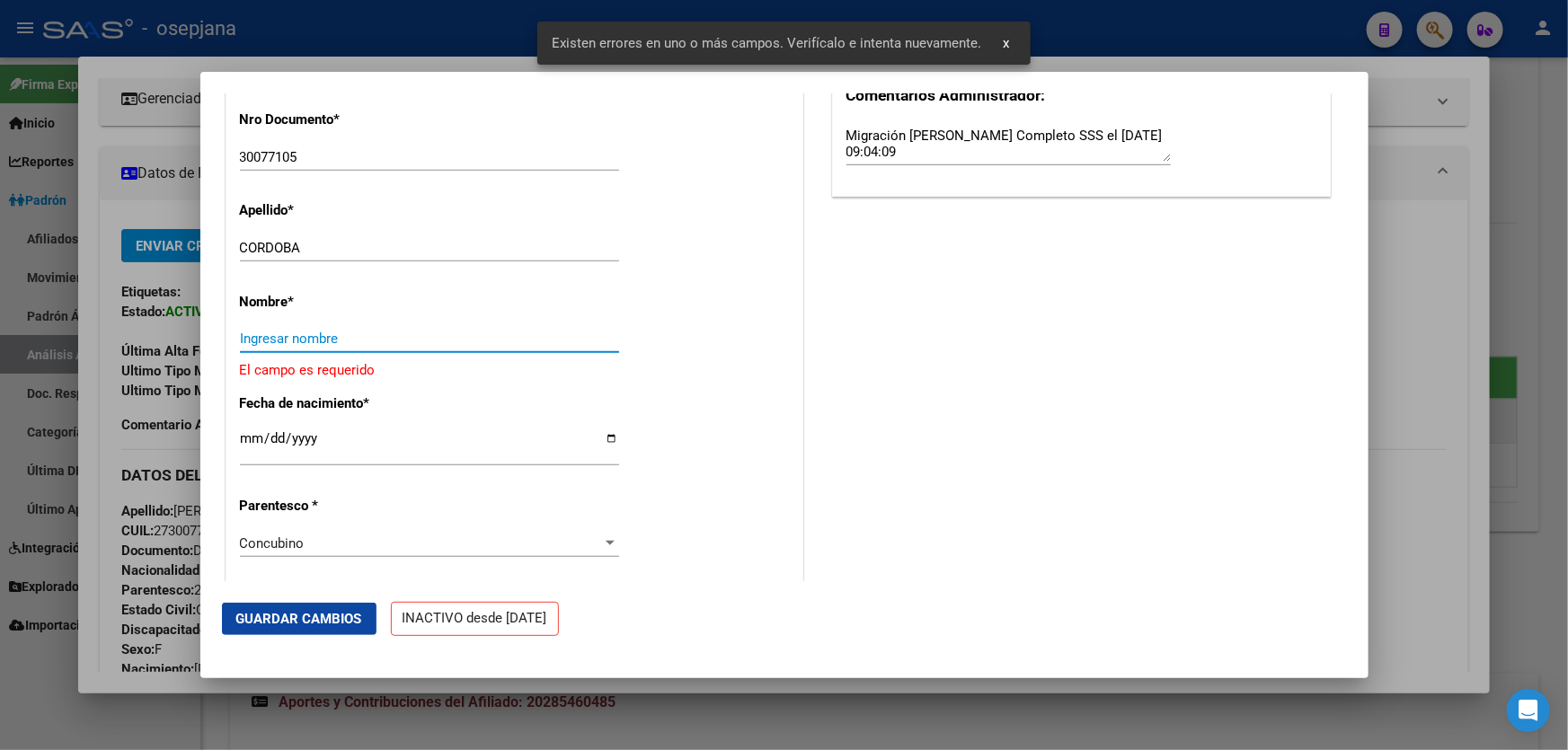
click at [270, 347] on input "Ingresar nombre" at bounding box center [429, 338] width 379 height 16
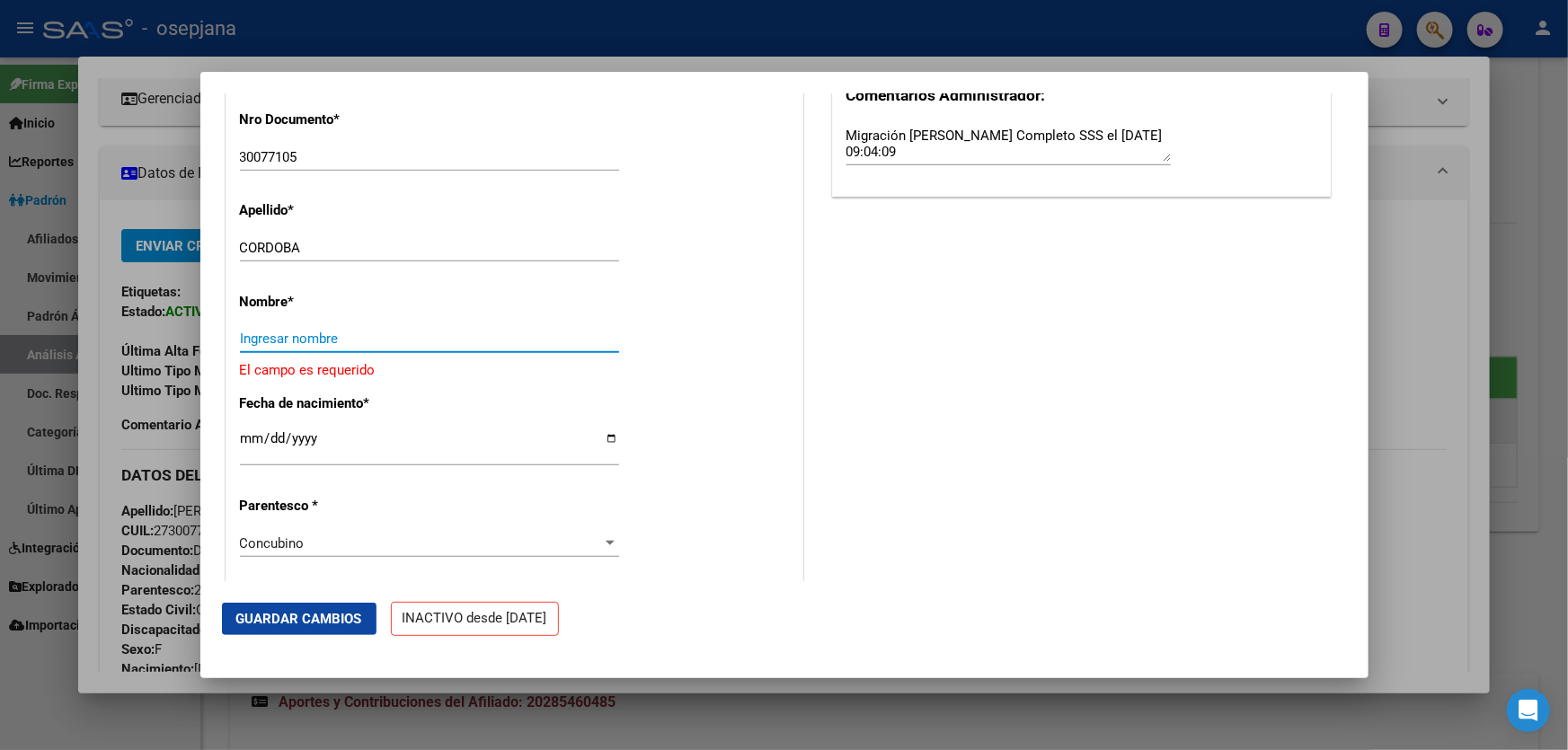
paste input "[PERSON_NAME] [PERSON_NAME]"
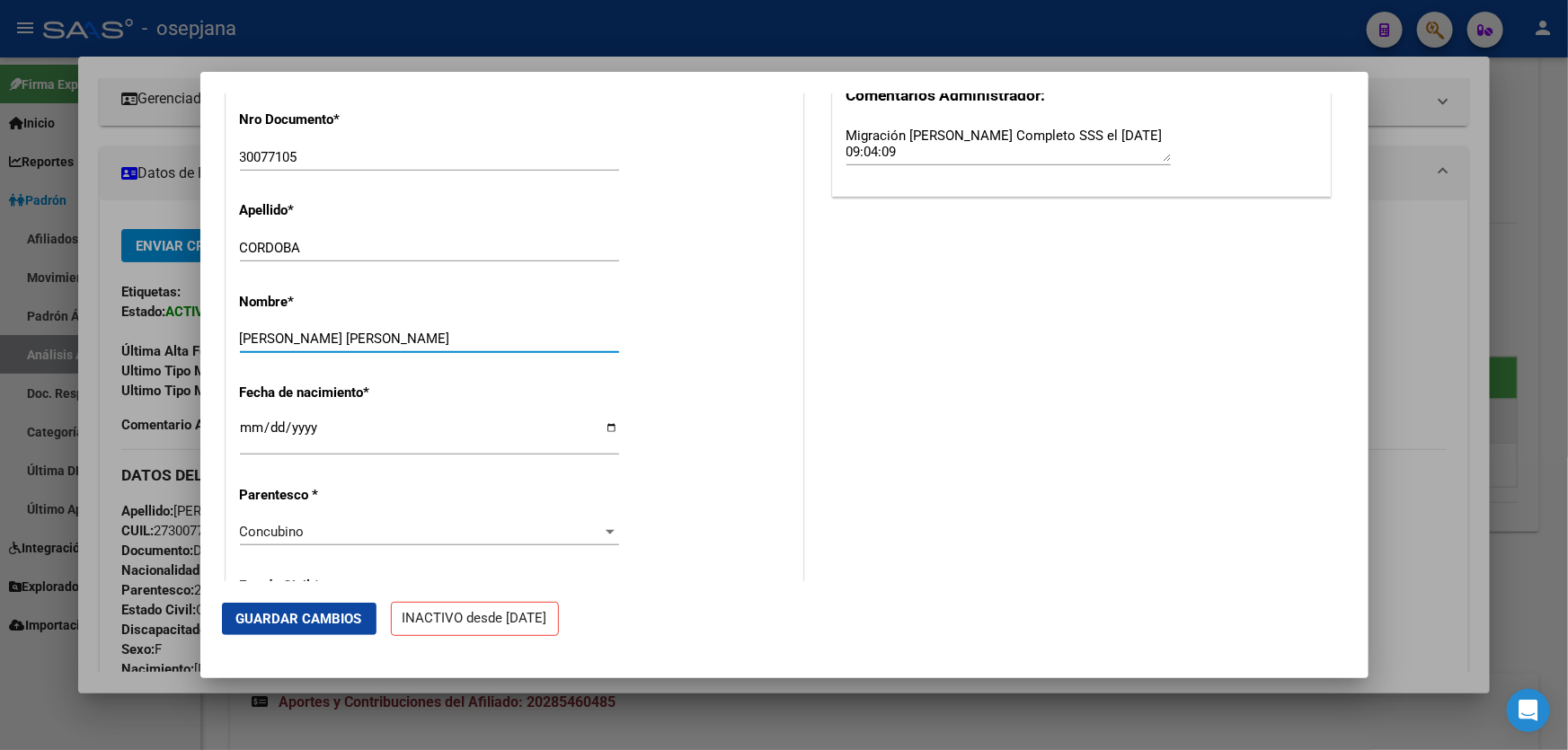
type input "[PERSON_NAME] [PERSON_NAME]"
click at [281, 612] on span "Guardar Cambios" at bounding box center [299, 618] width 126 height 16
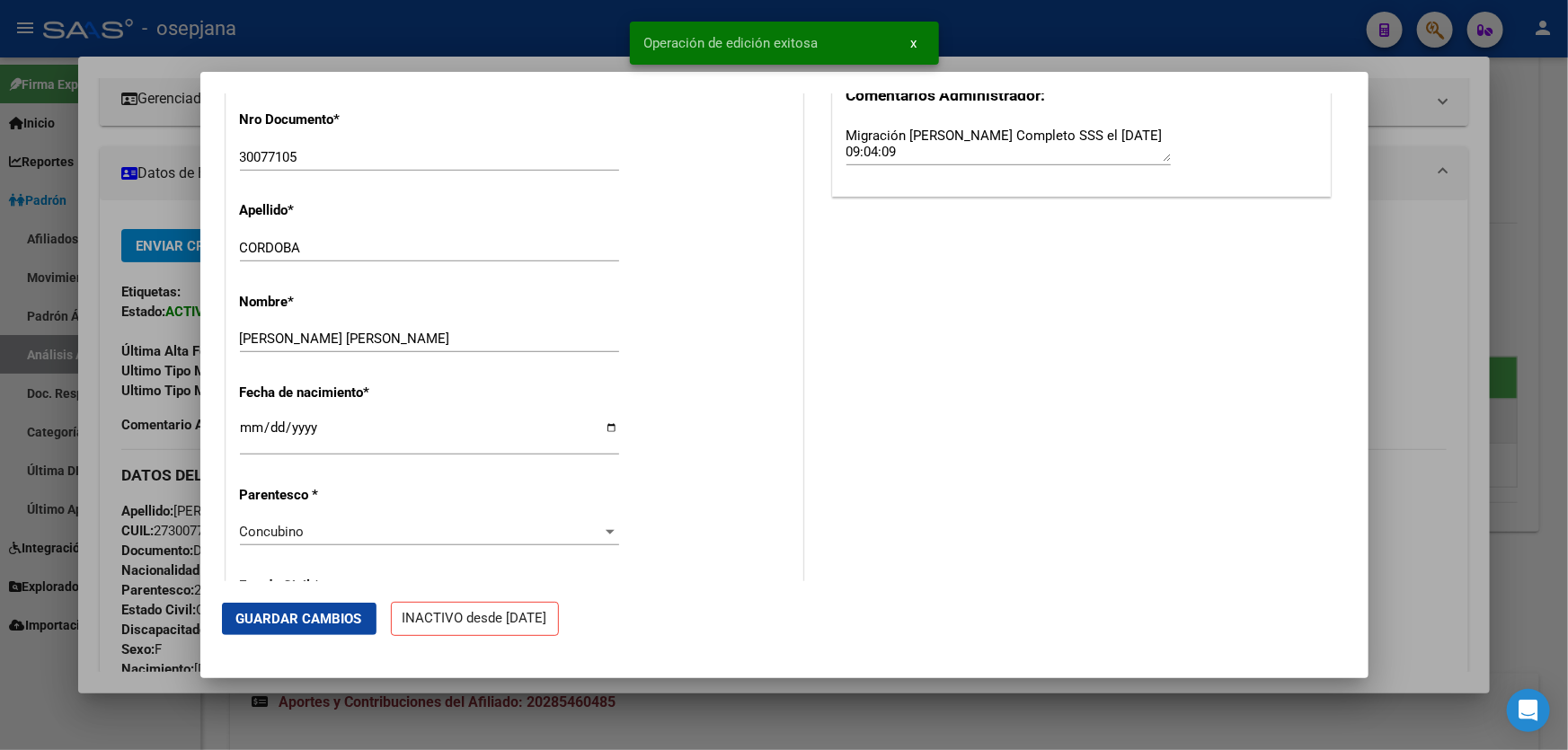
click at [1567, 430] on div at bounding box center [784, 375] width 1568 height 750
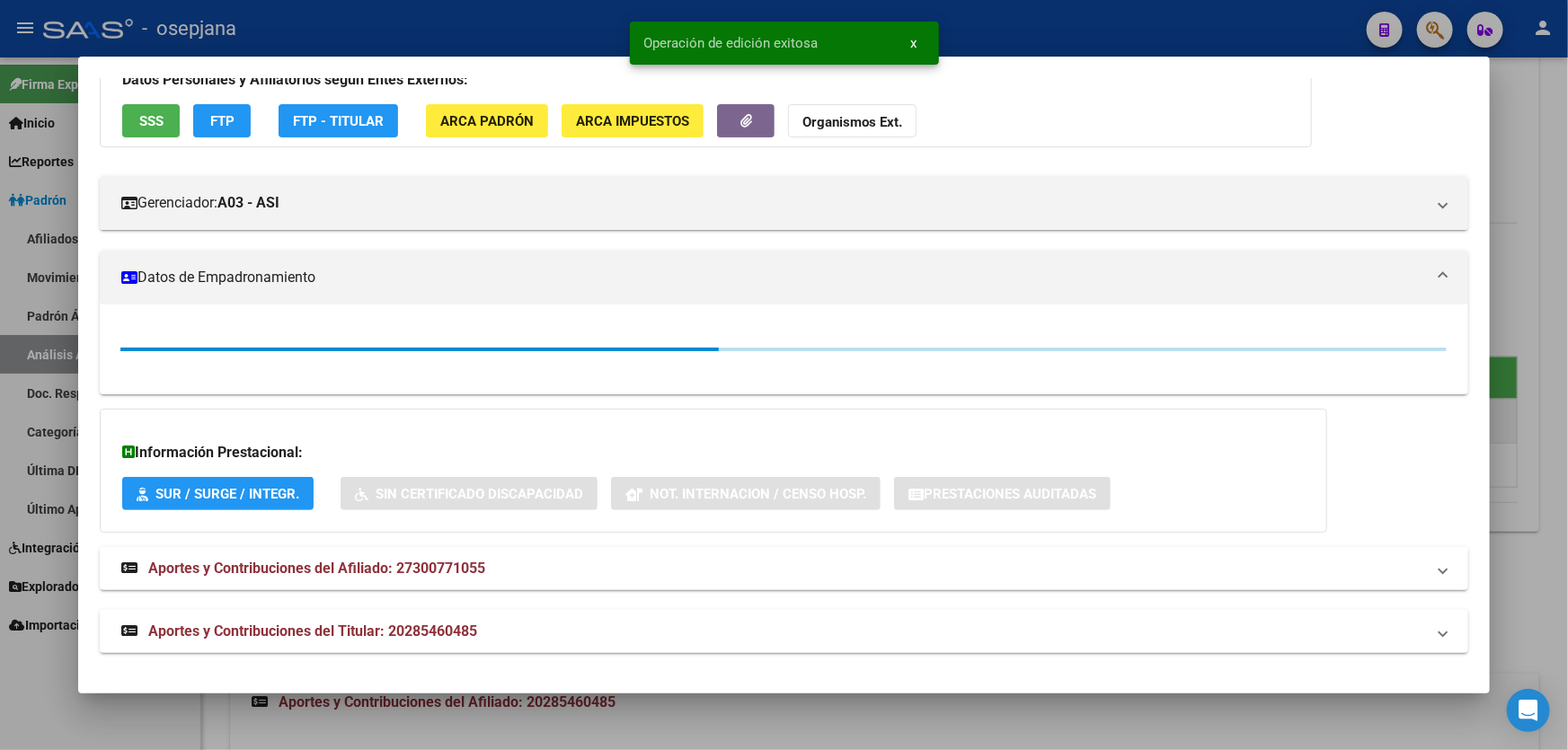
scroll to position [244, 0]
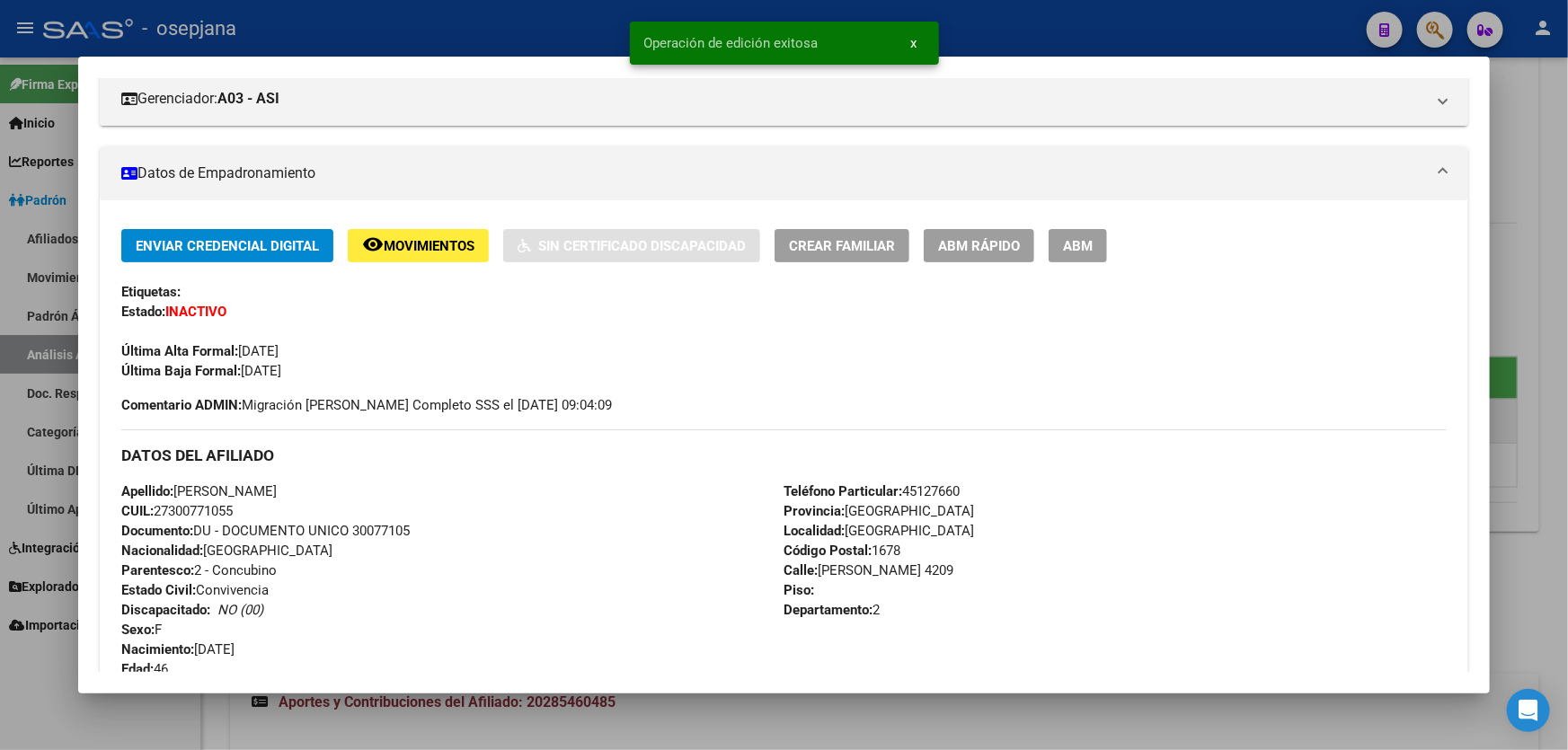
click at [1567, 430] on div at bounding box center [784, 375] width 1568 height 750
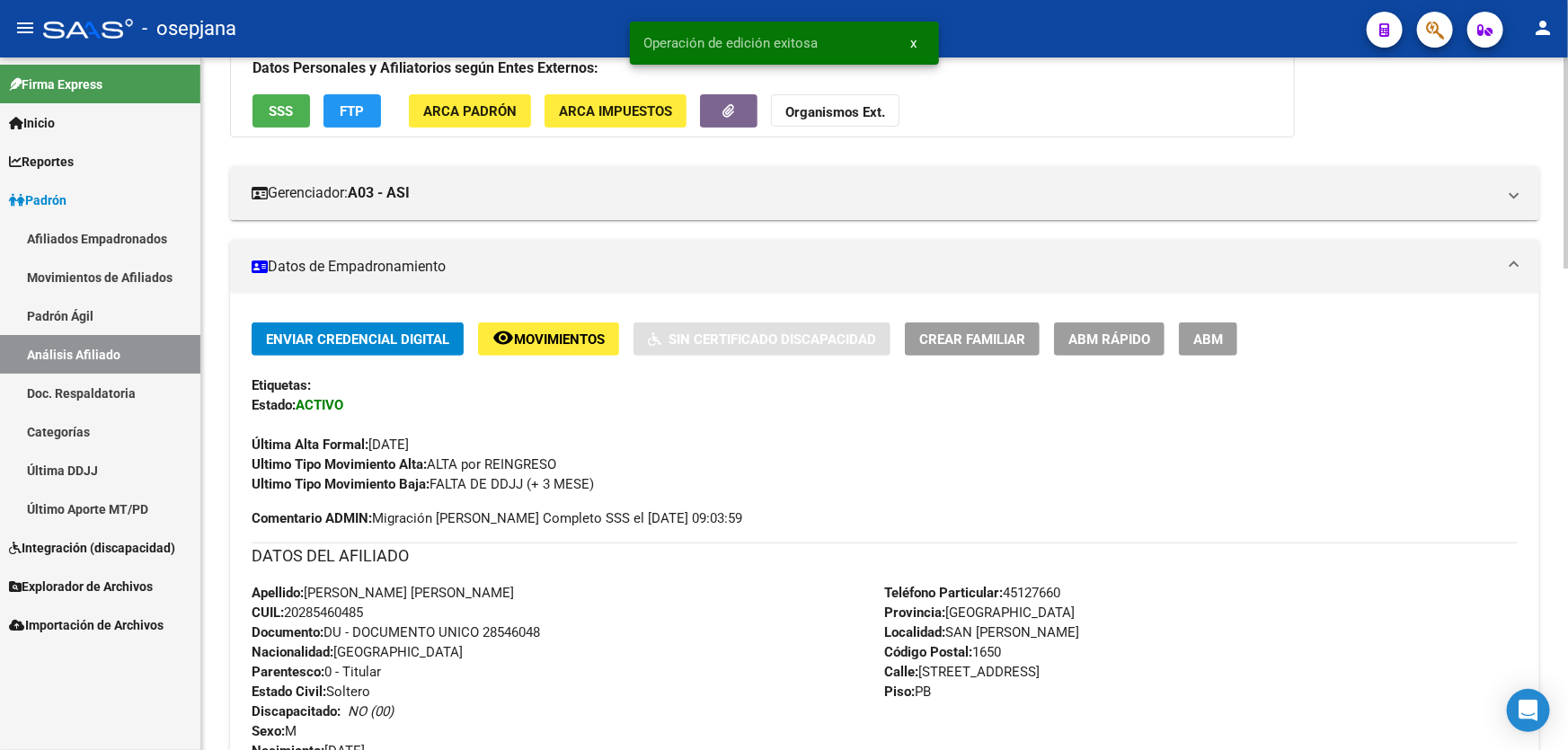
scroll to position [0, 0]
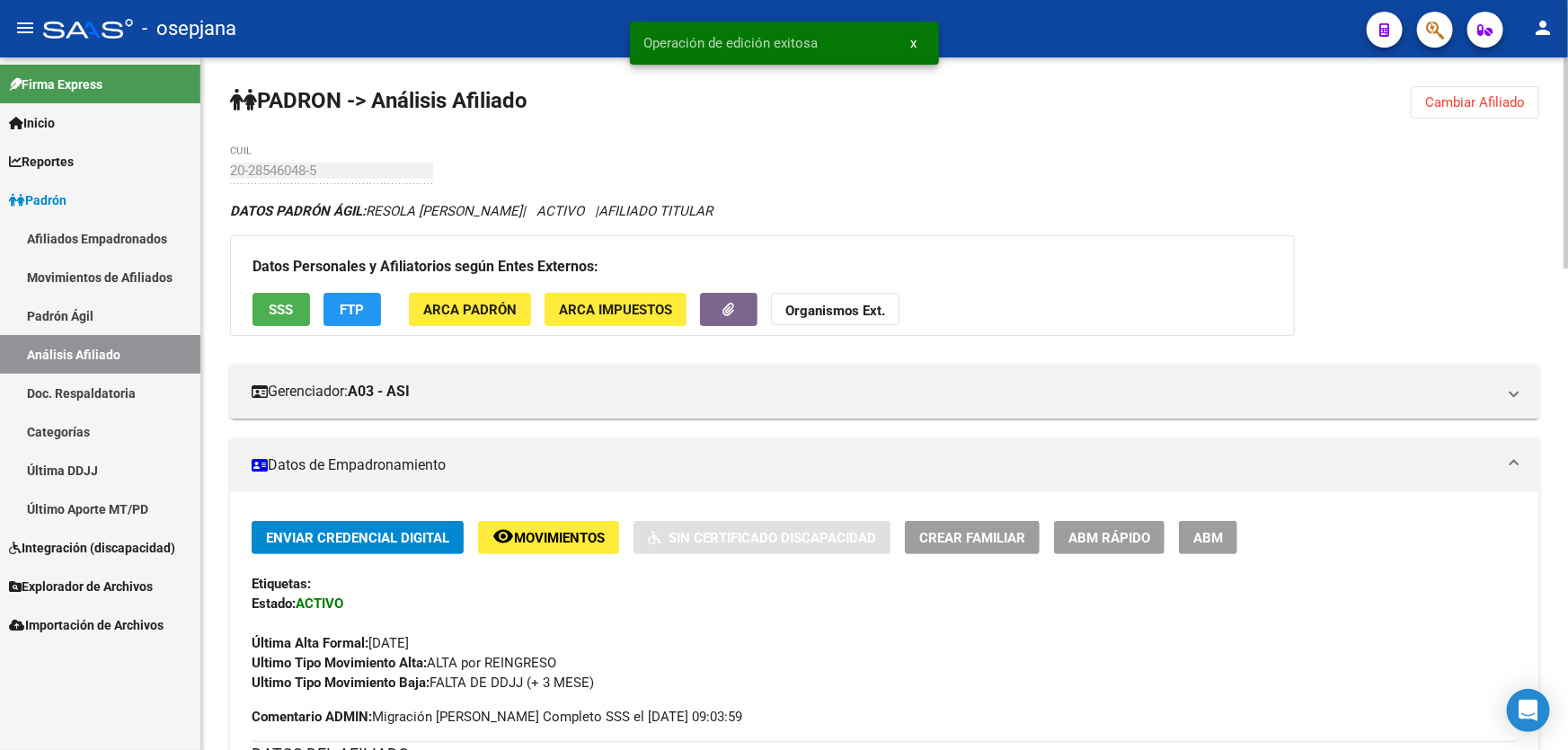
click at [1509, 97] on span "Cambiar Afiliado" at bounding box center [1474, 102] width 99 height 16
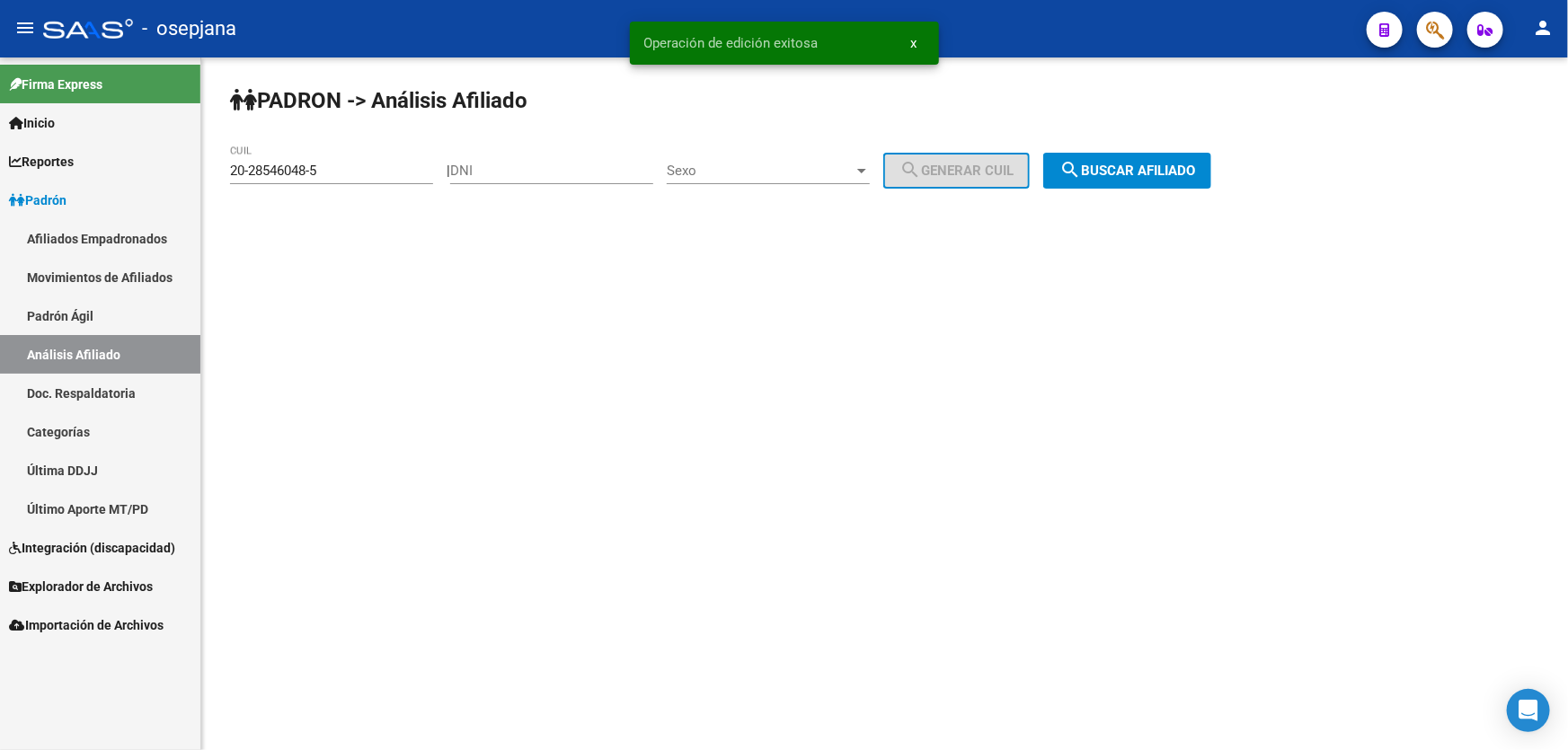
click at [1195, 170] on span "search Buscar afiliado" at bounding box center [1127, 170] width 135 height 16
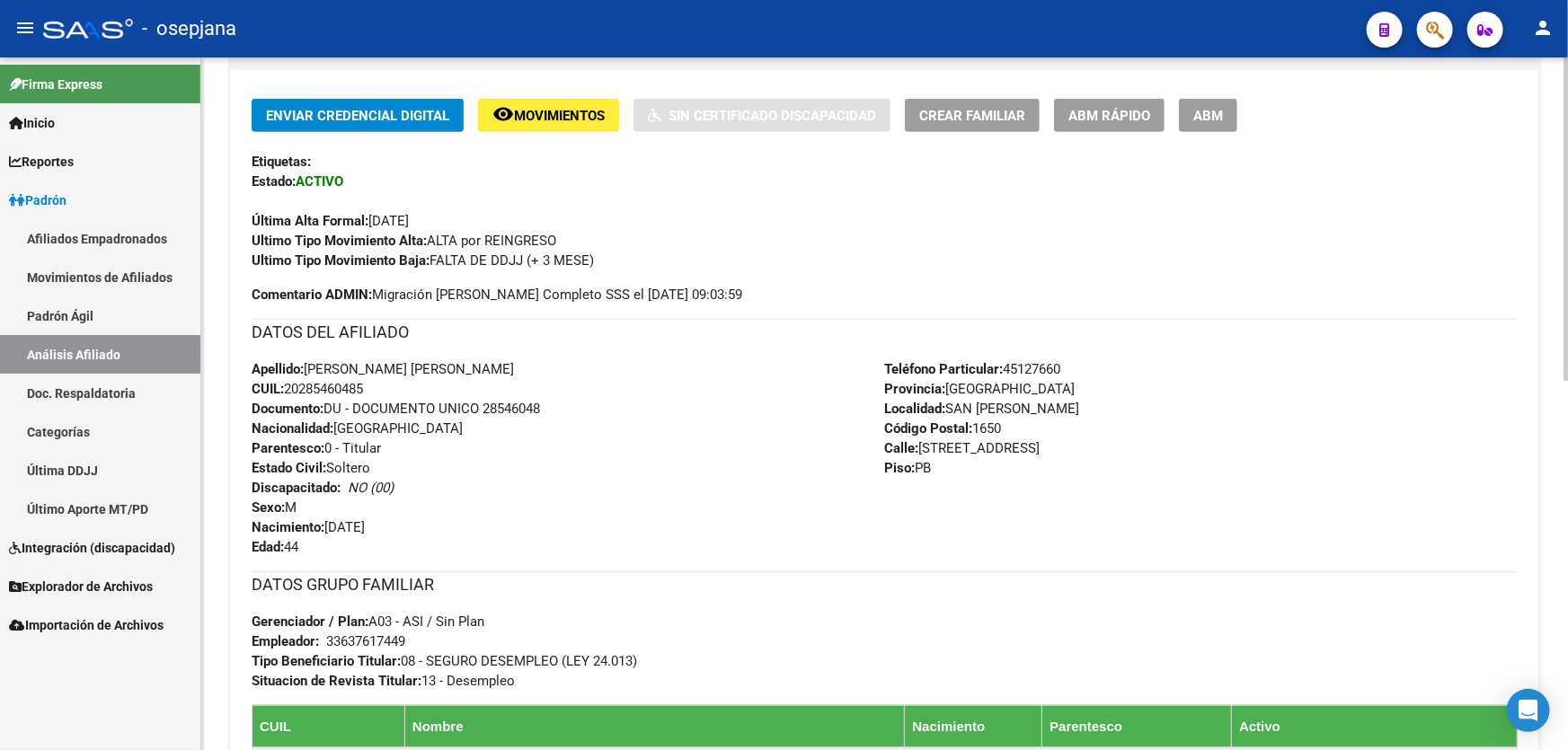
scroll to position [326, 0]
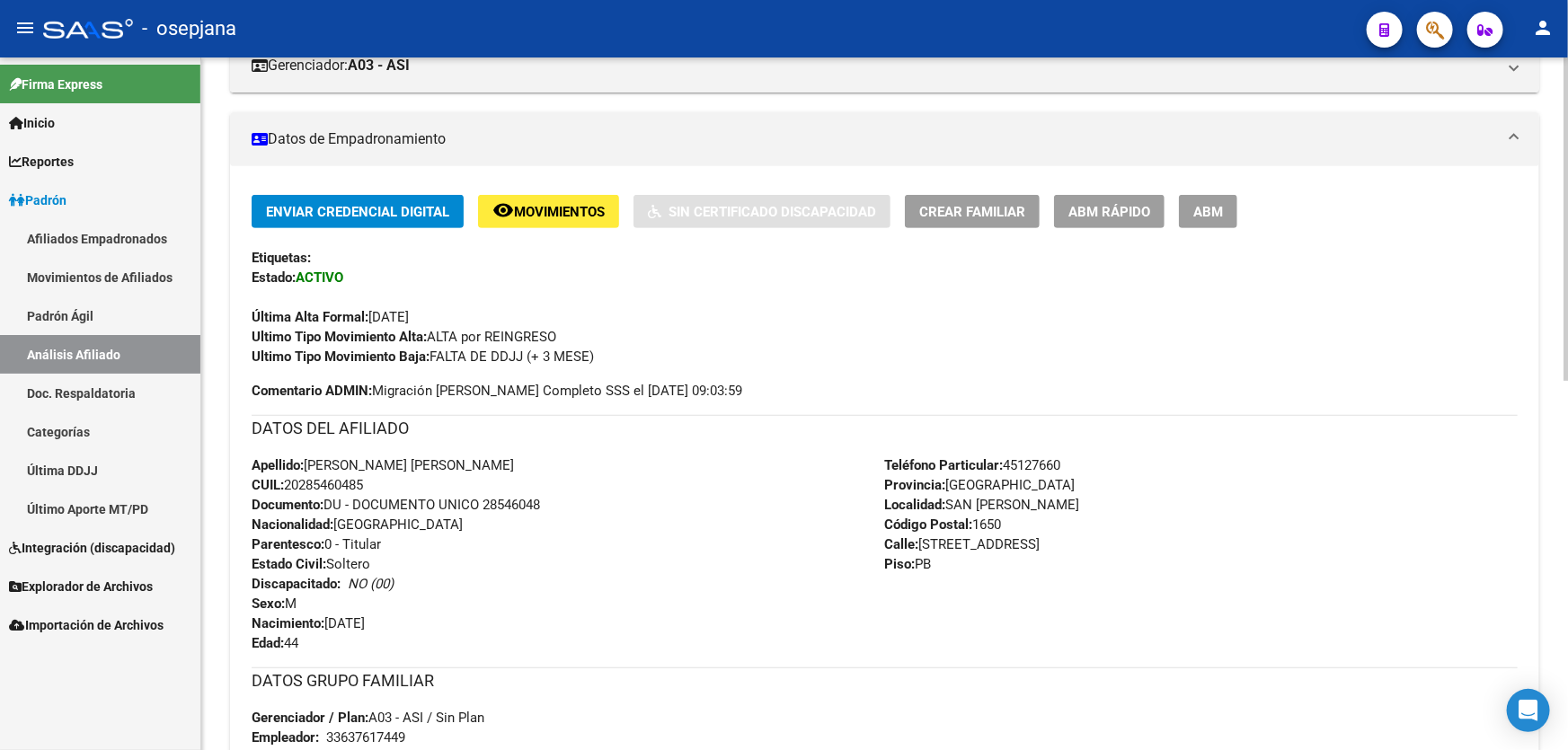
click at [988, 210] on span "Crear Familiar" at bounding box center [972, 211] width 106 height 16
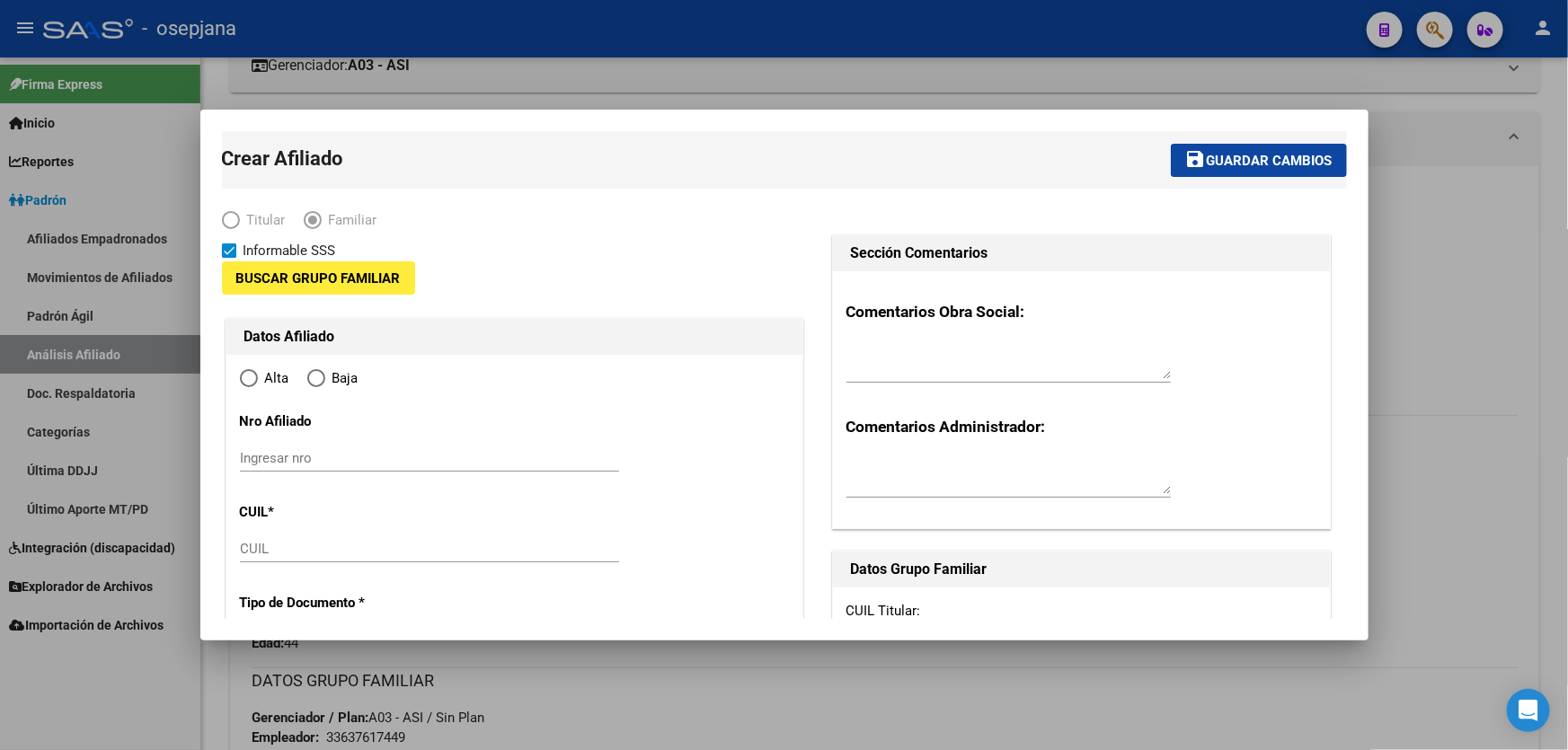
type input "33-63761744-9"
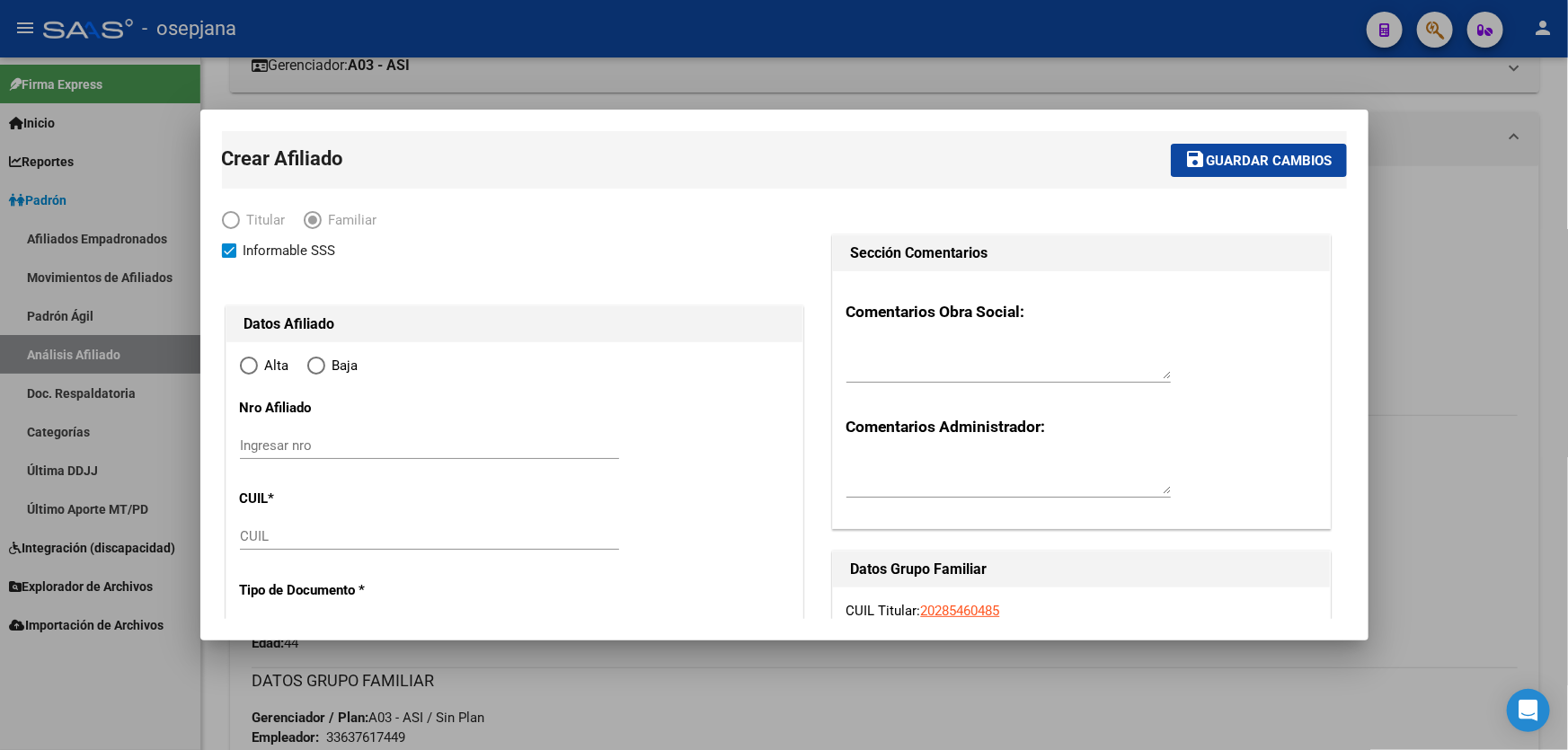
type input "SAN [PERSON_NAME]"
type input "1650"
type input "CALLE 72"
type input "4527"
radio input "true"
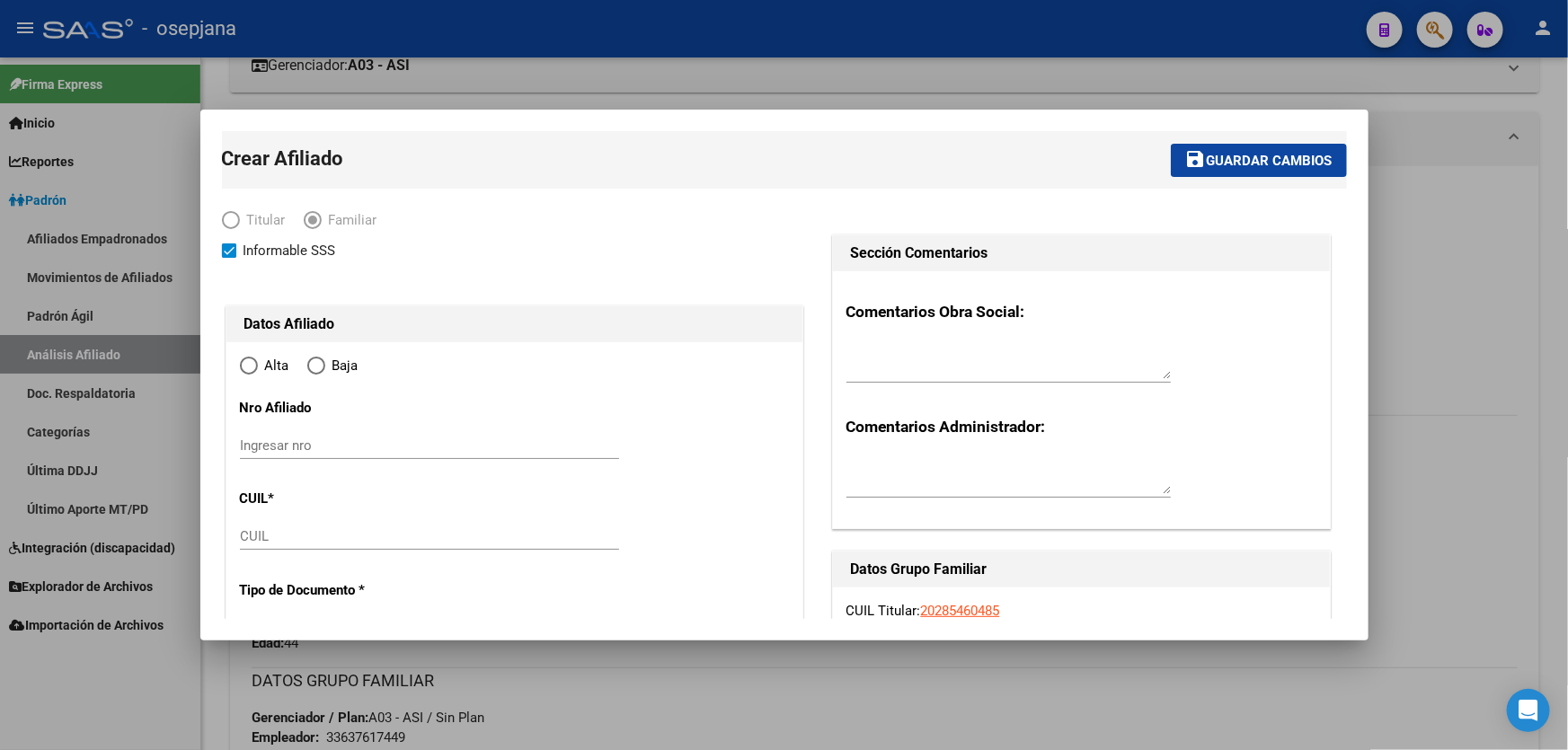
click at [279, 533] on input "CUIL" at bounding box center [429, 536] width 379 height 16
type input "33-63761744-9"
paste input "20-49358481-3"
type input "20-49358481-3"
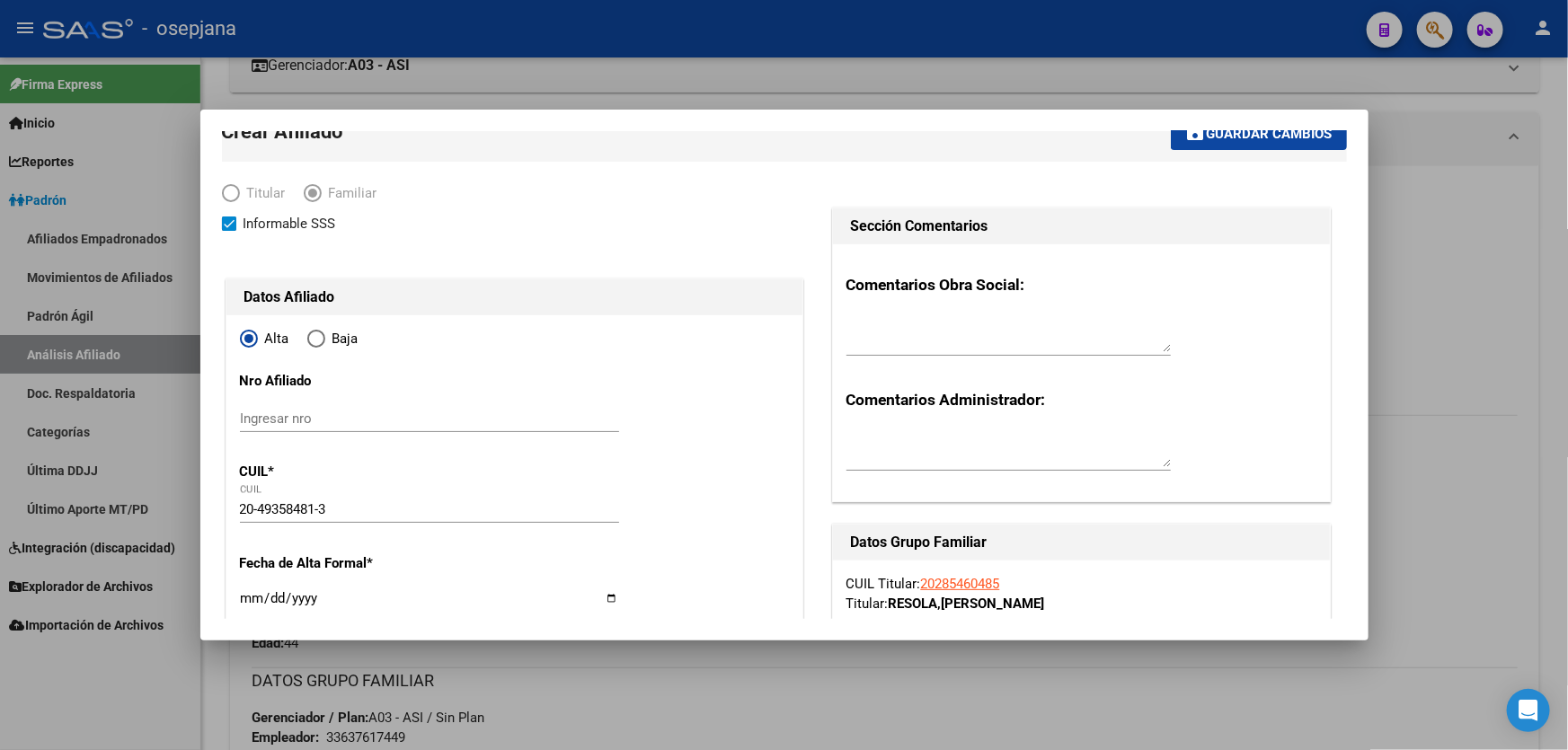
type input "49358481"
type input "RESOLA [PERSON_NAME]"
type input "[PERSON_NAME]¤S"
type input "[DATE]"
type input "BECCAR"
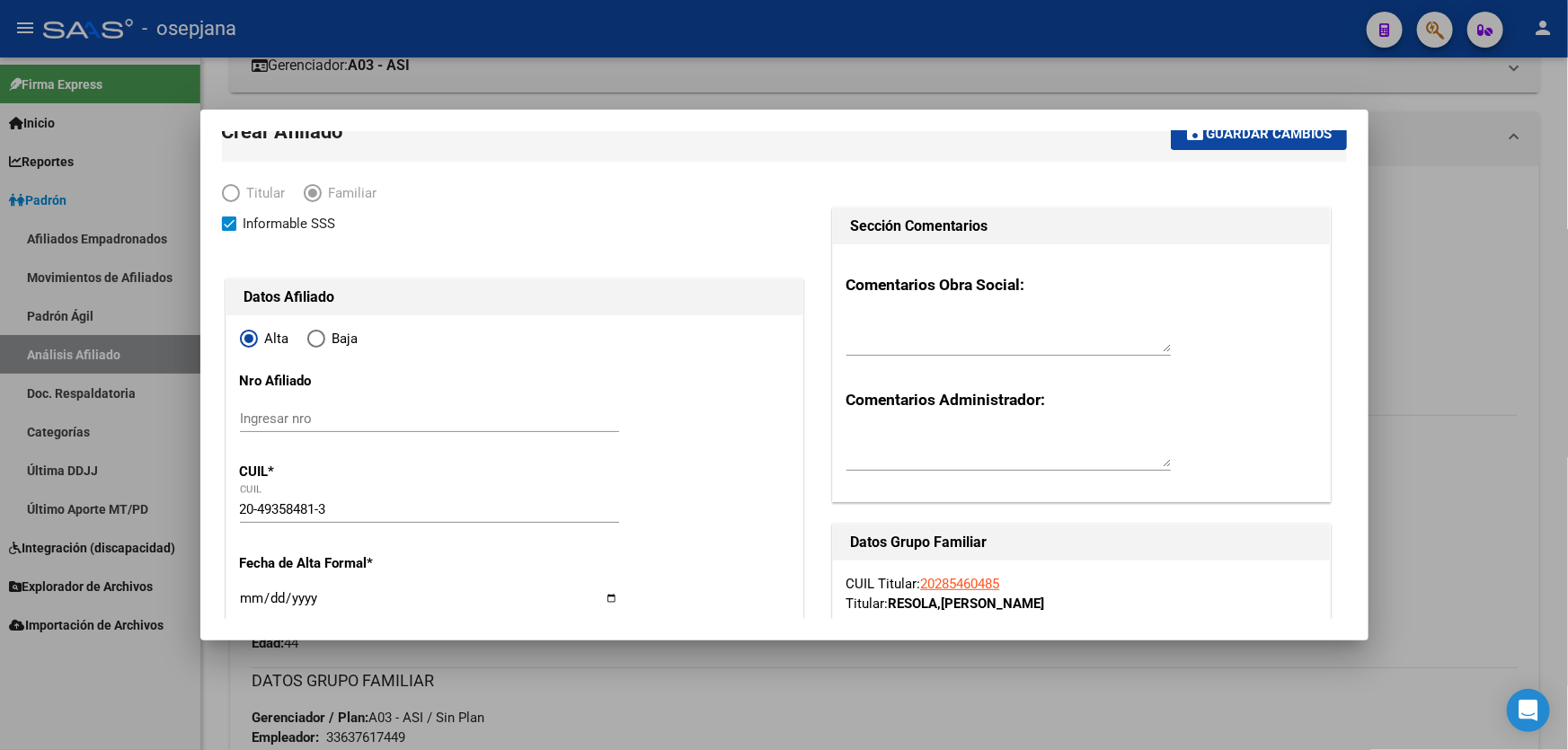
type input "1643"
type input "INT.[PERSON_NAME]"
type input "1879"
type input "[DATE]"
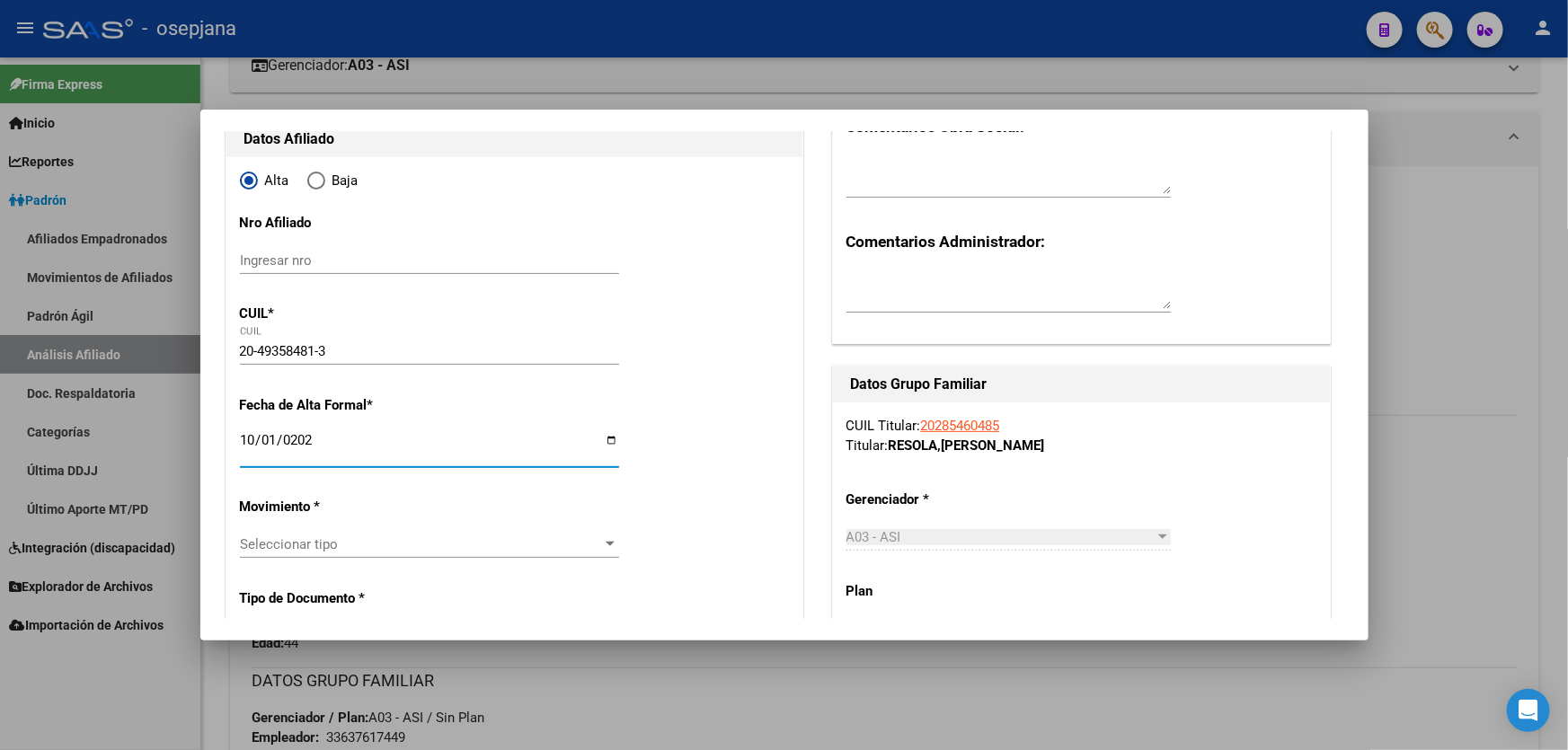
scroll to position [354, 0]
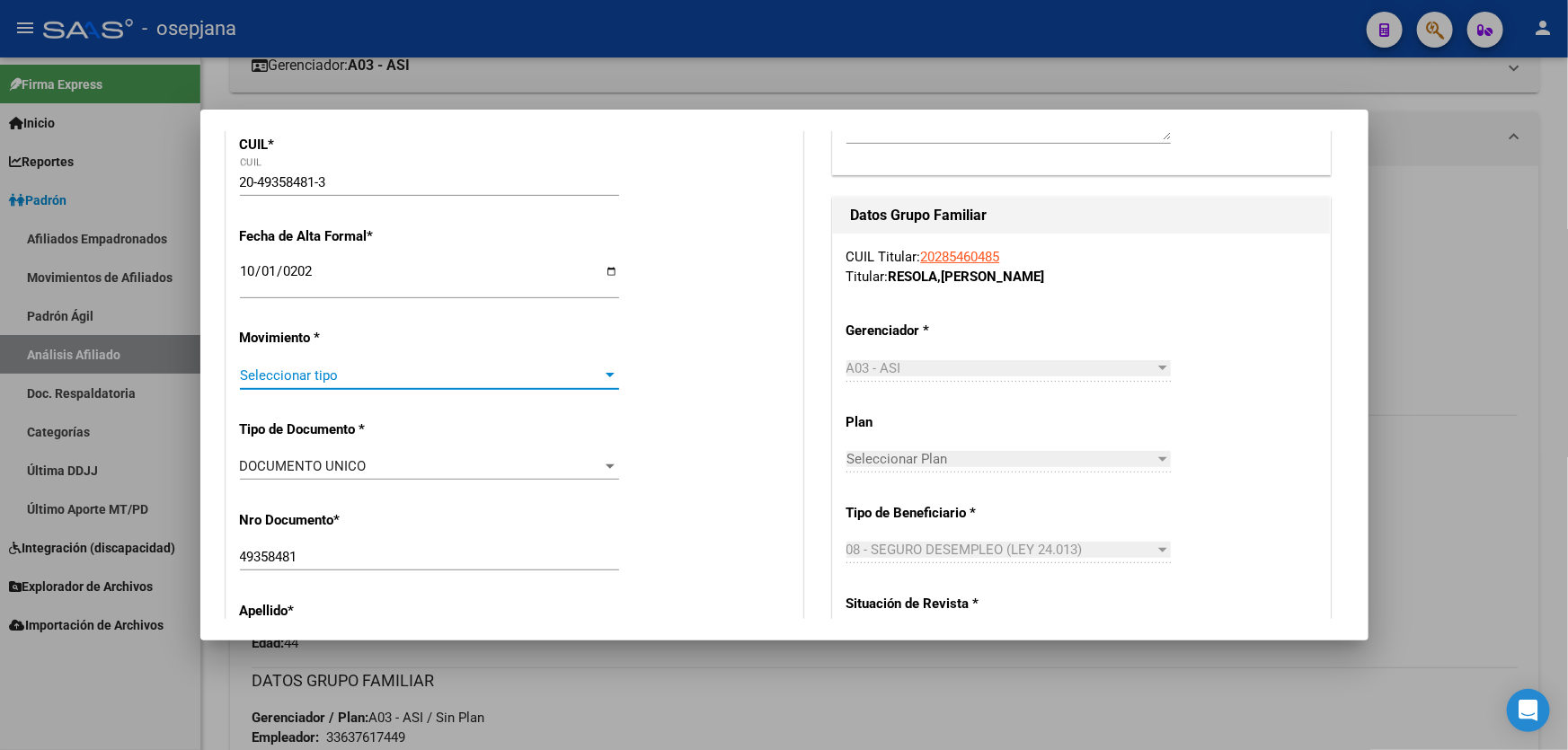
click at [393, 372] on span "Seleccionar tipo" at bounding box center [420, 375] width 363 height 16
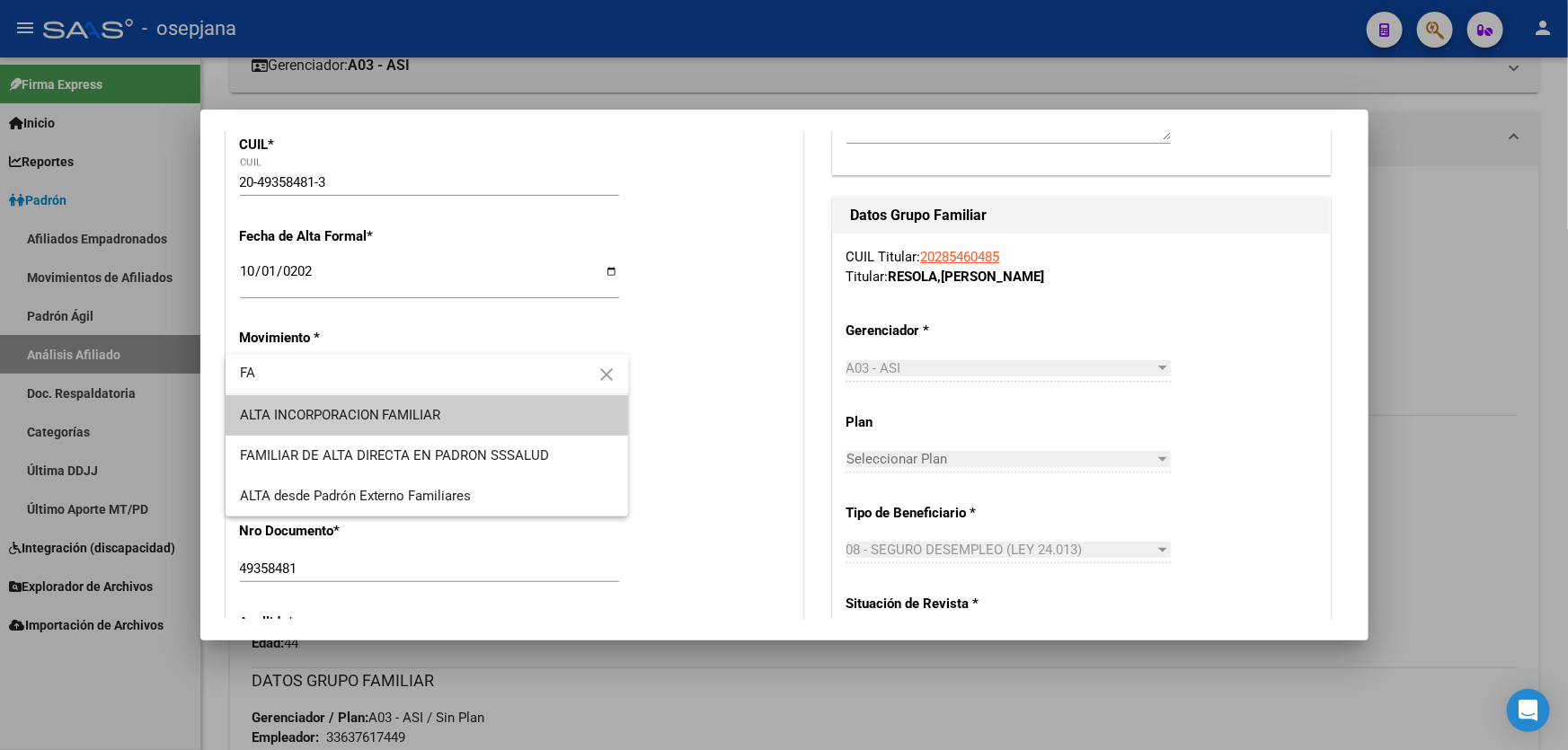
type input "FA"
click at [400, 403] on span "ALTA INCORPORACION FAMILIAR" at bounding box center [427, 415] width 375 height 41
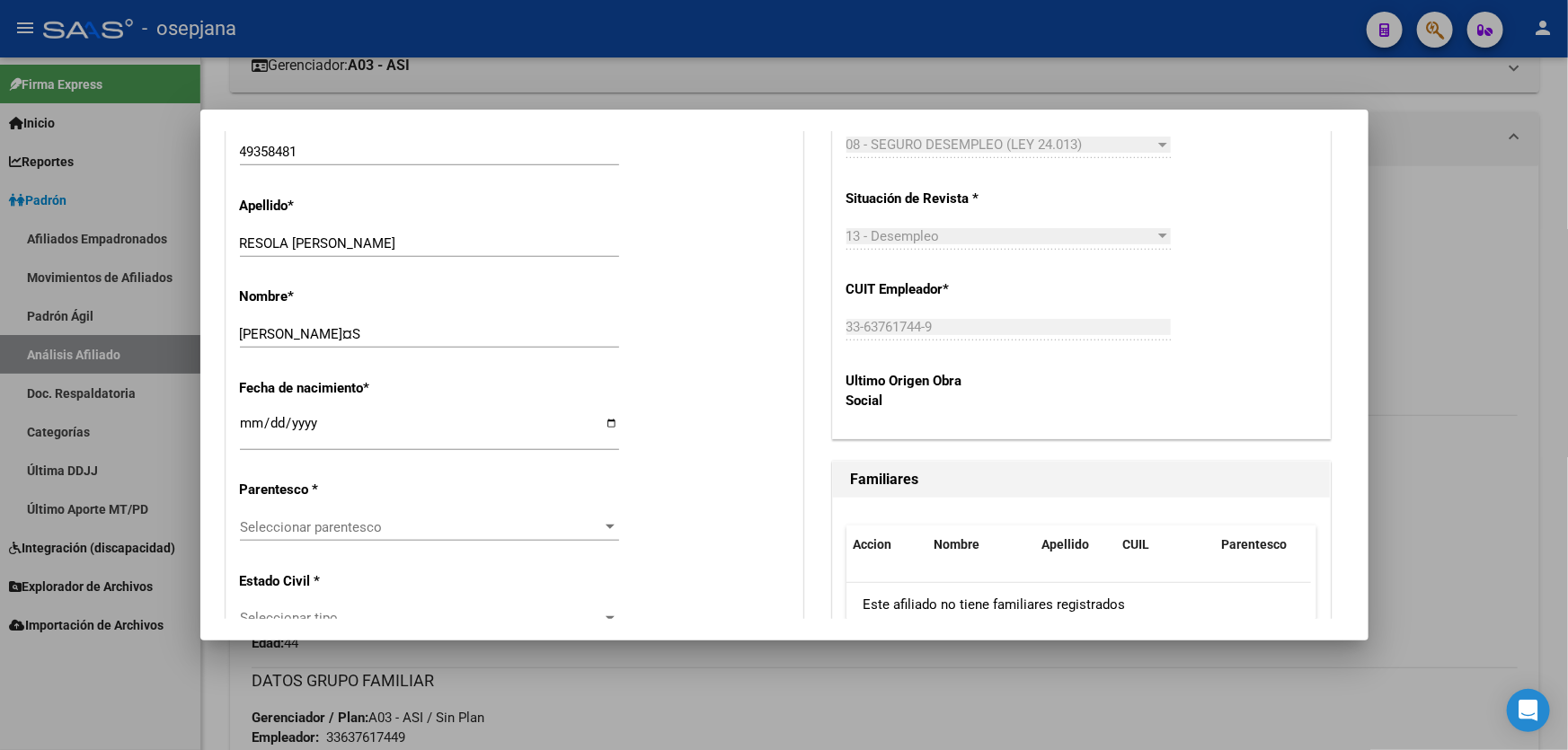
scroll to position [845, 0]
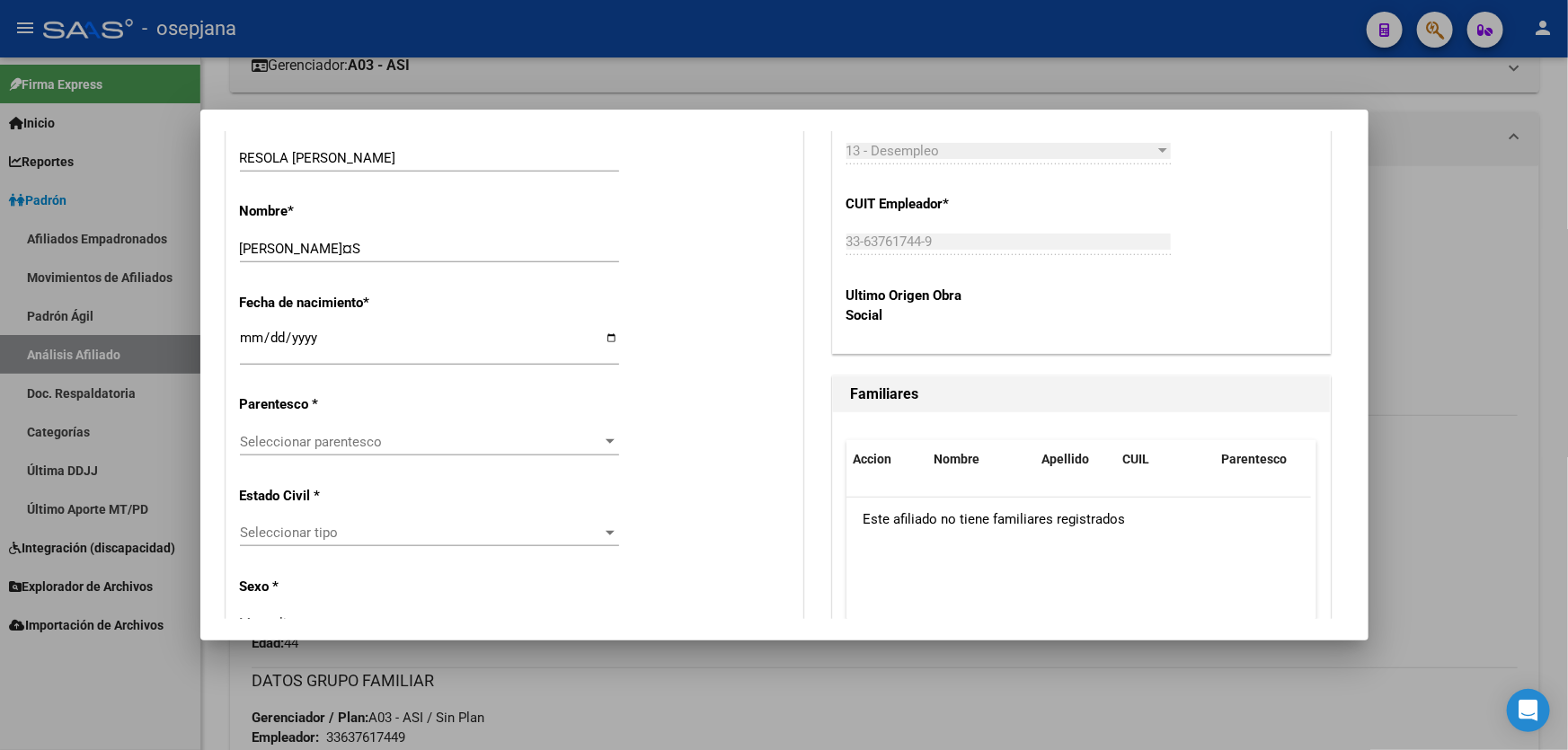
click at [384, 440] on span "Seleccionar parentesco" at bounding box center [420, 441] width 363 height 16
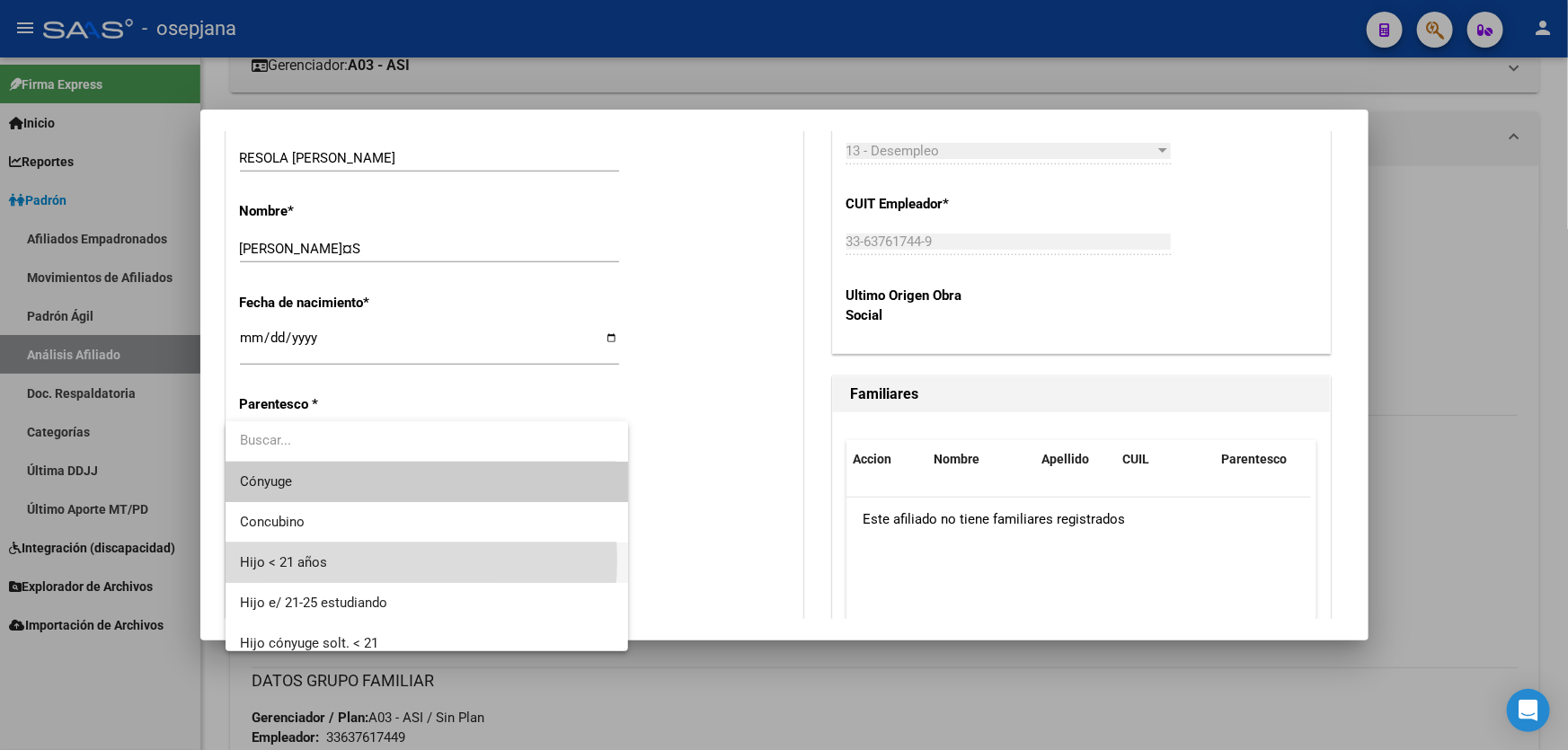
click at [328, 561] on span "Hijo < 21 años" at bounding box center [427, 562] width 375 height 41
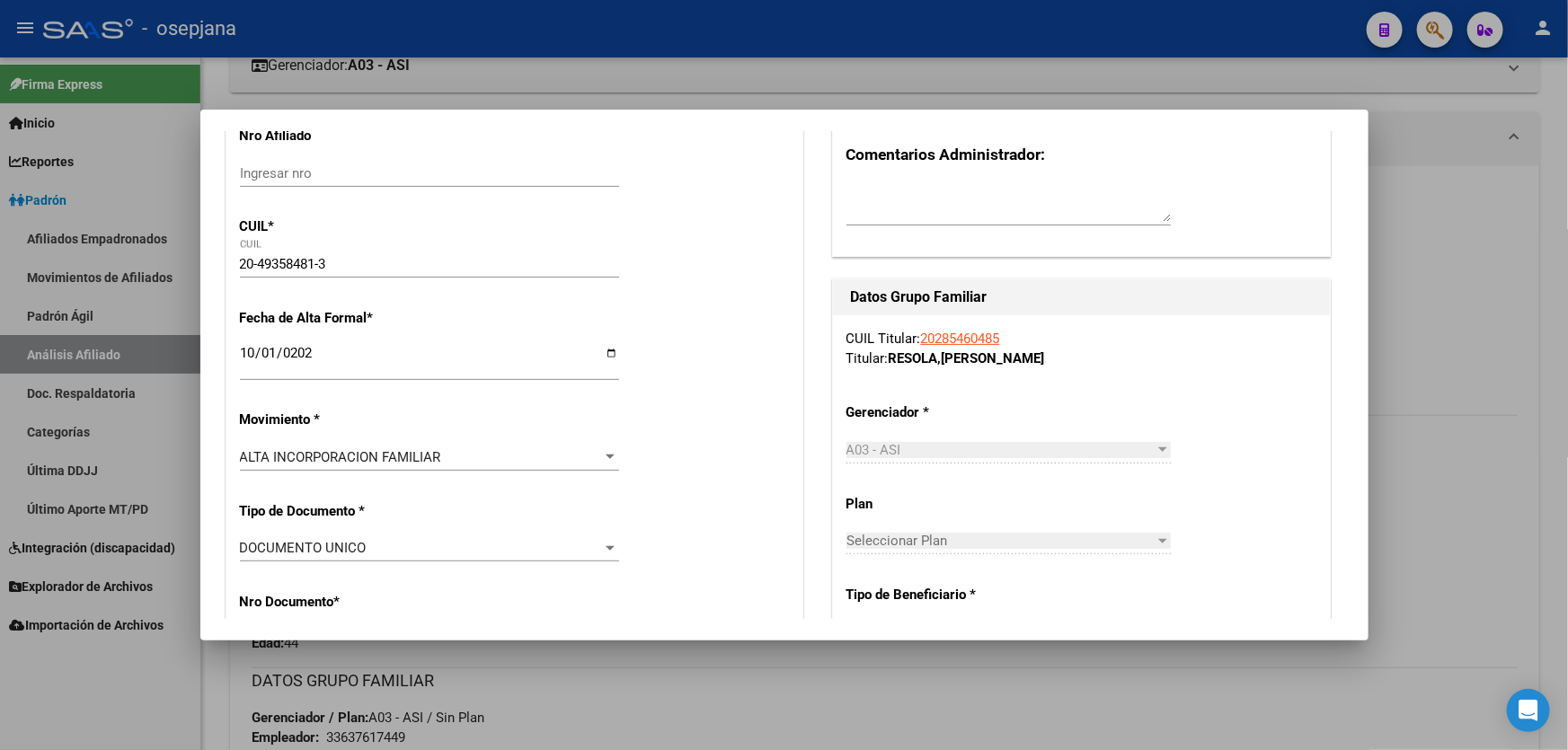
scroll to position [0, 0]
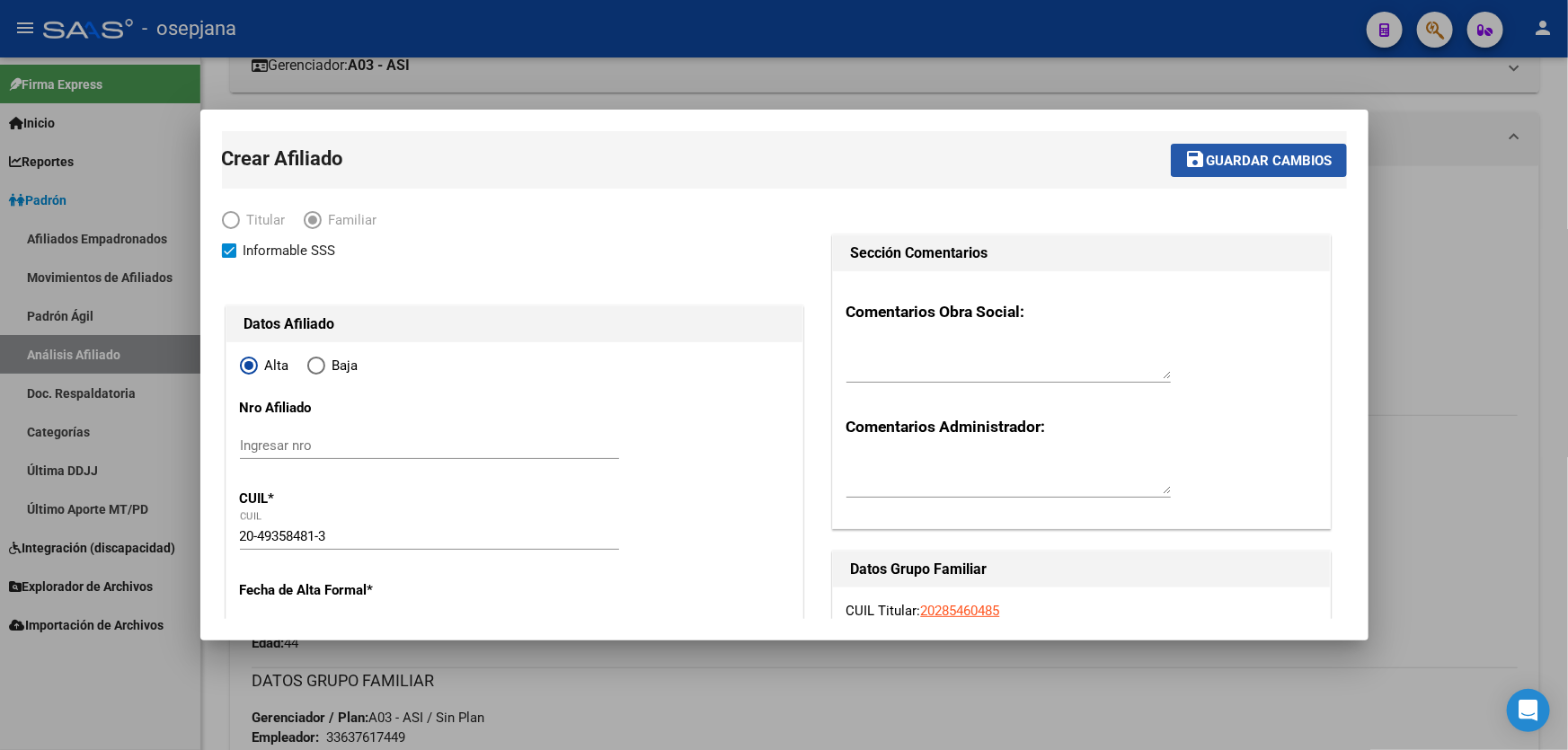
click at [1275, 166] on span "Guardar cambios" at bounding box center [1269, 160] width 126 height 16
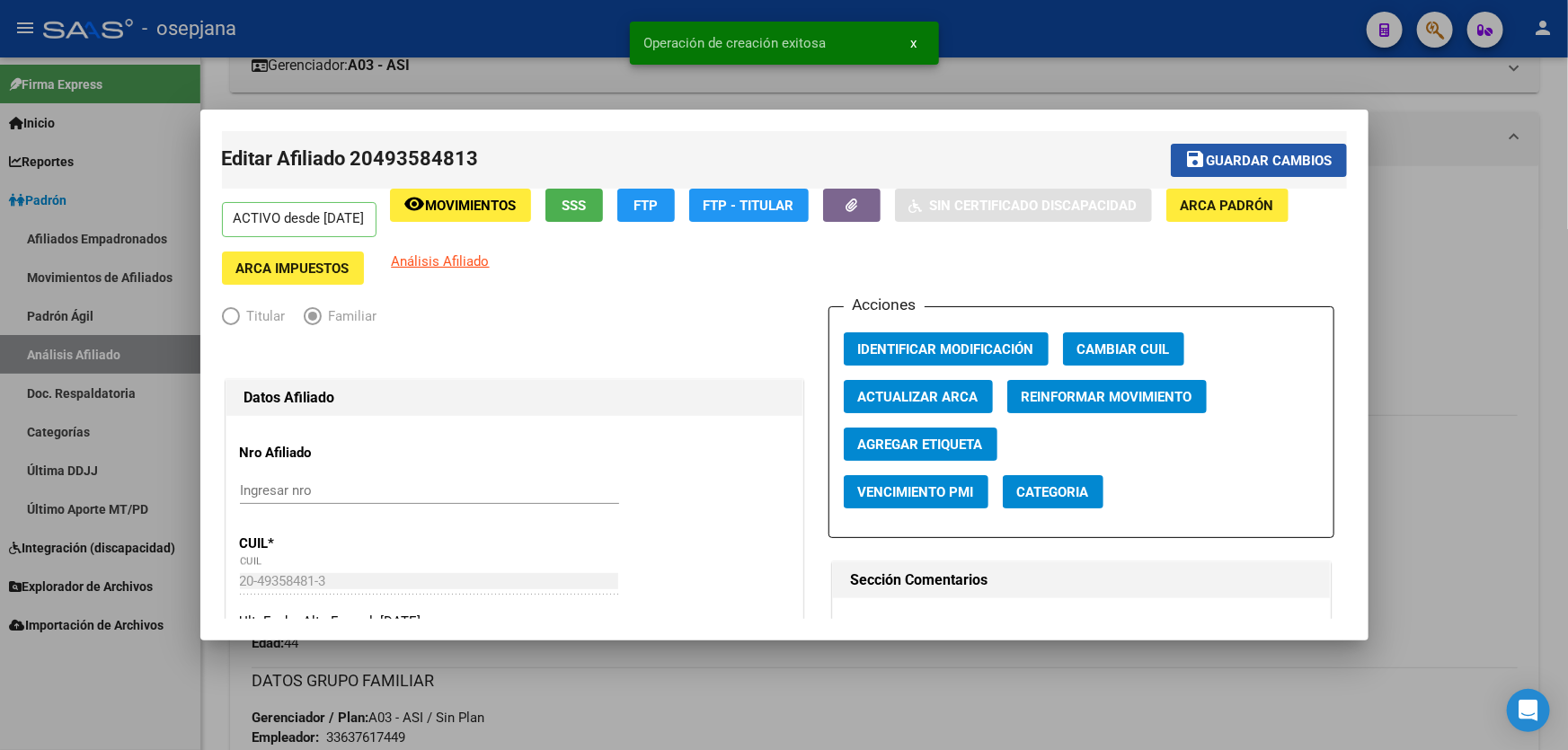
click at [1273, 165] on span "Guardar cambios" at bounding box center [1269, 160] width 126 height 16
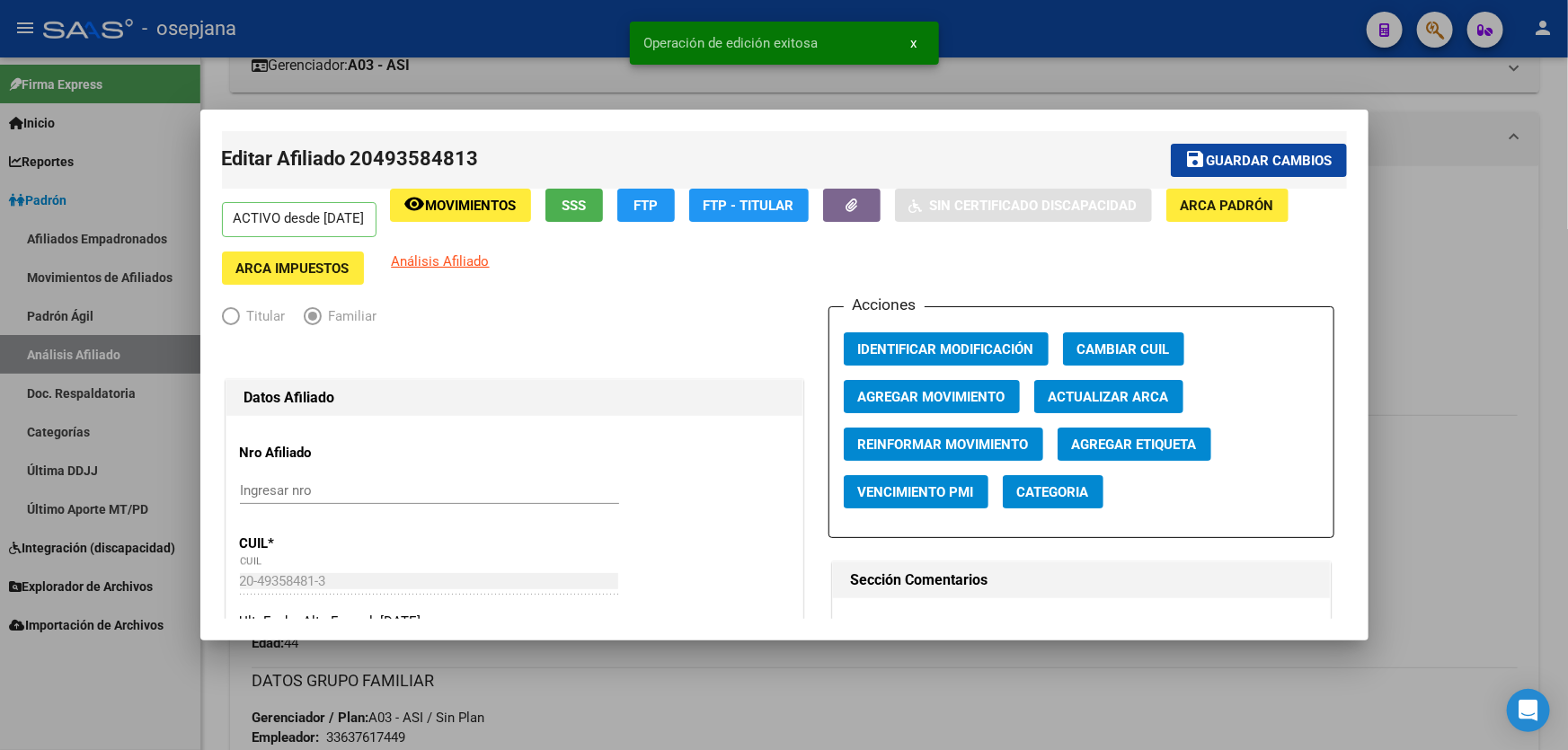
click at [1518, 201] on div at bounding box center [784, 375] width 1568 height 750
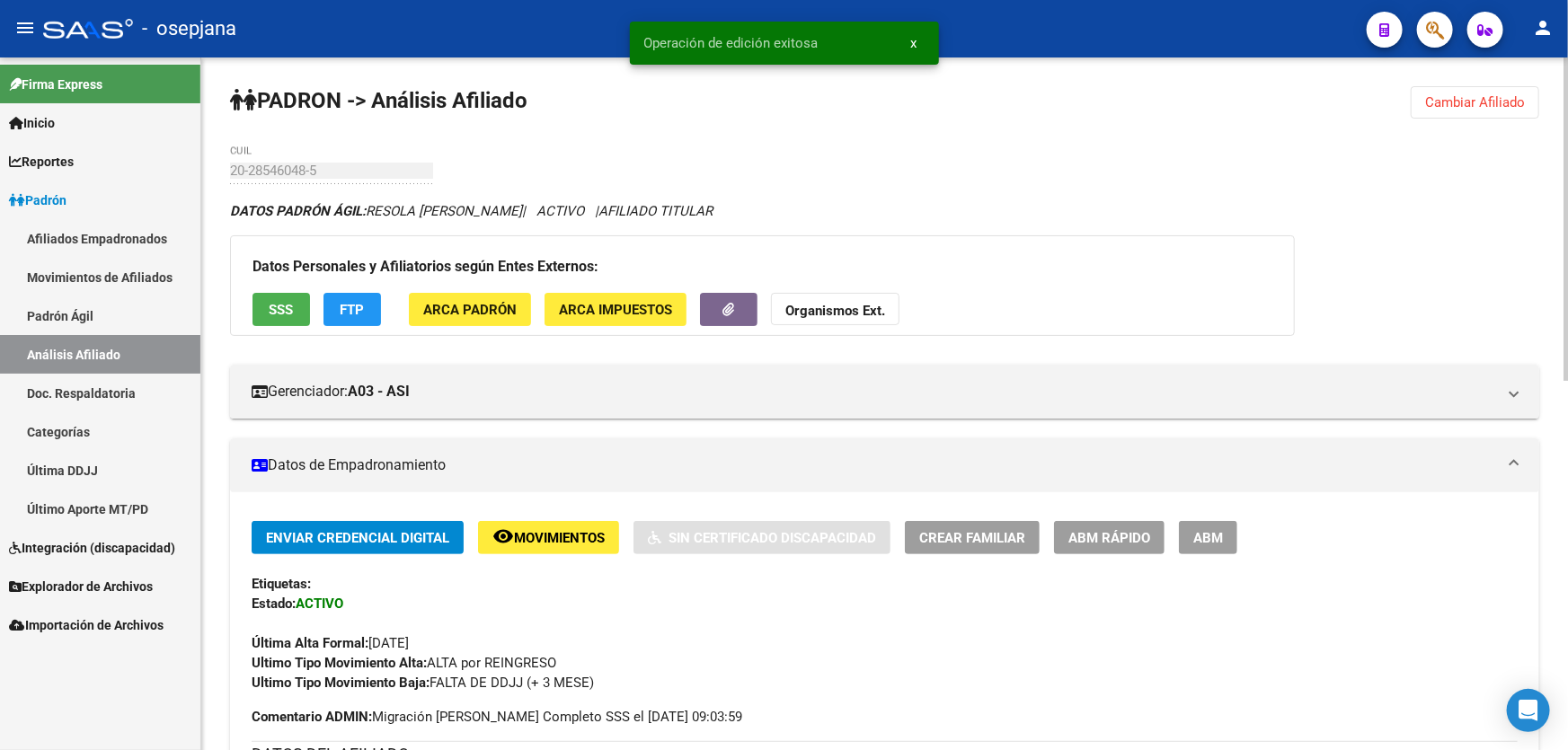
click at [1487, 107] on span "Cambiar Afiliado" at bounding box center [1474, 102] width 99 height 16
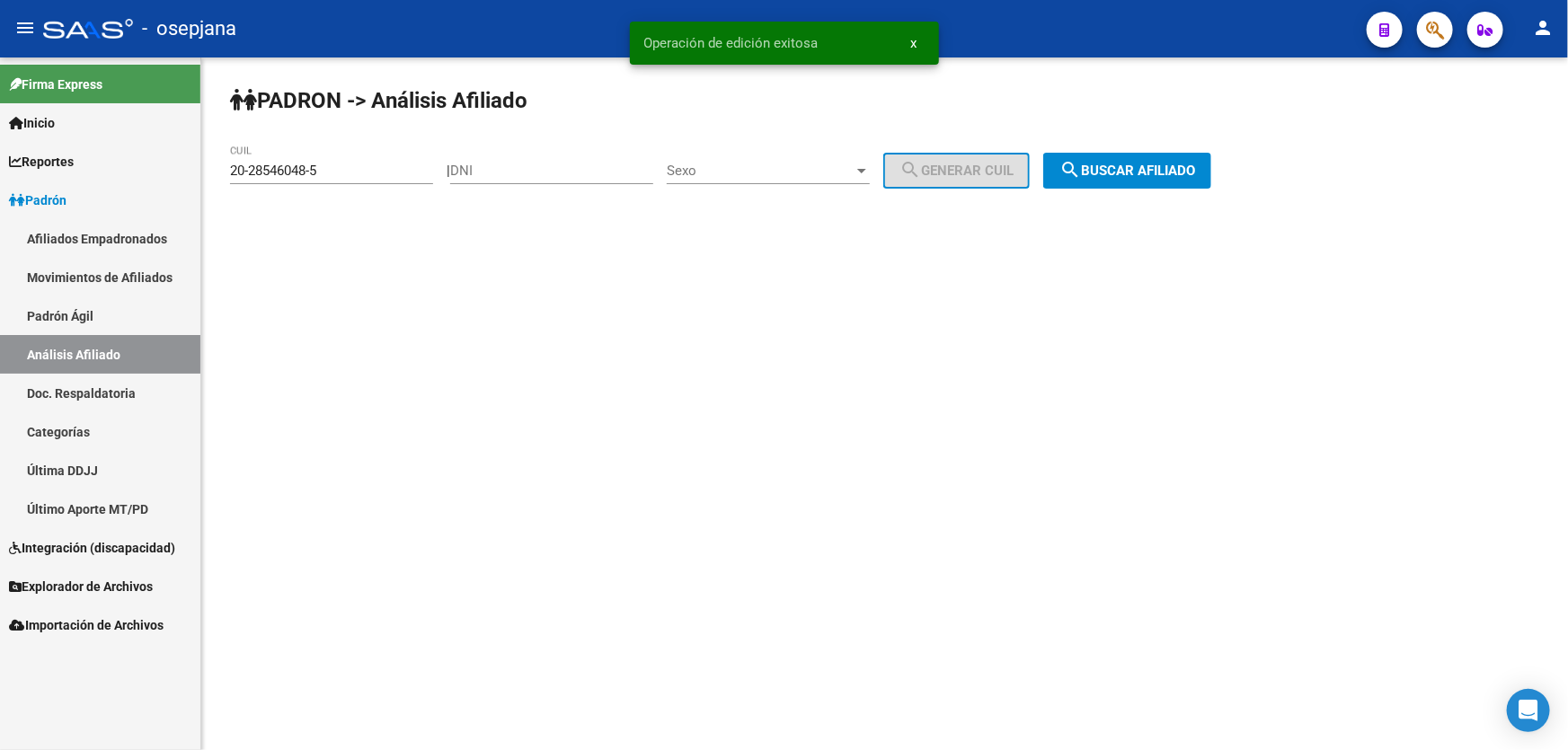
click at [1249, 159] on div "[PERSON_NAME] -> Análisis Afiliado 20-28546048-5 CUIL | DNI Sexo Sexo search Ge…" at bounding box center [884, 152] width 1366 height 188
click at [1159, 170] on span "search Buscar afiliado" at bounding box center [1127, 170] width 135 height 16
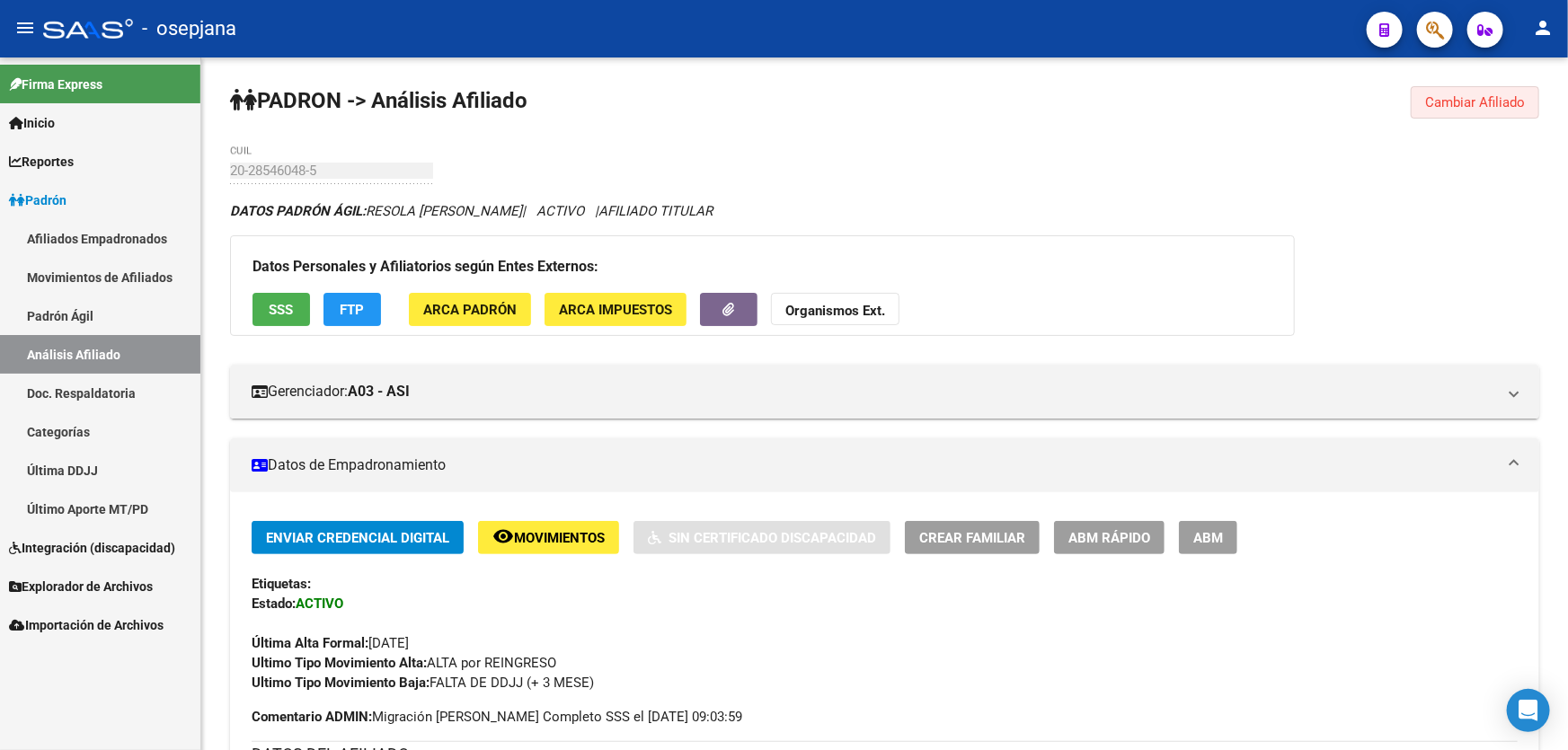
click at [1476, 87] on button "Cambiar Afiliado" at bounding box center [1475, 102] width 129 height 32
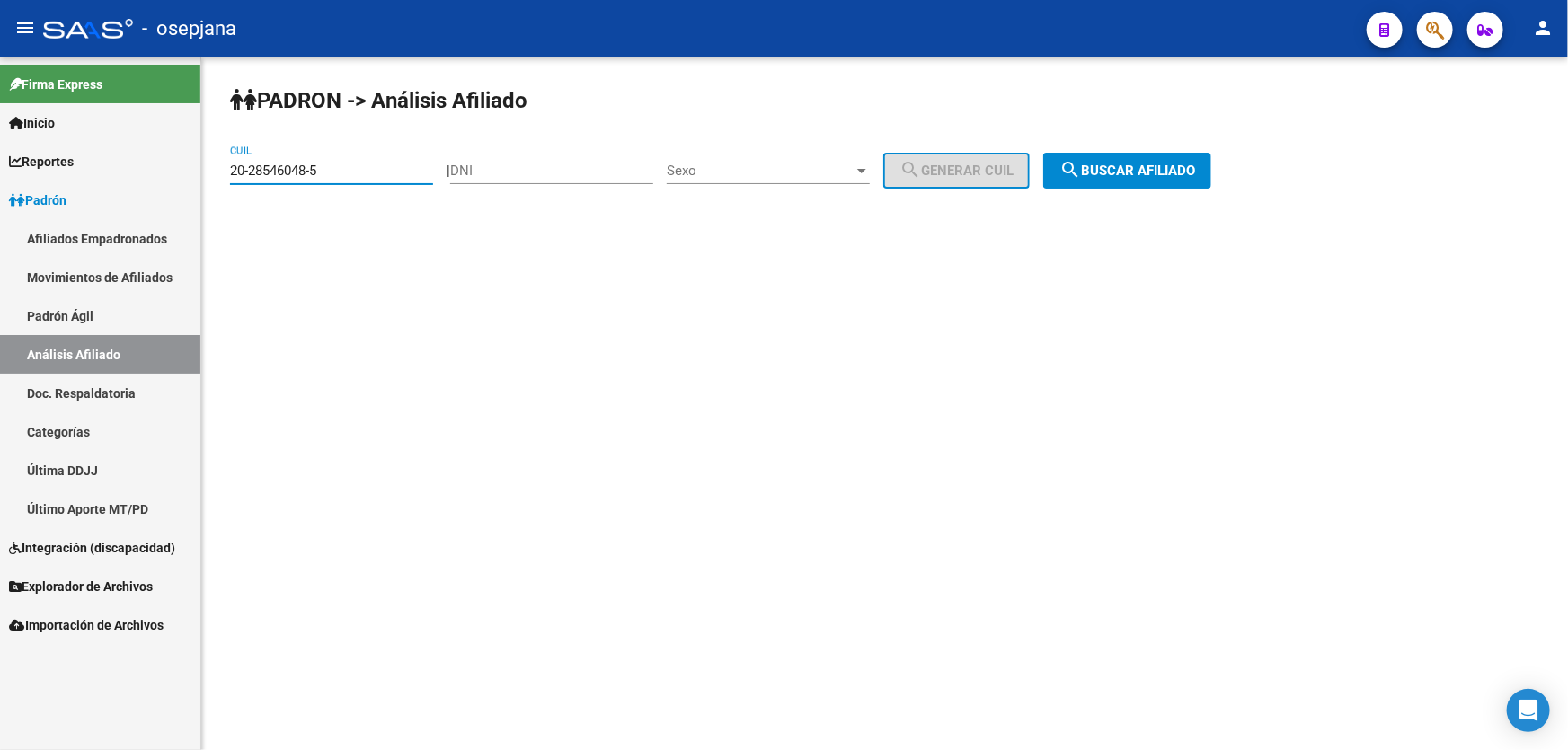
drag, startPoint x: 357, startPoint y: 174, endPoint x: 102, endPoint y: 184, distance: 255.2
click at [105, 183] on mat-sidenav-container "Firma Express Inicio Calendario SSS Instructivos Contacto OS Reportes Padrón Tr…" at bounding box center [784, 404] width 1568 height 693
paste input "46213722-3"
click at [1176, 180] on button "search Buscar afiliado" at bounding box center [1127, 170] width 168 height 36
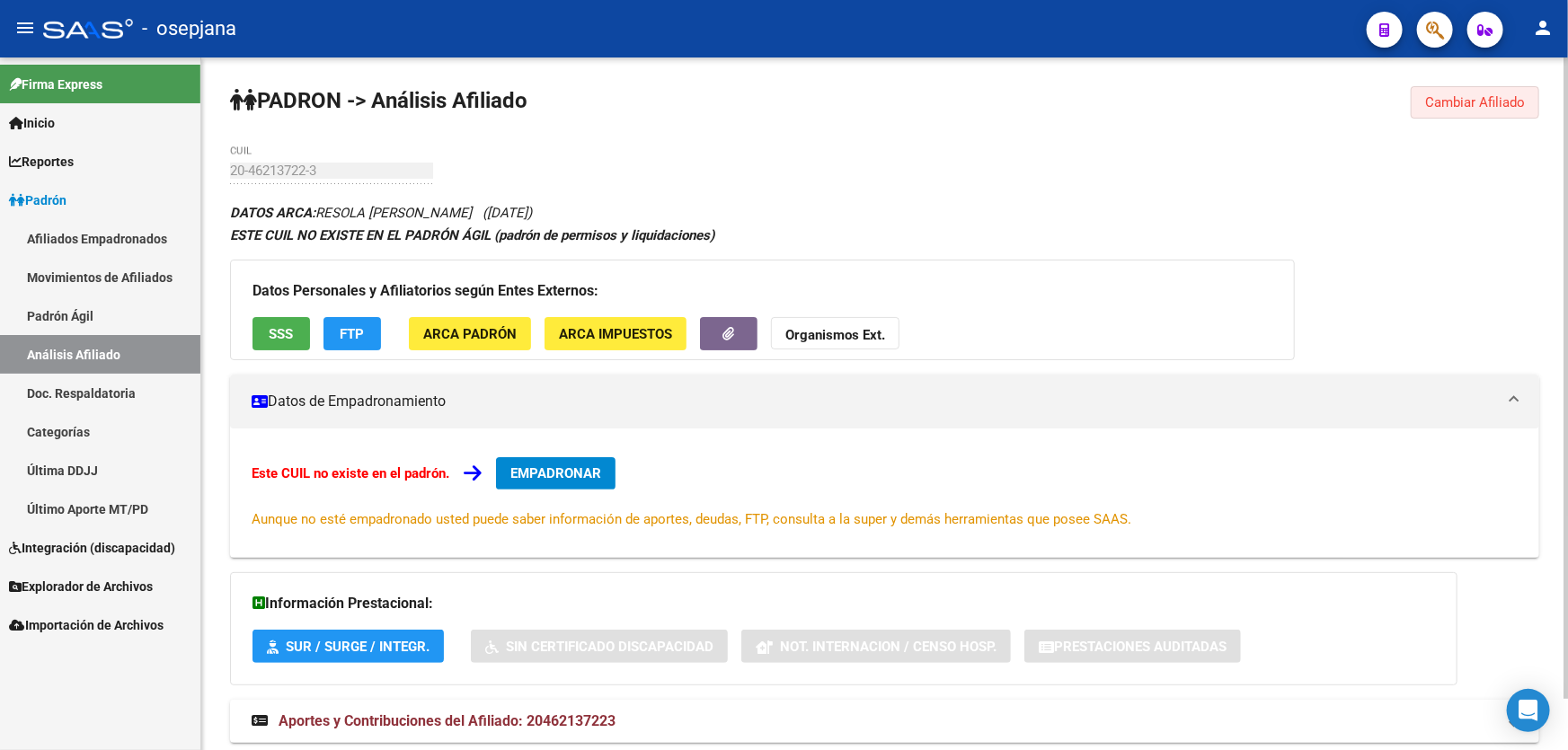
click at [1462, 98] on span "Cambiar Afiliado" at bounding box center [1474, 102] width 99 height 16
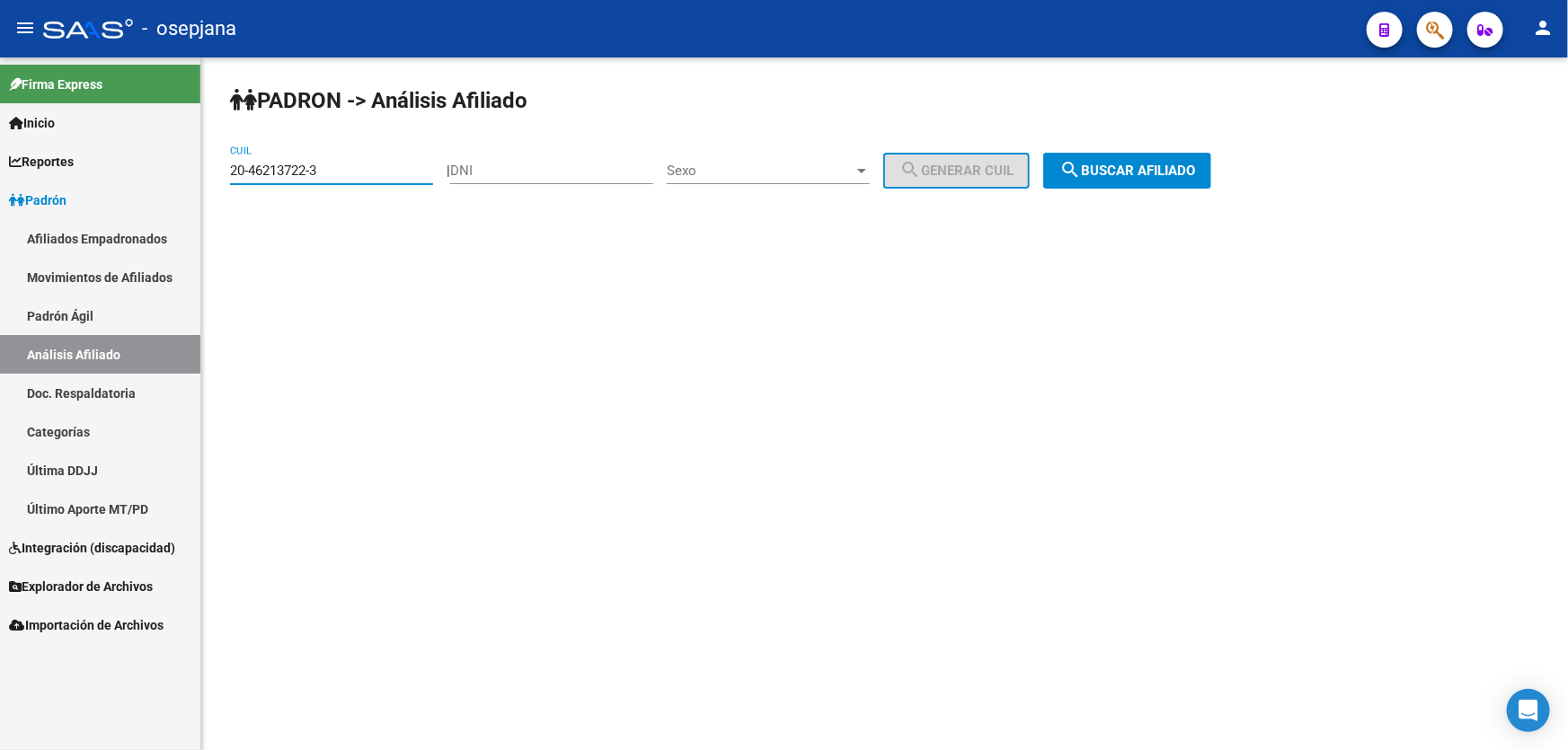
drag, startPoint x: 355, startPoint y: 170, endPoint x: 109, endPoint y: 203, distance: 248.2
click at [117, 198] on mat-sidenav-container "Firma Express Inicio Calendario SSS Instructivos Contacto OS Reportes Padrón Tr…" at bounding box center [784, 404] width 1568 height 693
paste input "28546048-5"
click at [1154, 175] on span "search Buscar afiliado" at bounding box center [1127, 170] width 135 height 16
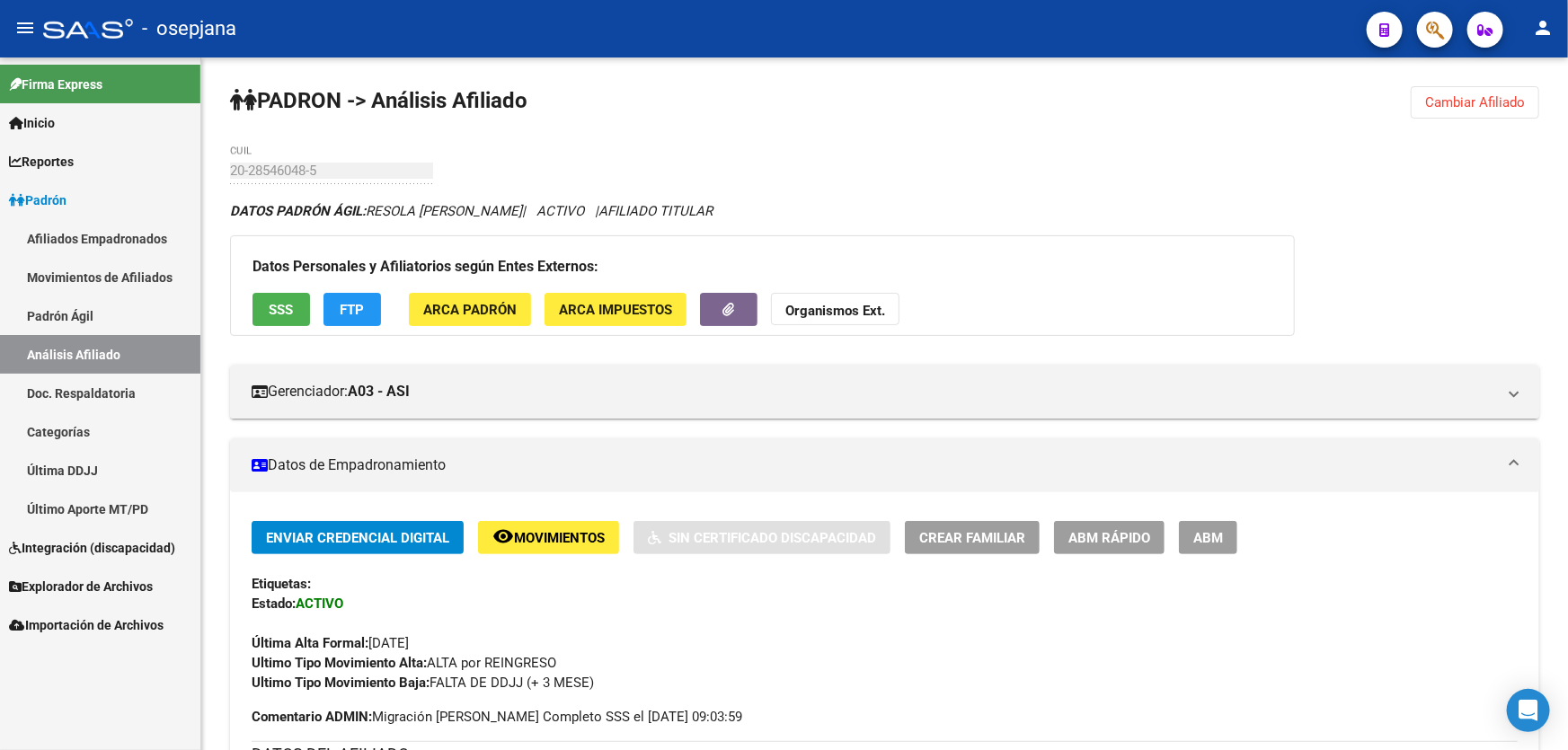
click at [1440, 116] on button "Cambiar Afiliado" at bounding box center [1475, 102] width 129 height 32
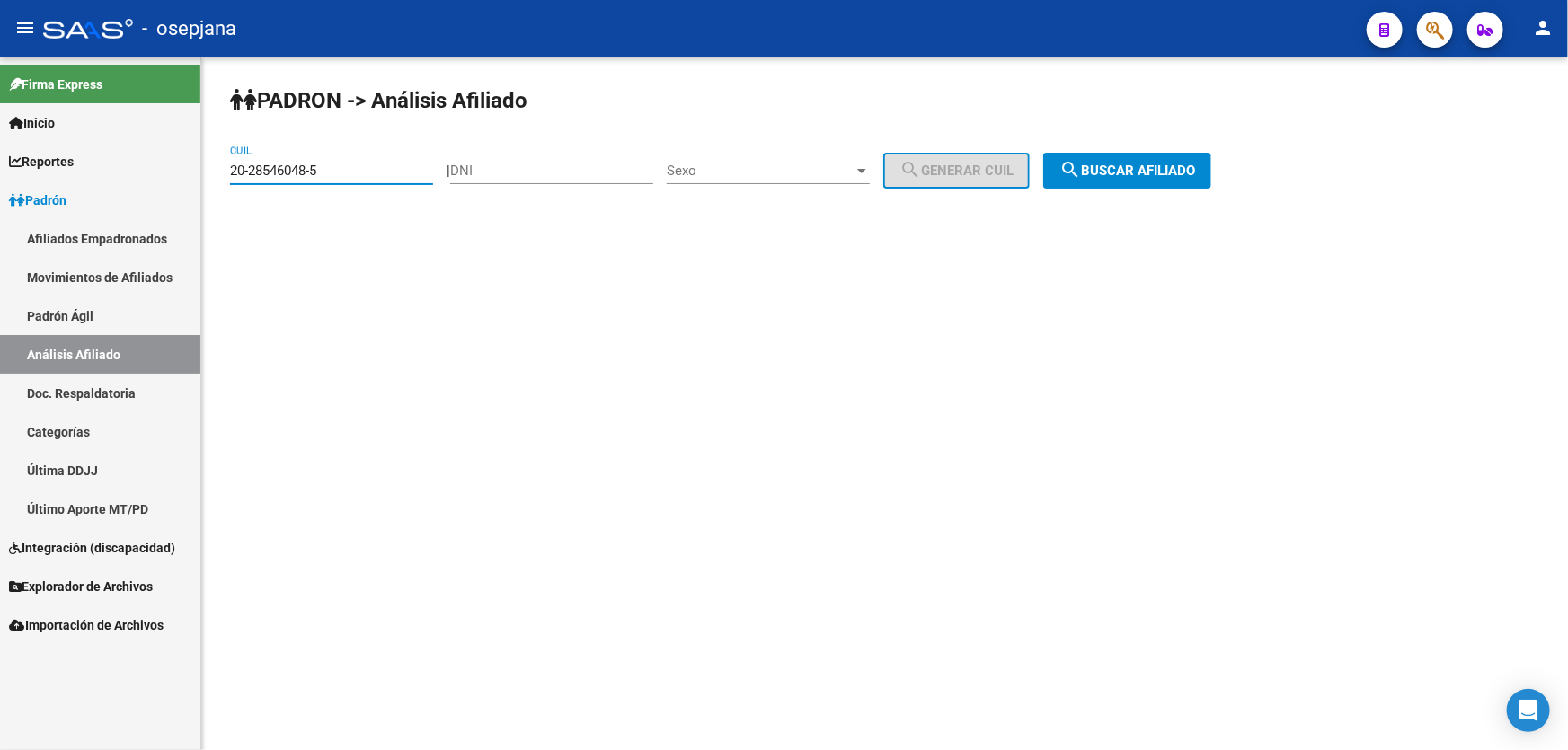
drag, startPoint x: 364, startPoint y: 173, endPoint x: 165, endPoint y: 173, distance: 199.0
click at [167, 172] on mat-sidenav-container "Firma Express Inicio Calendario SSS Instructivos Contacto OS Reportes Padrón Tr…" at bounding box center [784, 404] width 1568 height 693
paste input "46213722-3"
click at [1157, 167] on span "search Buscar afiliado" at bounding box center [1127, 170] width 135 height 16
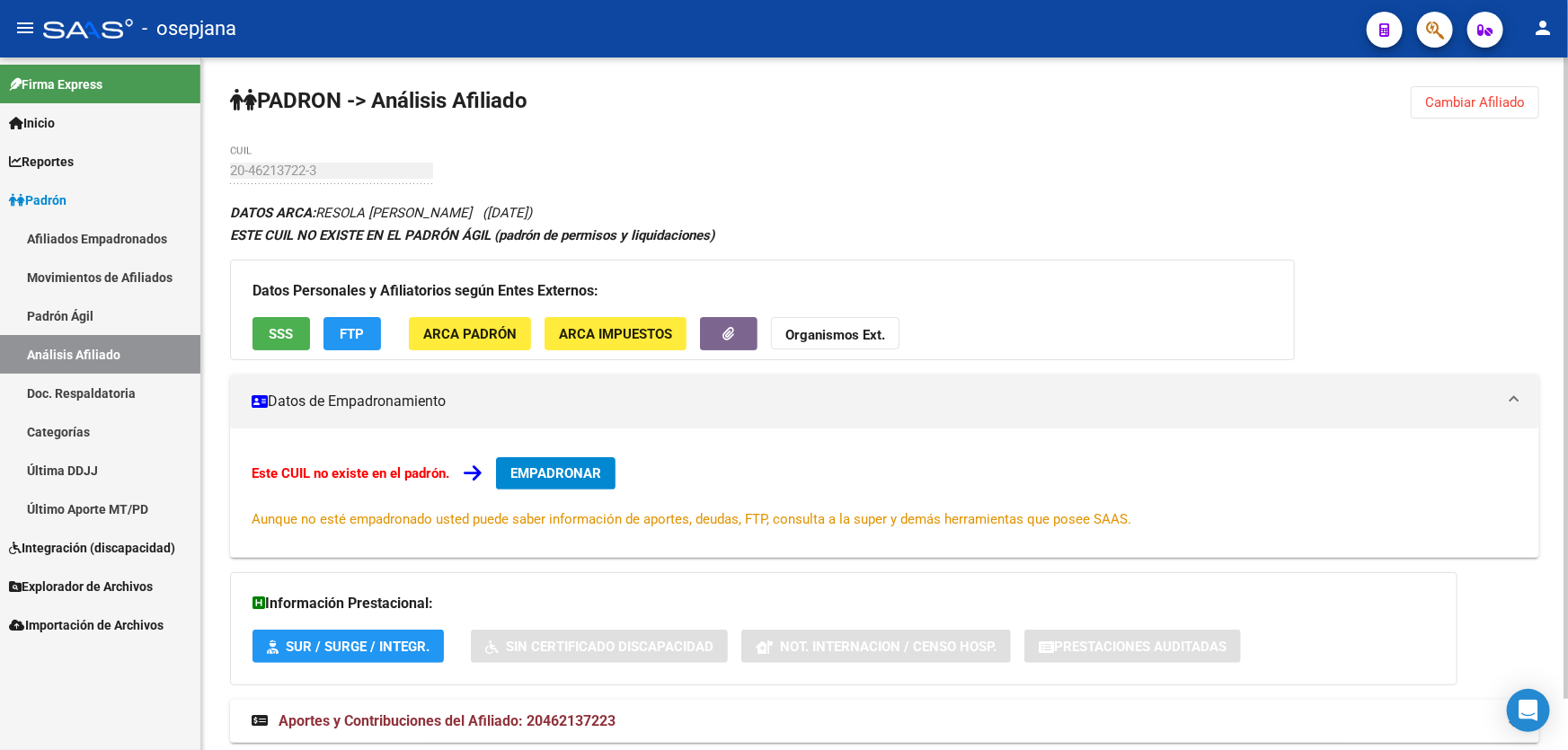
click at [1472, 97] on span "Cambiar Afiliado" at bounding box center [1474, 102] width 99 height 16
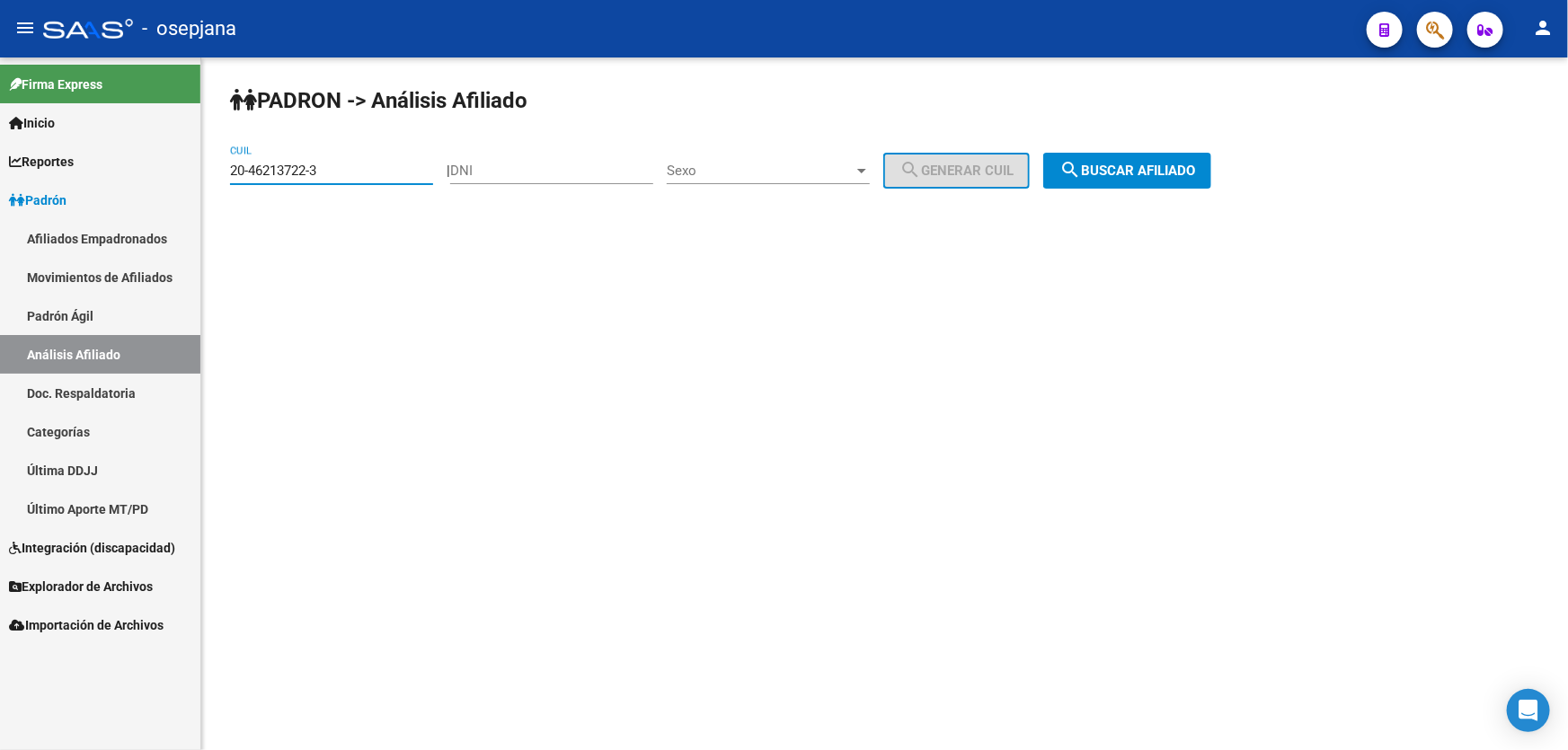
drag, startPoint x: 357, startPoint y: 174, endPoint x: 89, endPoint y: 173, distance: 268.0
click at [89, 173] on mat-sidenav-container "Firma Express Inicio Calendario SSS Instructivos Contacto OS Reportes Padrón Tr…" at bounding box center [784, 404] width 1568 height 693
paste input "28546048-5"
type input "20-28546048-5"
click at [1139, 188] on div "[PERSON_NAME] -> Análisis Afiliado 20-28546048-5 CUIL | DNI Sexo Sexo search Ge…" at bounding box center [884, 152] width 1366 height 188
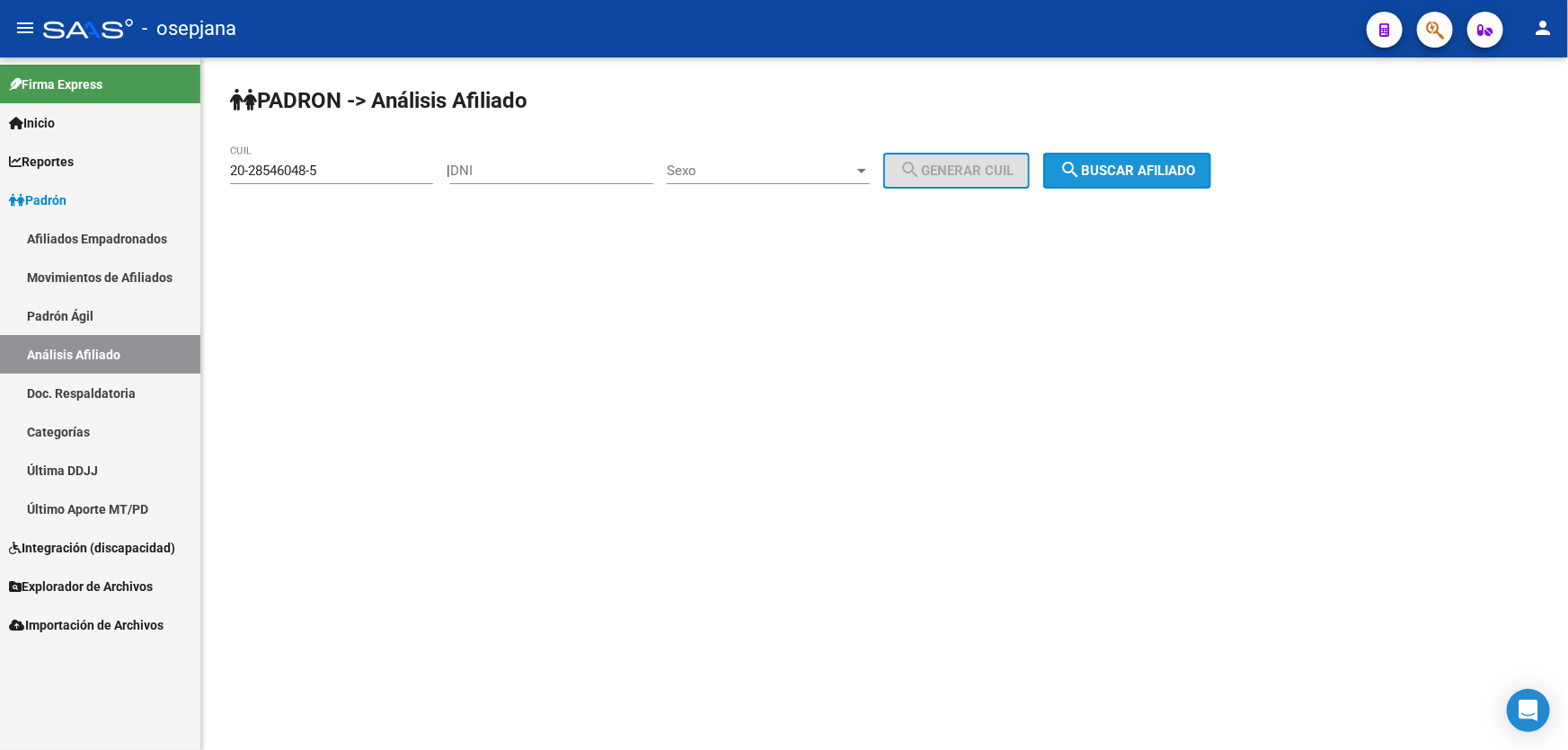
click at [1156, 176] on span "search Buscar afiliado" at bounding box center [1127, 170] width 135 height 16
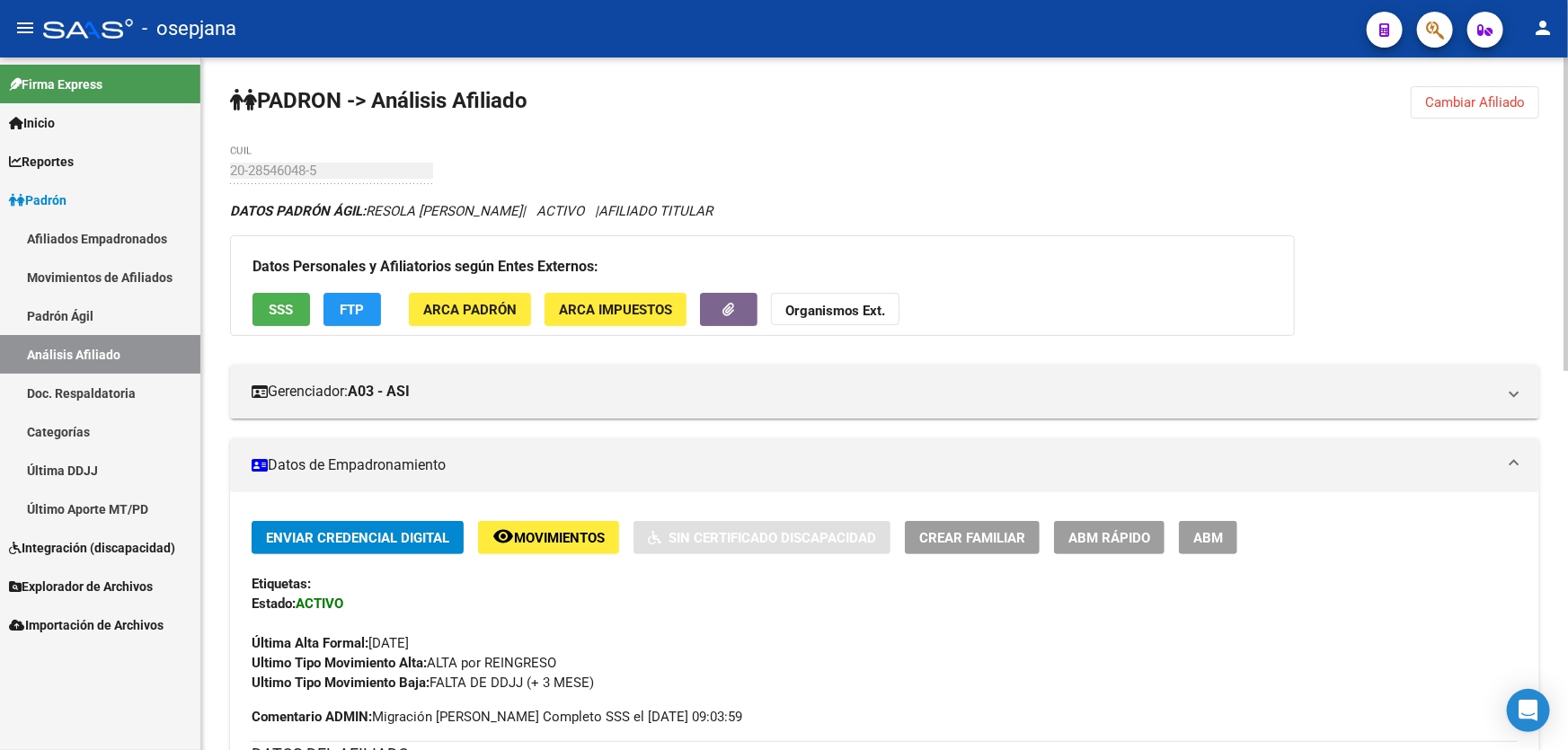
click at [347, 303] on span "FTP" at bounding box center [353, 310] width 25 height 16
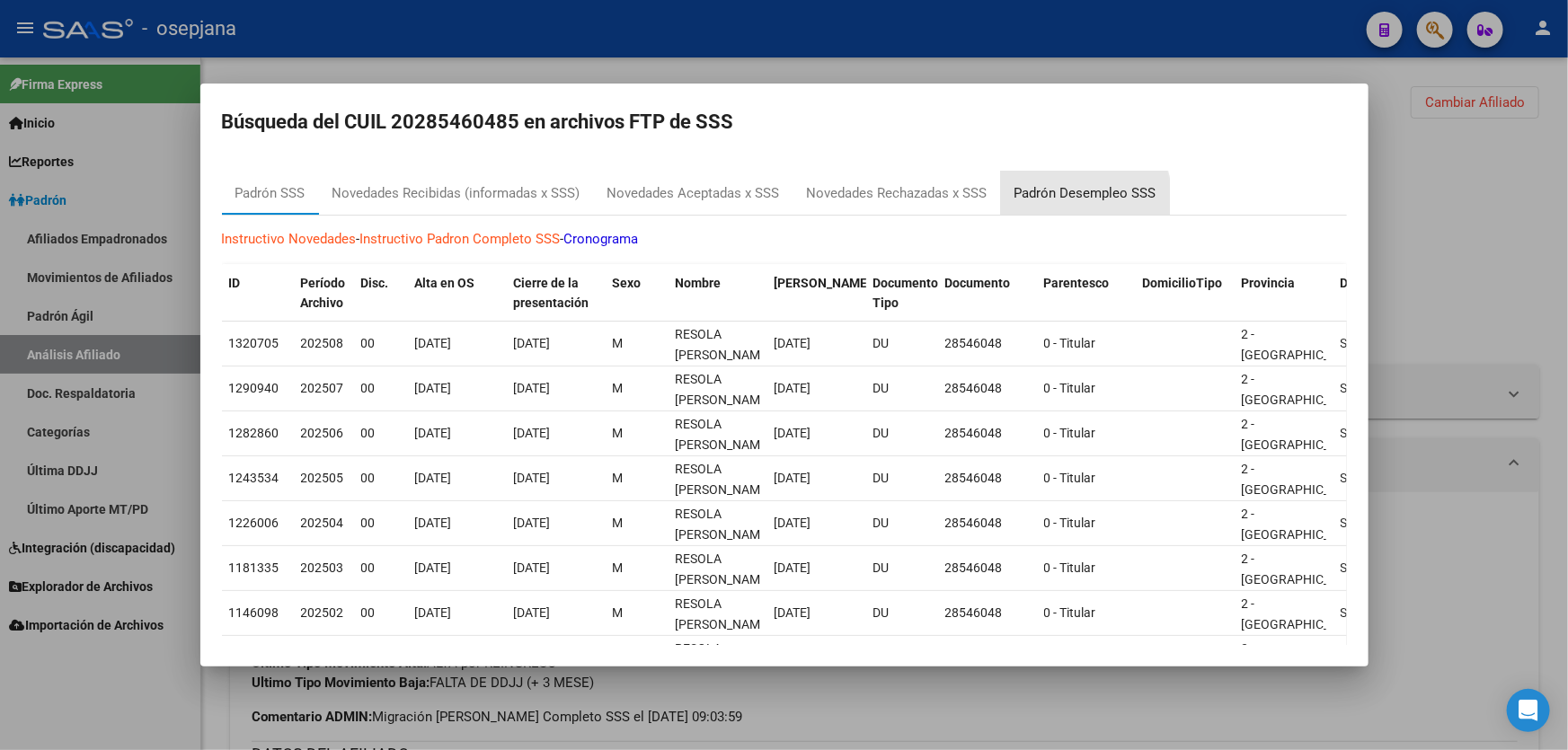
click at [1070, 197] on div "Padrón Desempleo SSS" at bounding box center [1085, 194] width 142 height 21
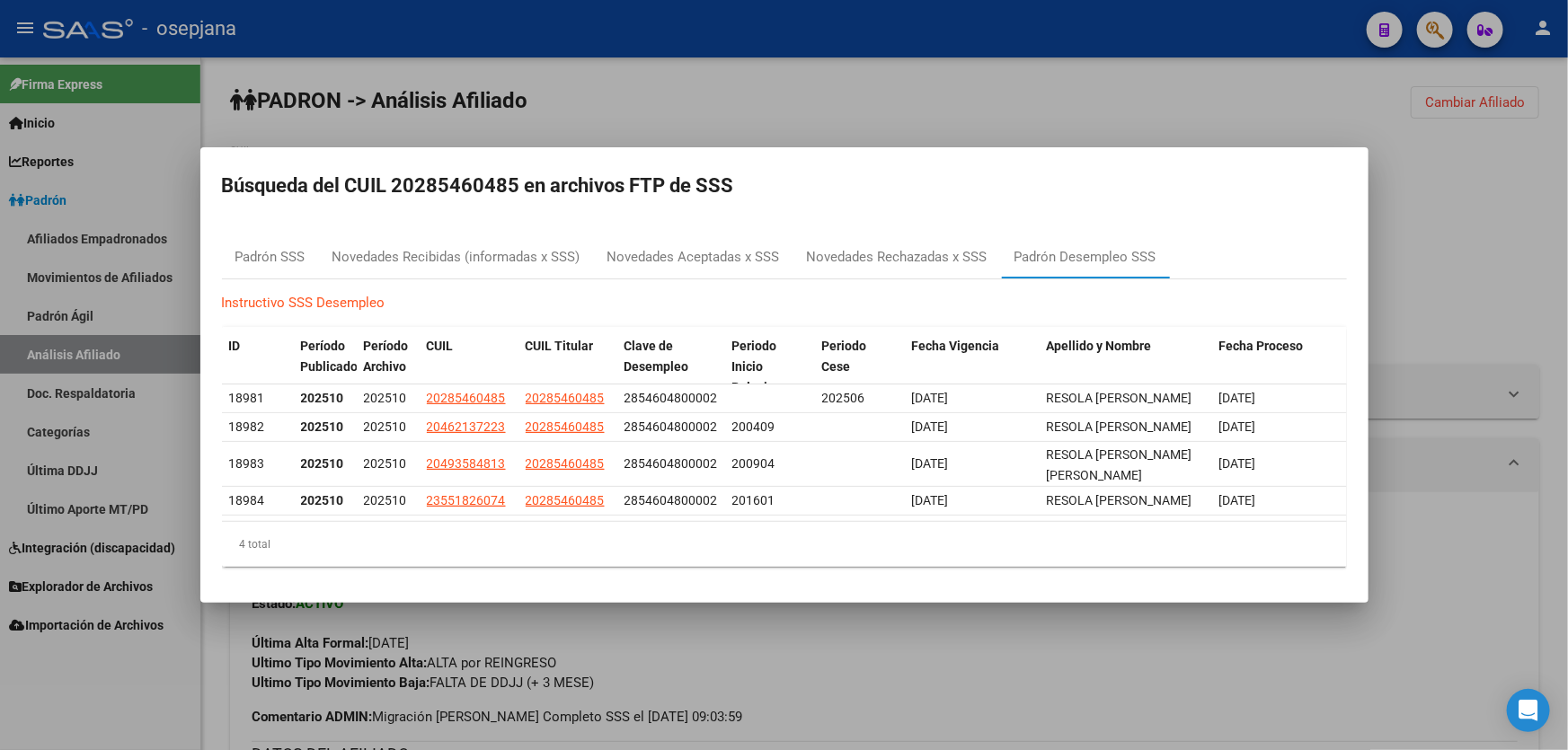
click at [1419, 350] on div at bounding box center [784, 375] width 1568 height 750
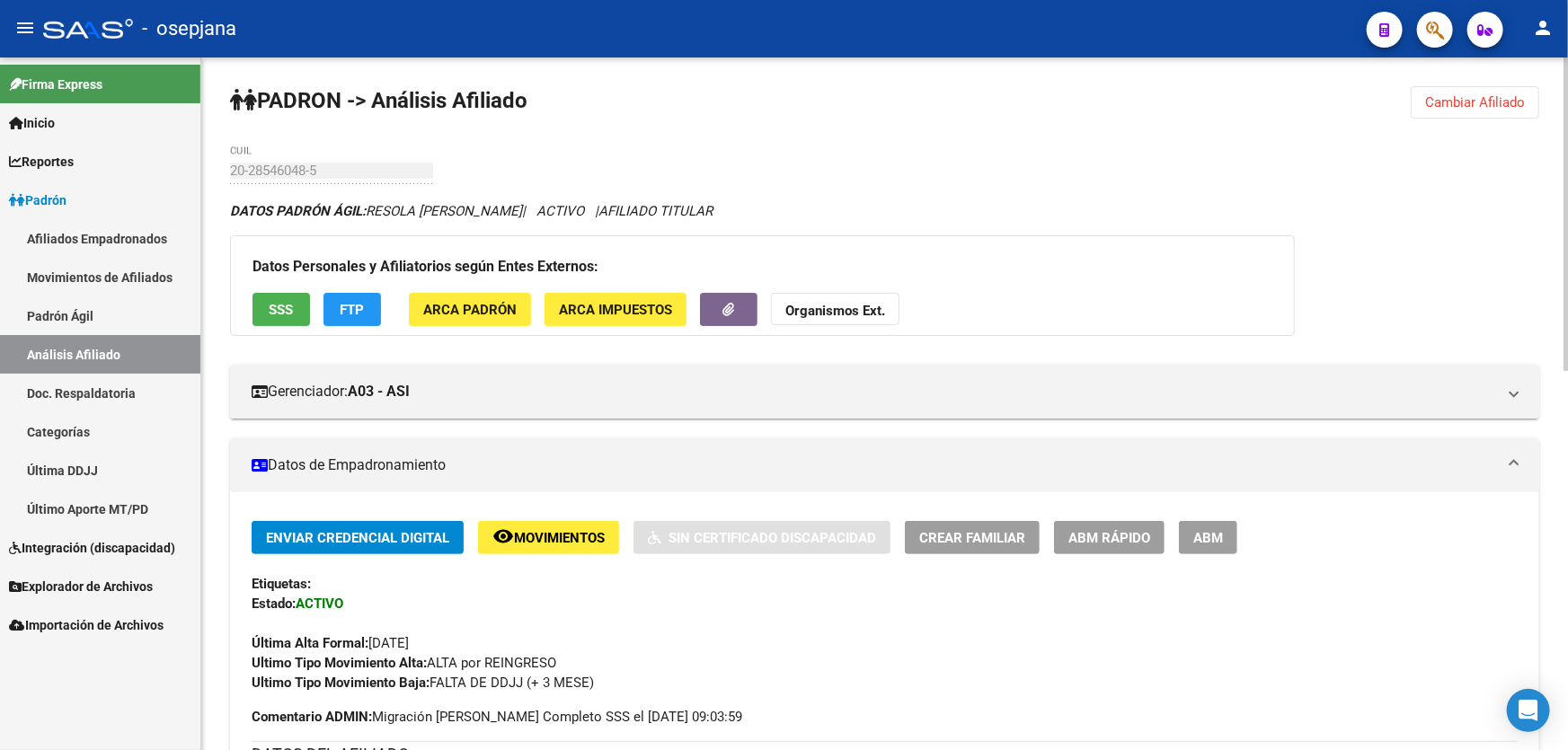
click at [956, 537] on span "Crear Familiar" at bounding box center [972, 538] width 106 height 16
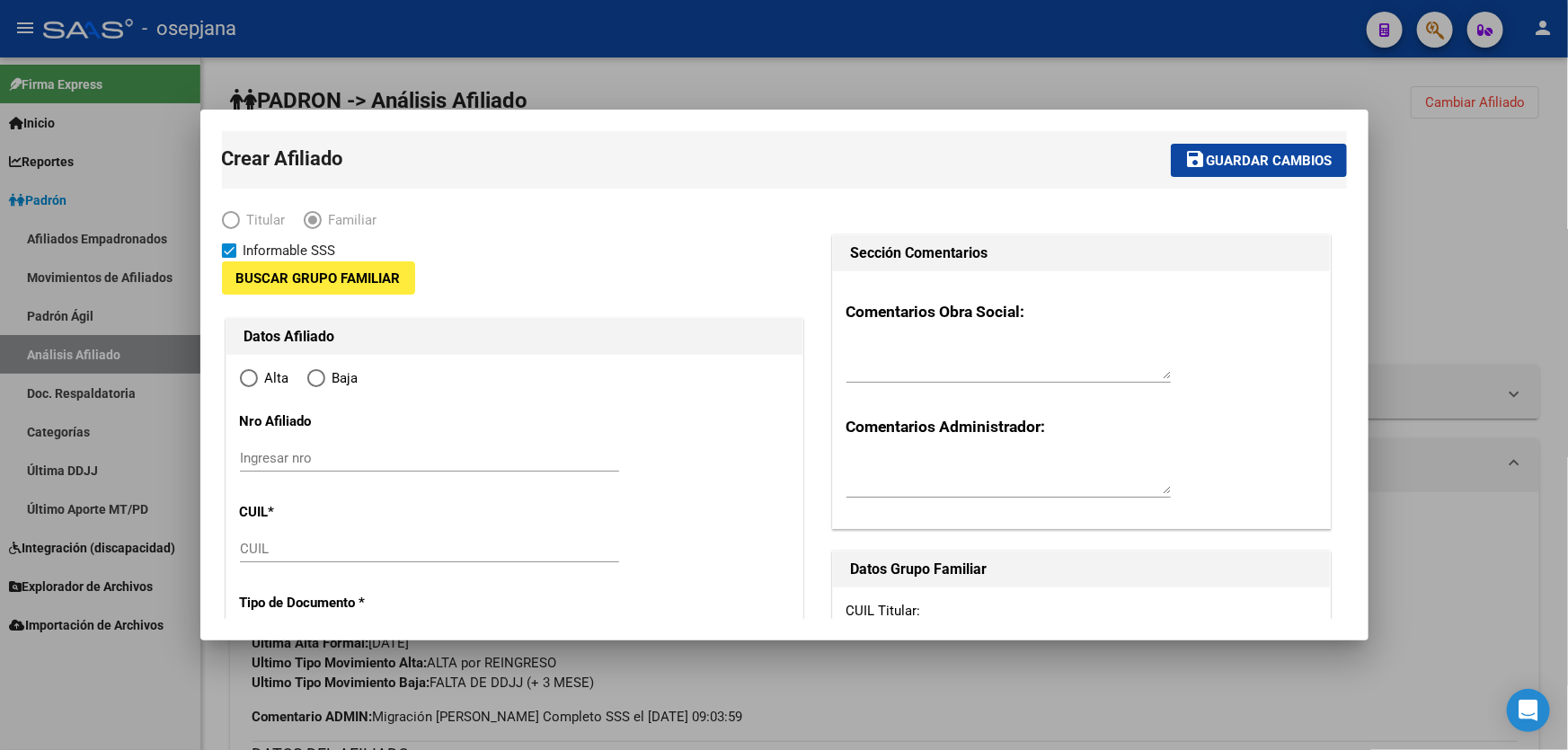
type input "33-63761744-9"
type input "SAN [PERSON_NAME]"
type input "1650"
type input "CALLE 72"
type input "4527"
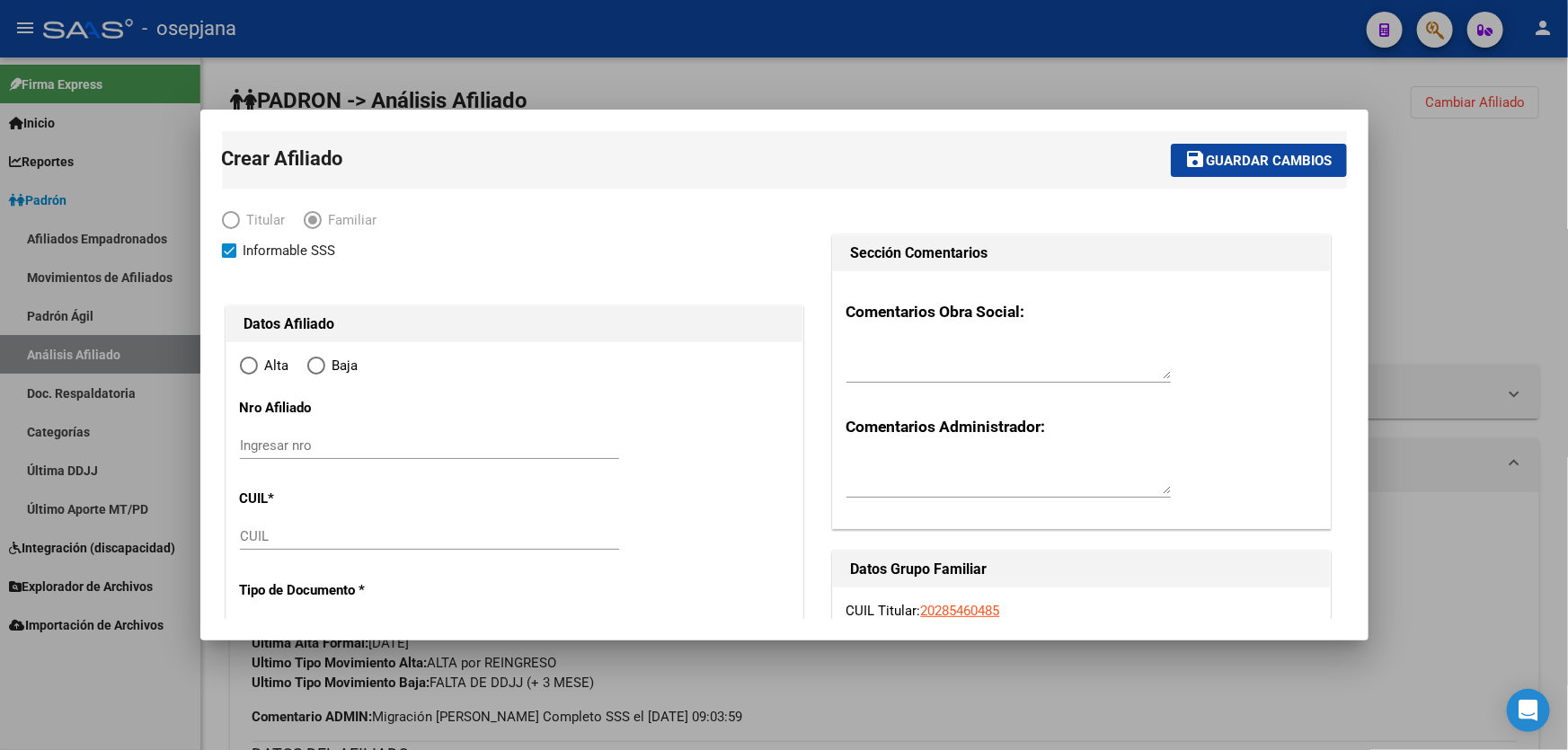
radio input "true"
type input "33-63761744-9"
click at [286, 543] on input "CUIL" at bounding box center [429, 536] width 379 height 16
paste input "20-46213722-3"
type input "20-46213722-3"
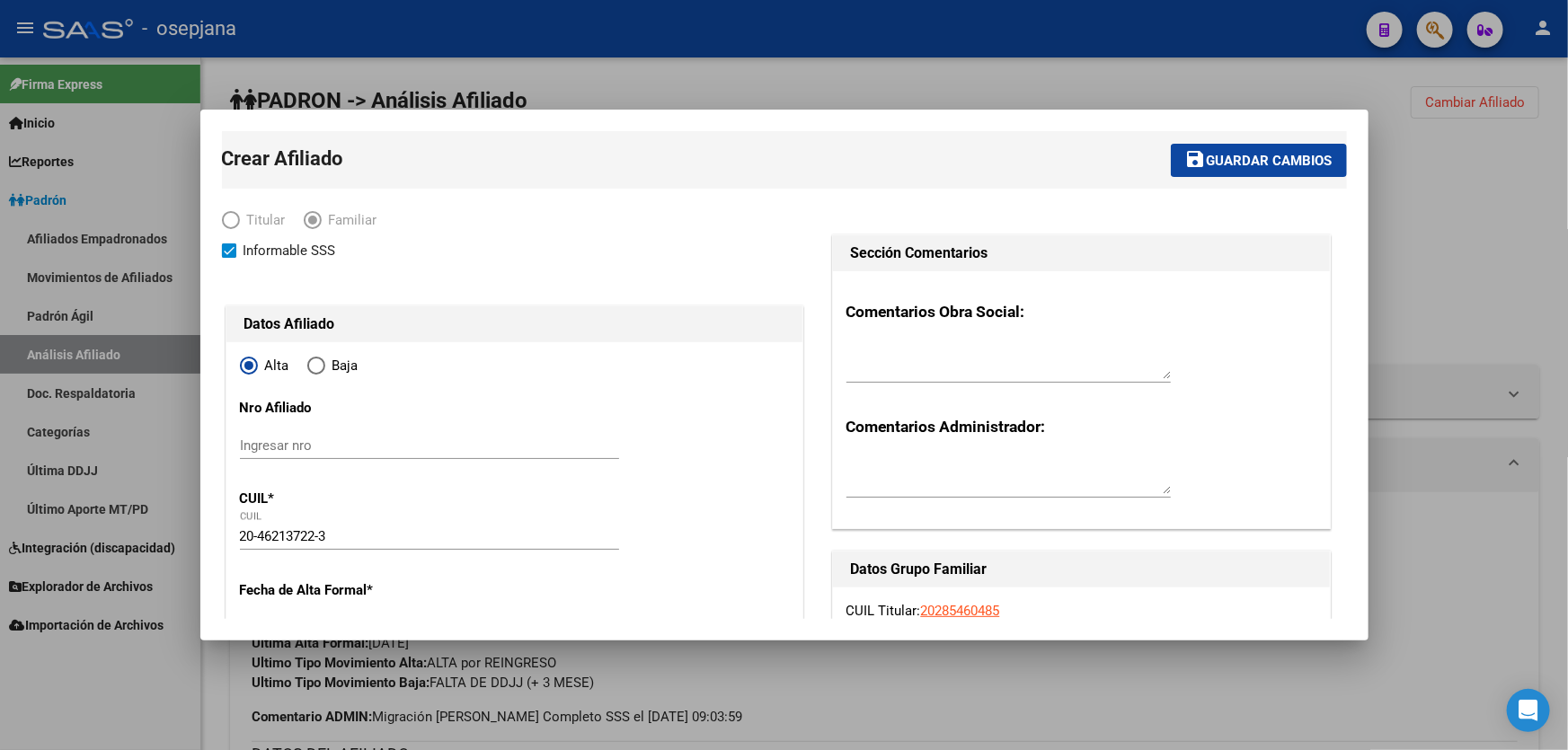
type input "46213722"
type input "RESOLA"
type input "[PERSON_NAME]"
type input "[DATE]"
type input "VILLA BALLESTER"
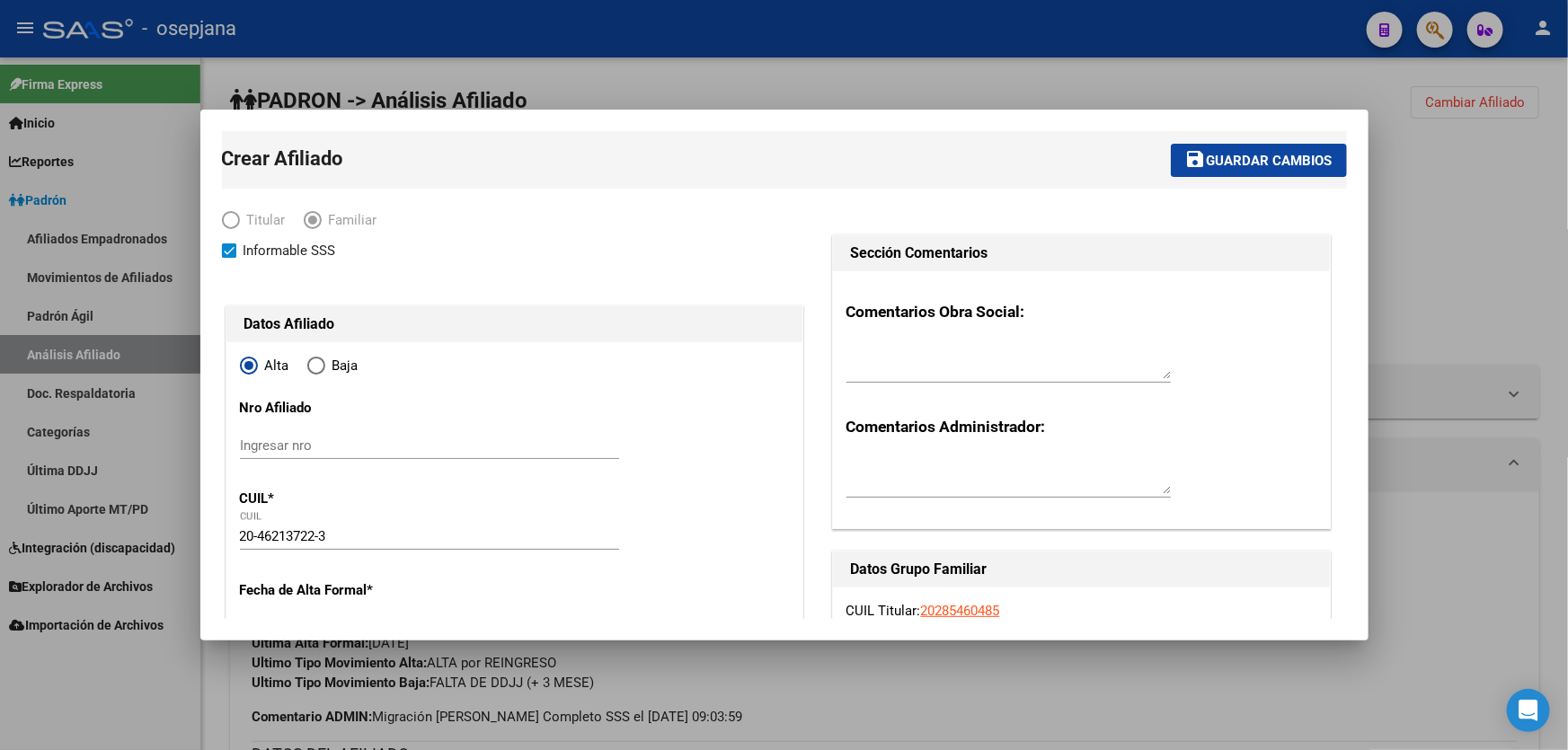
type input "1653"
type input "WITCOMB"
type input "1315"
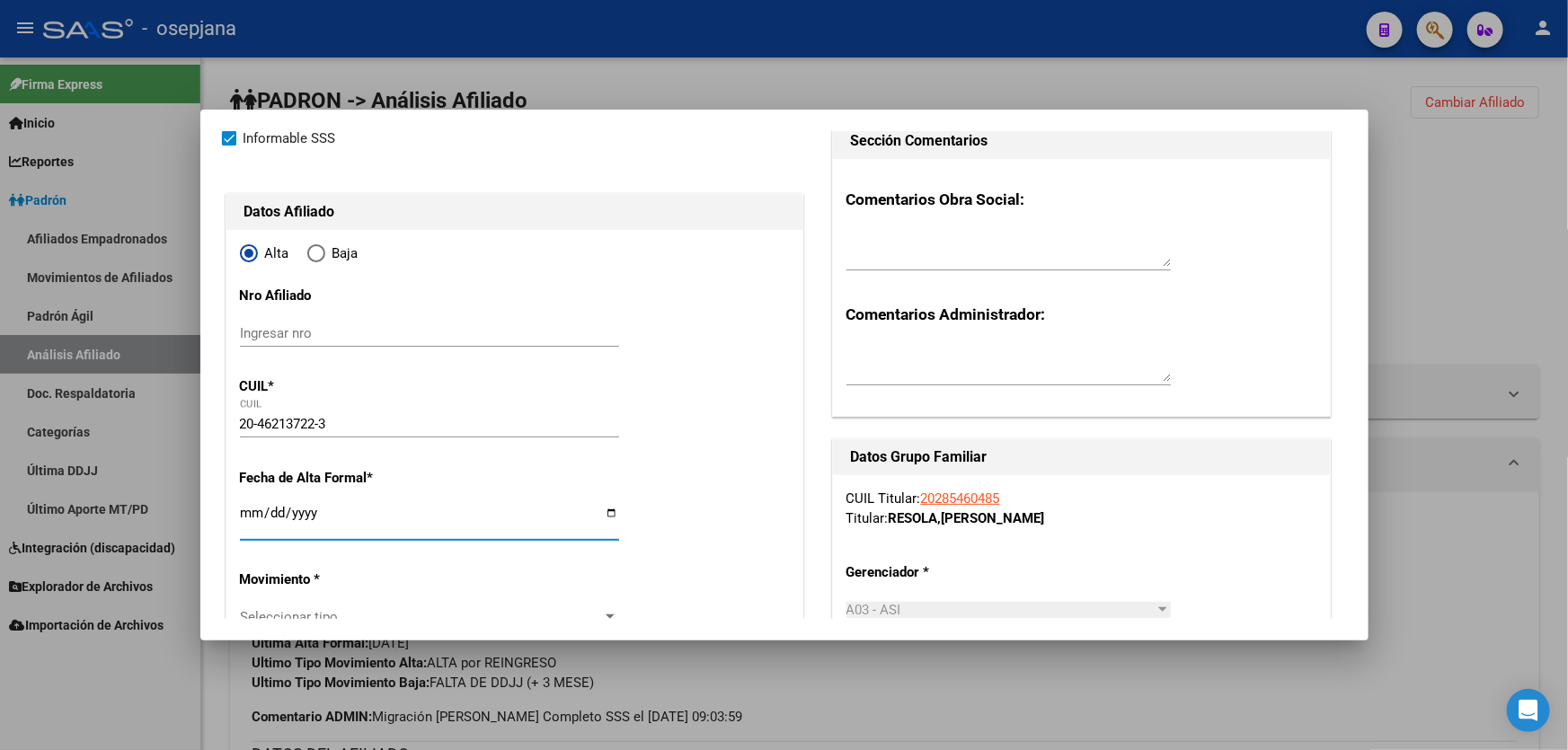
scroll to position [190, 0]
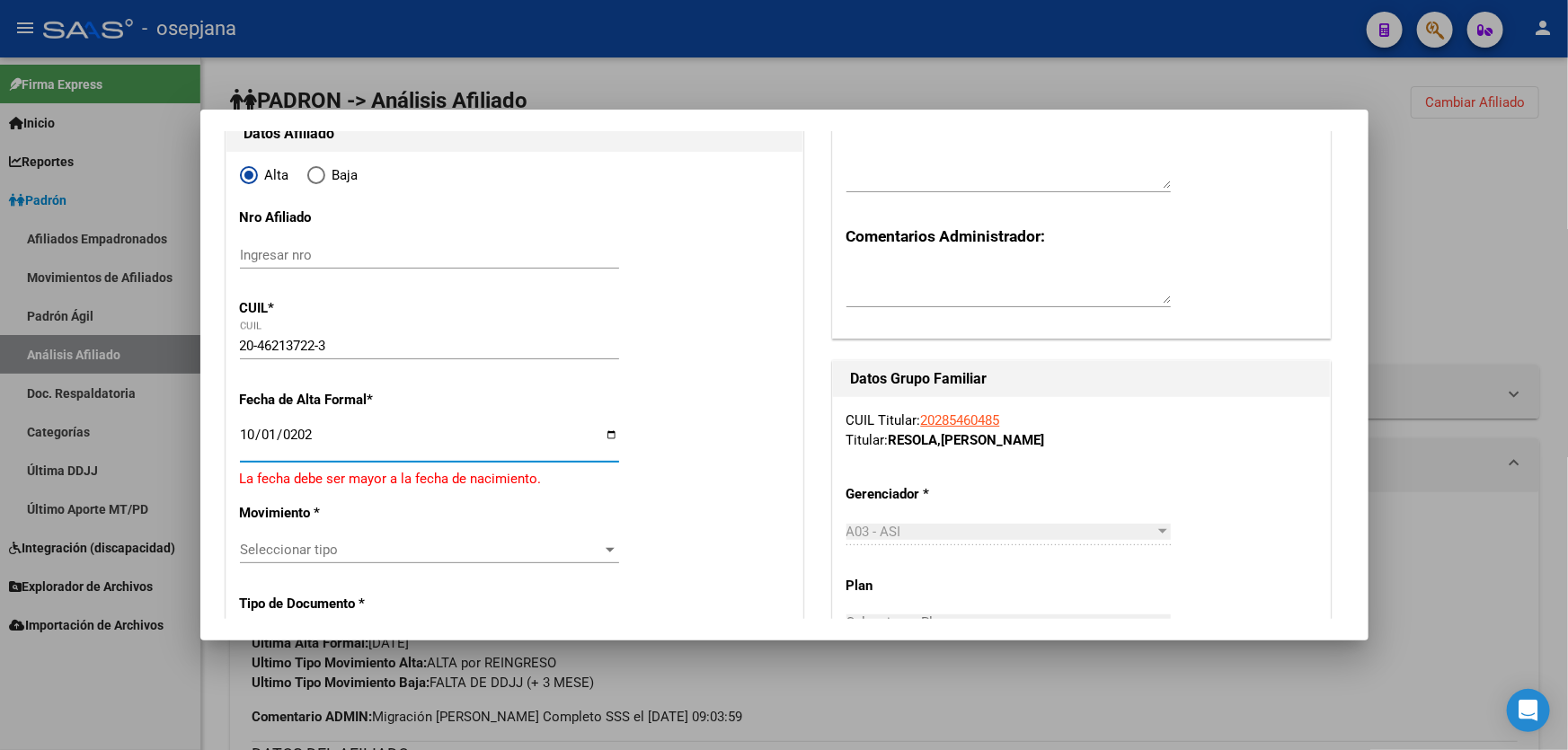
type input "[DATE]"
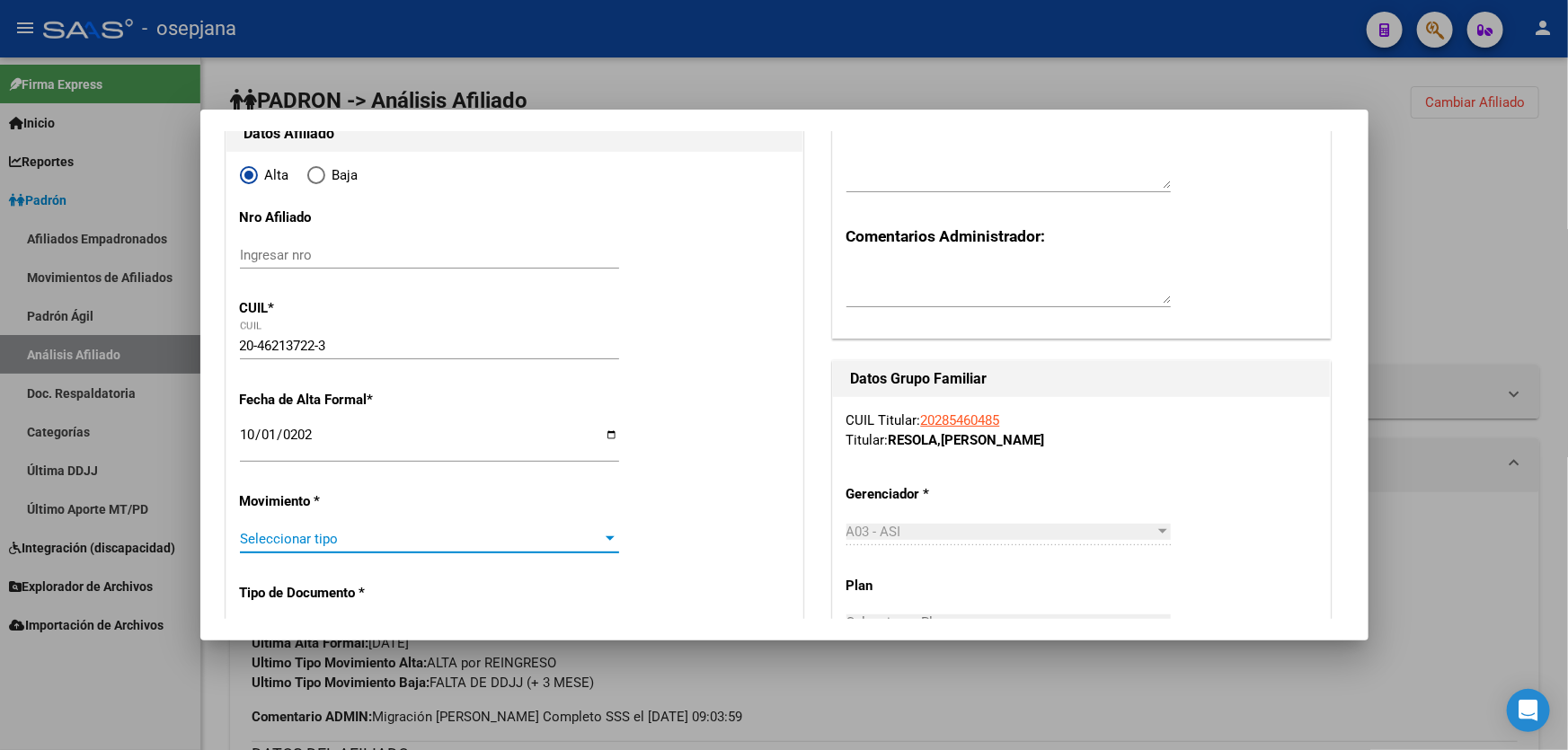
click at [299, 539] on span "Seleccionar tipo" at bounding box center [420, 539] width 363 height 16
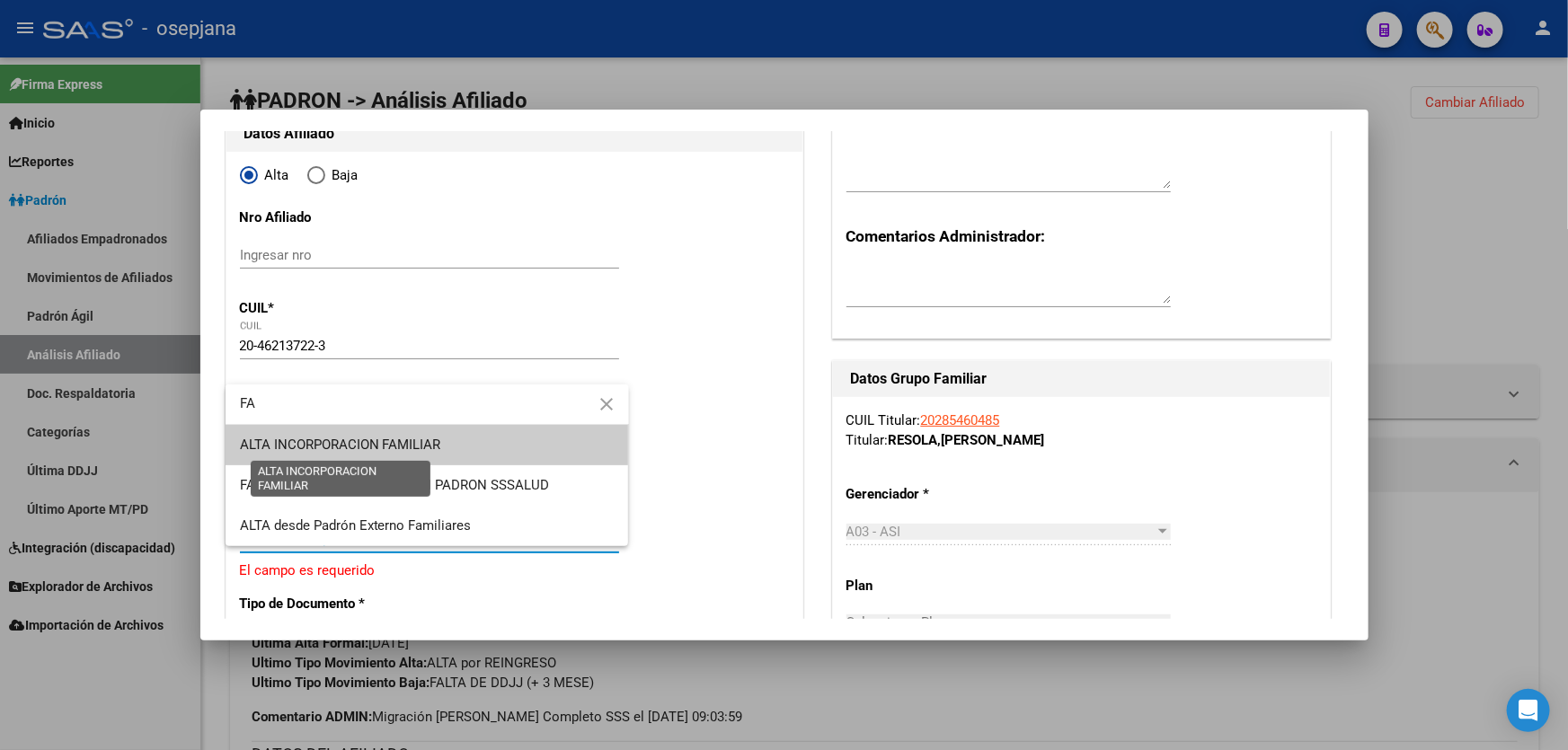
type input "FA"
click at [391, 442] on span "ALTA INCORPORACION FAMILIAR" at bounding box center [340, 444] width 202 height 16
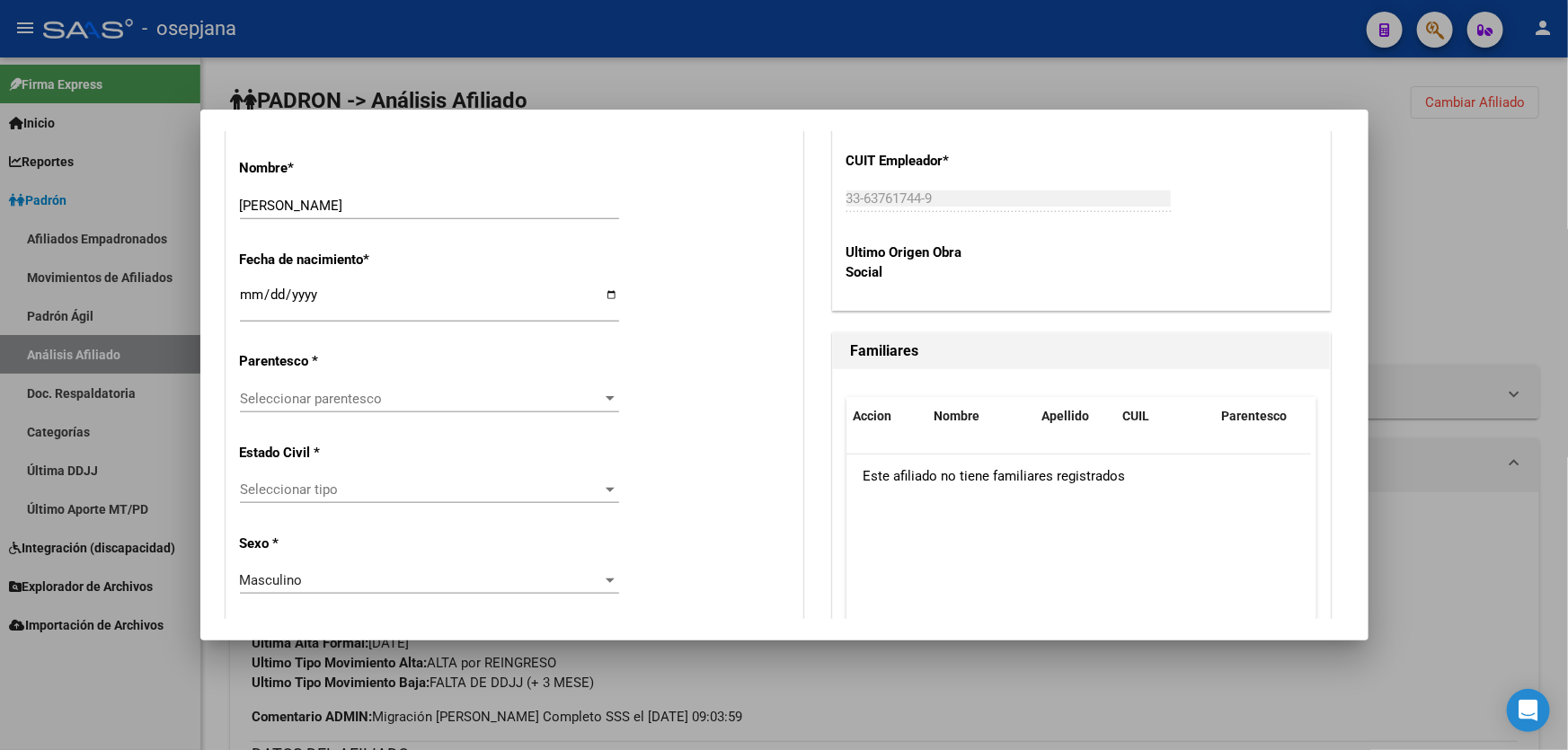
scroll to position [925, 0]
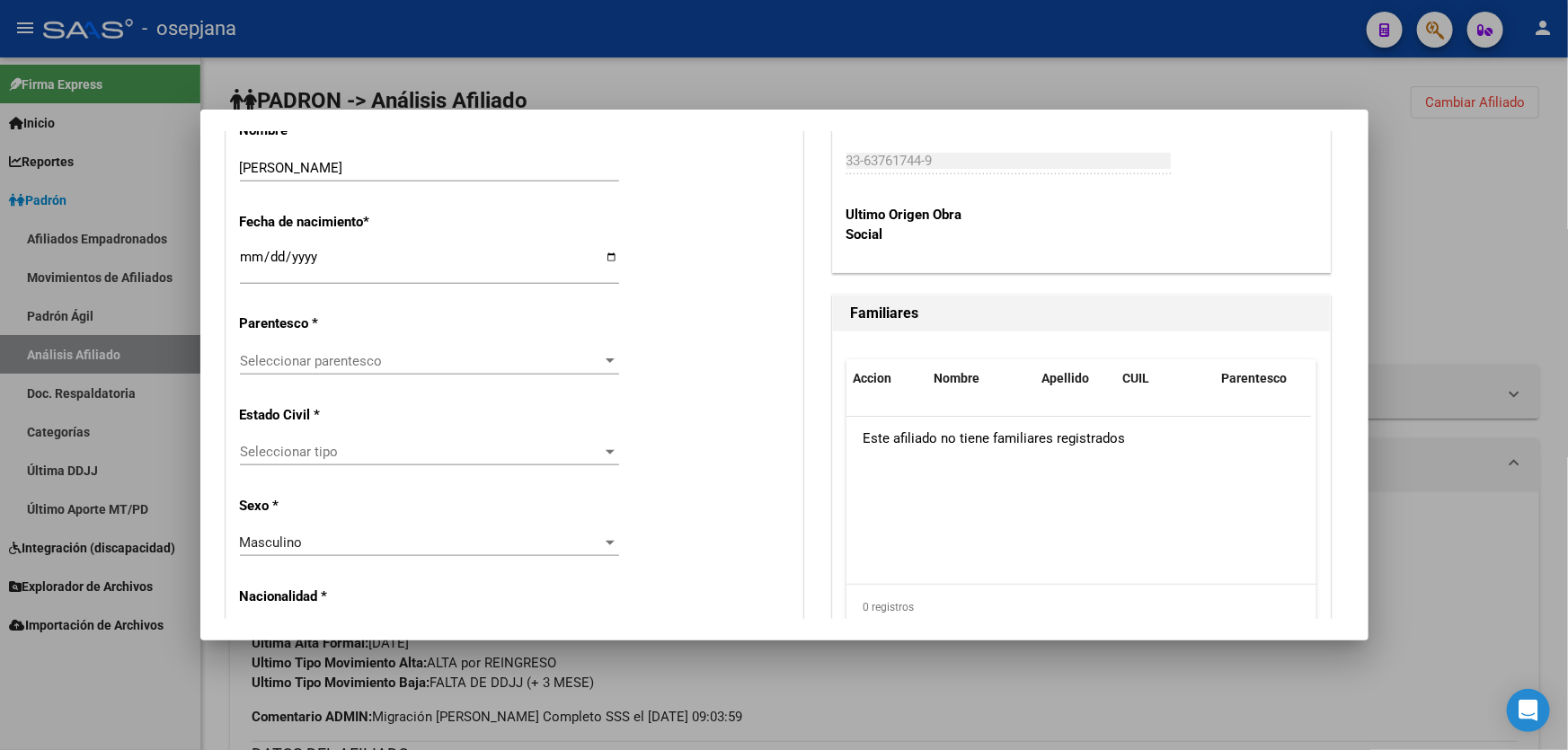
click at [407, 360] on span "Seleccionar parentesco" at bounding box center [420, 361] width 363 height 16
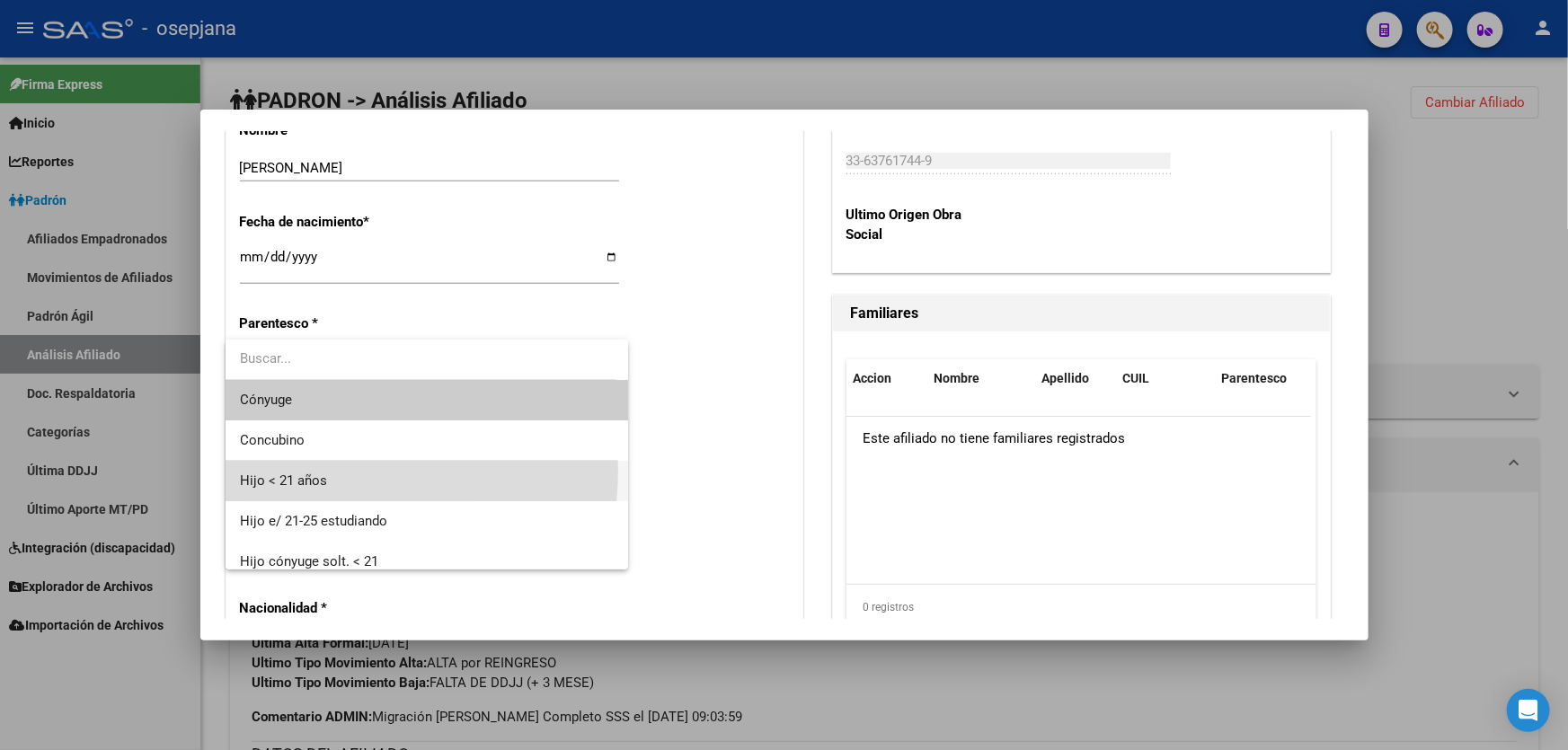
click at [316, 470] on span "Hijo < 21 años" at bounding box center [427, 481] width 375 height 41
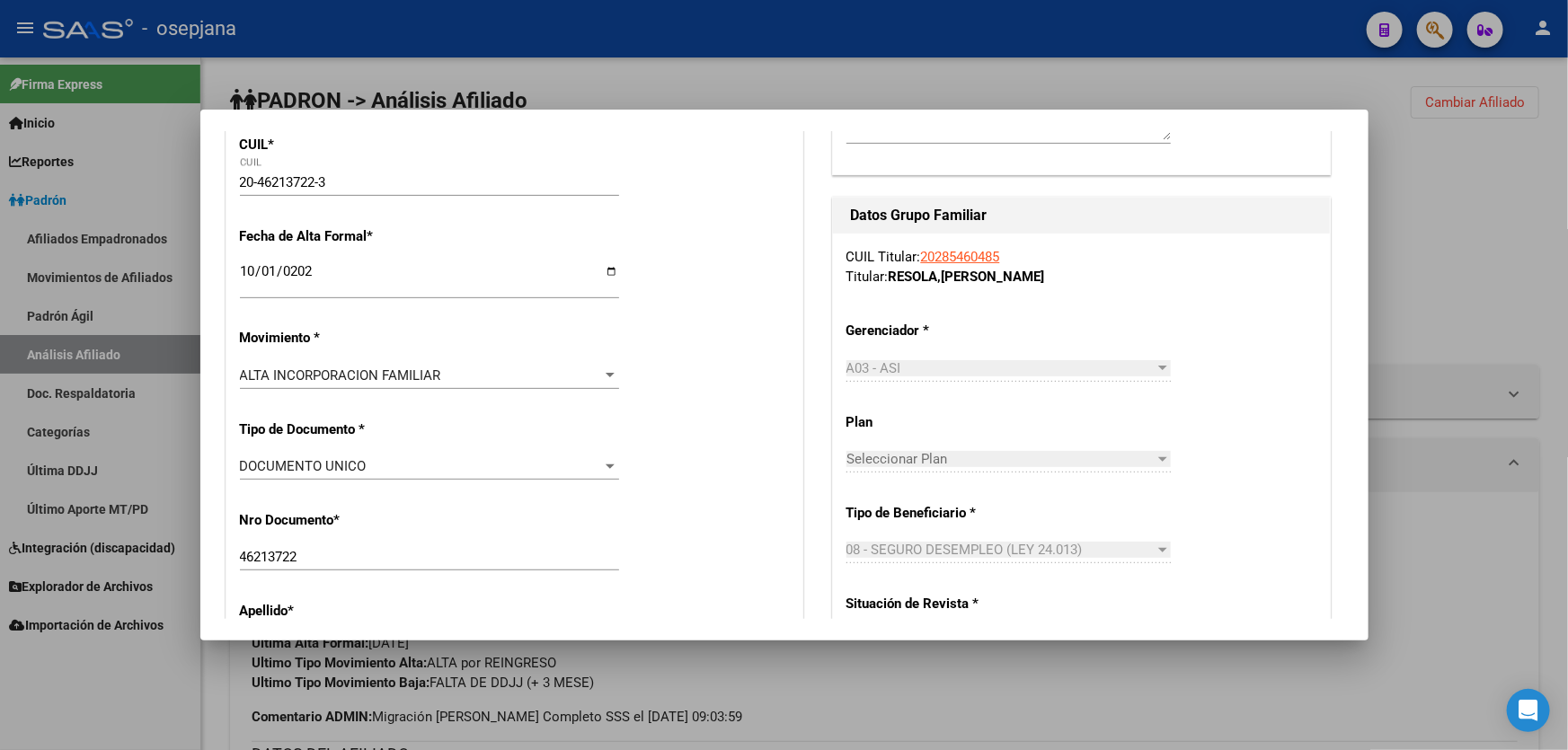
scroll to position [681, 0]
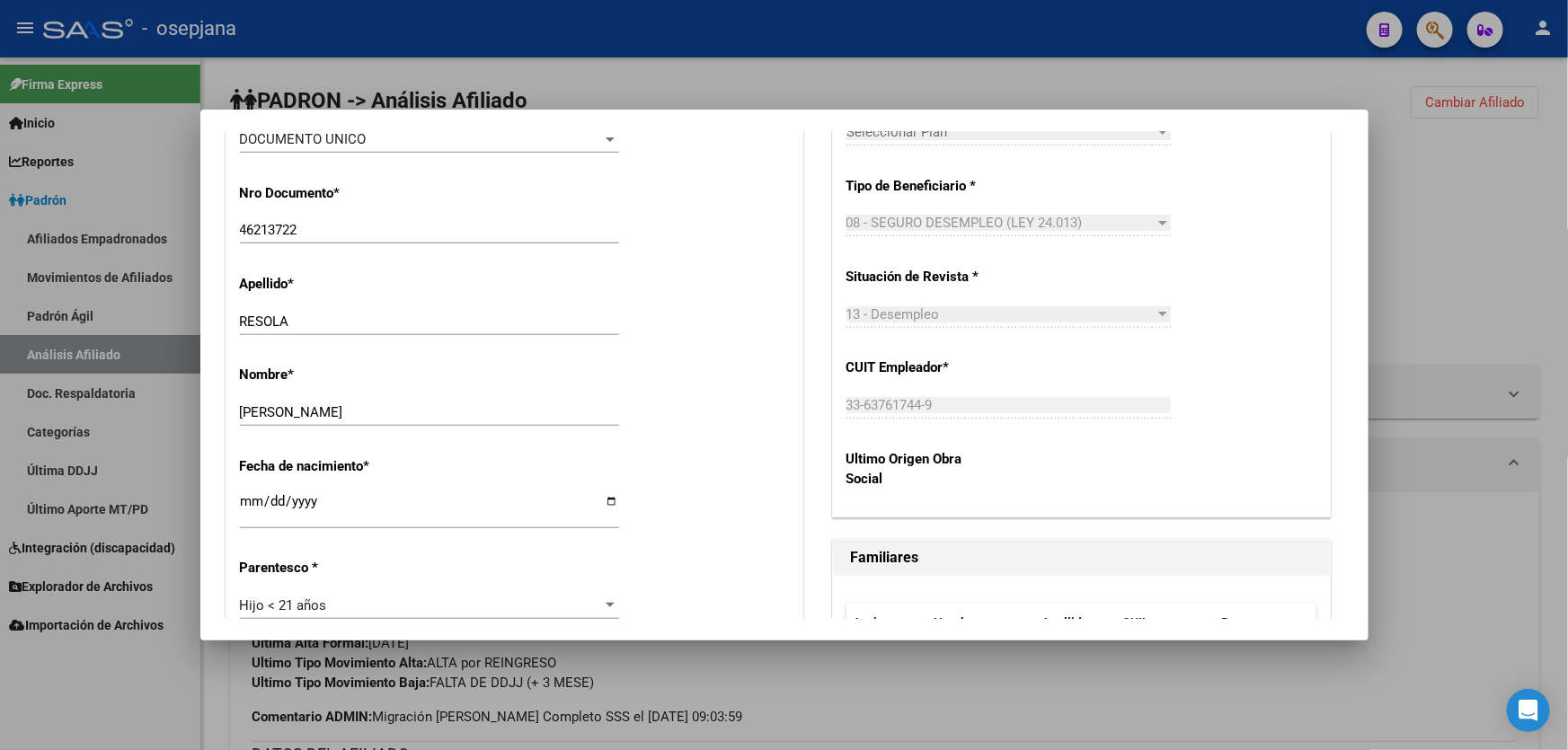
click at [1497, 286] on div at bounding box center [784, 375] width 1568 height 750
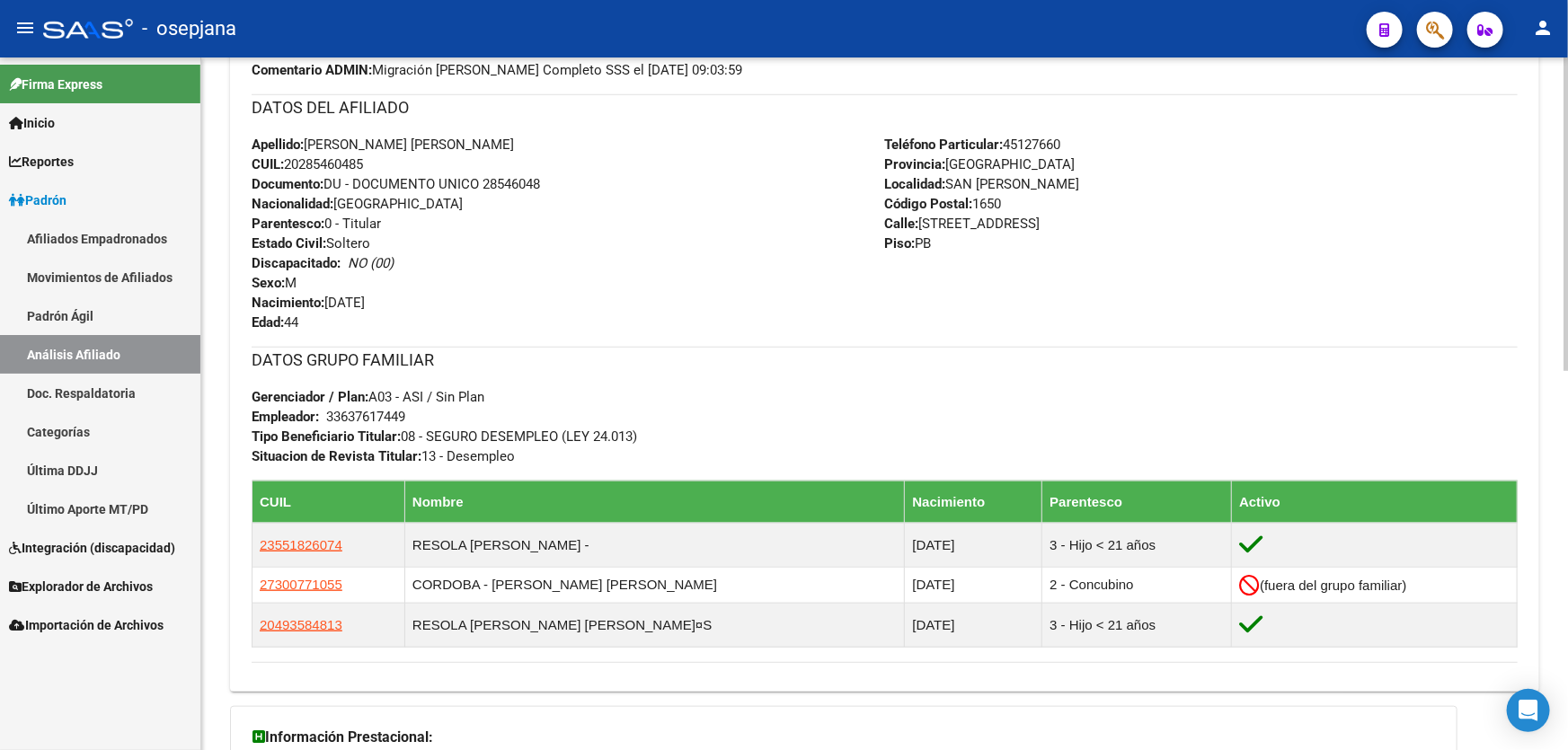
scroll to position [571, 0]
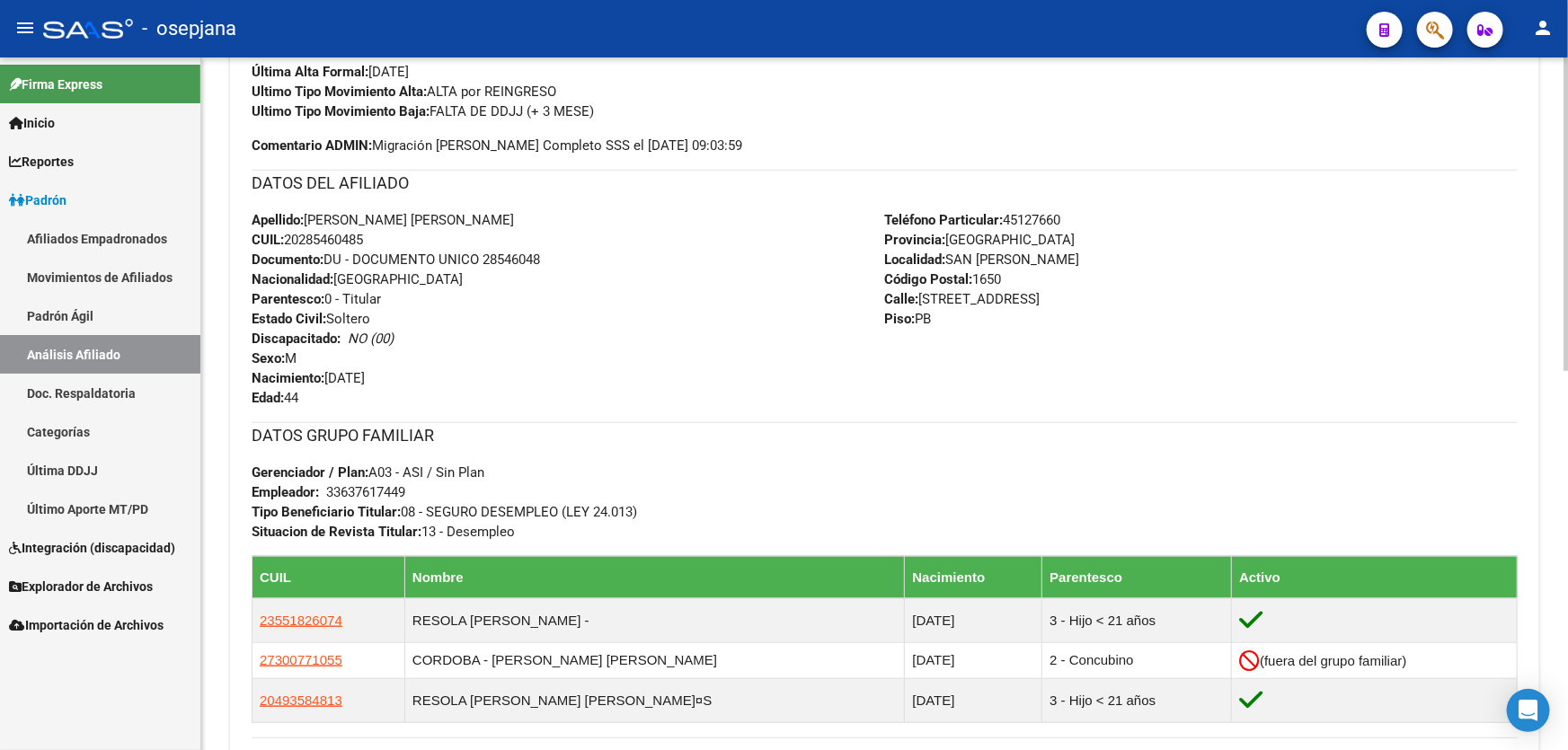
drag, startPoint x: 483, startPoint y: 258, endPoint x: 558, endPoint y: 258, distance: 75.0
click at [558, 258] on div "Apellido: [PERSON_NAME] [PERSON_NAME] CUIL: 20285460485 Documento: DU - DOCUMEN…" at bounding box center [568, 309] width 633 height 198
copy span "28546048"
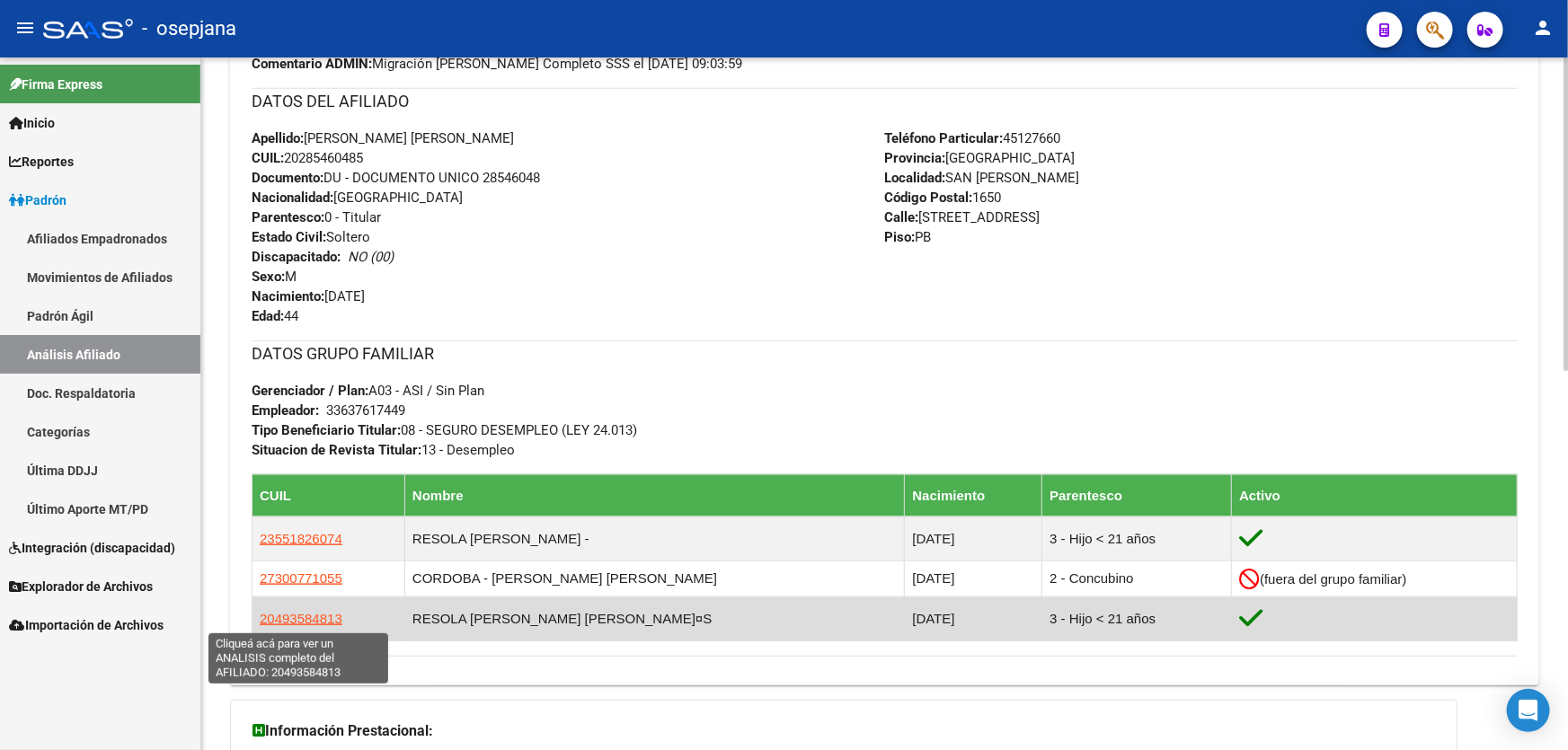
click at [296, 618] on span "20493584813" at bounding box center [300, 618] width 82 height 15
type textarea "20493584813"
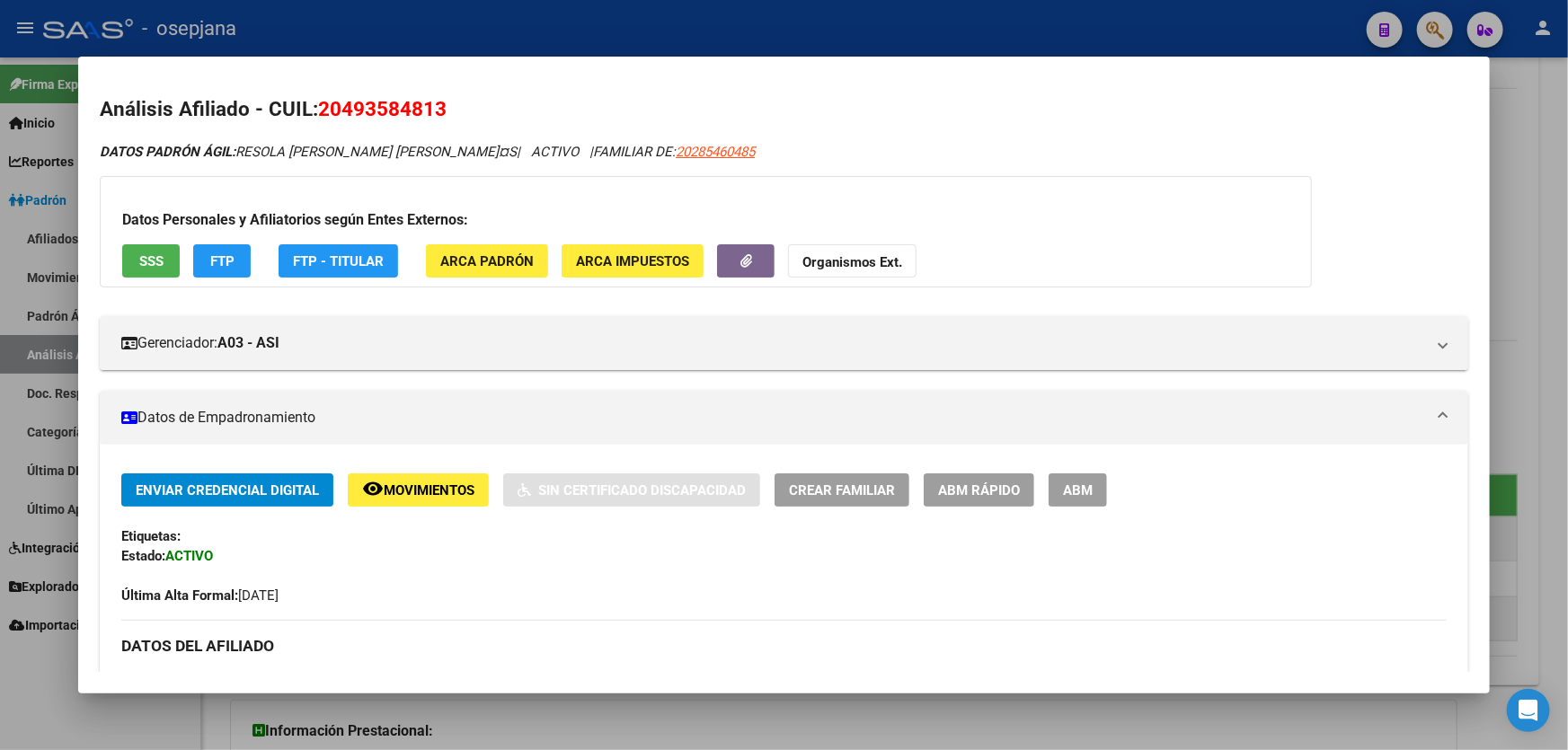
drag, startPoint x: 437, startPoint y: 105, endPoint x: 344, endPoint y: 113, distance: 93.3
click at [344, 112] on span "20493584813" at bounding box center [383, 108] width 129 height 24
copy span "49358481"
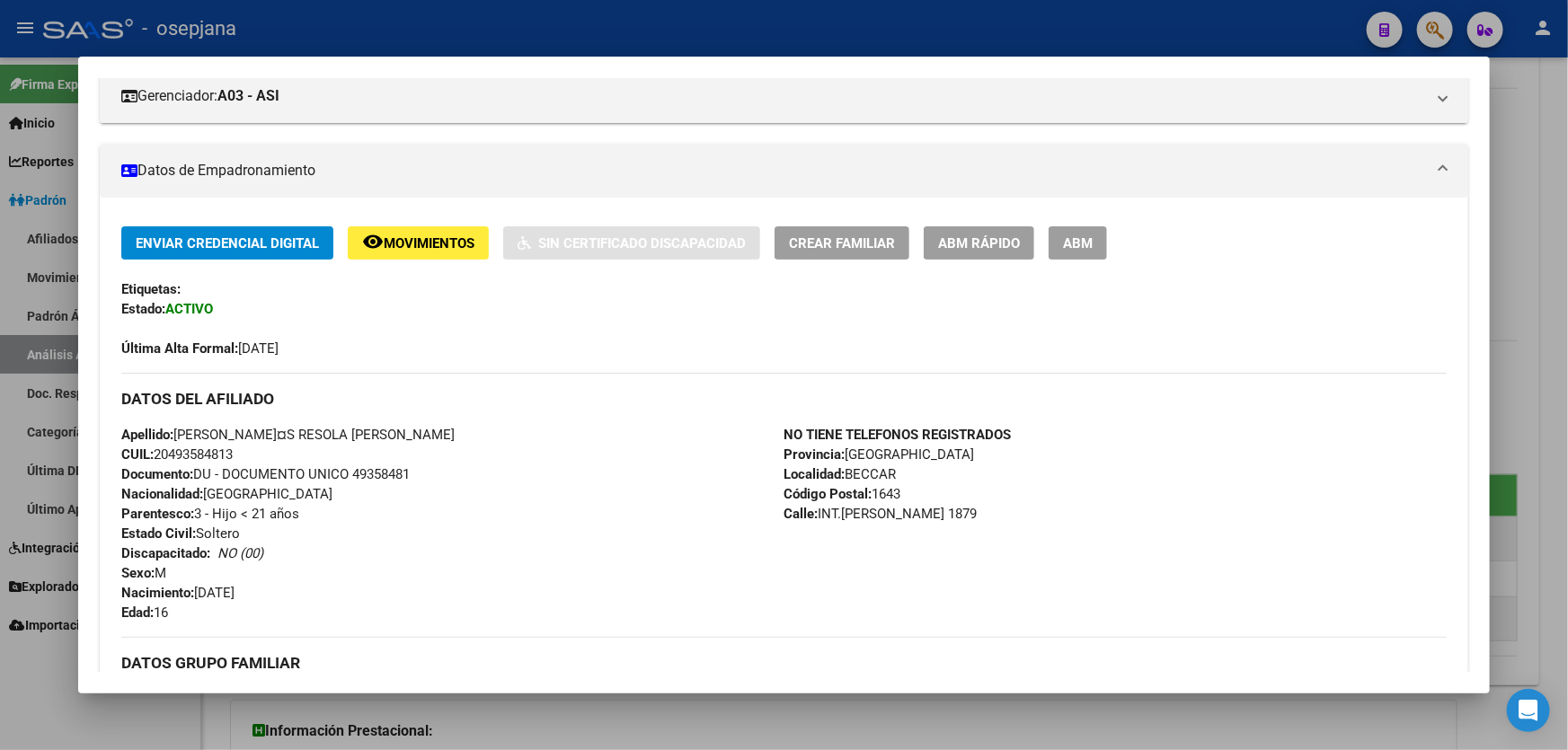
scroll to position [244, 0]
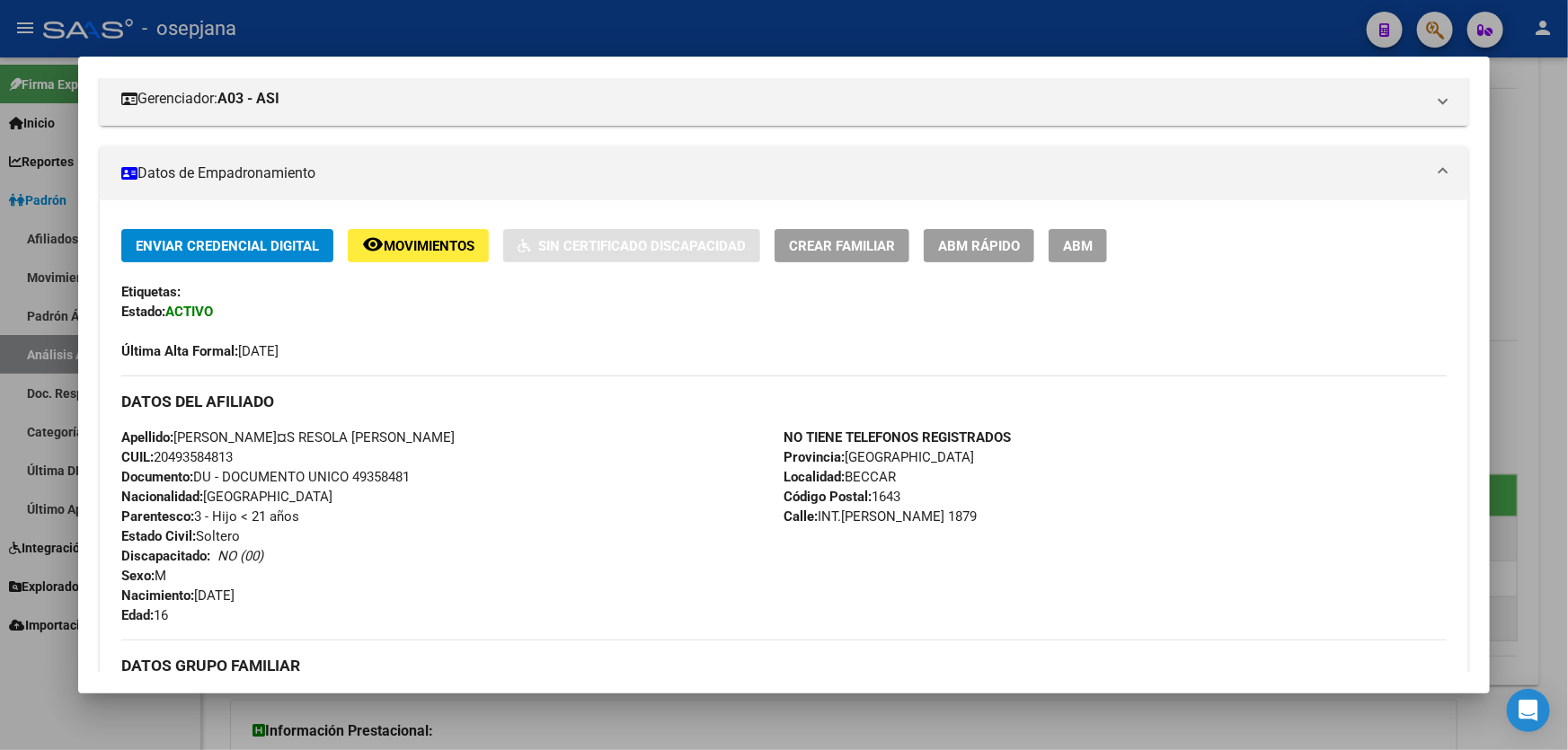
drag, startPoint x: 294, startPoint y: 436, endPoint x: 178, endPoint y: 439, distance: 116.0
click at [178, 439] on span "Apellido: [PERSON_NAME]¤S RESOLA [PERSON_NAME]" at bounding box center [288, 438] width 333 height 16
drag, startPoint x: 408, startPoint y: 438, endPoint x: 299, endPoint y: 438, distance: 109.0
click at [299, 438] on span "Apellido: [PERSON_NAME]¤S RESOLA [PERSON_NAME]" at bounding box center [288, 438] width 333 height 16
copy span "RESOLA [PERSON_NAME]"
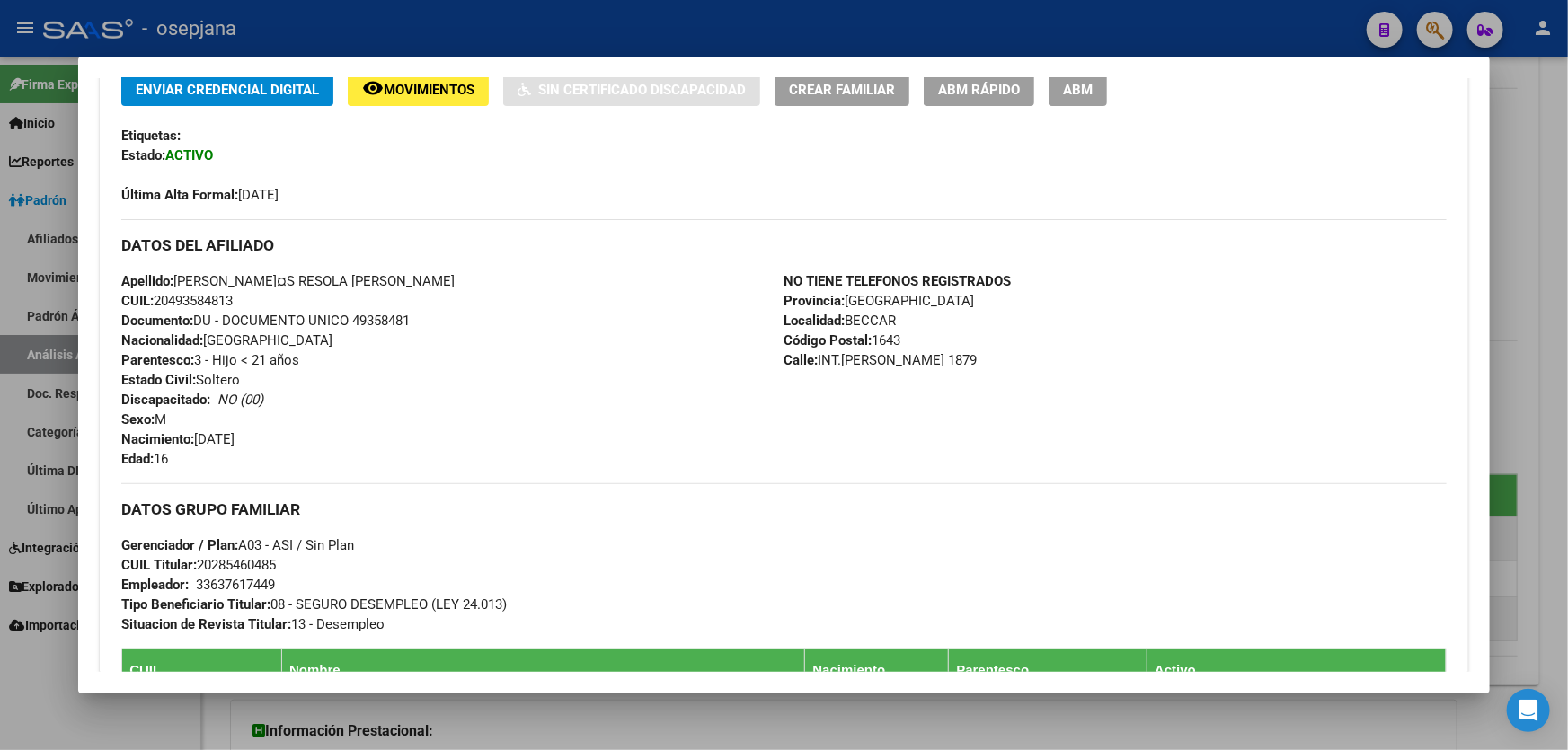
scroll to position [408, 0]
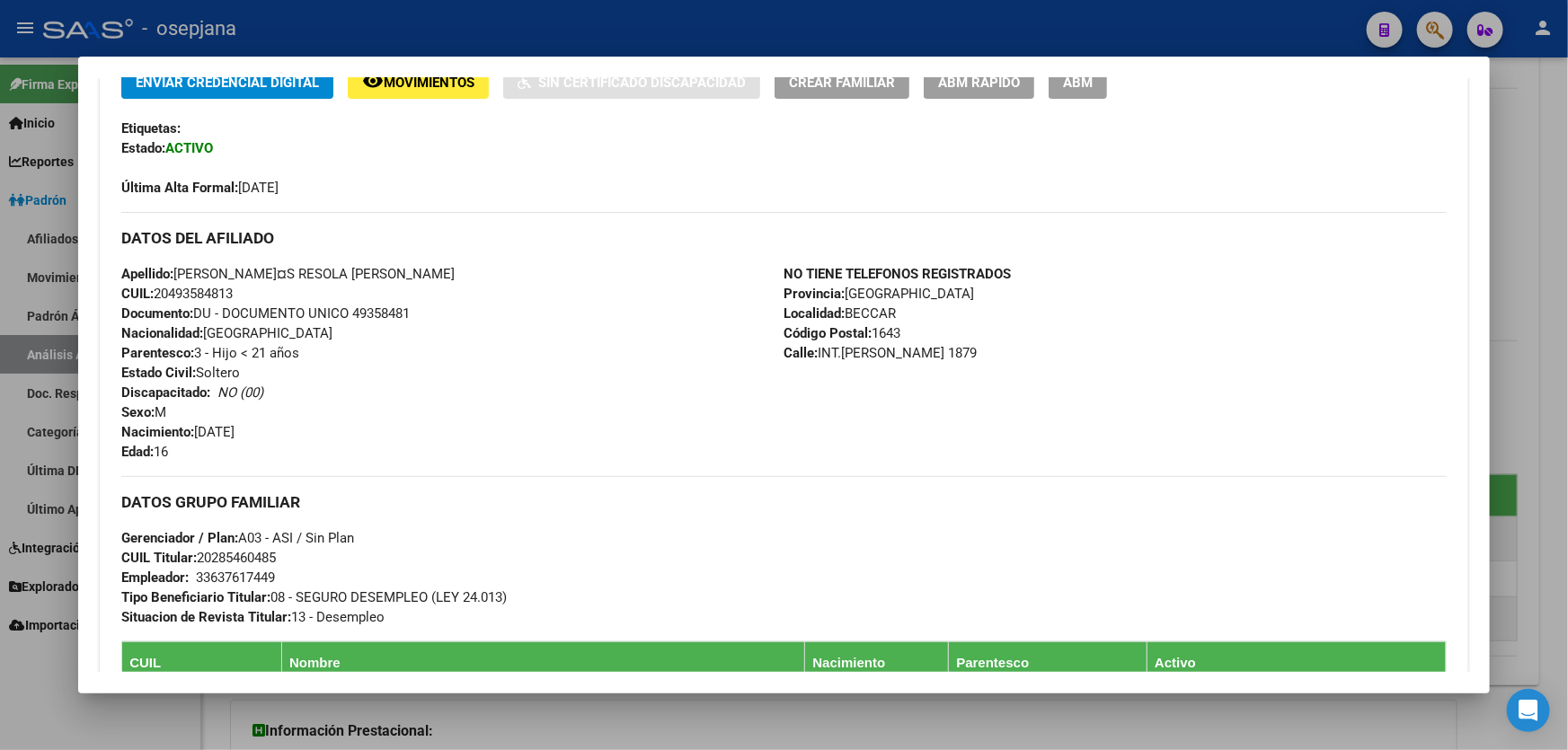
copy span "RESOLA [PERSON_NAME]"
drag, startPoint x: 355, startPoint y: 314, endPoint x: 428, endPoint y: 314, distance: 73.0
click at [428, 314] on div "Apellido: [PERSON_NAME]¤S RESOLA [PERSON_NAME] CUIL: 20493584813 Documento: DU …" at bounding box center [452, 363] width 662 height 198
copy span "49358481"
click at [1567, 234] on div at bounding box center [784, 375] width 1568 height 750
